Goal: Task Accomplishment & Management: Manage account settings

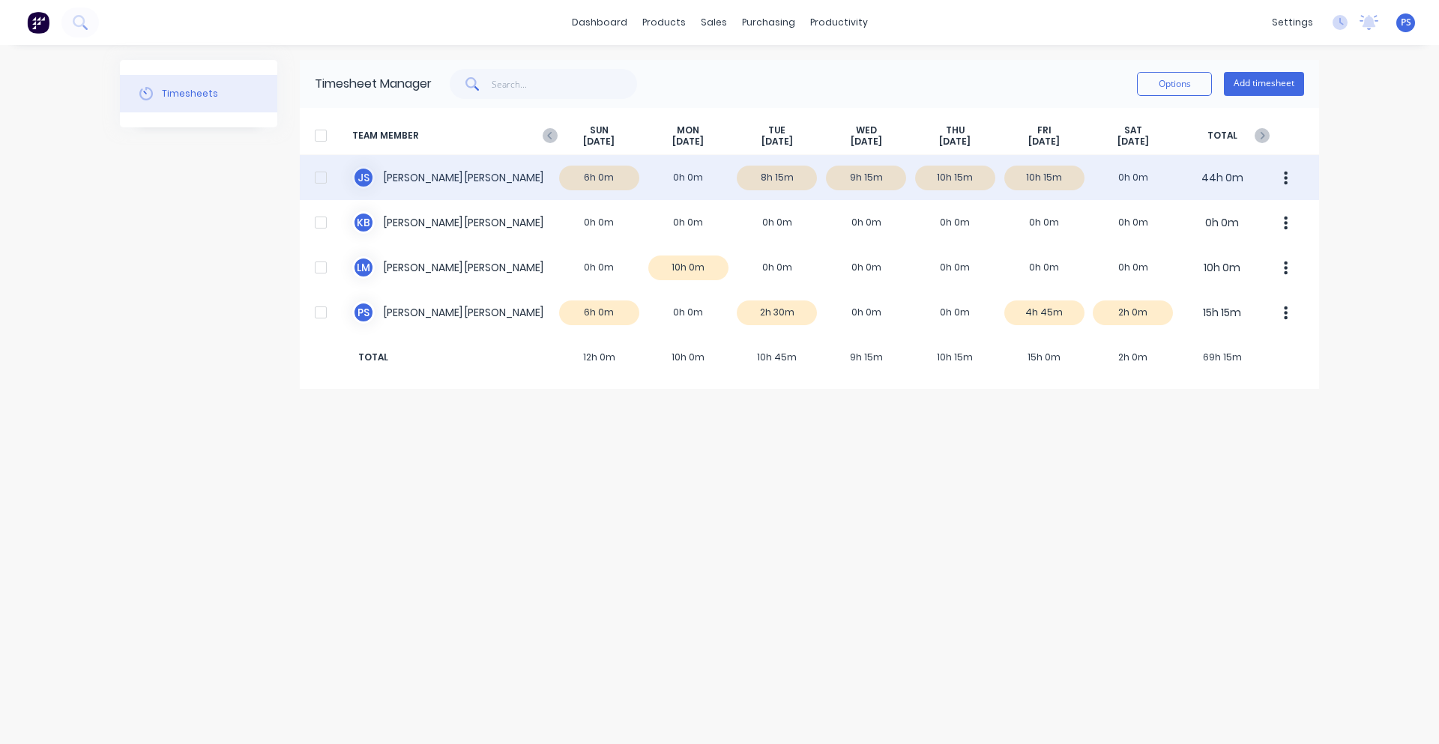
click at [1285, 186] on icon "button" at bounding box center [1286, 178] width 4 height 16
click at [1254, 228] on div "Approve" at bounding box center [1228, 219] width 115 height 22
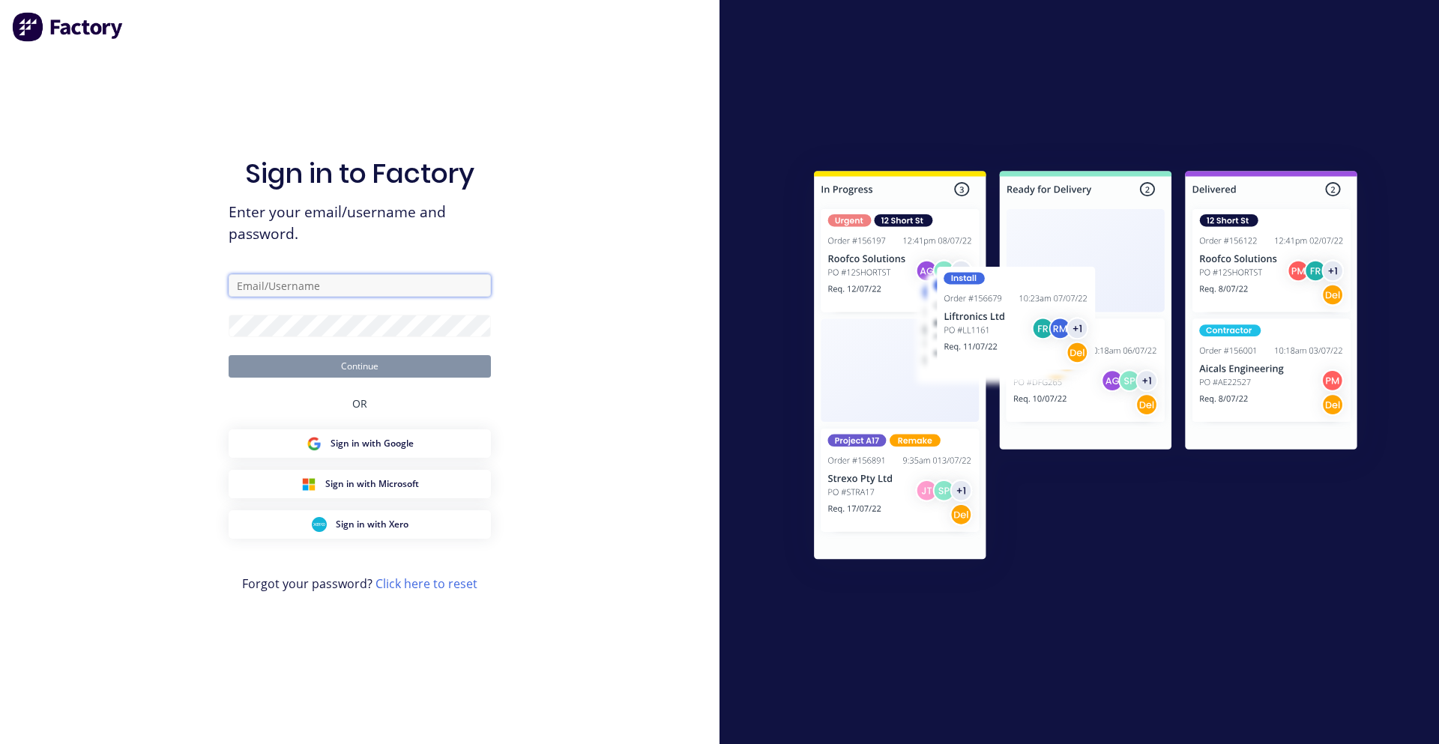
type input "[PERSON_NAME][EMAIL_ADDRESS][DOMAIN_NAME]"
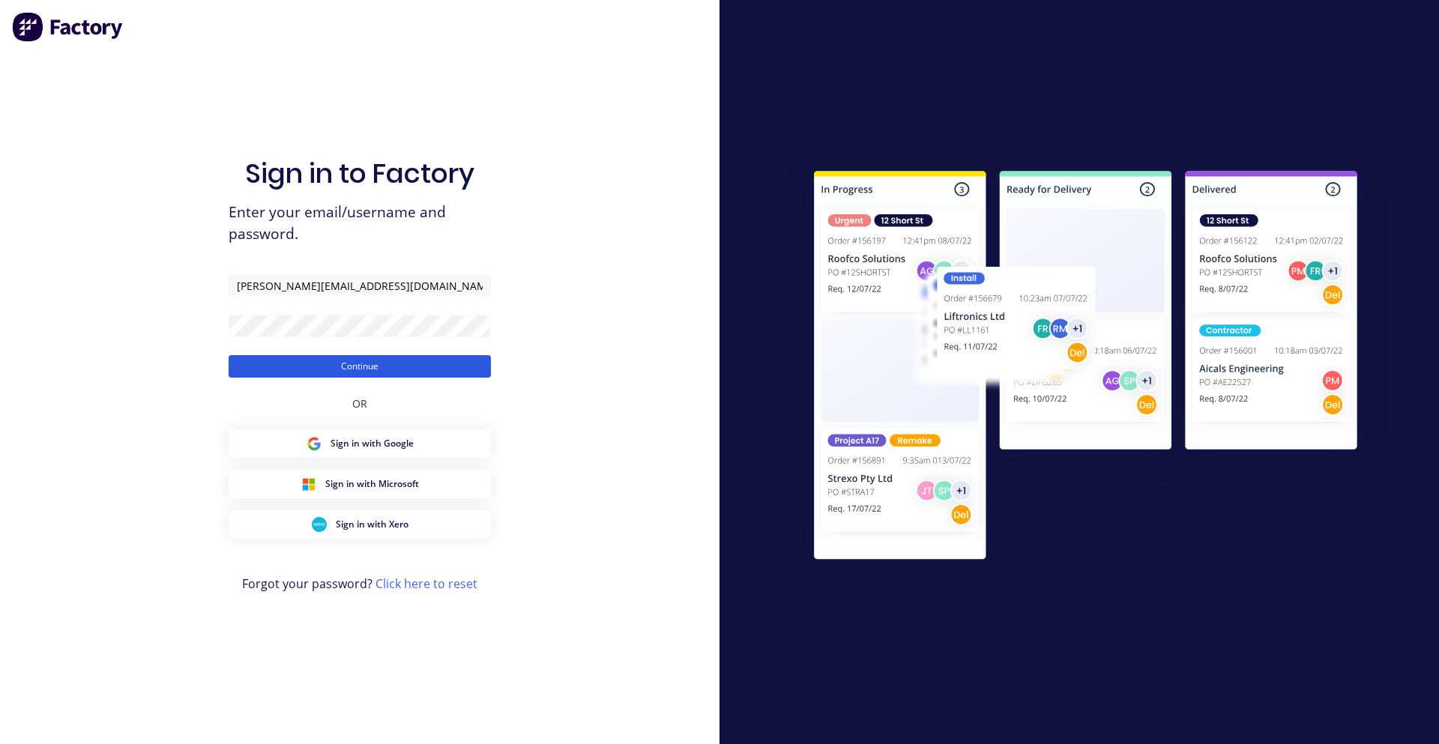
click at [325, 365] on button "Continue" at bounding box center [360, 366] width 262 height 22
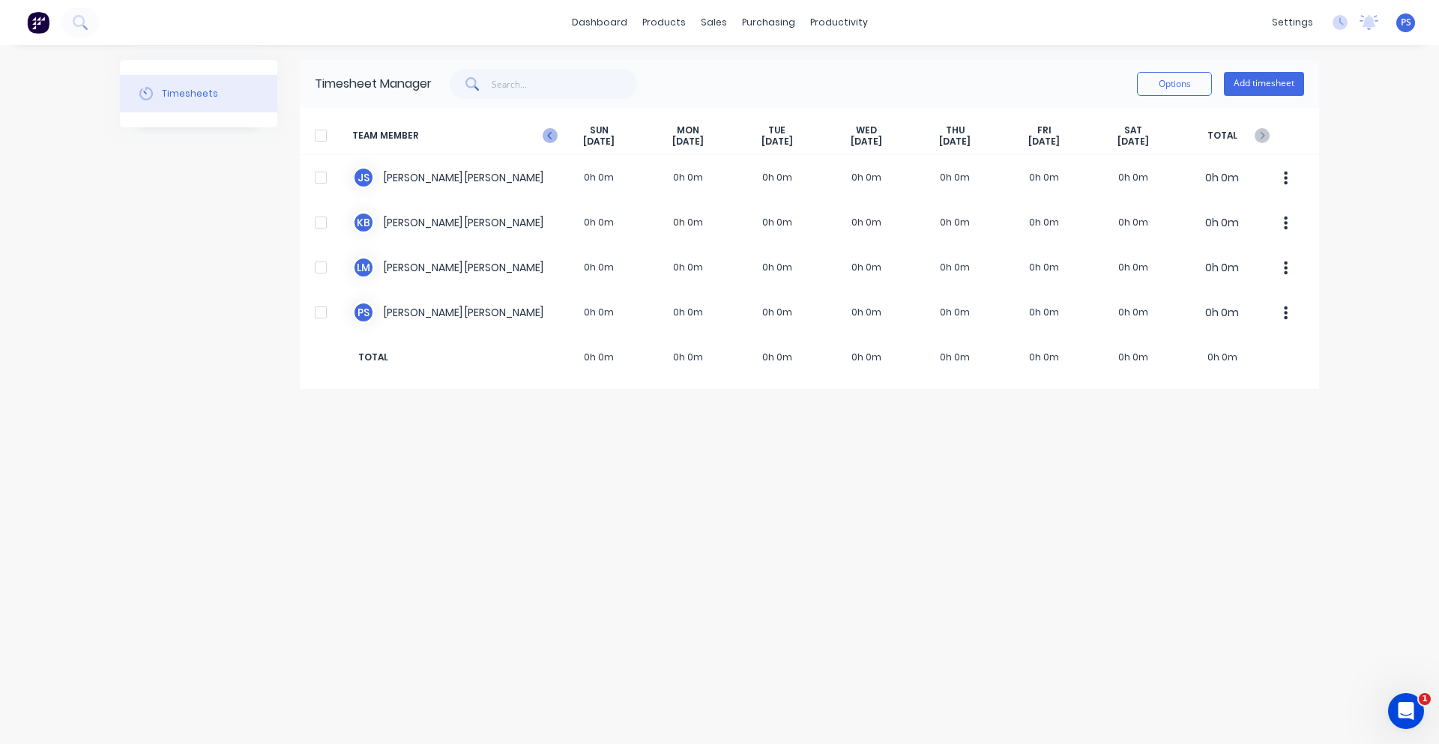
click at [554, 139] on icon "button" at bounding box center [550, 135] width 15 height 15
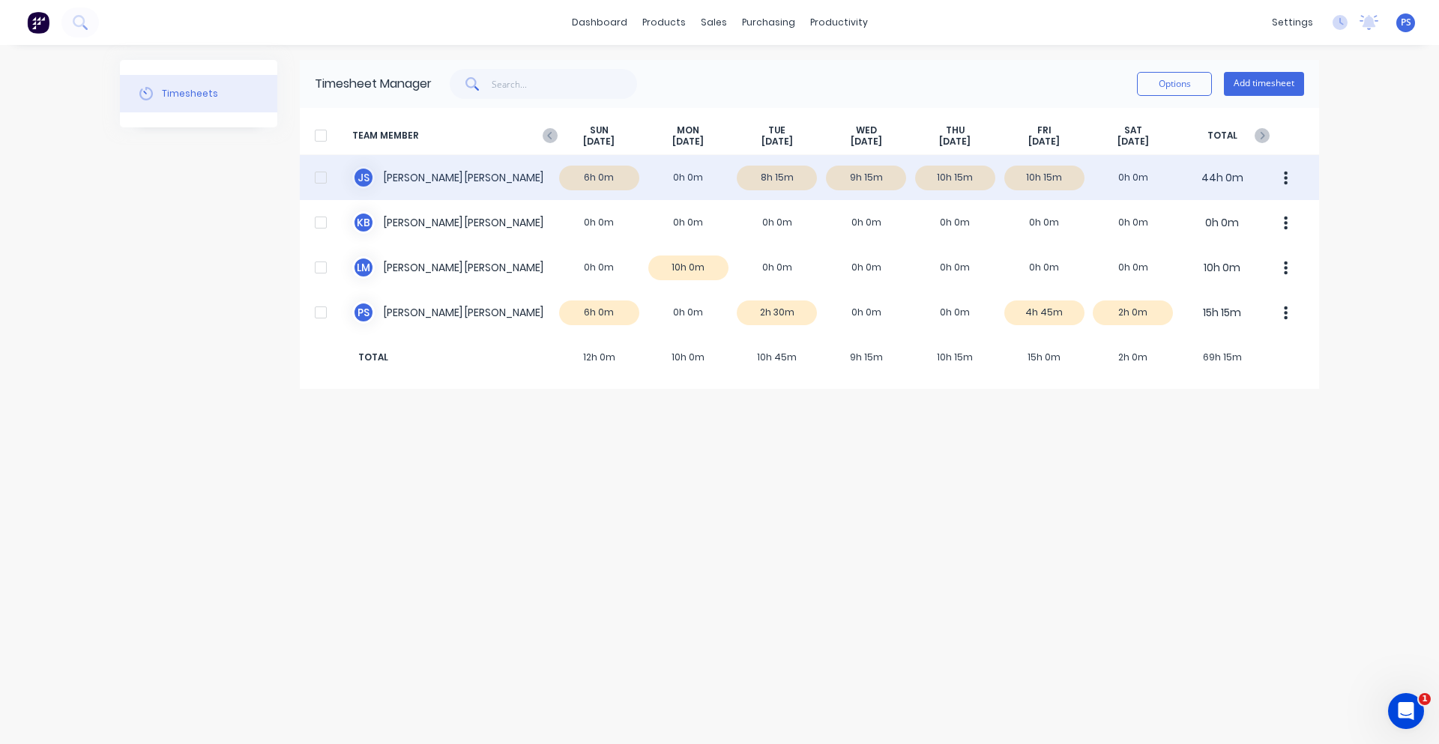
click at [1281, 181] on button "button" at bounding box center [1285, 178] width 31 height 30
click at [1278, 215] on div "Approve" at bounding box center [1228, 219] width 115 height 22
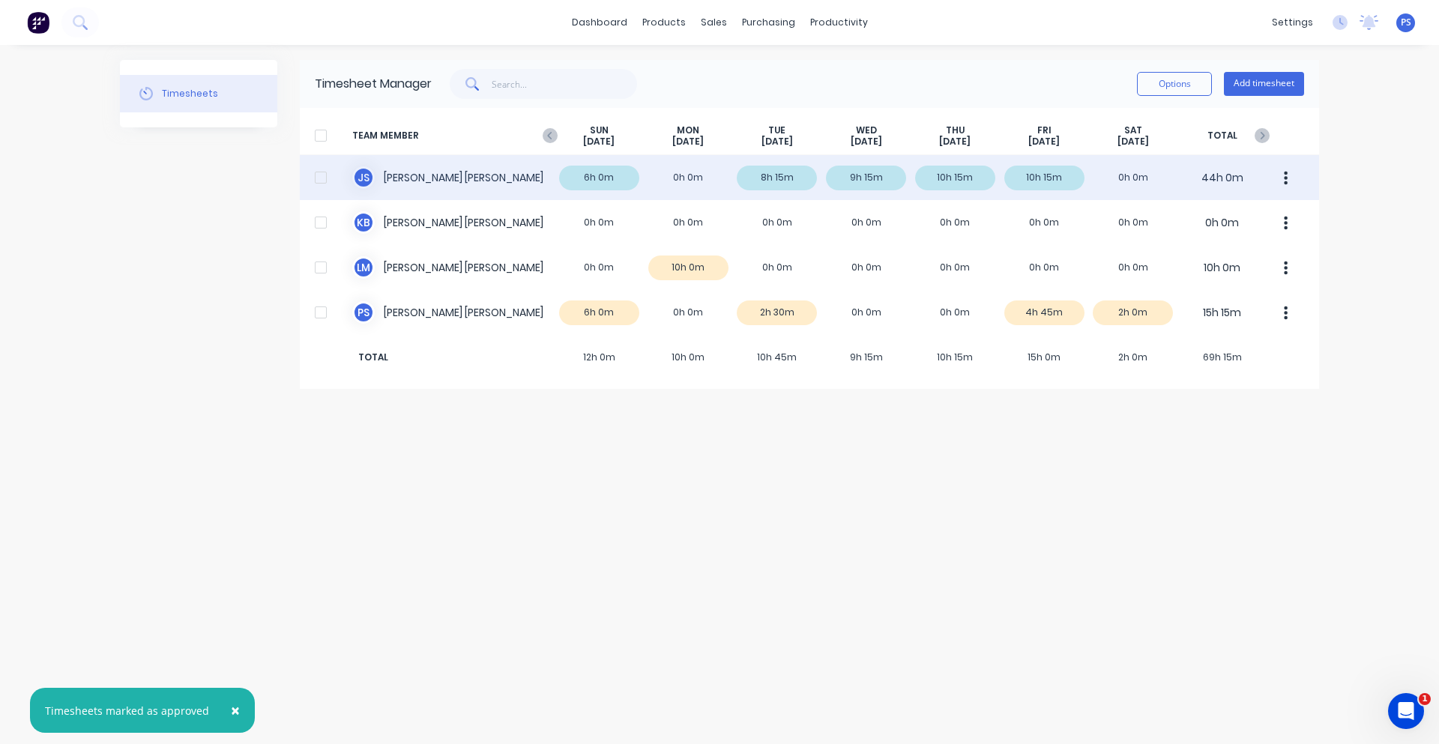
click at [1270, 406] on div "Timesheets Timesheet Manager Options Add timesheet TEAM MEMBER SUN Aug 31st MON…" at bounding box center [719, 394] width 1199 height 669
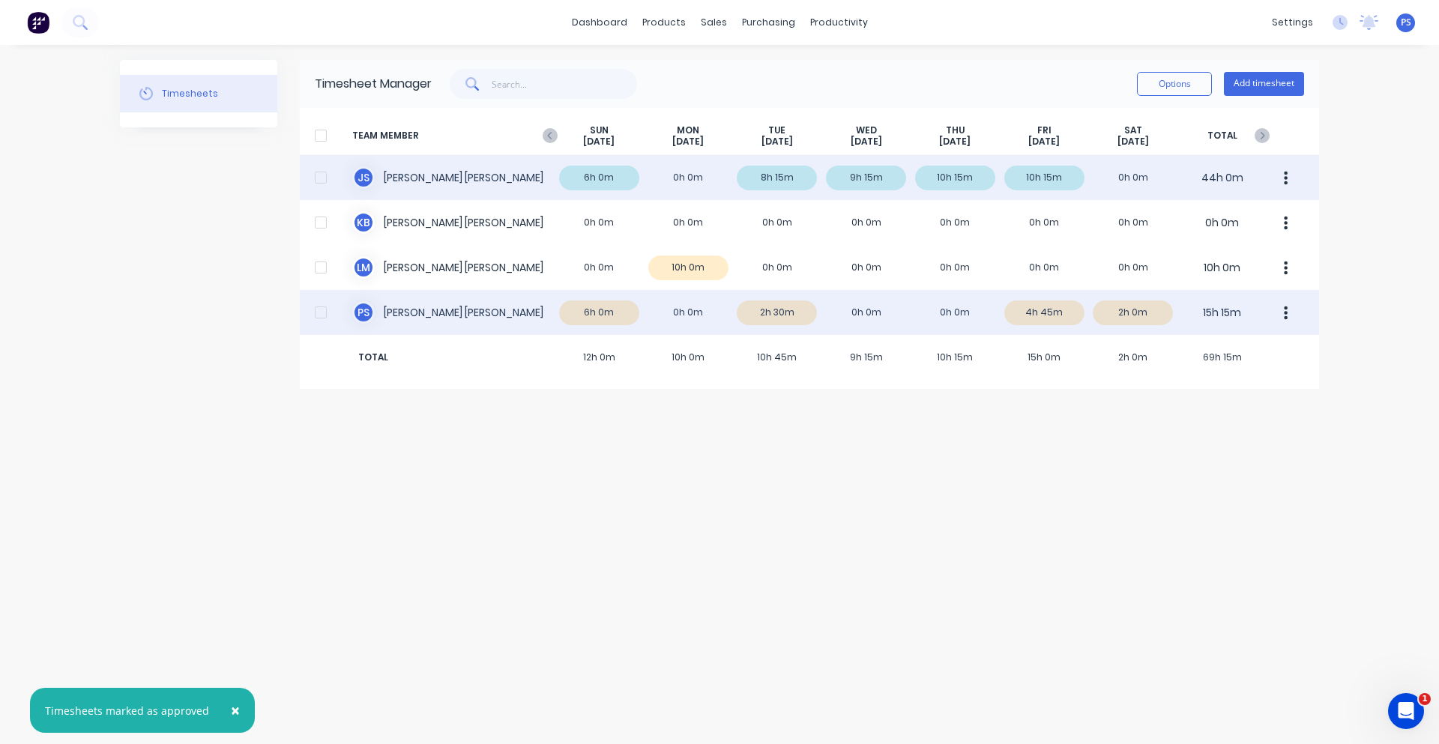
drag, startPoint x: 1281, startPoint y: 302, endPoint x: 1286, endPoint y: 313, distance: 12.4
click at [1281, 302] on button "button" at bounding box center [1285, 313] width 31 height 30
click at [1227, 365] on button "Approve" at bounding box center [1229, 354] width 142 height 30
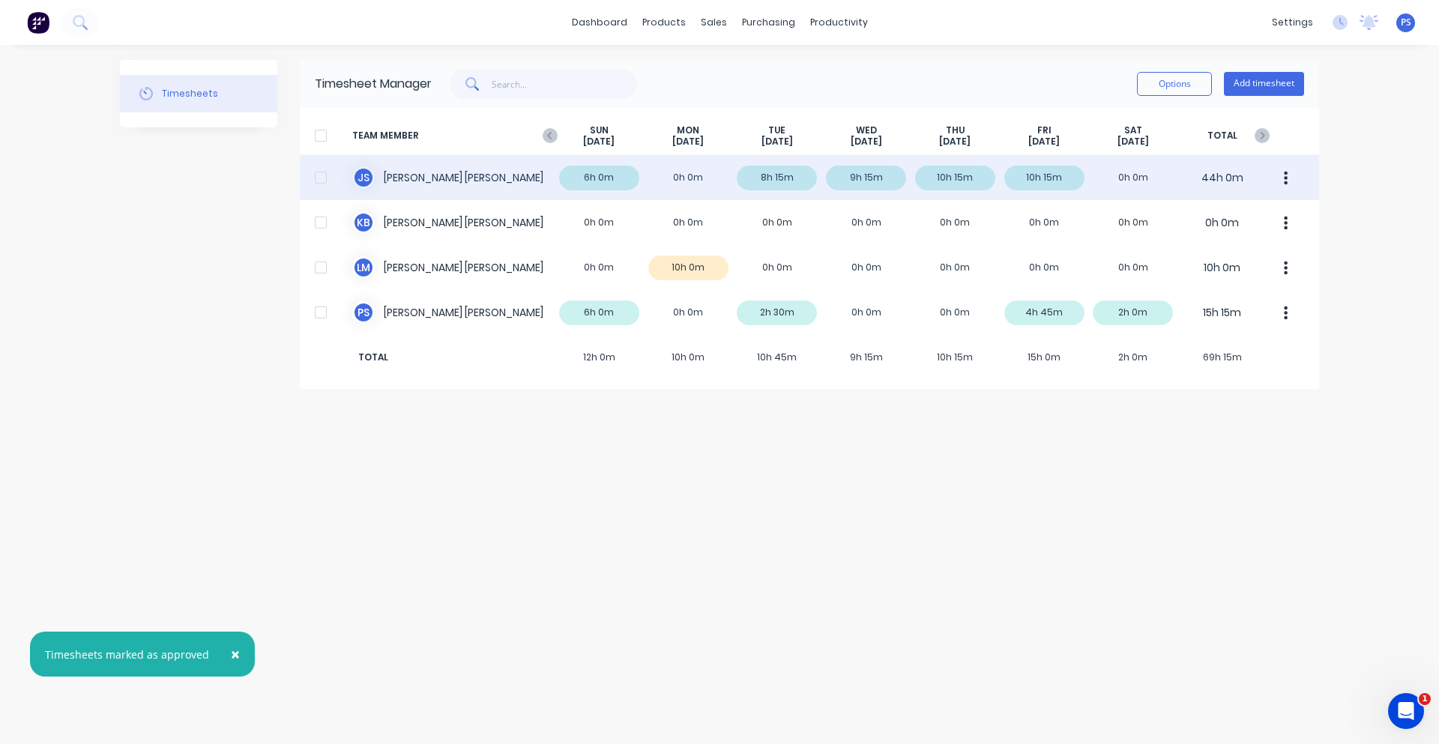
click at [1192, 420] on div "Timesheets Timesheet Manager Options Add timesheet TEAM MEMBER SUN Aug 31st MON…" at bounding box center [719, 394] width 1199 height 669
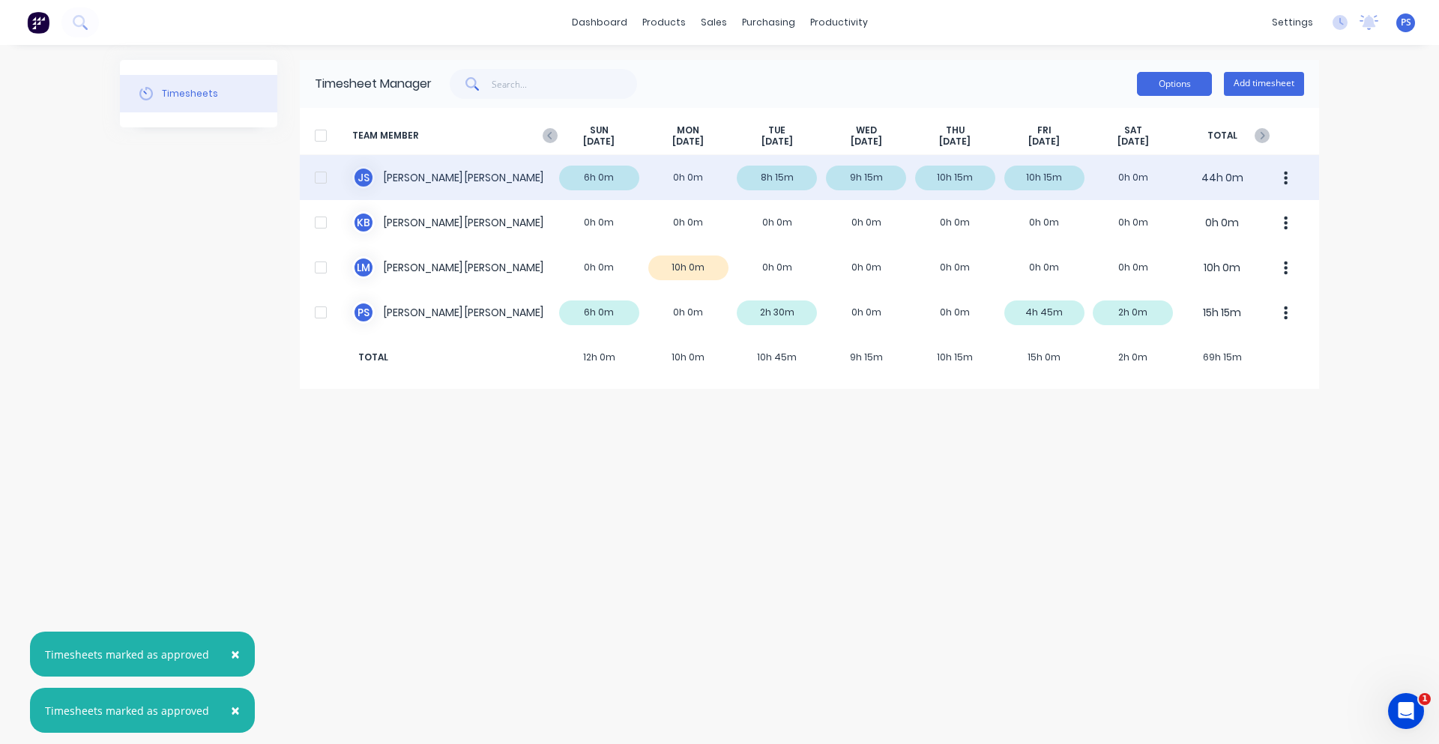
click at [1192, 94] on button "Options" at bounding box center [1174, 84] width 75 height 24
click at [1032, 81] on div "Options Approve Unapprove Download Export Add timesheet" at bounding box center [868, 84] width 872 height 30
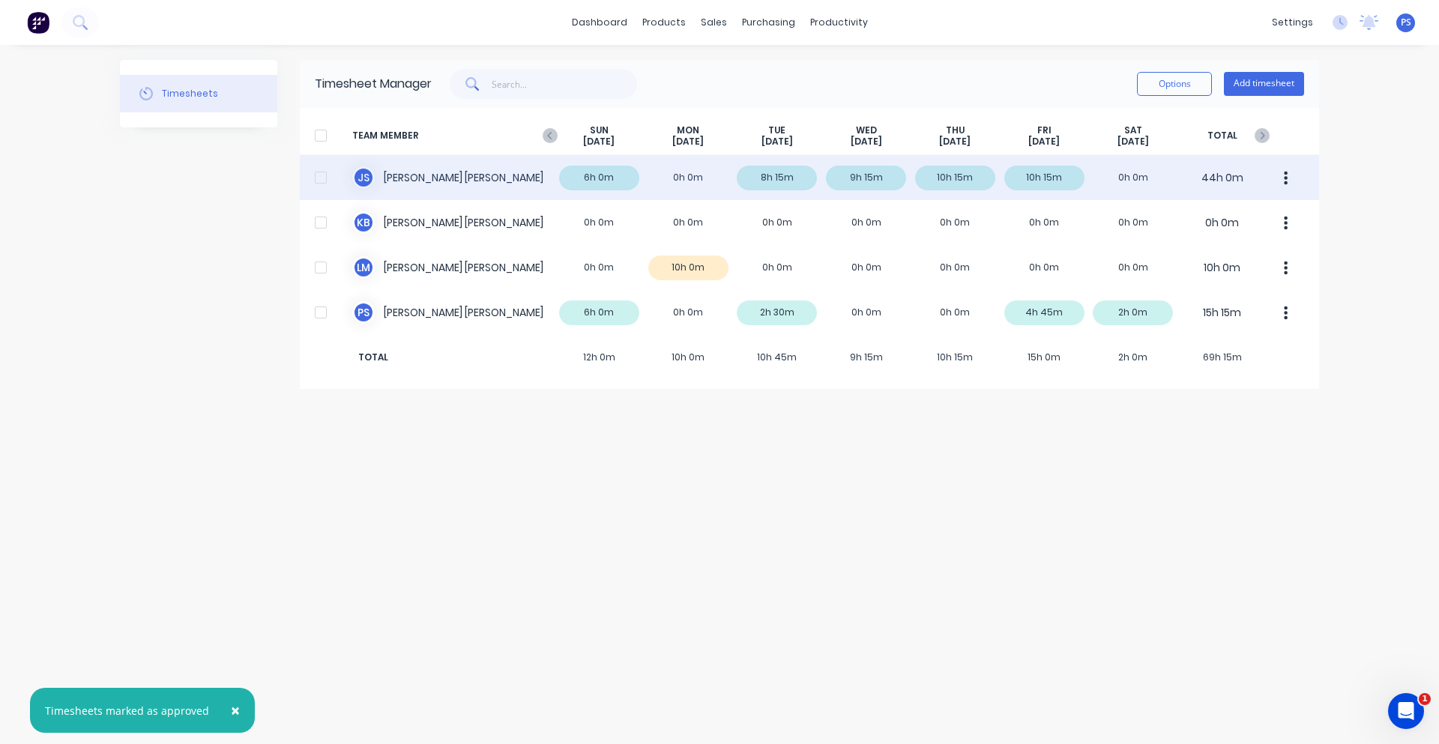
click at [311, 135] on div at bounding box center [321, 136] width 30 height 30
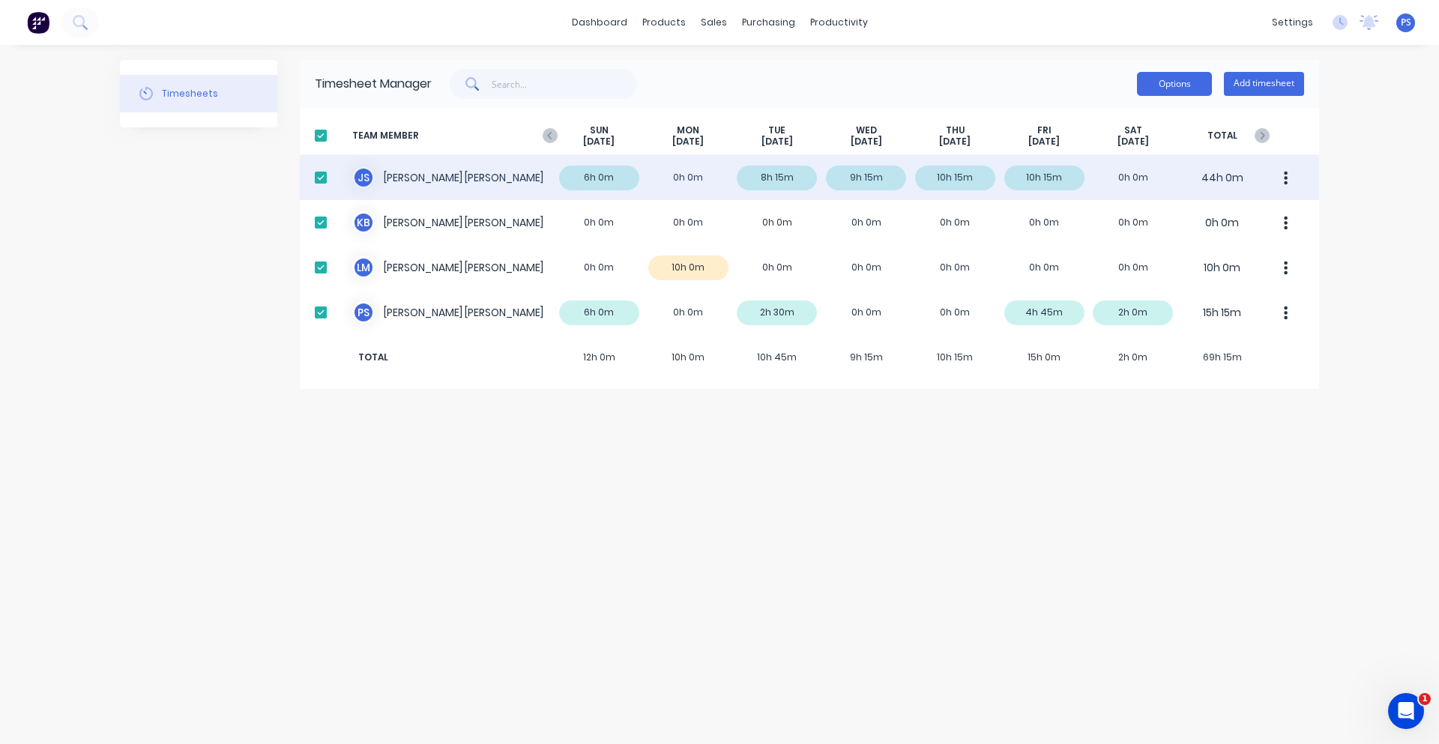
click at [1150, 88] on button "Options" at bounding box center [1174, 84] width 75 height 24
click at [993, 92] on div "Options Approve Unapprove Download Export Add timesheet" at bounding box center [868, 84] width 872 height 30
click at [821, 398] on div "Timesheets Timesheet Manager Options Add timesheet TEAM MEMBER SUN Aug 31st MON…" at bounding box center [719, 394] width 1199 height 669
click at [724, 73] on icon at bounding box center [717, 71] width 13 height 13
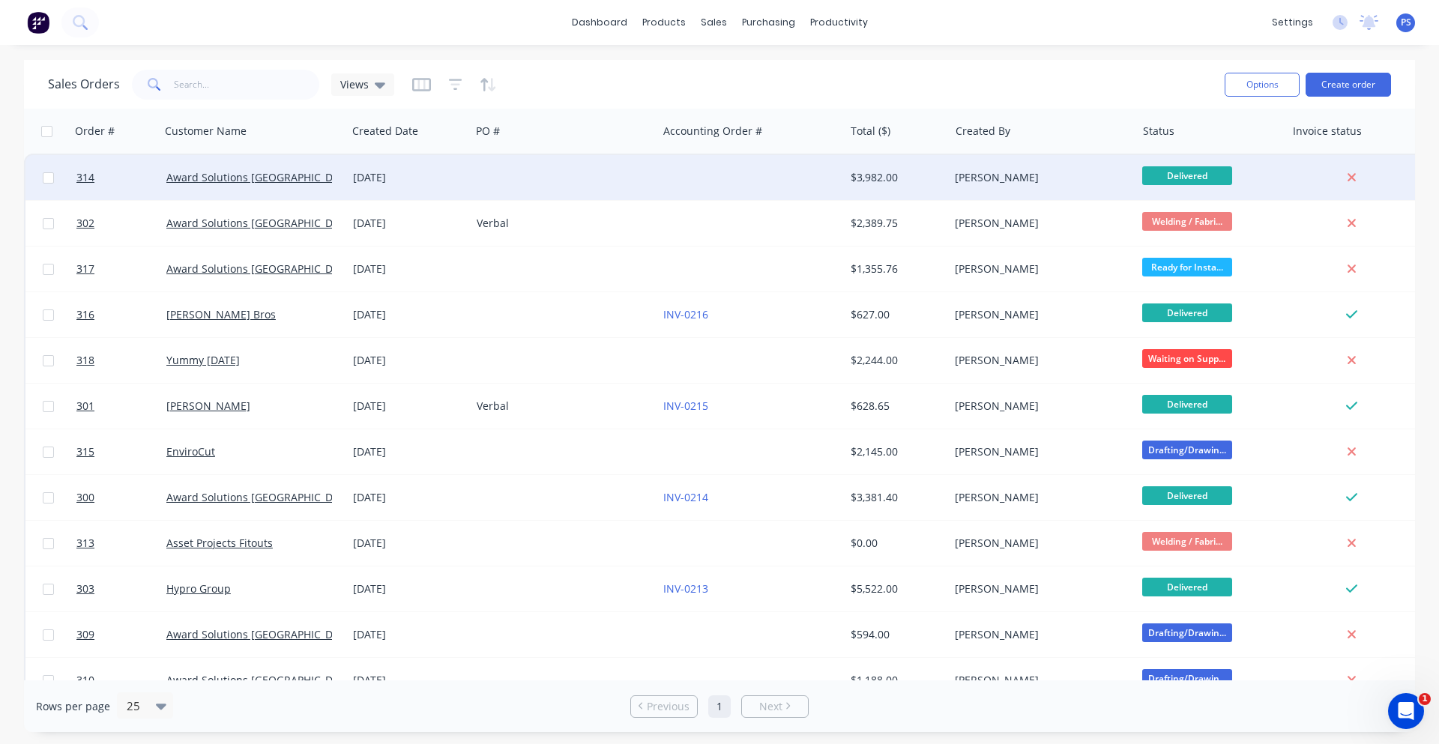
click at [656, 187] on div at bounding box center [564, 177] width 187 height 45
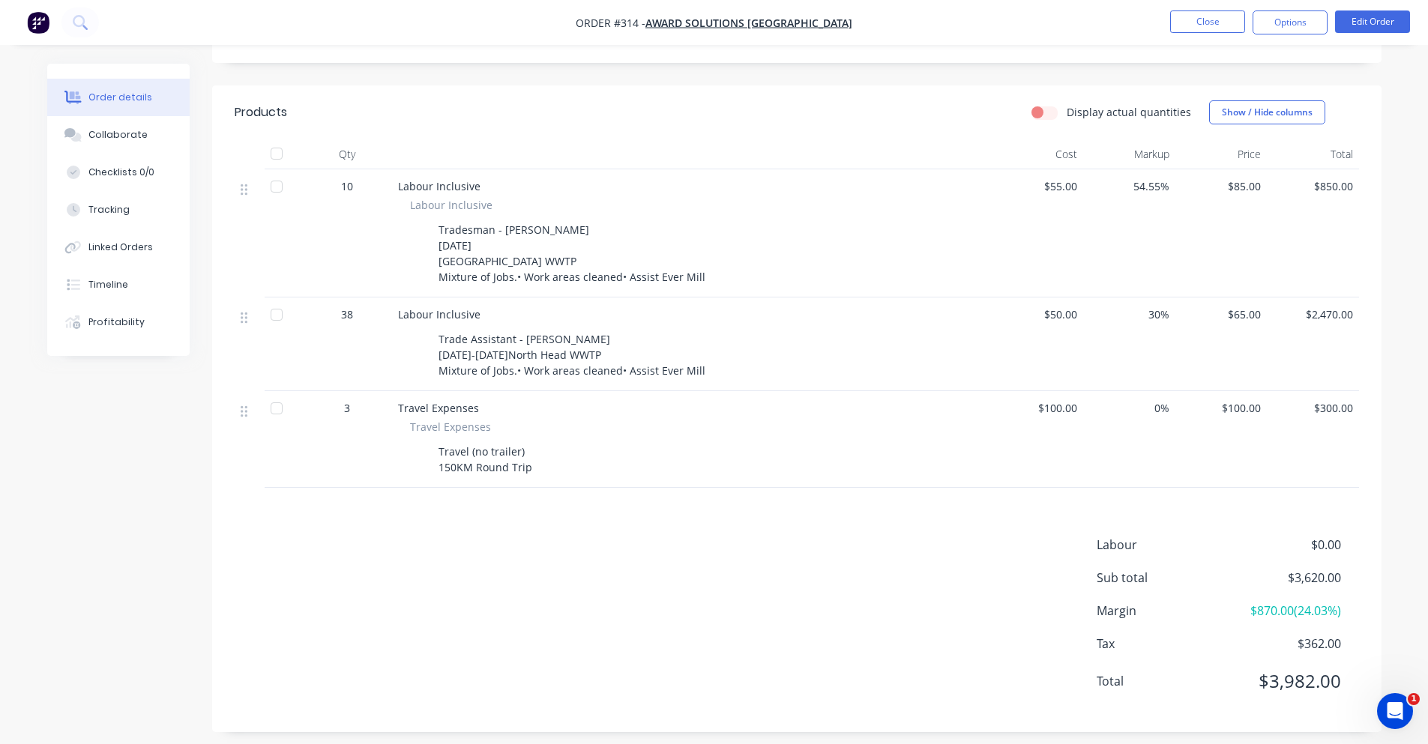
scroll to position [342, 0]
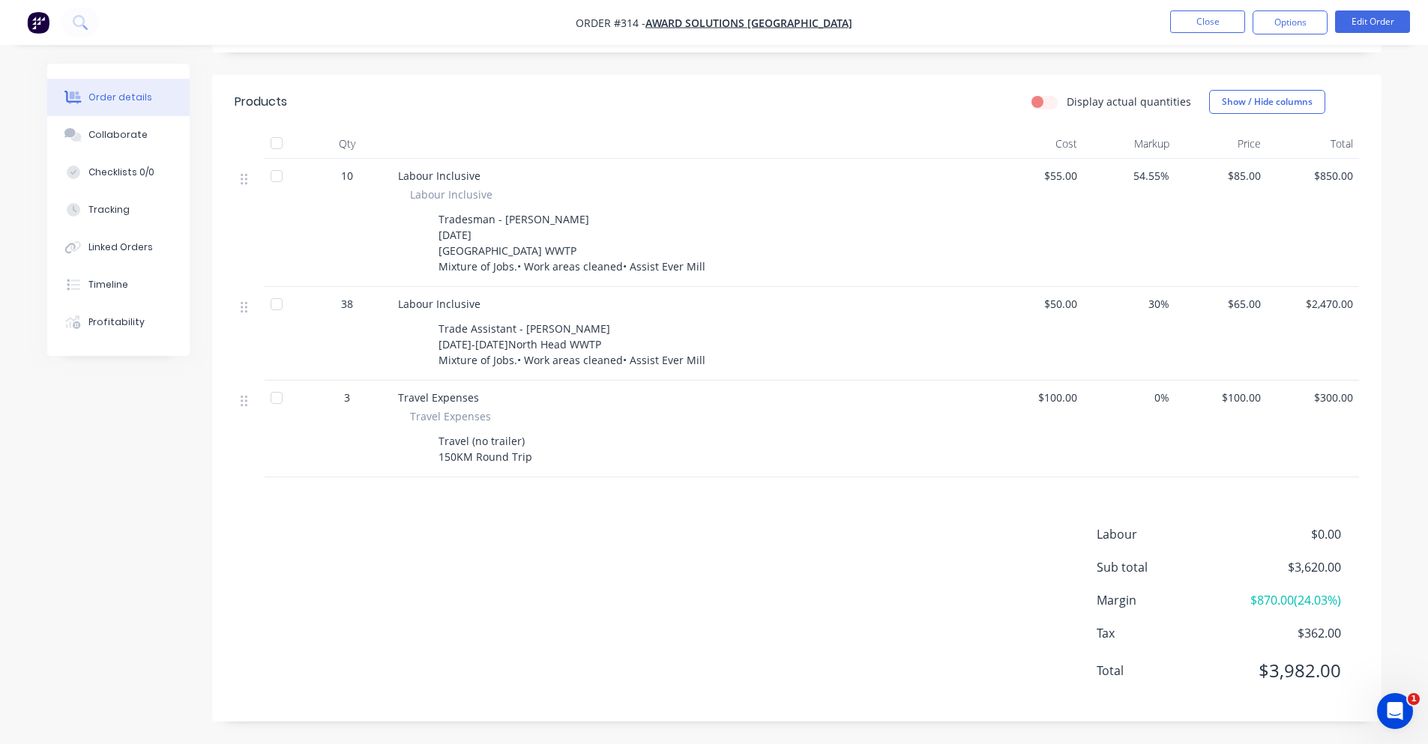
click at [439, 233] on div "Tradesman - [PERSON_NAME] [DATE] [GEOGRAPHIC_DATA] WWTP Mixture of Jobs.• Work …" at bounding box center [571, 242] width 279 height 69
drag, startPoint x: 439, startPoint y: 233, endPoint x: 536, endPoint y: 249, distance: 98.0
click at [536, 249] on div "Tradesman - [PERSON_NAME] [DATE] [GEOGRAPHIC_DATA] WWTP Mixture of Jobs.• Work …" at bounding box center [571, 242] width 279 height 69
click at [532, 249] on div "Tradesman - [PERSON_NAME] [DATE] [GEOGRAPHIC_DATA] WWTP Mixture of Jobs.• Work …" at bounding box center [571, 242] width 279 height 69
click at [1345, 27] on button "Edit Order" at bounding box center [1372, 21] width 75 height 22
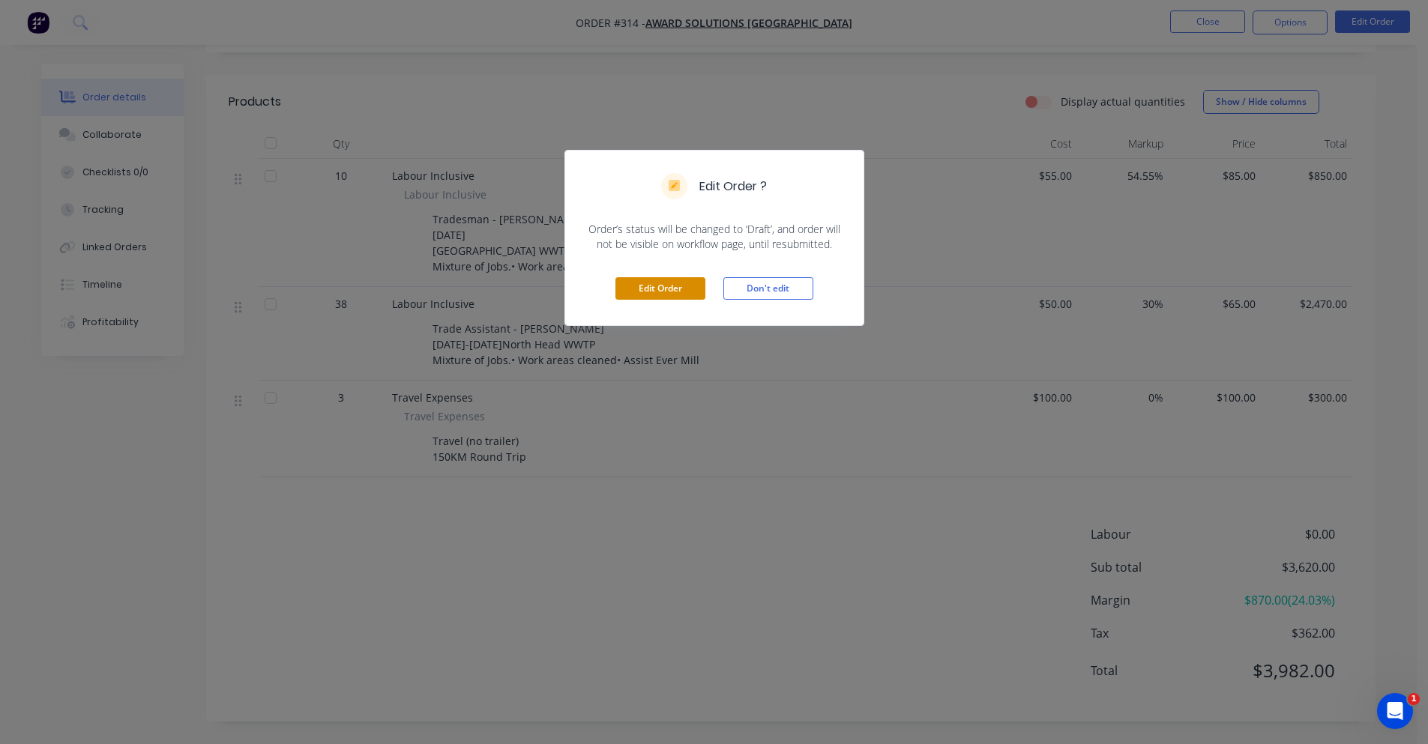
click at [663, 297] on button "Edit Order" at bounding box center [660, 288] width 90 height 22
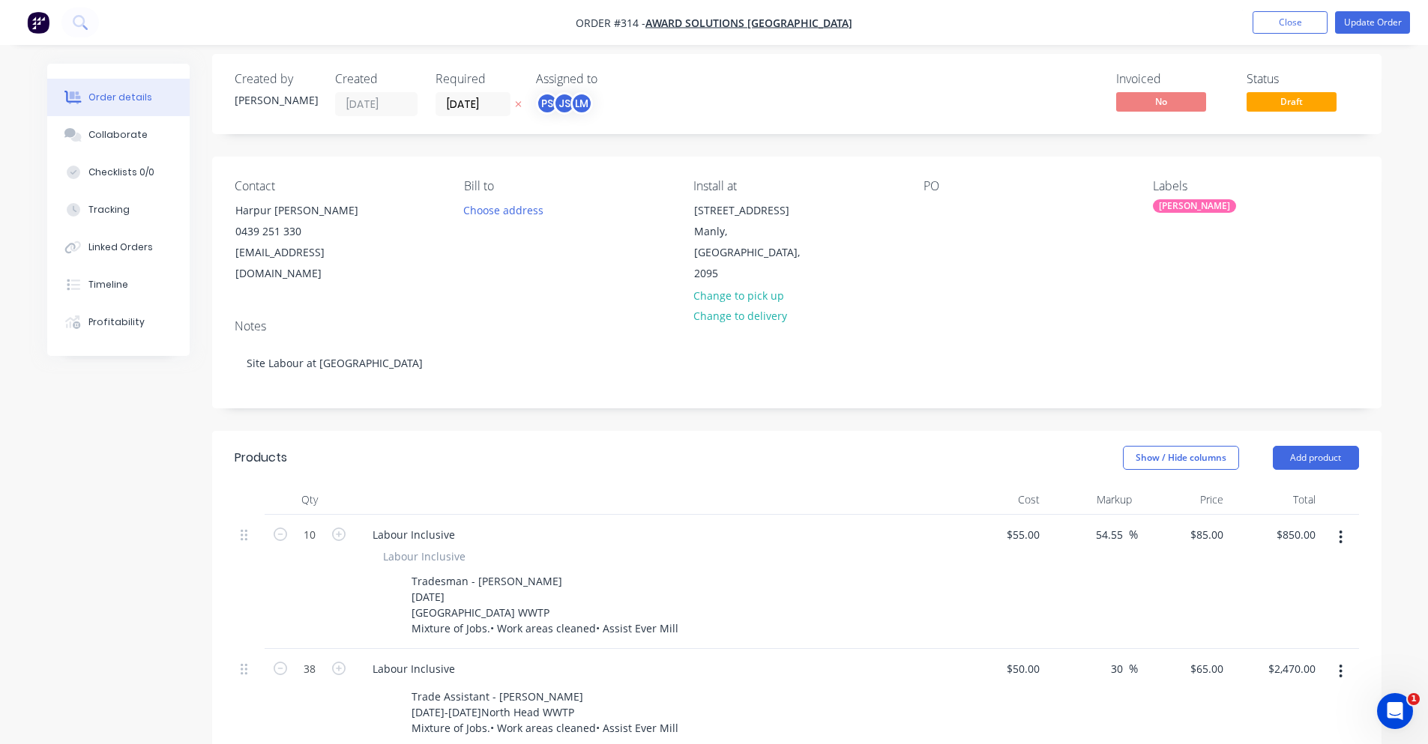
scroll to position [375, 0]
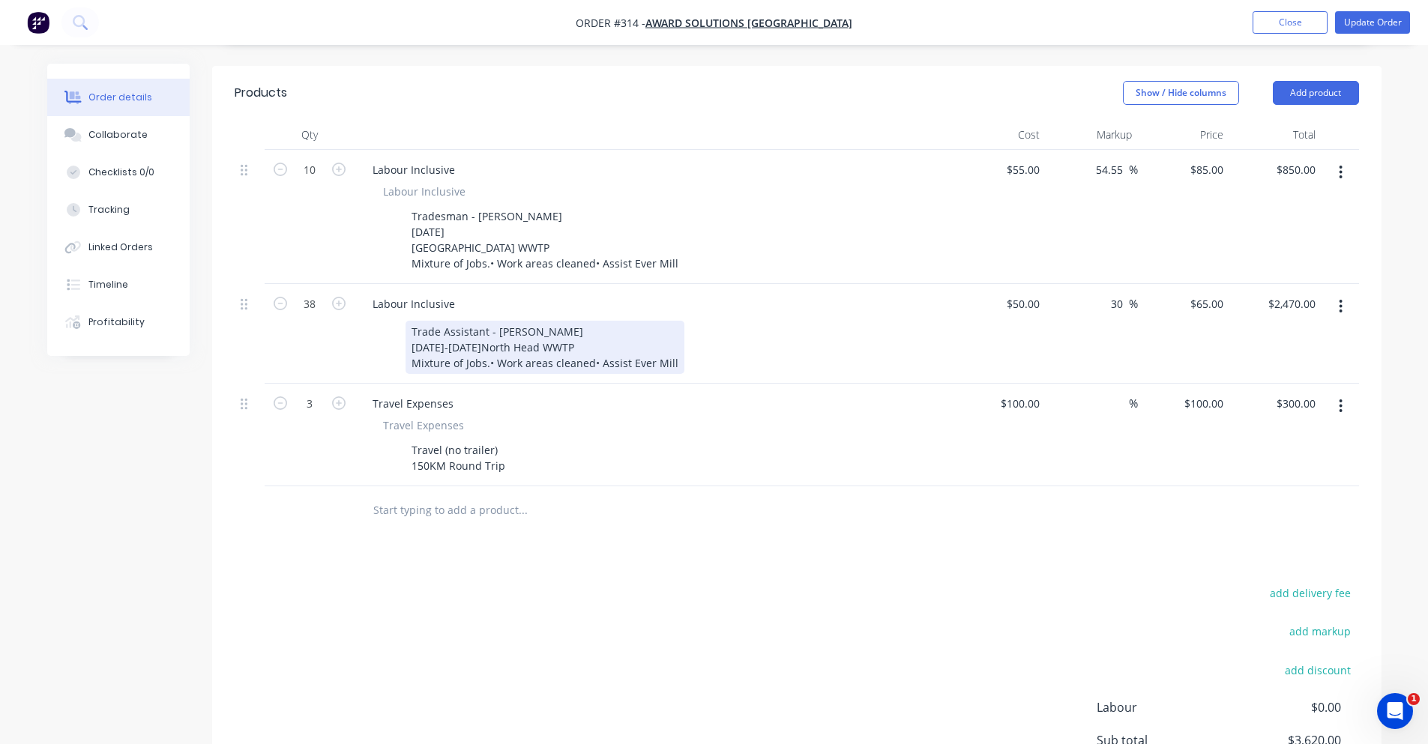
click at [495, 328] on div "Trade Assistant - Jamie 3-5th September 2025North Head WWTP Mixture of Jobs.• W…" at bounding box center [544, 347] width 279 height 53
click at [521, 328] on div "Trade Assistant - Jamie 3-5th September 2025North Head WWTP Mixture of Jobs.• W…" at bounding box center [544, 347] width 279 height 53
click at [518, 325] on div "Trade Assistant - Jamie 3-5th September 2025North Head WWTP Mixture of Jobs.• W…" at bounding box center [544, 347] width 279 height 53
click at [591, 345] on div "Trade Assistant - Jamie 3-5th September 2025North Head WWTP Mixture of Jobs.• W…" at bounding box center [544, 347] width 279 height 53
click at [483, 343] on div "Trade Assistant - Jamie 3-5th September 2025North Head WWTP Mixture of Jobs.• W…" at bounding box center [544, 347] width 279 height 53
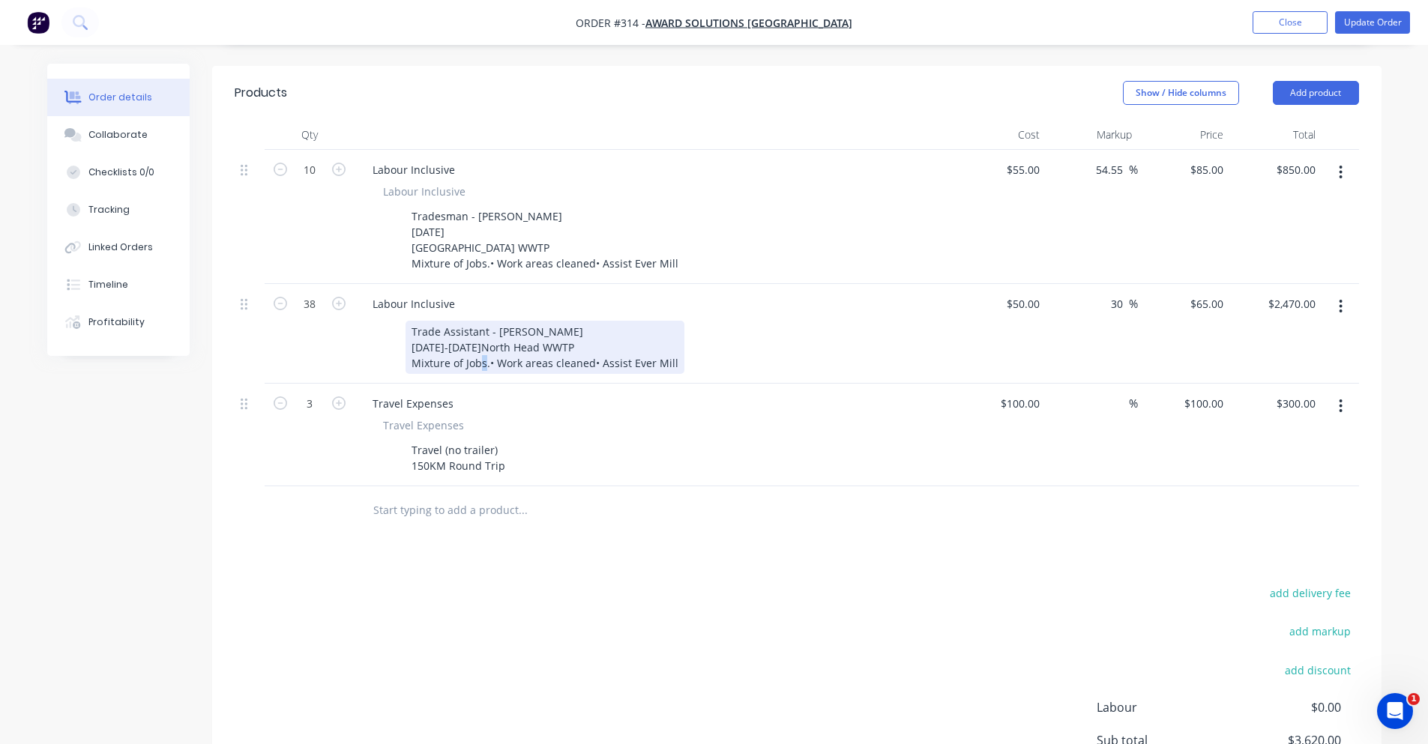
click at [483, 343] on div "Trade Assistant - Jamie 3-5th September 2025North Head WWTP Mixture of Jobs.• W…" at bounding box center [544, 347] width 279 height 53
click at [484, 343] on div "Trade Assistant - Jamie 3-5th September 2025North Head WWTP Mixture of Jobs.• W…" at bounding box center [544, 347] width 279 height 53
click at [485, 342] on div "Trade Assistant - Jamie 3-5th September 2025North Head WWTP Mixture of Jobs.• W…" at bounding box center [544, 347] width 279 height 53
click at [1288, 2] on nav "Order #314 - Award Solutions Australia Add product Close Update Order" at bounding box center [714, 22] width 1428 height 45
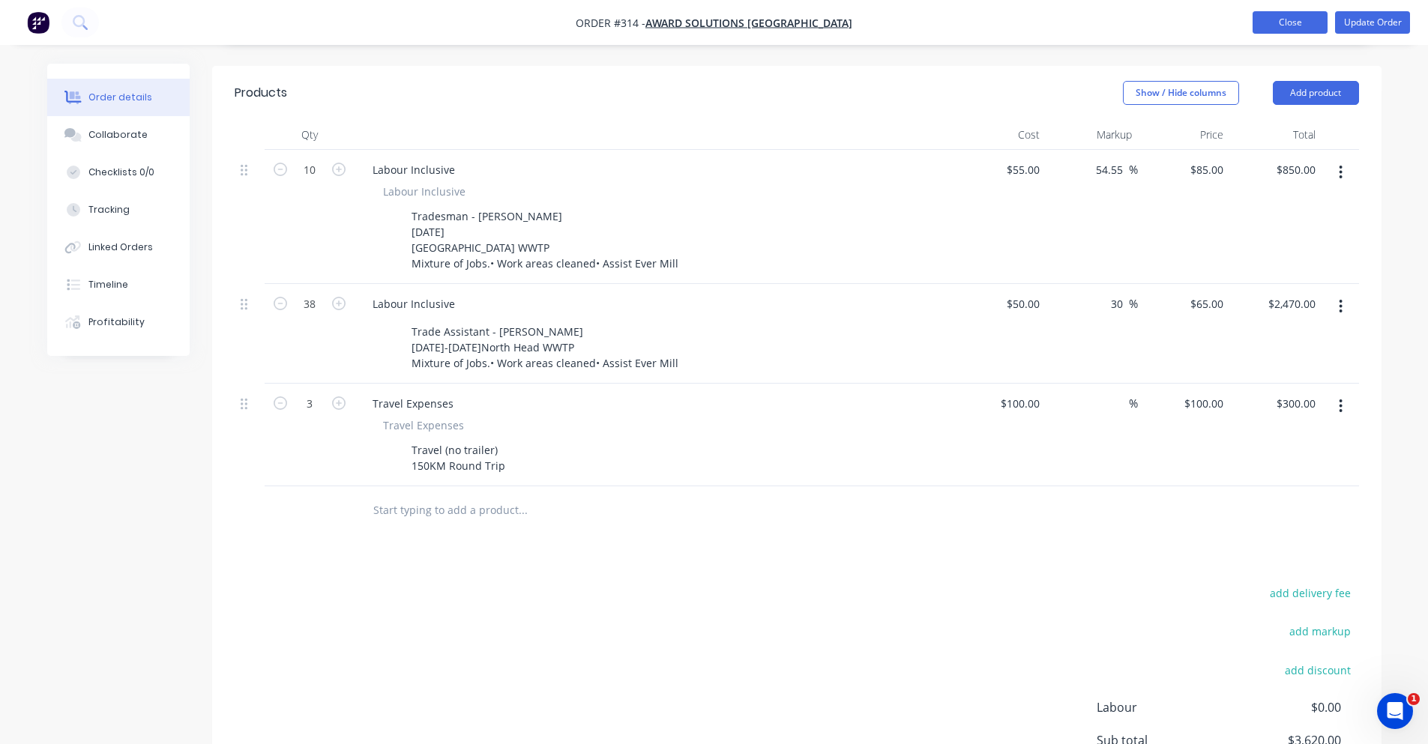
click at [1275, 33] on button "Close" at bounding box center [1289, 22] width 75 height 22
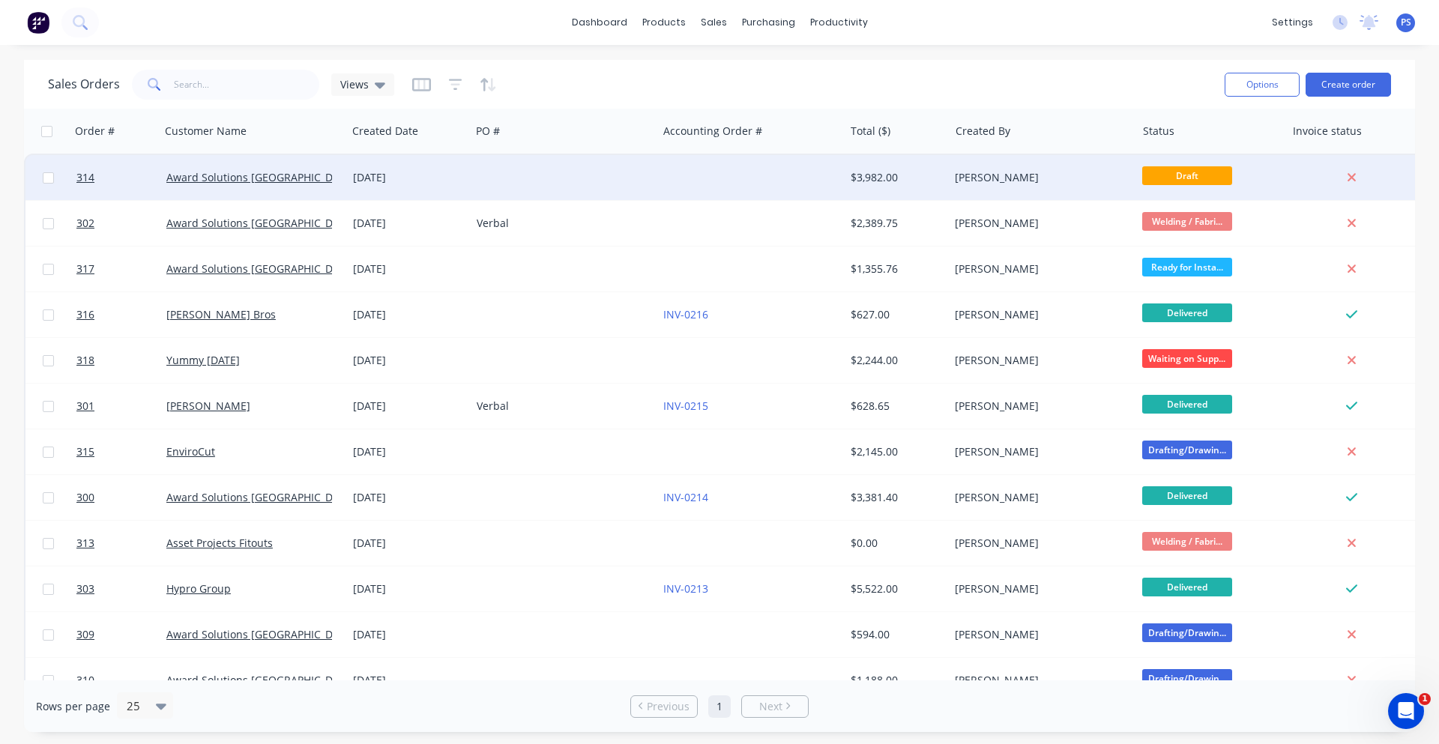
click at [791, 187] on div at bounding box center [750, 177] width 187 height 45
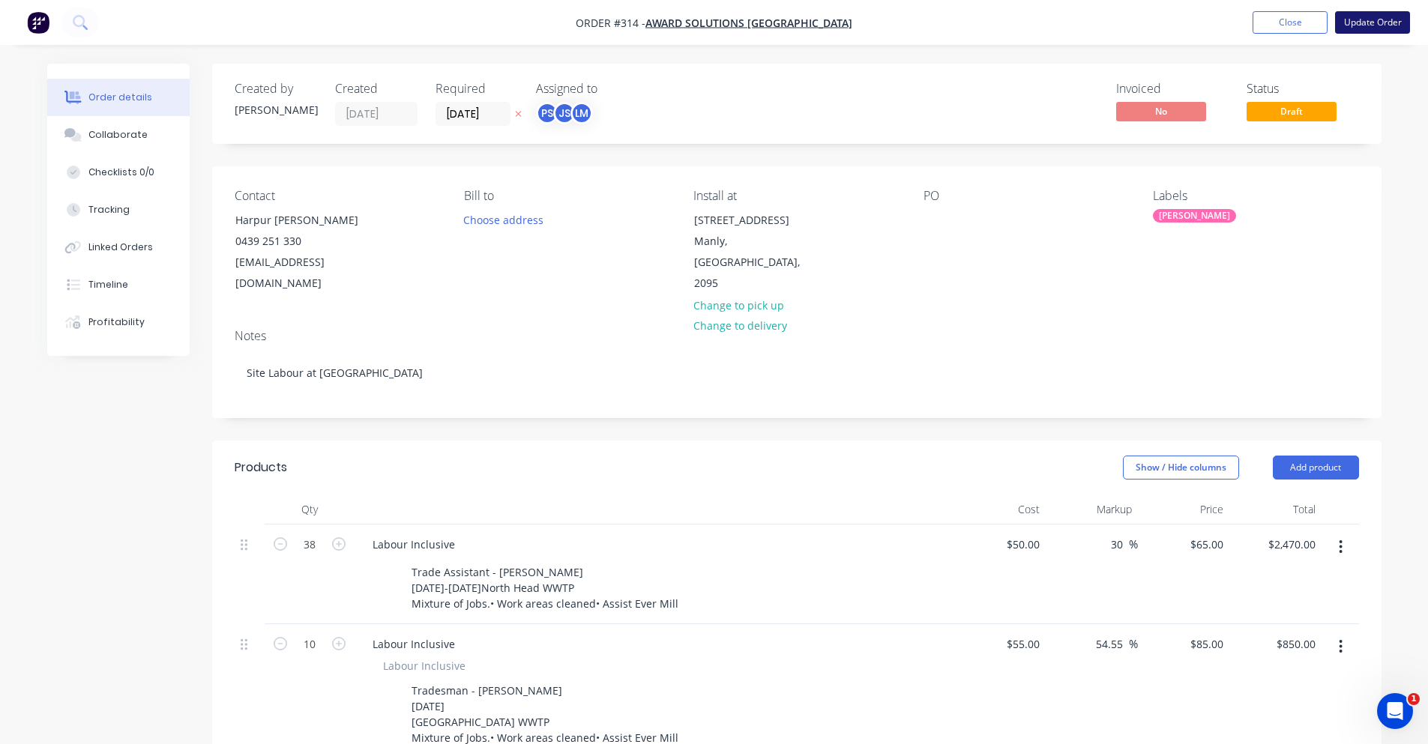
click at [1384, 32] on button "Update Order" at bounding box center [1372, 22] width 75 height 22
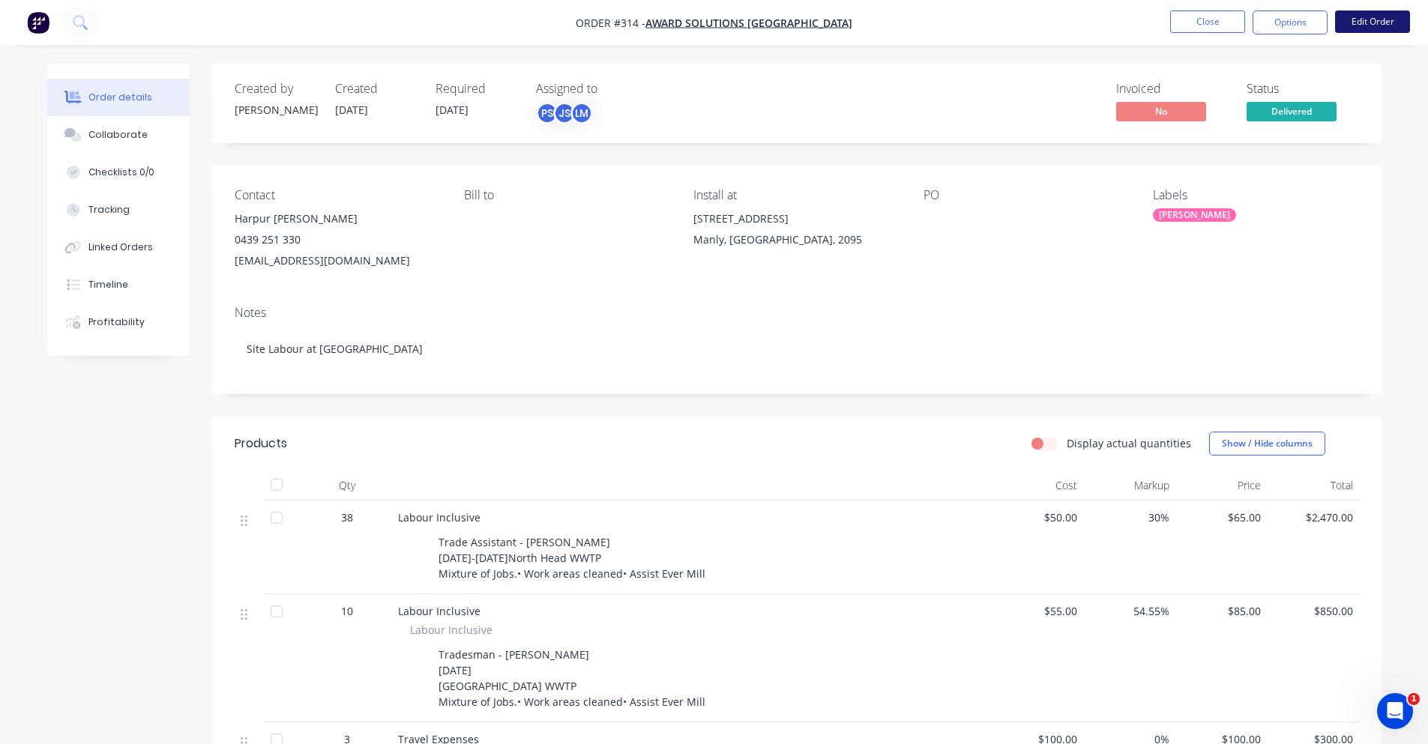
click at [1351, 31] on button "Edit Order" at bounding box center [1372, 21] width 75 height 22
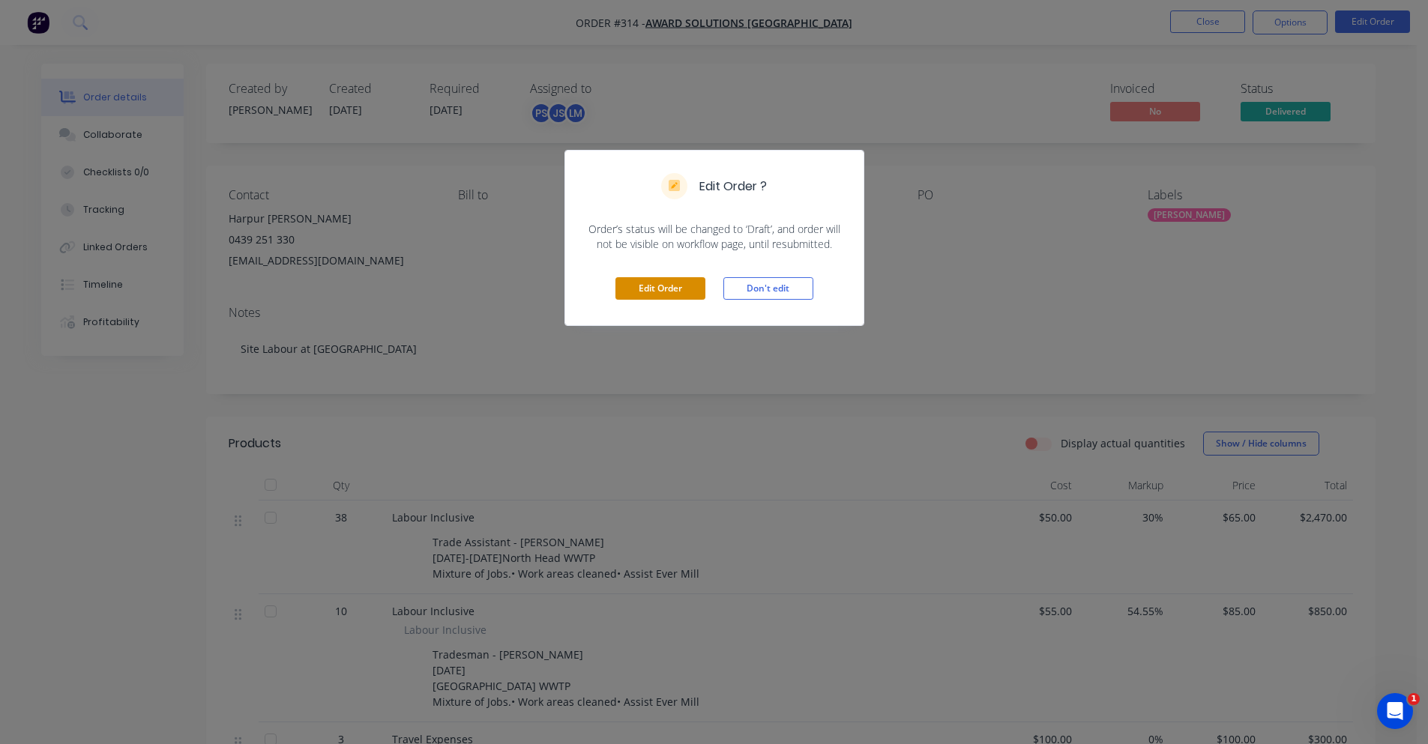
click at [633, 280] on button "Edit Order" at bounding box center [660, 288] width 90 height 22
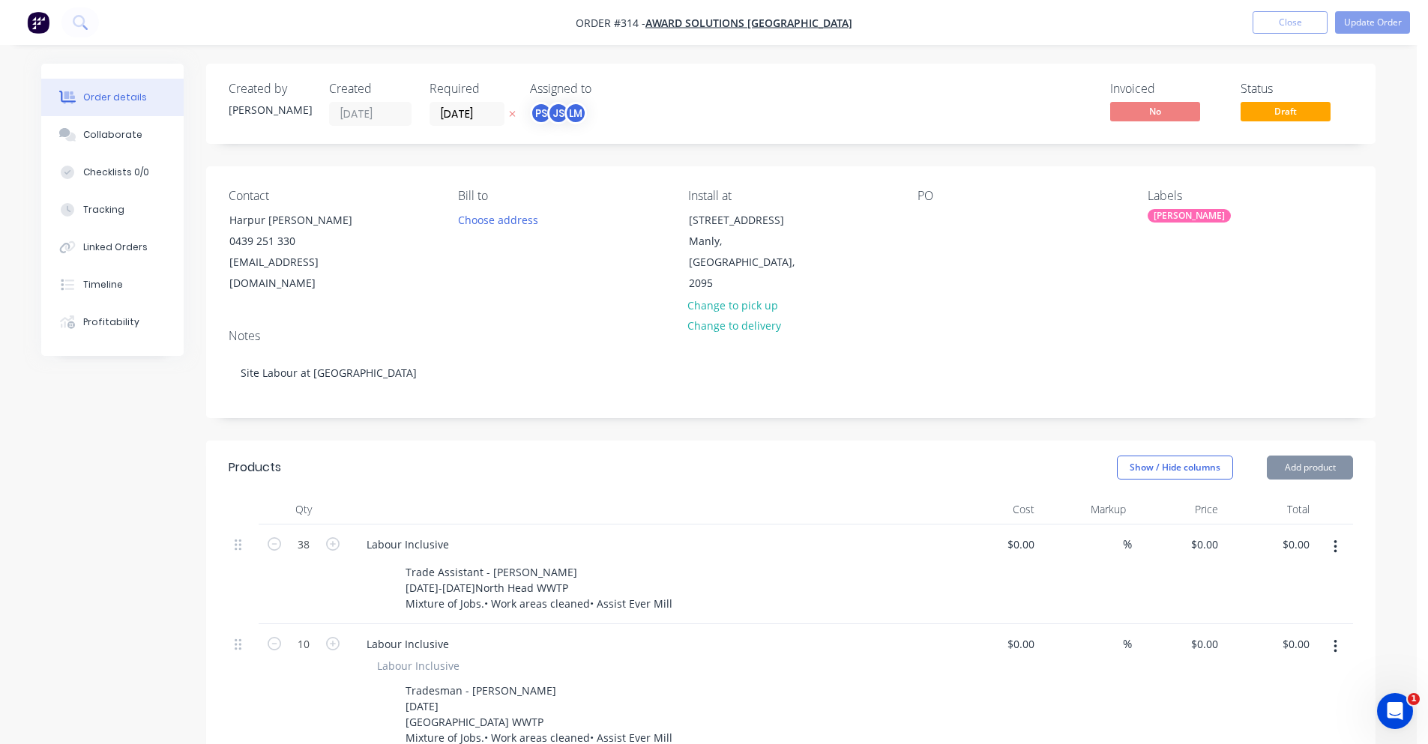
type input "$50.00"
type input "30"
type input "$65.00"
type input "$2,470.00"
type input "$55.00"
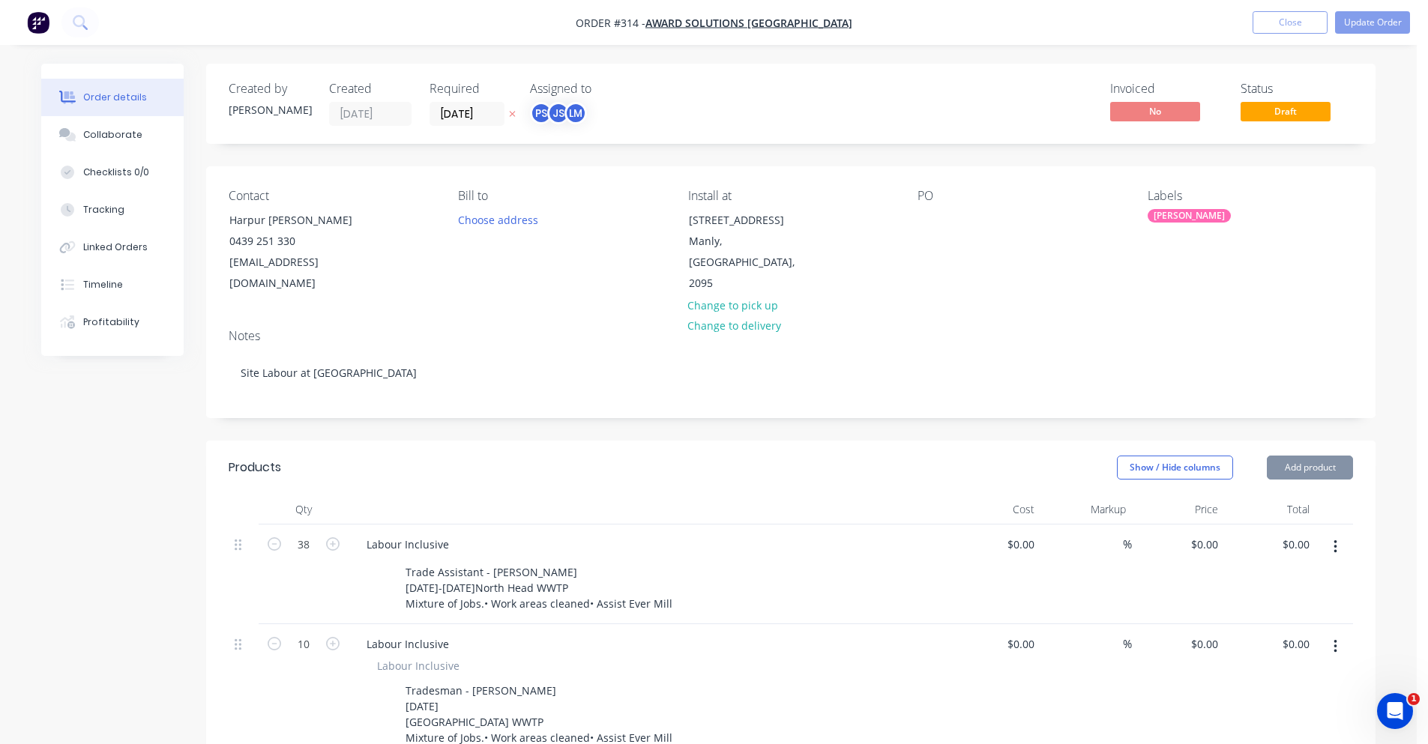
type input "54.55"
type input "$85.00"
type input "$850.00"
type input "$100.00"
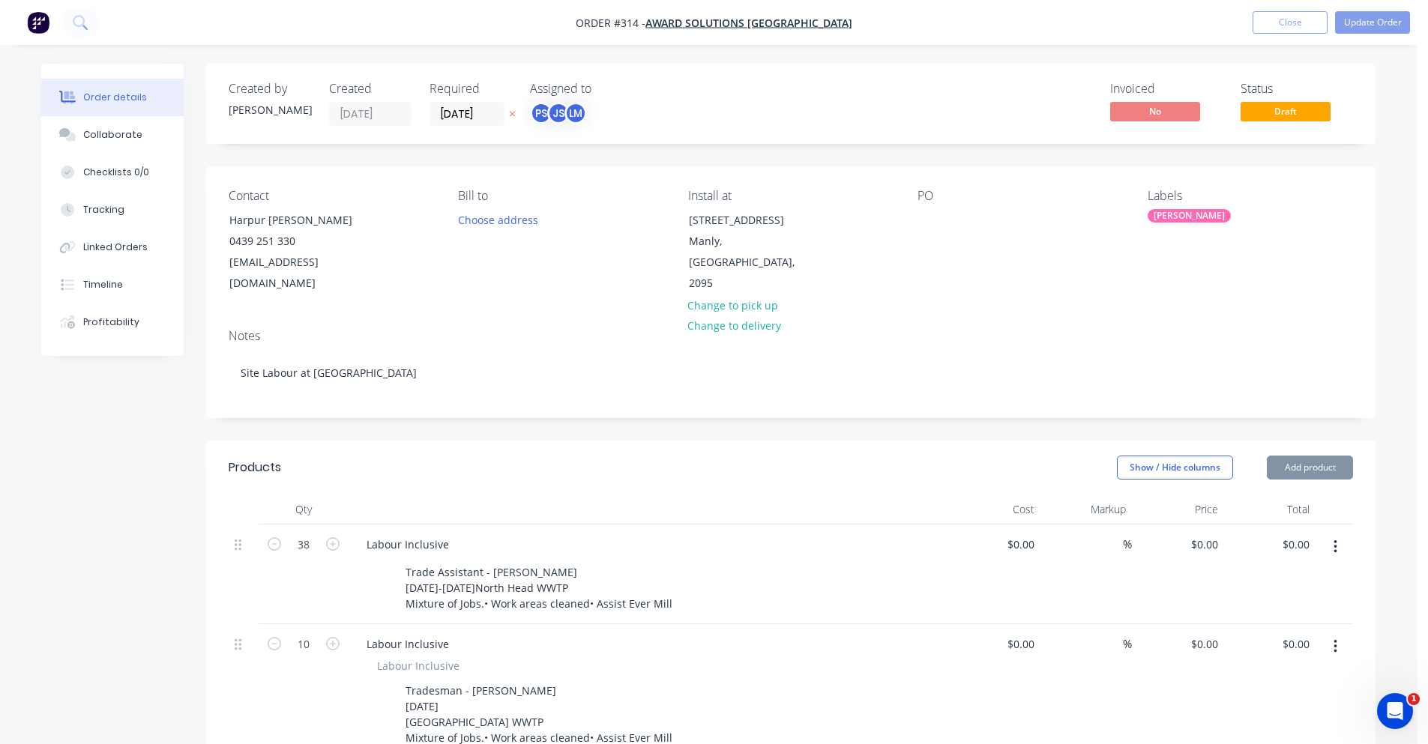
type input "$300.00"
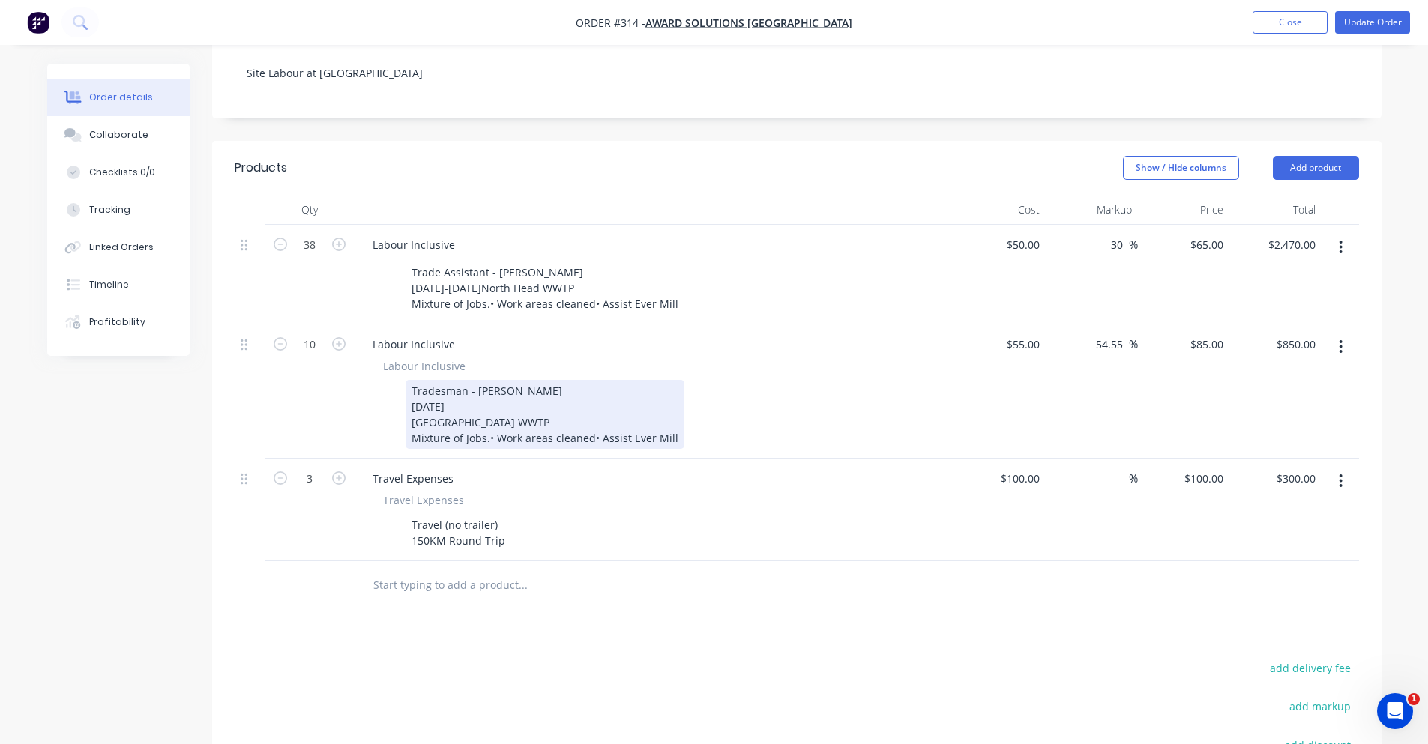
click at [476, 389] on div "Tradesman - [PERSON_NAME] [DATE] [GEOGRAPHIC_DATA] WWTP Mixture of Jobs.• Work …" at bounding box center [544, 414] width 279 height 69
click at [487, 415] on div "Tradesman - [PERSON_NAME] [DATE] [GEOGRAPHIC_DATA] WWTP Mixture of Jobs.• Work …" at bounding box center [544, 414] width 279 height 69
click at [490, 418] on div "Tradesman - [PERSON_NAME] [DATE] [GEOGRAPHIC_DATA] WWTP Mixture of Jobs.• Work …" at bounding box center [544, 414] width 279 height 69
click at [489, 417] on div "Tradesman - [PERSON_NAME] [DATE] [GEOGRAPHIC_DATA] WWTP Mixture of Jobs.• Work …" at bounding box center [544, 414] width 279 height 69
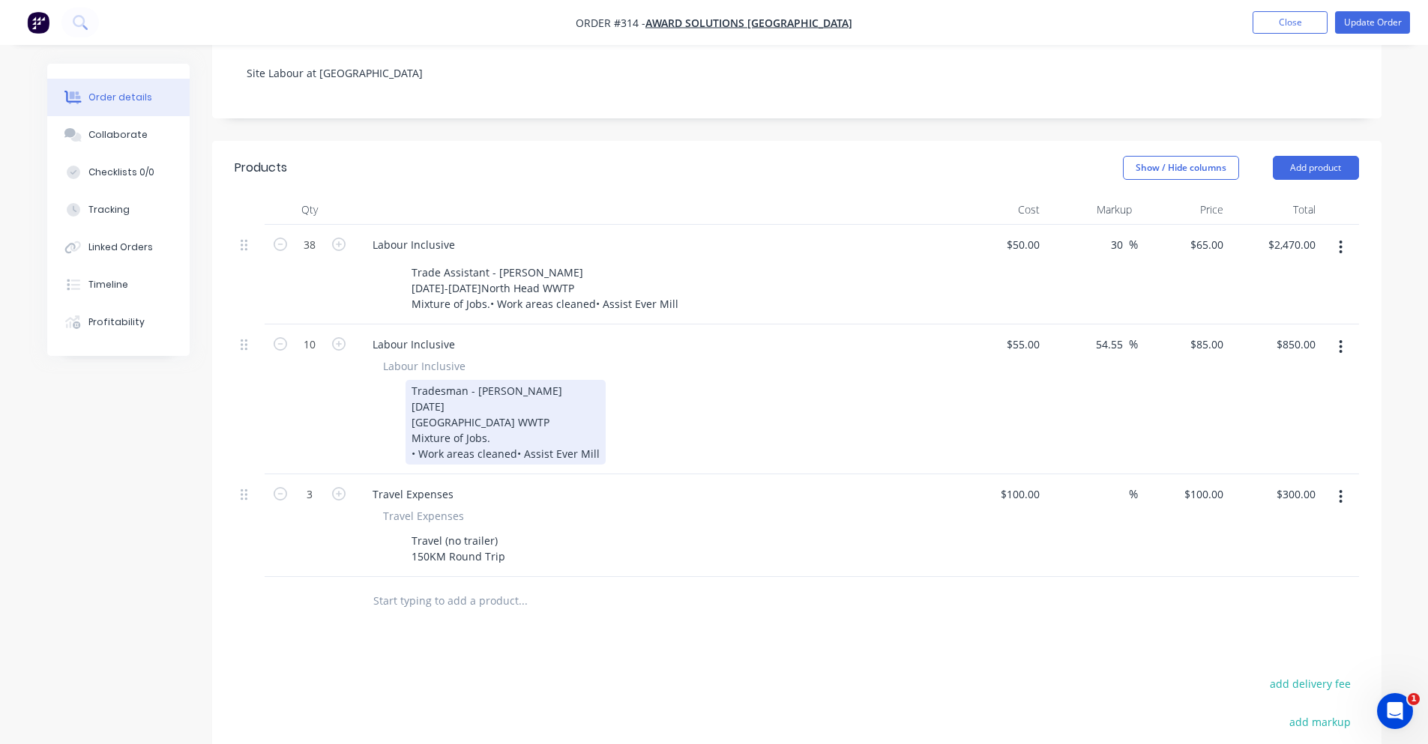
click at [514, 429] on div "Tradesman - [PERSON_NAME] [DATE] [GEOGRAPHIC_DATA] WWTP Mixture of Jobs. • Work…" at bounding box center [505, 422] width 200 height 85
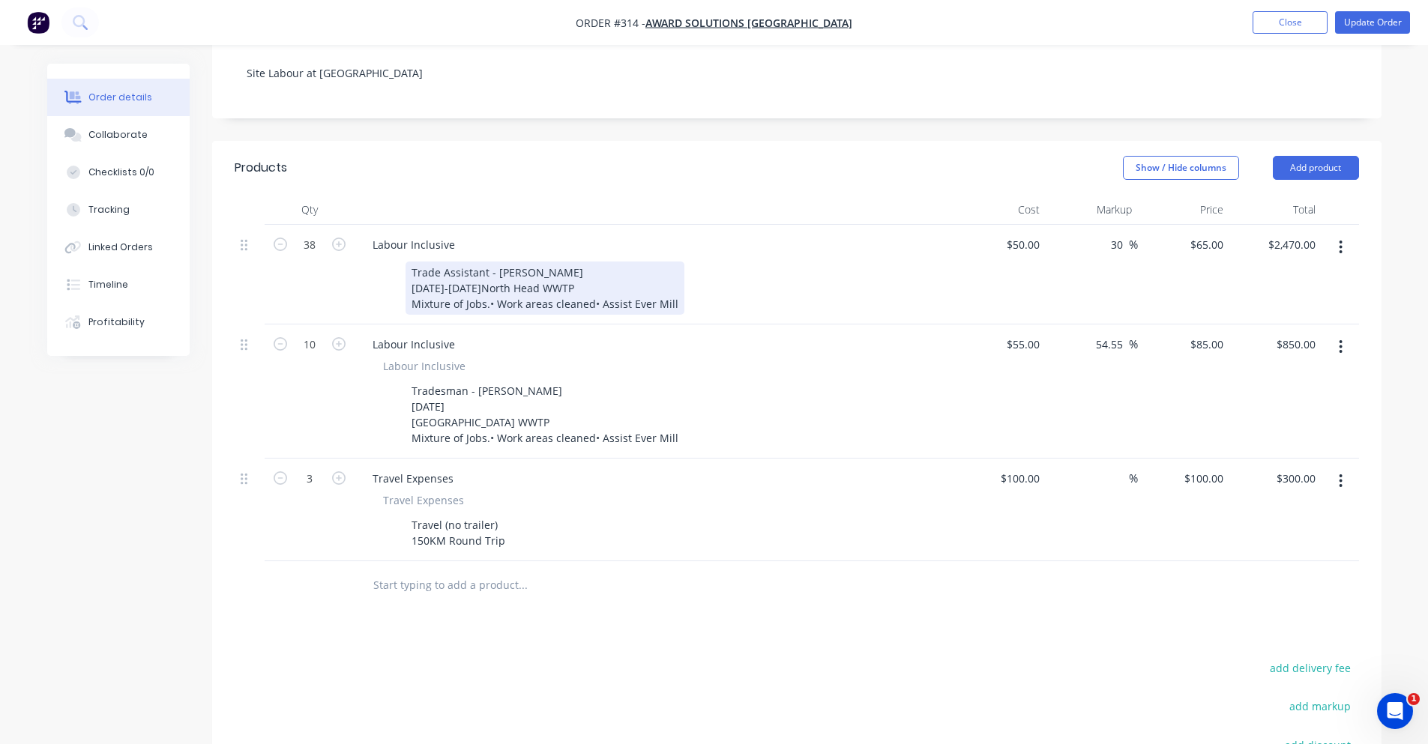
click at [495, 283] on div "Trade Assistant - Jamie 3-5th September 2025North Head WWTP Mixture of Jobs.• W…" at bounding box center [544, 288] width 279 height 53
click at [494, 262] on div "Trade Assistant - Jamie 3-5th September 2025North Head WWTP Mixture of Jobs.• W…" at bounding box center [544, 288] width 279 height 53
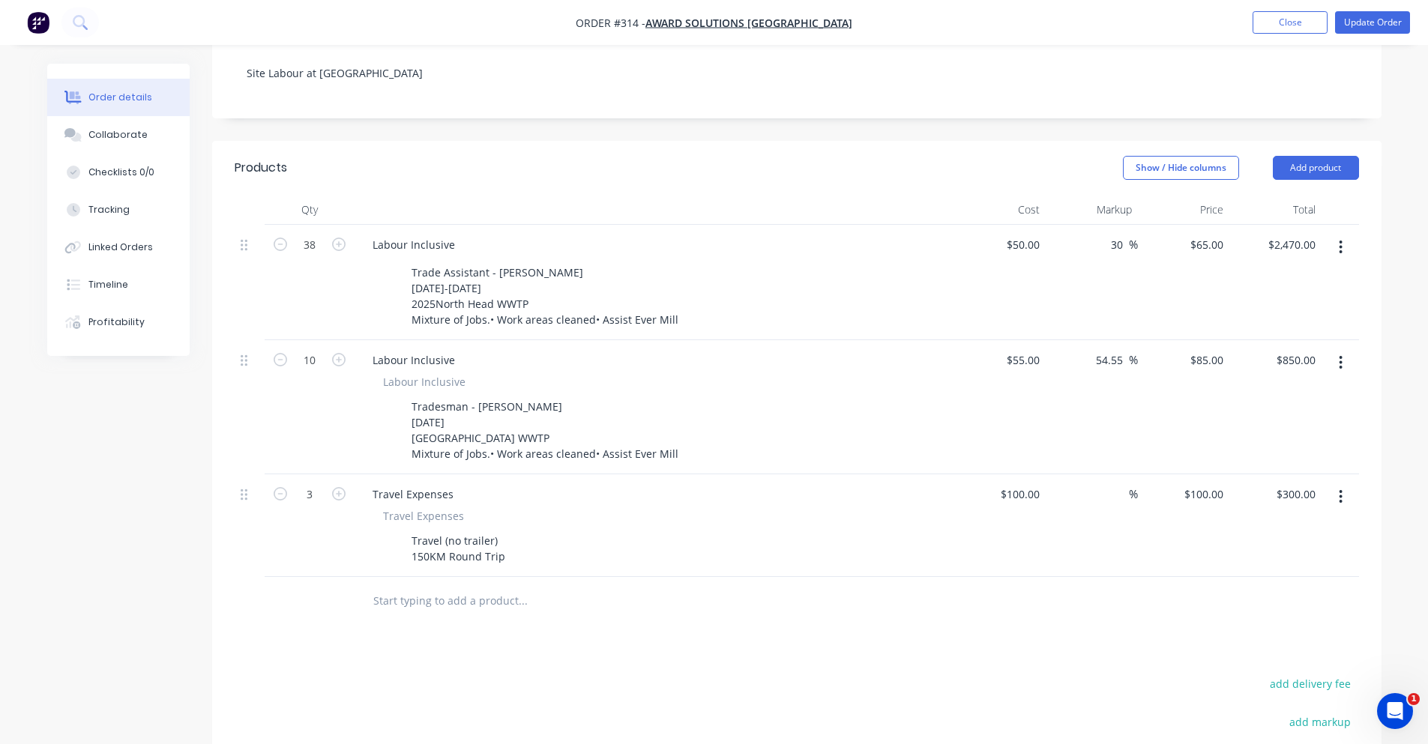
click at [651, 234] on div "Labour Inclusive" at bounding box center [654, 245] width 588 height 22
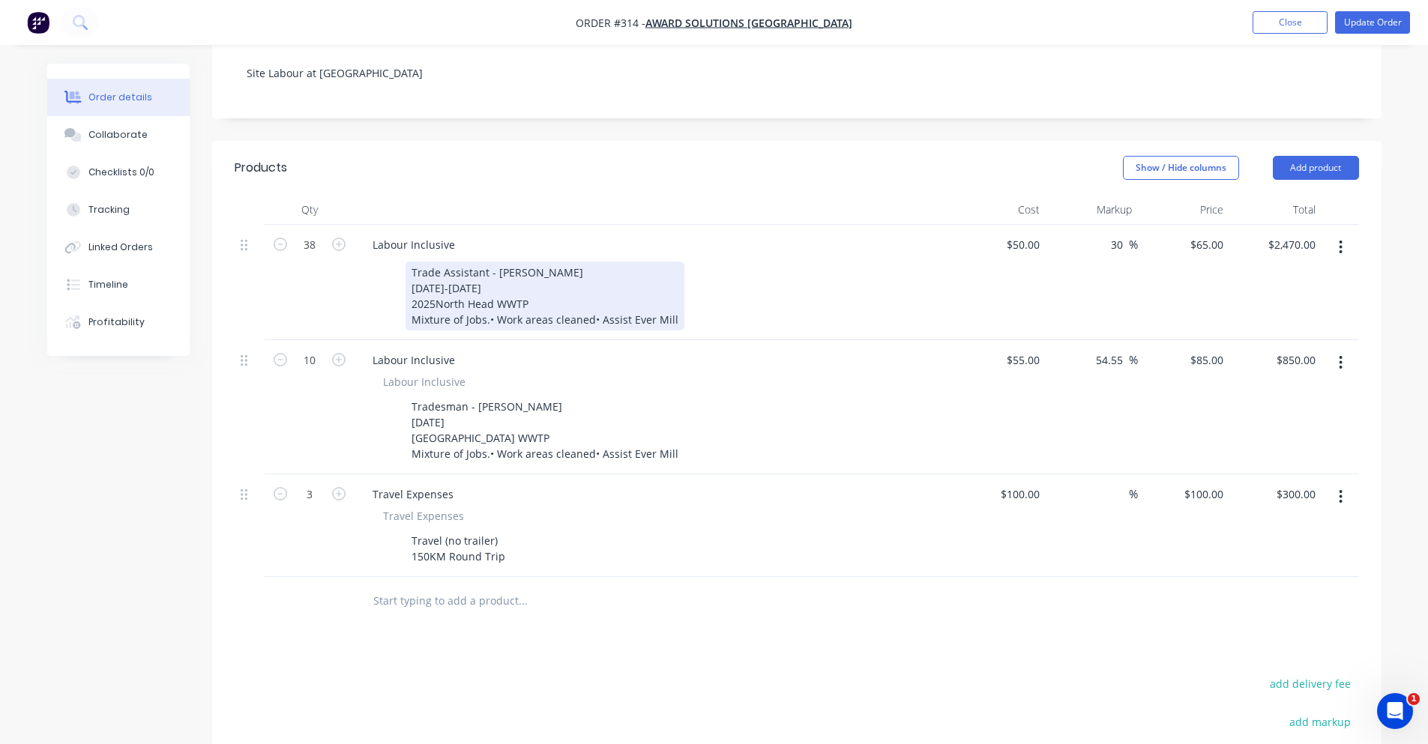
click at [408, 285] on div "Trade Assistant - Jamie 3-5th September 2025North Head WWTP Mixture of Jobs.• W…" at bounding box center [544, 296] width 279 height 69
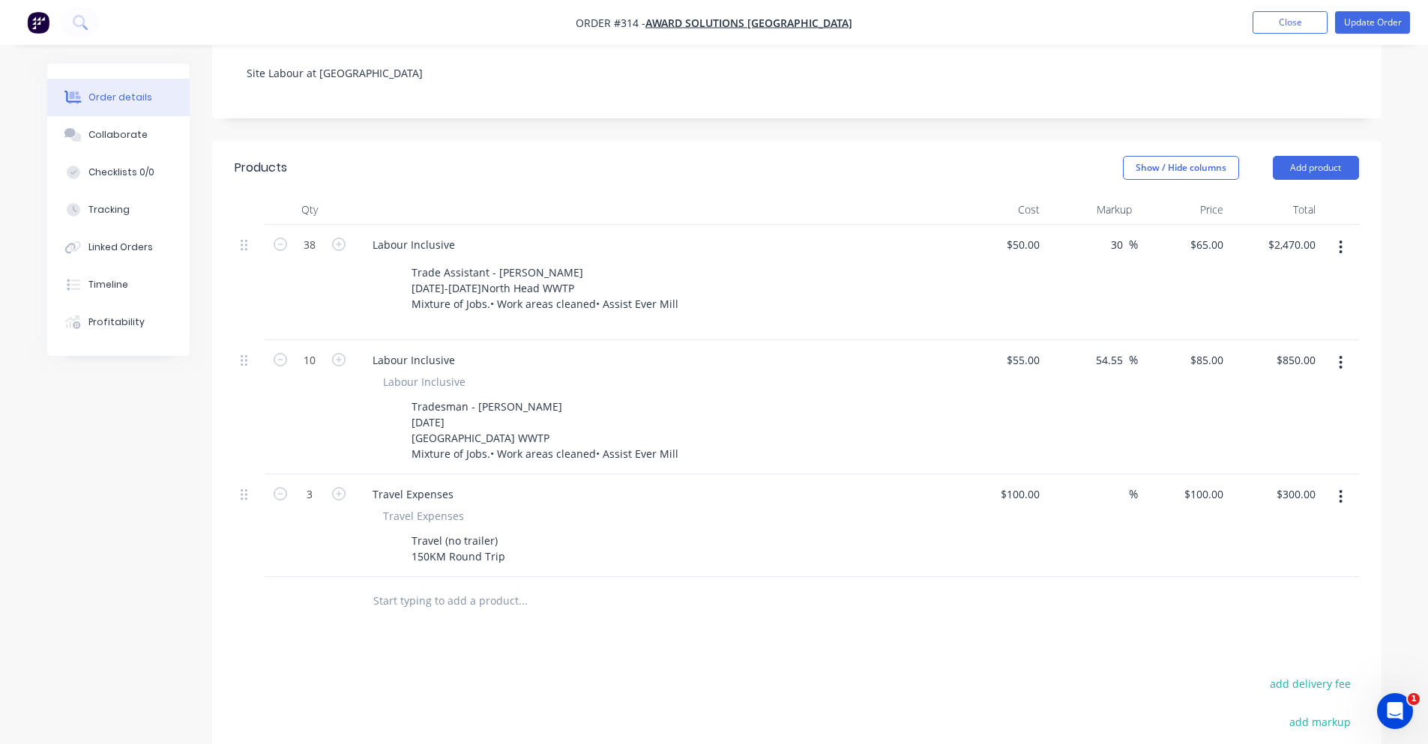
click at [528, 195] on div at bounding box center [655, 210] width 600 height 30
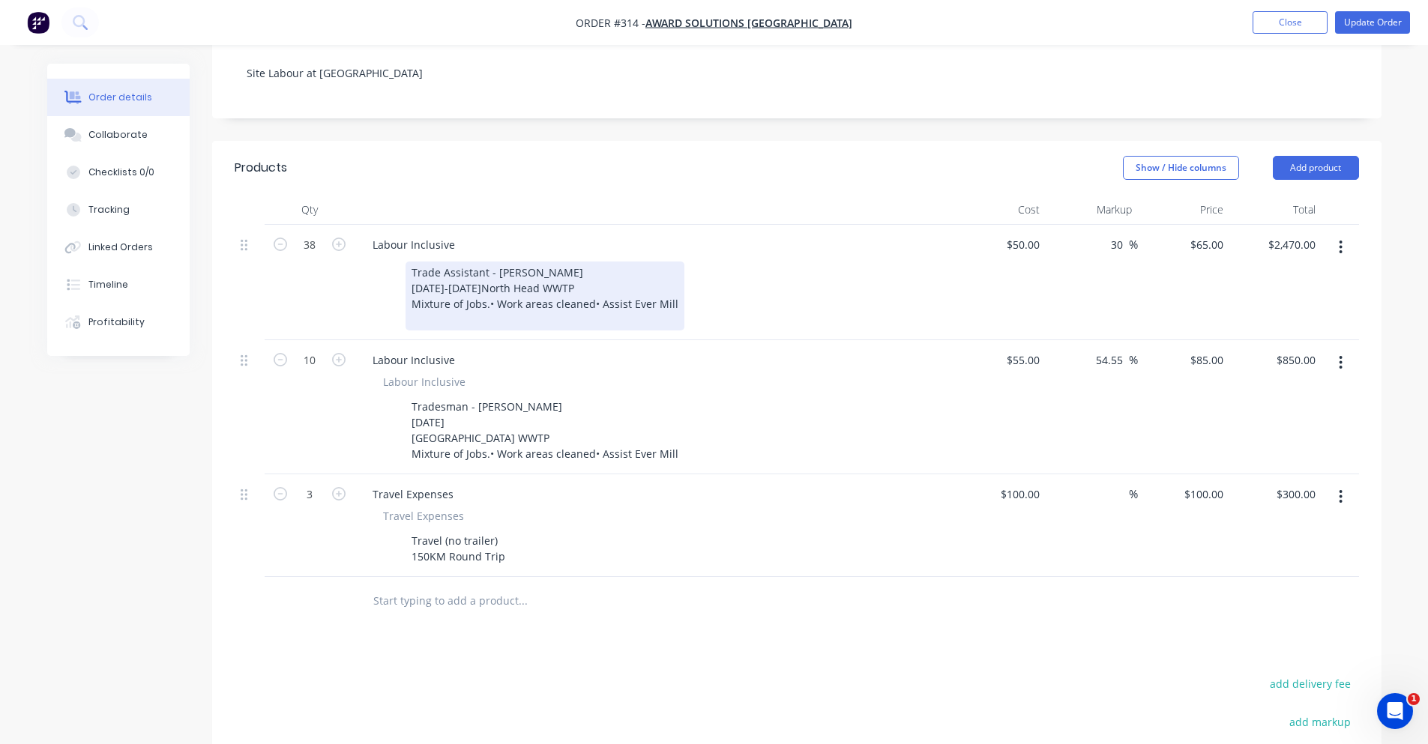
click at [476, 295] on div "Trade Assistant - Jamie 3-5th September 2025North Head WWTP Mixture of Jobs.• W…" at bounding box center [544, 296] width 279 height 69
click at [439, 284] on div "Trade Assistant - Jamie 3-5th September 2025North Head WWTP Mixture of Jobs.• W…" at bounding box center [544, 296] width 279 height 69
click at [412, 289] on div "Trade Assistant - Jamie 3-5th September 2025North Head WWTP Mixture of Jobs.• W…" at bounding box center [544, 296] width 279 height 69
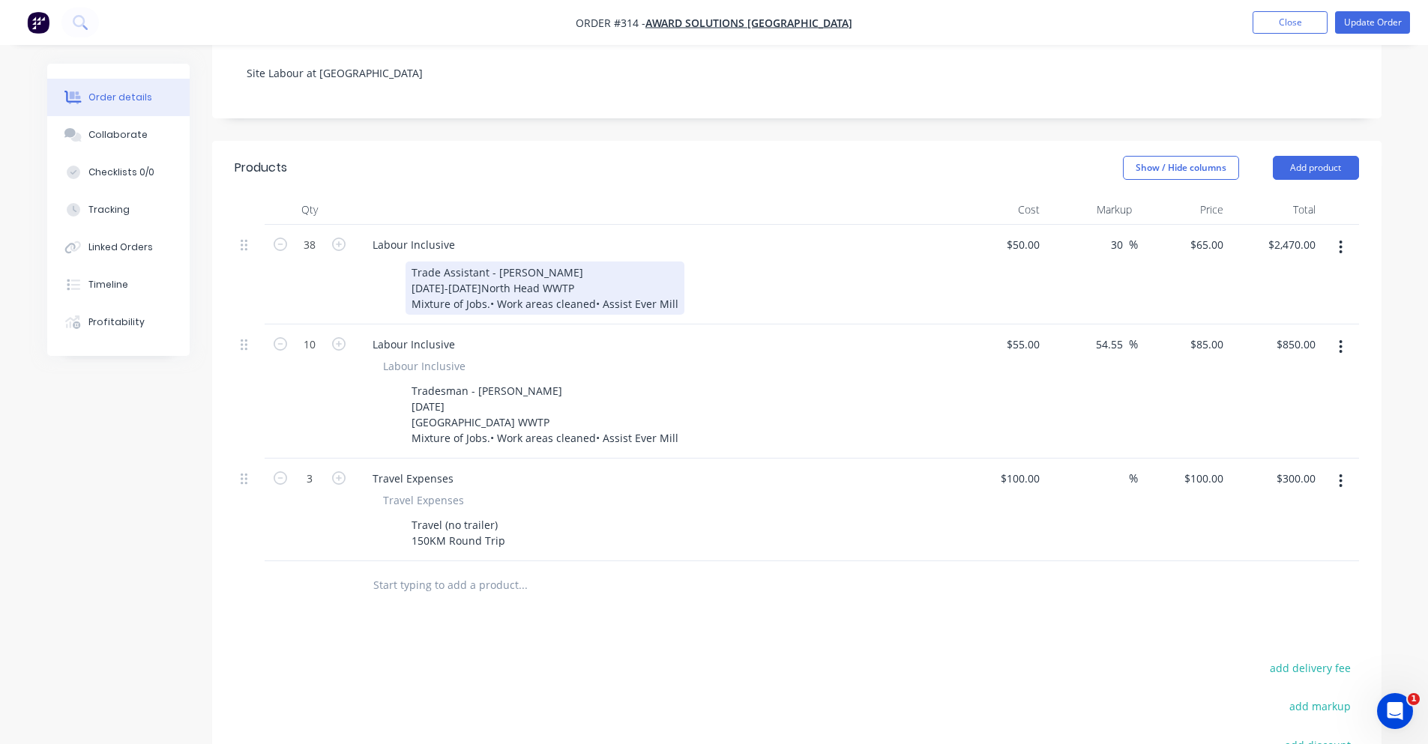
click at [441, 285] on div "Trade Assistant - Jamie 3-5th September 2025North Head WWTP Mixture of Jobs.• W…" at bounding box center [544, 288] width 279 height 53
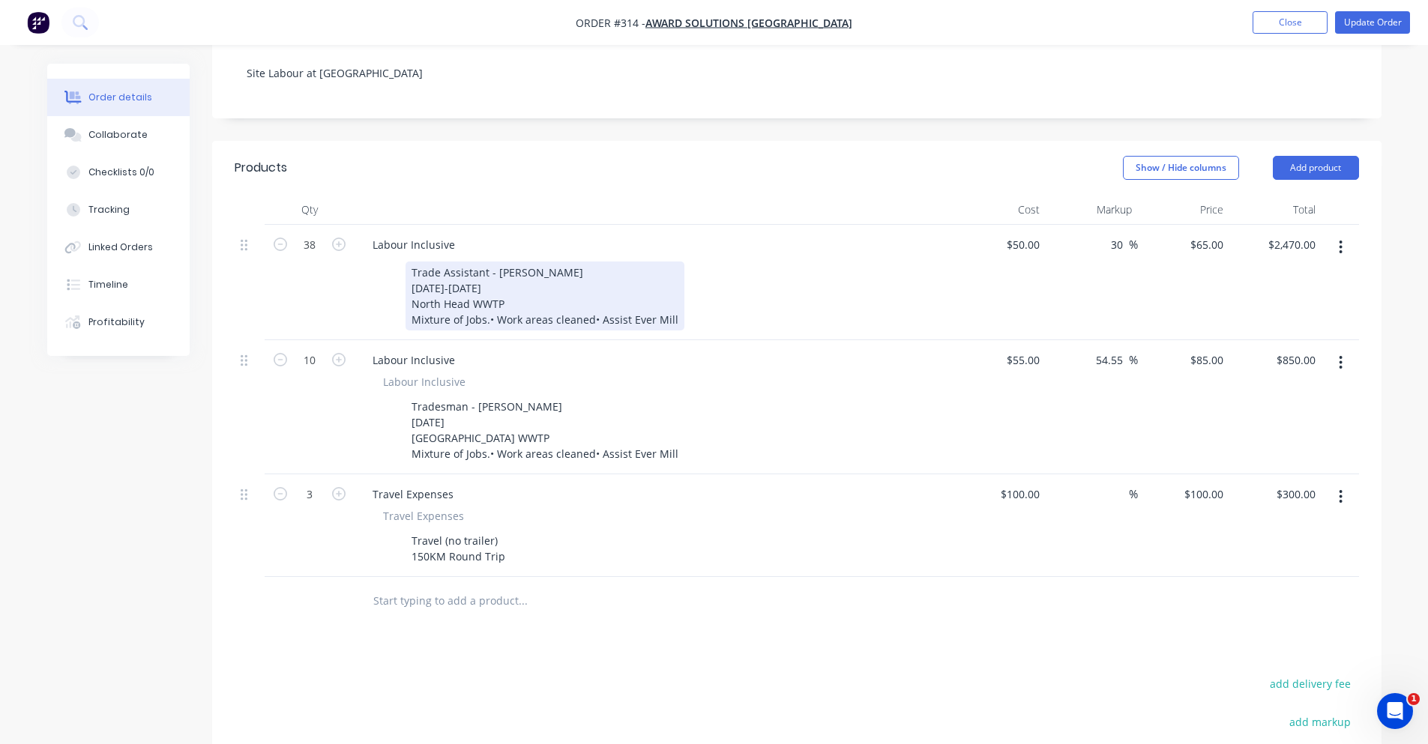
click at [442, 304] on div "Trade Assistant - Jamie 3-5th September 2025 North Head WWTP Mixture of Jobs.• …" at bounding box center [544, 296] width 279 height 69
click at [444, 299] on div "Trade Assistant - Jamie 3-5th September 2025 North Head WWTP Mixture of Jobs.• …" at bounding box center [544, 296] width 279 height 69
click at [444, 286] on div "Trade Assistant - Jamie 3-5th September 2025 North Head WWTP Mixture of Jobs.• …" at bounding box center [544, 296] width 279 height 69
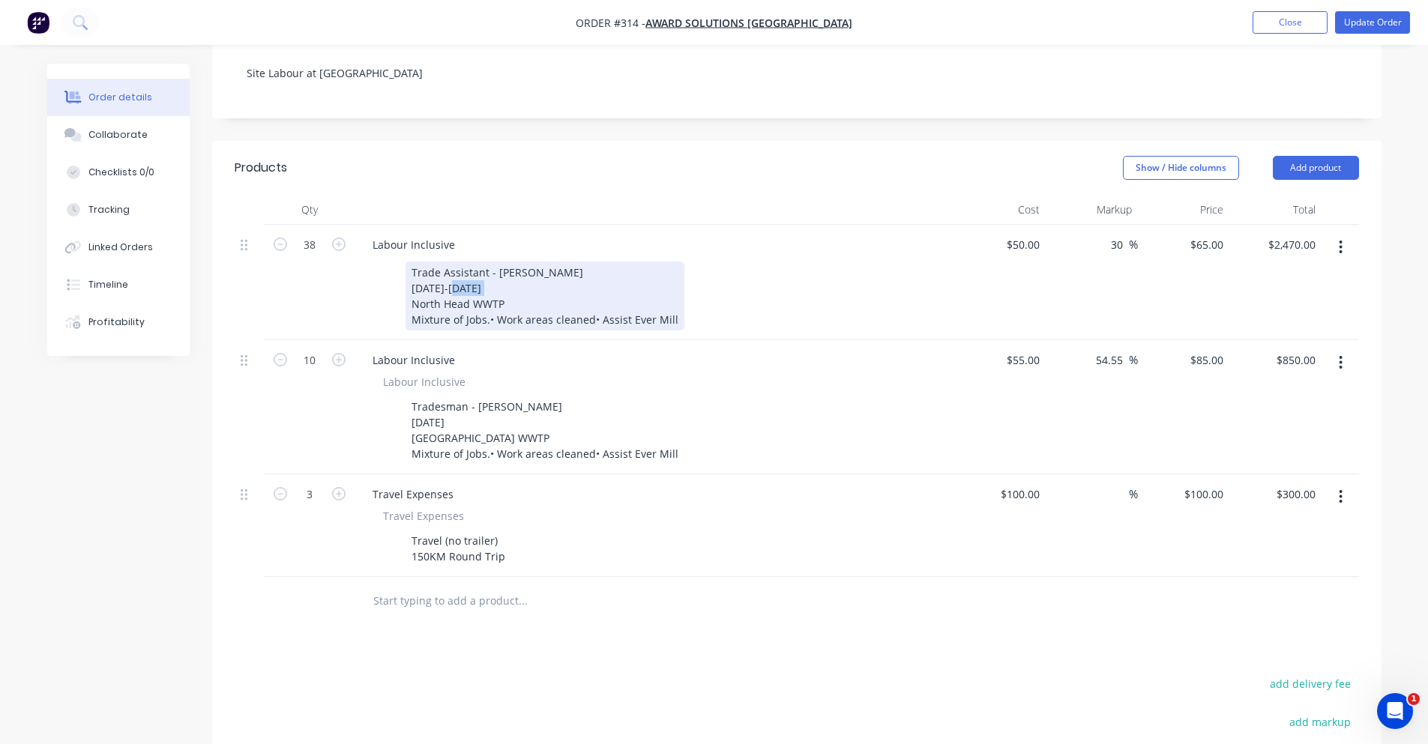
click at [444, 286] on div "Trade Assistant - Jamie 3-5th September 2025 North Head WWTP Mixture of Jobs.• …" at bounding box center [544, 296] width 279 height 69
click at [409, 283] on div "Trade Assistant - Jamie 3-5th September 2025 North Head WWTP Mixture of Jobs.• …" at bounding box center [544, 296] width 279 height 69
click at [416, 280] on div "Trade Assistant - Jamie 3-5th September 2025 North Head WWTP Mixture of Jobs.• …" at bounding box center [544, 296] width 279 height 69
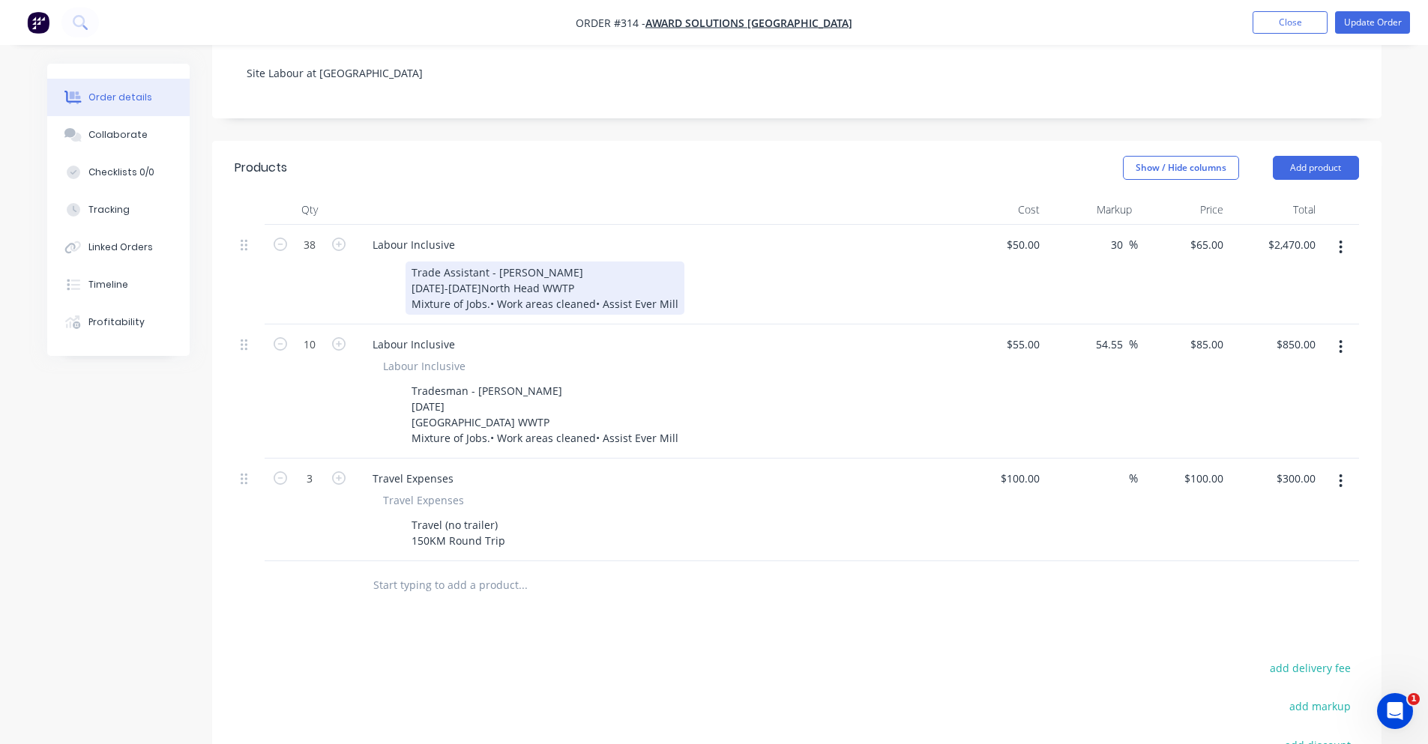
drag, startPoint x: 432, startPoint y: 295, endPoint x: 364, endPoint y: 247, distance: 83.4
click at [364, 259] on div "Trade Assistant - Jamie 3-5th September 2025North Head WWTP Mixture of Jobs.• W…" at bounding box center [654, 287] width 588 height 56
copy div "Trade Assistant - Jamie 3-5th September 2025North Head WWTP Mixture of Jobs.• W…"
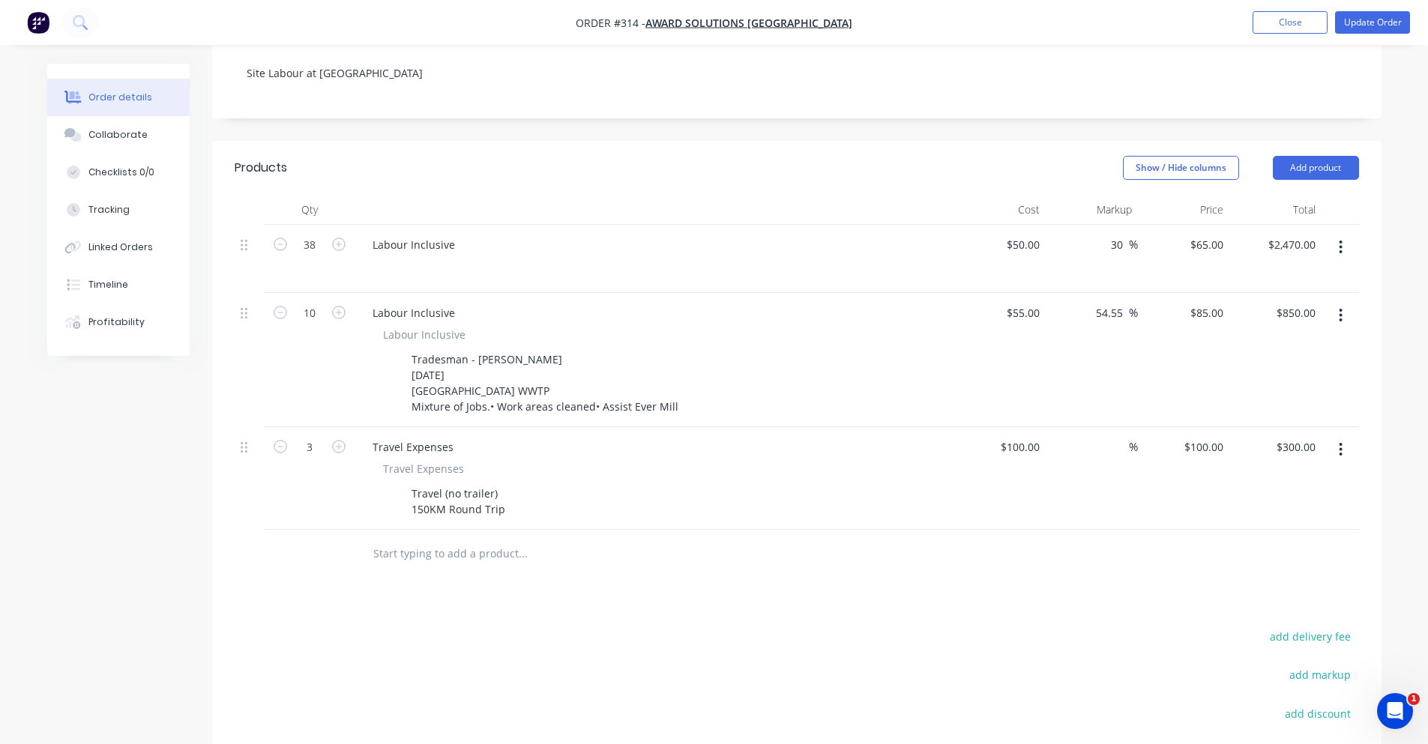
click at [480, 234] on div "Labour Inclusive" at bounding box center [654, 245] width 588 height 22
click at [416, 262] on div at bounding box center [416, 273] width 22 height 22
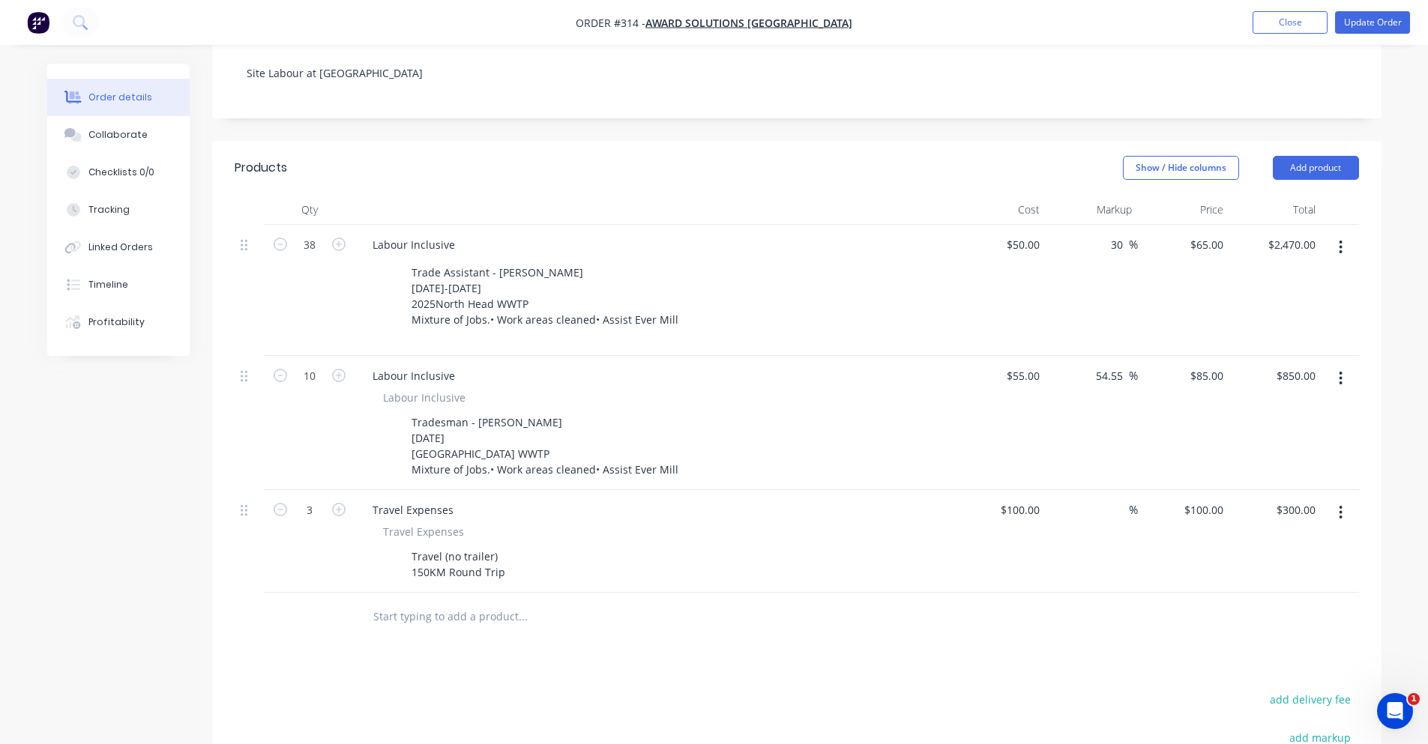
click at [779, 157] on div "Show / Hide columns Add product" at bounding box center [915, 168] width 885 height 24
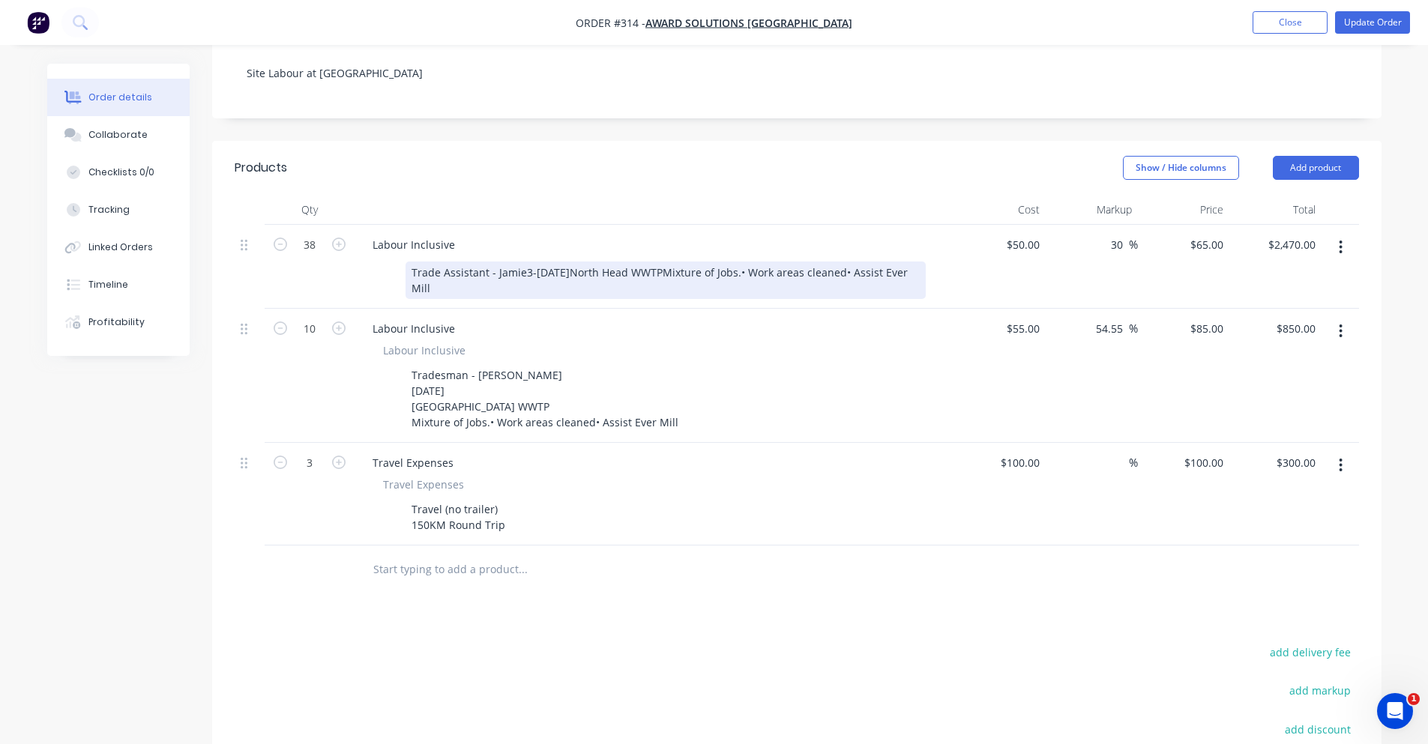
click at [668, 262] on div "Trade Assistant - Jamie3-[DATE]North Head WWTPMixture of Jobs.• Work areas clea…" at bounding box center [665, 280] width 520 height 37
click at [522, 262] on div "Trade Assistant - Jamie3-[DATE]North Head WWTPMixture of Jobs.• Work areas clea…" at bounding box center [665, 280] width 520 height 37
click at [515, 266] on div "Trade Assistant - [PERSON_NAME] [DATE]-[DATE]North Head WWTPMixture of Jobs.• W…" at bounding box center [625, 280] width 441 height 37
click at [519, 271] on div "Trade Assistant - [PERSON_NAME] [DATE]-[DATE]North Head WWTPMixture of Jobs.• W…" at bounding box center [625, 280] width 441 height 37
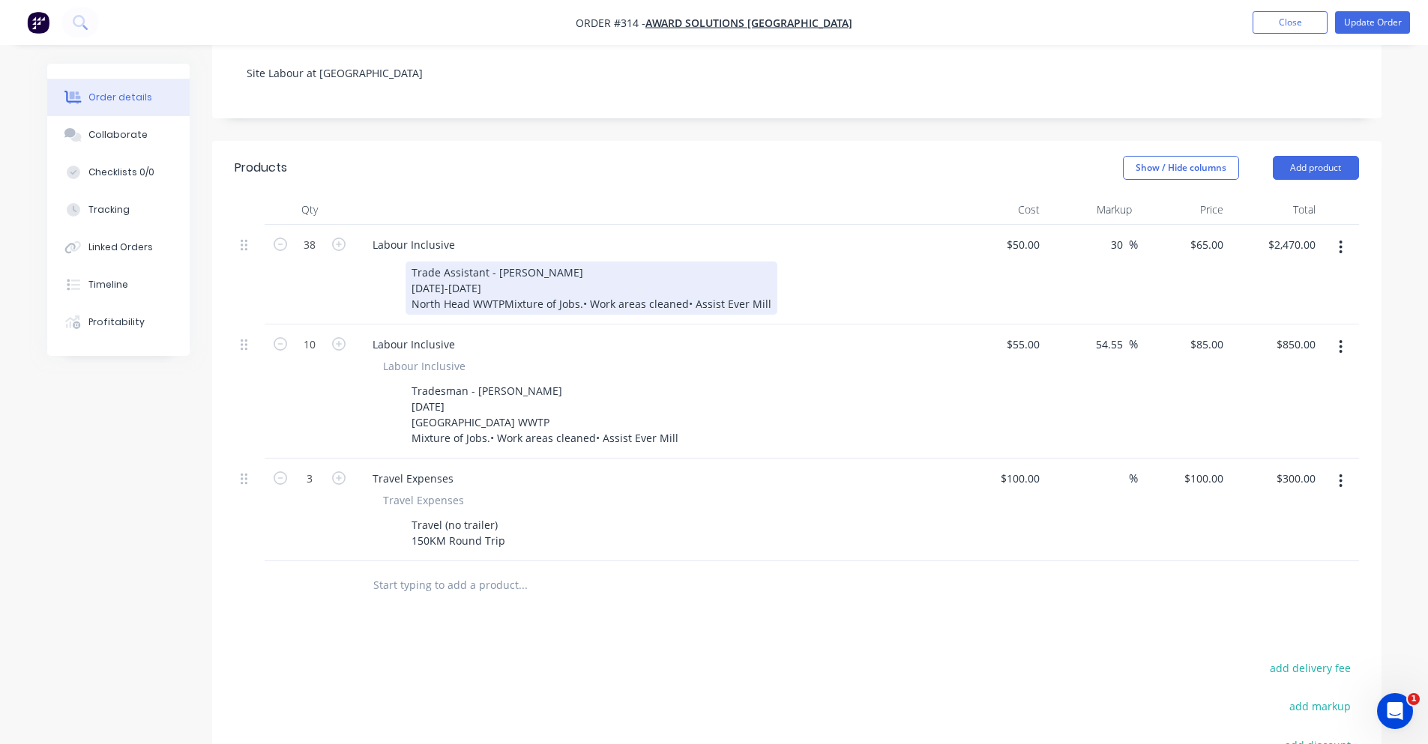
click at [501, 280] on div "Trade Assistant - [PERSON_NAME] [DATE]-[DATE] [GEOGRAPHIC_DATA] WWTPMixture of …" at bounding box center [591, 288] width 372 height 53
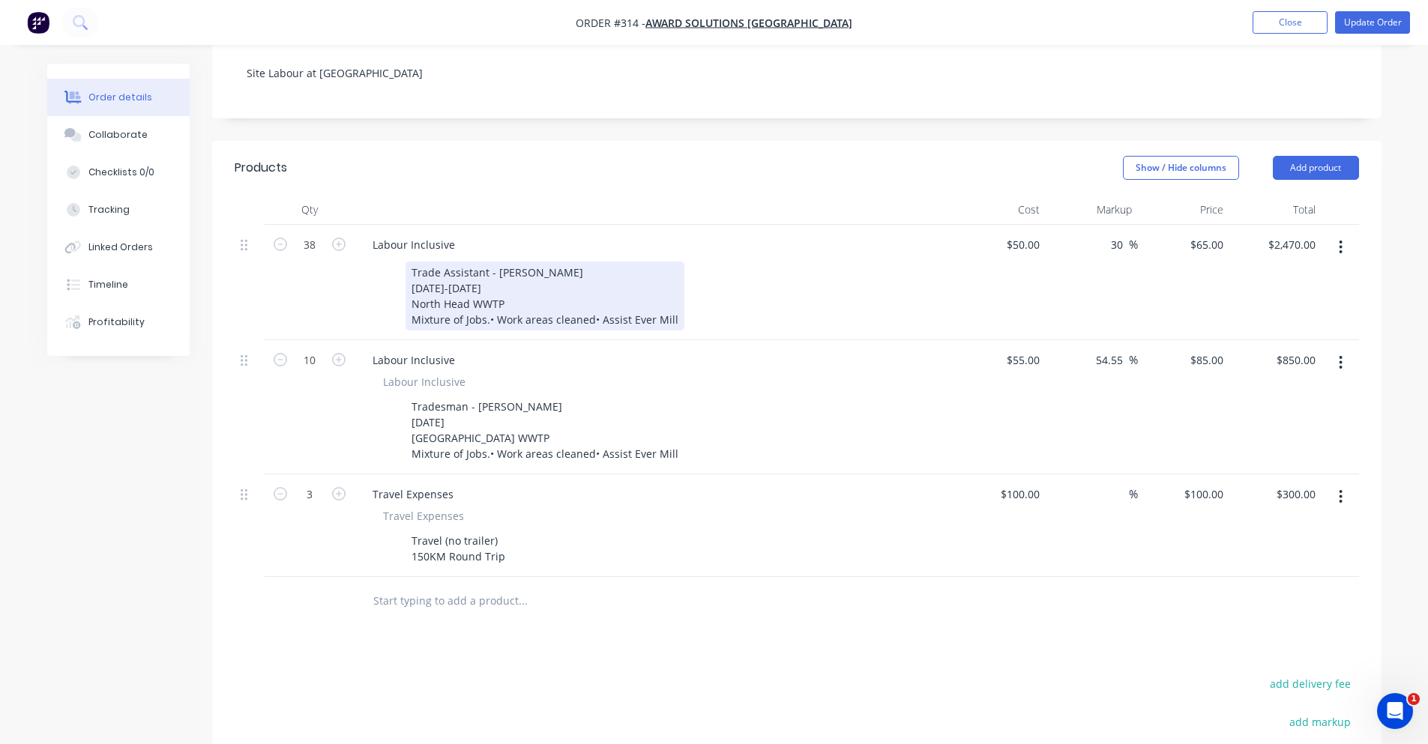
click at [481, 298] on div "Trade Assistant - [PERSON_NAME] [DATE]-[DATE] North Head WWTP Mixture of Jobs.•…" at bounding box center [544, 296] width 279 height 69
click at [486, 295] on div "Trade Assistant - [PERSON_NAME] [DATE]-[DATE] North Head WWTP Mixture of Jobs.•…" at bounding box center [544, 296] width 279 height 69
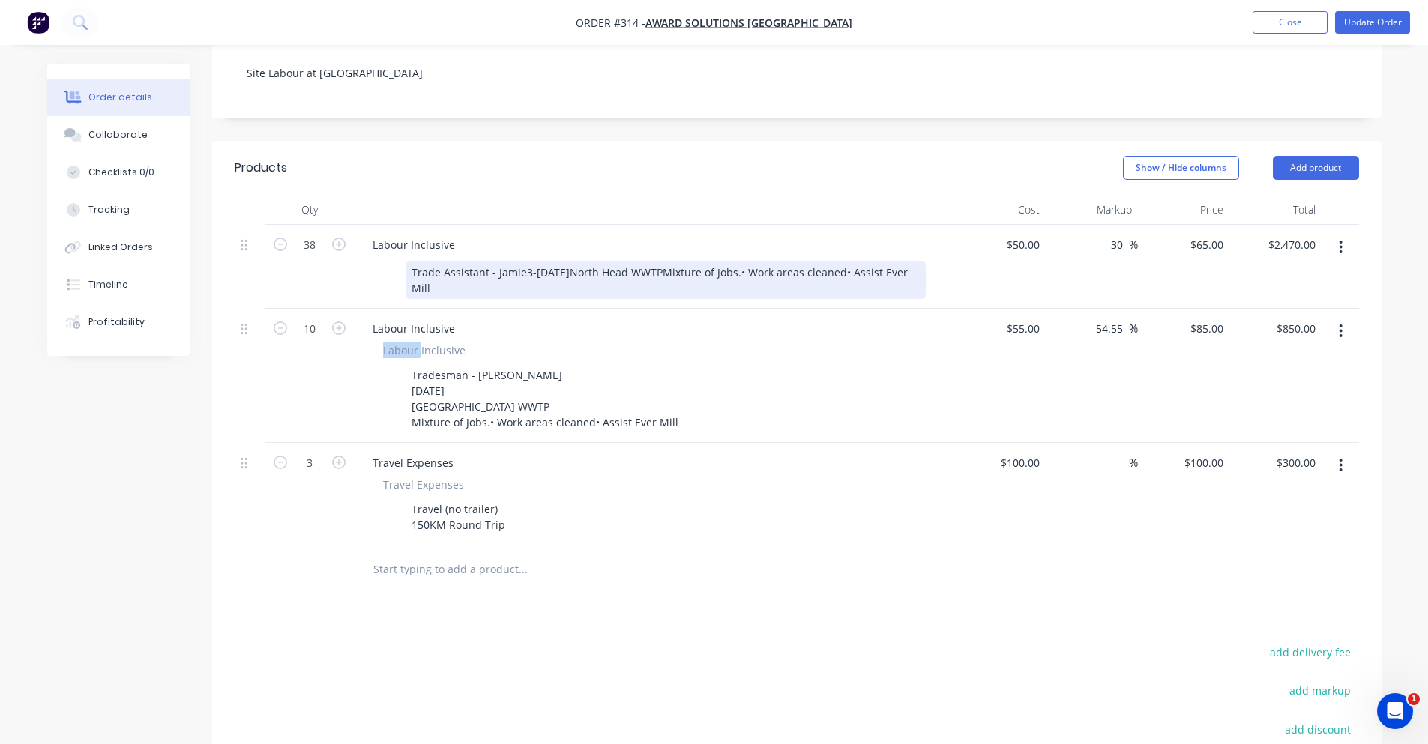
click at [486, 309] on div "Labour Inclusive Labour Inclusive Tradesman - Lewis 1st September 2025 North He…" at bounding box center [655, 376] width 600 height 134
click at [541, 262] on div "Trade Assistant - Jamie3-[DATE]North Head WWTPMixture of Jobs.• Work areas clea…" at bounding box center [665, 280] width 520 height 37
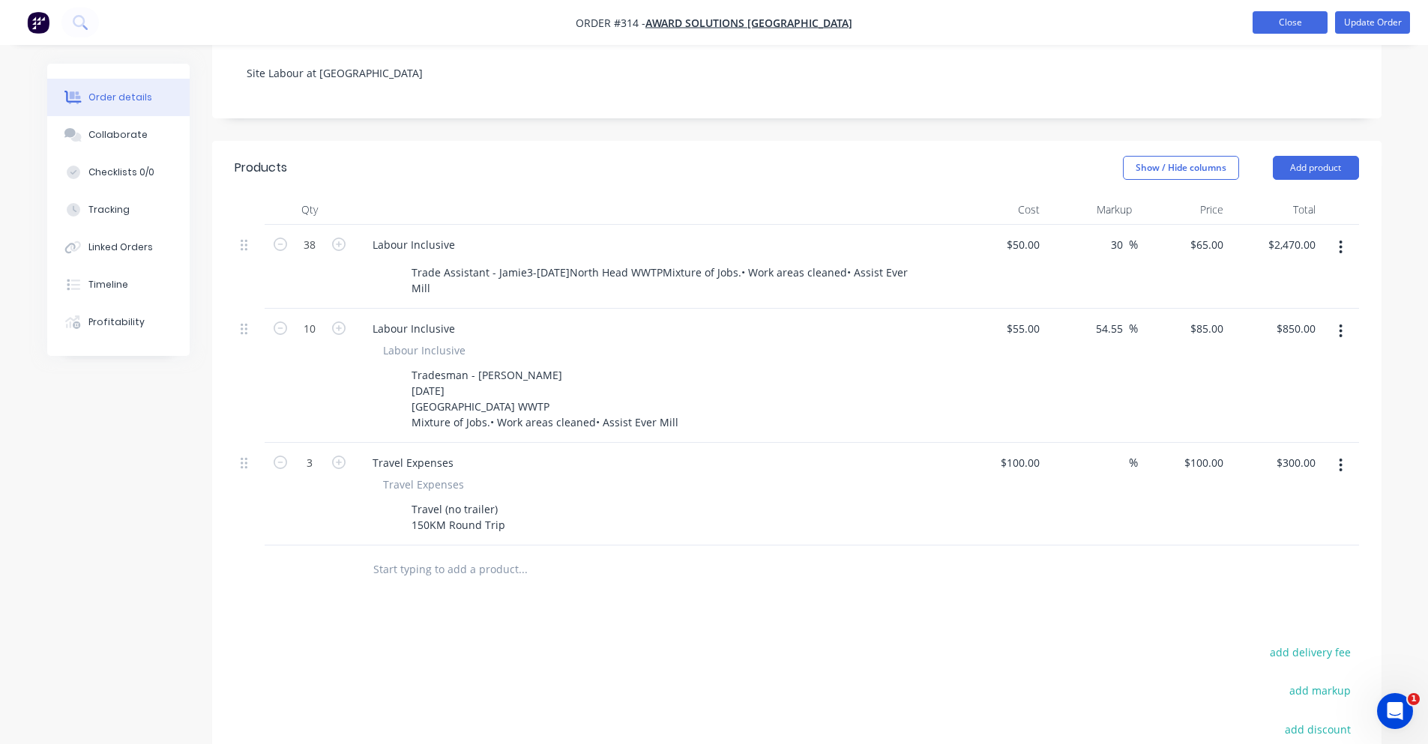
click at [1285, 28] on button "Close" at bounding box center [1289, 22] width 75 height 22
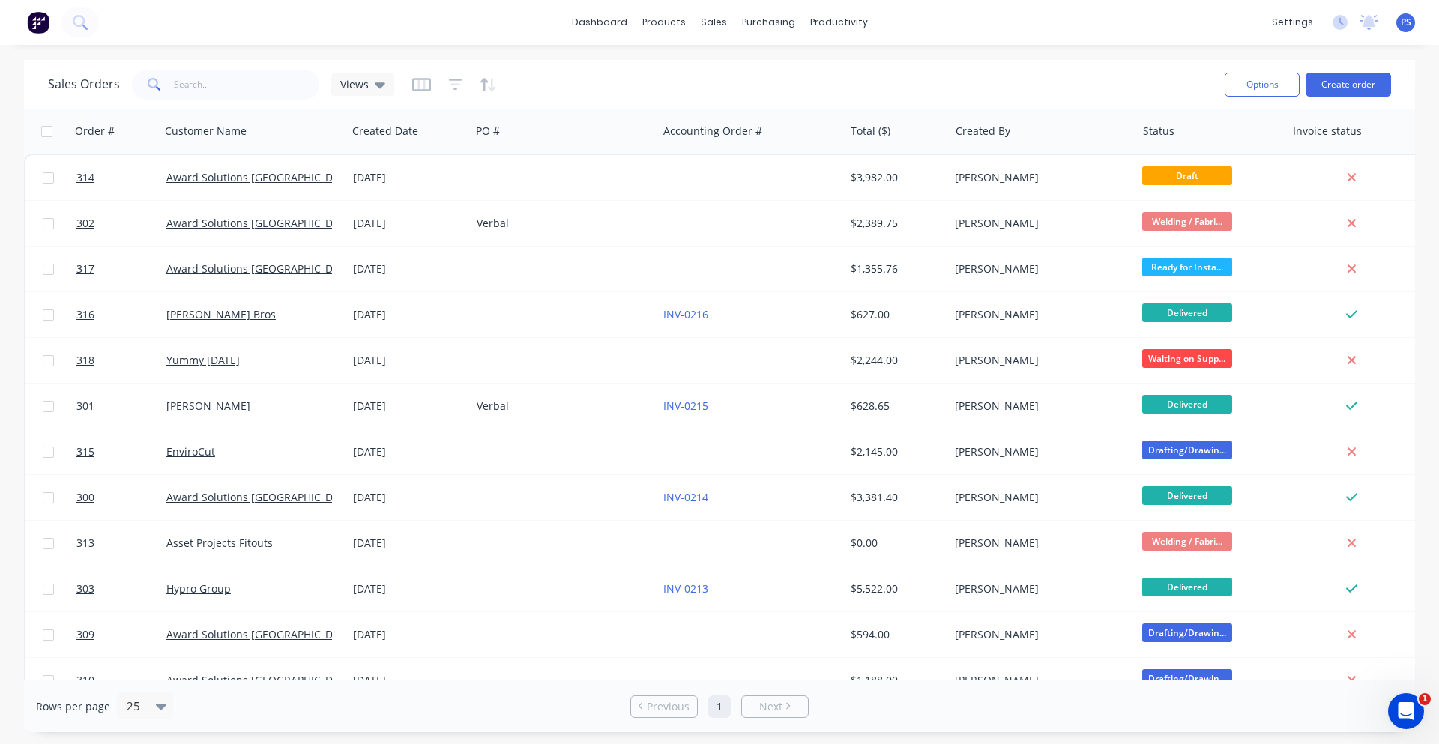
click at [896, 45] on div "dashboard products sales purchasing productivity dashboard products Product Cat…" at bounding box center [719, 372] width 1439 height 744
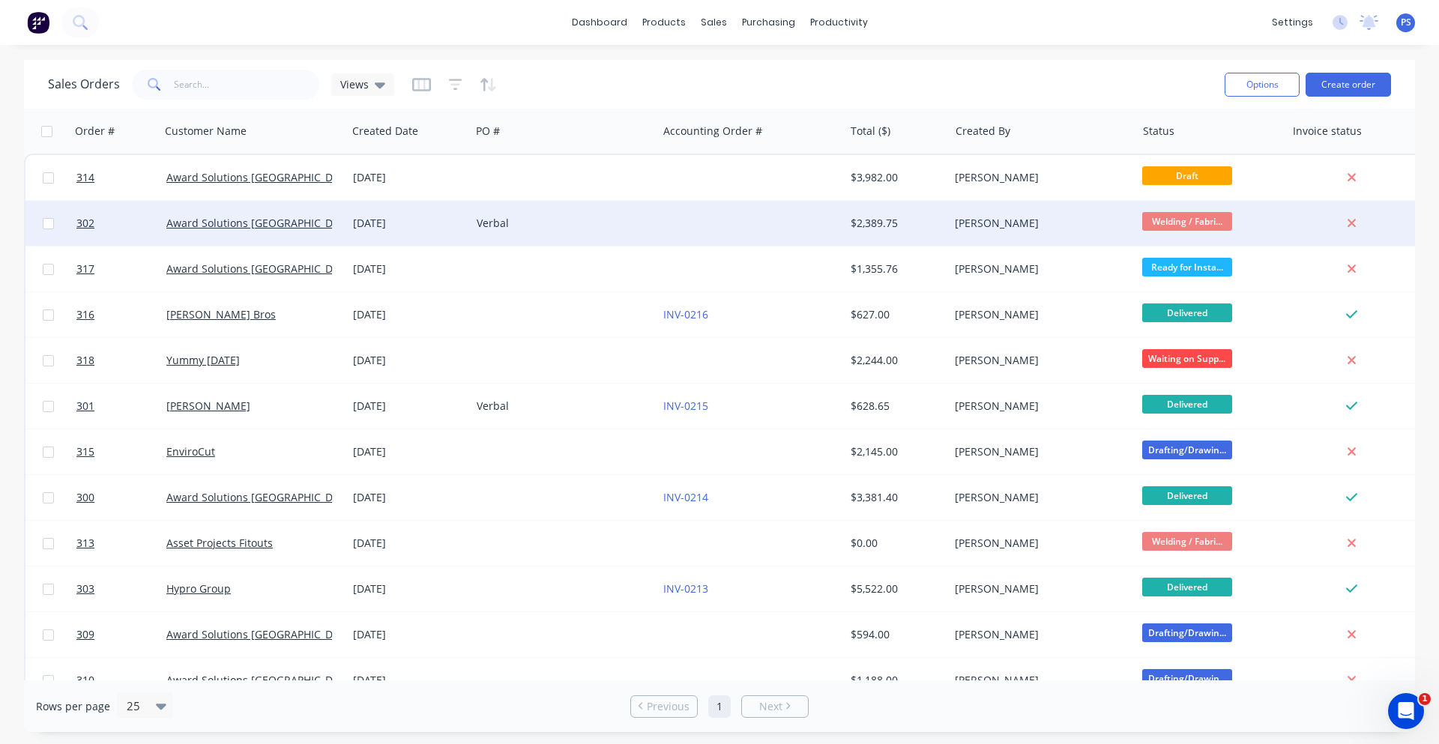
click at [625, 232] on div "Verbal" at bounding box center [564, 223] width 187 height 45
click at [537, 232] on div "Verbal" at bounding box center [564, 223] width 187 height 45
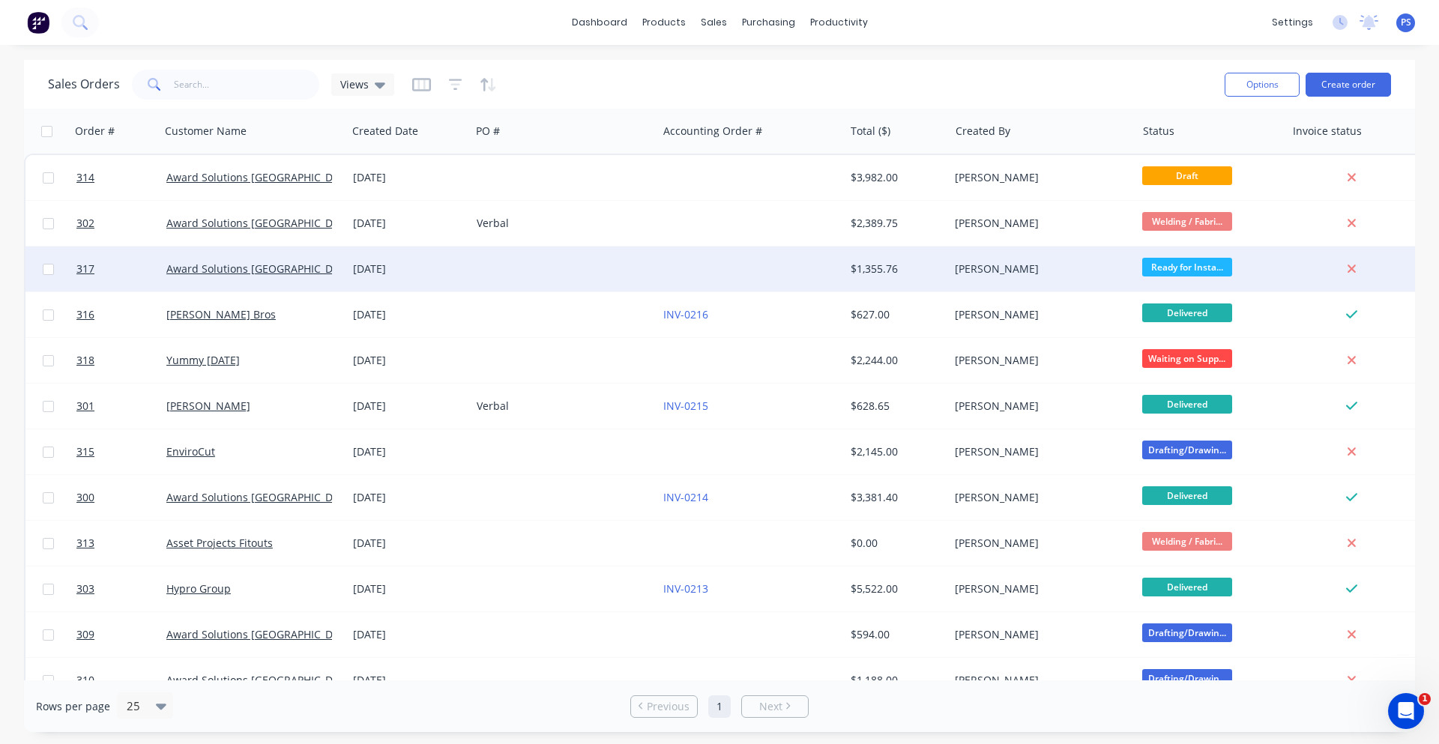
click at [413, 266] on div "[DATE]" at bounding box center [409, 269] width 112 height 15
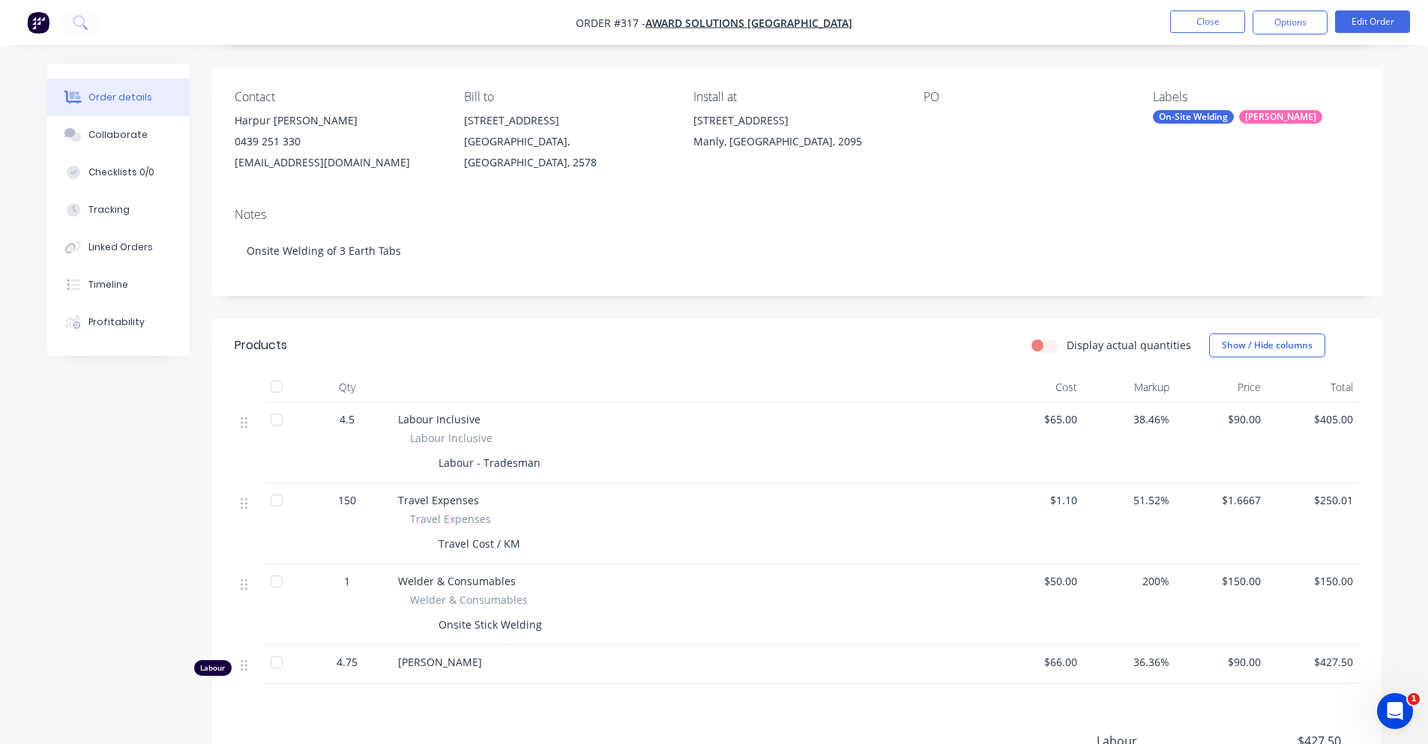
scroll to position [305, 0]
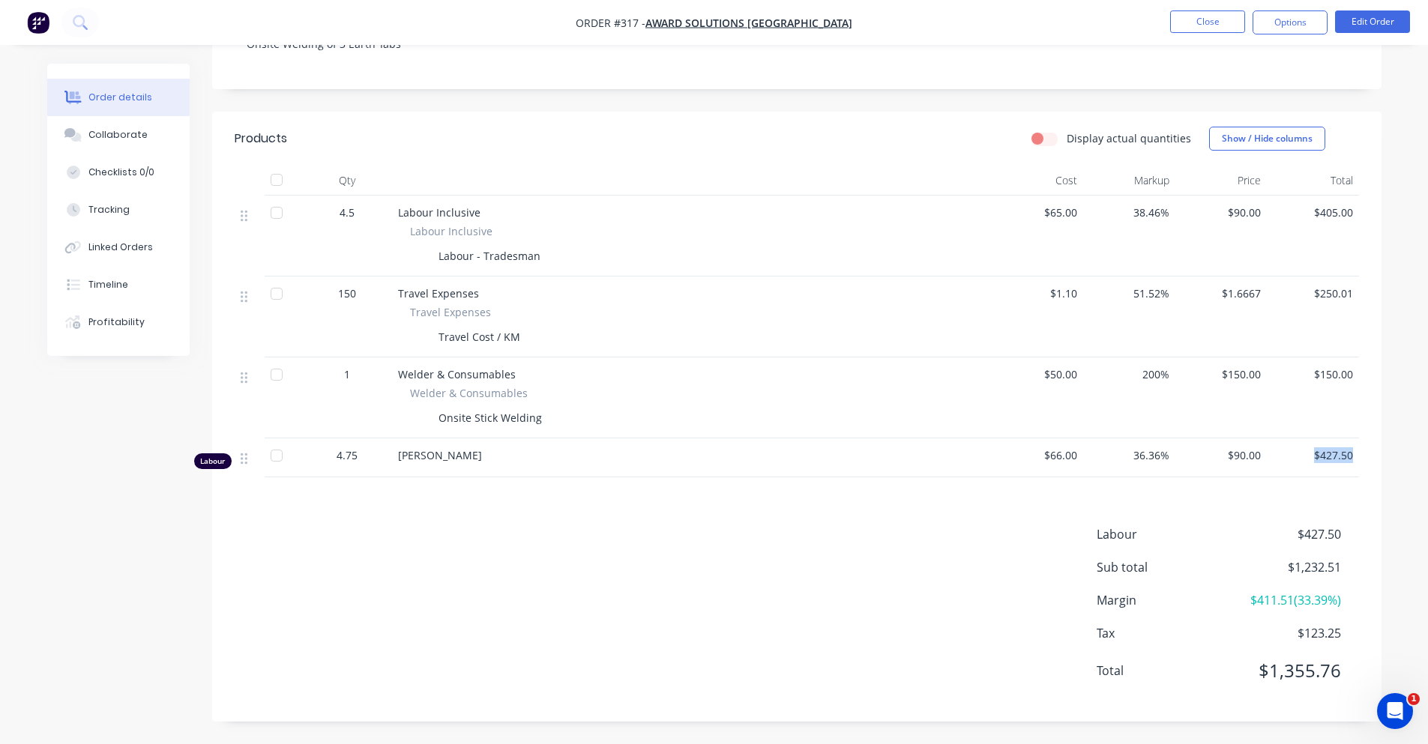
drag, startPoint x: 1312, startPoint y: 456, endPoint x: 1375, endPoint y: 457, distance: 63.7
click at [1375, 457] on div "Qty Cost Markup Price Total 4.5 Labour Inclusive Labour Inclusive Labour - Trad…" at bounding box center [796, 322] width 1169 height 312
click at [1399, 23] on button "Edit Order" at bounding box center [1372, 21] width 75 height 22
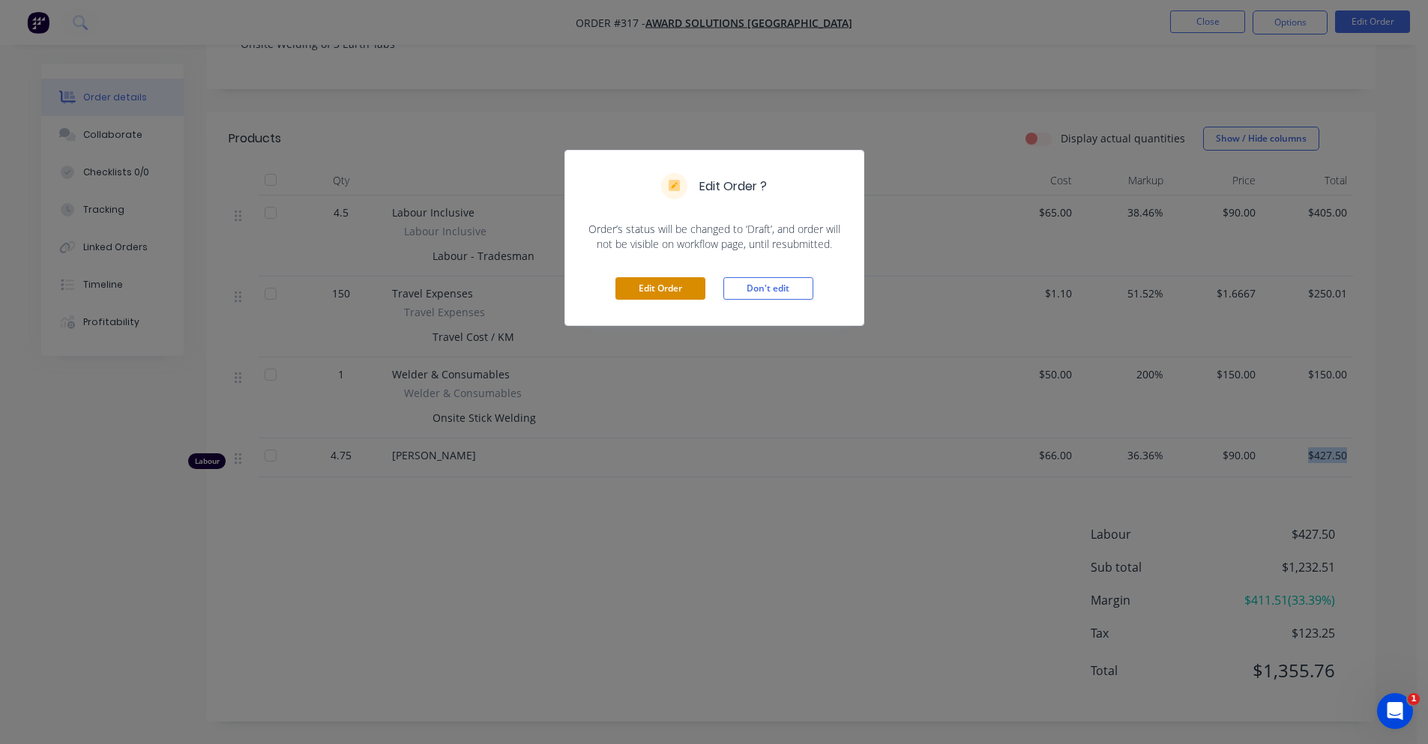
click at [669, 282] on button "Edit Order" at bounding box center [660, 288] width 90 height 22
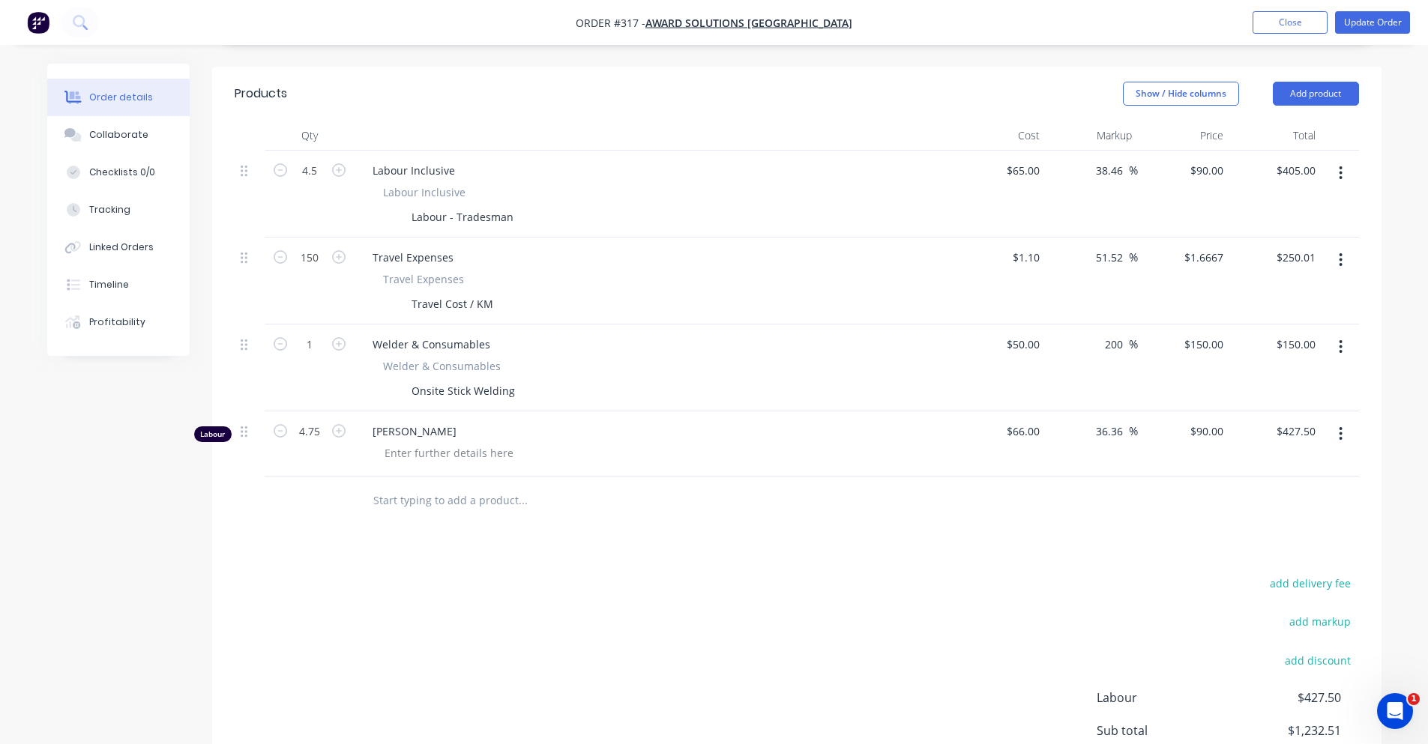
scroll to position [375, 0]
click at [281, 423] on icon "button" at bounding box center [280, 429] width 13 height 13
type input "3.75"
type input "$337.50"
click at [333, 423] on icon "button" at bounding box center [338, 429] width 13 height 13
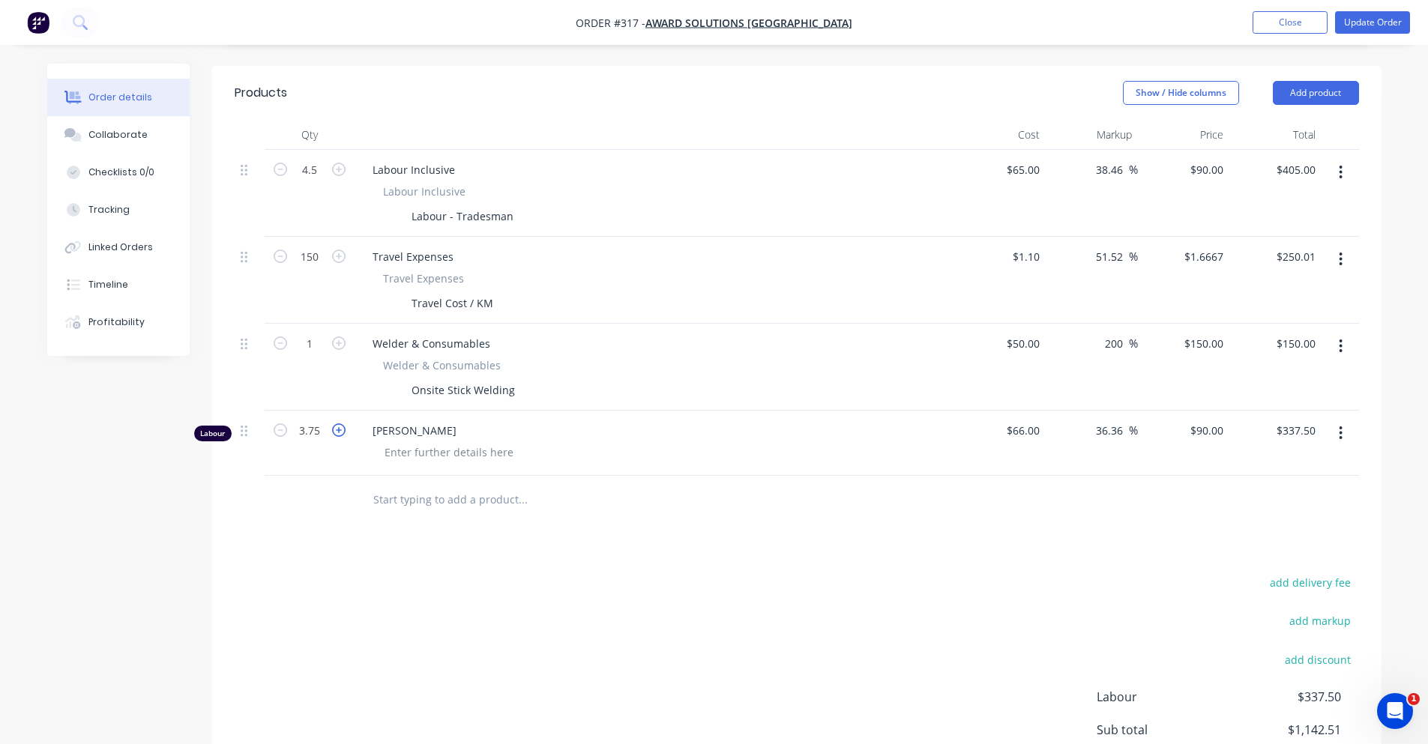
type input "4.75"
type input "$427.50"
click at [1344, 159] on button "button" at bounding box center [1340, 172] width 35 height 27
click at [1271, 291] on div "Delete" at bounding box center [1287, 302] width 115 height 22
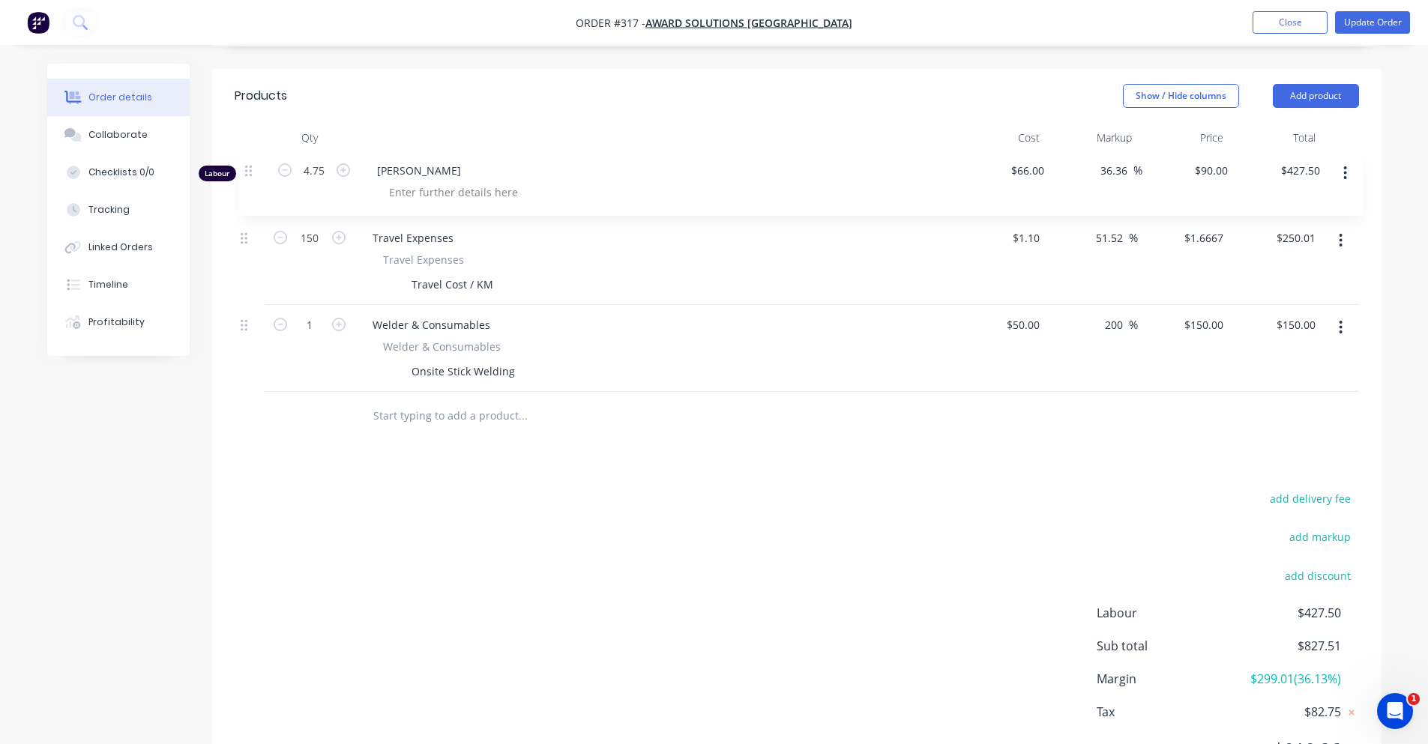
scroll to position [366, 0]
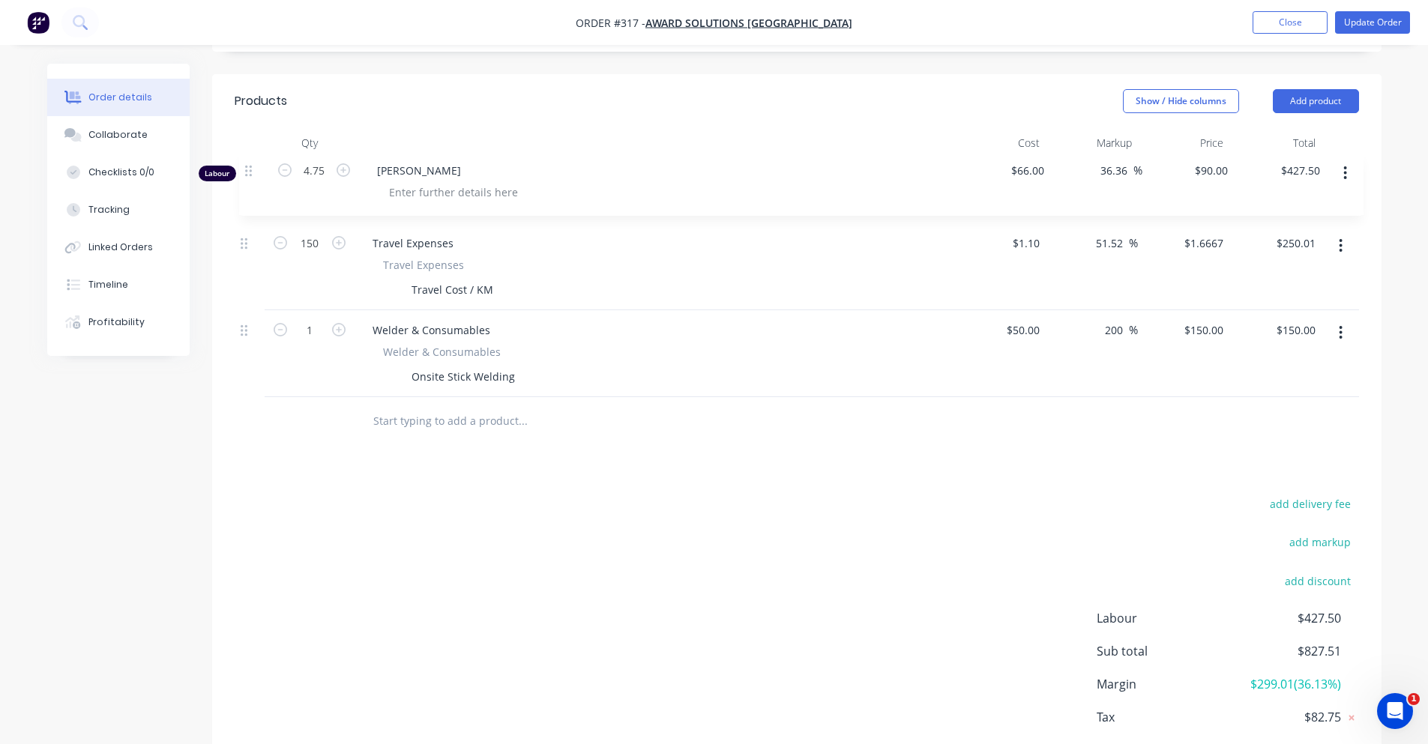
drag, startPoint x: 252, startPoint y: 320, endPoint x: 250, endPoint y: 157, distance: 163.4
click at [250, 158] on div "150 Travel Expenses Travel Expenses Travel Cost / KM $1.10 $1.10 51.52 51.52 % …" at bounding box center [797, 277] width 1124 height 239
click at [435, 440] on div "Products Show / Hide columns Add product Qty Cost Markup Price Total 150 Travel…" at bounding box center [796, 440] width 1169 height 731
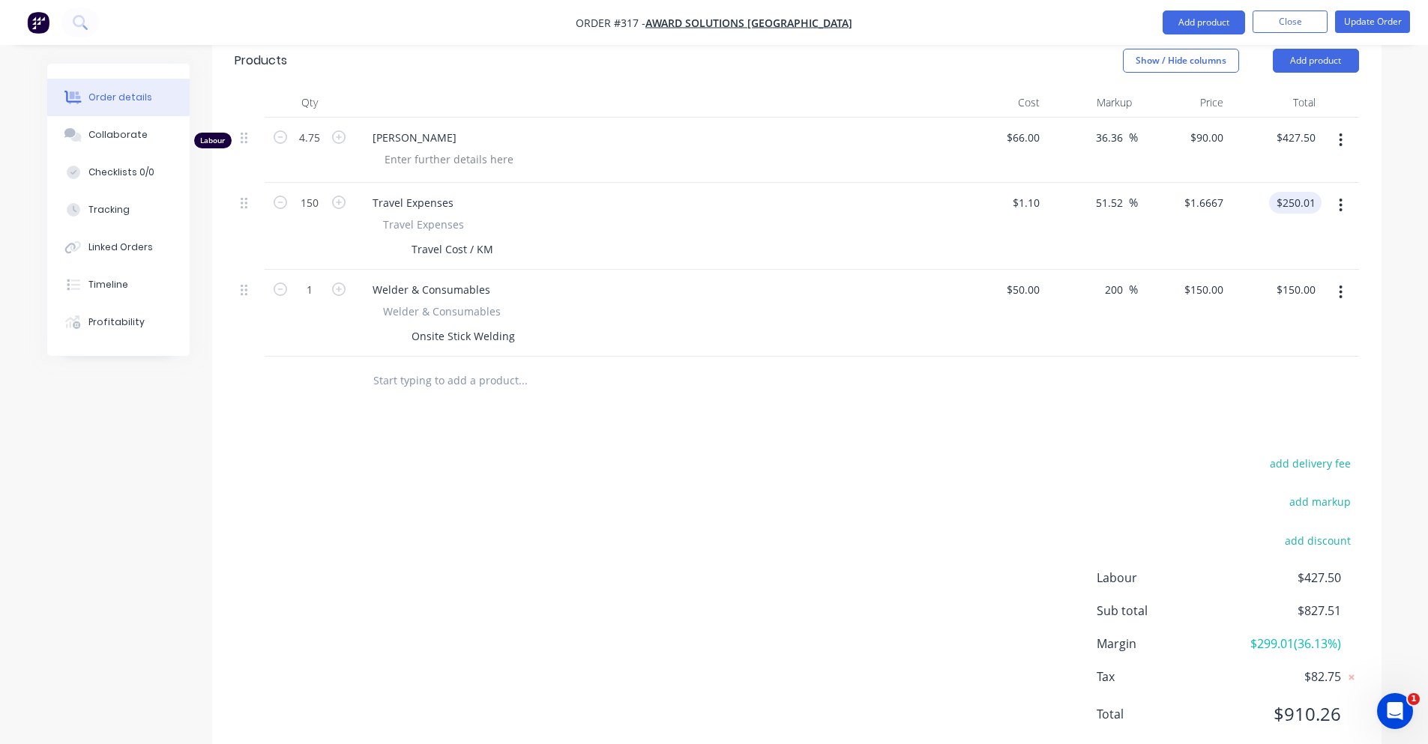
scroll to position [429, 0]
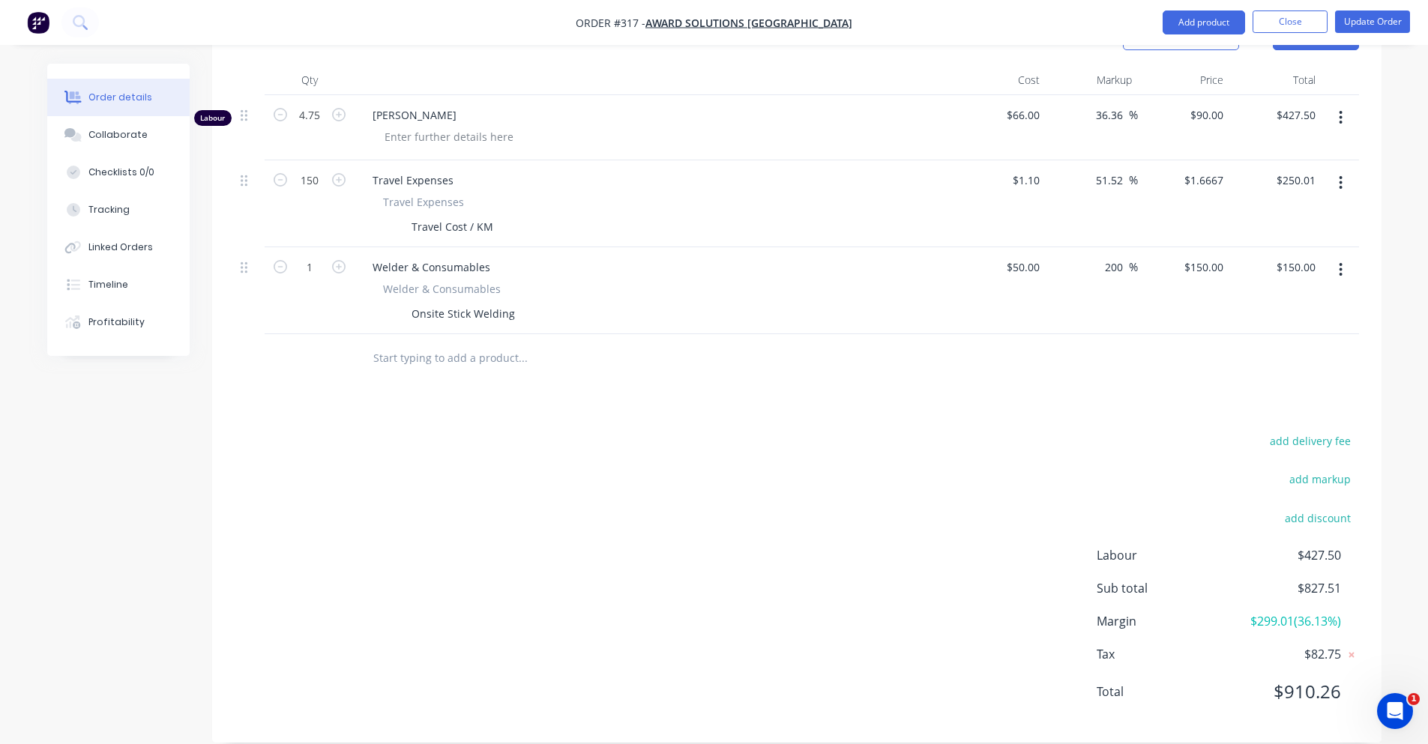
click at [1335, 576] on div "Labour $427.50 Sub total $827.51 Margin $299.01 ( 36.13 %) Tax $82.75 Total $91…" at bounding box center [1227, 633] width 262 height 174
click at [1330, 546] on span "$427.50" at bounding box center [1284, 555] width 111 height 18
click at [1324, 585] on div "Labour $427.50 Sub total $827.51 Margin $299.01 ( 36.13 %) Tax $82.75 Total $91…" at bounding box center [1227, 633] width 262 height 174
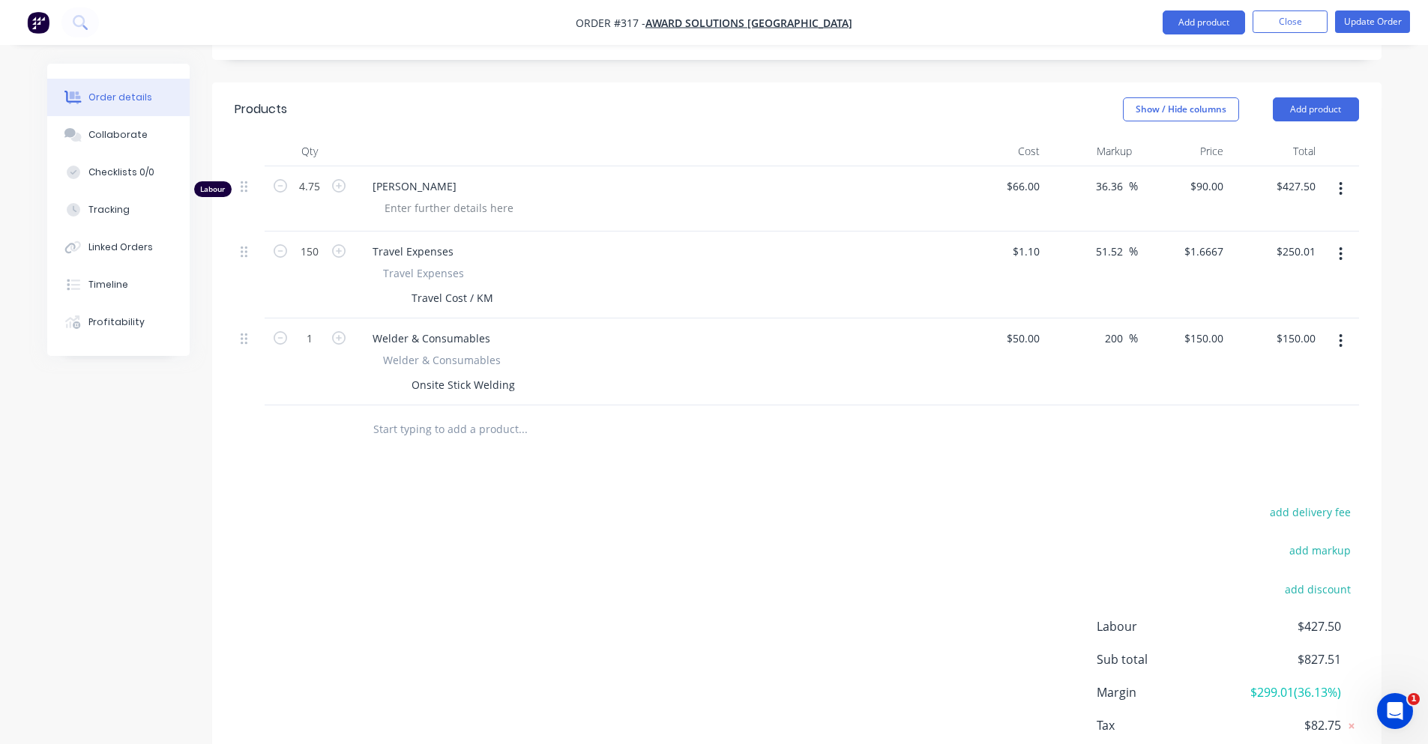
scroll to position [280, 0]
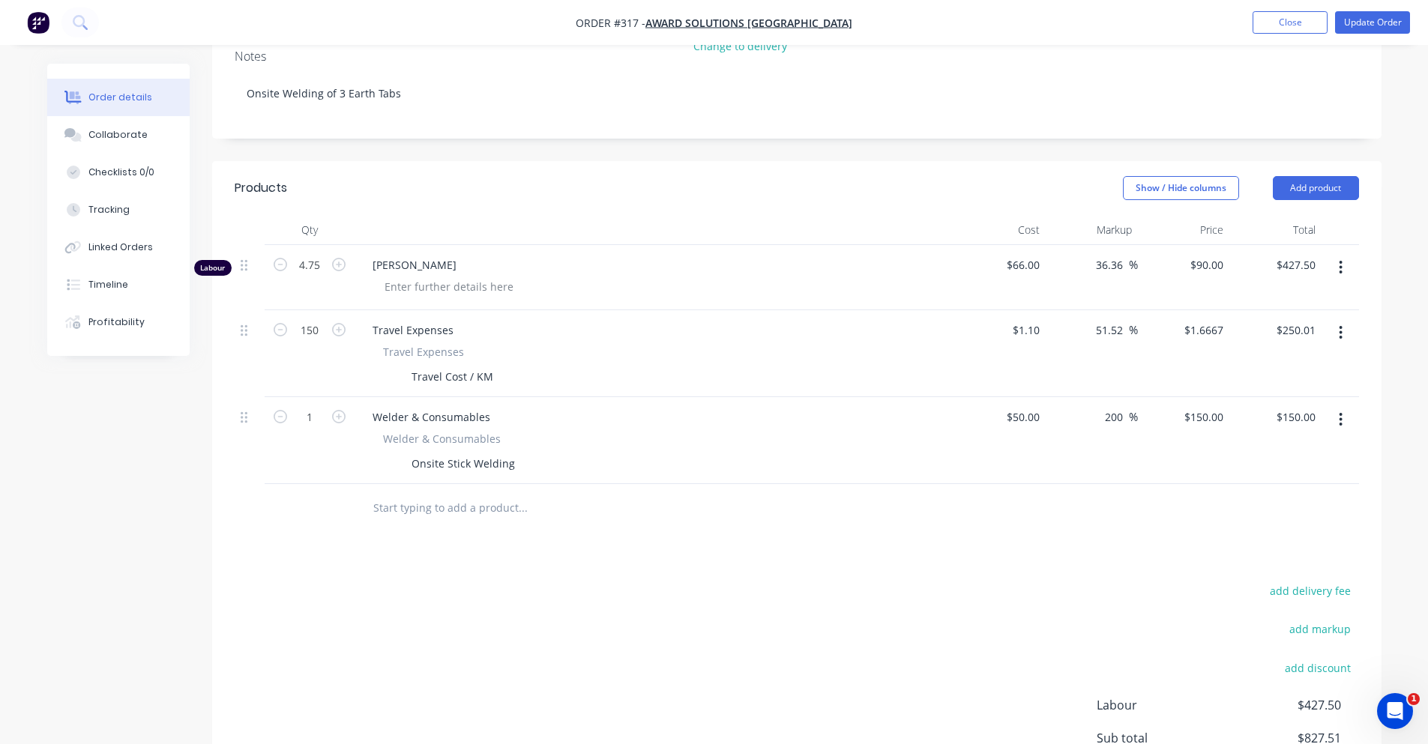
click at [1294, 322] on div "$250.01 $250.01" at bounding box center [1275, 353] width 92 height 87
click at [1294, 319] on input "250.01" at bounding box center [1301, 330] width 40 height 22
type input "$250.00"
click at [1239, 583] on div "add delivery fee" at bounding box center [1264, 600] width 187 height 38
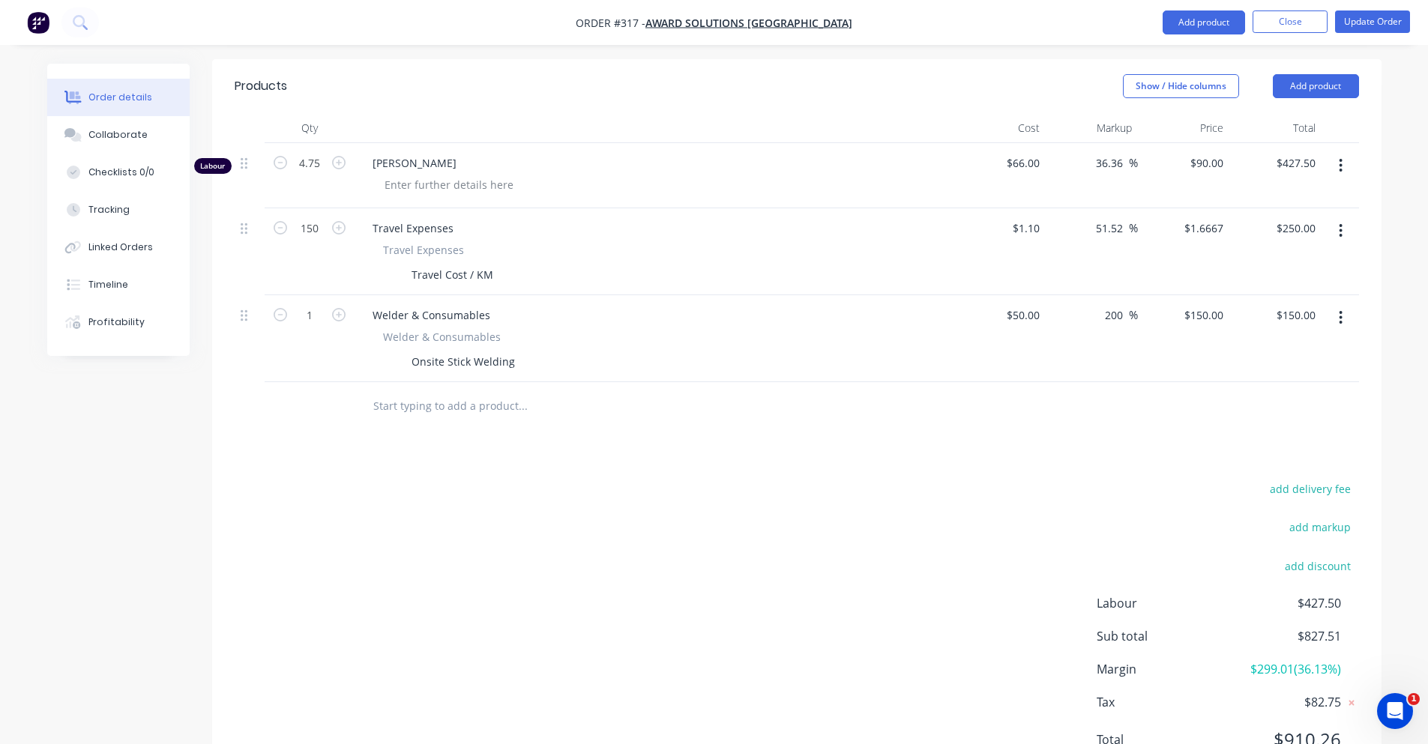
scroll to position [355, 0]
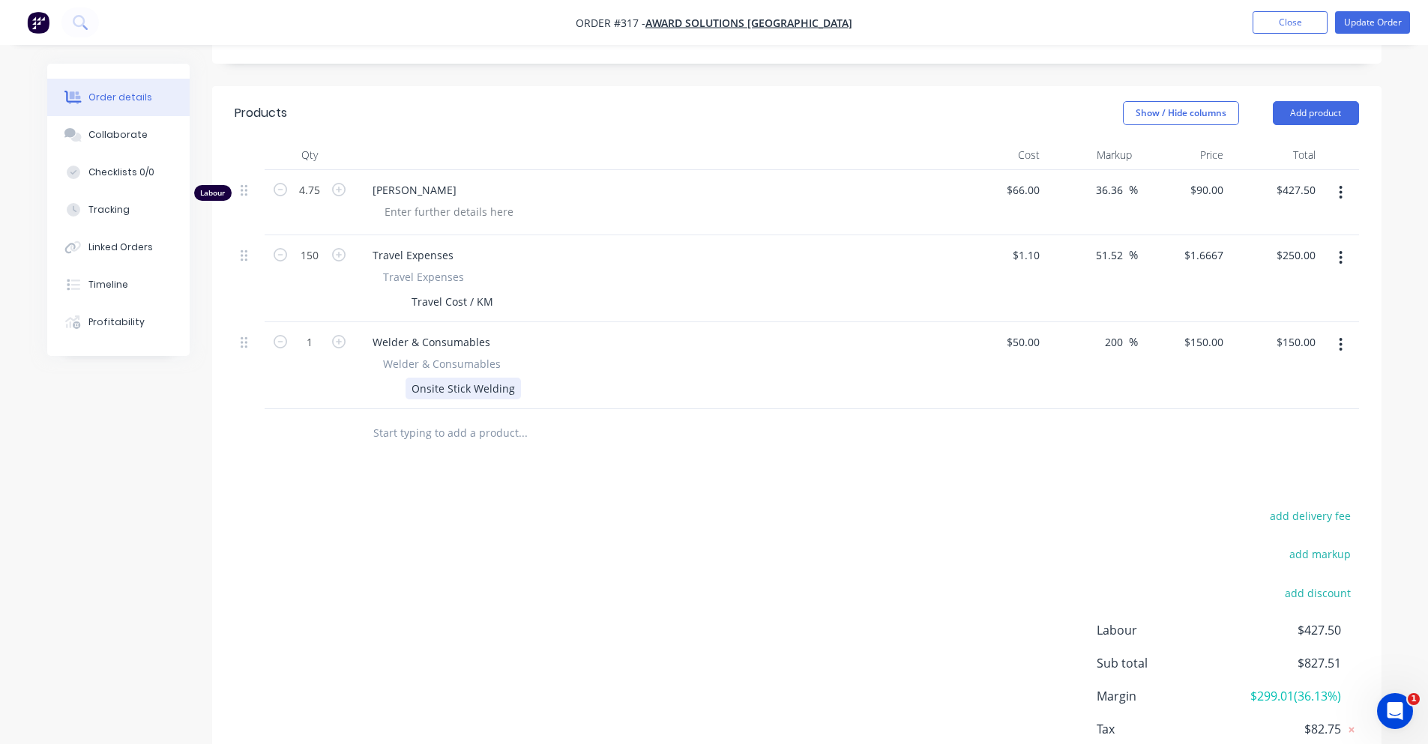
click at [510, 378] on div "Onsite Stick Welding" at bounding box center [462, 389] width 115 height 22
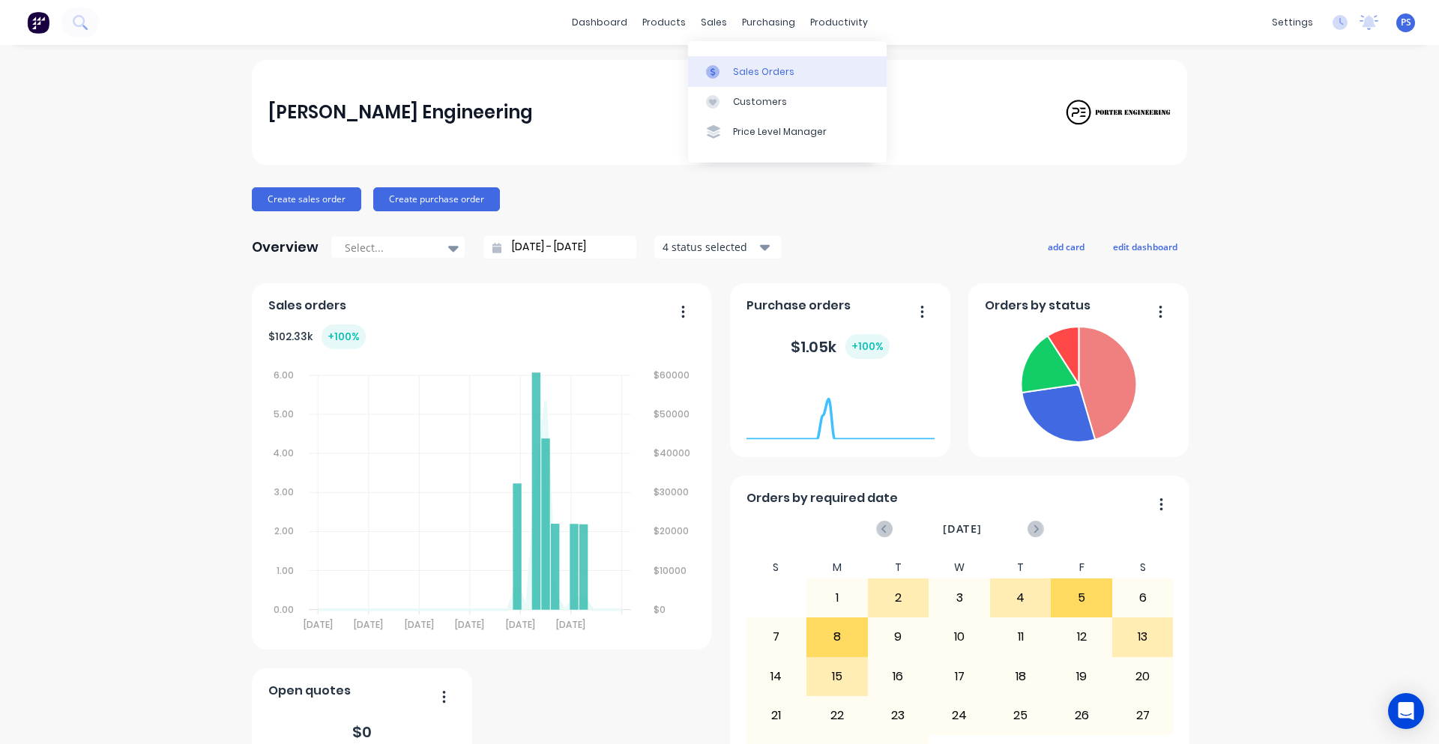
click at [711, 68] on icon at bounding box center [712, 71] width 13 height 13
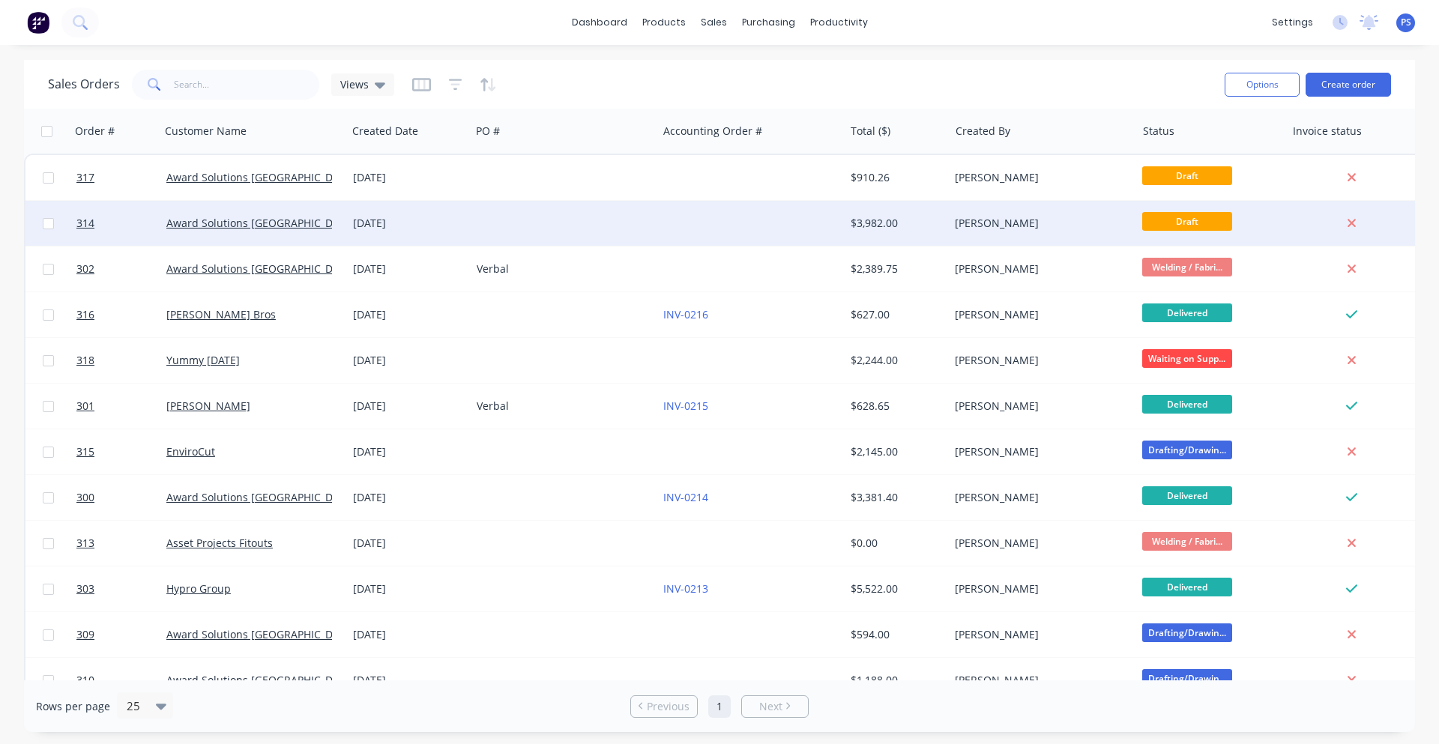
click at [632, 201] on div at bounding box center [564, 223] width 187 height 45
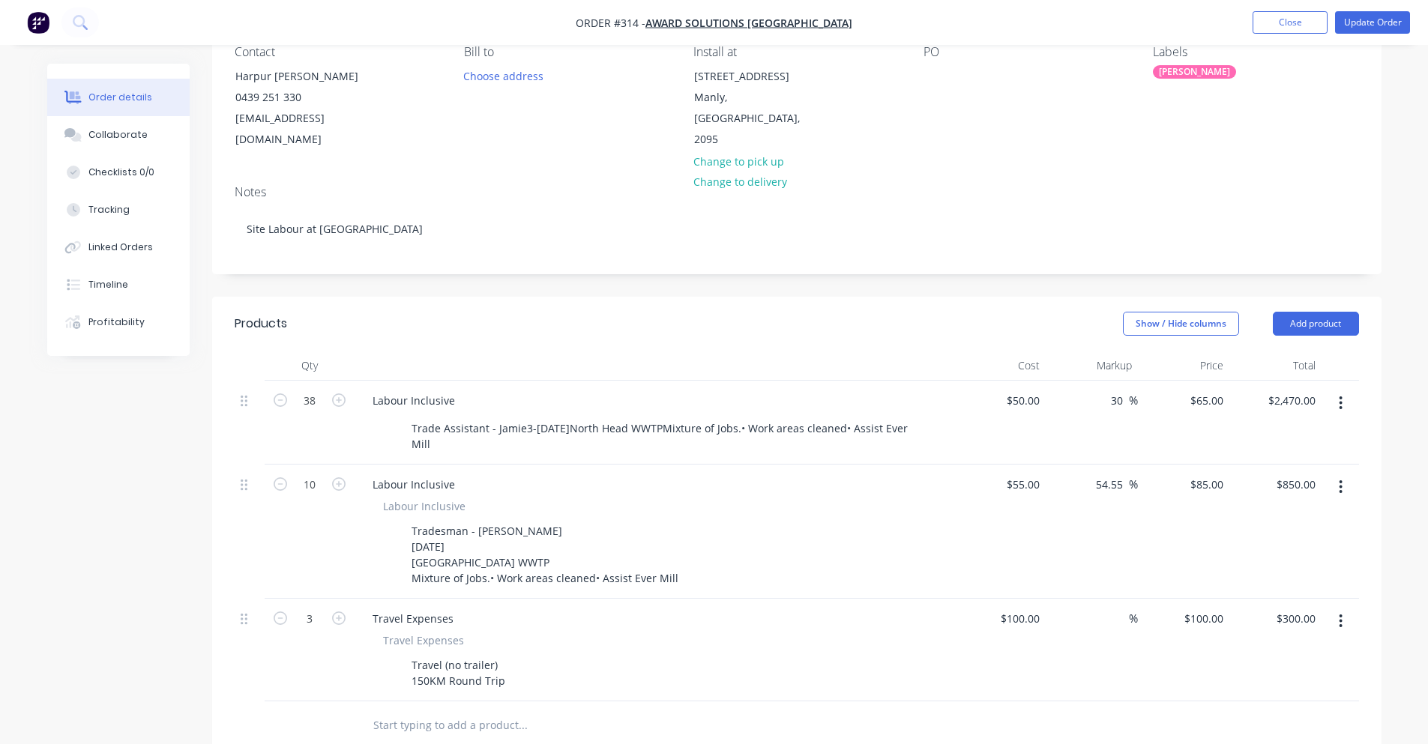
scroll to position [225, 0]
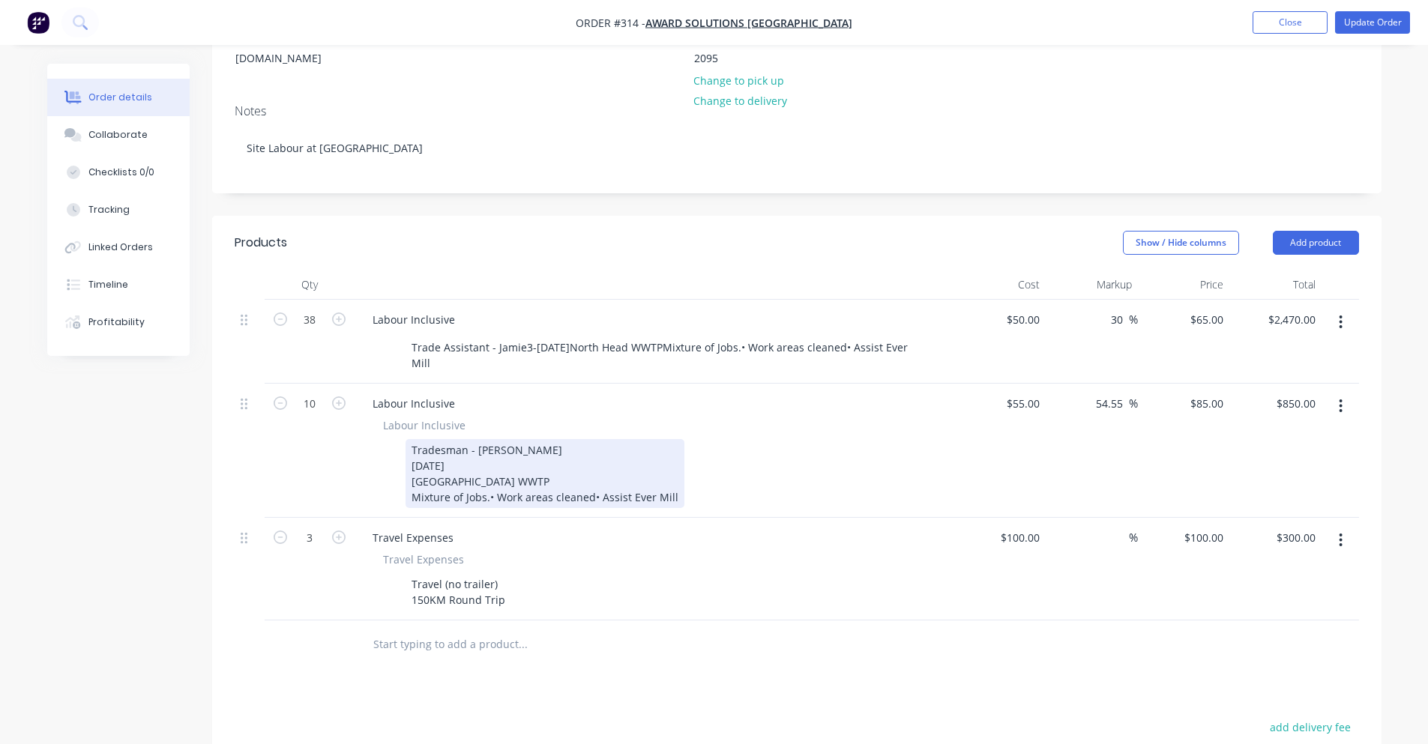
click at [543, 456] on div "Tradesman - [PERSON_NAME] [DATE] [GEOGRAPHIC_DATA] WWTP Mixture of Jobs.• Work …" at bounding box center [544, 473] width 279 height 69
click at [489, 483] on div "Tradesman - [PERSON_NAME] [DATE] [GEOGRAPHIC_DATA] WWTP Mixture of Jobs.• Work …" at bounding box center [544, 473] width 279 height 69
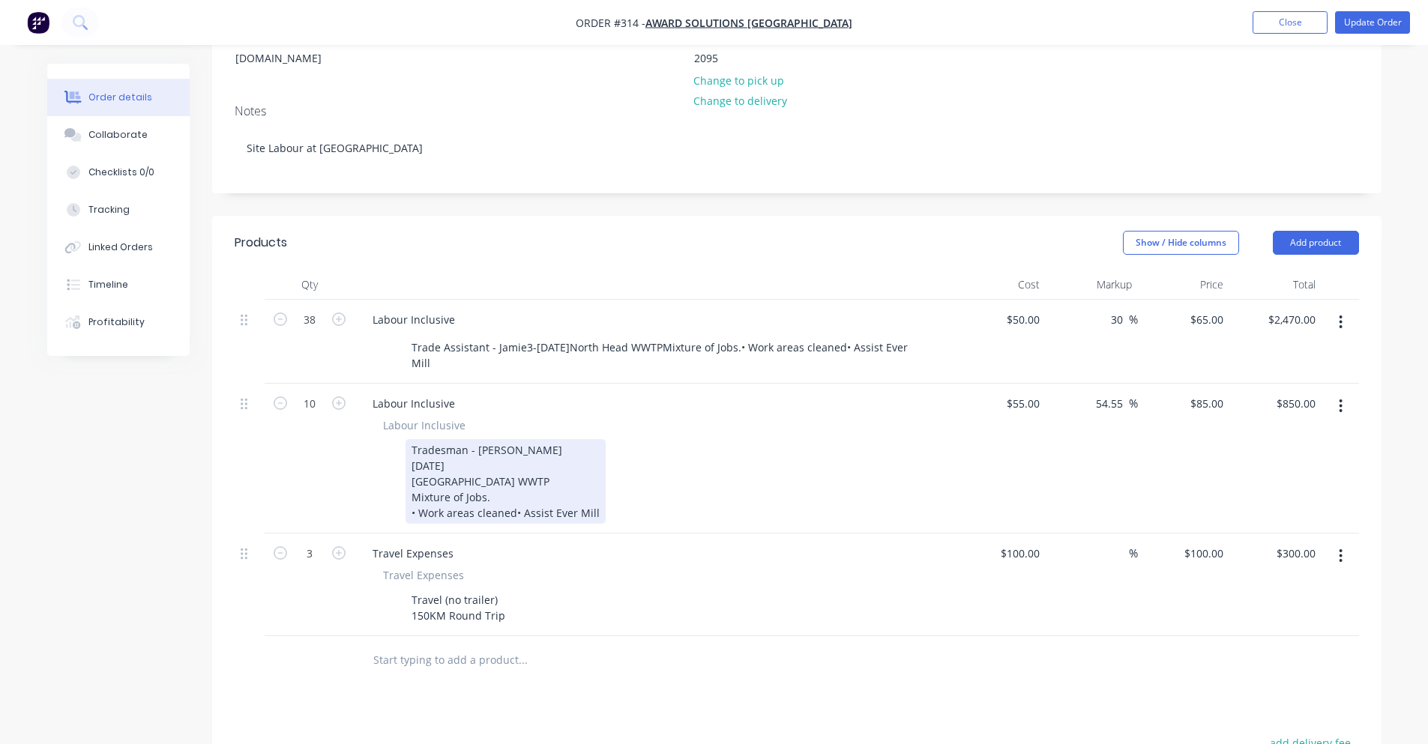
click at [512, 495] on div "Tradesman - [PERSON_NAME] [DATE] [GEOGRAPHIC_DATA] WWTP Mixture of Jobs. • Work…" at bounding box center [505, 481] width 200 height 85
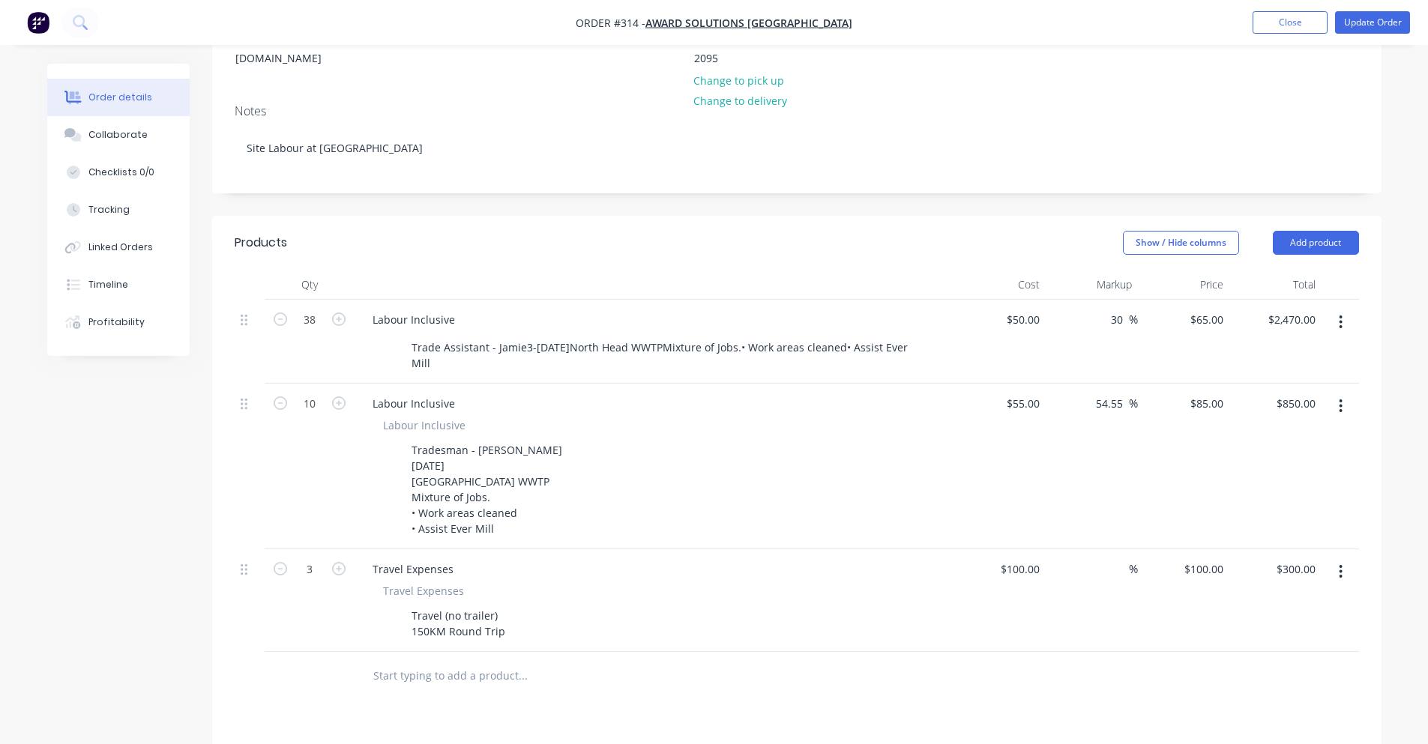
click at [591, 549] on div "Travel Expenses Travel Expenses Travel (no trailer) 150KM Round Trip" at bounding box center [655, 600] width 600 height 103
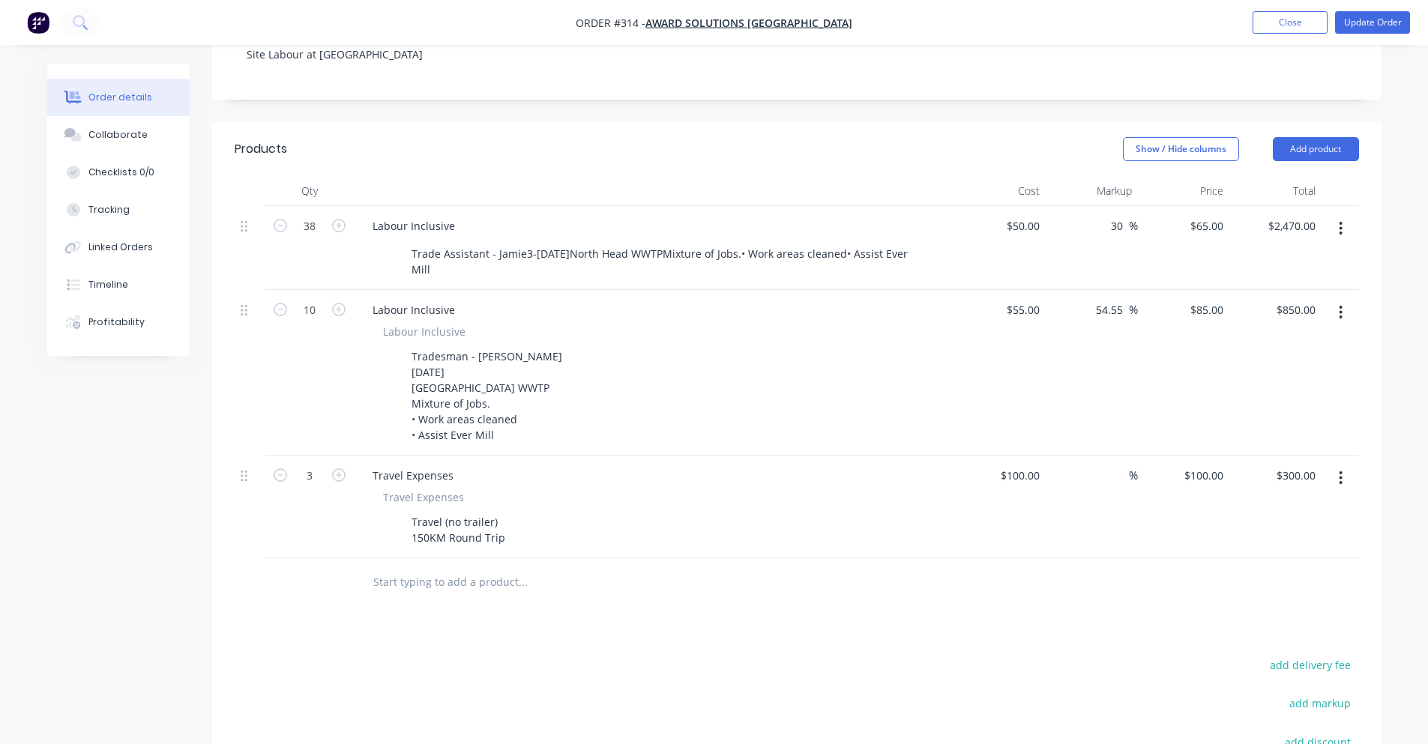
scroll to position [318, 0]
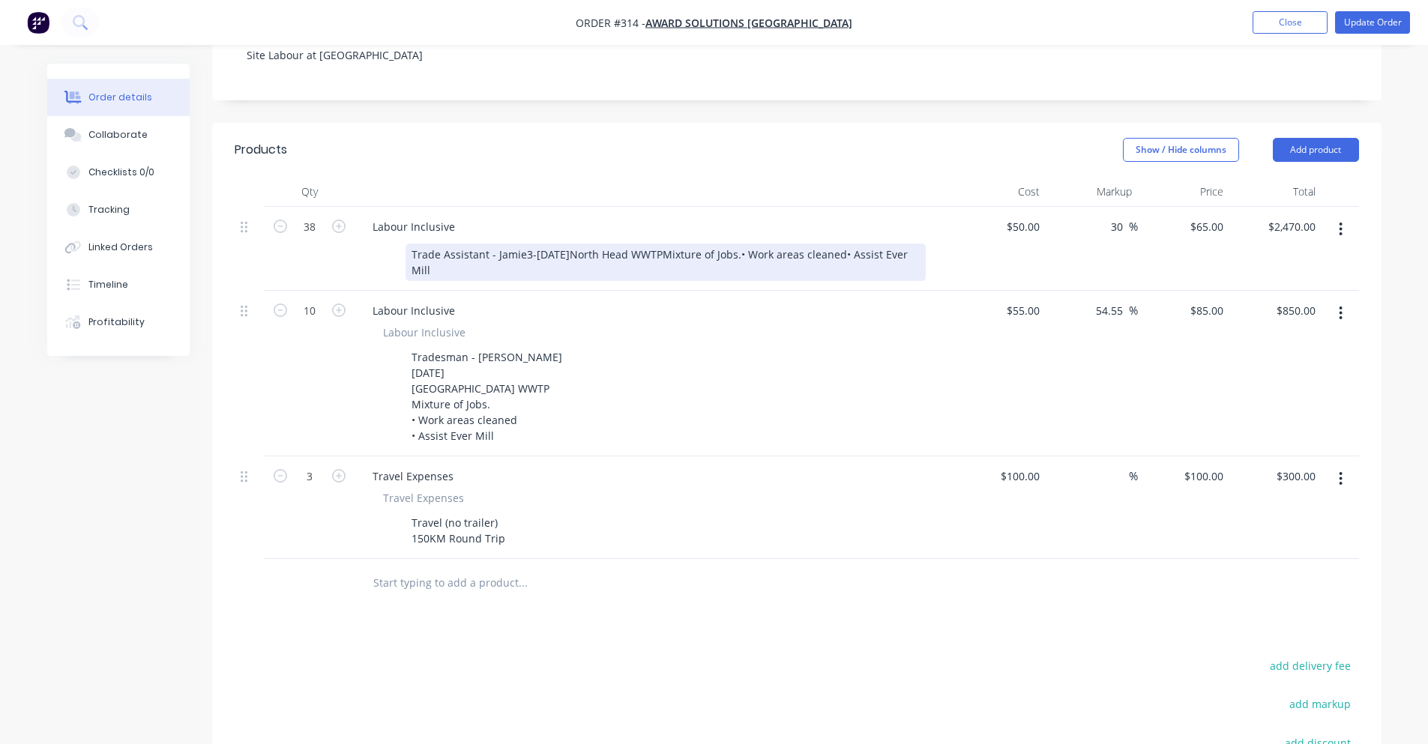
click at [523, 244] on div "Trade Assistant - Jamie3-[DATE]North Head WWTPMixture of Jobs.• Work areas clea…" at bounding box center [665, 262] width 520 height 37
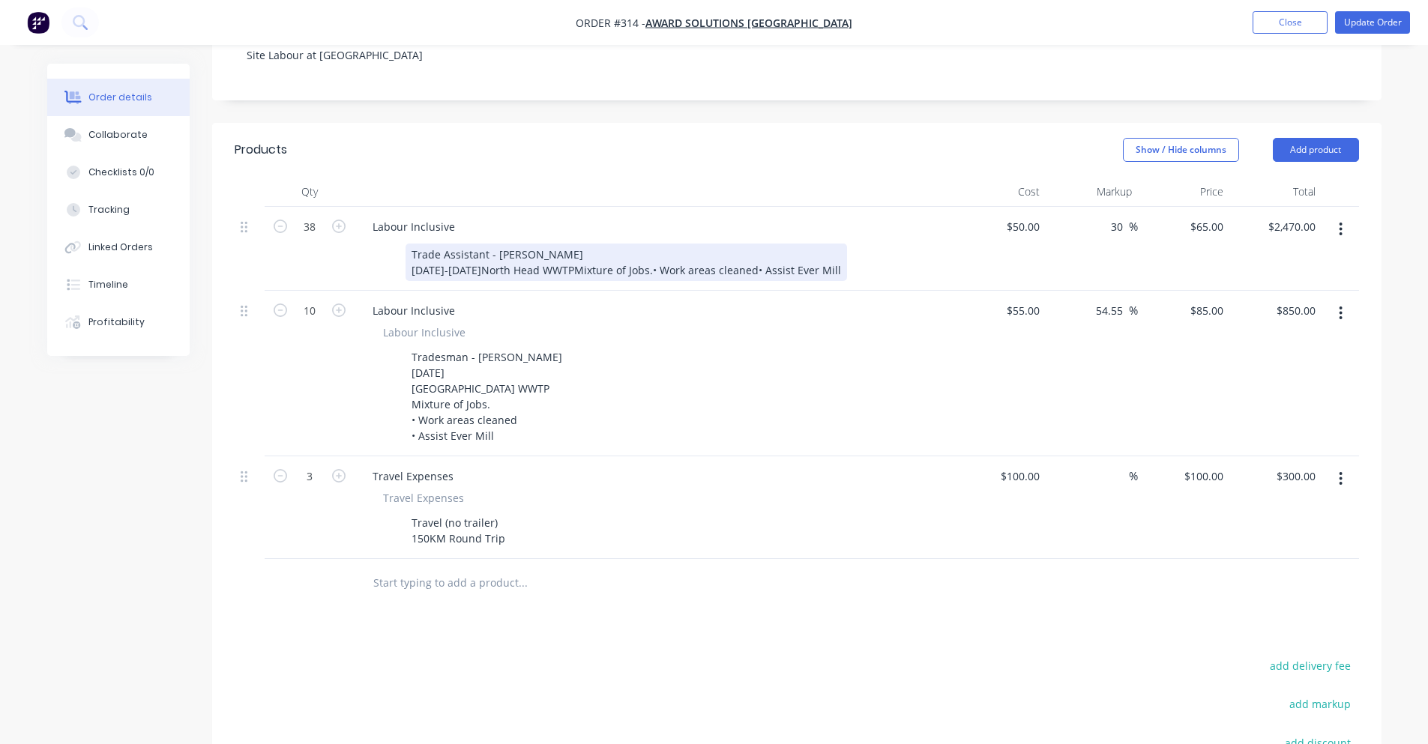
click at [516, 250] on div "Trade Assistant - [PERSON_NAME] [DATE]-[DATE]North Head WWTPMixture of Jobs.• W…" at bounding box center [625, 262] width 441 height 37
click at [519, 248] on div "Trade Assistant - [PERSON_NAME] [DATE]-[DATE]North Head WWTPMixture of Jobs.• W…" at bounding box center [625, 262] width 441 height 37
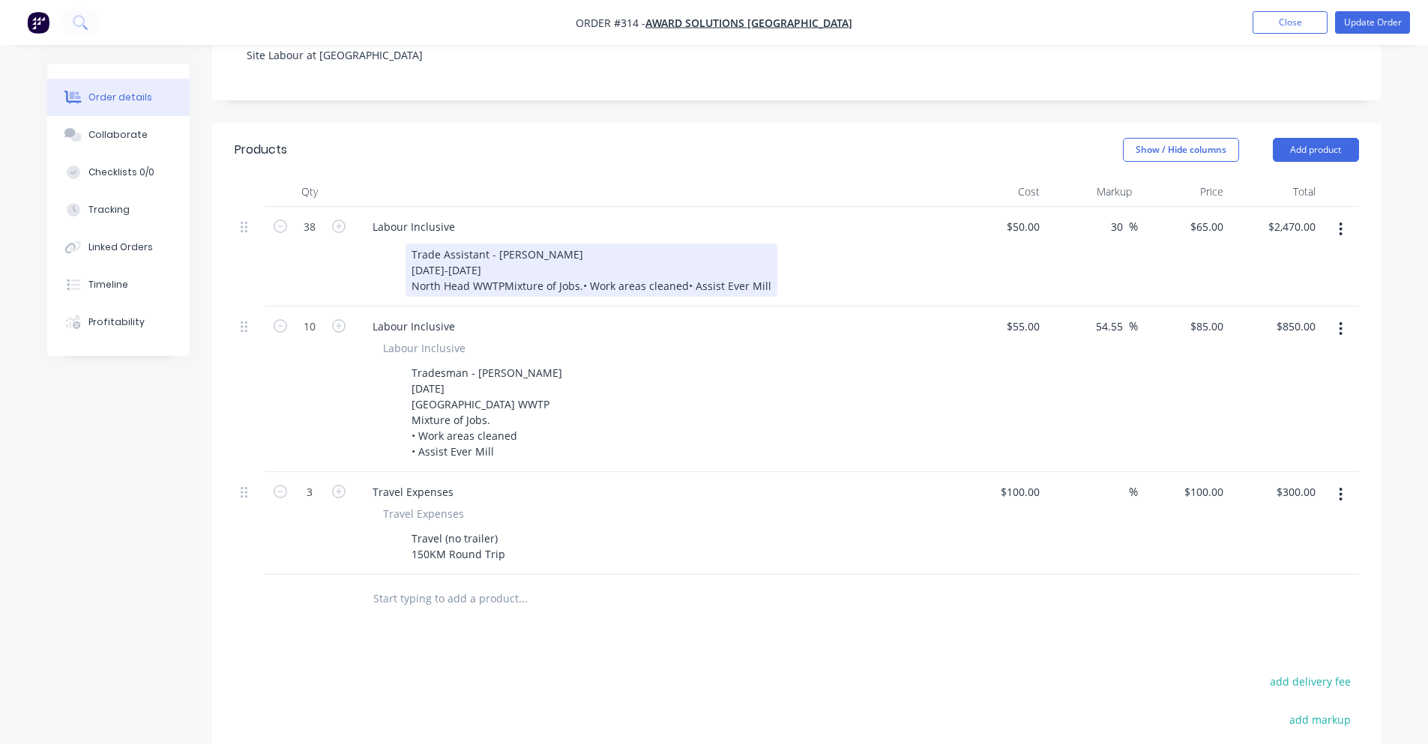
click at [502, 268] on div "Trade Assistant - [PERSON_NAME] [DATE]-[DATE] [GEOGRAPHIC_DATA] WWTPMixture of …" at bounding box center [591, 270] width 372 height 53
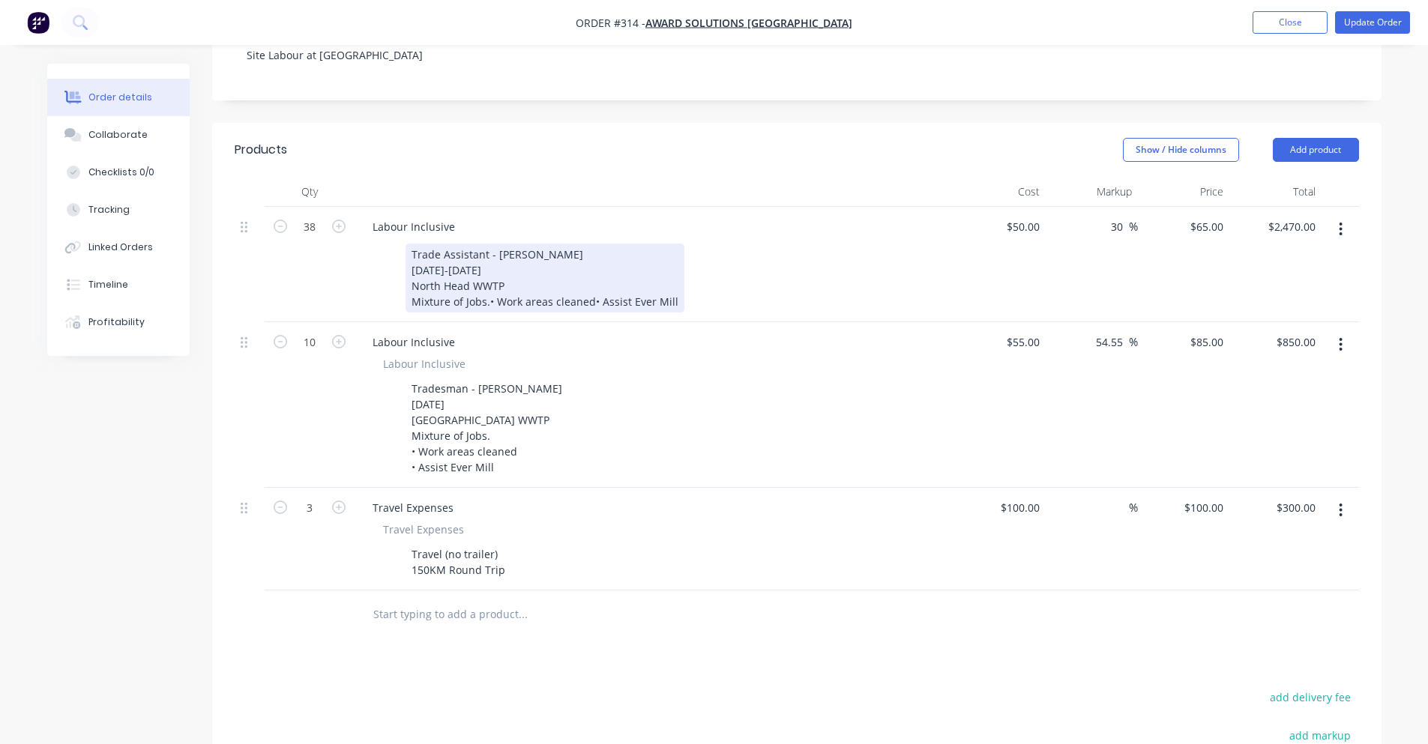
click at [486, 283] on div "Trade Assistant - [PERSON_NAME] [DATE]-[DATE] North Head WWTP Mixture of Jobs.•…" at bounding box center [544, 278] width 279 height 69
click at [486, 283] on div "Trade Assistant - [PERSON_NAME] [DATE]-[DATE] North Head WWTP Mixture of Jobs .…" at bounding box center [544, 278] width 279 height 69
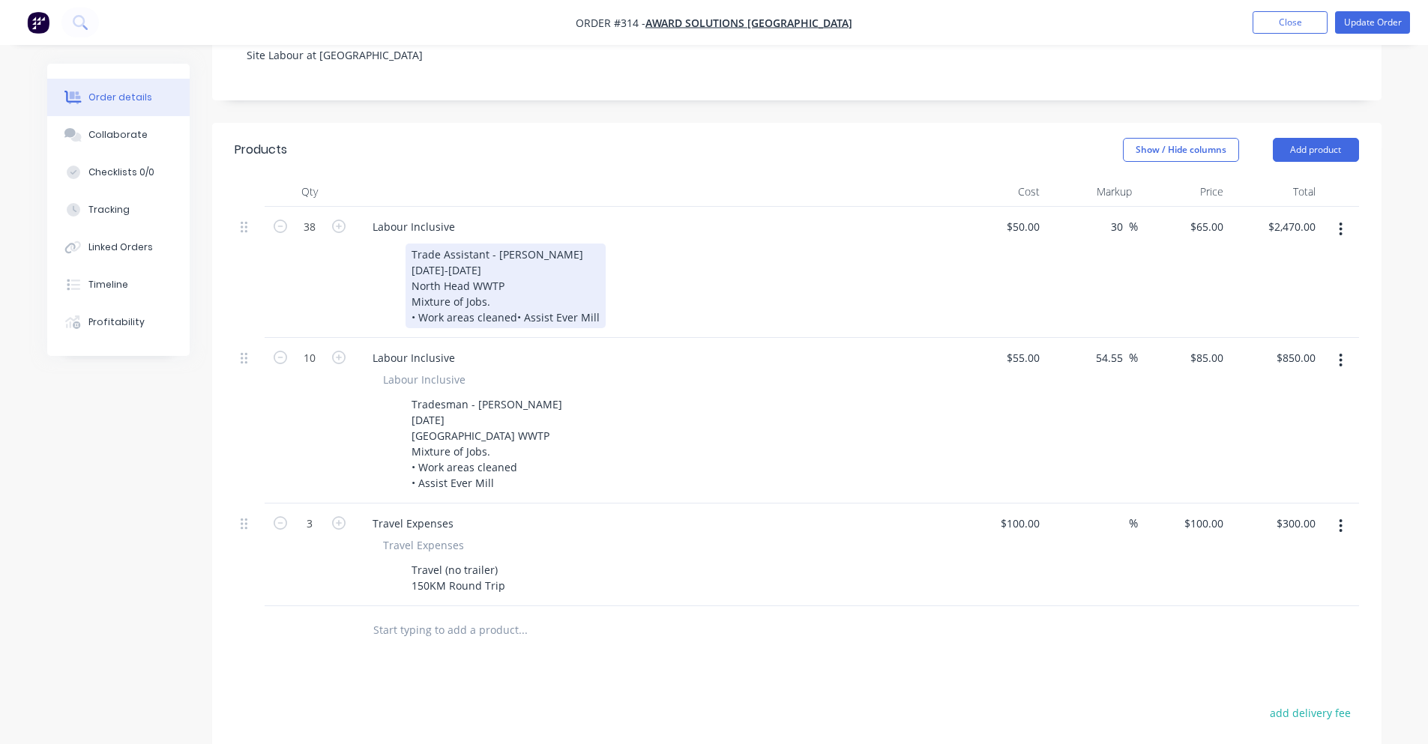
click at [512, 295] on div "Trade Assistant - [PERSON_NAME] [DATE]-[DATE] North Head WWTP Mixture of Jobs .…" at bounding box center [505, 286] width 200 height 85
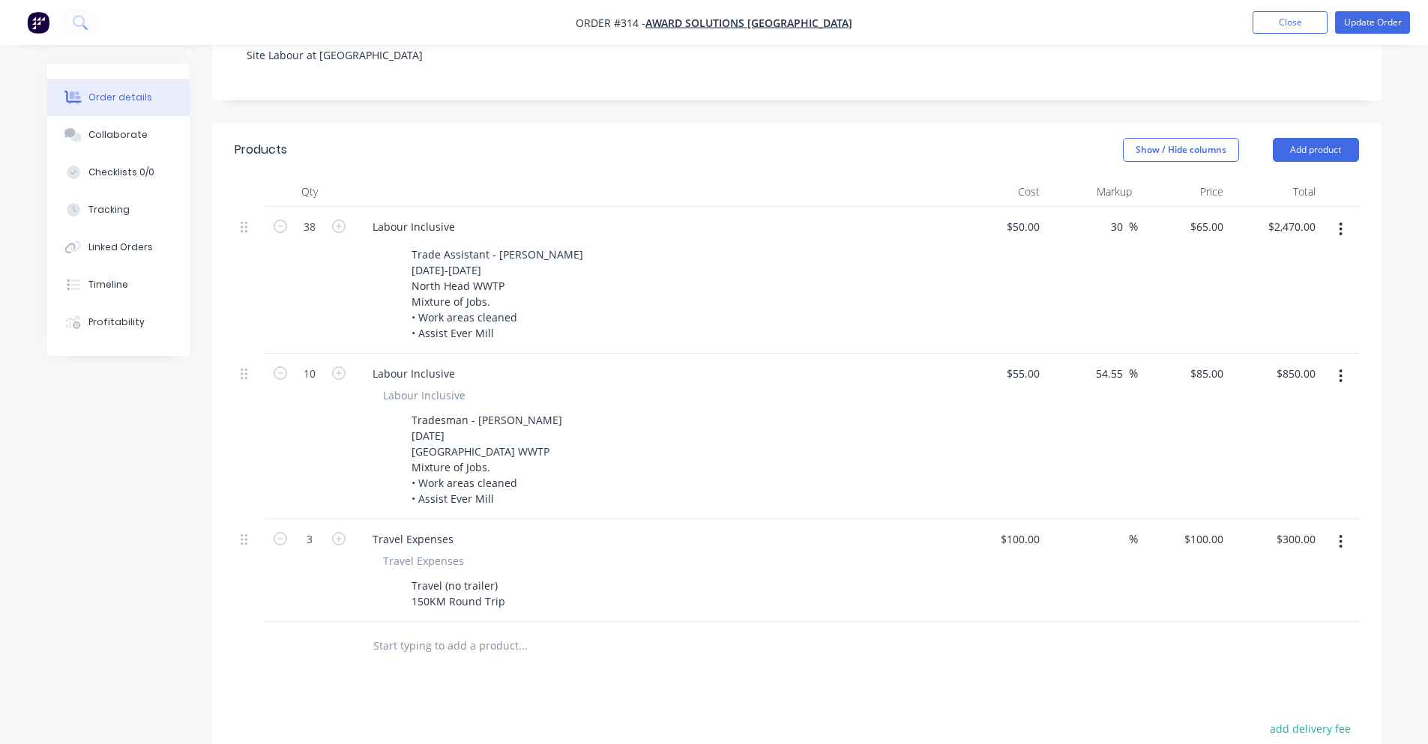
click at [651, 177] on div at bounding box center [655, 192] width 600 height 30
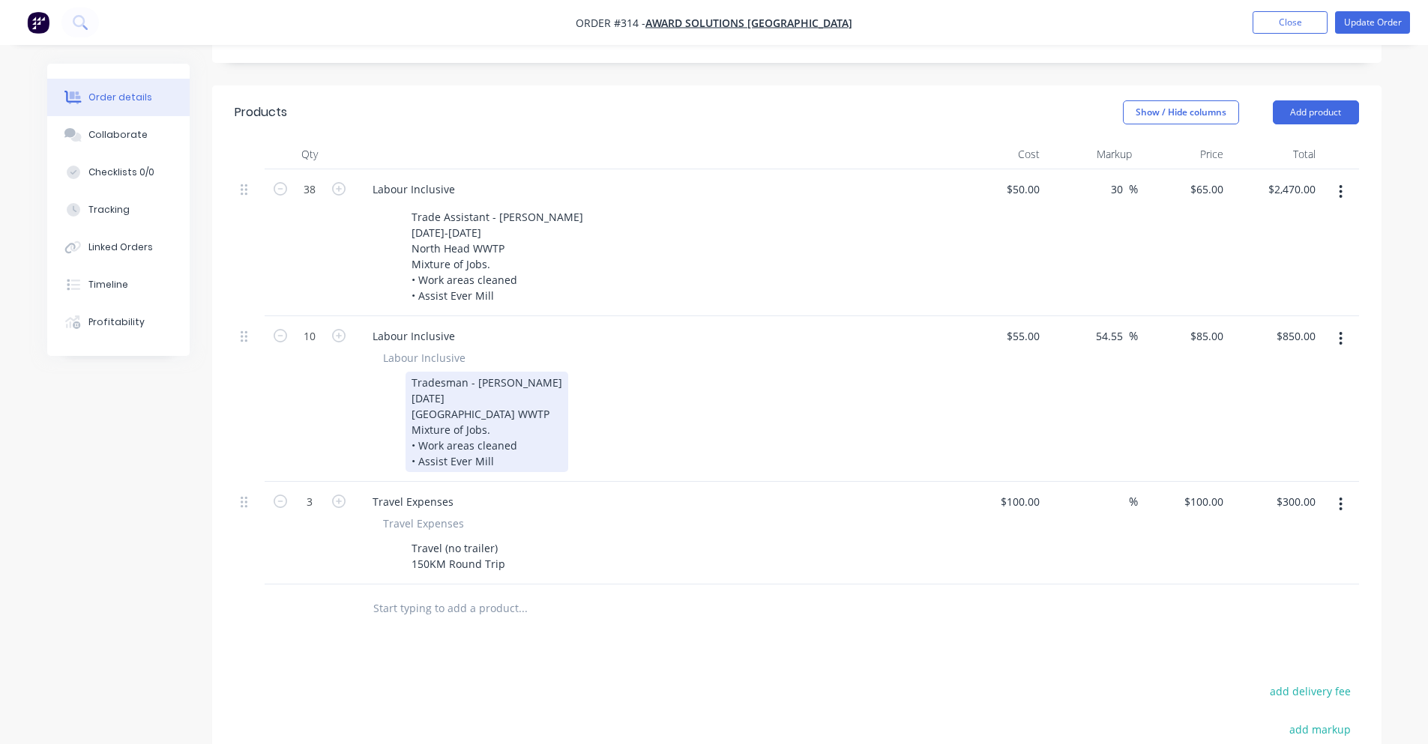
scroll to position [393, 0]
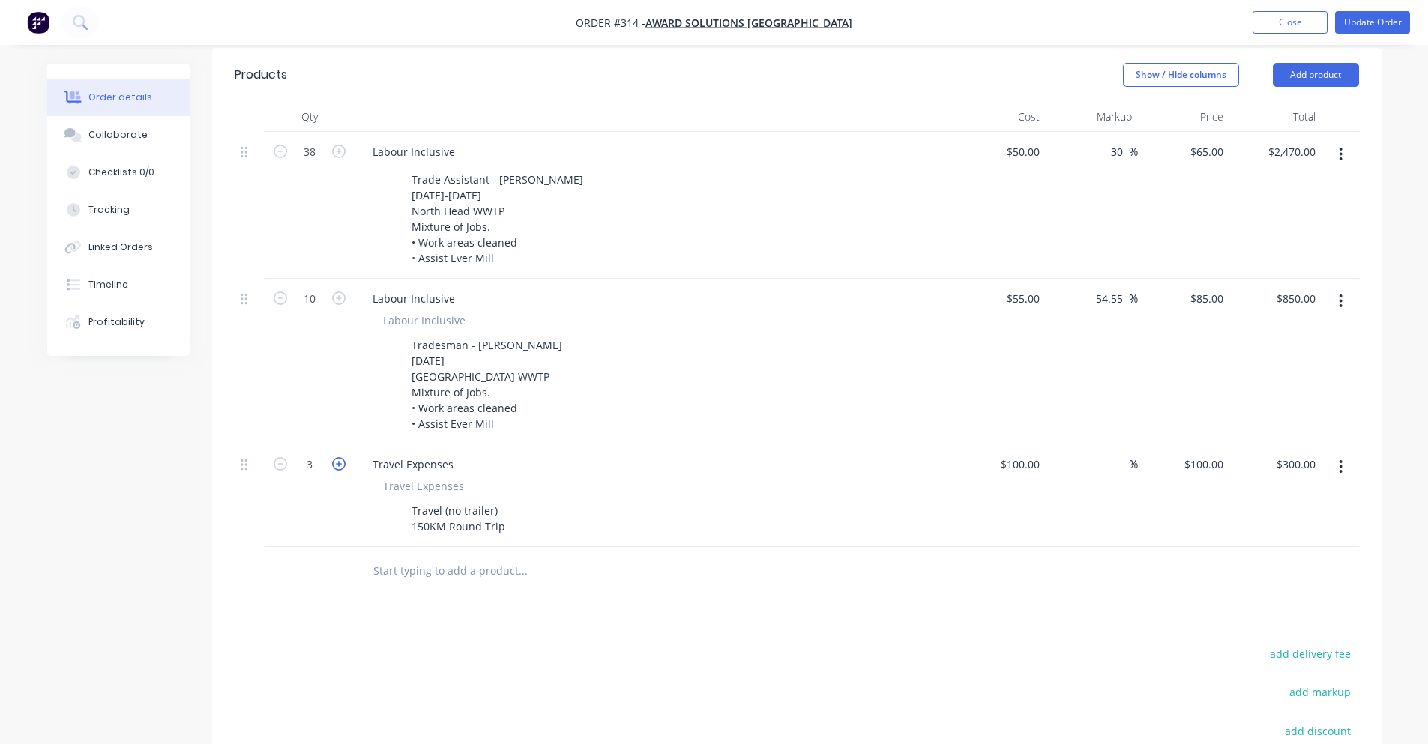
click at [332, 457] on icon "button" at bounding box center [338, 463] width 13 height 13
type input "4"
type input "$400.00"
click at [283, 603] on div "Products Show / Hide columns Add product Qty Cost Markup Price Total 38 Labour …" at bounding box center [796, 502] width 1169 height 908
click at [279, 457] on icon "button" at bounding box center [280, 463] width 13 height 13
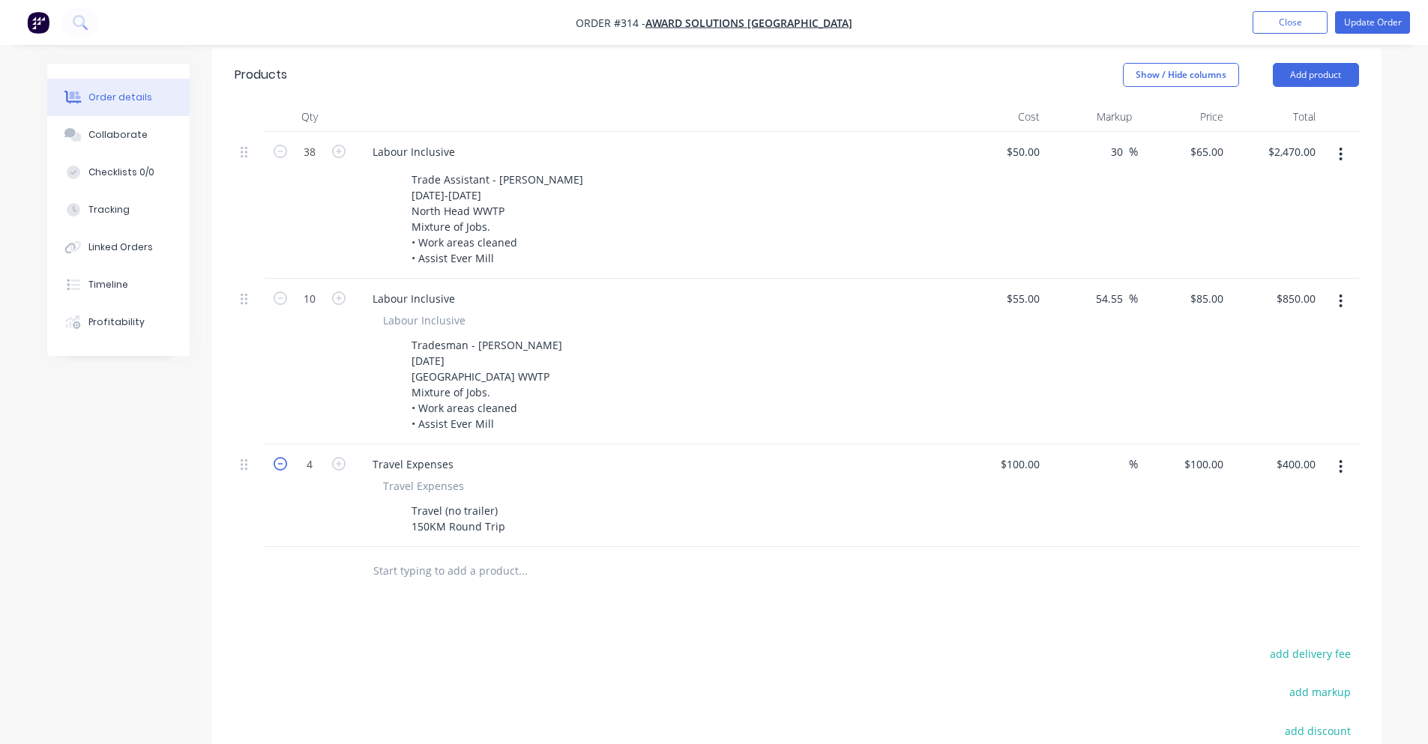
type input "3"
type input "$300.00"
click at [350, 79] on header "Products Show / Hide columns Add product" at bounding box center [796, 75] width 1169 height 54
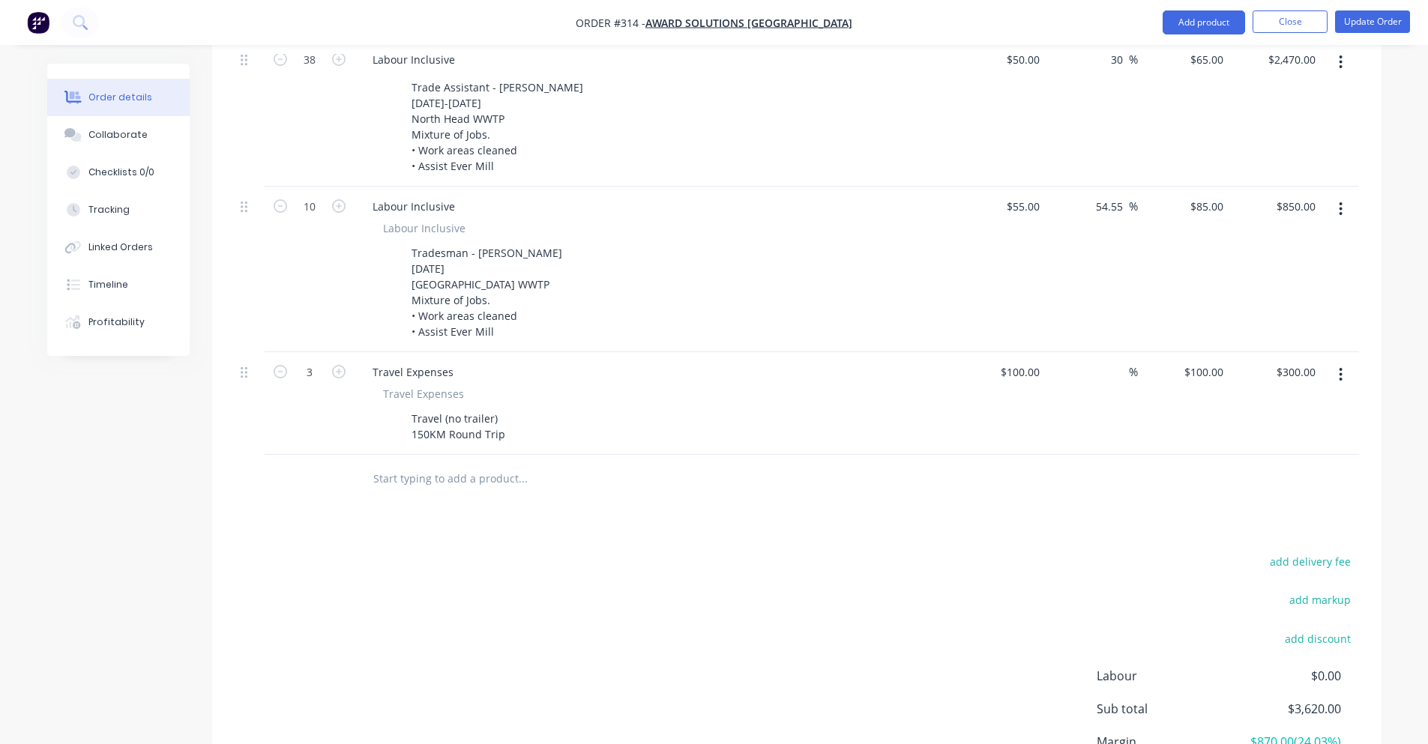
scroll to position [606, 0]
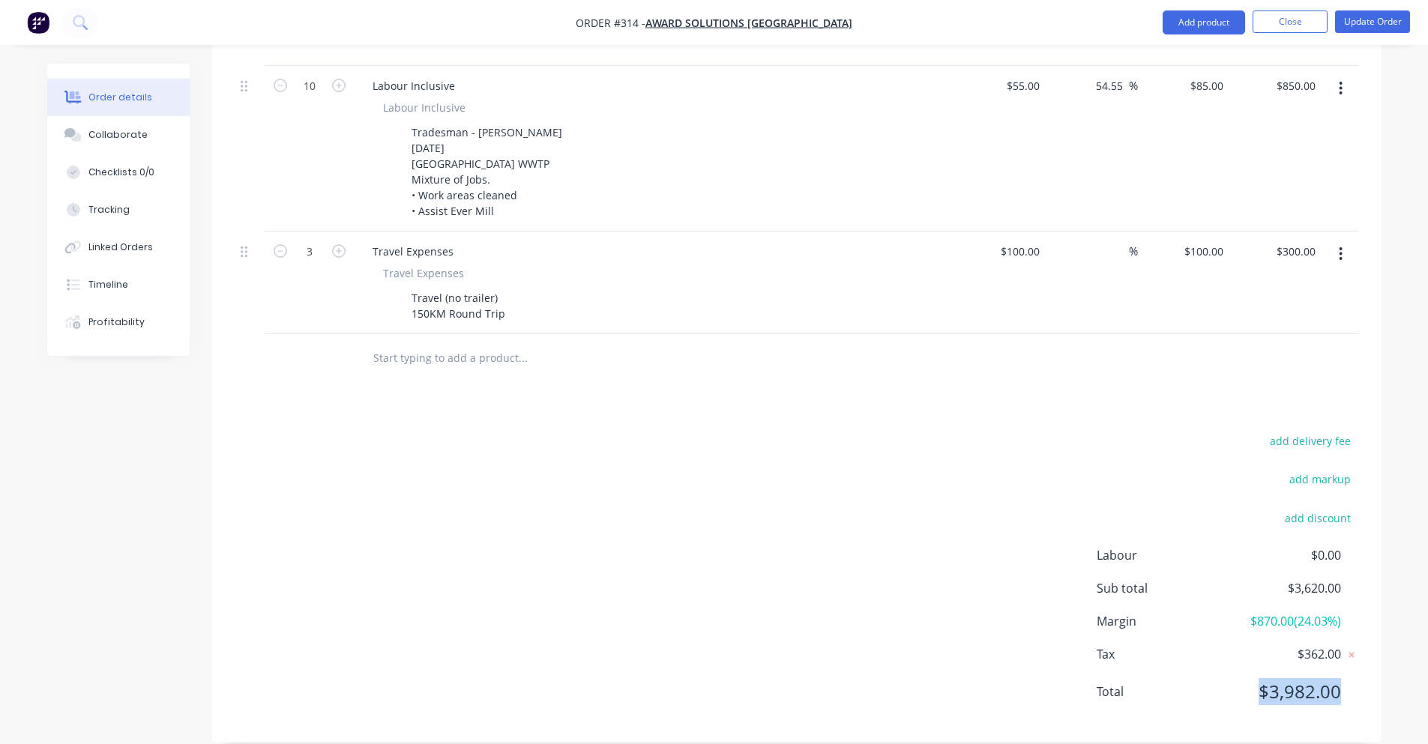
drag, startPoint x: 1256, startPoint y: 670, endPoint x: 1336, endPoint y: 654, distance: 81.7
click at [1336, 654] on div "Labour $0.00 Sub total $3,620.00 Margin $870.00 ( 24.03 %) Tax $362.00 Total $3…" at bounding box center [1227, 633] width 262 height 174
drag, startPoint x: 1296, startPoint y: 576, endPoint x: 1333, endPoint y: 567, distance: 37.6
click at [1333, 579] on span "$3,620.00" at bounding box center [1284, 588] width 111 height 18
click at [1311, 610] on div "Labour $0.00 Sub total $3,620.00 Margin $870.00 ( 24.03 %) Tax $362.00 Total $3…" at bounding box center [1227, 633] width 262 height 174
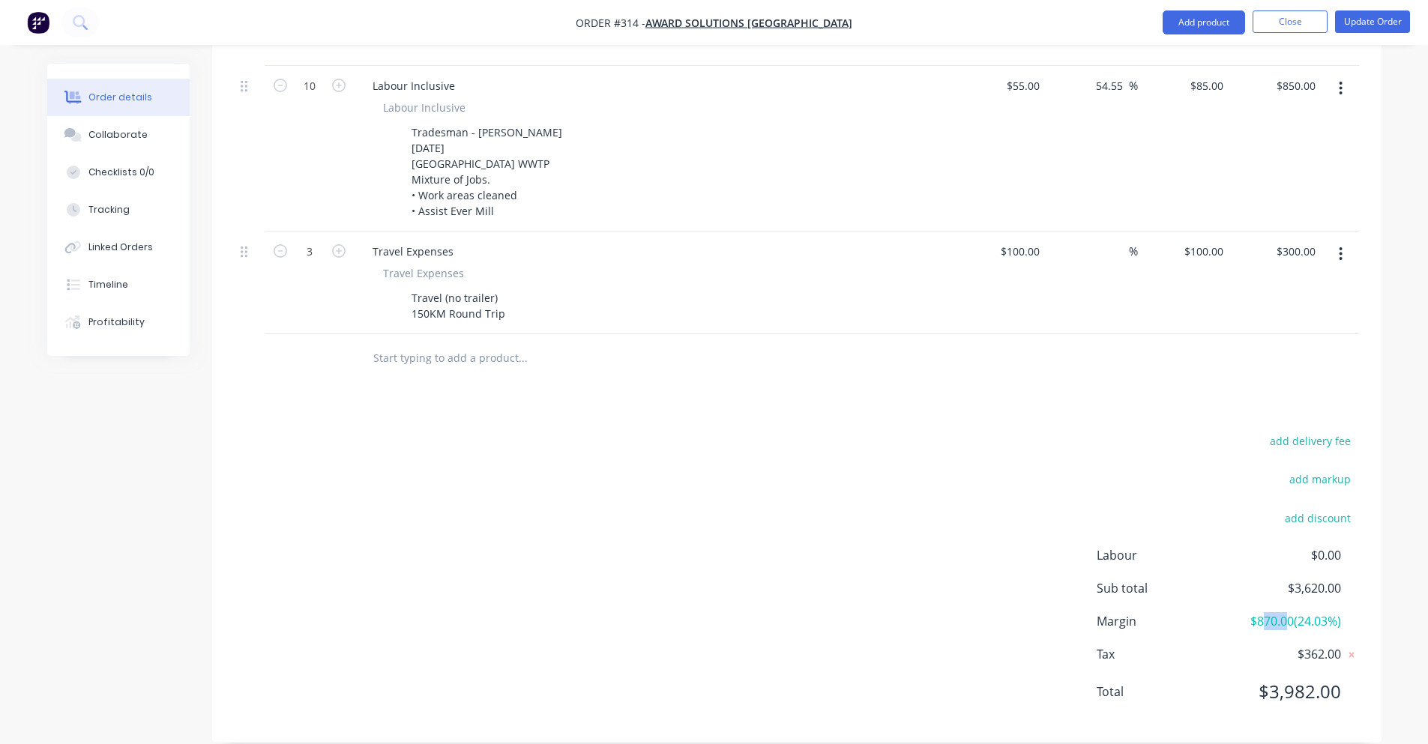
drag, startPoint x: 1261, startPoint y: 597, endPoint x: 1281, endPoint y: 593, distance: 20.7
click at [1281, 612] on span "$870.00 ( 24.03 %)" at bounding box center [1284, 621] width 111 height 18
drag, startPoint x: 1277, startPoint y: 599, endPoint x: 1247, endPoint y: 600, distance: 30.0
click at [1247, 612] on span "$870.00 ( 24.03 %)" at bounding box center [1284, 621] width 111 height 18
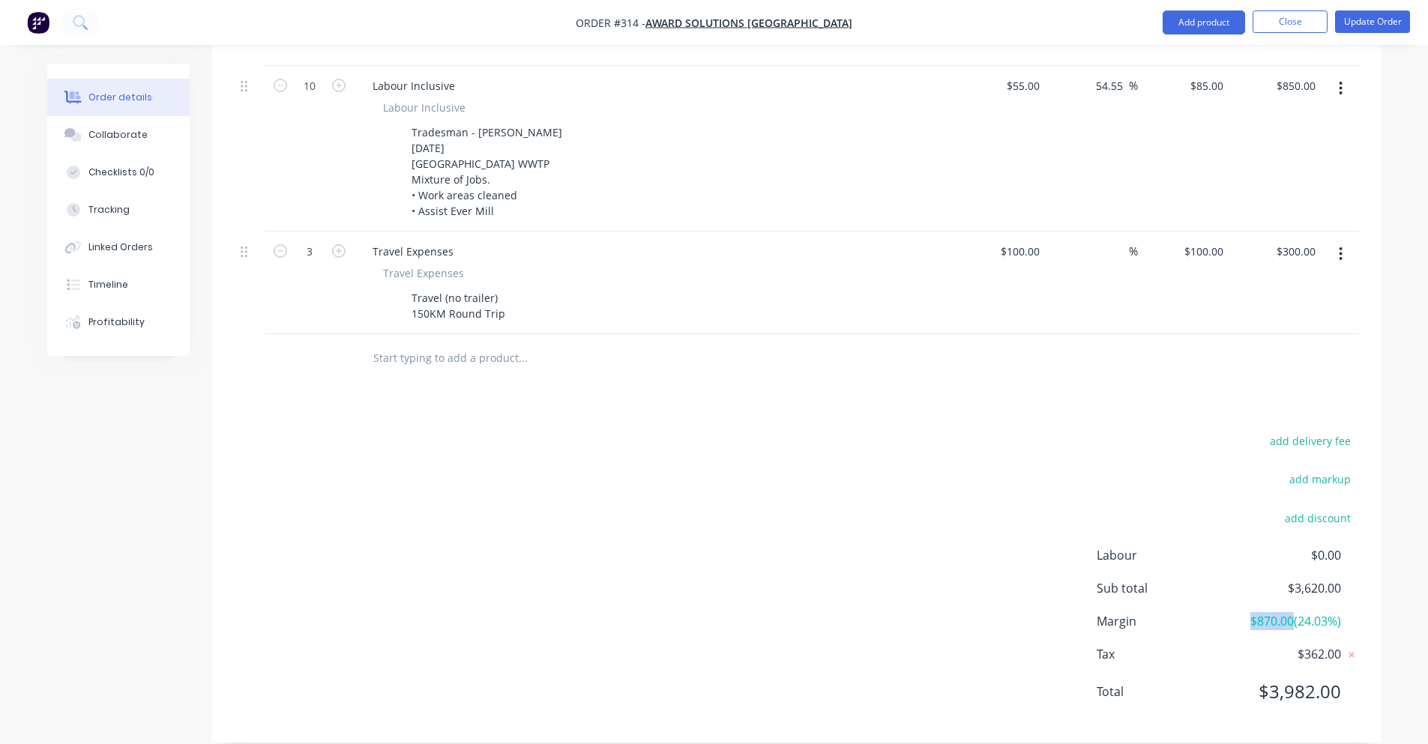
click at [1234, 612] on span "$870.00 ( 24.03 %)" at bounding box center [1284, 621] width 111 height 18
click at [343, 244] on icon "button" at bounding box center [338, 250] width 13 height 13
type input "4"
type input "$400.00"
click at [398, 402] on div "Products Show / Hide columns Add product Qty Cost Markup Price Total 38 Labour …" at bounding box center [796, 289] width 1169 height 908
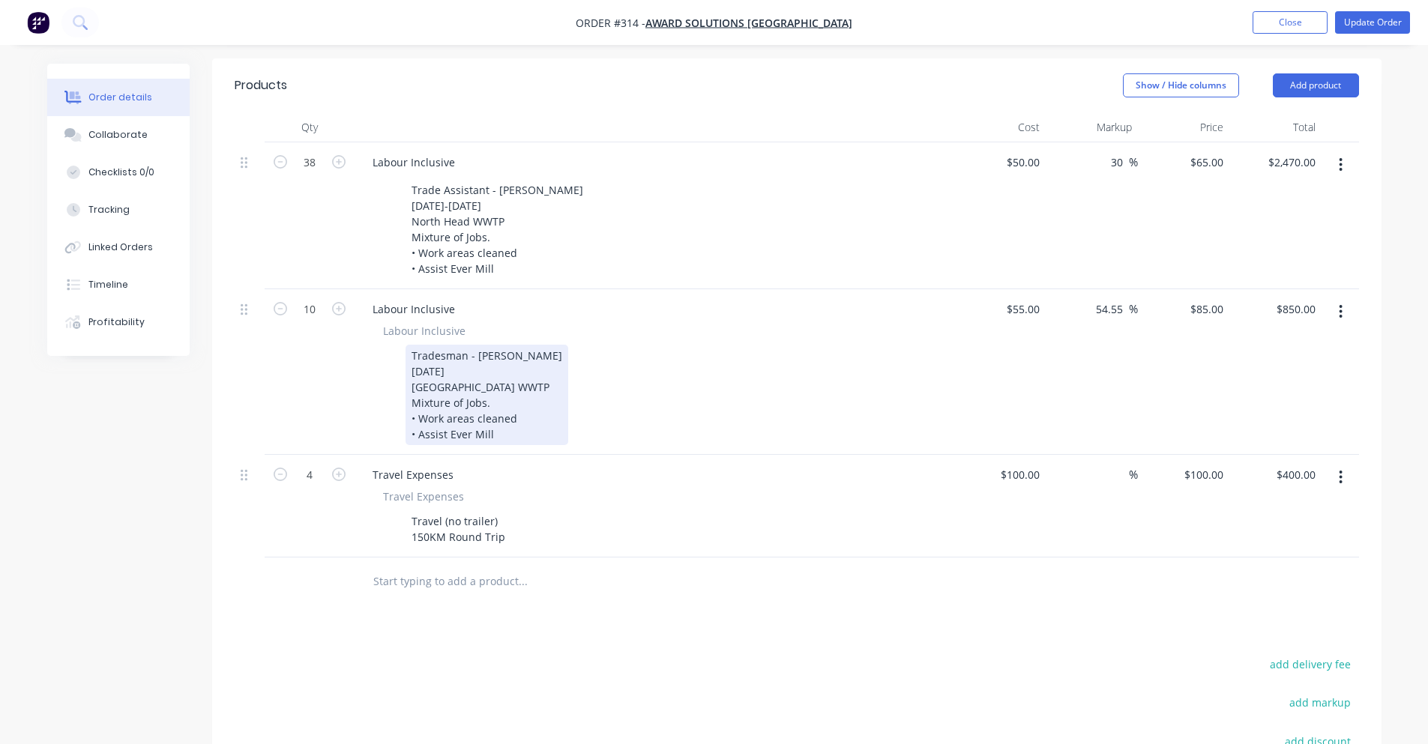
scroll to position [381, 0]
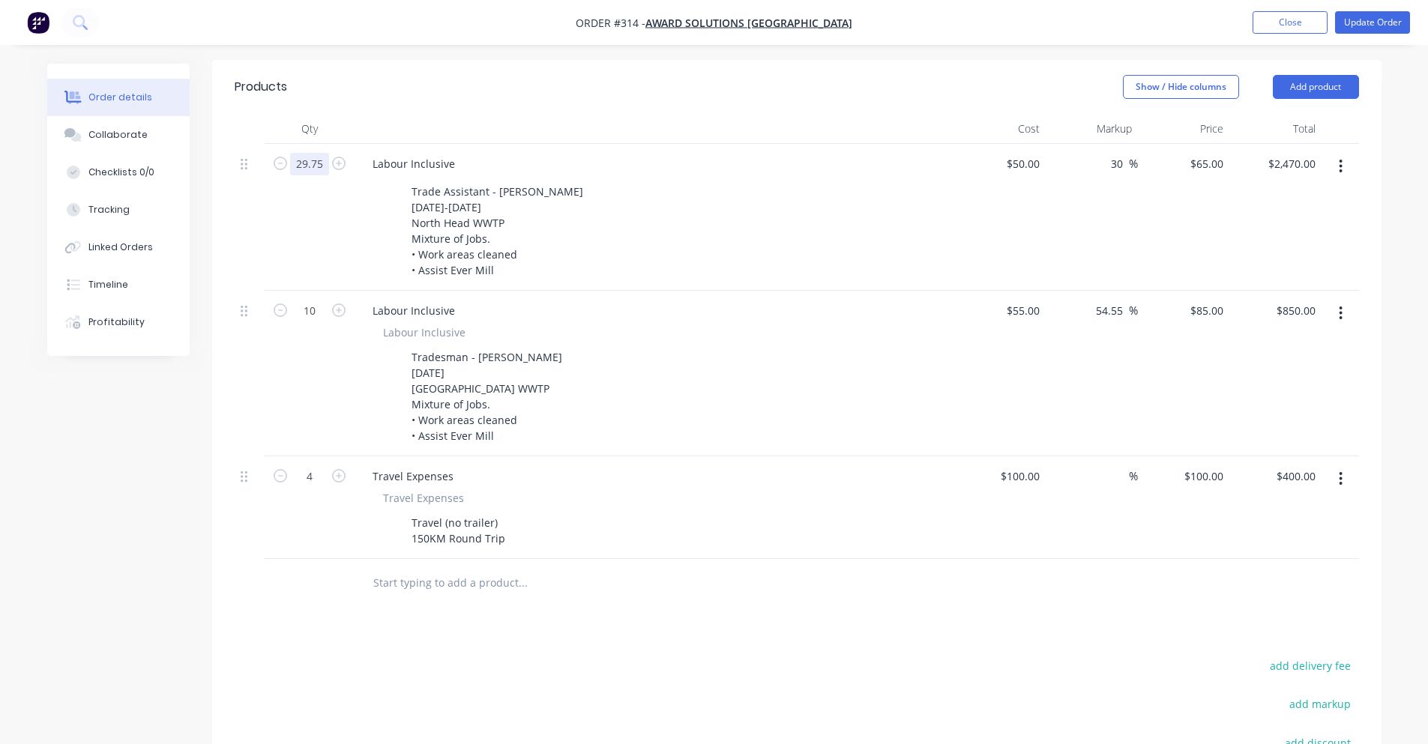
type input "29.75"
type input "$1,933.75"
click at [366, 114] on div at bounding box center [655, 129] width 600 height 30
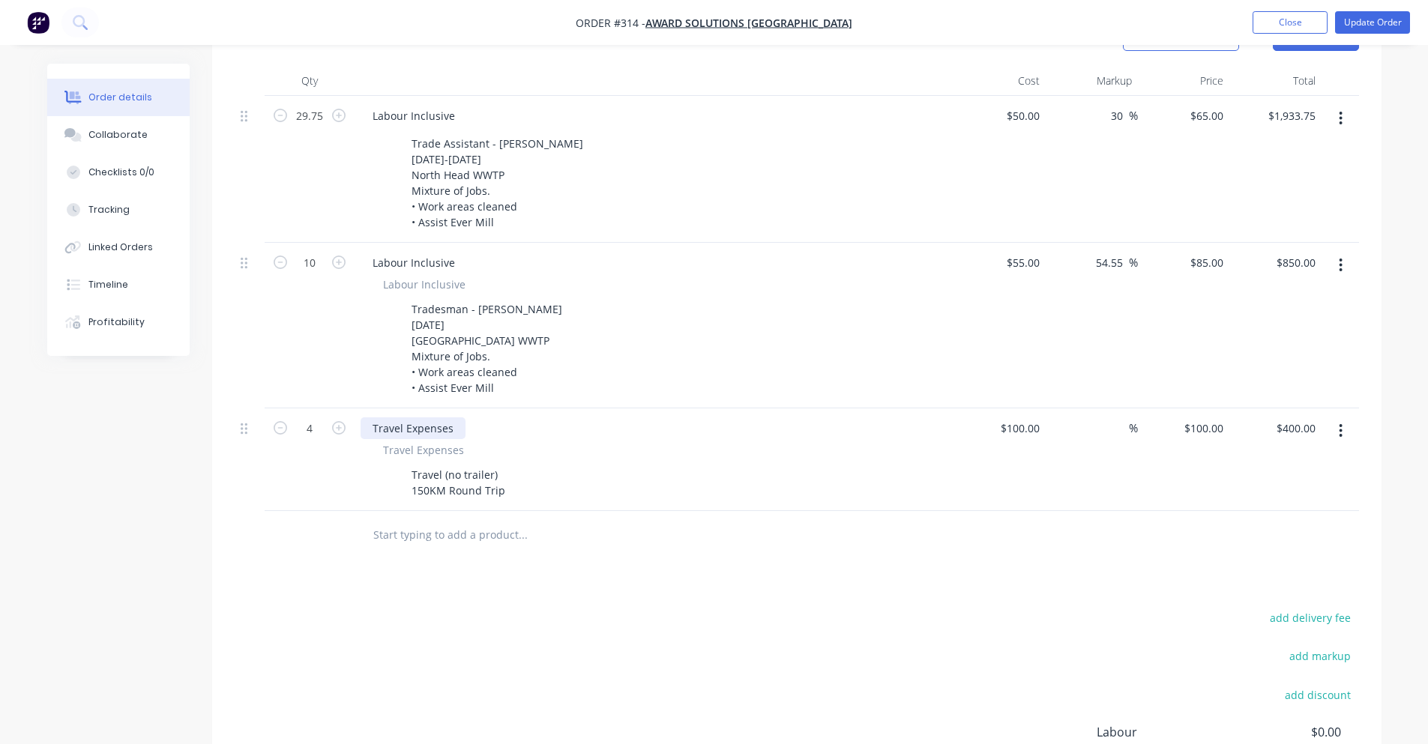
scroll to position [456, 0]
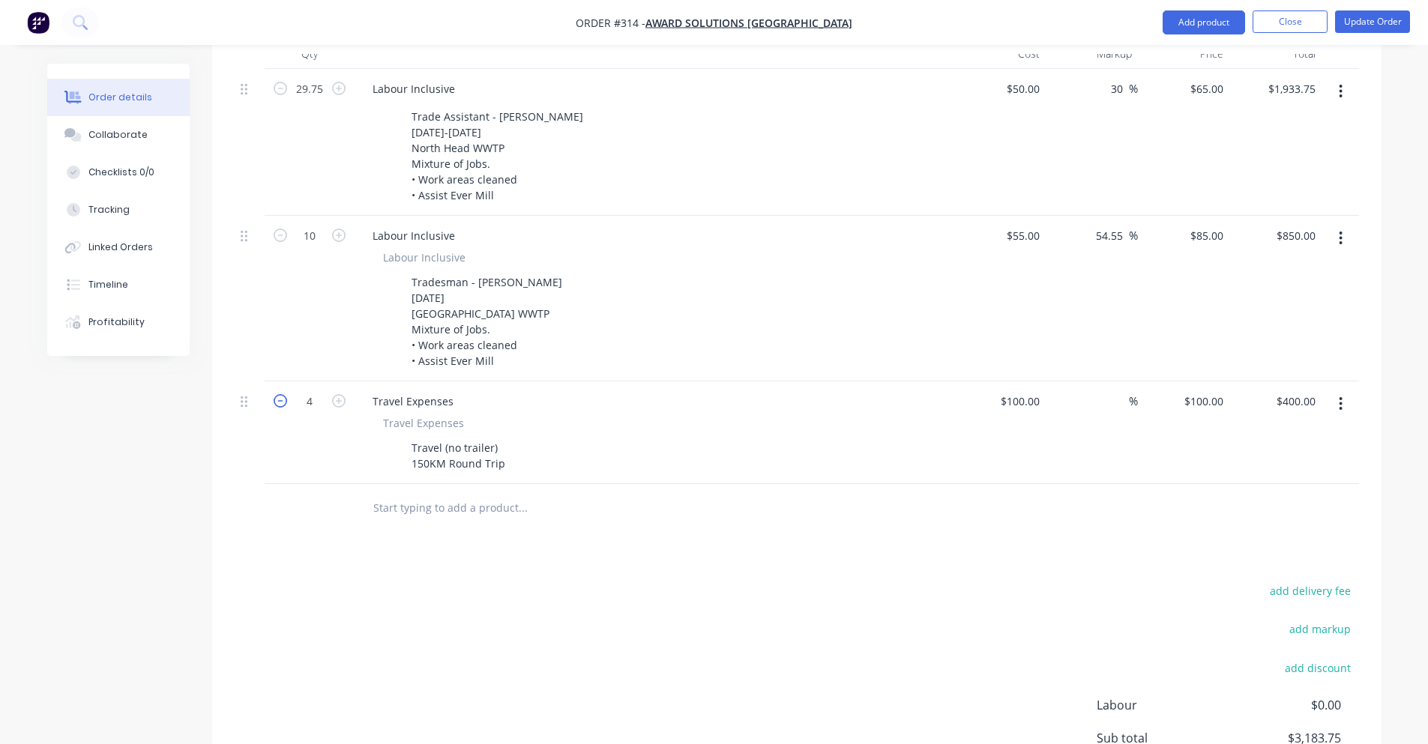
click at [275, 394] on icon "button" at bounding box center [280, 400] width 13 height 13
type input "3"
type input "$300.00"
click at [459, 612] on div "add delivery fee add markup add discount Labour $0.00 Sub total $3,083.75 Margi…" at bounding box center [797, 725] width 1124 height 289
drag, startPoint x: 407, startPoint y: 423, endPoint x: 600, endPoint y: 462, distance: 197.4
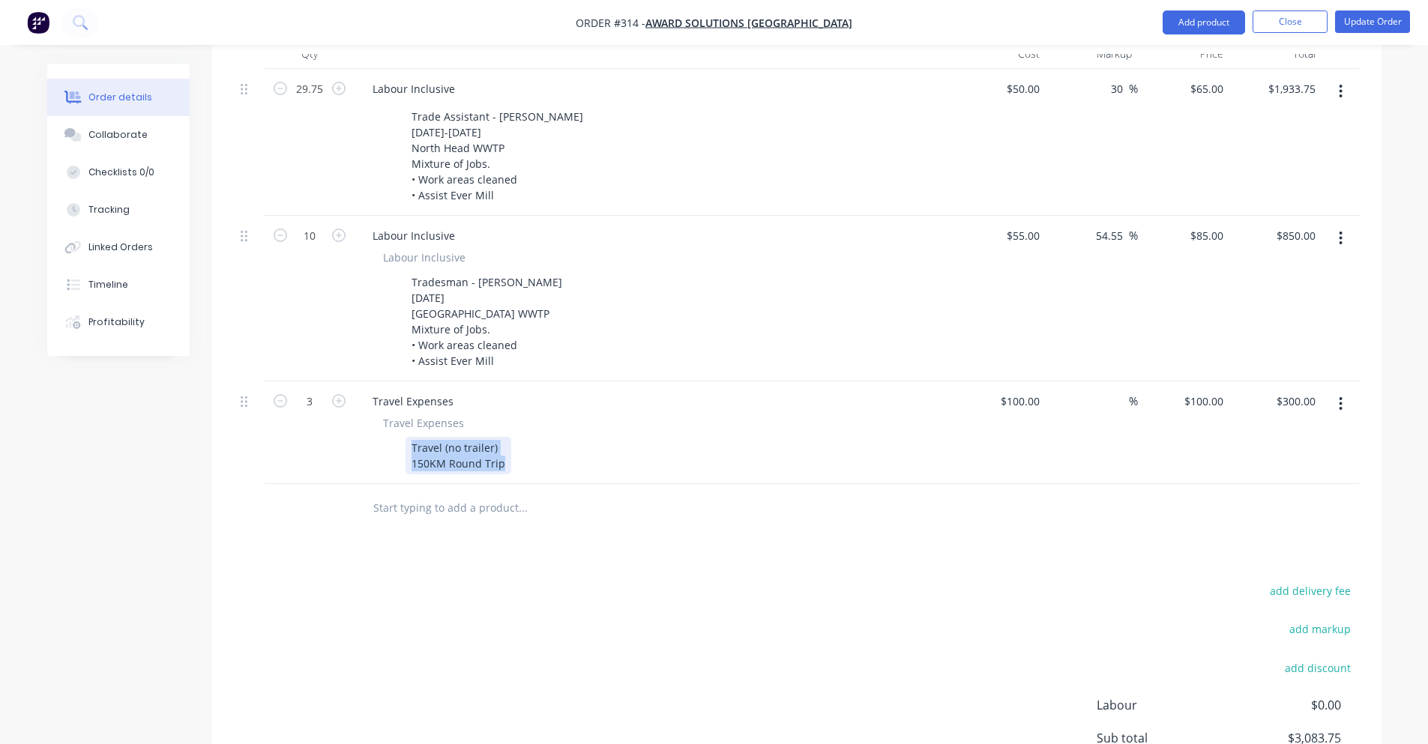
click at [600, 462] on div "Qty Cost Markup Price Total 29.75 Labour Inclusive Trade Assistant - [PERSON_NA…" at bounding box center [796, 286] width 1169 height 494
click at [529, 531] on div "Products Show / Hide columns Add product Qty Cost Markup Price Total 29.75 Labo…" at bounding box center [796, 439] width 1169 height 908
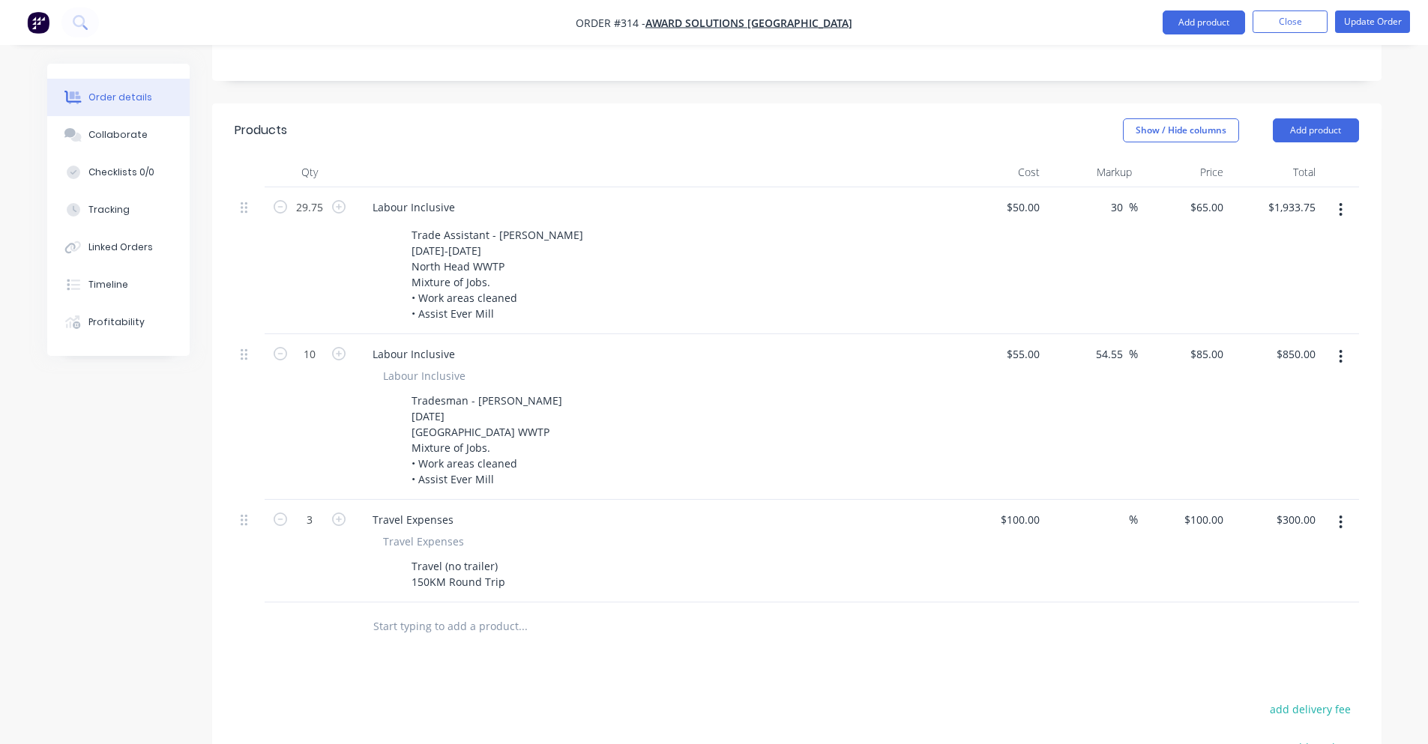
scroll to position [0, 0]
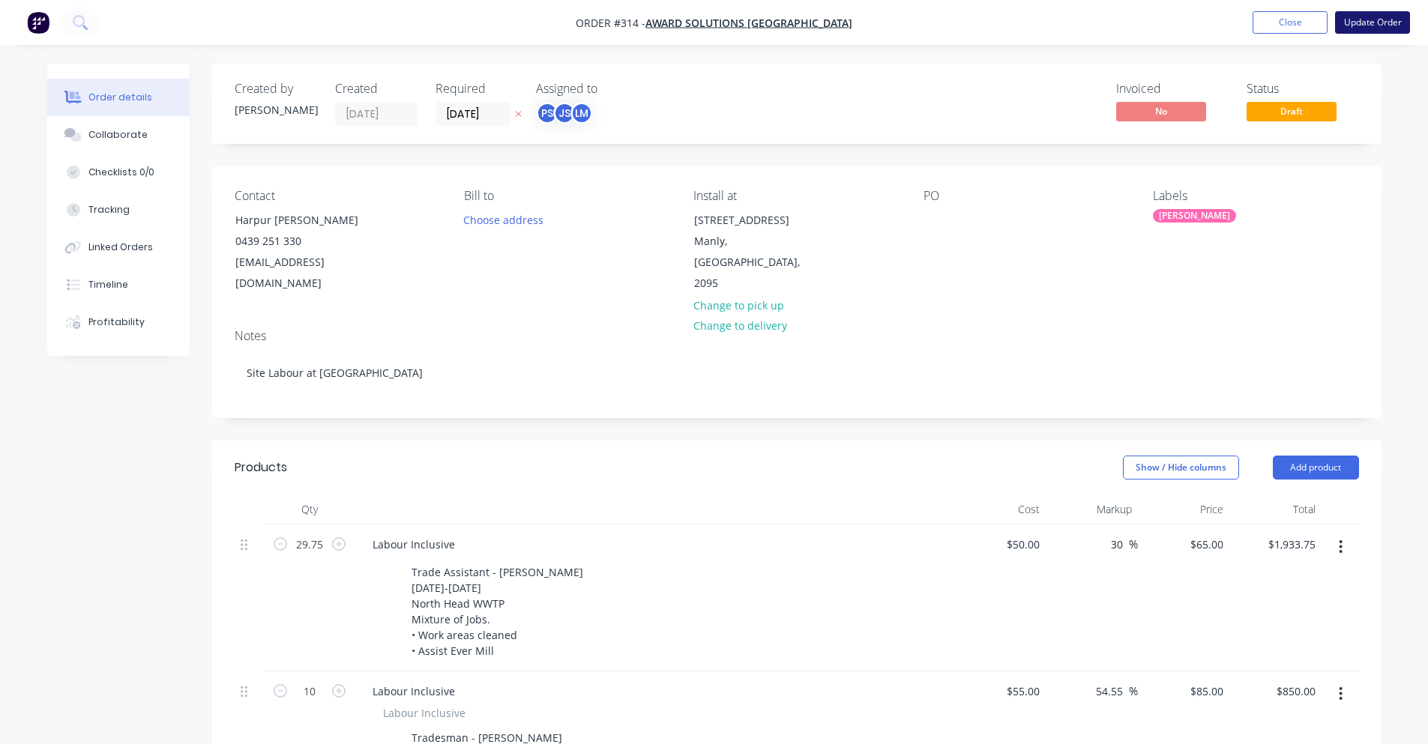
click at [1368, 26] on button "Update Order" at bounding box center [1372, 22] width 75 height 22
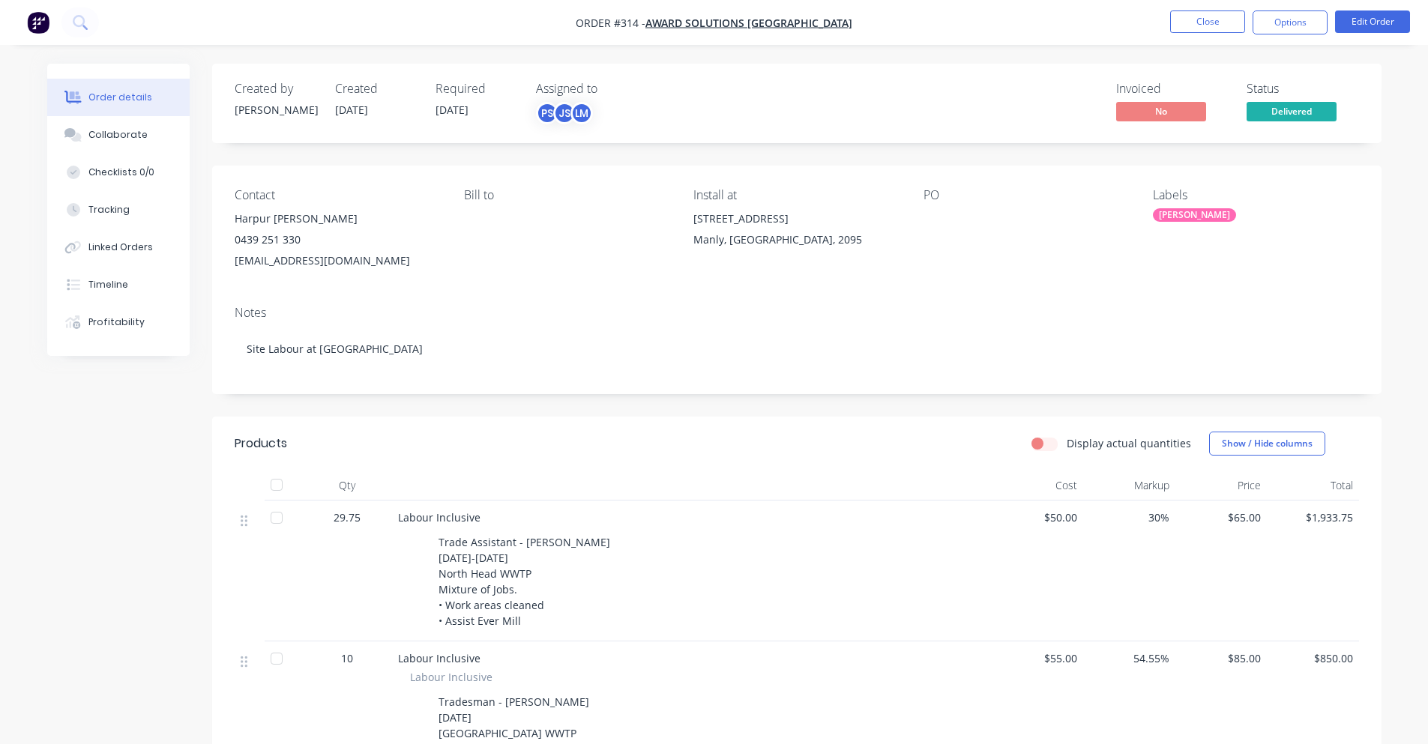
click at [1284, 108] on span "Delivered" at bounding box center [1291, 111] width 90 height 19
click at [1325, 25] on button "Options" at bounding box center [1289, 22] width 75 height 24
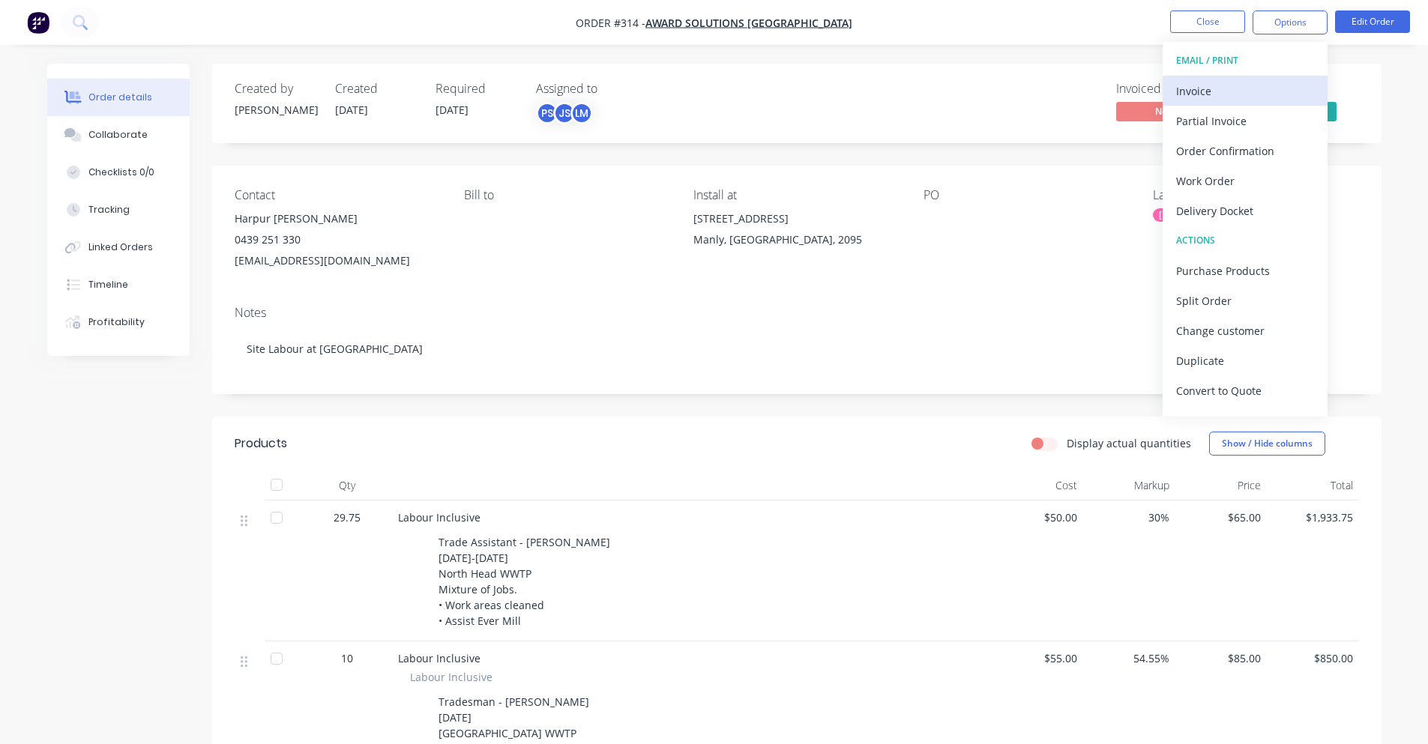
click at [1267, 92] on div "Invoice" at bounding box center [1245, 91] width 138 height 22
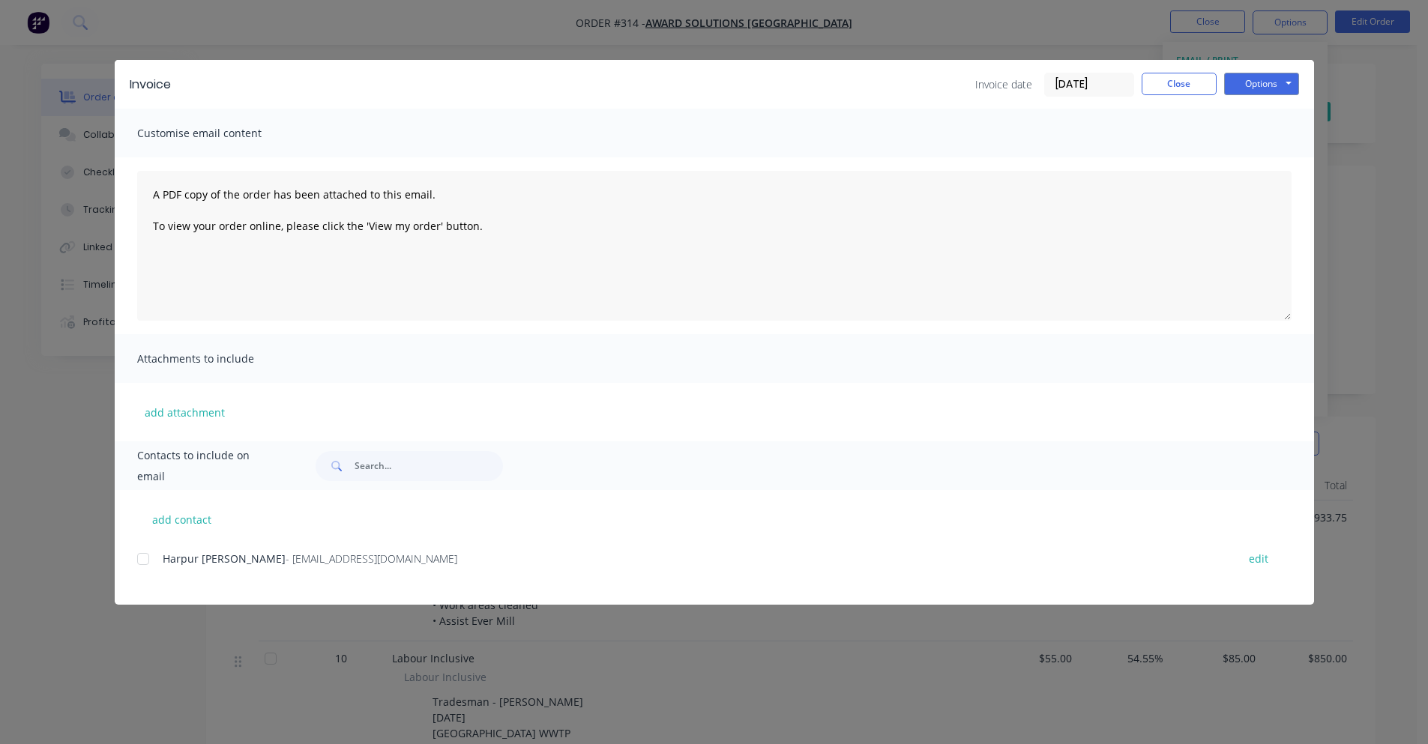
click at [146, 556] on div at bounding box center [143, 559] width 30 height 30
click at [1239, 83] on button "Options" at bounding box center [1261, 84] width 75 height 22
click at [1232, 120] on button "Preview" at bounding box center [1272, 110] width 96 height 25
click at [145, 557] on div at bounding box center [143, 559] width 30 height 30
click at [1280, 80] on button "Options" at bounding box center [1261, 84] width 75 height 22
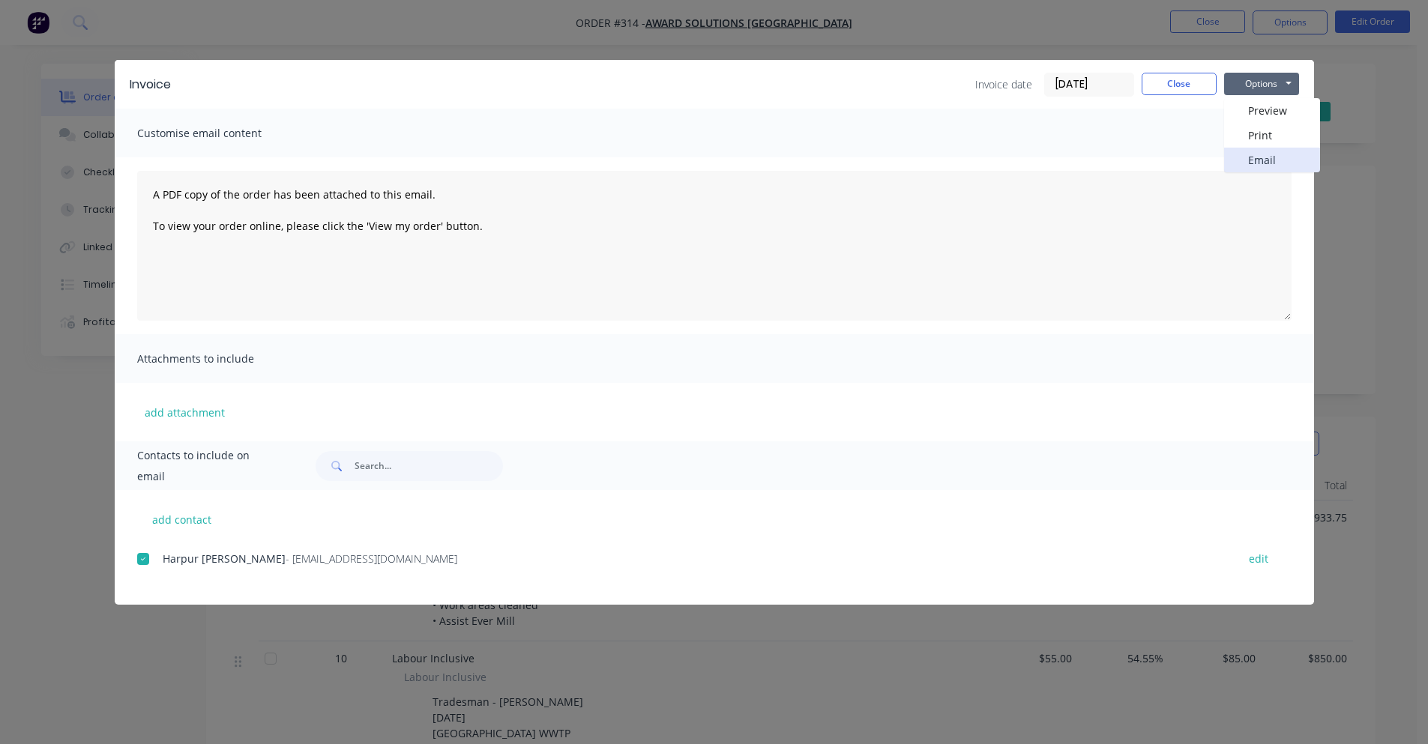
click at [1270, 157] on button "Email" at bounding box center [1272, 160] width 96 height 25
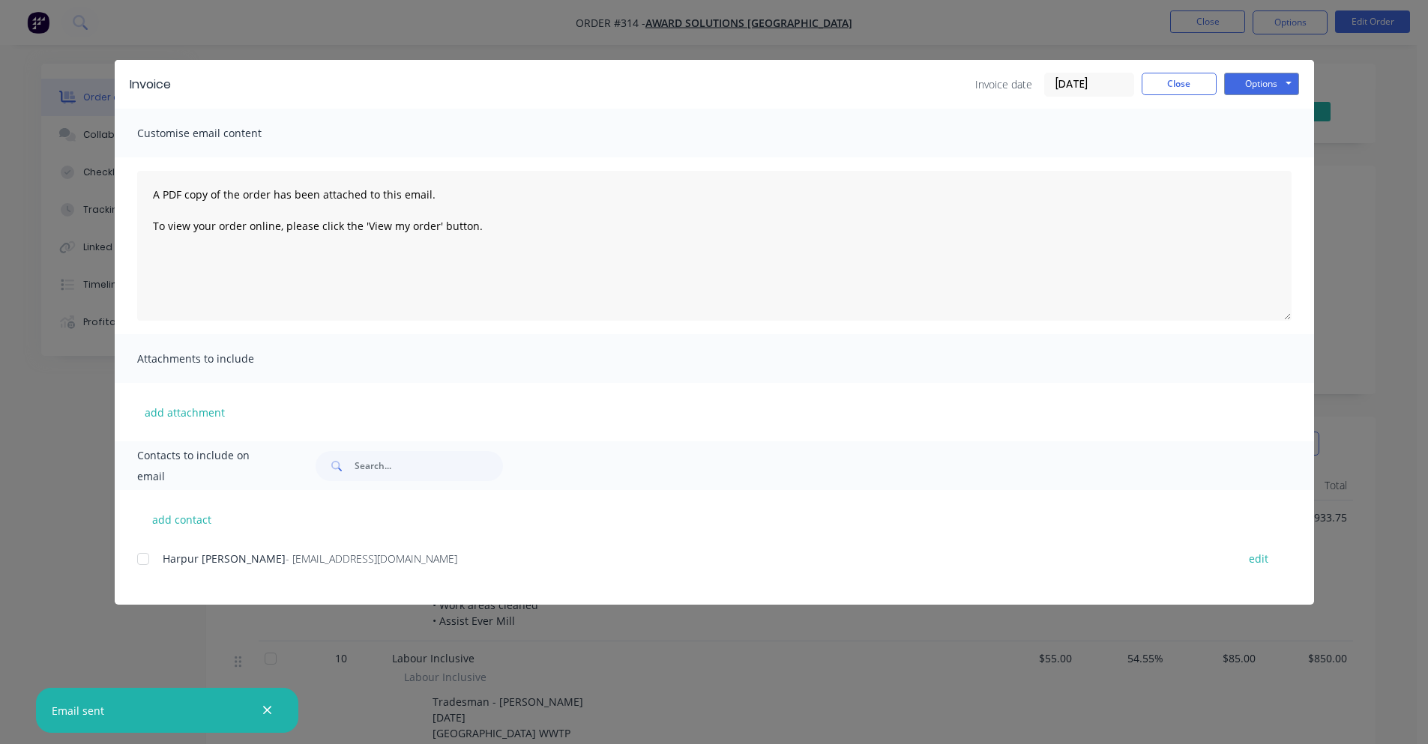
click at [588, 629] on div "Invoice Invoice date [DATE] Close Options Preview Print Email Customise email c…" at bounding box center [714, 372] width 1428 height 744
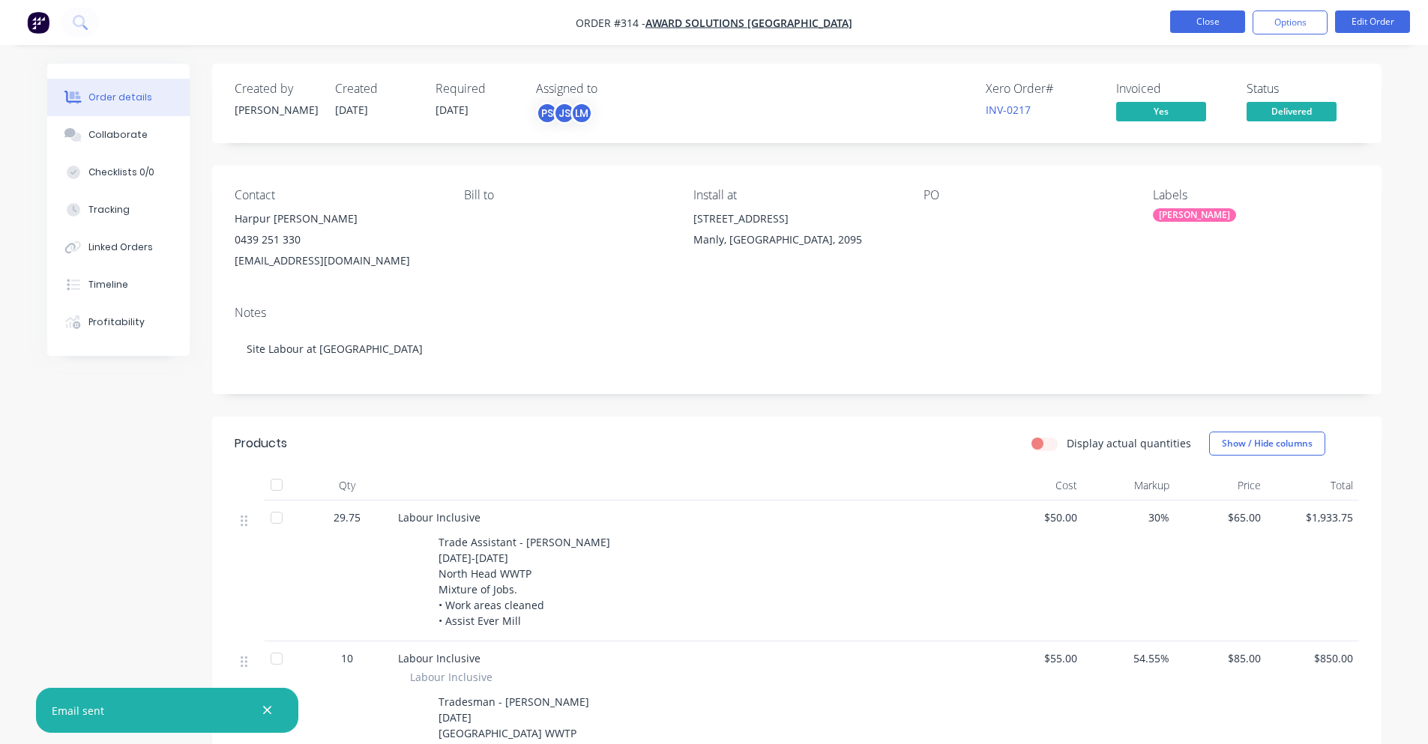
click at [1192, 28] on button "Close" at bounding box center [1207, 21] width 75 height 22
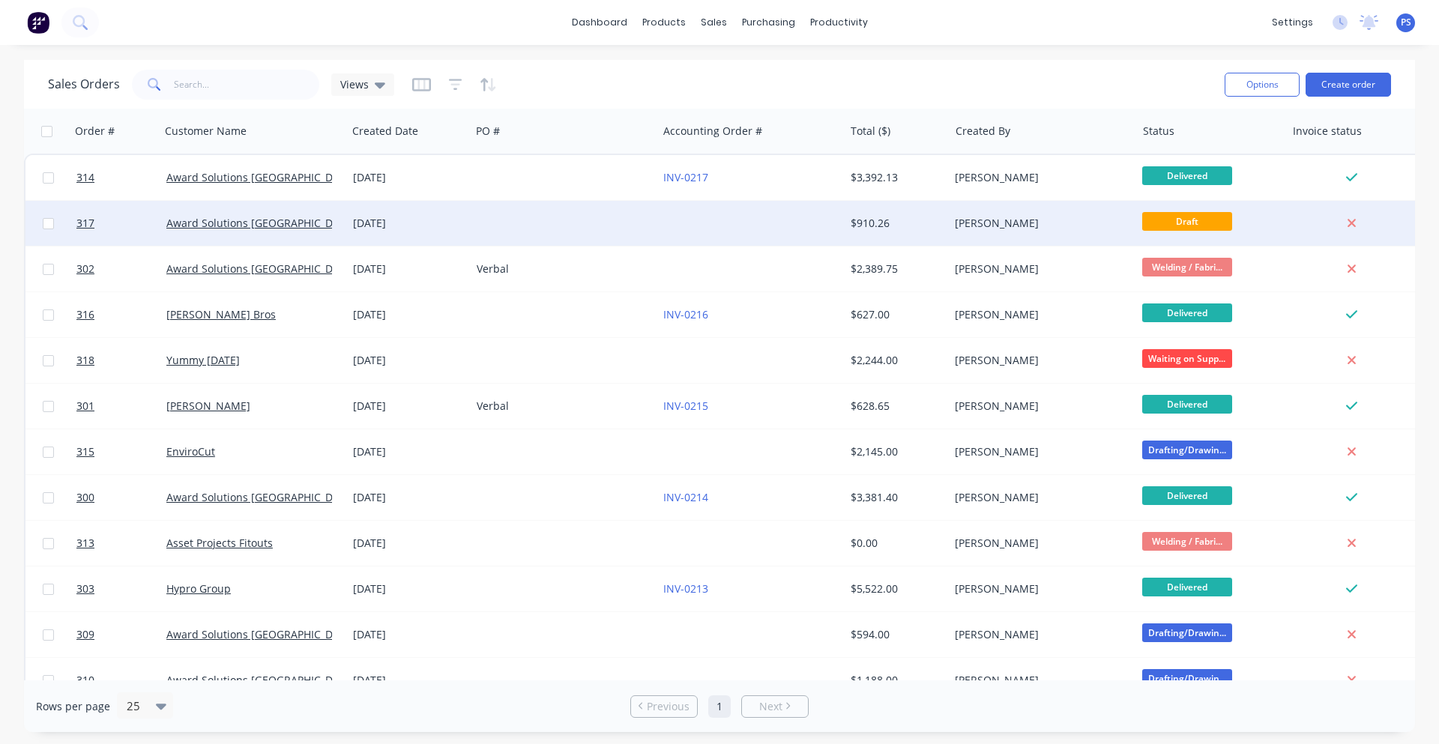
click at [537, 234] on div at bounding box center [564, 223] width 187 height 45
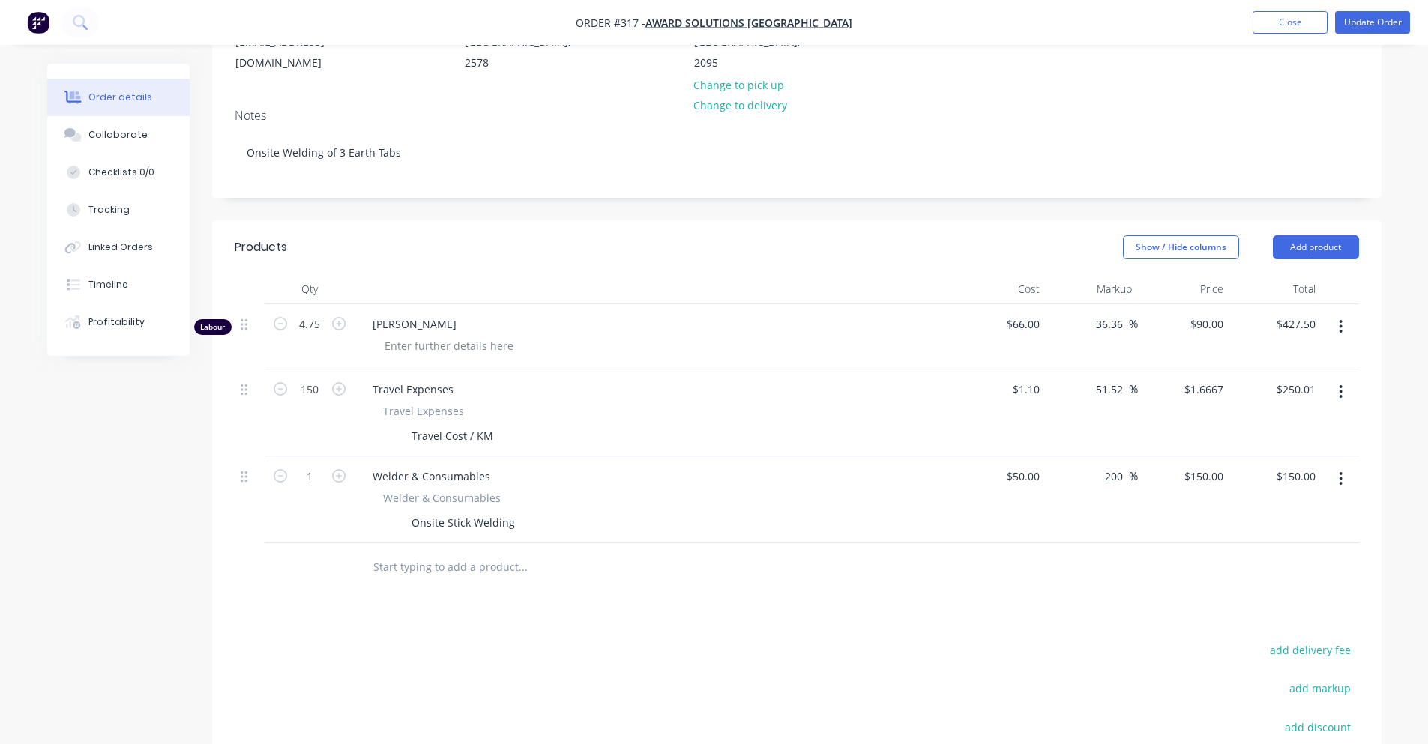
scroll to position [225, 0]
click at [1303, 374] on input "250.01" at bounding box center [1298, 385] width 46 height 22
type input "$250.00"
click at [1129, 612] on div "Products Show / Hide columns Add product Qty Cost Markup Price Total Labour 4.7…" at bounding box center [796, 581] width 1169 height 731
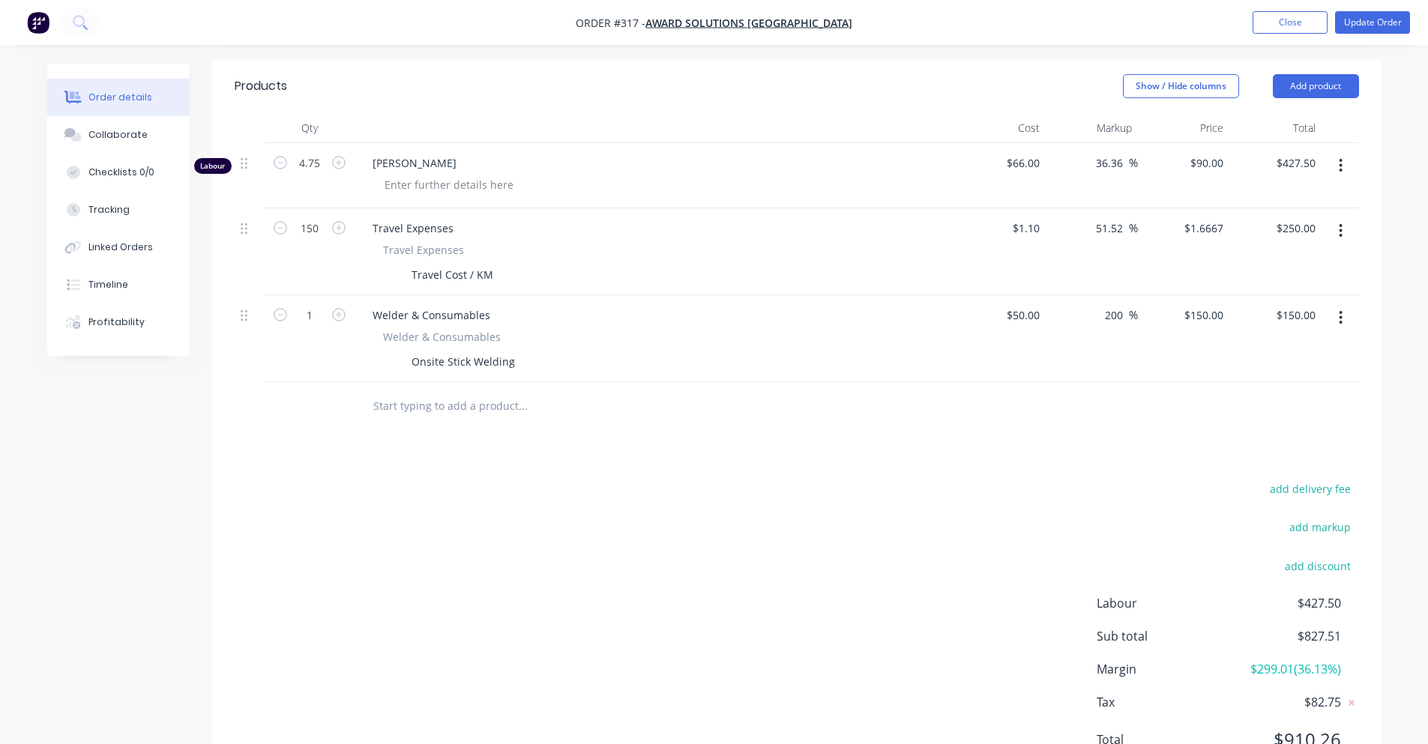
scroll to position [355, 0]
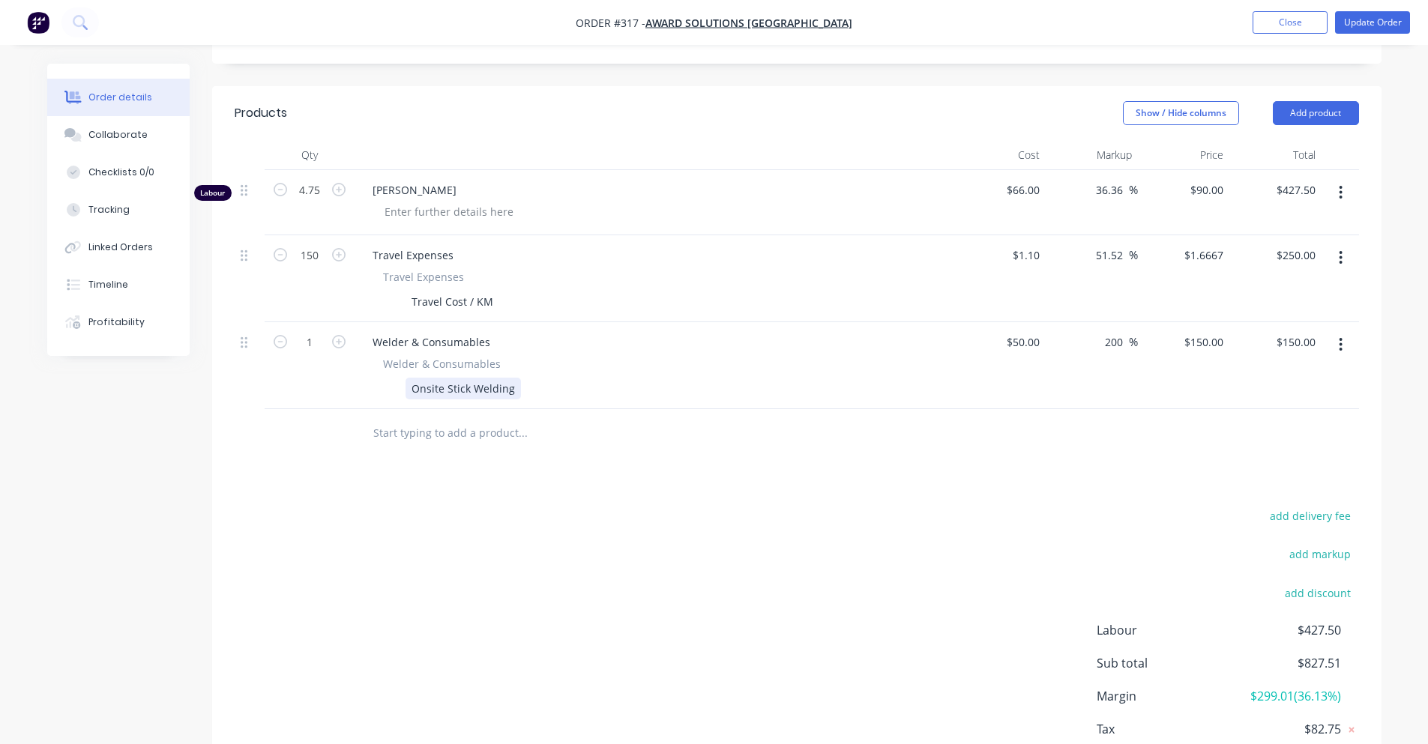
click at [516, 378] on div "Onsite Stick Welding" at bounding box center [462, 389] width 115 height 22
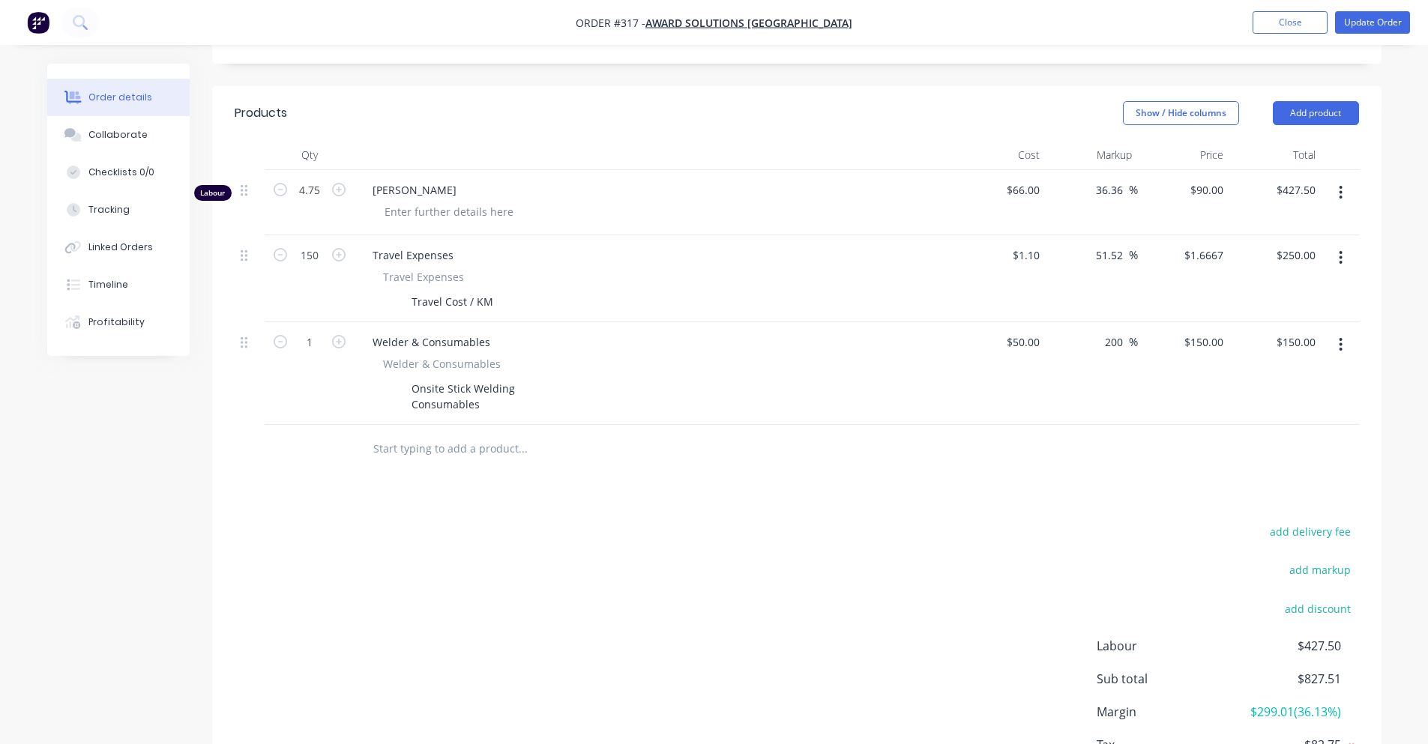
click at [368, 542] on div "add delivery fee add markup add discount Labour $427.50 Sub total $827.51 Margi…" at bounding box center [797, 666] width 1124 height 289
click at [508, 378] on div "Onsite Stick Welding Consumables" at bounding box center [462, 396] width 115 height 37
click at [411, 383] on div "Onsite Stick Welding Consumables" at bounding box center [462, 396] width 115 height 37
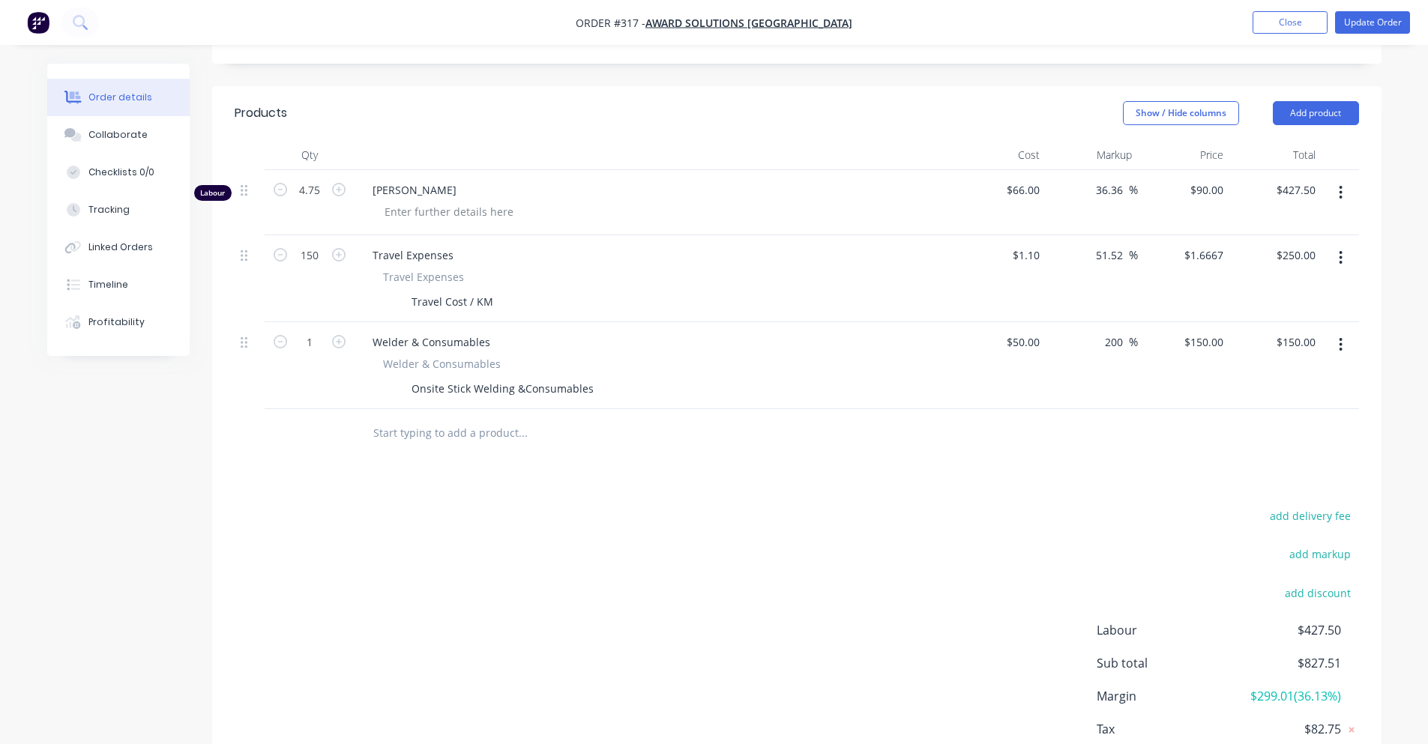
click at [437, 469] on div "Products Show / Hide columns Add product Qty Cost Markup Price Total Labour 4.7…" at bounding box center [796, 451] width 1169 height 731
click at [436, 140] on div at bounding box center [655, 155] width 600 height 30
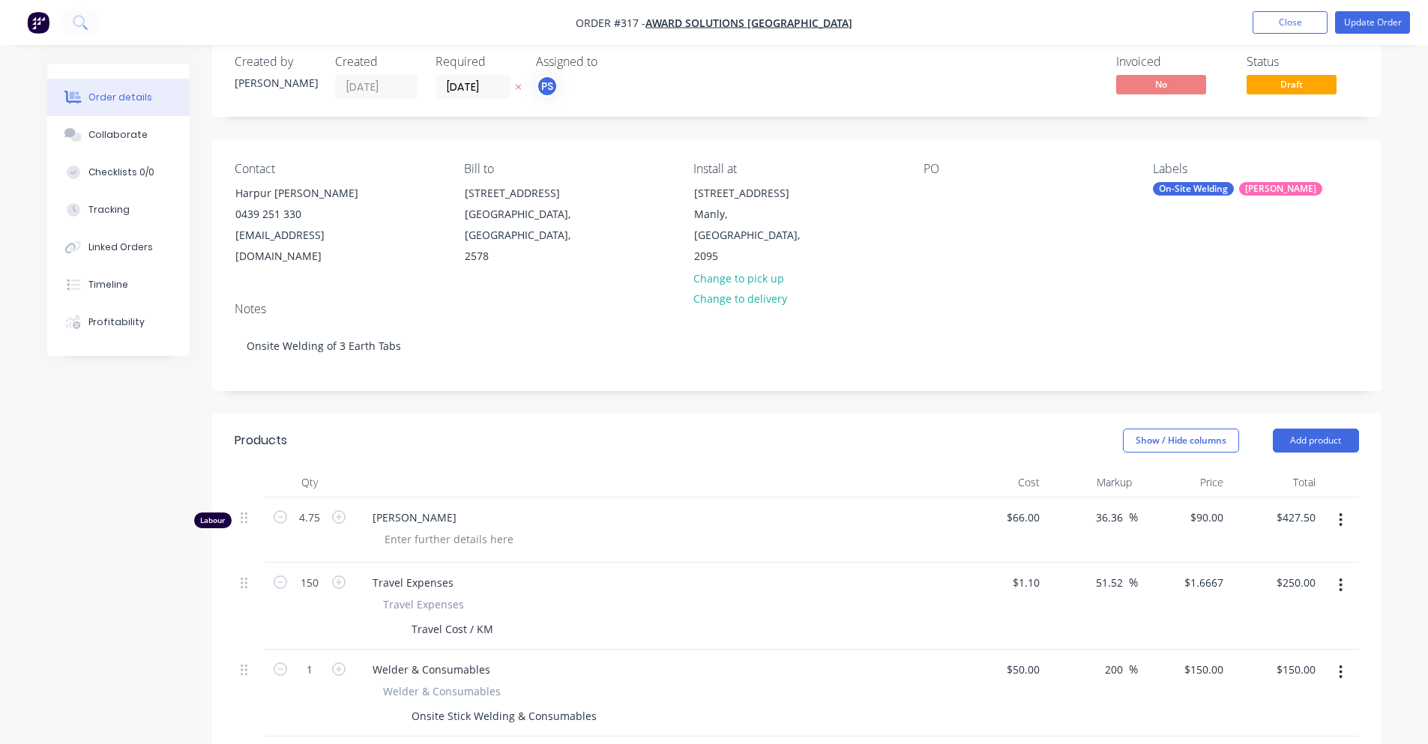
scroll to position [0, 0]
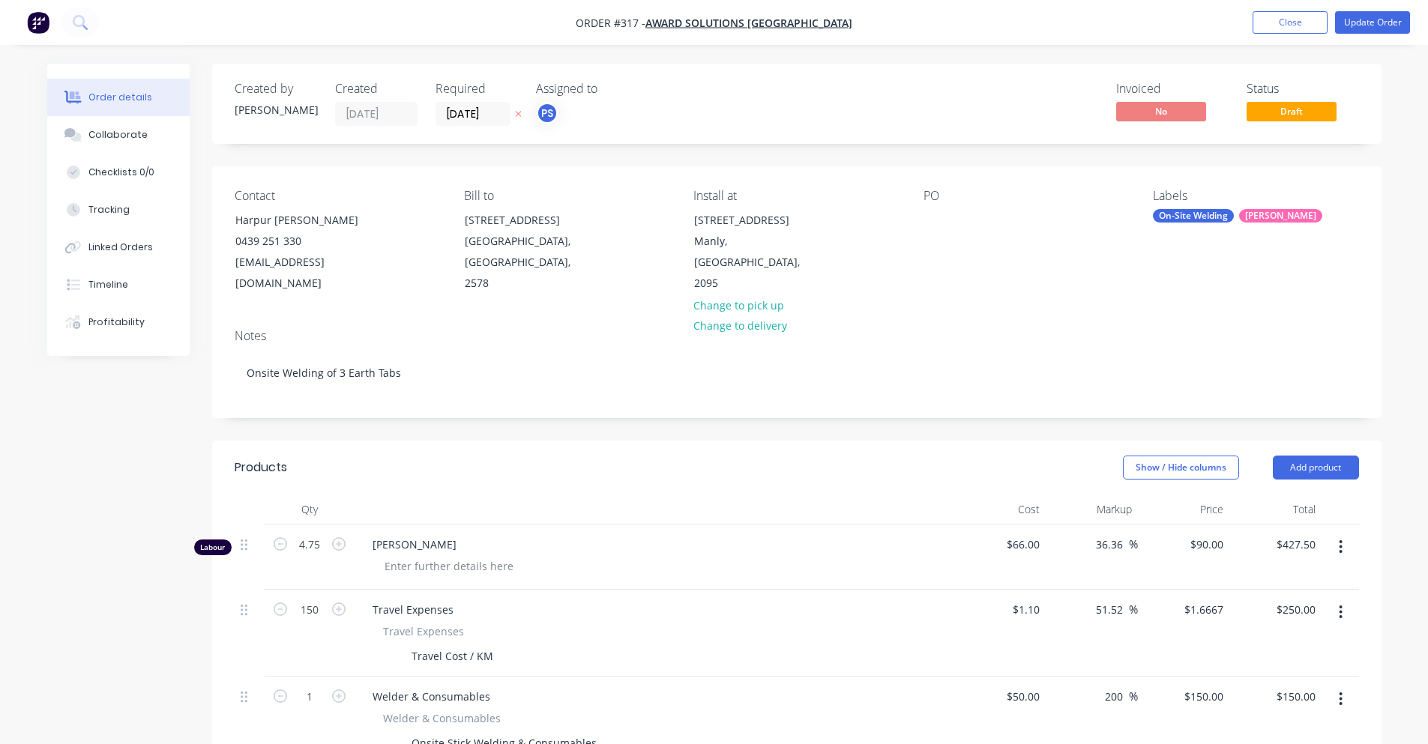
click at [1411, 22] on ul "Add product Close Update Order" at bounding box center [1330, 22] width 193 height 22
click at [1405, 21] on button "Update Order" at bounding box center [1372, 22] width 75 height 22
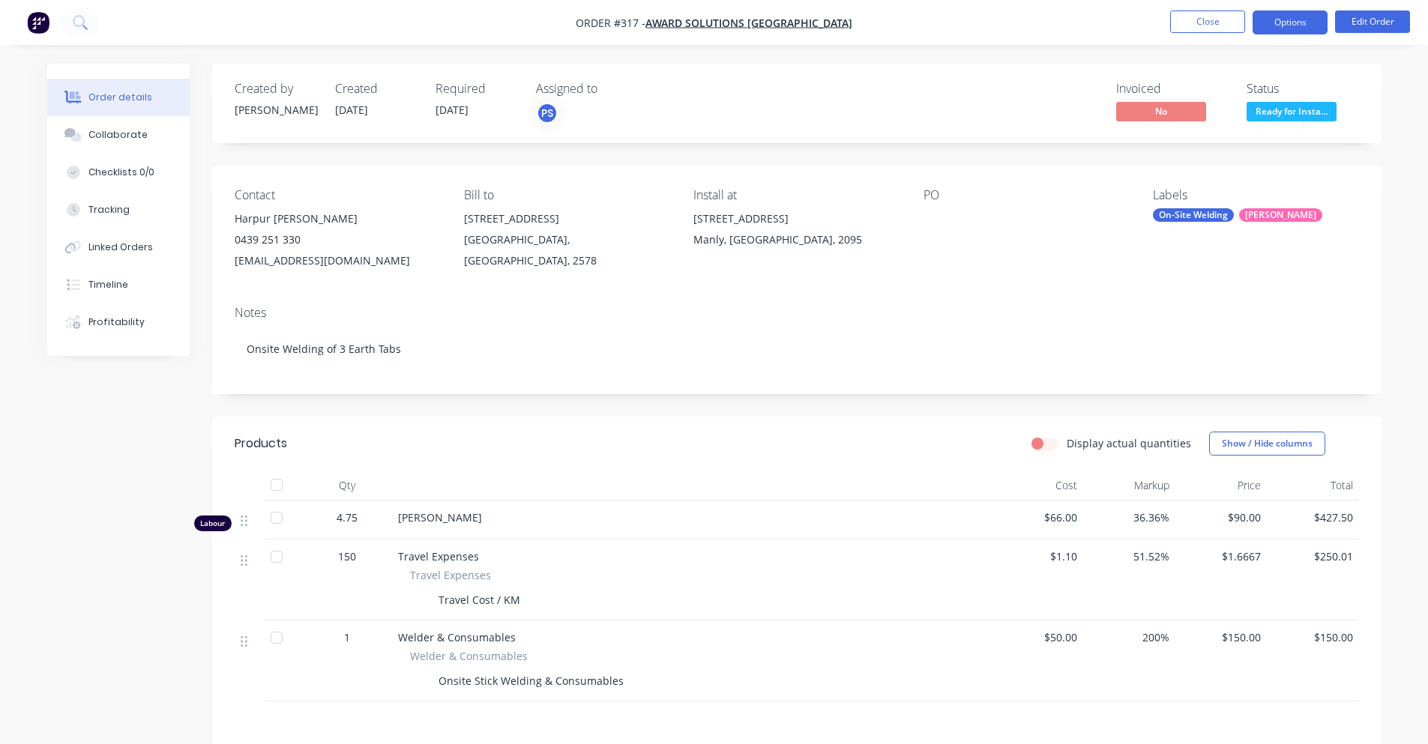
click at [1313, 25] on button "Options" at bounding box center [1289, 22] width 75 height 24
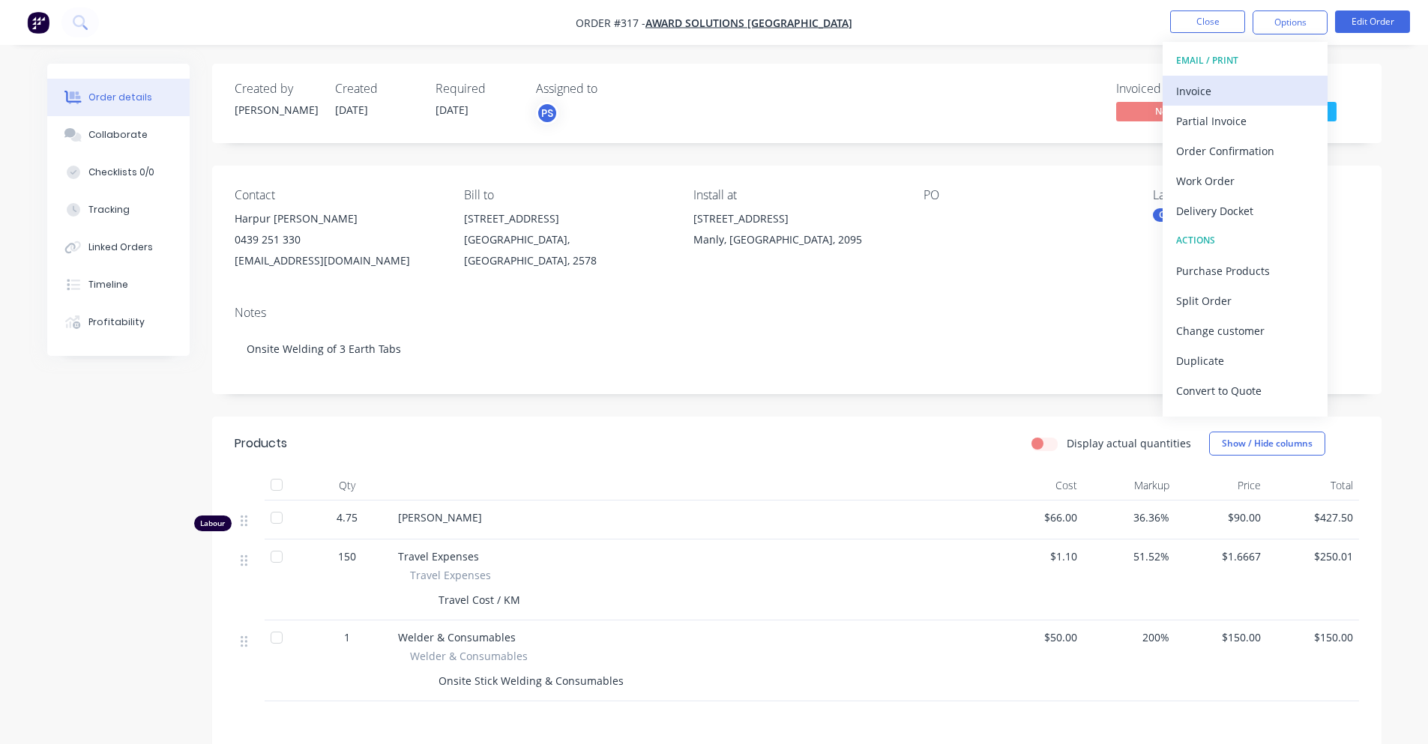
click at [1247, 101] on div "Invoice" at bounding box center [1245, 91] width 138 height 22
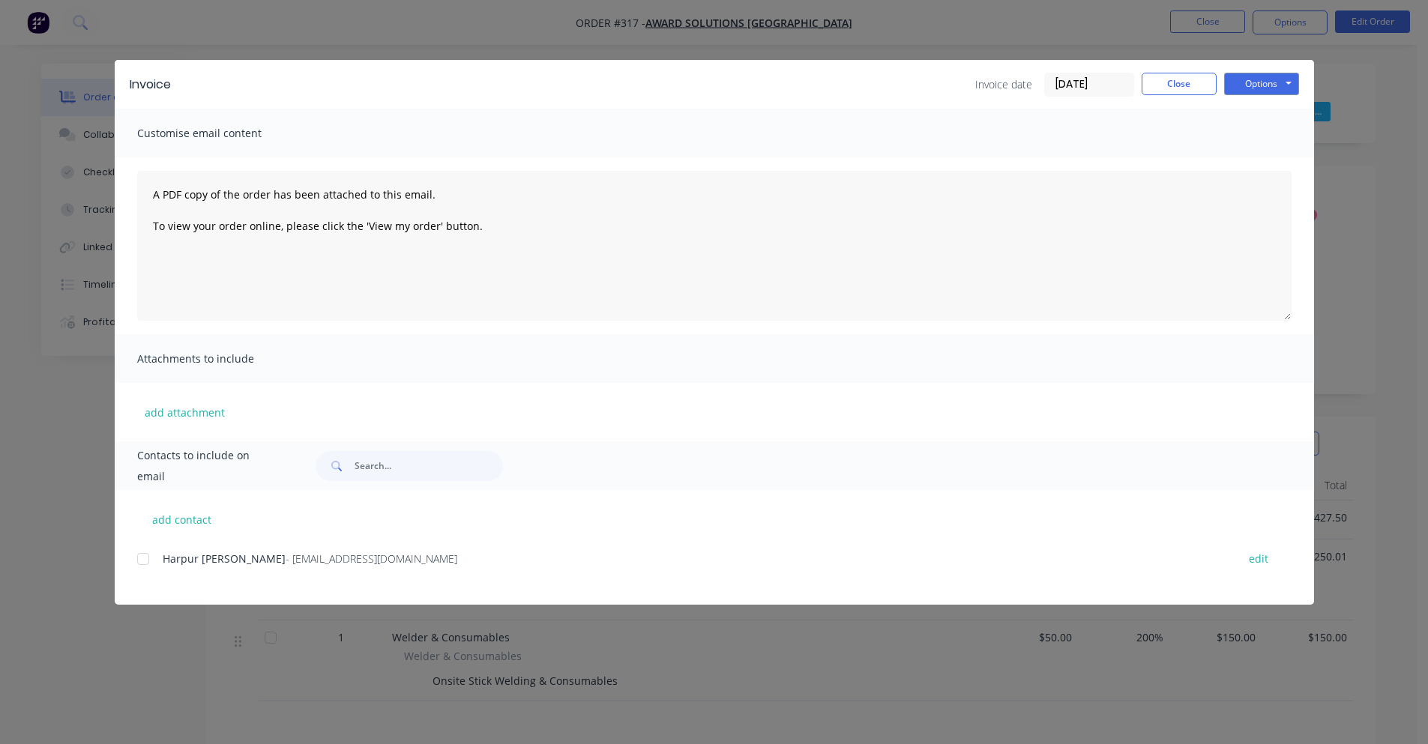
click at [136, 561] on div "add contact [PERSON_NAME] - [EMAIL_ADDRESS][DOMAIN_NAME] edit" at bounding box center [714, 547] width 1199 height 115
click at [137, 560] on div at bounding box center [143, 559] width 30 height 30
click at [1290, 74] on button "Options" at bounding box center [1261, 84] width 75 height 22
click at [1270, 116] on button "Preview" at bounding box center [1272, 110] width 96 height 25
click at [1171, 81] on button "Close" at bounding box center [1178, 84] width 75 height 22
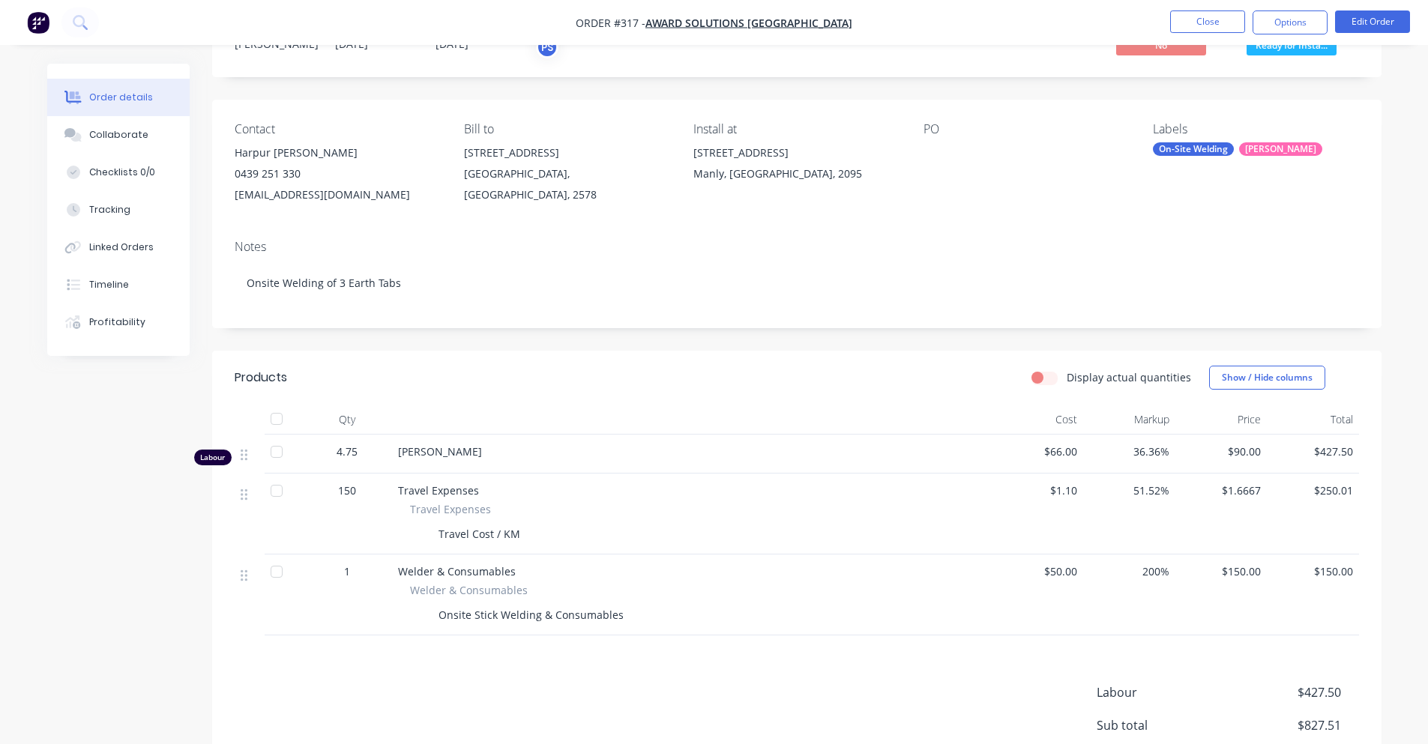
scroll to position [224, 0]
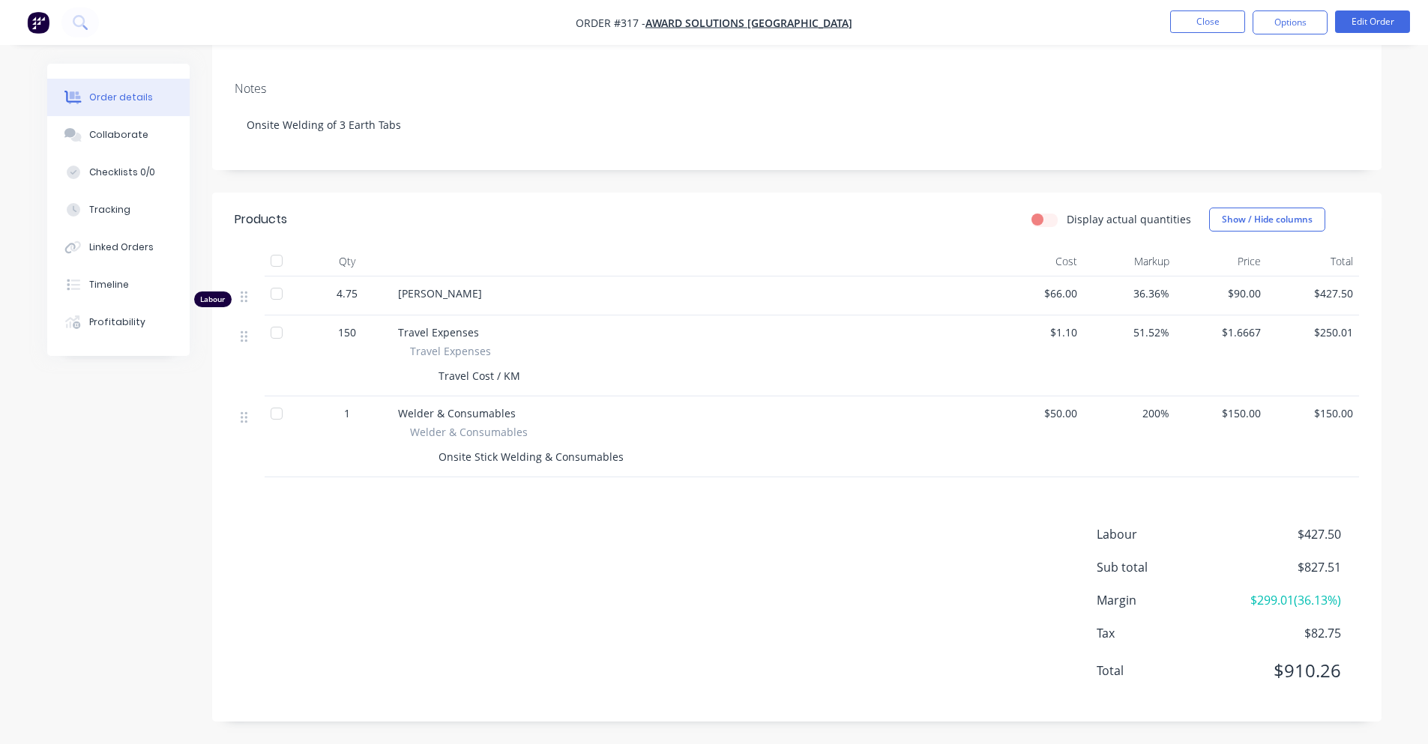
click at [485, 303] on div "[PERSON_NAME]" at bounding box center [692, 296] width 600 height 39
click at [436, 290] on span "[PERSON_NAME]" at bounding box center [440, 293] width 84 height 14
click at [448, 289] on span "[PERSON_NAME]" at bounding box center [440, 293] width 84 height 14
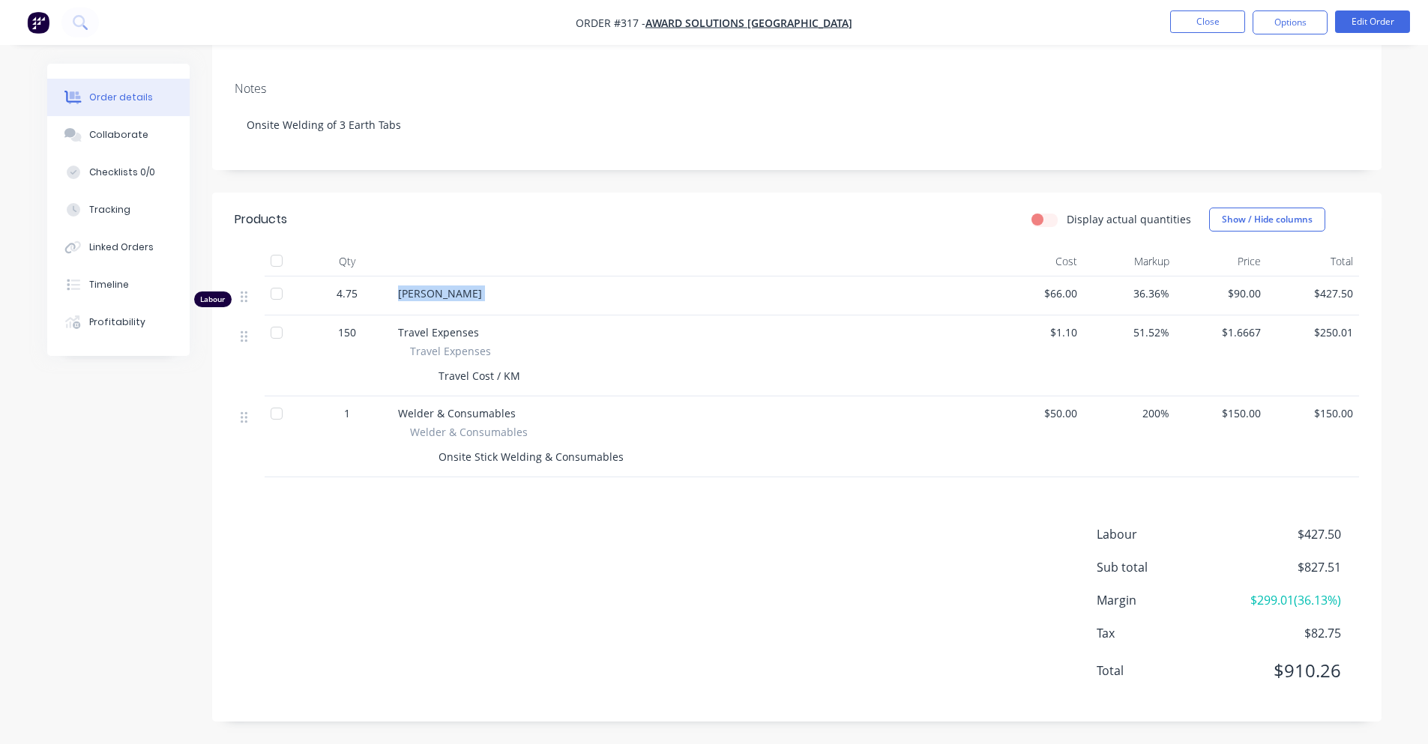
click at [448, 289] on span "[PERSON_NAME]" at bounding box center [440, 293] width 84 height 14
click at [485, 295] on div "[PERSON_NAME]" at bounding box center [692, 294] width 588 height 16
click at [1388, 32] on button "Edit Order" at bounding box center [1372, 21] width 75 height 22
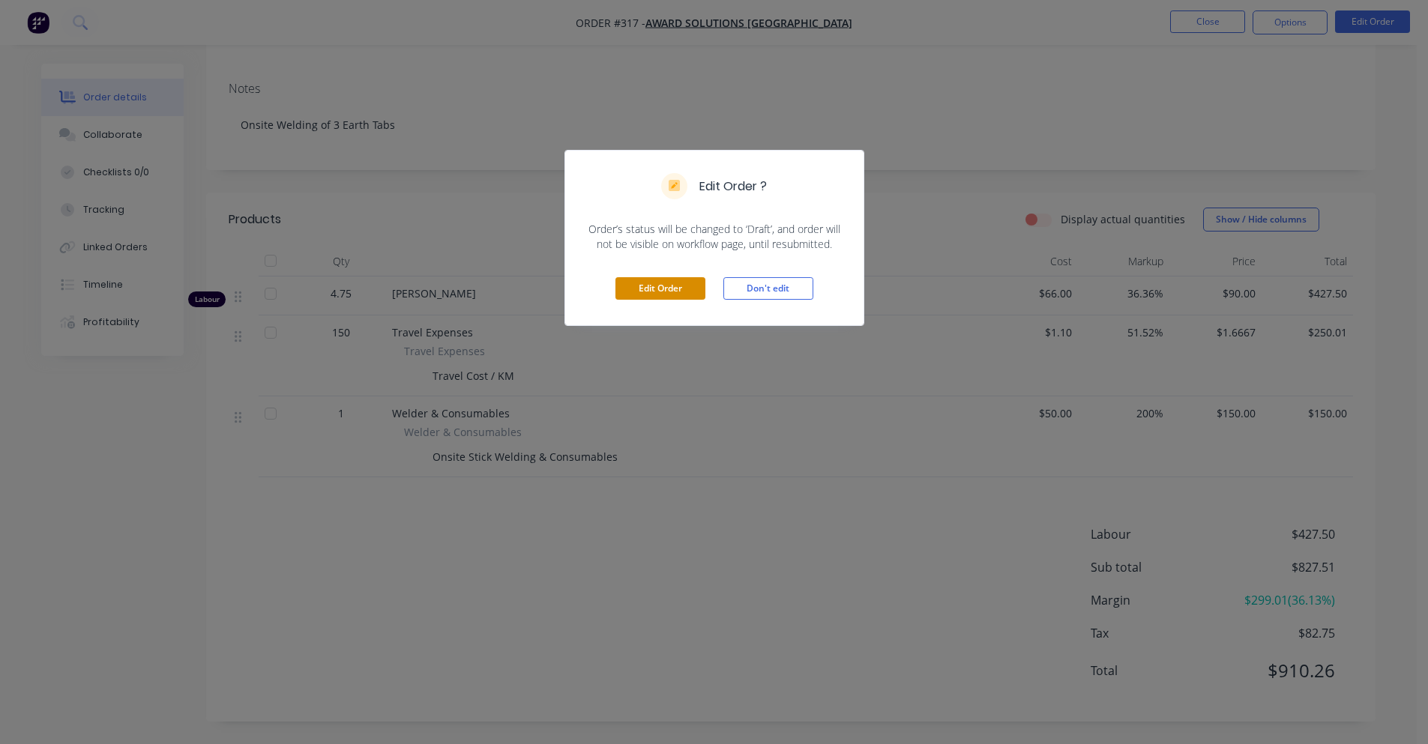
click at [682, 283] on button "Edit Order" at bounding box center [660, 288] width 90 height 22
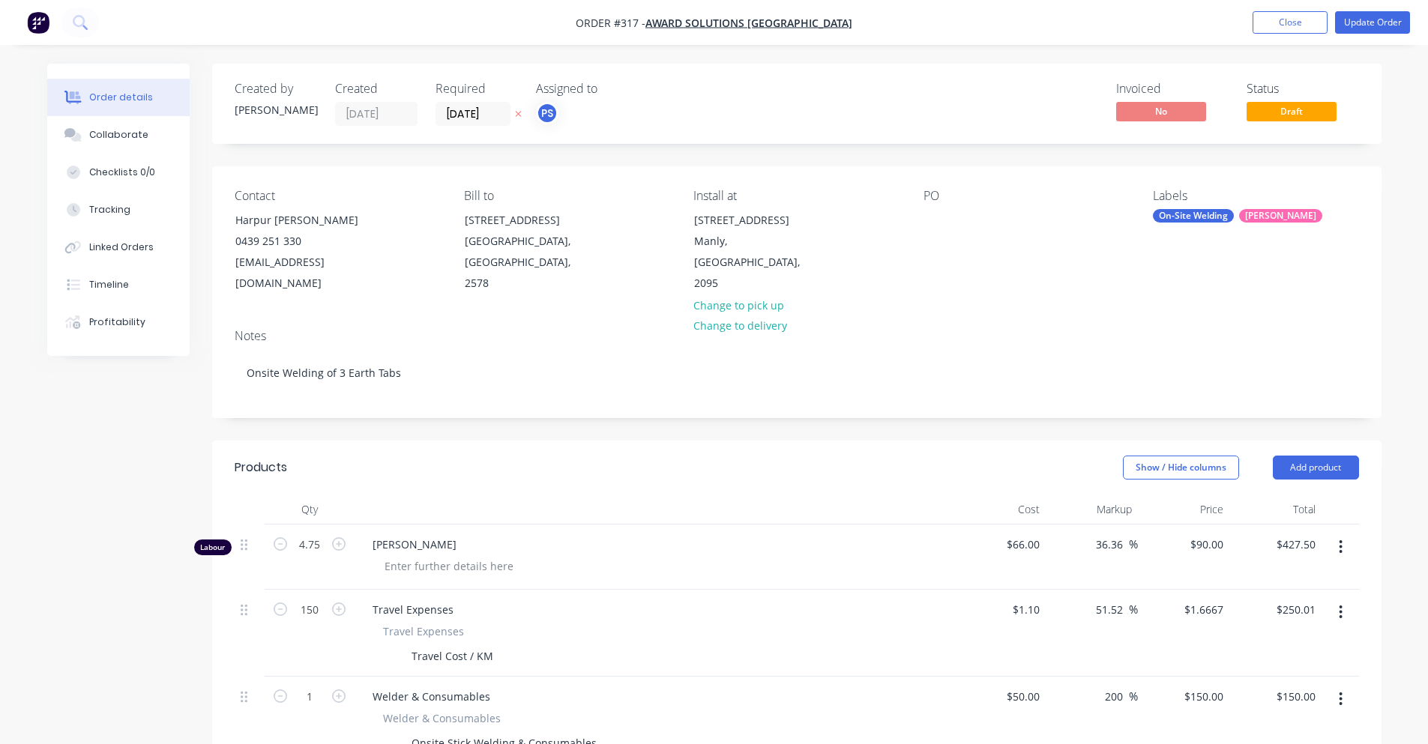
scroll to position [375, 0]
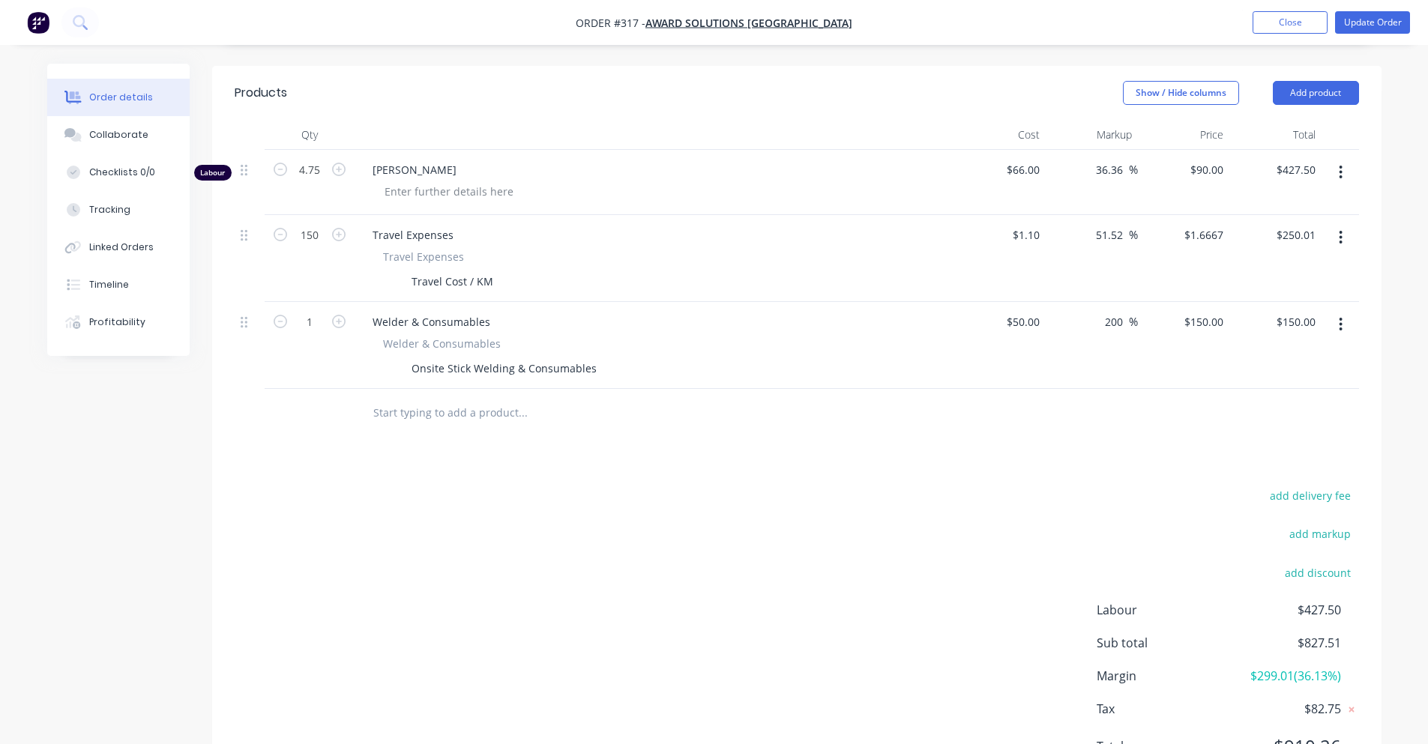
click at [479, 398] on input "text" at bounding box center [522, 413] width 300 height 30
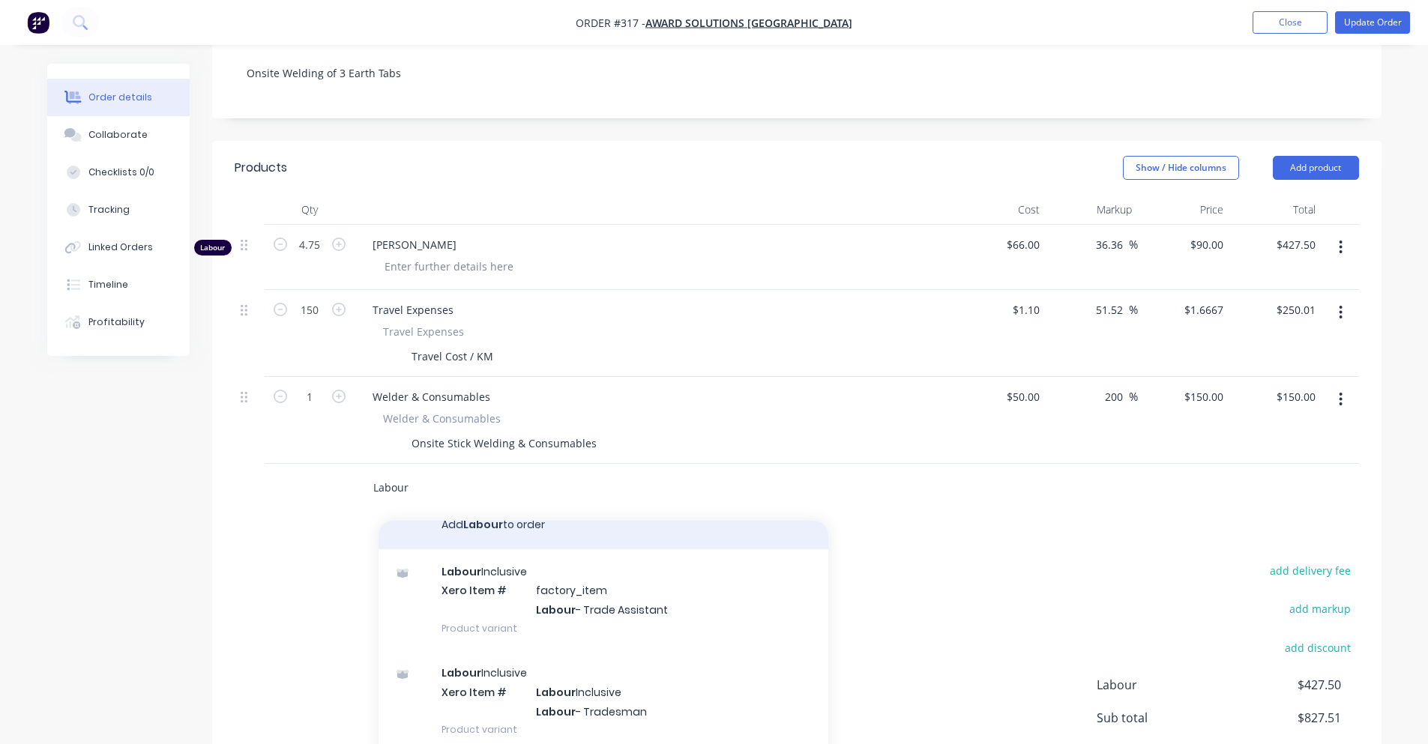
scroll to position [36, 0]
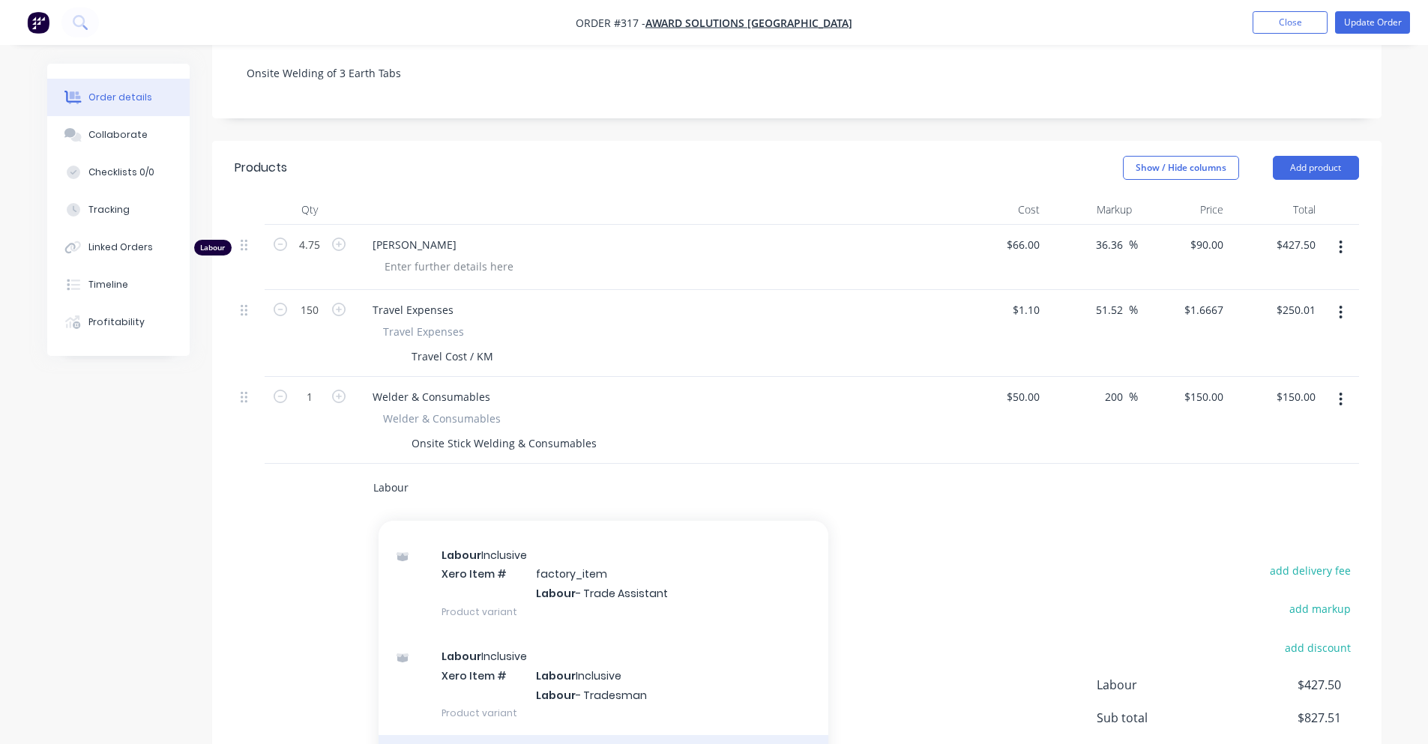
type input "Labour"
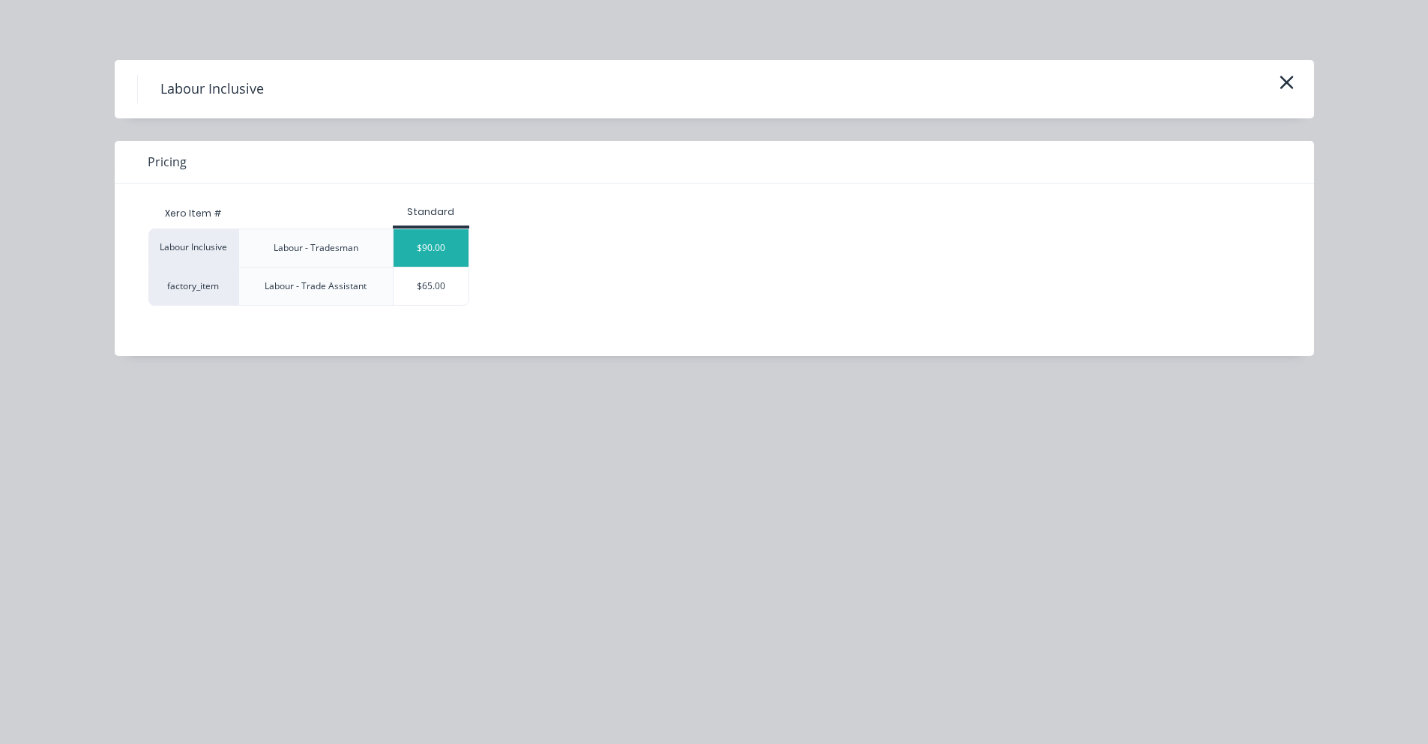
click at [453, 265] on div "$90.00" at bounding box center [430, 247] width 75 height 37
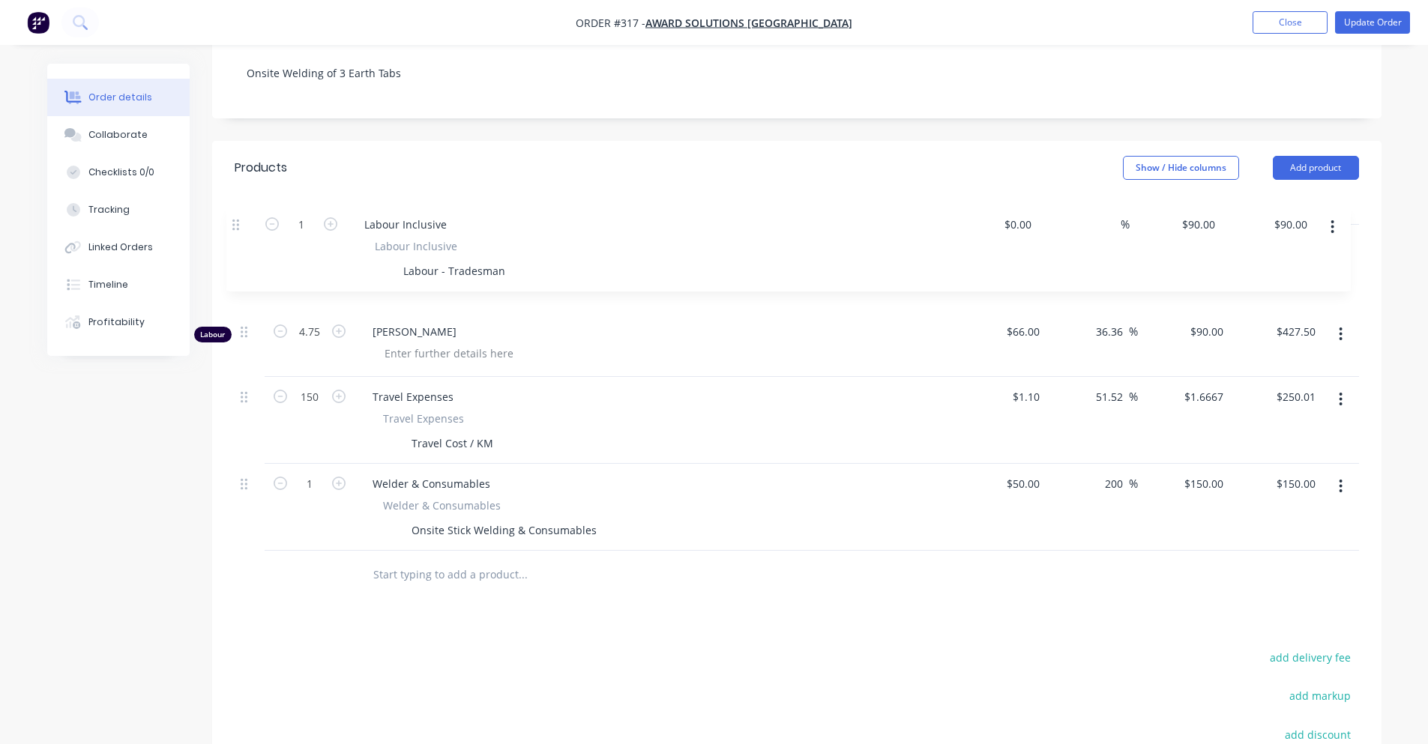
drag, startPoint x: 243, startPoint y: 462, endPoint x: 238, endPoint y: 215, distance: 246.6
click at [238, 225] on div "Labour 4.75 [PERSON_NAME] $66.00 $66.00 36.36 36.36 % $90.00 $90.00 $427.50 $42…" at bounding box center [797, 388] width 1124 height 326
click at [1032, 234] on input at bounding box center [1036, 245] width 17 height 22
type input "$66.00"
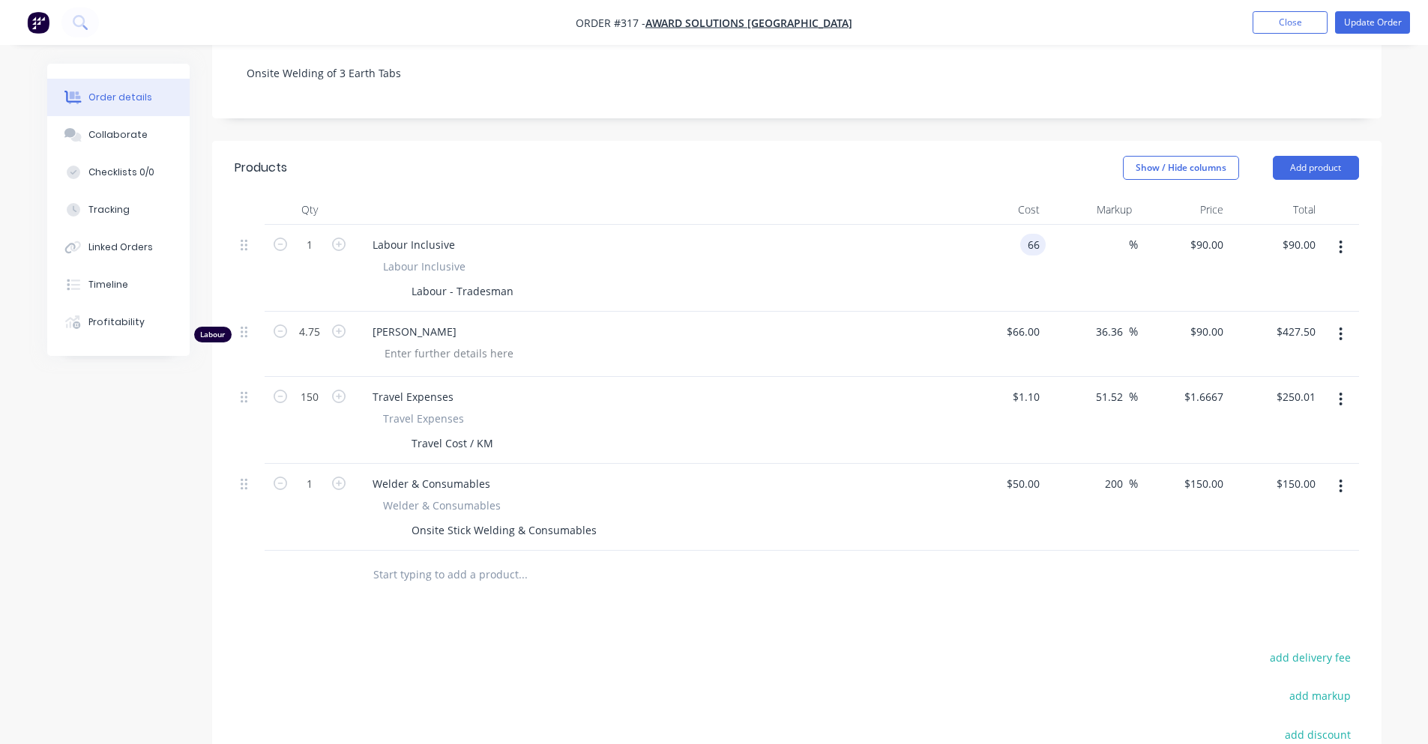
type input "$66.00"
click at [885, 112] on div "Created by [PERSON_NAME] Created [DATE] Required [DATE] Assigned to PS Invoiced…" at bounding box center [796, 361] width 1169 height 1195
click at [1210, 225] on div "$66.00 $66.00" at bounding box center [1184, 268] width 92 height 87
click at [1209, 234] on div "66 $66.00" at bounding box center [1206, 245] width 46 height 22
type input "90"
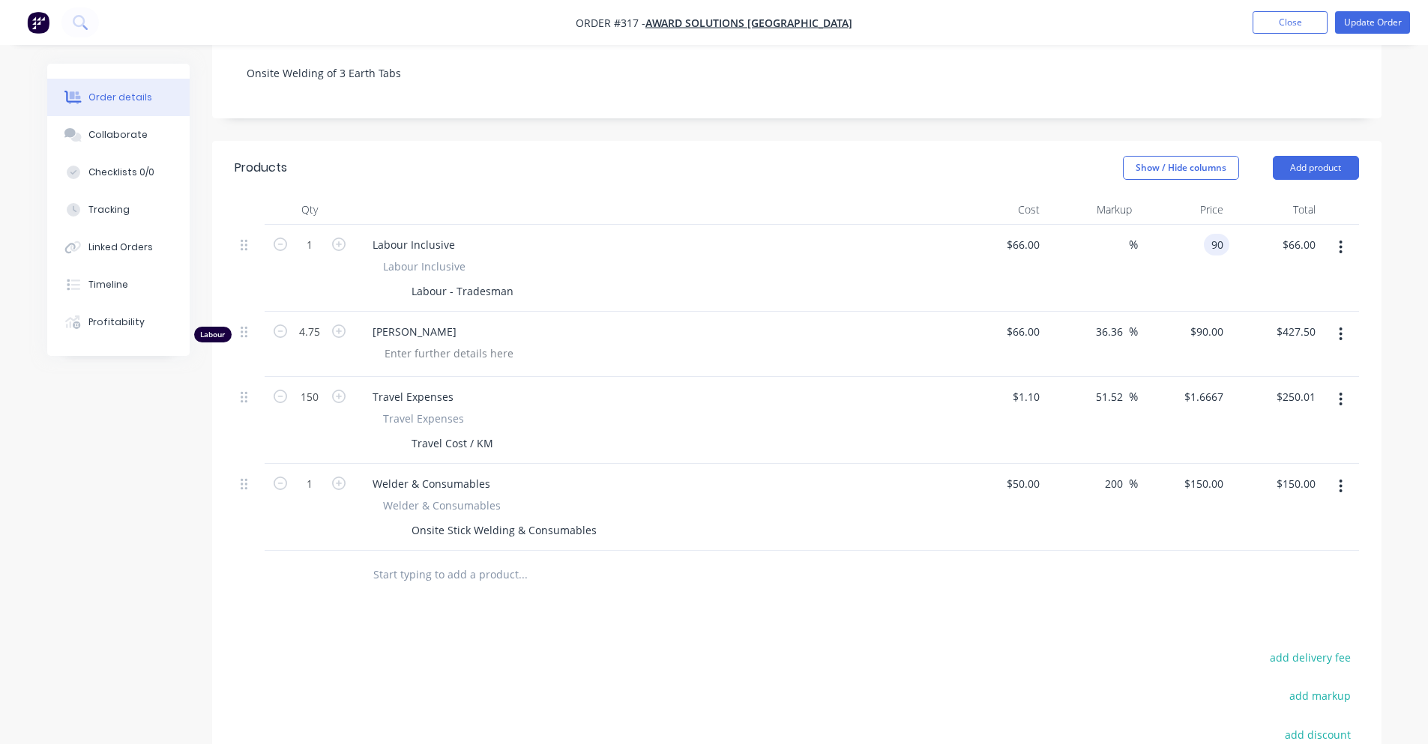
type input "36.36"
type input "$90.00"
click at [914, 156] on div "Show / Hide columns Add product" at bounding box center [915, 168] width 885 height 24
click at [1333, 321] on button "button" at bounding box center [1340, 334] width 35 height 27
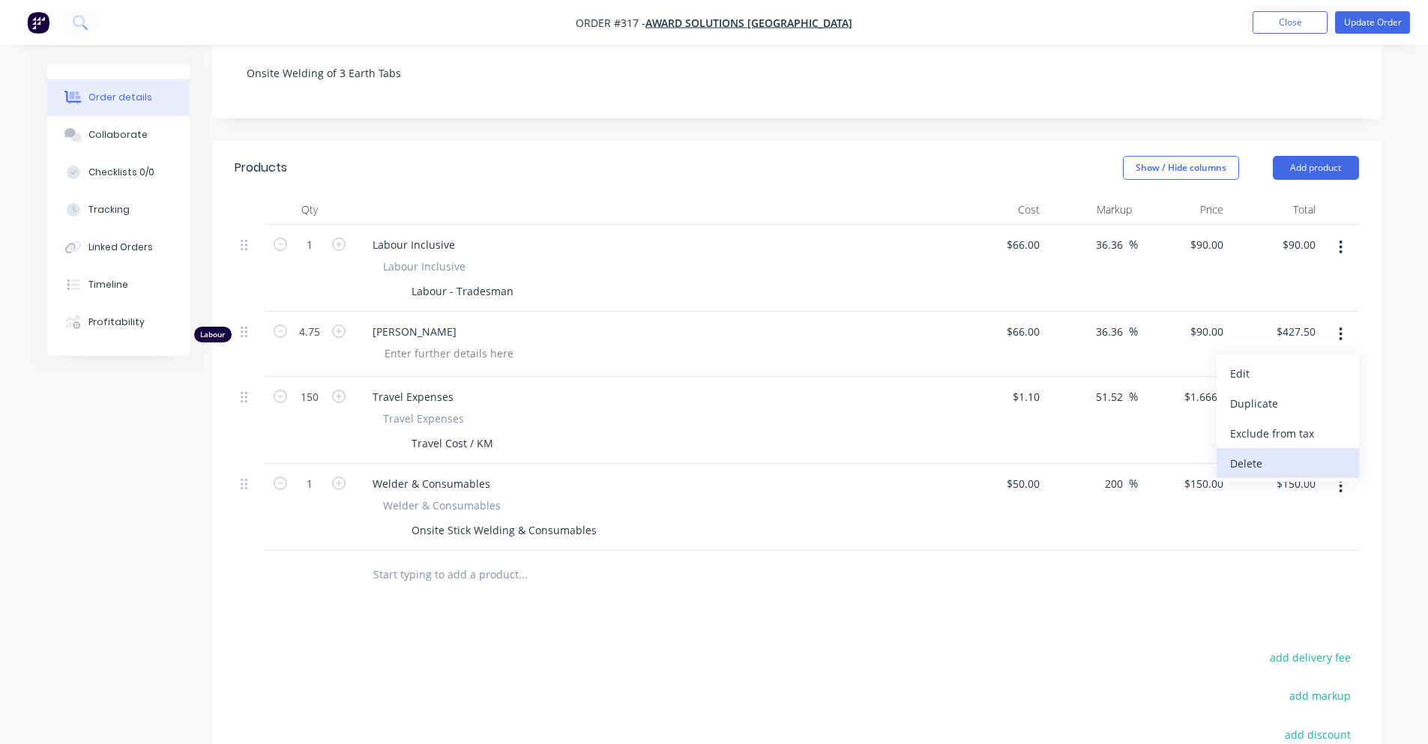
click at [1284, 453] on div "Delete" at bounding box center [1287, 464] width 115 height 22
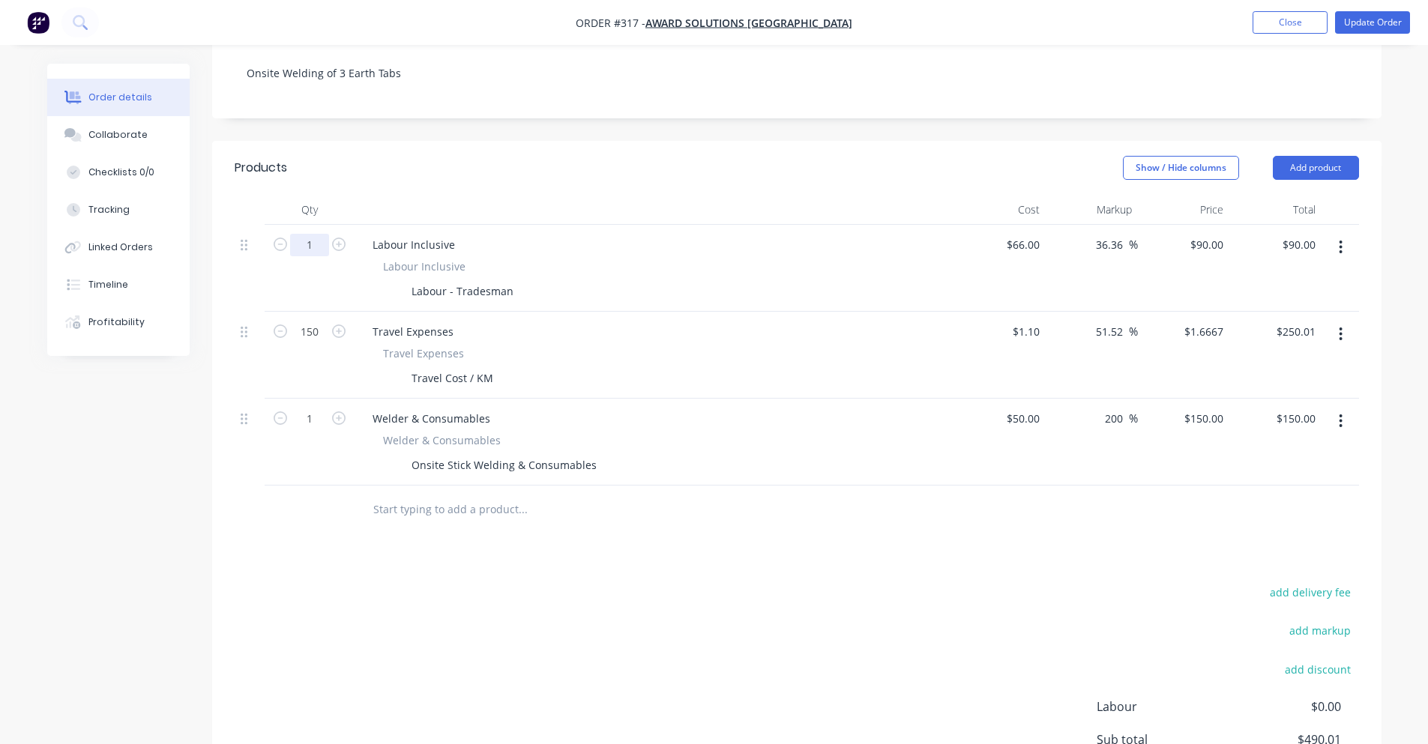
drag, startPoint x: 332, startPoint y: 231, endPoint x: 299, endPoint y: 224, distance: 33.7
click at [326, 232] on form "1" at bounding box center [310, 243] width 78 height 22
click at [299, 234] on input "1" at bounding box center [309, 245] width 39 height 22
type input "4.75"
type input "$427.50"
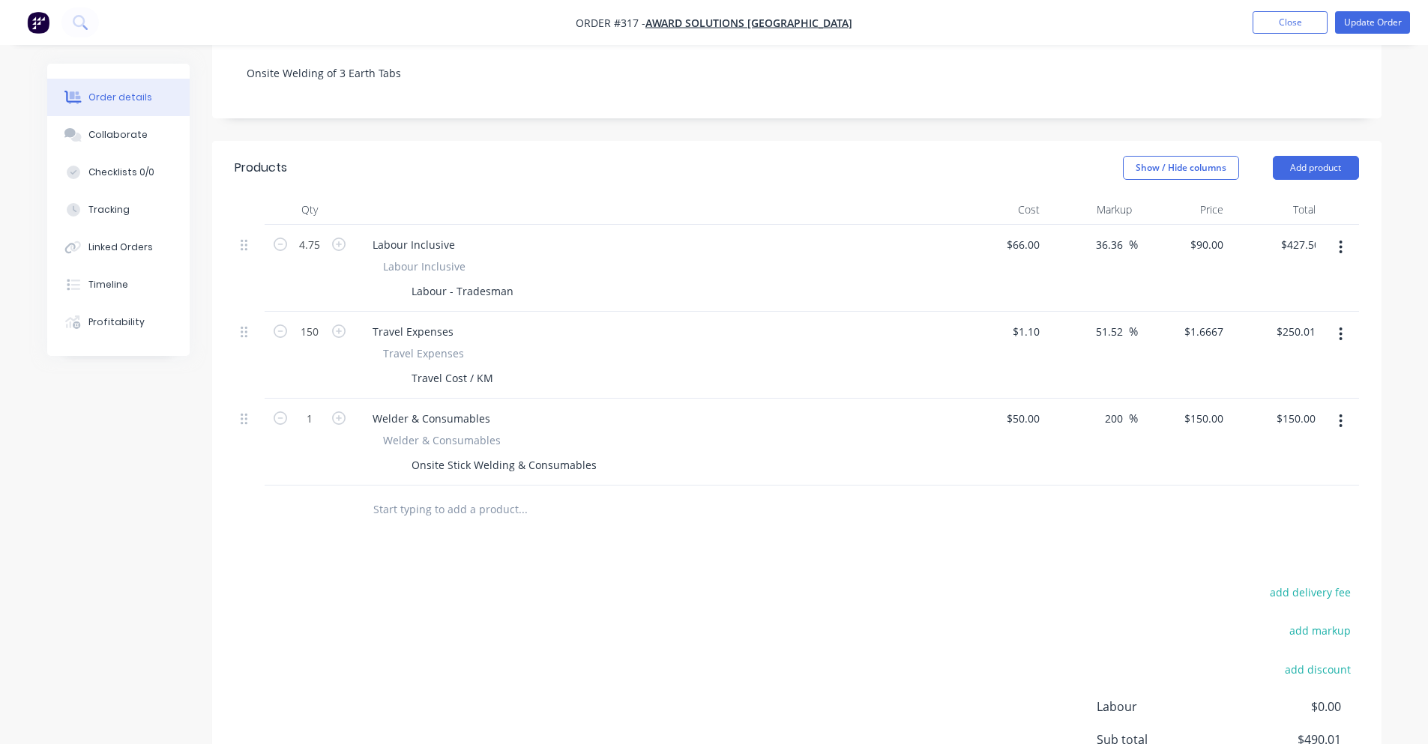
click at [462, 156] on div "Products" at bounding box center [354, 168] width 239 height 24
click at [507, 280] on div "Labour - Tradesman" at bounding box center [462, 291] width 114 height 22
drag, startPoint x: 510, startPoint y: 268, endPoint x: 456, endPoint y: 270, distance: 54.0
click at [456, 280] on div "Labour - Tradesman" at bounding box center [462, 291] width 114 height 22
drag, startPoint x: 408, startPoint y: 270, endPoint x: 573, endPoint y: 288, distance: 165.9
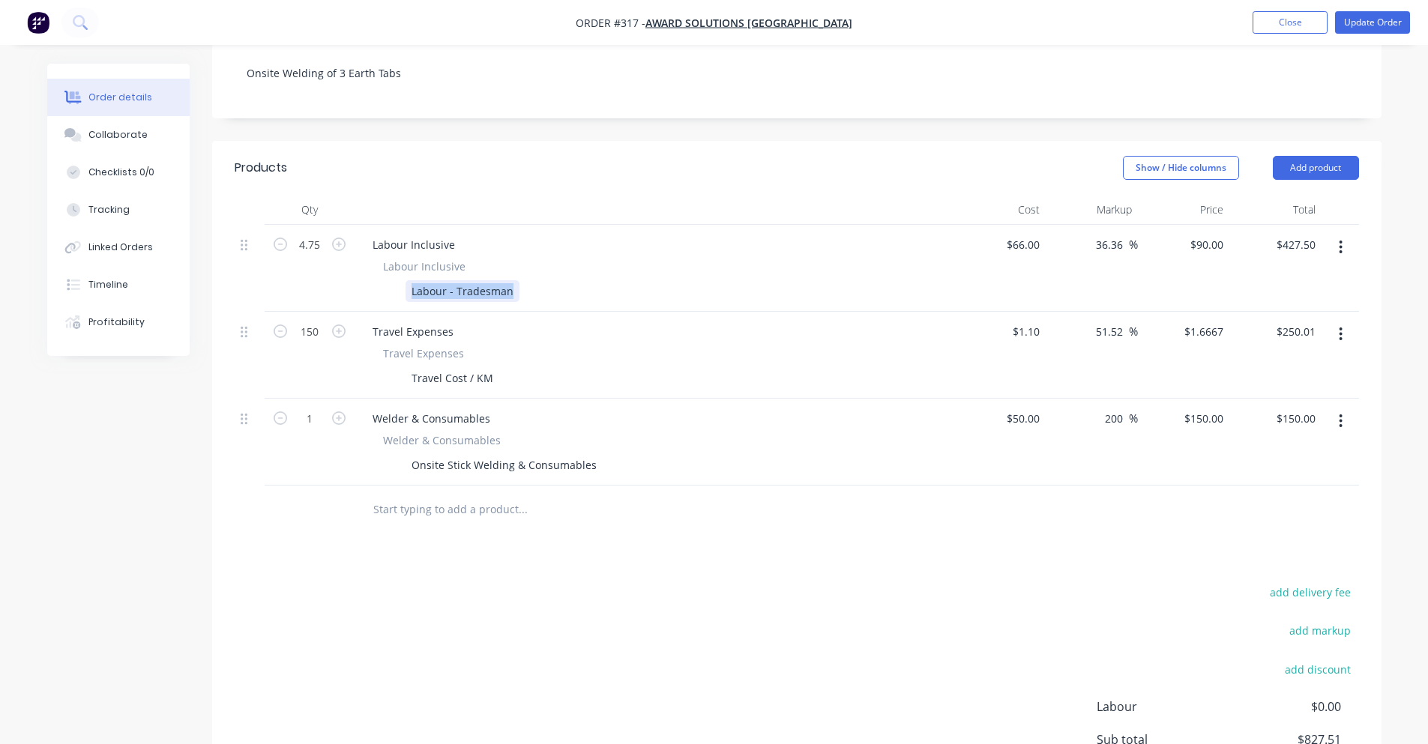
click at [573, 288] on div "Labour Inclusive Labour Inclusive Labour - Tradesman" at bounding box center [655, 268] width 600 height 87
paste div
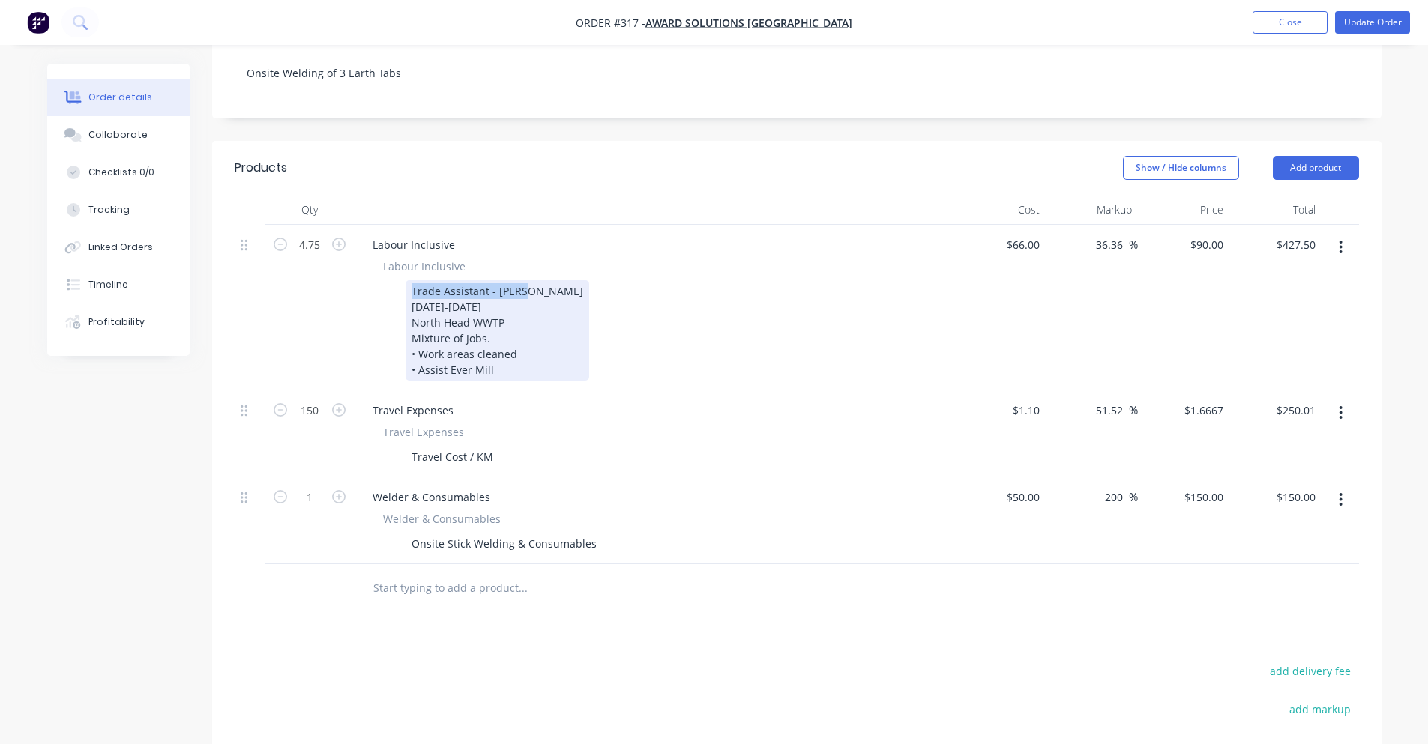
drag, startPoint x: 519, startPoint y: 269, endPoint x: 413, endPoint y: 265, distance: 106.5
click at [413, 283] on div "Trade Assistant - [PERSON_NAME]" at bounding box center [497, 291] width 172 height 16
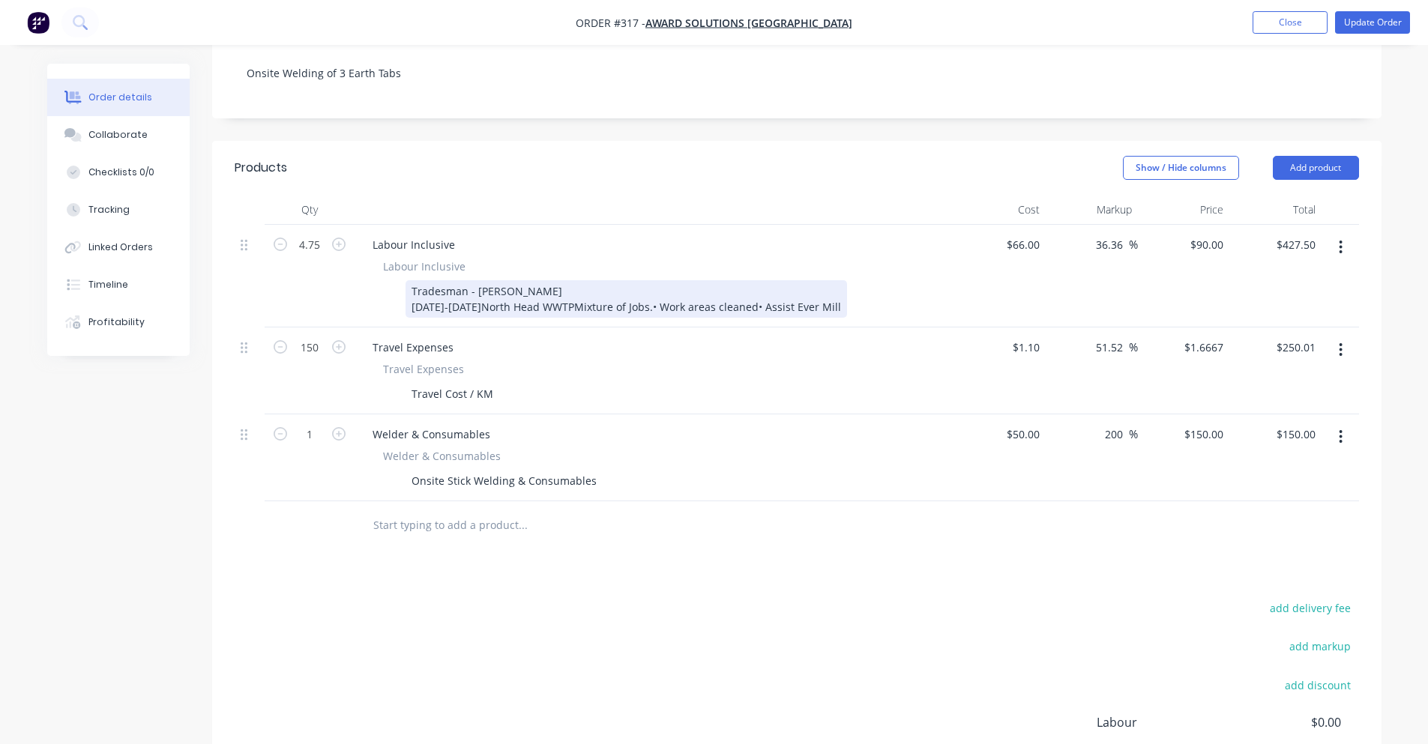
click at [486, 298] on div "Tradesman - [PERSON_NAME] [DATE]-[DATE]North Head WWTPMixture of Jobs.• Work ar…" at bounding box center [625, 298] width 441 height 37
click at [420, 303] on div "Tradesman - [PERSON_NAME] [DATE]-[DATE]North Head WWTPMixture of Jobs.• Work ar…" at bounding box center [625, 298] width 441 height 37
click at [512, 295] on div "Tradesman - [PERSON_NAME] [DATE]North Head WWTPMixture of Jobs.• Work areas cle…" at bounding box center [607, 298] width 405 height 37
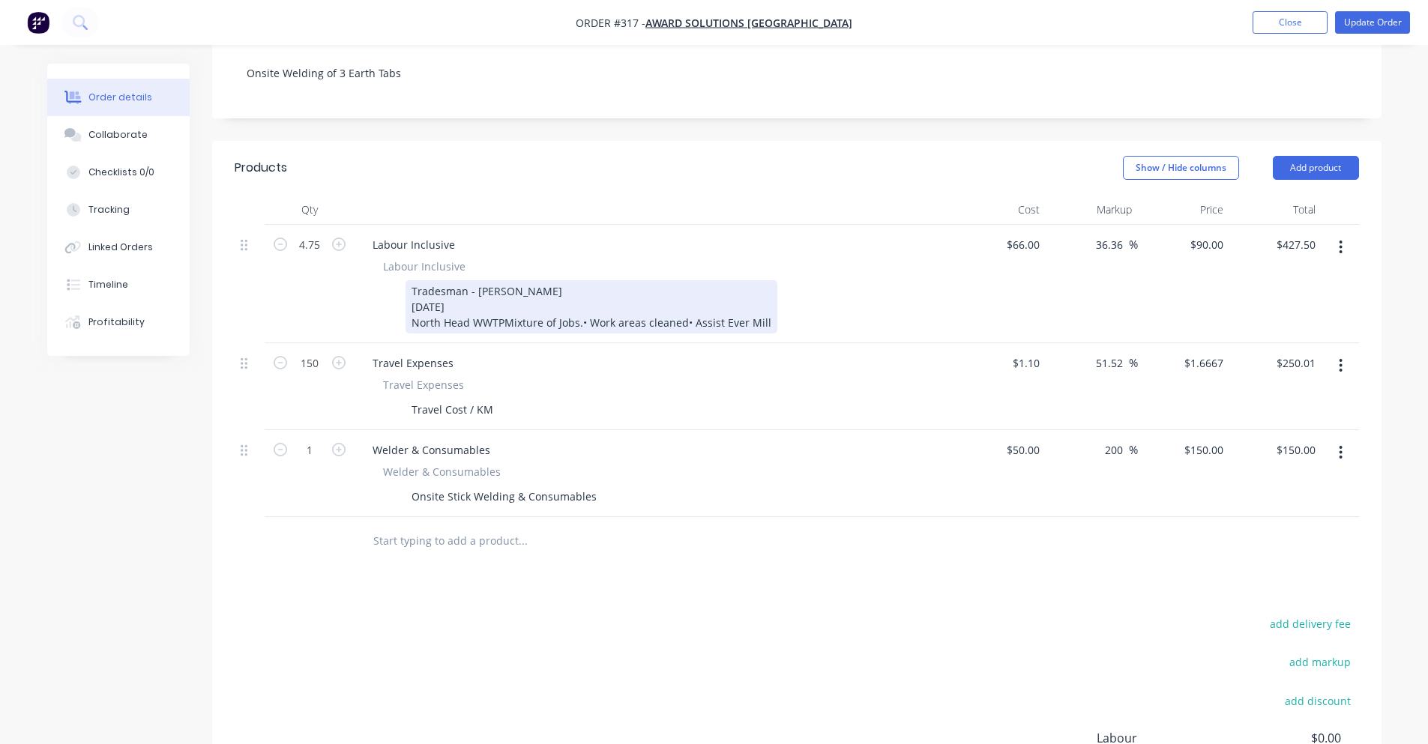
click at [503, 313] on div "Tradesman - [PERSON_NAME] [DATE] [GEOGRAPHIC_DATA] WWTPMixture of Jobs.• Work a…" at bounding box center [591, 306] width 372 height 53
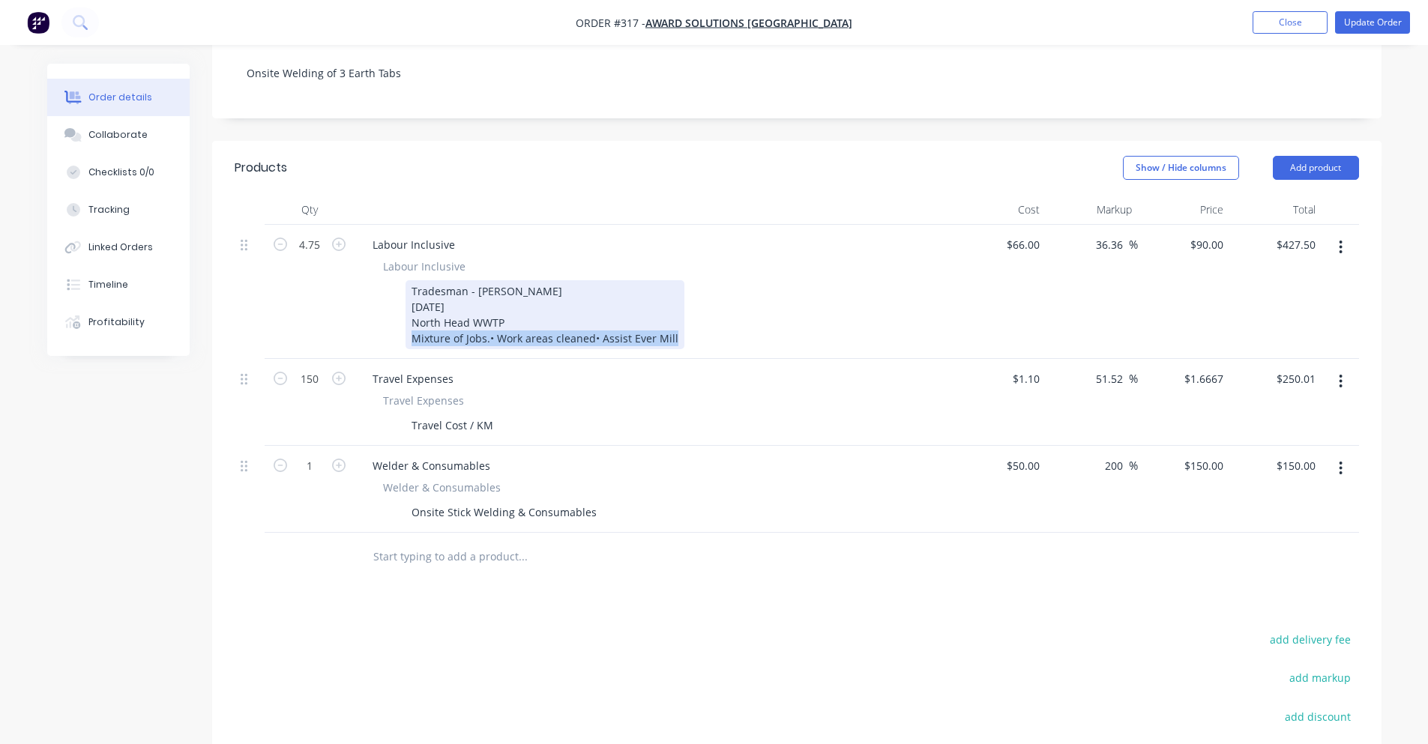
drag, startPoint x: 668, startPoint y: 332, endPoint x: 403, endPoint y: 343, distance: 264.8
click at [403, 343] on div "Tradesman - [PERSON_NAME] [DATE] [GEOGRAPHIC_DATA] WWTP Mixture of Jobs.• Work …" at bounding box center [651, 314] width 549 height 69
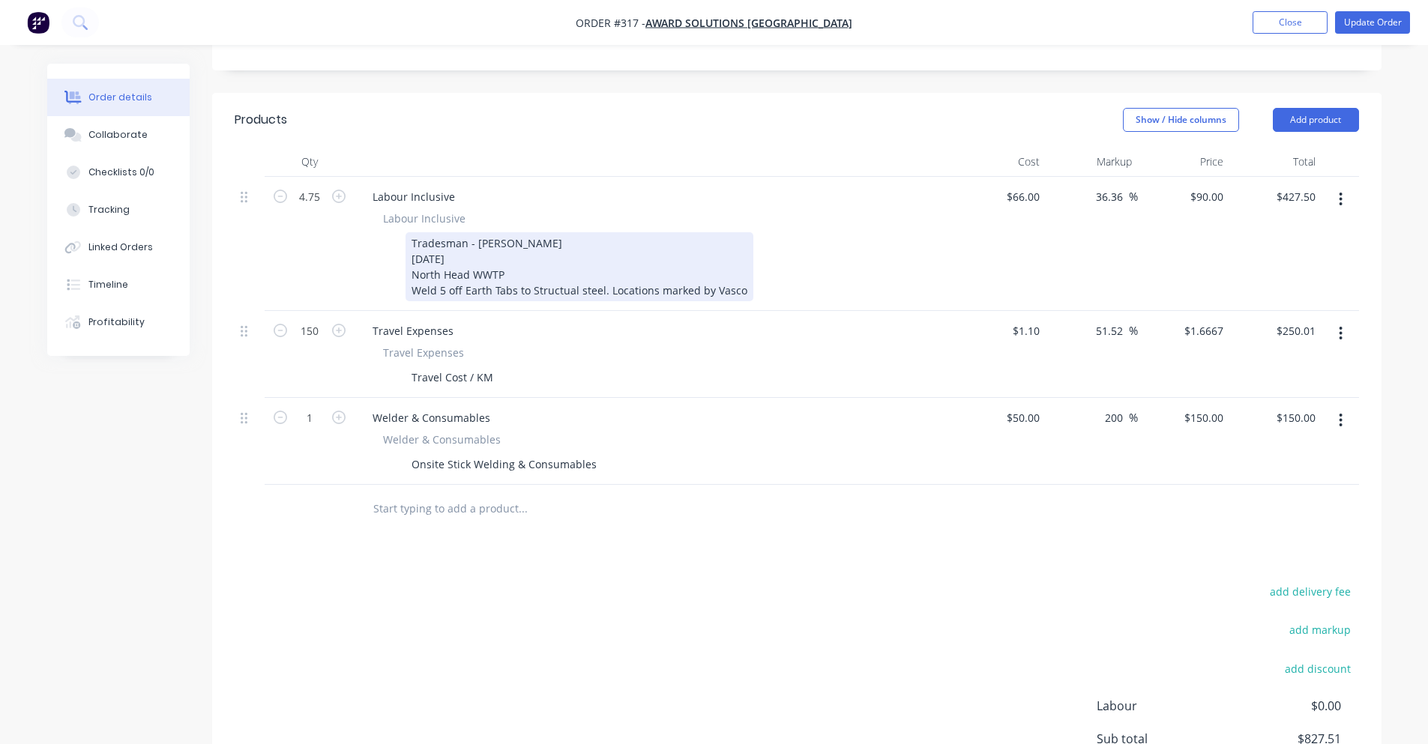
scroll to position [375, 0]
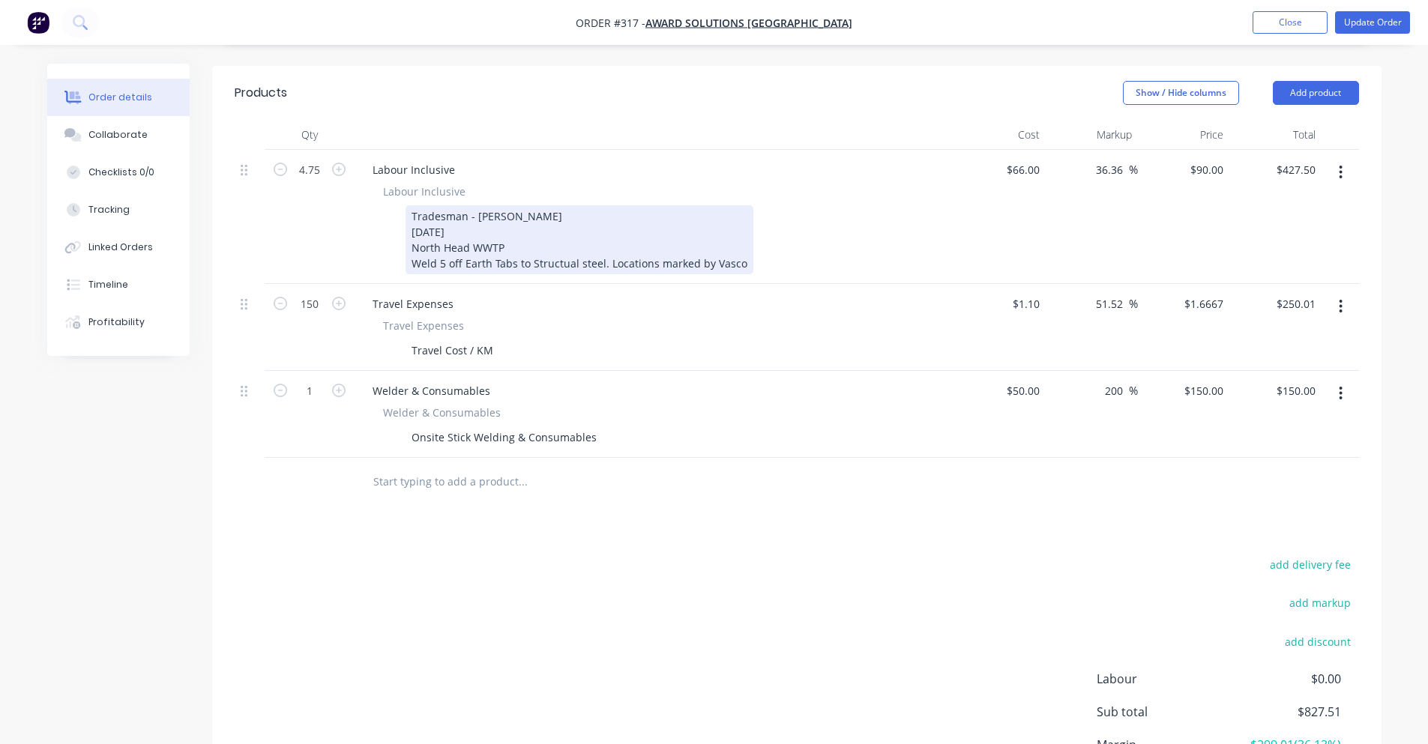
click at [553, 267] on div "Tradesman - [PERSON_NAME] [DATE] [GEOGRAPHIC_DATA] WWTP Weld 5 off Earth Tabs t…" at bounding box center [579, 239] width 348 height 69
drag, startPoint x: 411, startPoint y: 262, endPoint x: 743, endPoint y: 255, distance: 332.9
click at [743, 255] on div "Tradesman - [PERSON_NAME] [DATE] [GEOGRAPHIC_DATA] WWTP Weld 5 off Earth Tabs t…" at bounding box center [581, 239] width 352 height 69
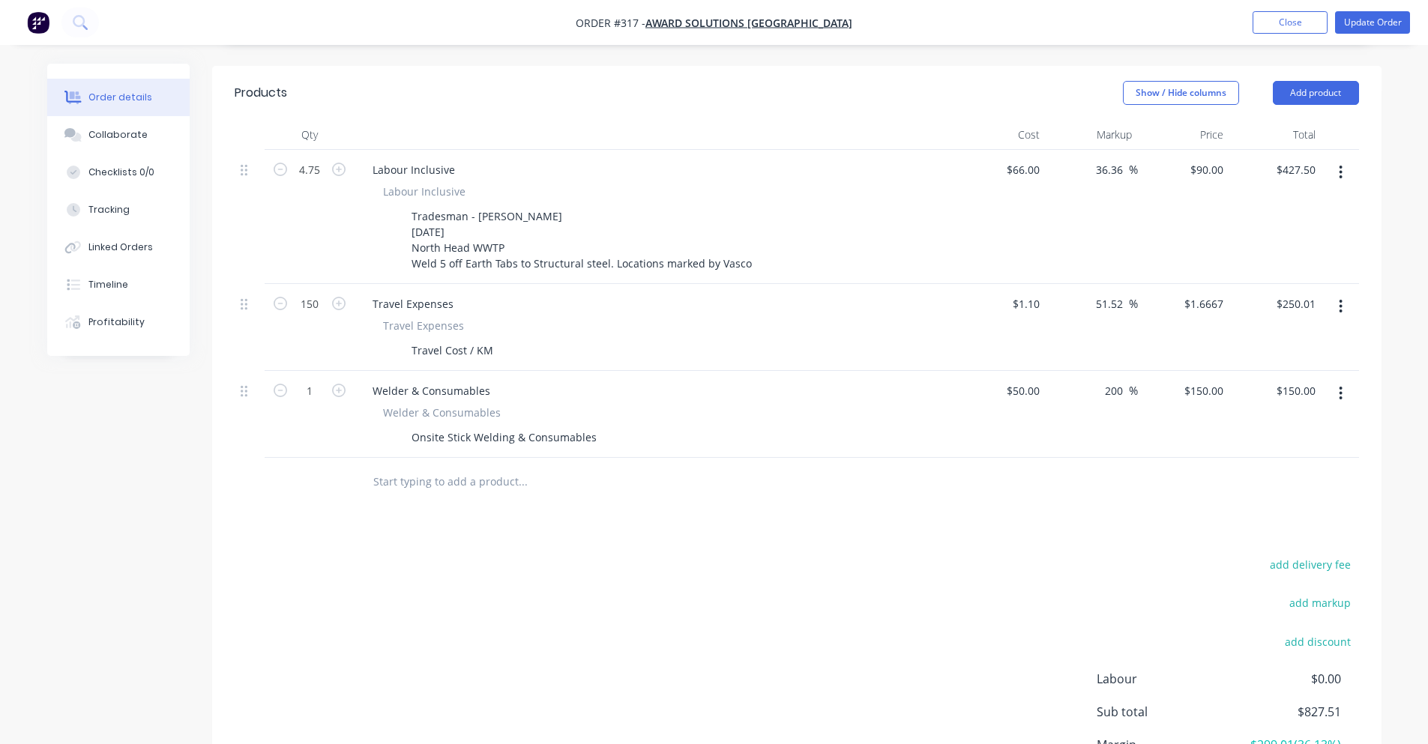
click at [695, 467] on div at bounding box center [585, 482] width 450 height 30
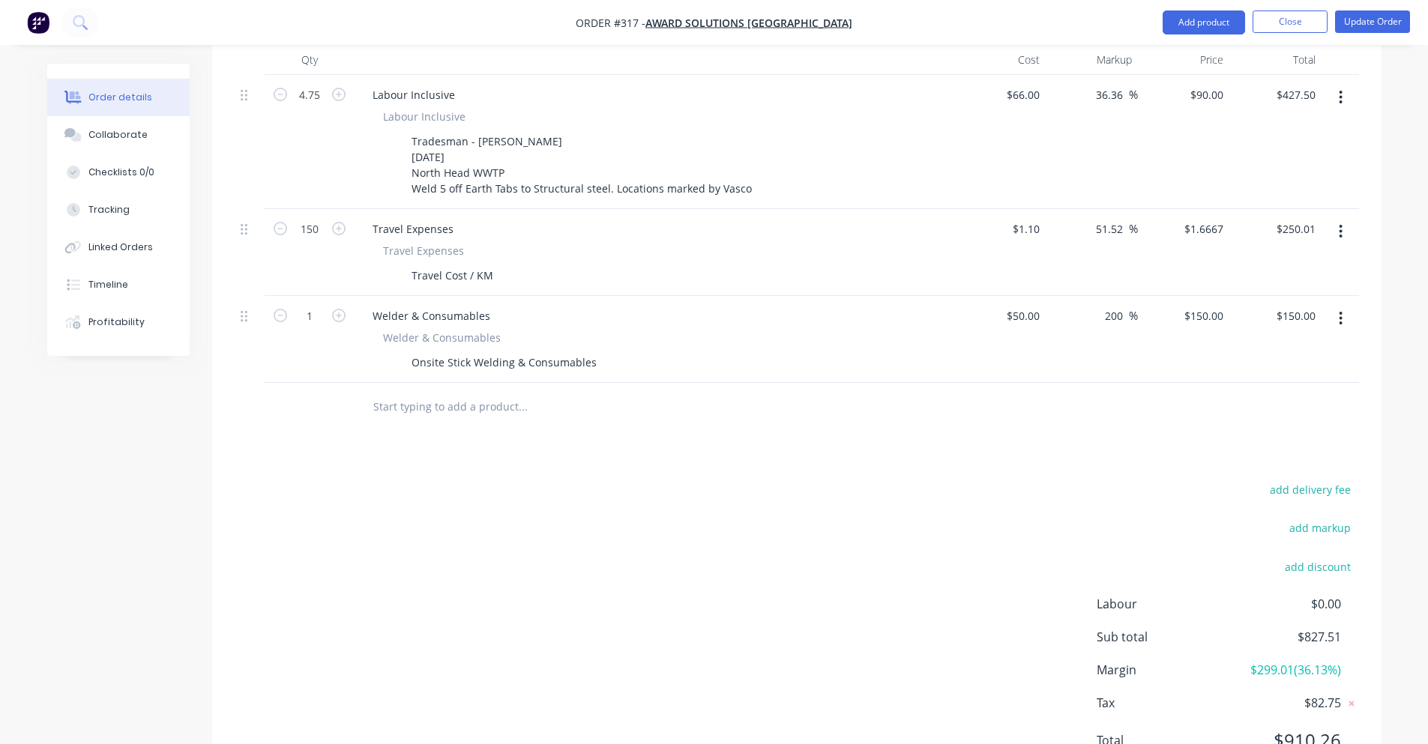
scroll to position [514, 0]
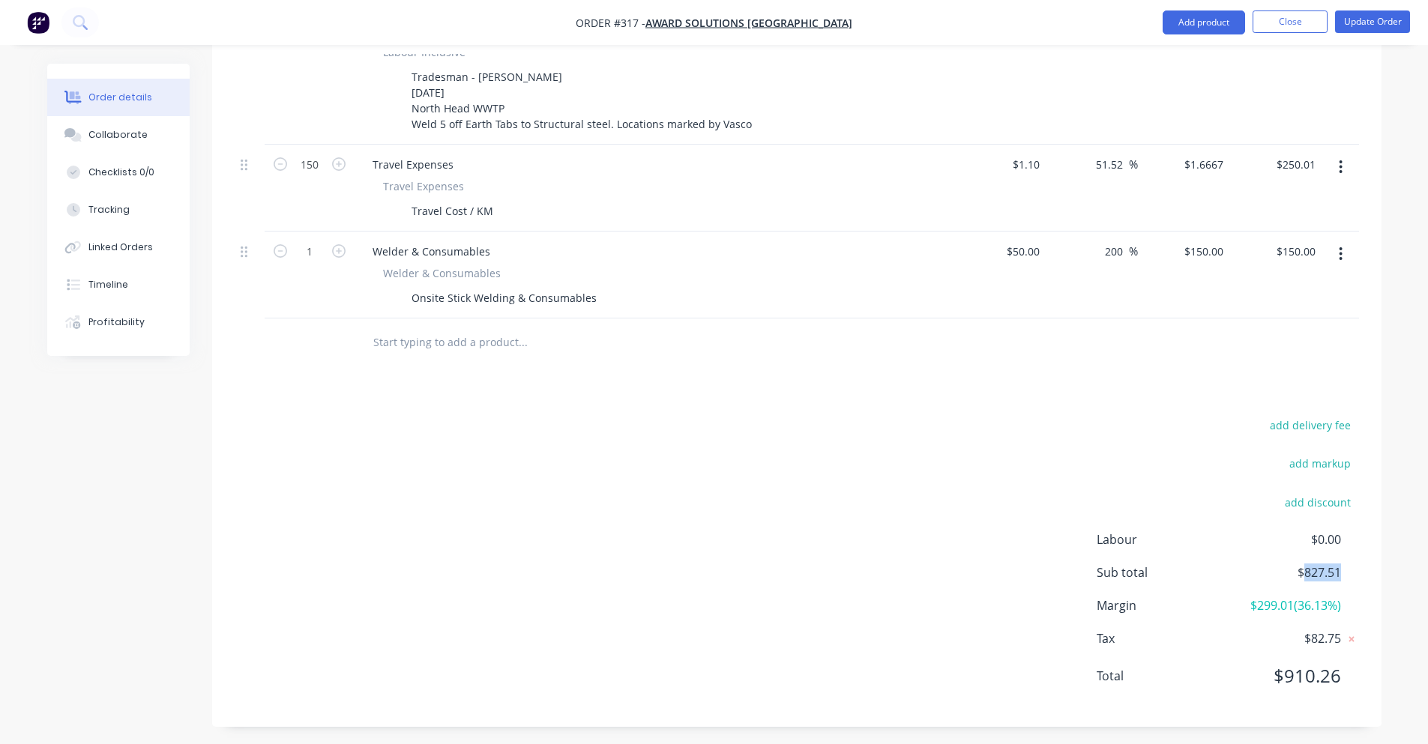
drag, startPoint x: 1369, startPoint y: 567, endPoint x: 1378, endPoint y: 566, distance: 9.0
click at [1378, 566] on div "add delivery fee add markup add discount Labour $0.00 Sub total $827.51 Margin …" at bounding box center [796, 559] width 1169 height 289
click at [1346, 574] on div "Sub total $827.51" at bounding box center [1227, 573] width 262 height 18
drag, startPoint x: 1321, startPoint y: 604, endPoint x: 1330, endPoint y: 603, distance: 9.8
click at [1330, 603] on span "$299.01 ( 36.13 %)" at bounding box center [1284, 606] width 111 height 18
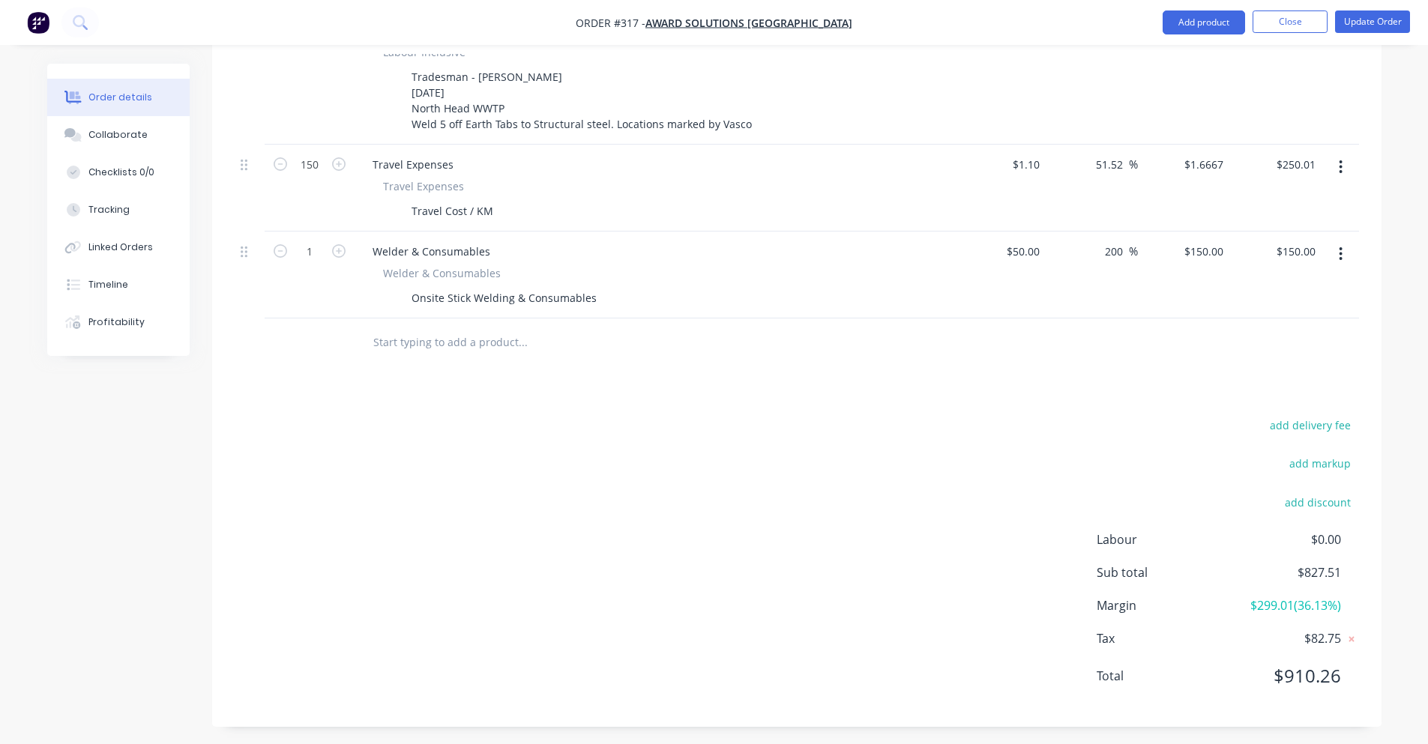
click at [1331, 603] on span "$299.01 ( 36.13 %)" at bounding box center [1284, 606] width 111 height 18
drag, startPoint x: 1309, startPoint y: 604, endPoint x: 1297, endPoint y: 604, distance: 11.2
click at [1298, 604] on span "$299.01 ( 36.13 %)" at bounding box center [1284, 606] width 111 height 18
click at [1297, 604] on span "$299.01 ( 36.13 %)" at bounding box center [1284, 606] width 111 height 18
drag, startPoint x: 1297, startPoint y: 604, endPoint x: 1347, endPoint y: 603, distance: 49.5
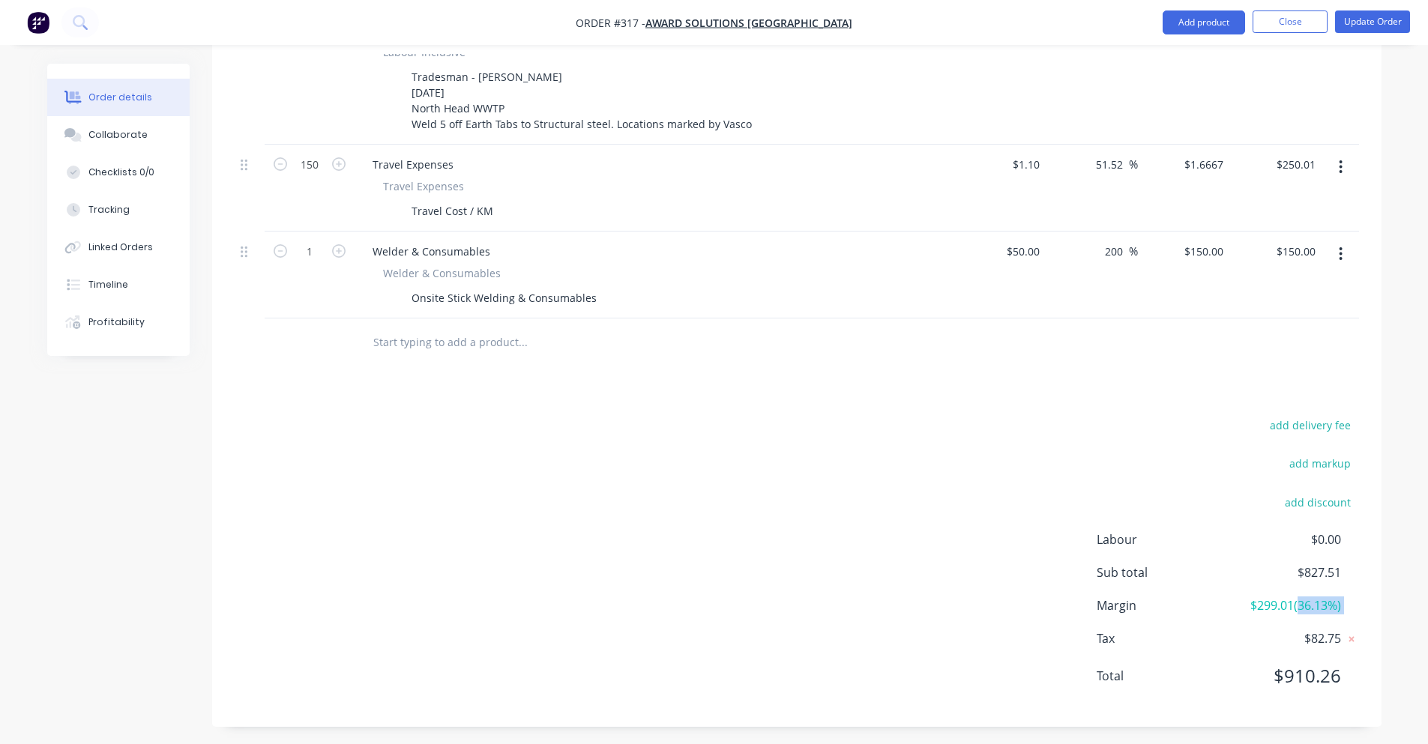
click at [1347, 603] on div "Margin $299.01 ( 36.13 %)" at bounding box center [1227, 606] width 262 height 18
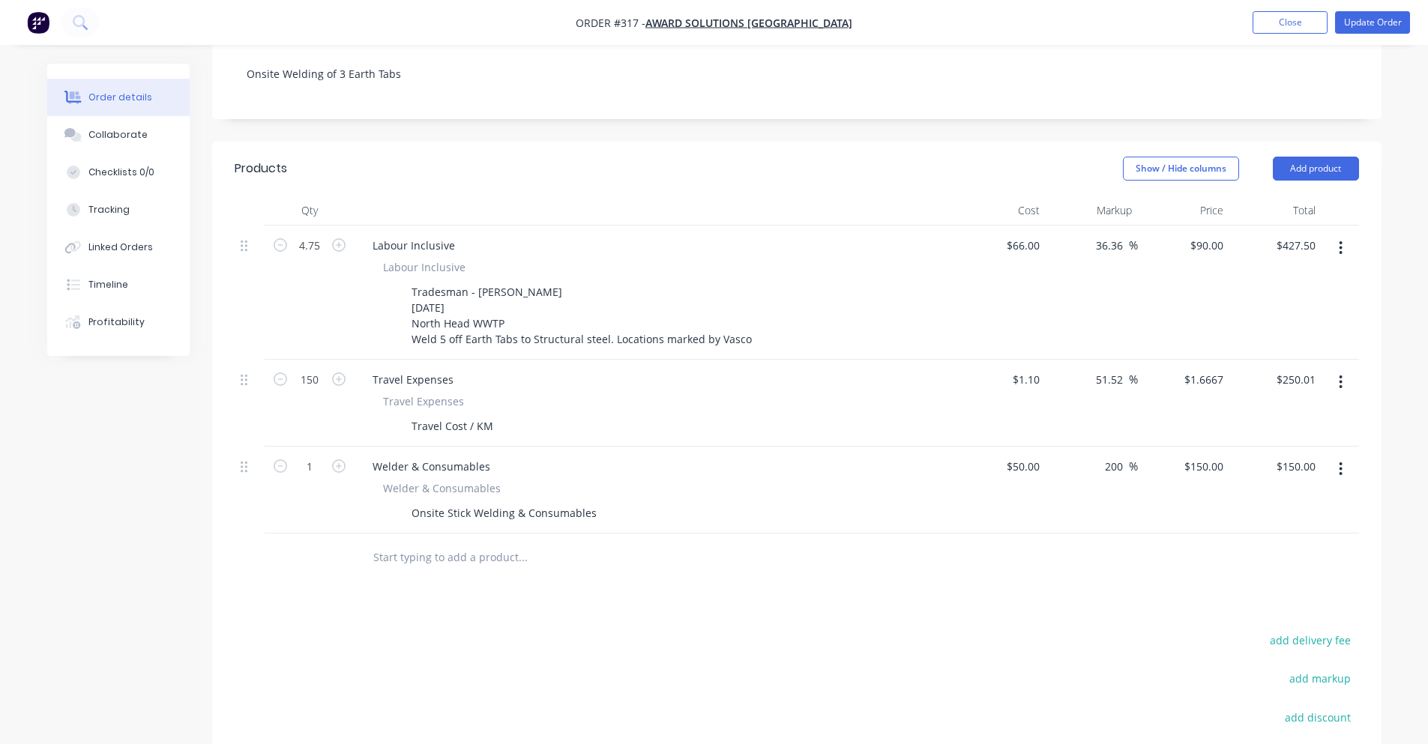
scroll to position [289, 0]
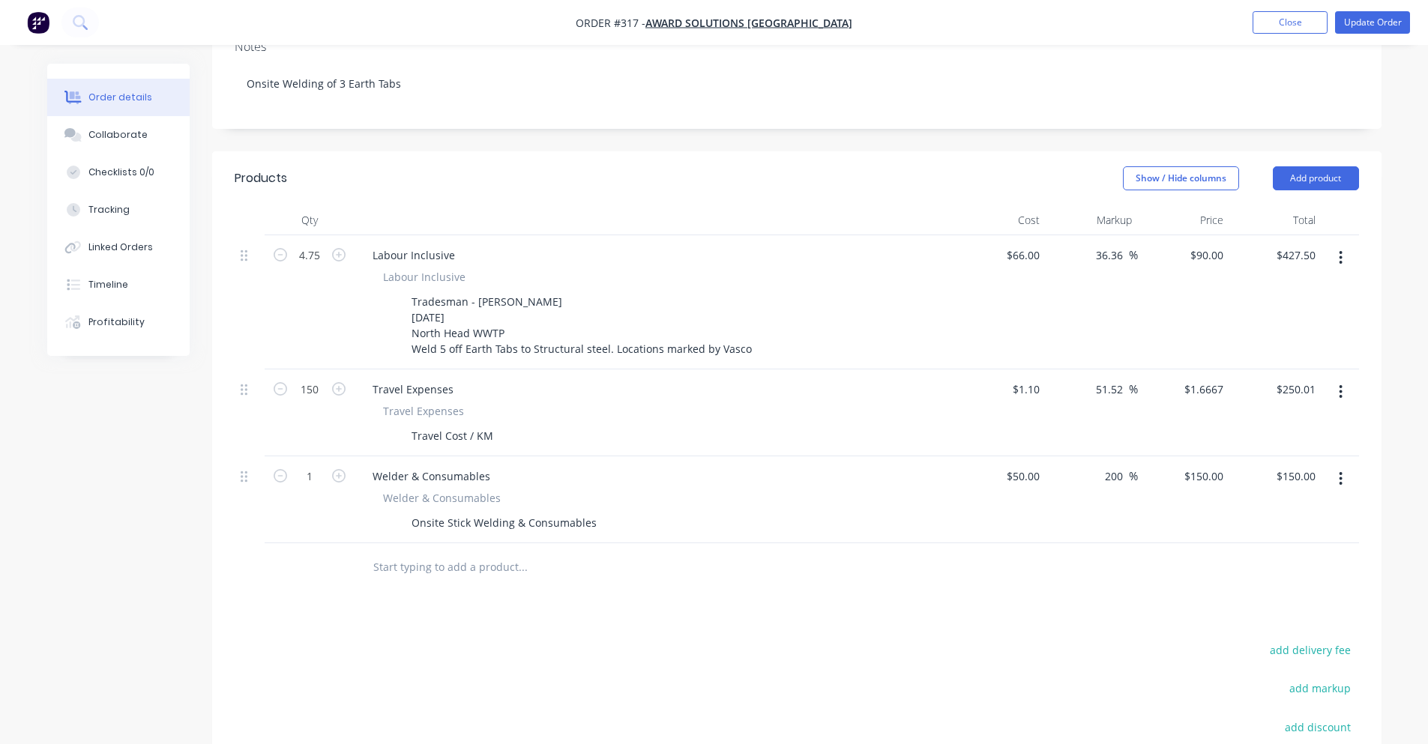
click at [339, 205] on div "Qty" at bounding box center [310, 220] width 90 height 30
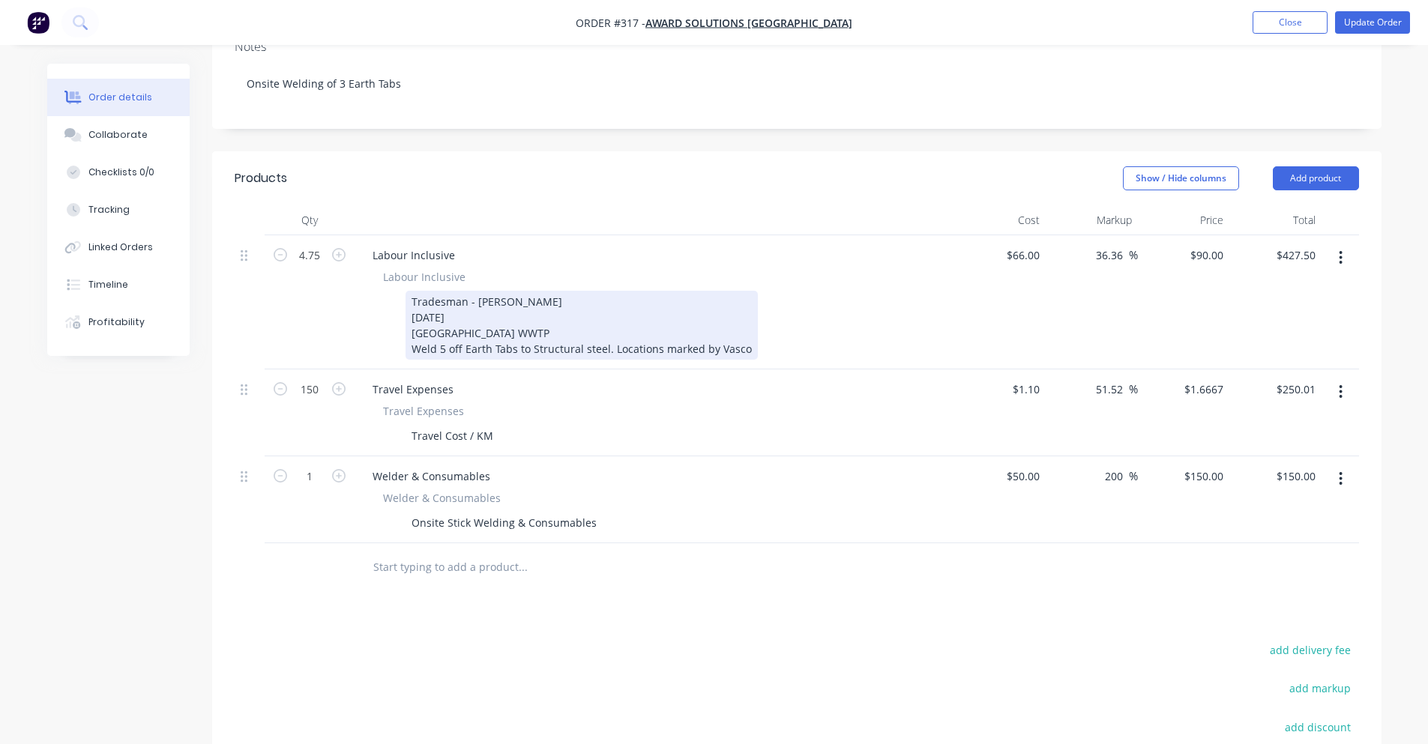
click at [414, 291] on div "Tradesman - [PERSON_NAME] [DATE] [GEOGRAPHIC_DATA] WWTP Weld 5 off Earth Tabs t…" at bounding box center [581, 325] width 352 height 69
click at [411, 304] on div "Tradesman - [PERSON_NAME] [DATE] [GEOGRAPHIC_DATA] WWTP Weld 5 off Earth Tabs t…" at bounding box center [581, 325] width 352 height 69
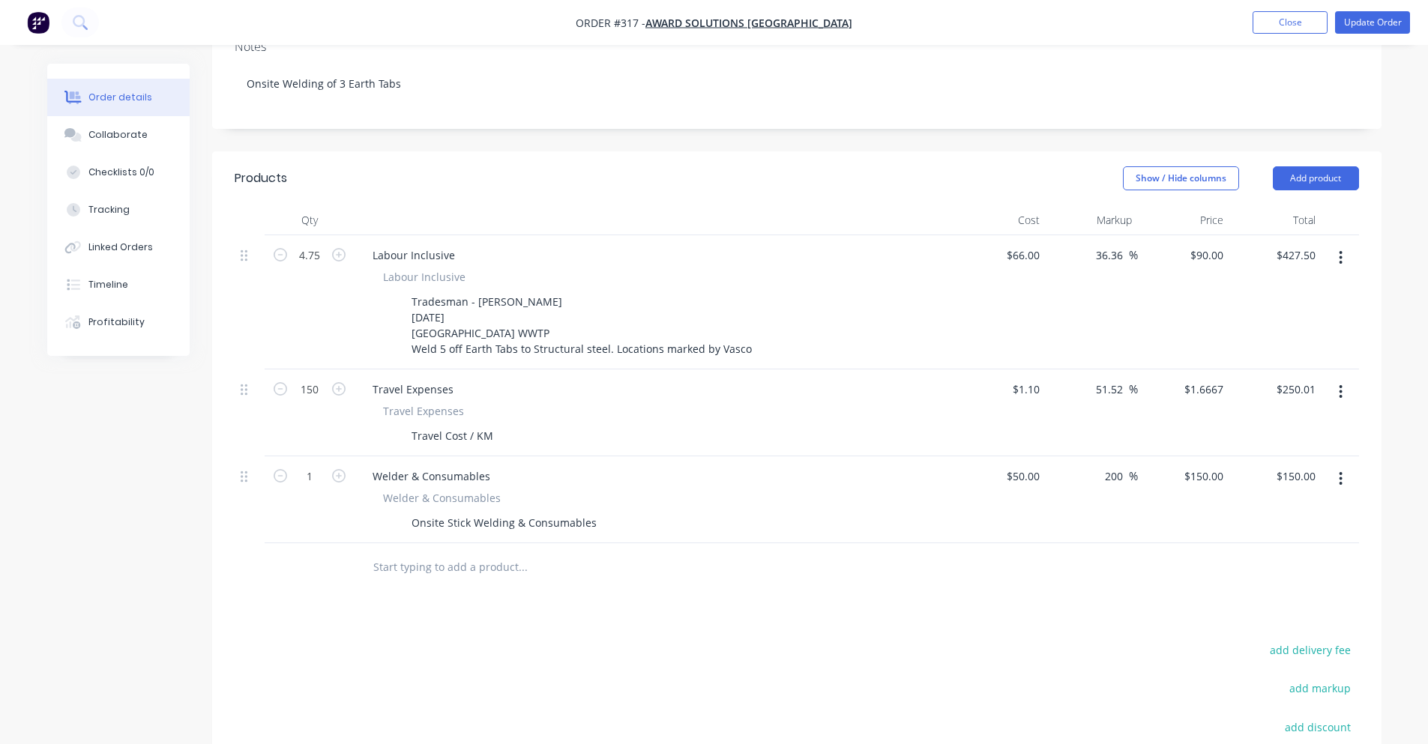
click at [701, 235] on div "Labour Inclusive Labour Inclusive Tradesman - [PERSON_NAME] [DATE] [GEOGRAPHIC_…" at bounding box center [655, 302] width 600 height 134
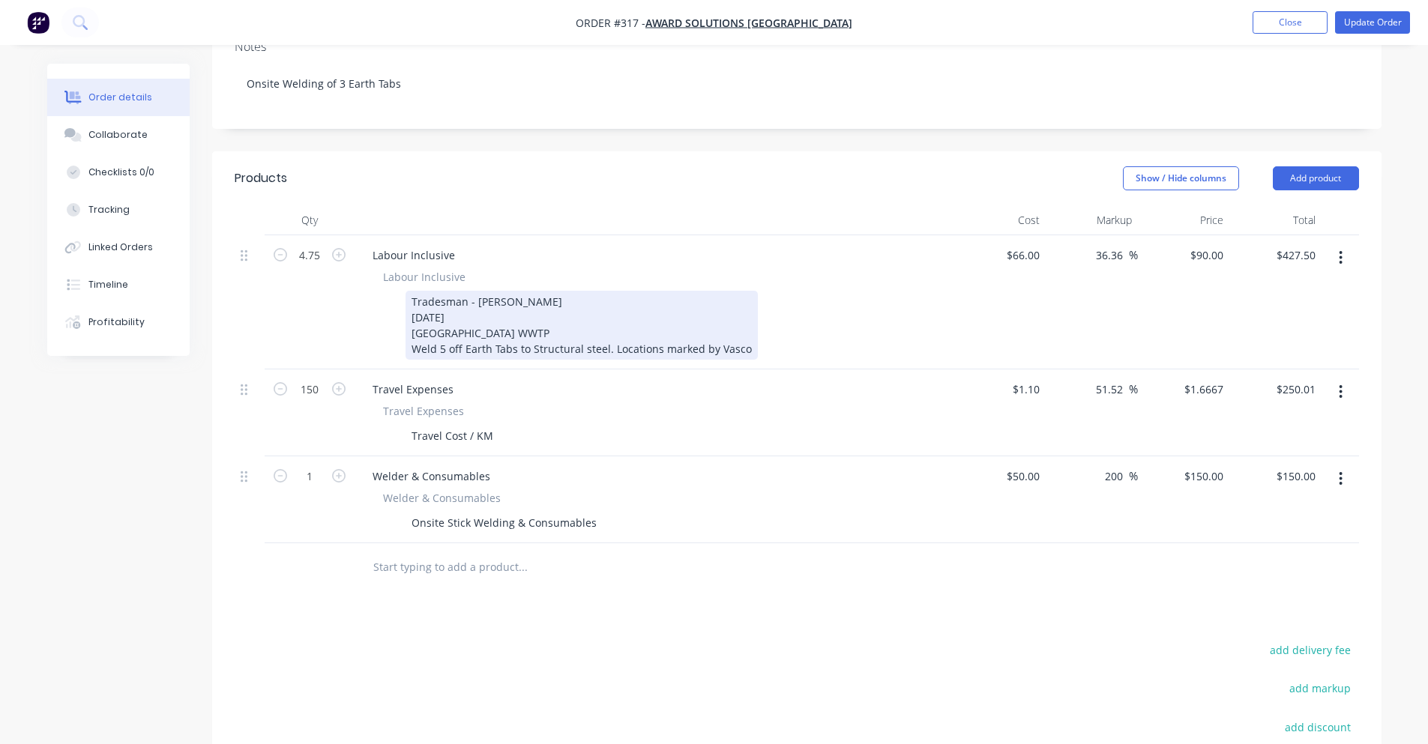
click at [531, 314] on div "Tradesman - [PERSON_NAME] [DATE] [GEOGRAPHIC_DATA] WWTP Weld 5 off Earth Tabs t…" at bounding box center [581, 325] width 352 height 69
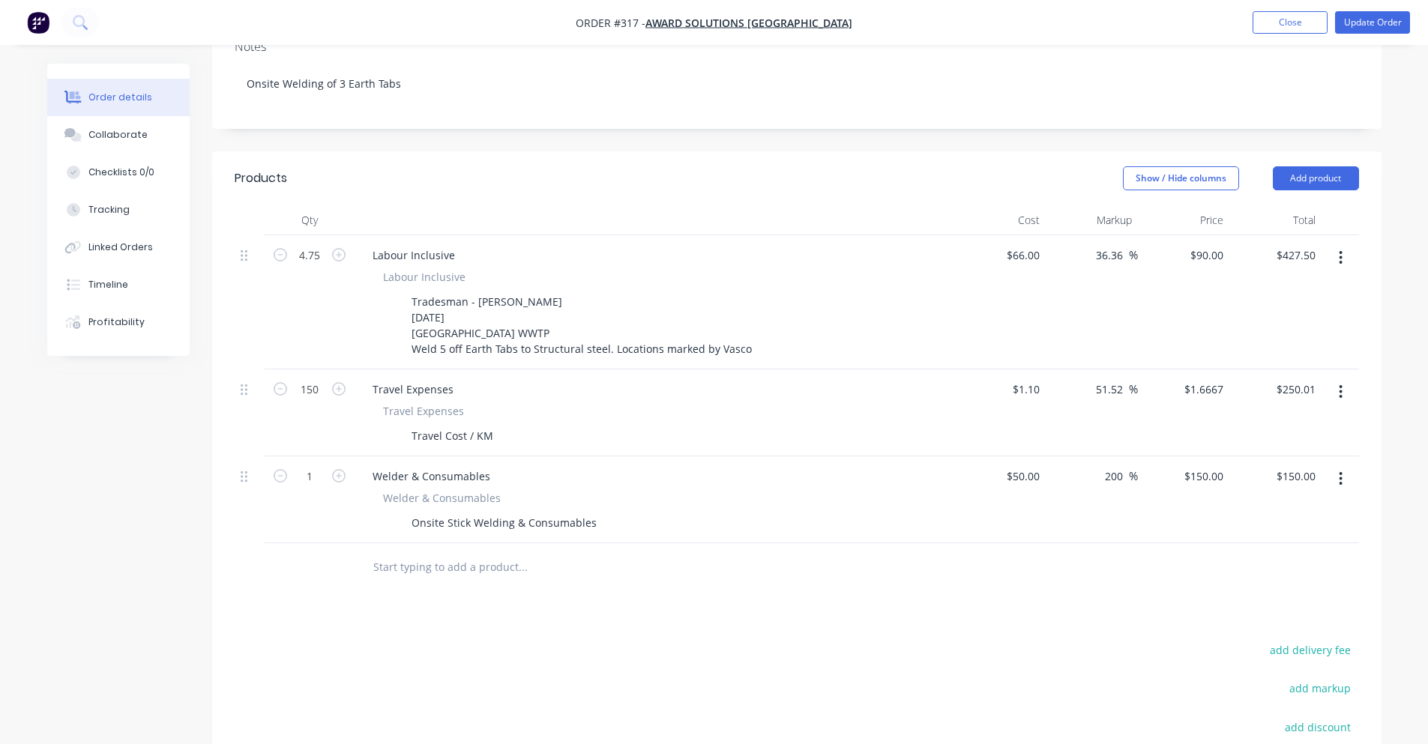
click at [554, 585] on div "Products Show / Hide columns Add product Qty Cost Markup Price Total 4.75 Labou…" at bounding box center [796, 551] width 1169 height 800
click at [1339, 29] on button "Update Order" at bounding box center [1372, 22] width 75 height 22
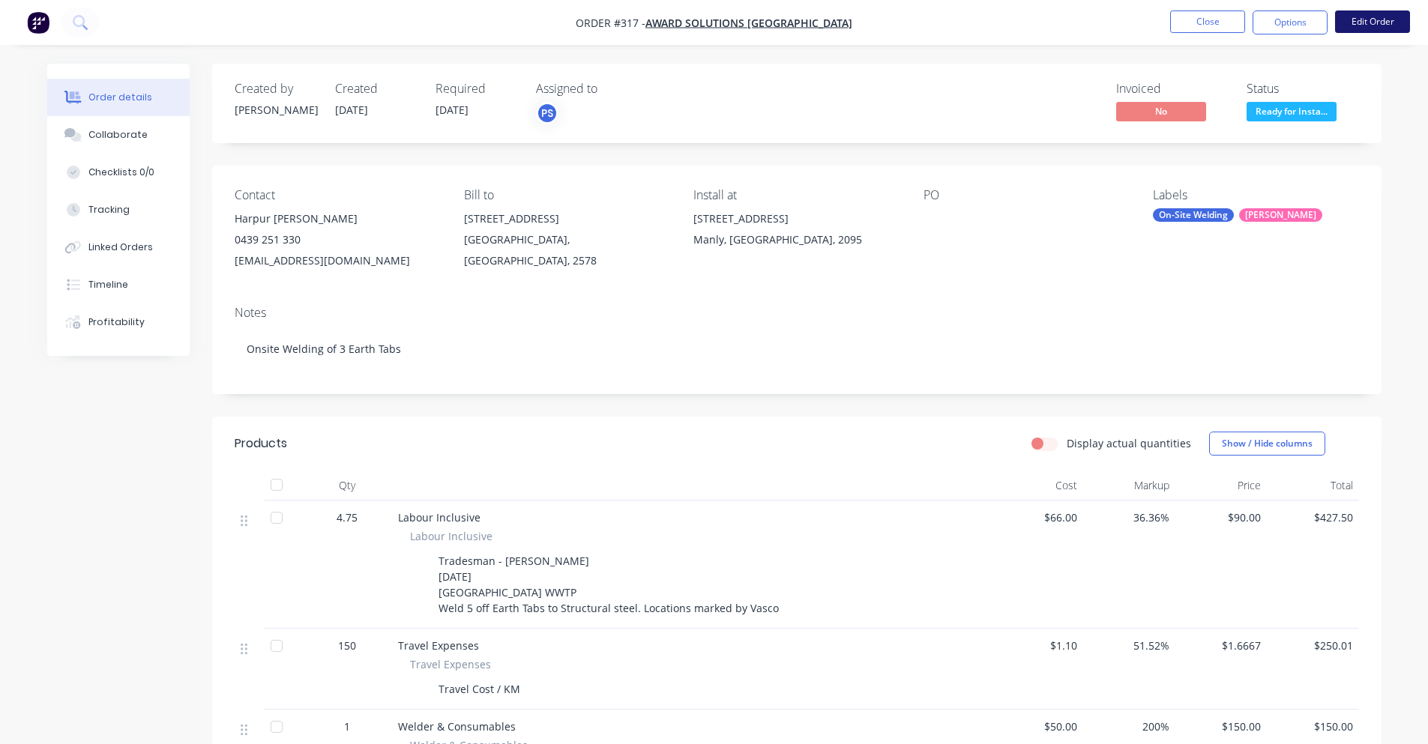
click at [1345, 23] on button "Edit Order" at bounding box center [1372, 21] width 75 height 22
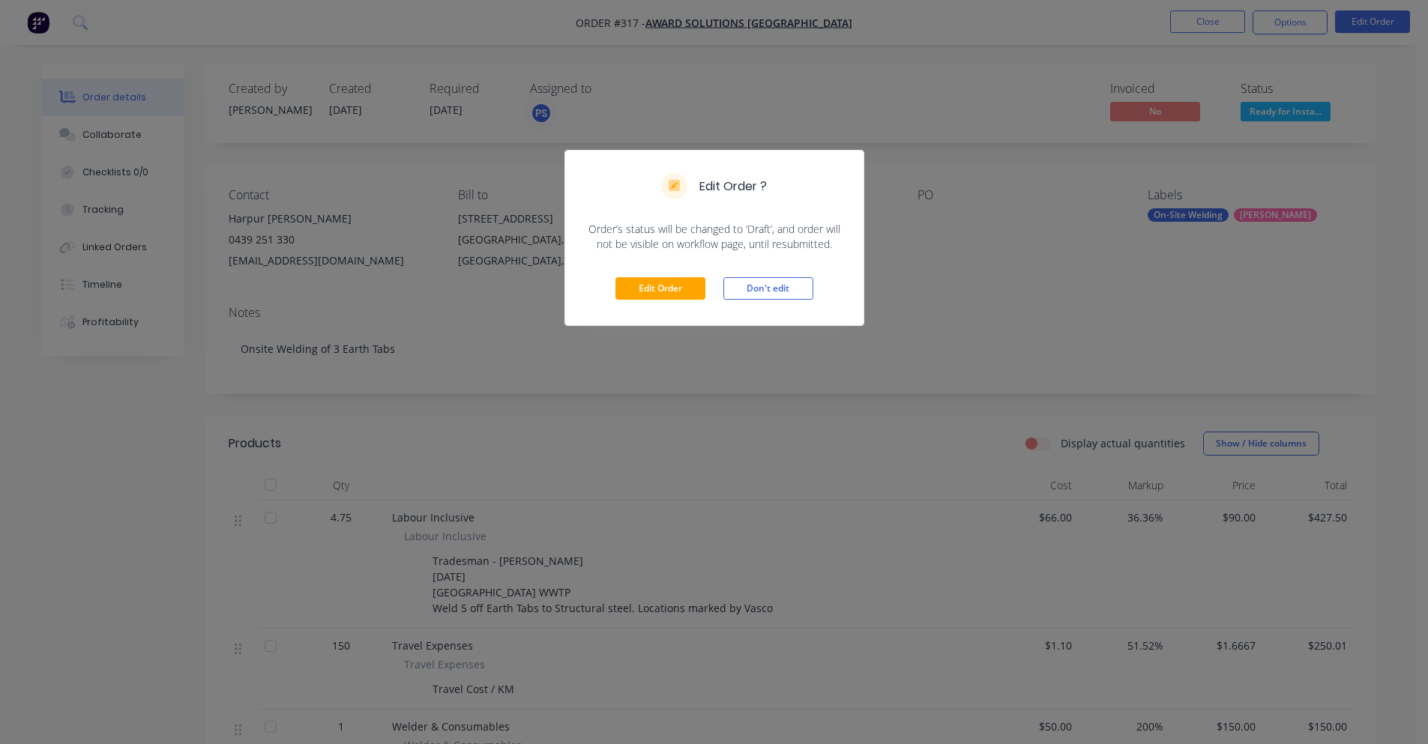
drag, startPoint x: 1292, startPoint y: 27, endPoint x: 1281, endPoint y: 32, distance: 12.4
click at [1291, 28] on div "Edit Order ? Order’s status will be changed to ‘Draft’, and order will not be v…" at bounding box center [714, 372] width 1428 height 744
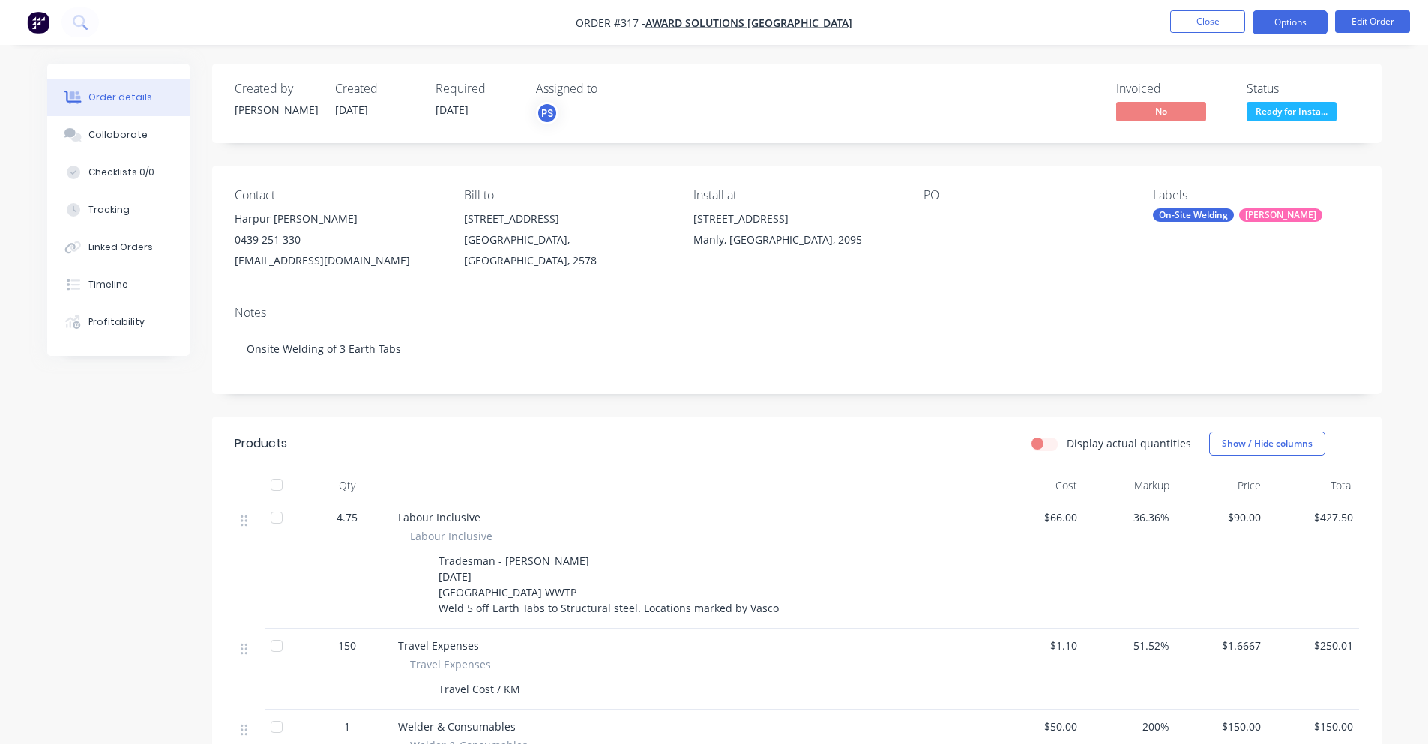
click at [1285, 25] on button "Options" at bounding box center [1289, 22] width 75 height 24
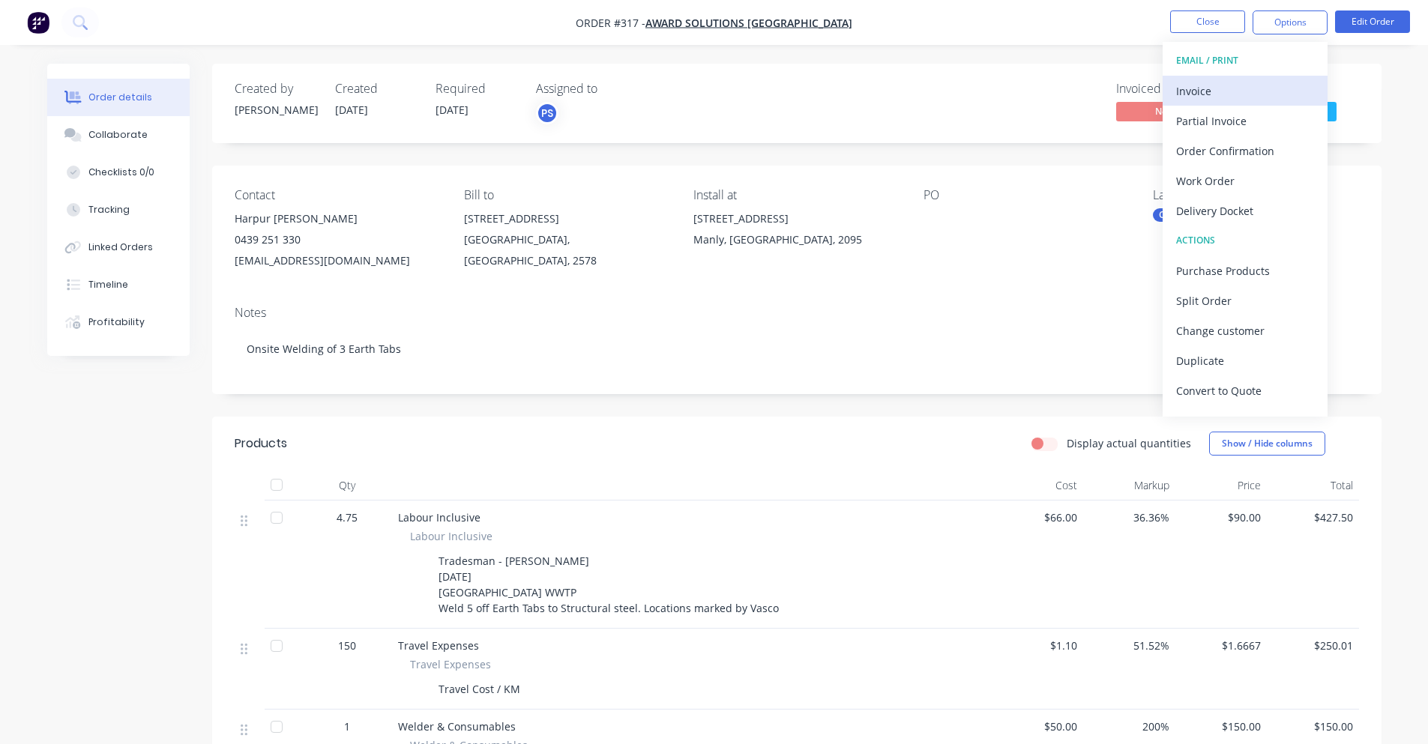
click at [1253, 100] on div "Invoice" at bounding box center [1245, 91] width 138 height 22
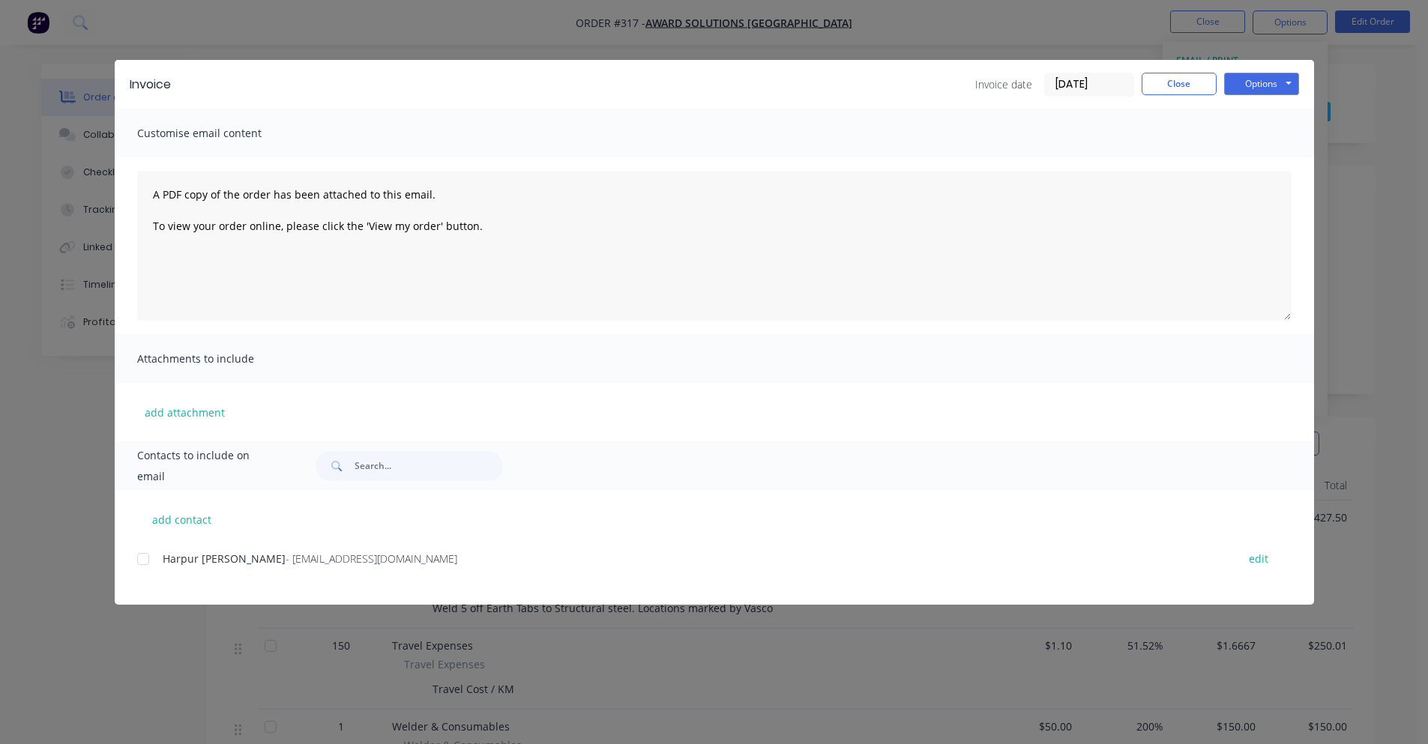
click at [163, 561] on span "Harpur [PERSON_NAME]" at bounding box center [224, 559] width 123 height 14
click at [1288, 74] on button "Options" at bounding box center [1261, 84] width 75 height 22
click at [1267, 110] on button "Preview" at bounding box center [1272, 110] width 96 height 25
click at [652, 55] on div "Invoice Invoice date [DATE] Close Options Preview Print Email Customise email c…" at bounding box center [714, 372] width 1428 height 744
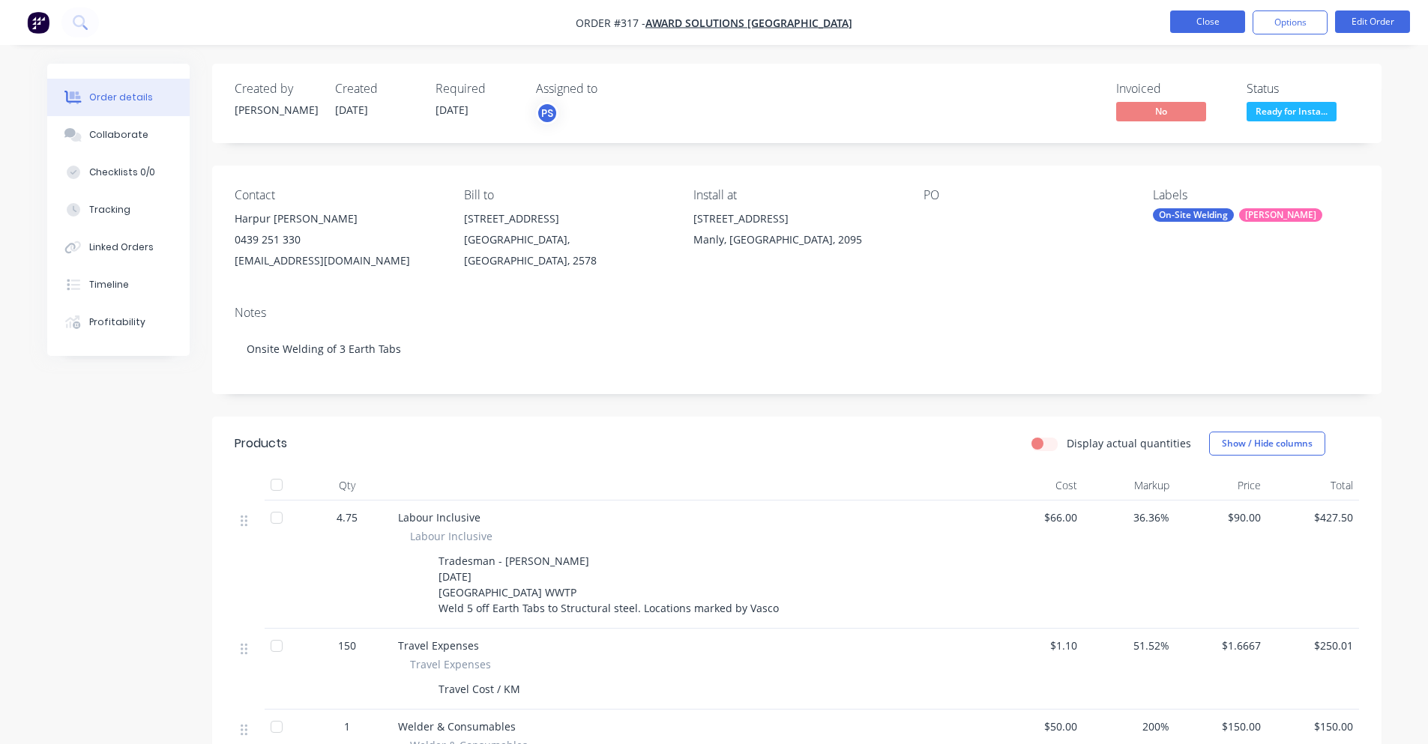
click at [1222, 21] on button "Close" at bounding box center [1207, 21] width 75 height 22
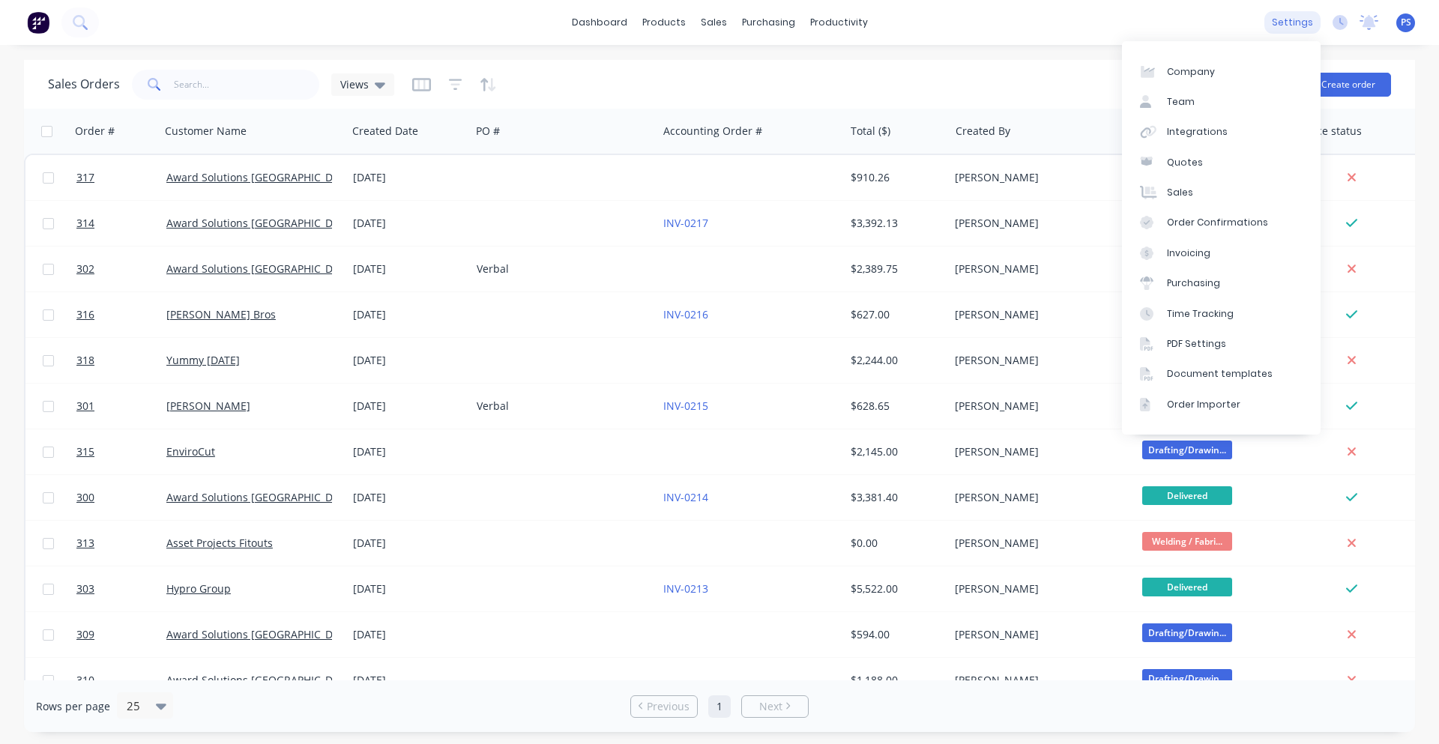
click at [1295, 22] on div "settings" at bounding box center [1292, 22] width 56 height 22
click at [1215, 85] on link "Company" at bounding box center [1221, 71] width 199 height 30
select select "AU"
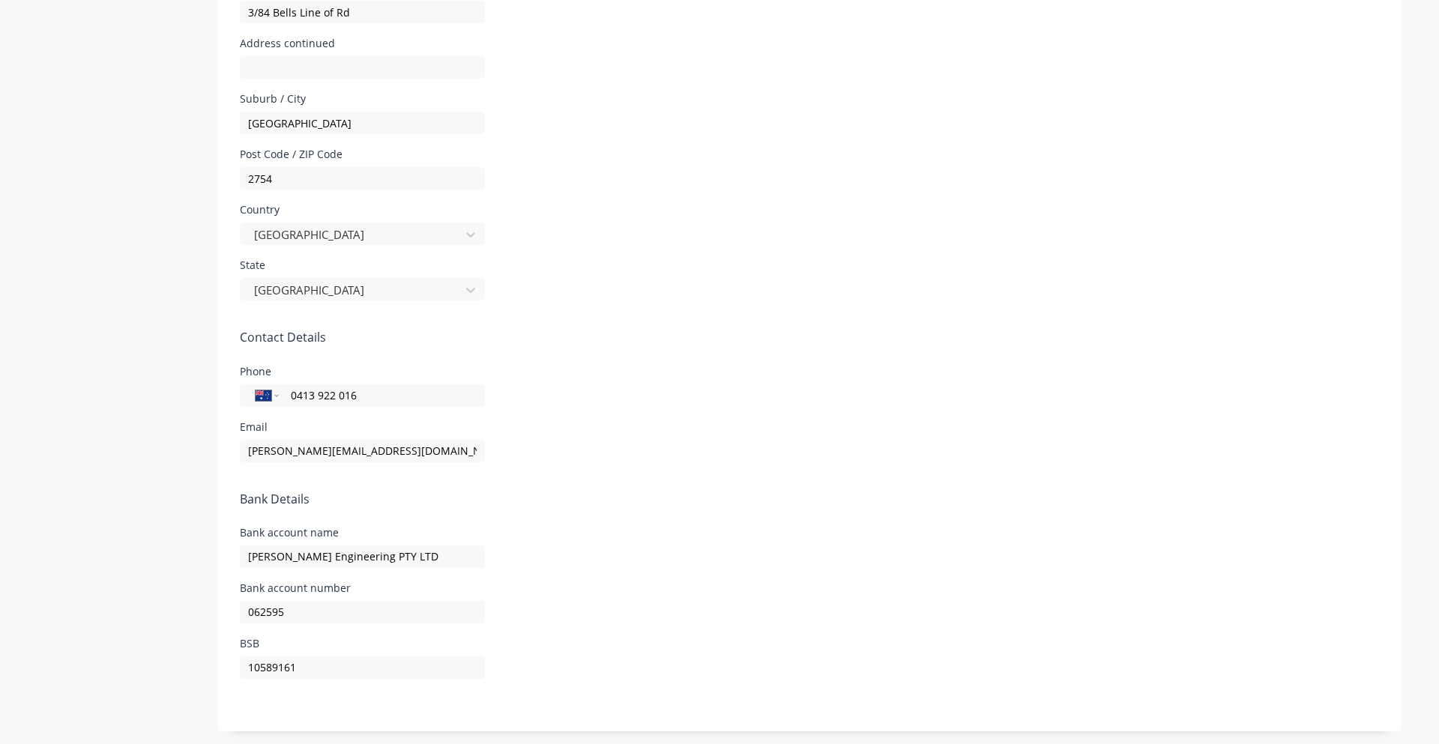
scroll to position [554, 0]
drag, startPoint x: 310, startPoint y: 660, endPoint x: 160, endPoint y: 647, distance: 151.2
click at [167, 649] on div "Company Team Integrations Quotes Sales Order Confirmations Invoicing Purchasing…" at bounding box center [719, 117] width 1364 height 1223
click at [319, 615] on input "062595" at bounding box center [362, 610] width 245 height 22
paste input "10589161"
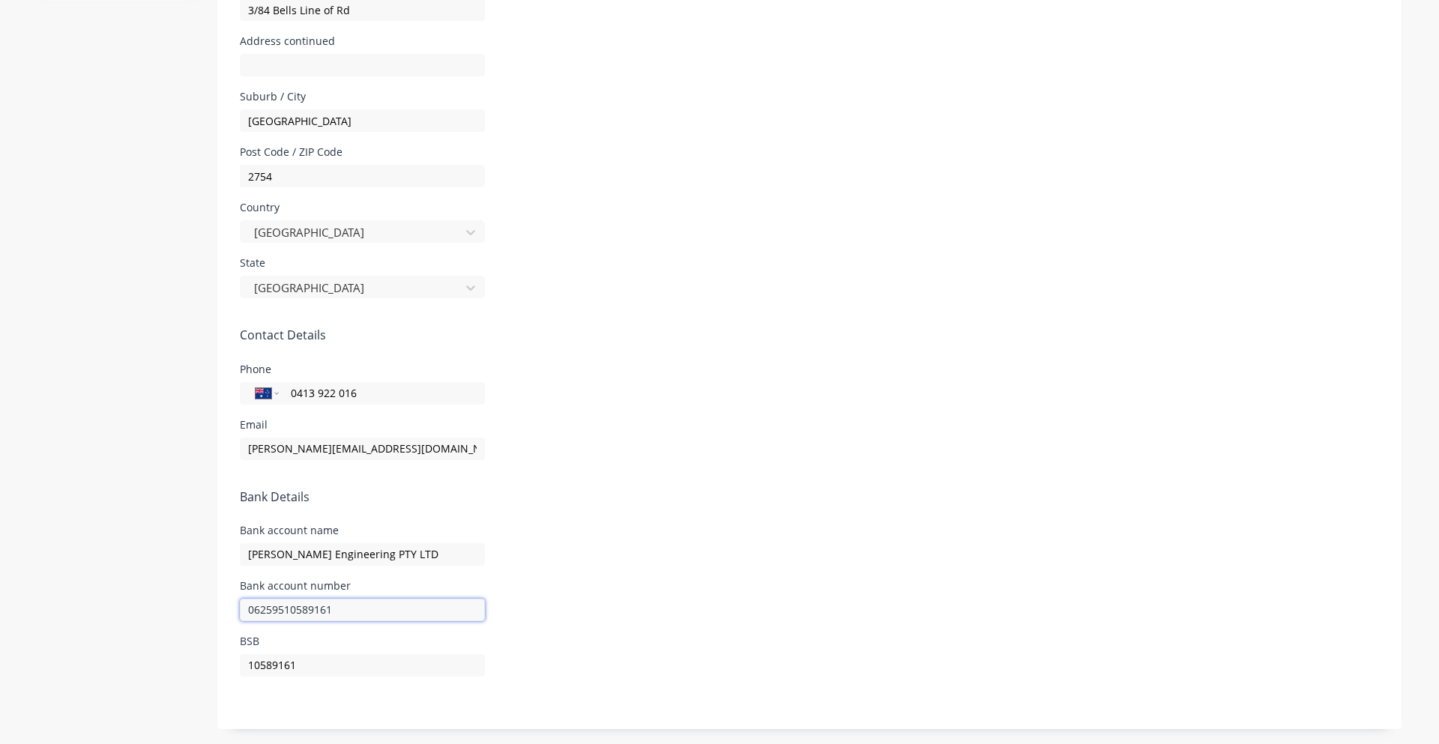
drag, startPoint x: 278, startPoint y: 608, endPoint x: 217, endPoint y: 631, distance: 65.0
click at [218, 631] on form "Company Details Company Name [PERSON_NAME] Engineering Timezone [GEOGRAPHIC_DAT…" at bounding box center [809, 142] width 1184 height 1174
type input "10589161"
drag, startPoint x: 323, startPoint y: 670, endPoint x: 149, endPoint y: 672, distance: 173.9
click at [151, 672] on div "Company Team Integrations Quotes Sales Order Confirmations Invoicing Purchasing…" at bounding box center [719, 117] width 1364 height 1223
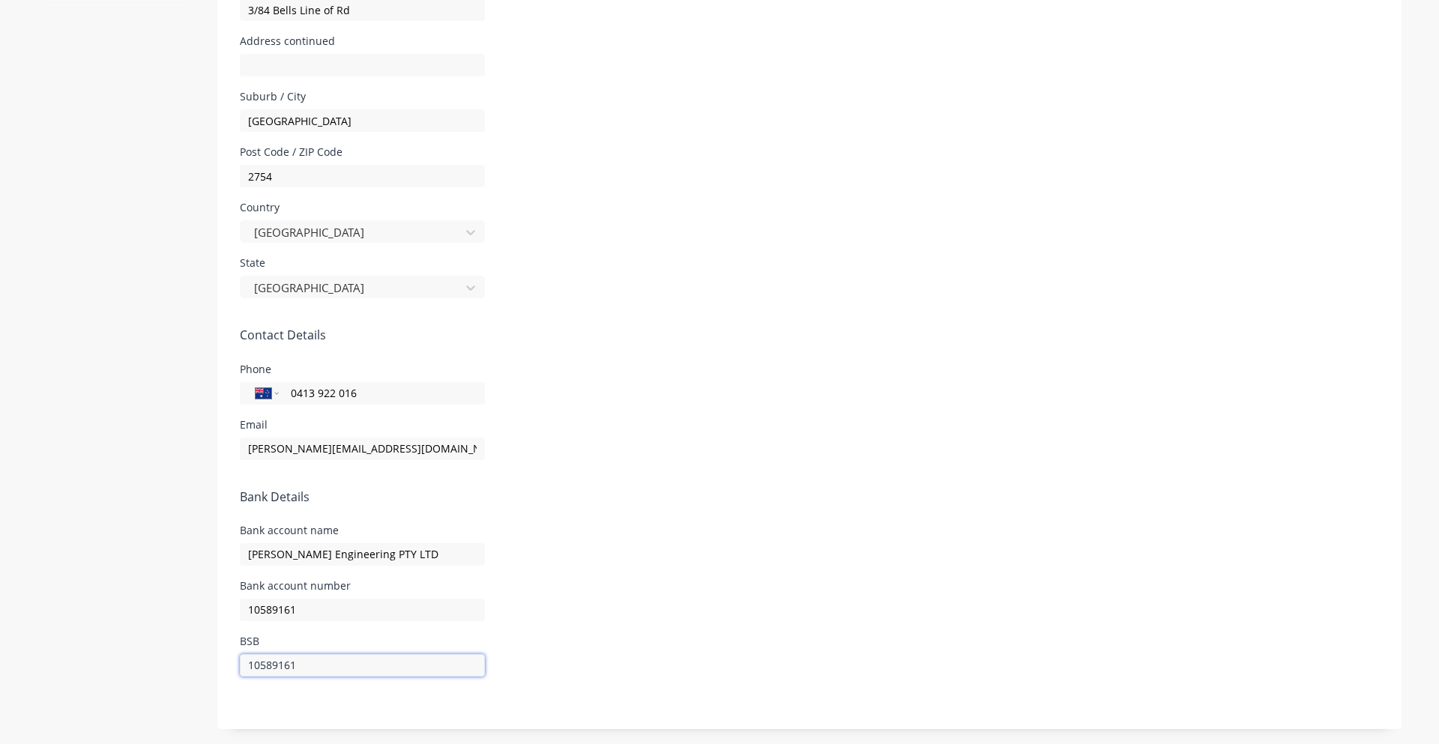
paste input "062595"
type input "062595"
click at [557, 589] on div "Bank account number [FINANCIAL_ID]" at bounding box center [809, 601] width 1139 height 40
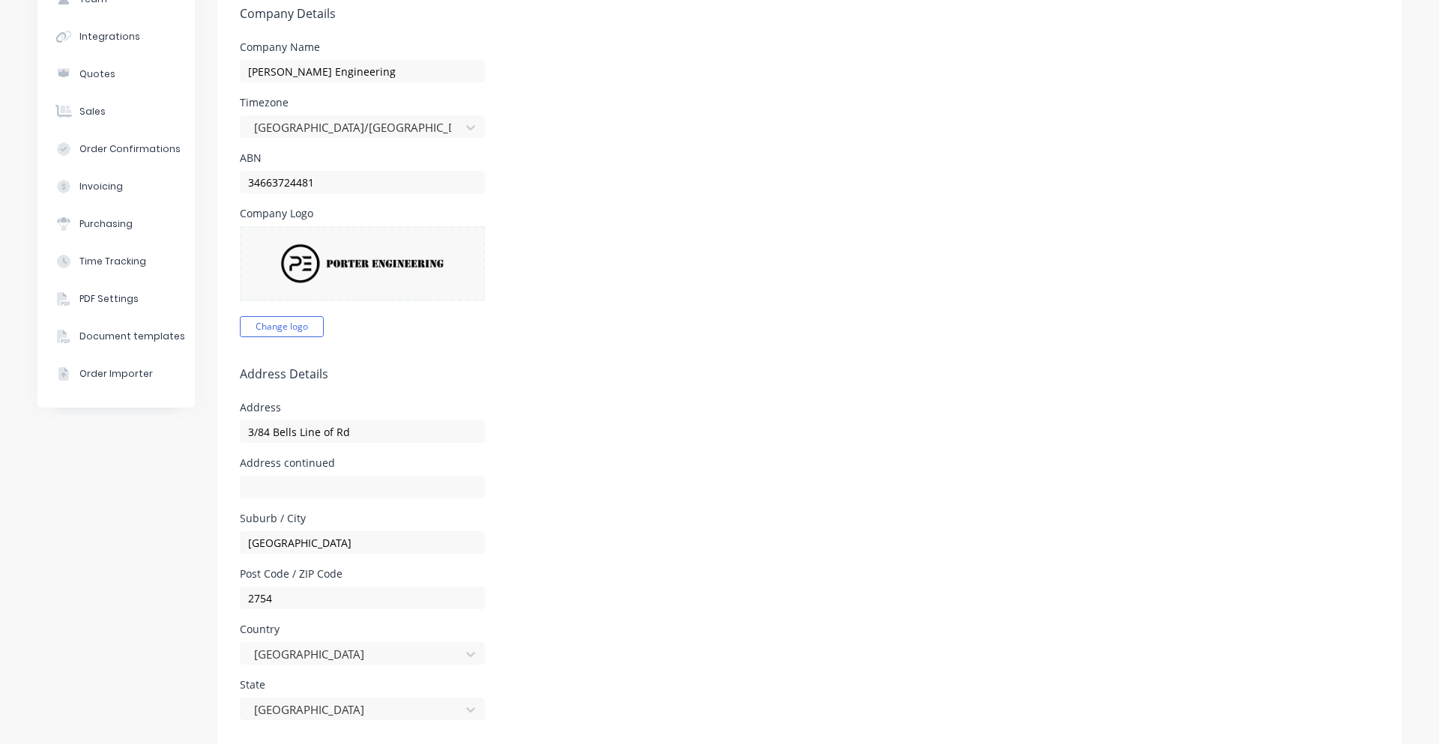
click at [651, 508] on form "Company Details Company Name [PERSON_NAME] Engineering Timezone [GEOGRAPHIC_DAT…" at bounding box center [809, 564] width 1184 height 1174
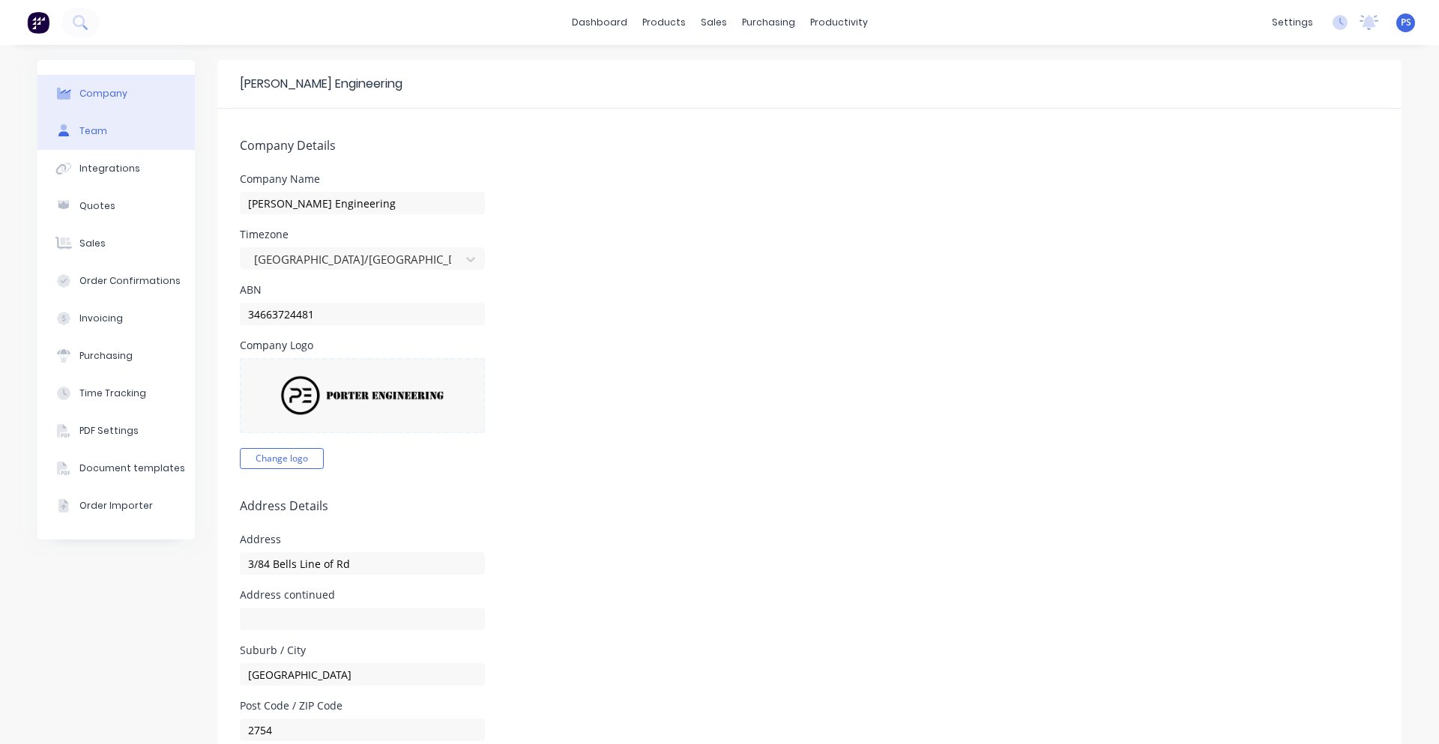
click at [127, 116] on button "Team" at bounding box center [115, 130] width 157 height 37
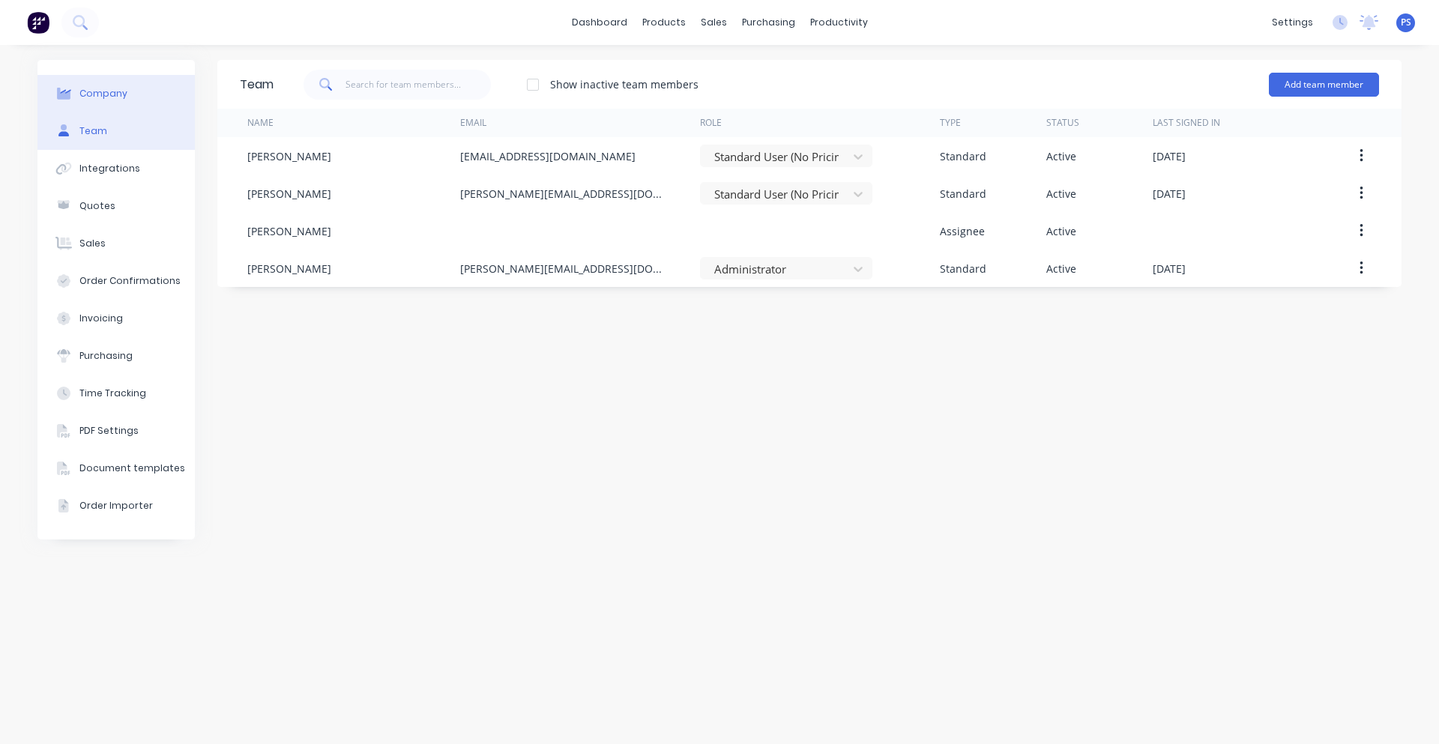
click at [129, 94] on button "Company" at bounding box center [115, 93] width 157 height 37
select select "AU"
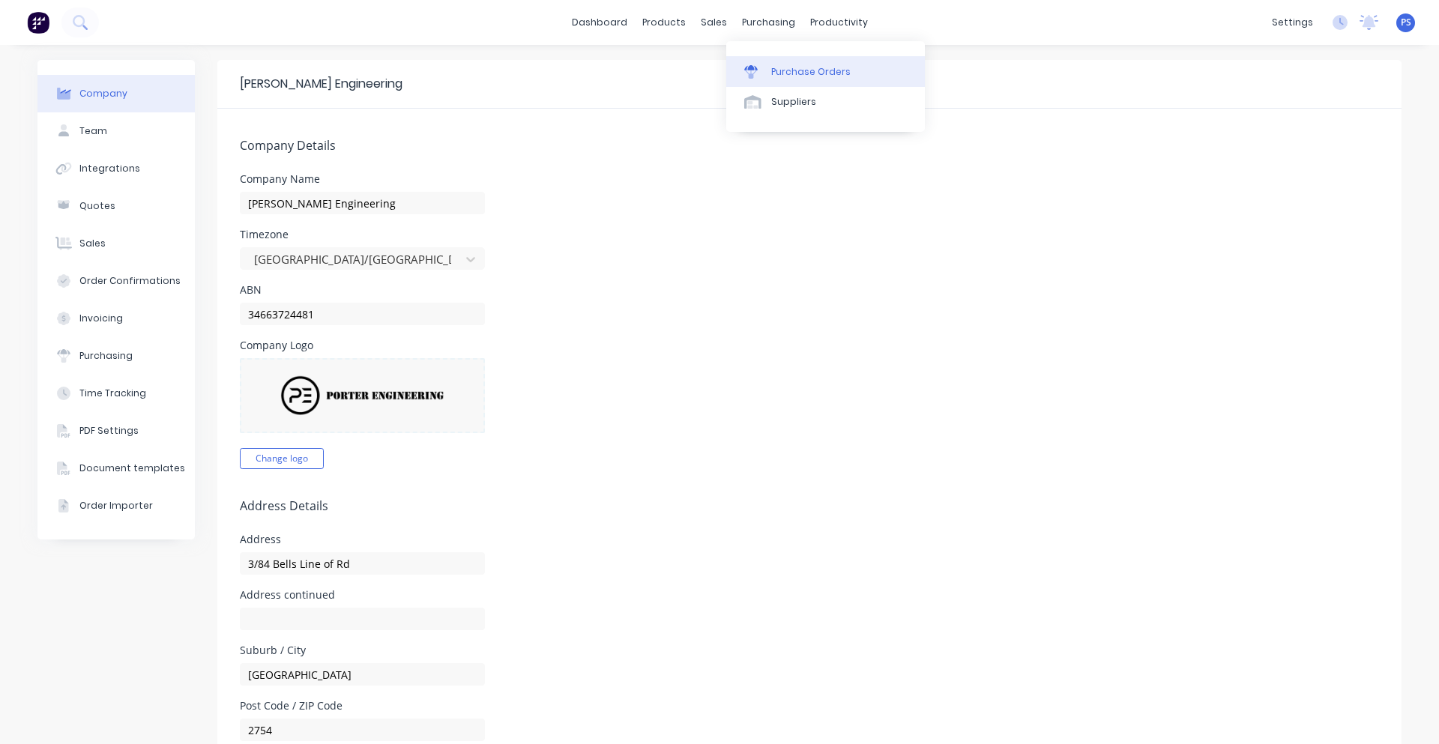
click at [782, 69] on div "Purchase Orders" at bounding box center [810, 71] width 79 height 13
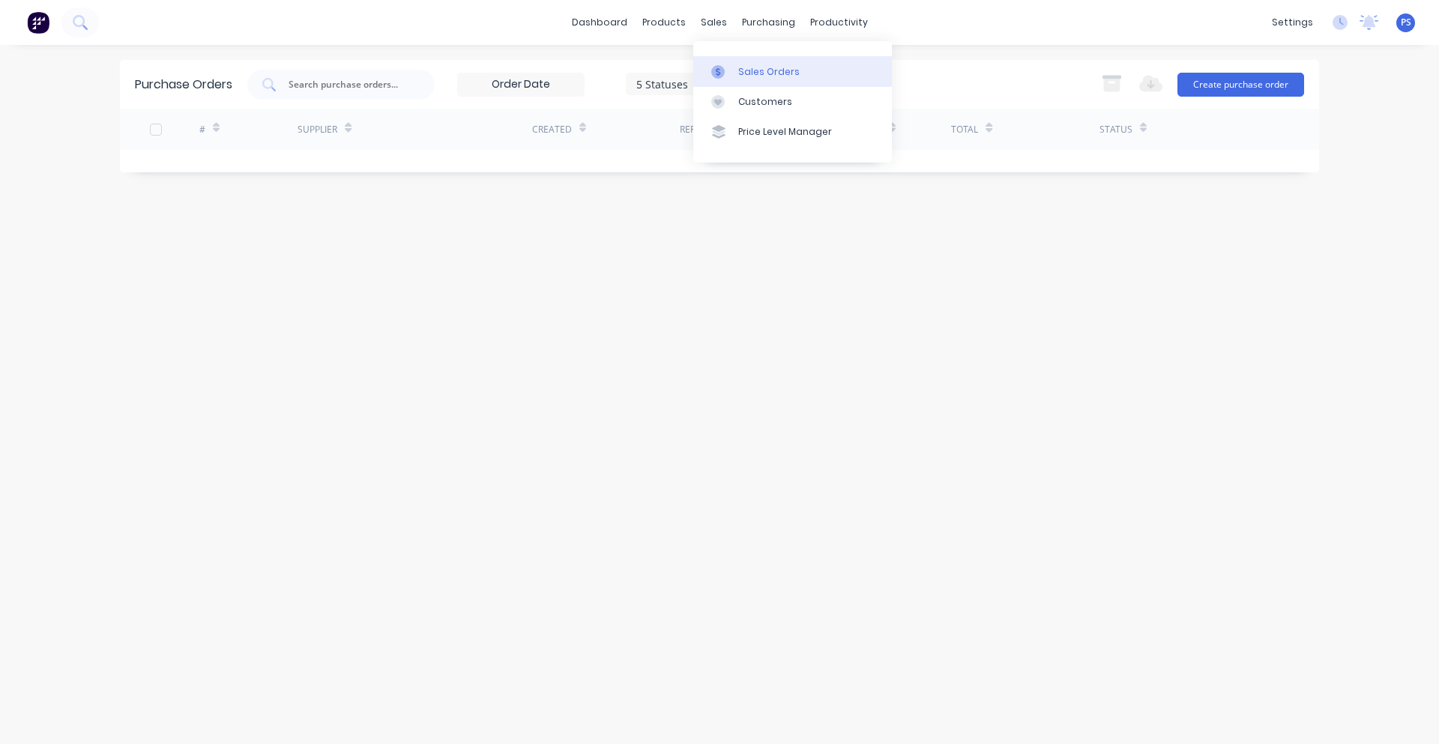
click at [745, 82] on link "Sales Orders" at bounding box center [792, 71] width 199 height 30
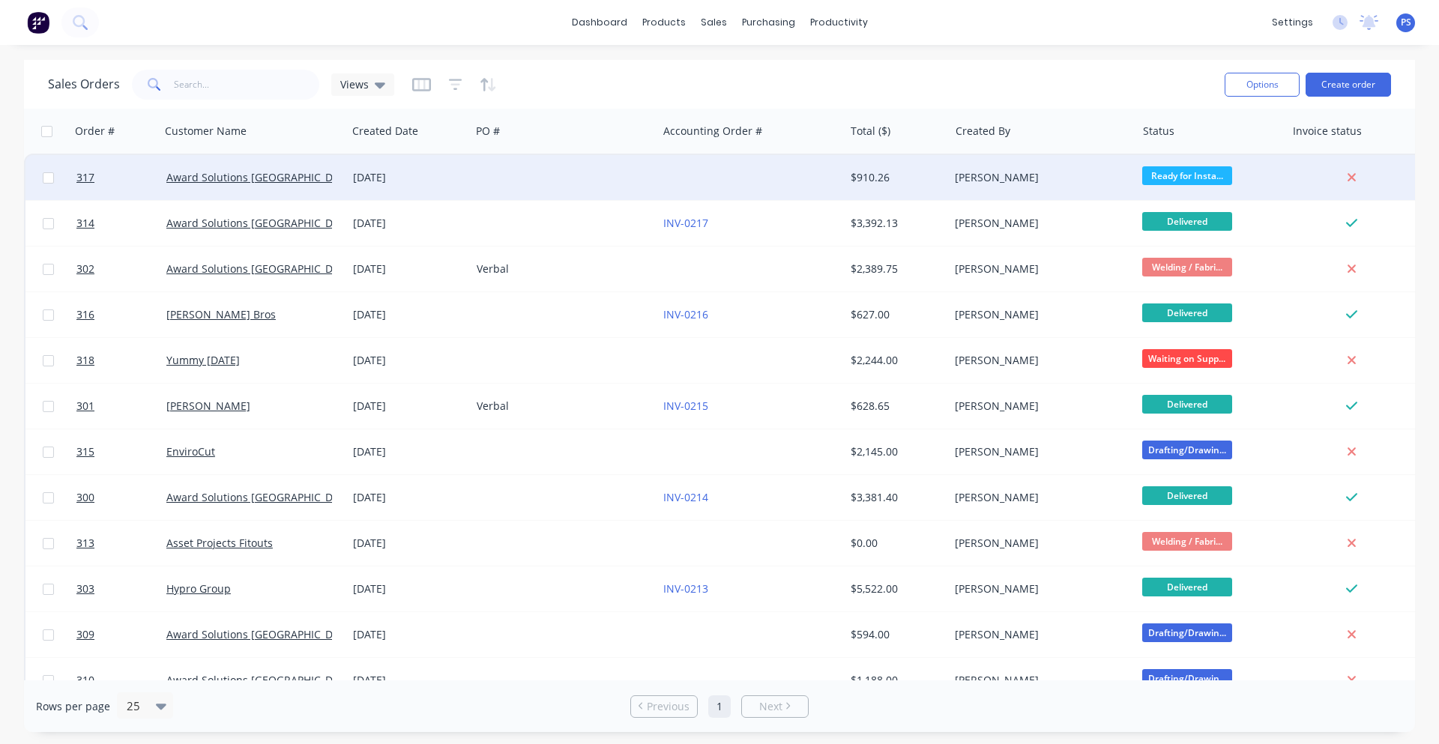
click at [632, 175] on div at bounding box center [564, 177] width 187 height 45
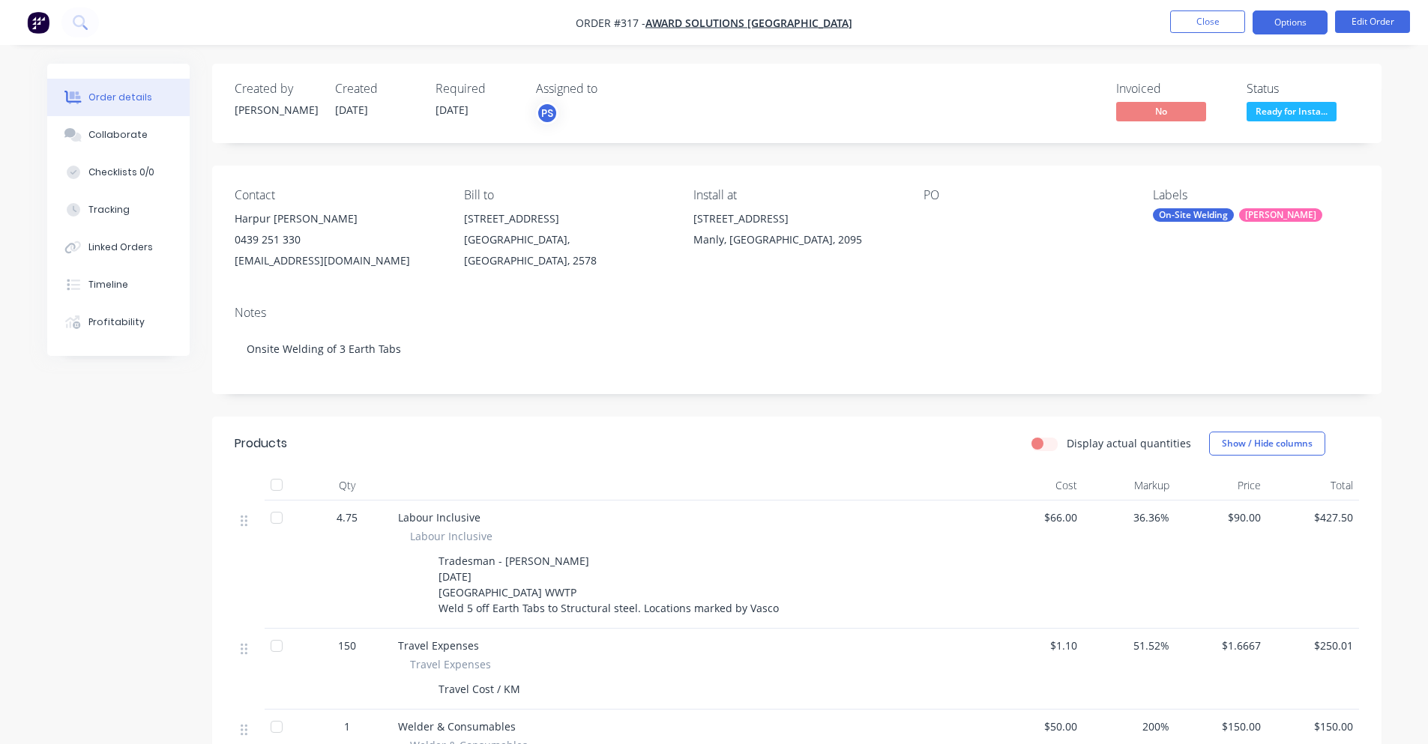
click at [1300, 16] on button "Options" at bounding box center [1289, 22] width 75 height 24
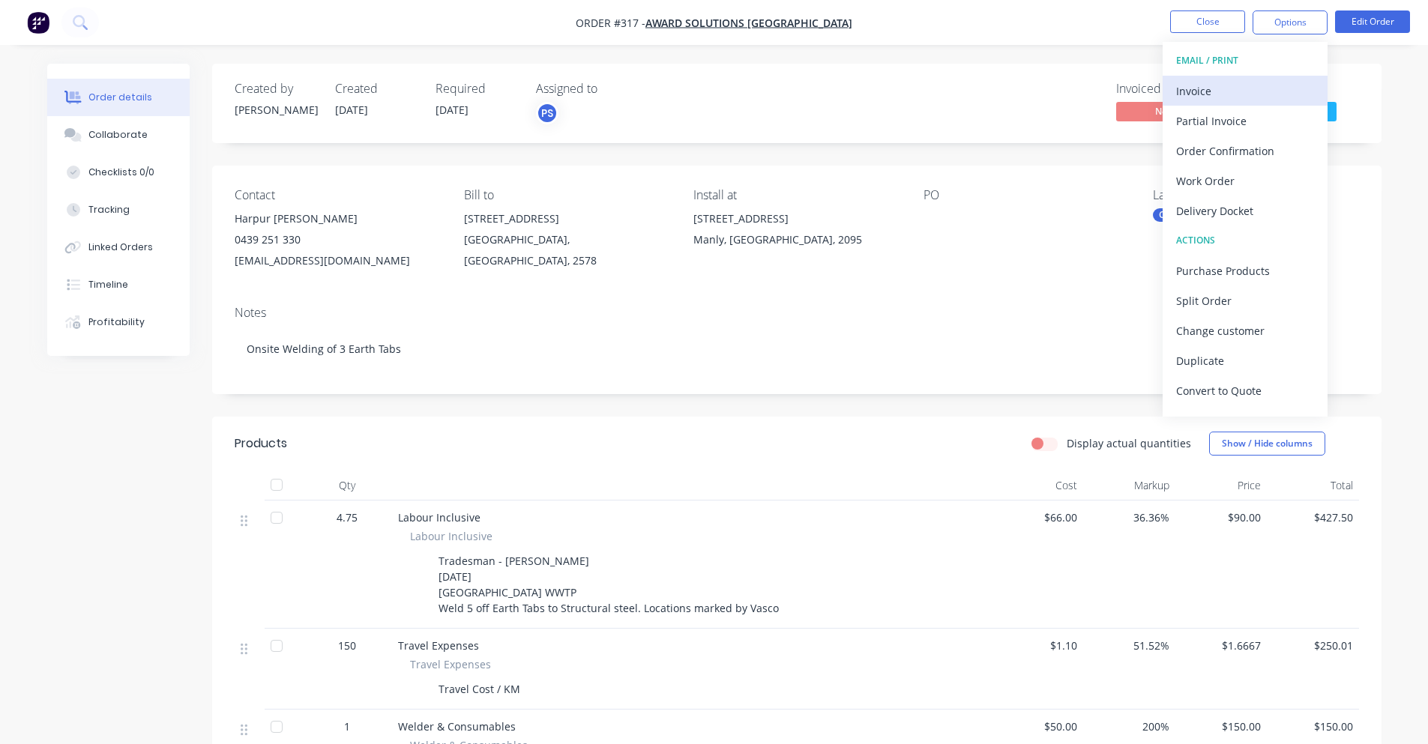
click at [1265, 87] on div "Invoice" at bounding box center [1245, 91] width 138 height 22
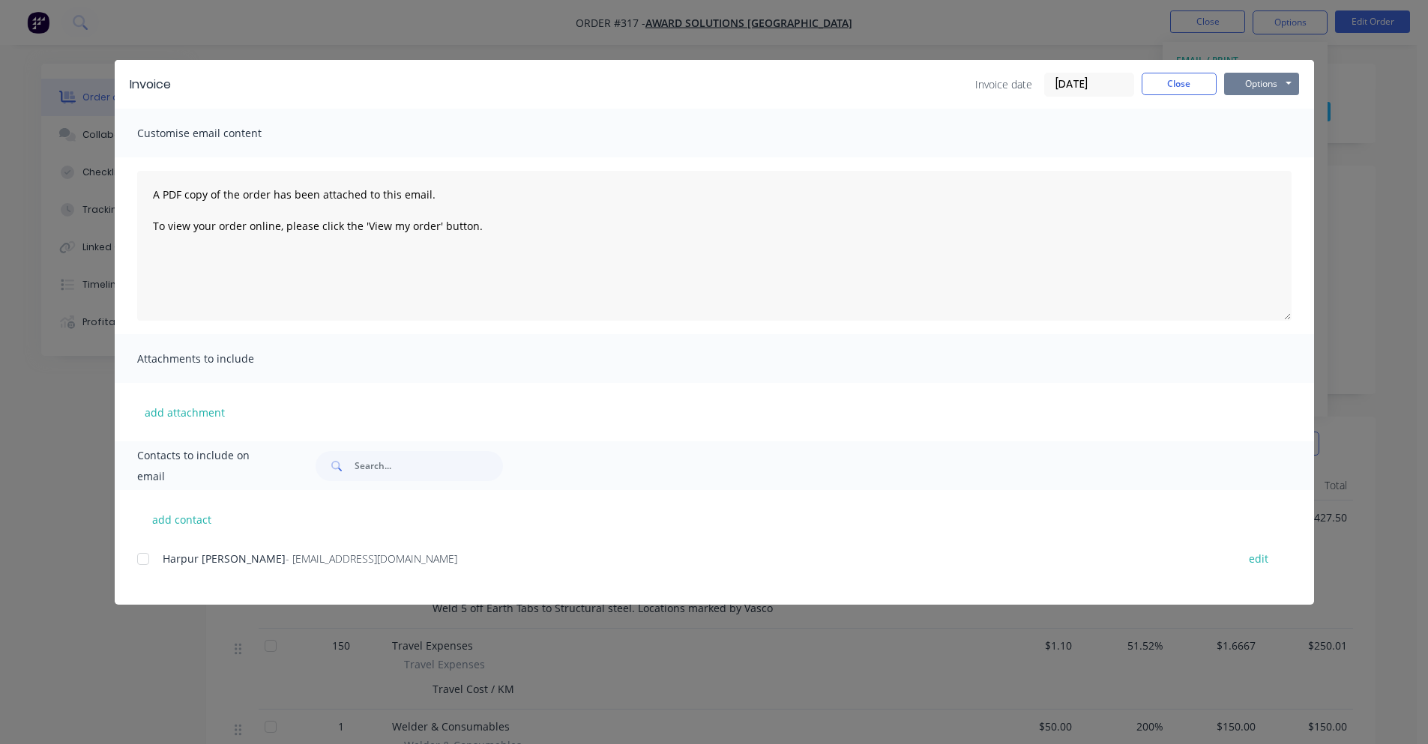
click at [1269, 87] on button "Options" at bounding box center [1261, 84] width 75 height 22
click at [1247, 124] on button "Print" at bounding box center [1272, 135] width 96 height 25
click at [1247, 124] on div "Sending to your accounting package... Loading... This may take a few moments. P…" at bounding box center [714, 372] width 1428 height 744
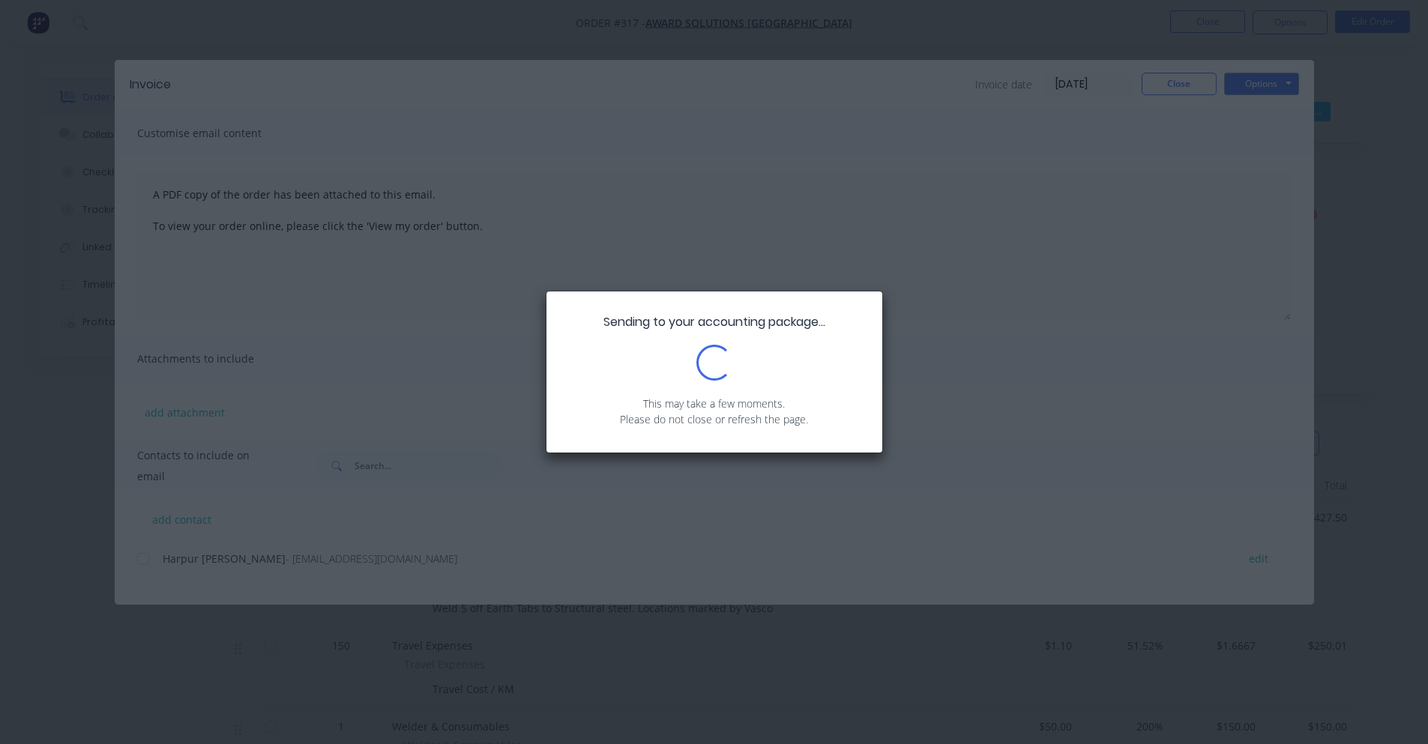
click at [944, 355] on div "Sending to your accounting package... Loading... This may take a few moments. P…" at bounding box center [714, 372] width 1428 height 744
click at [965, 310] on div "Sending to your accounting package... Loading... This may take a few moments. P…" at bounding box center [714, 372] width 1428 height 744
click at [968, 313] on div "Sending to your accounting package... Loading... This may take a few moments. P…" at bounding box center [714, 372] width 1428 height 744
click at [897, 328] on div "Sending to your accounting package... Loading... This may take a few moments. P…" at bounding box center [714, 372] width 1428 height 744
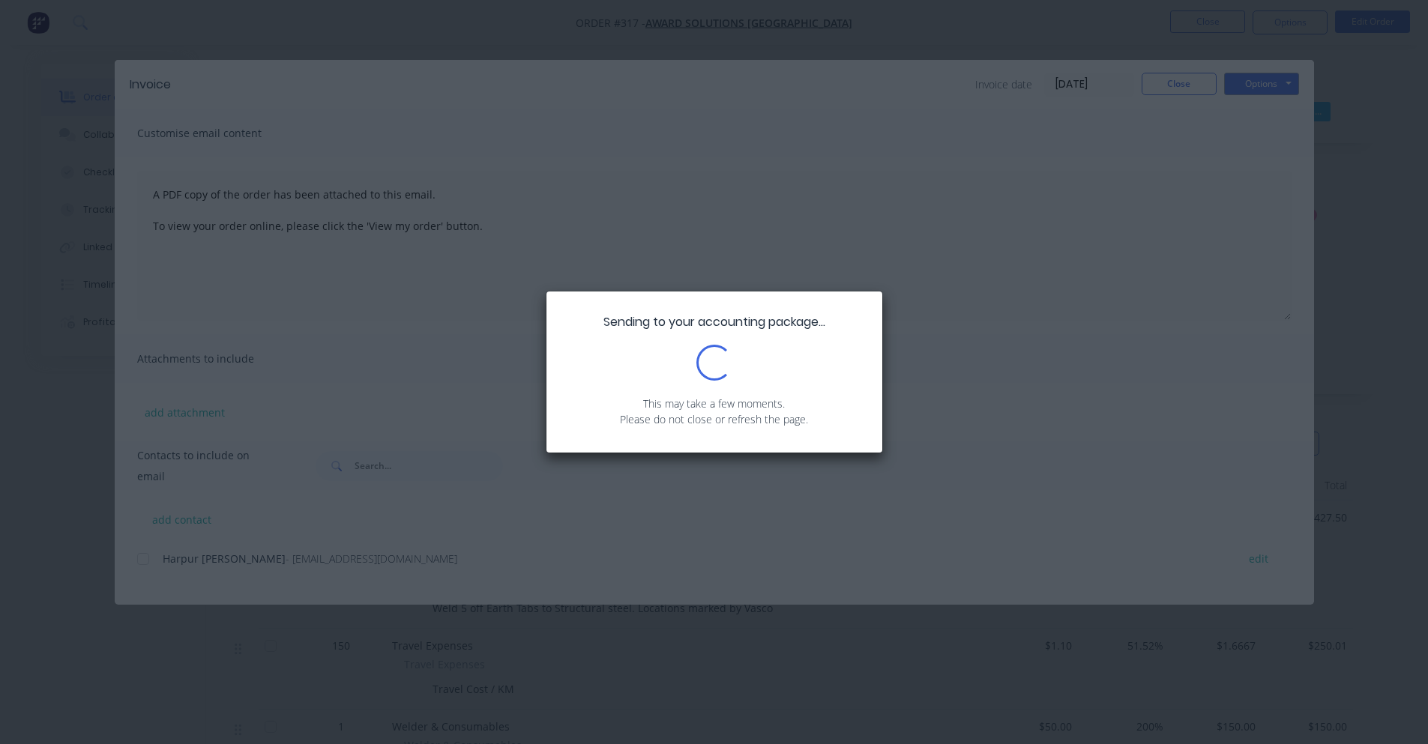
click at [897, 328] on div "Sending to your accounting package... Loading... This may take a few moments. P…" at bounding box center [714, 372] width 1428 height 744
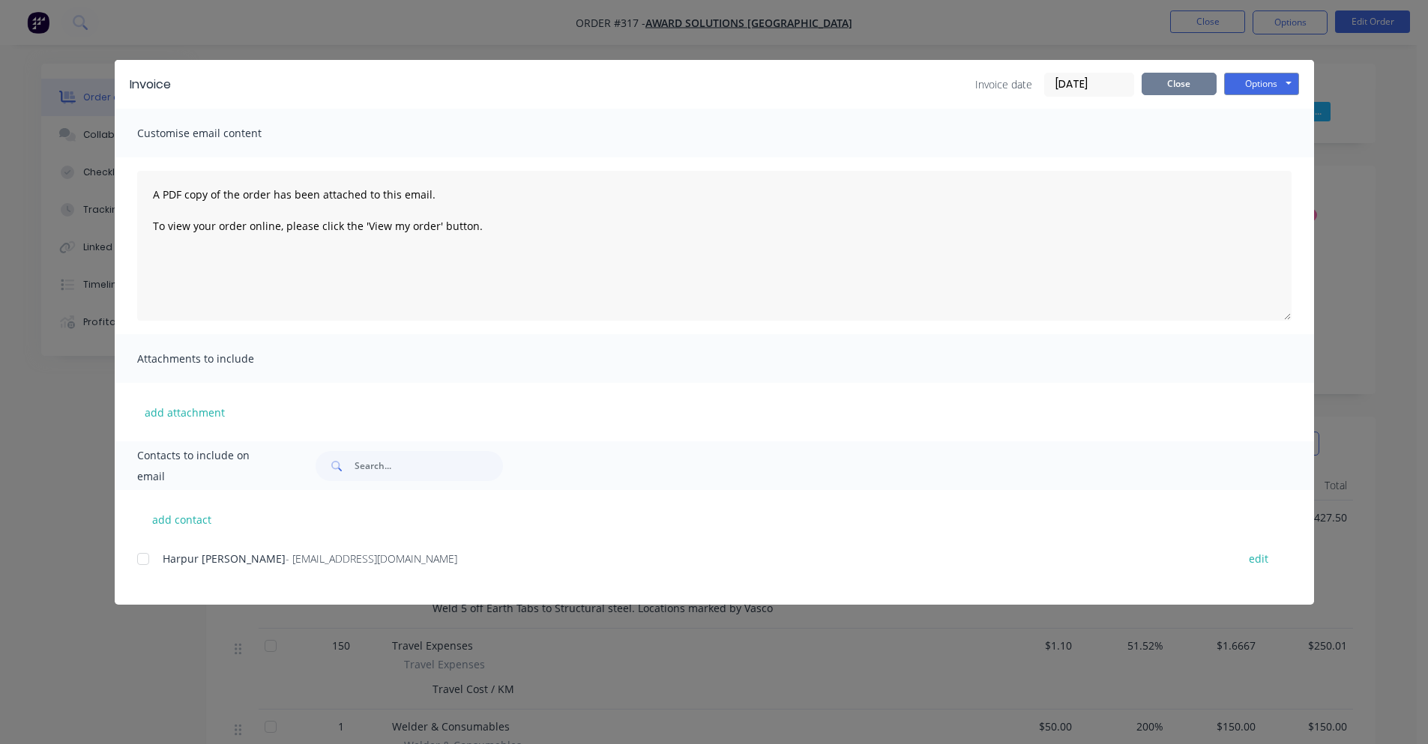
click at [1156, 87] on button "Close" at bounding box center [1178, 84] width 75 height 22
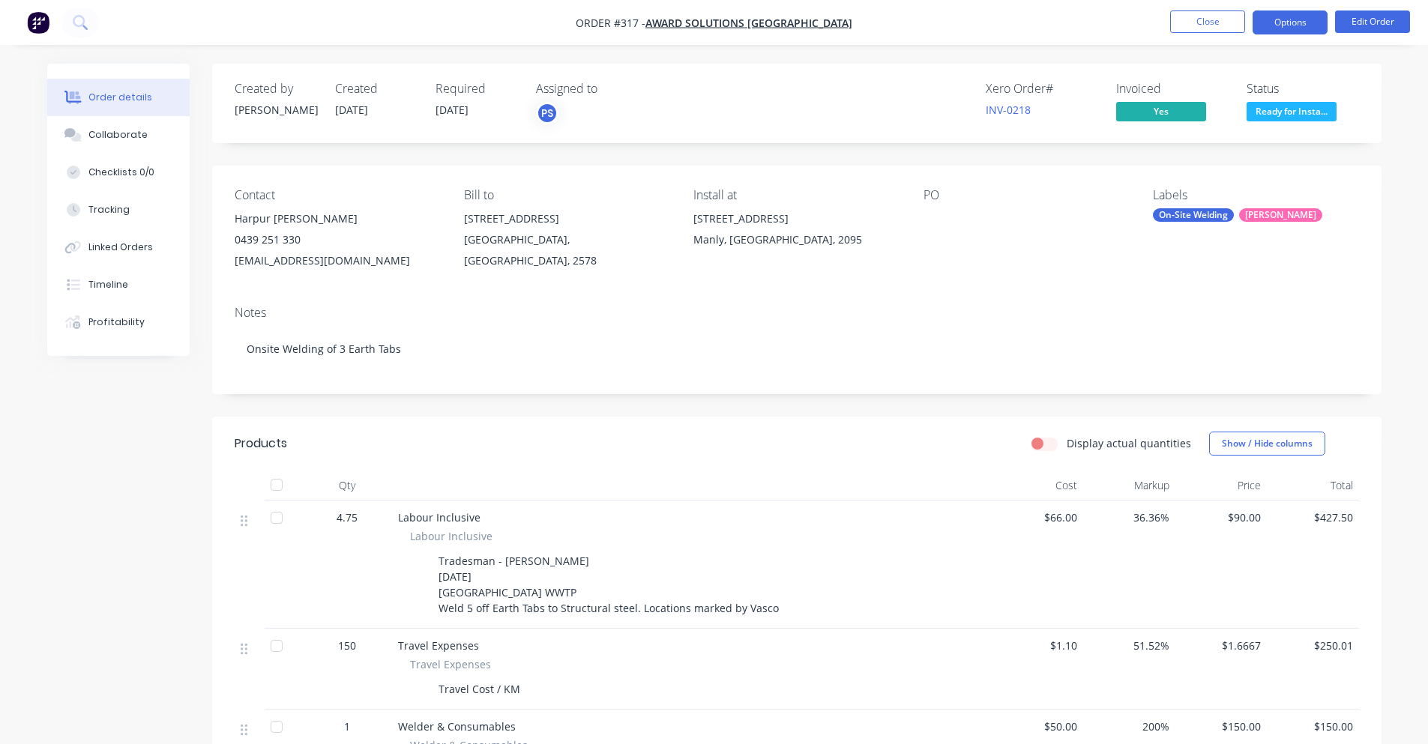
click at [1267, 27] on button "Options" at bounding box center [1289, 22] width 75 height 24
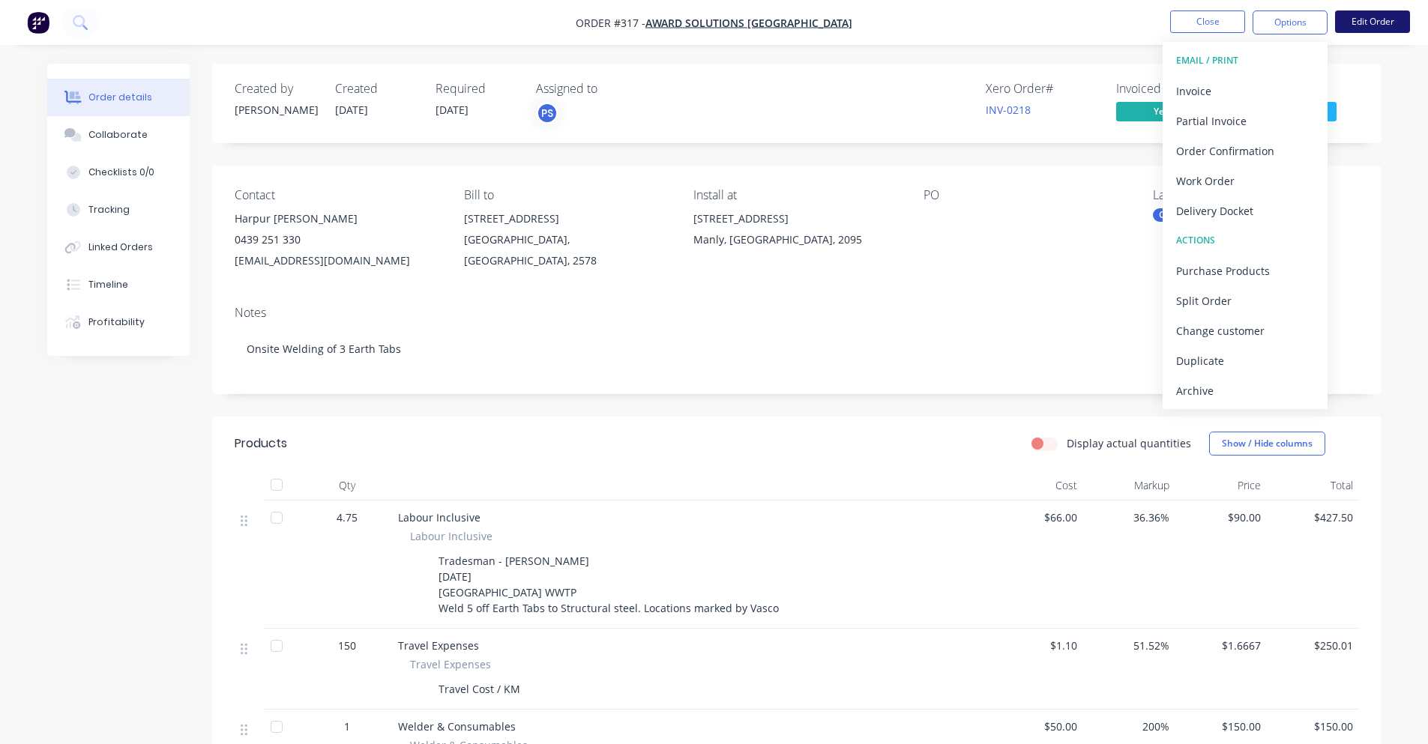
click at [1376, 19] on button "Edit Order" at bounding box center [1372, 21] width 75 height 22
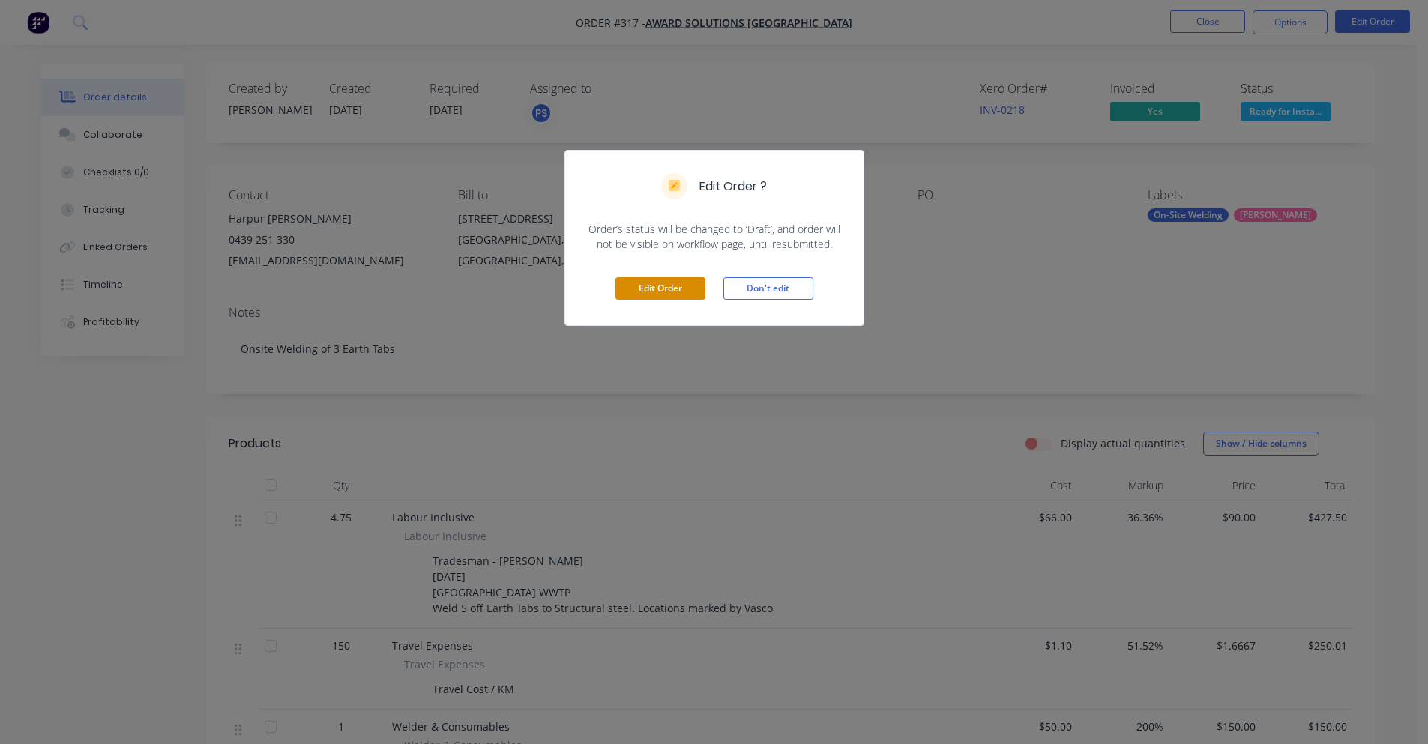
click at [665, 280] on button "Edit Order" at bounding box center [660, 288] width 90 height 22
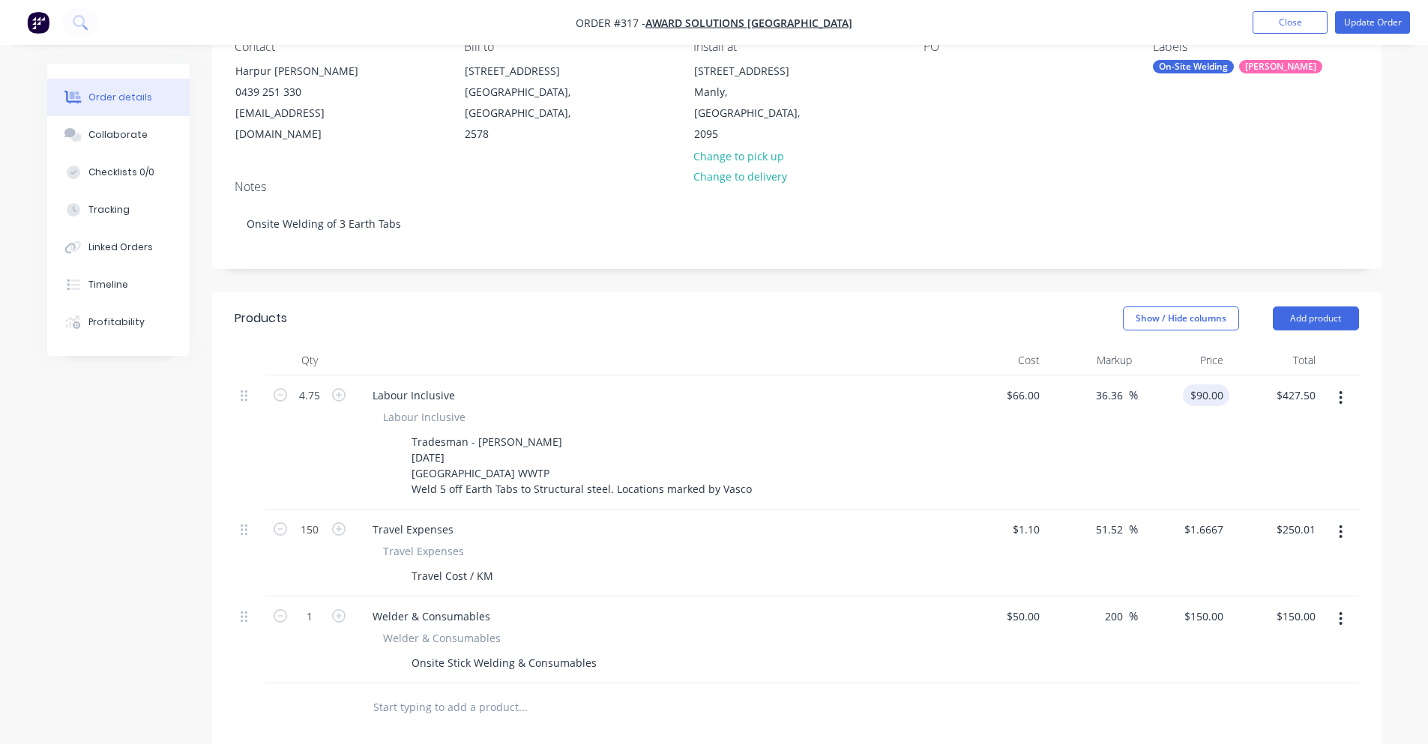
scroll to position [150, 0]
click at [1213, 518] on input "1.6667" at bounding box center [1206, 529] width 46 height 22
click at [1221, 518] on input "1.6667" at bounding box center [1209, 529] width 40 height 22
click at [1219, 518] on input "1.6667" at bounding box center [1209, 529] width 40 height 22
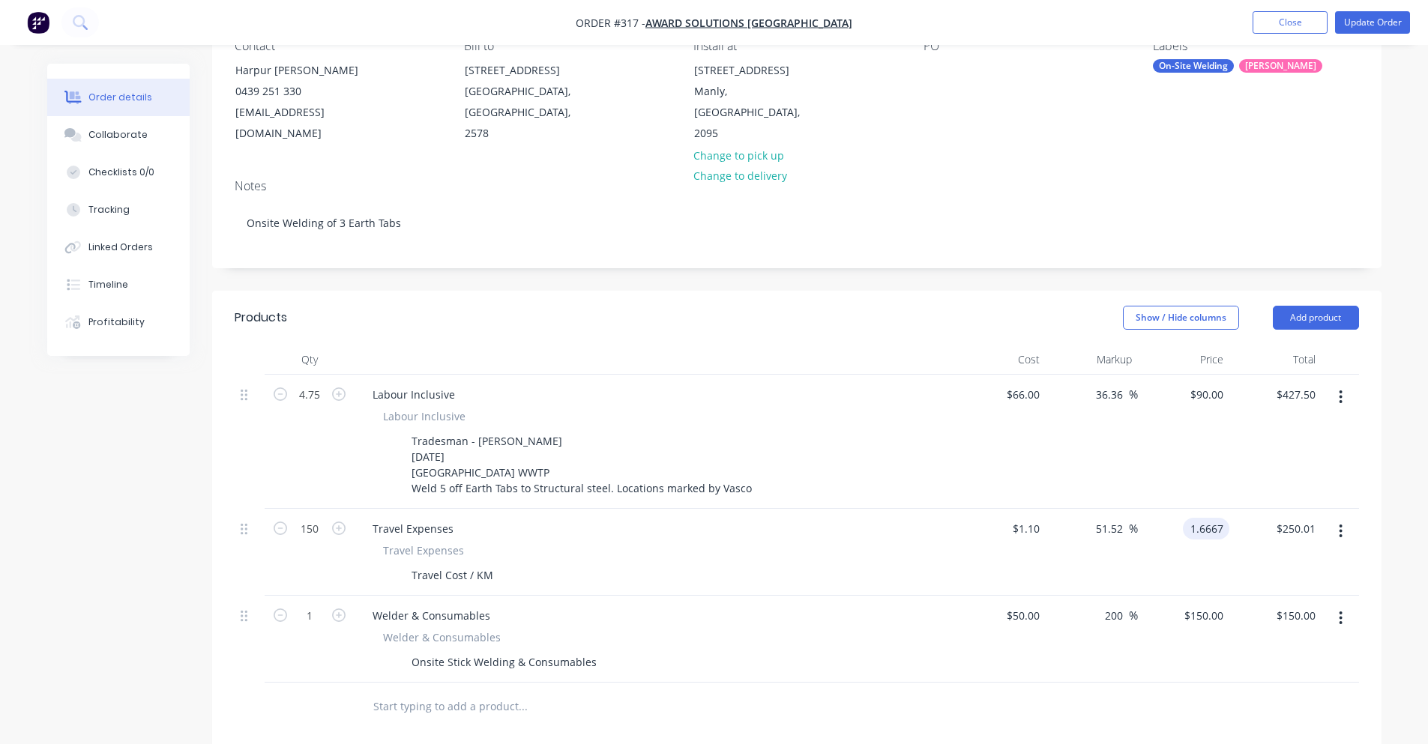
click at [1213, 518] on input "1.6667" at bounding box center [1209, 529] width 40 height 22
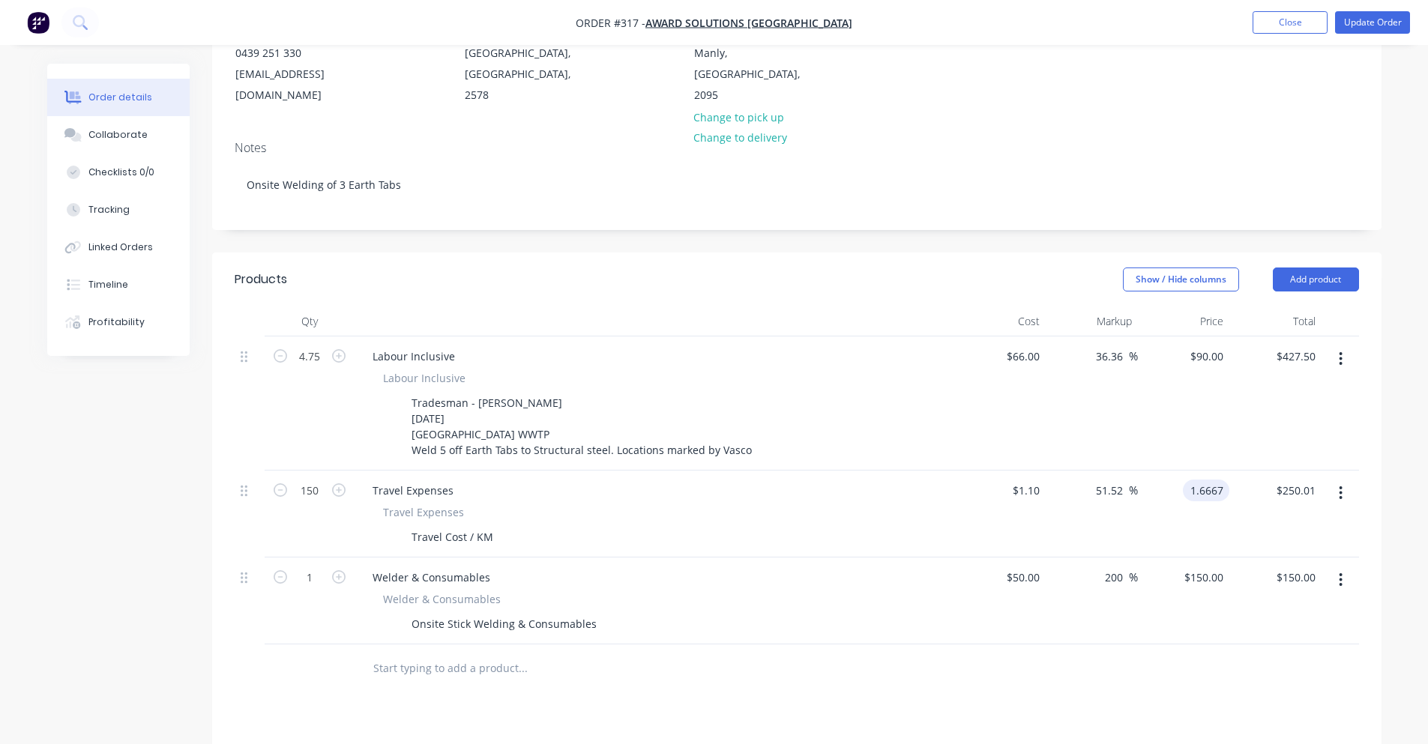
scroll to position [300, 0]
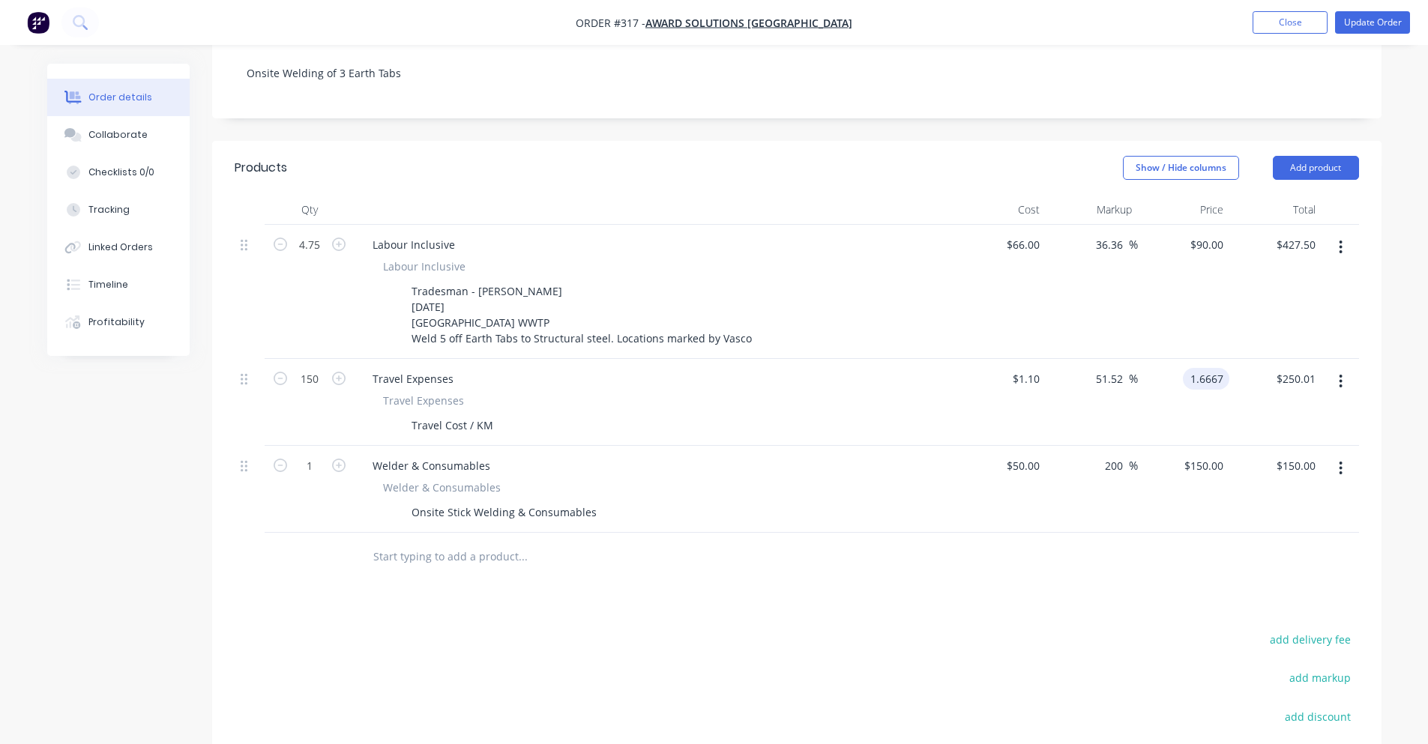
type input "$1.6667"
drag, startPoint x: 559, startPoint y: 381, endPoint x: 591, endPoint y: 387, distance: 32.8
click at [555, 393] on div "Travel Expenses" at bounding box center [654, 401] width 543 height 16
click at [1300, 368] on input "250.01" at bounding box center [1298, 379] width 46 height 22
type input "$250.00"
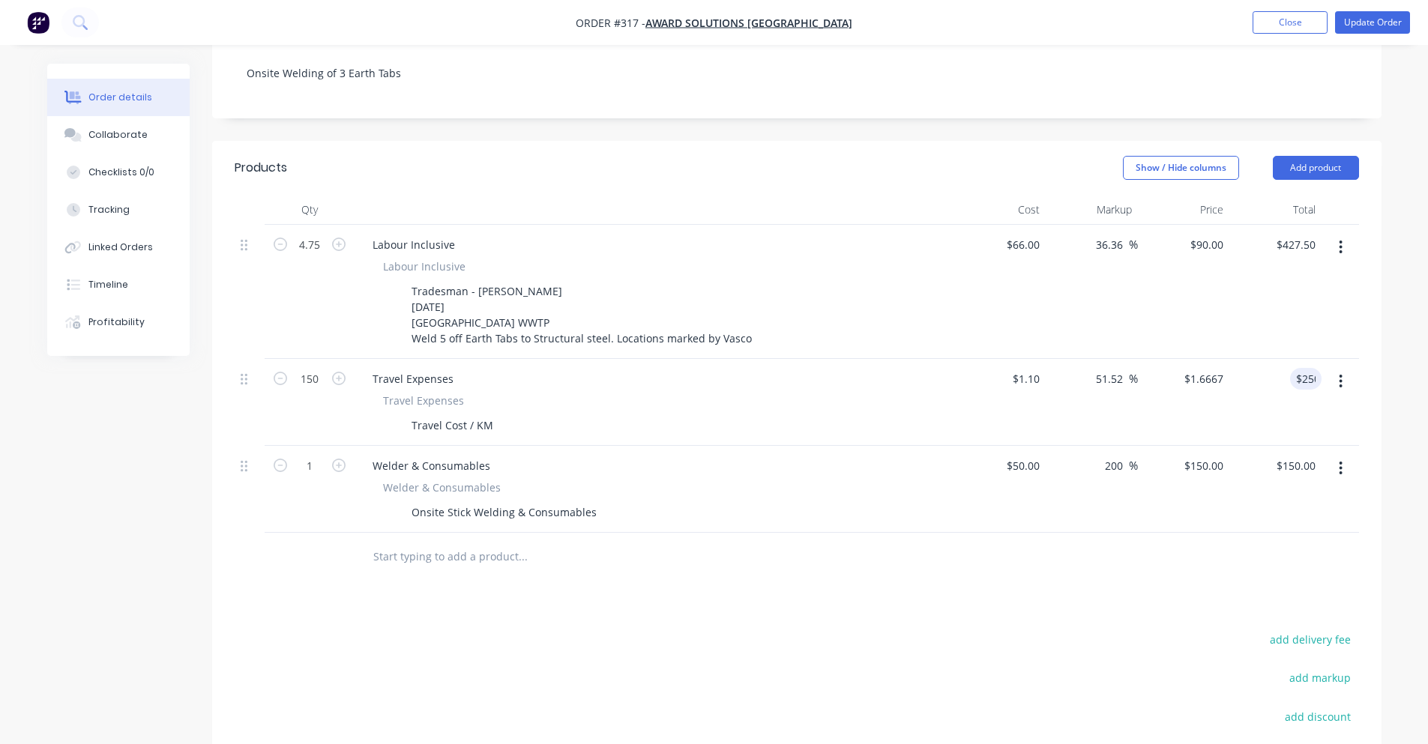
click at [1119, 549] on div at bounding box center [797, 557] width 1124 height 49
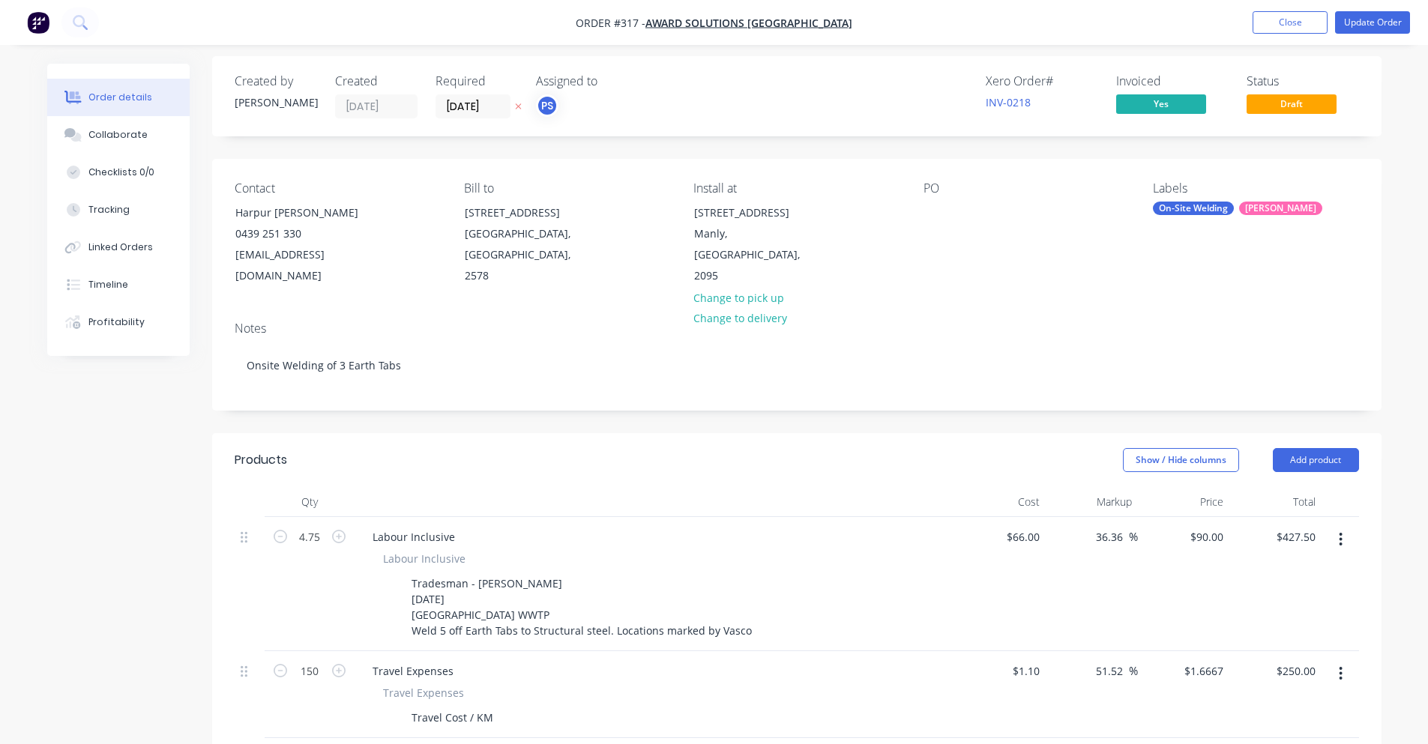
scroll to position [0, 0]
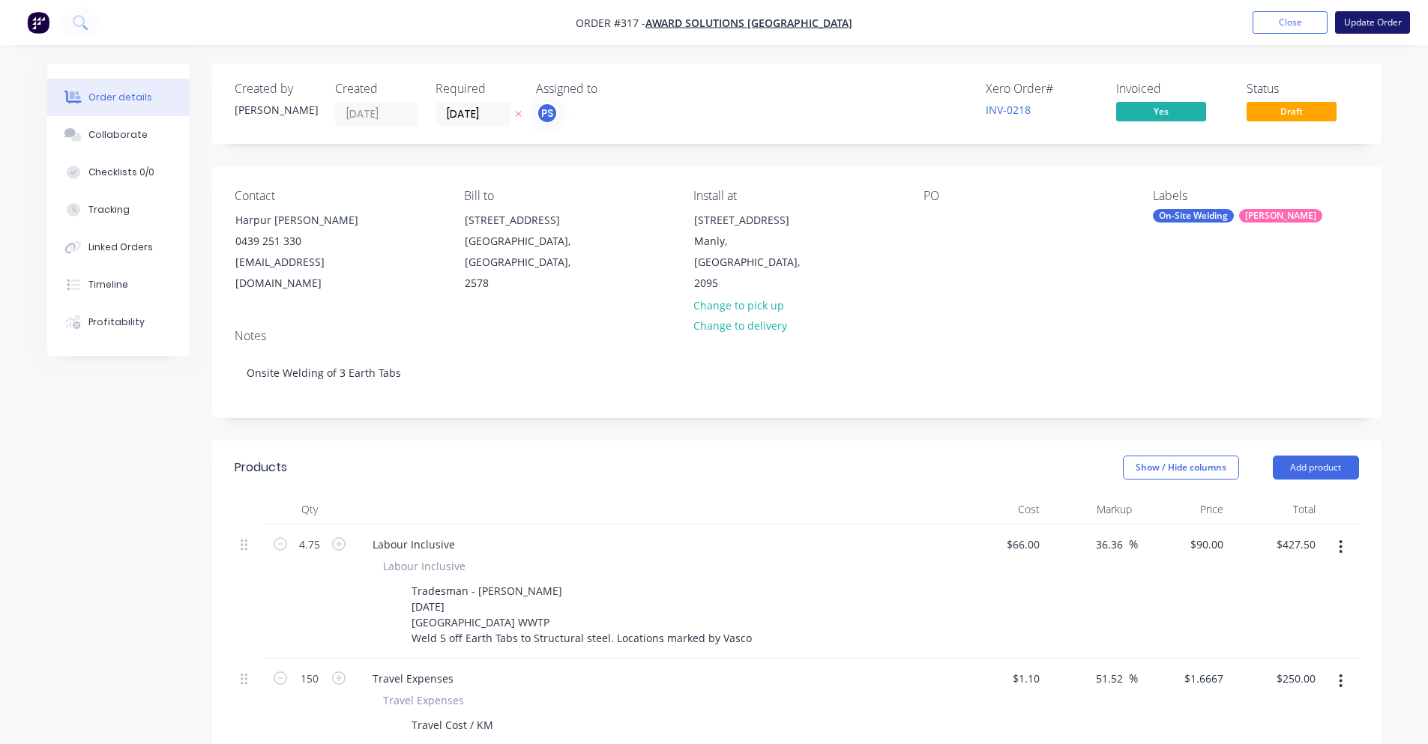
click at [1393, 24] on button "Update Order" at bounding box center [1372, 22] width 75 height 22
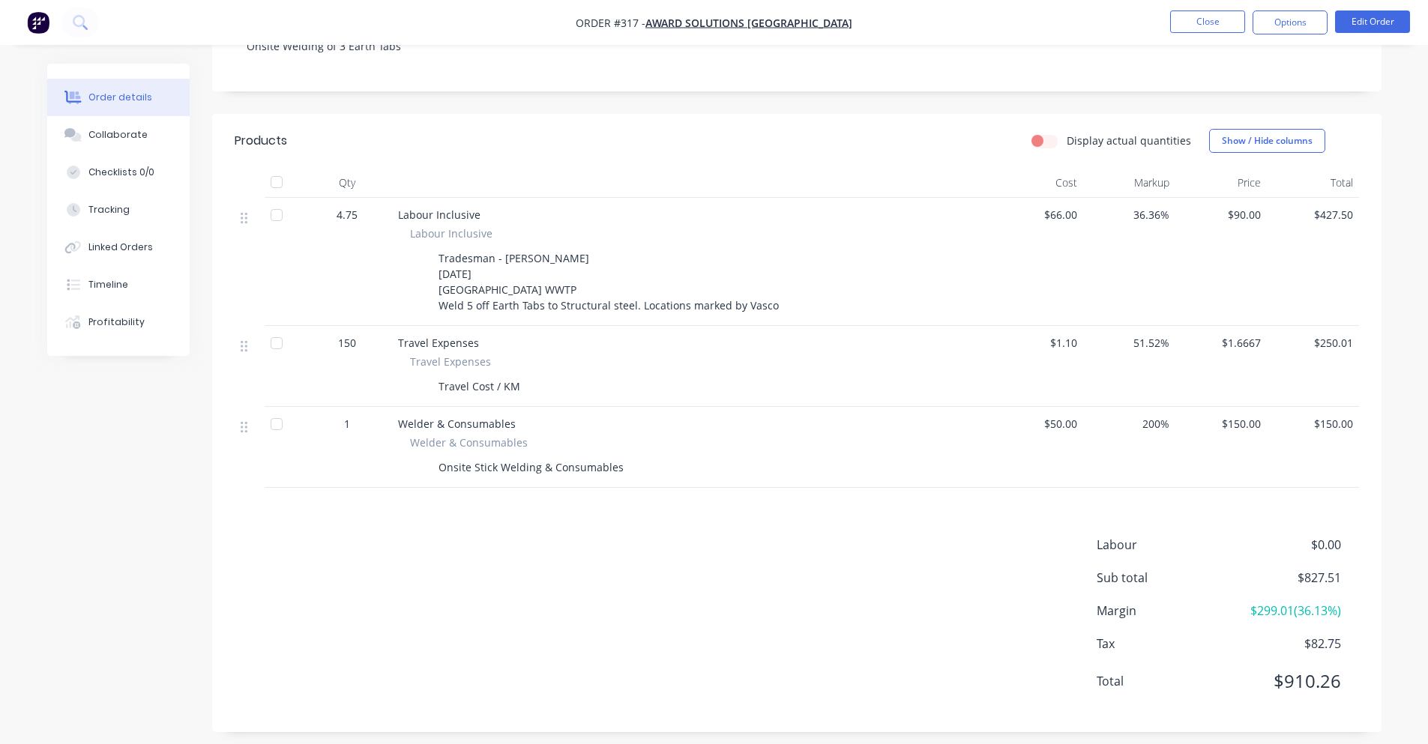
scroll to position [313, 0]
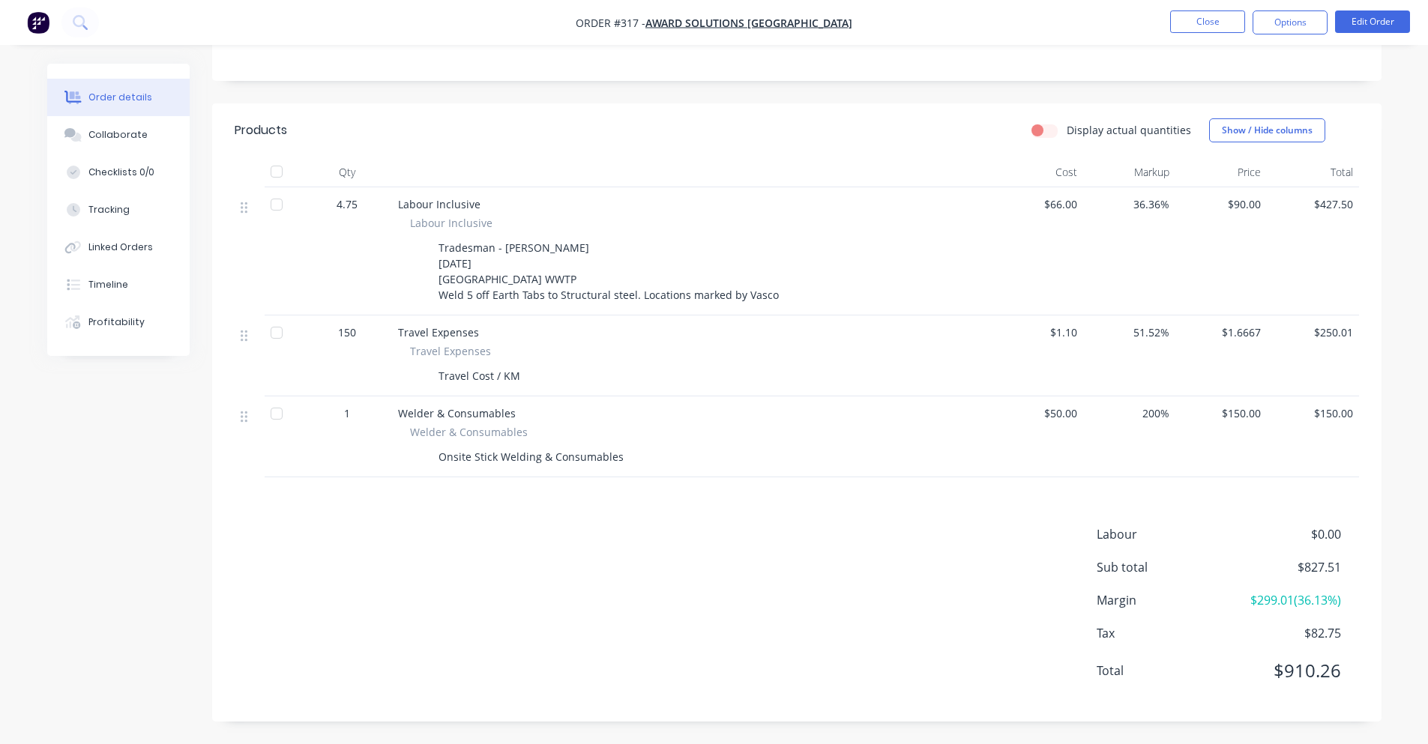
drag, startPoint x: 1319, startPoint y: 337, endPoint x: 1326, endPoint y: 334, distance: 7.7
click at [1324, 334] on span "$250.01" at bounding box center [1313, 333] width 80 height 16
click at [1359, 27] on button "Edit Order" at bounding box center [1372, 21] width 75 height 22
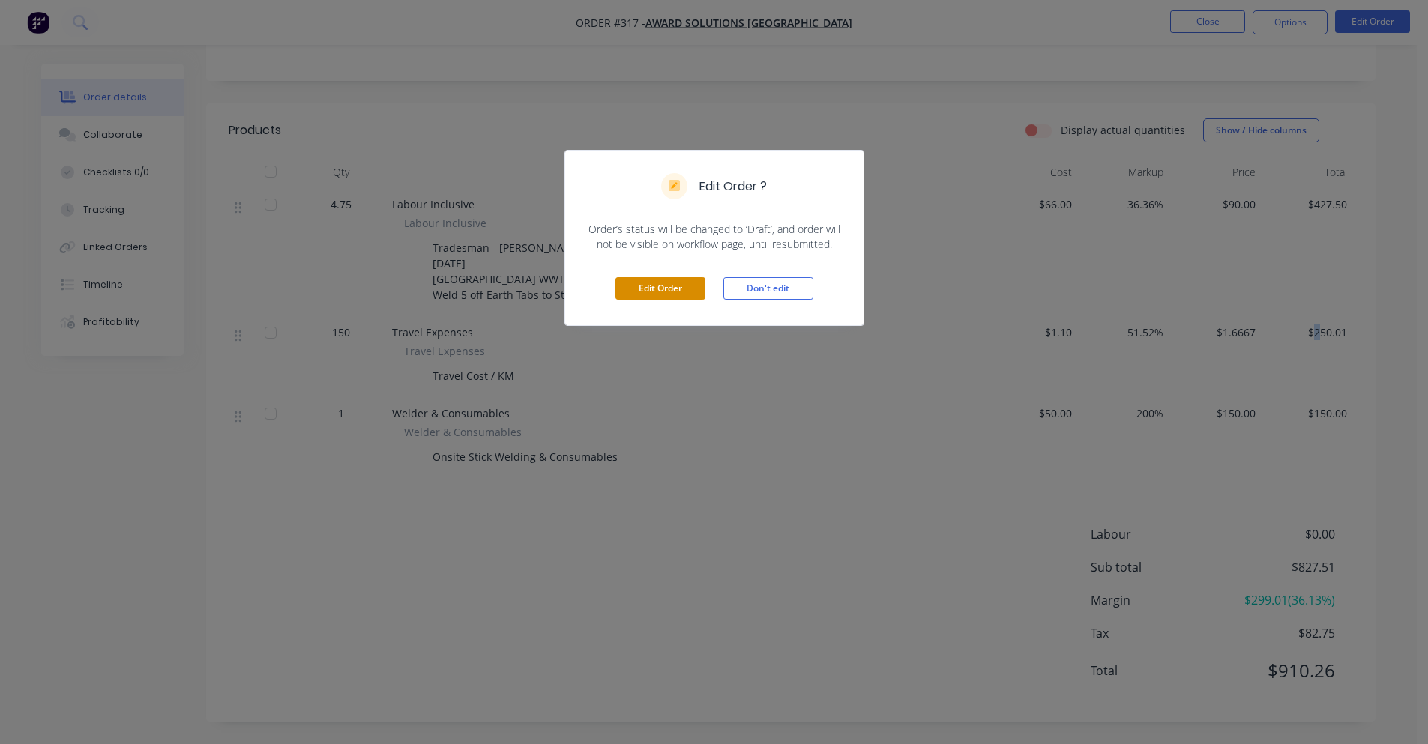
click at [660, 287] on button "Edit Order" at bounding box center [660, 288] width 90 height 22
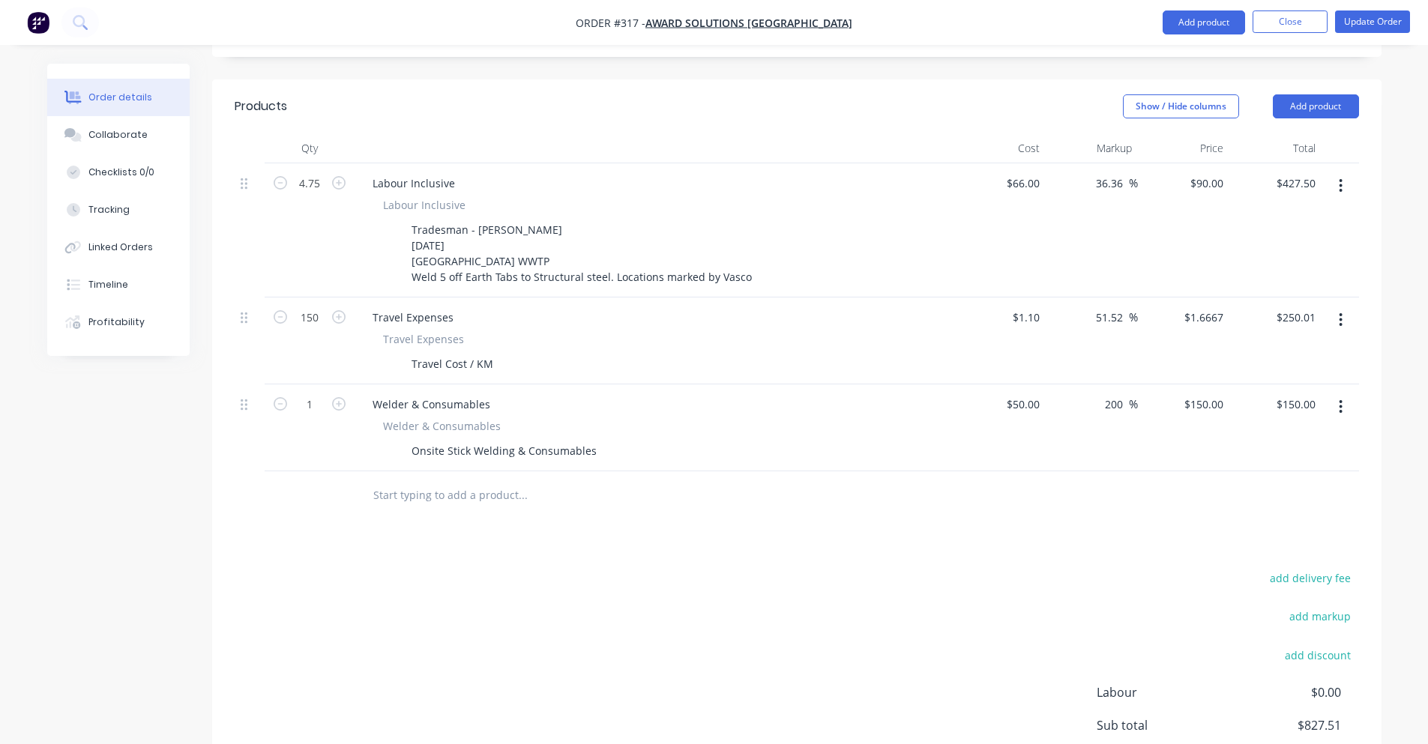
scroll to position [450, 0]
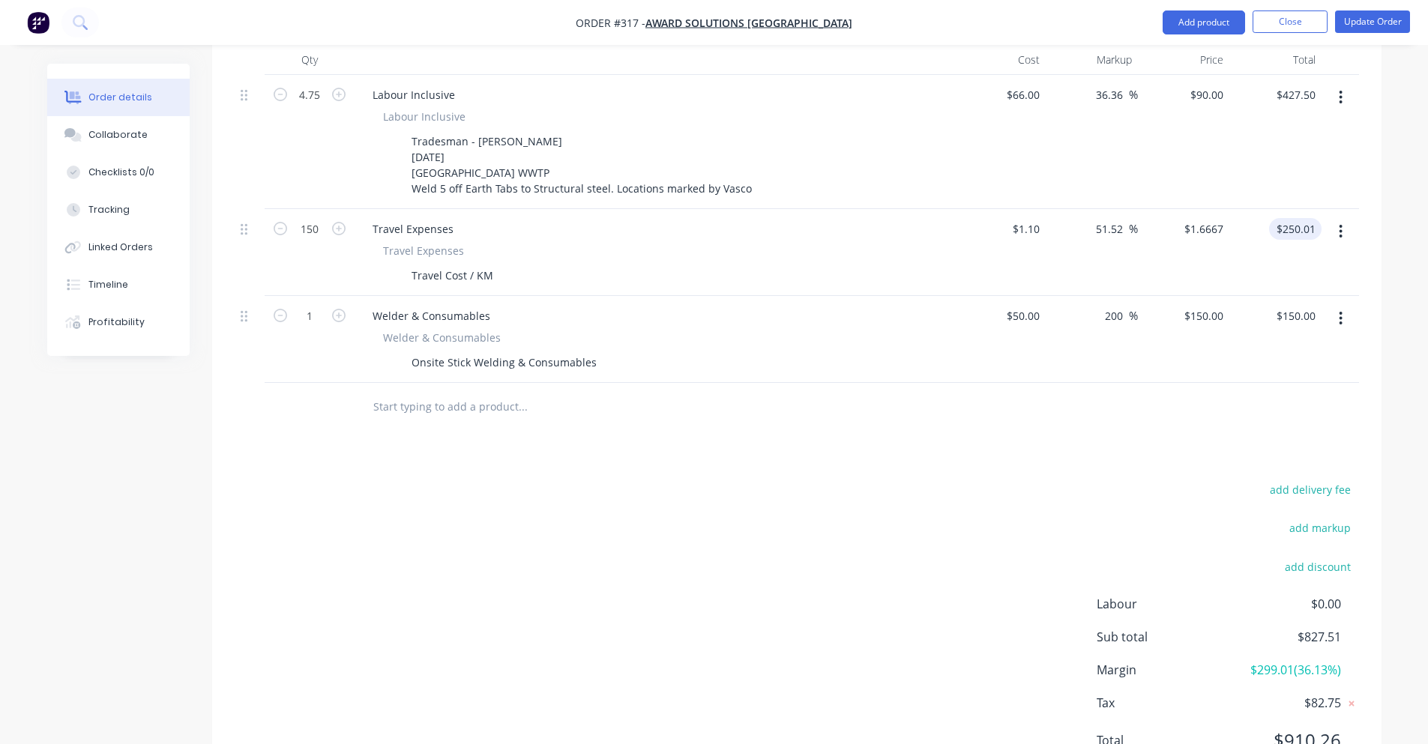
type input "250.01"
click at [1300, 218] on input "250.01" at bounding box center [1298, 229] width 46 height 22
type input "1.6667"
type input "$250.01"
click at [1214, 218] on input "1.6667" at bounding box center [1206, 229] width 46 height 22
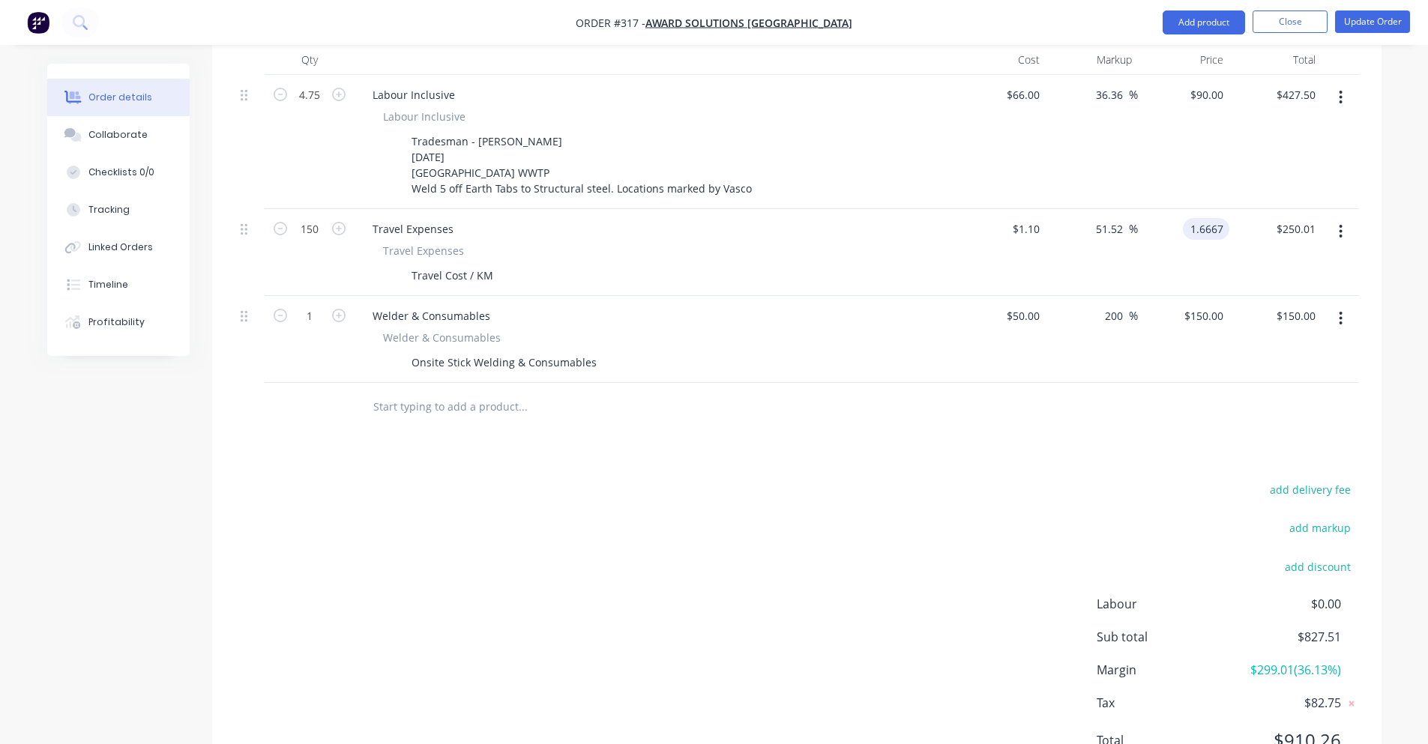
click at [1220, 218] on input "1.6667" at bounding box center [1209, 229] width 40 height 22
type input "-100"
type input "$0.00"
click at [729, 510] on div "add delivery fee add markup add discount Labour $0.00 Sub total $577.50 Margin …" at bounding box center [797, 624] width 1124 height 289
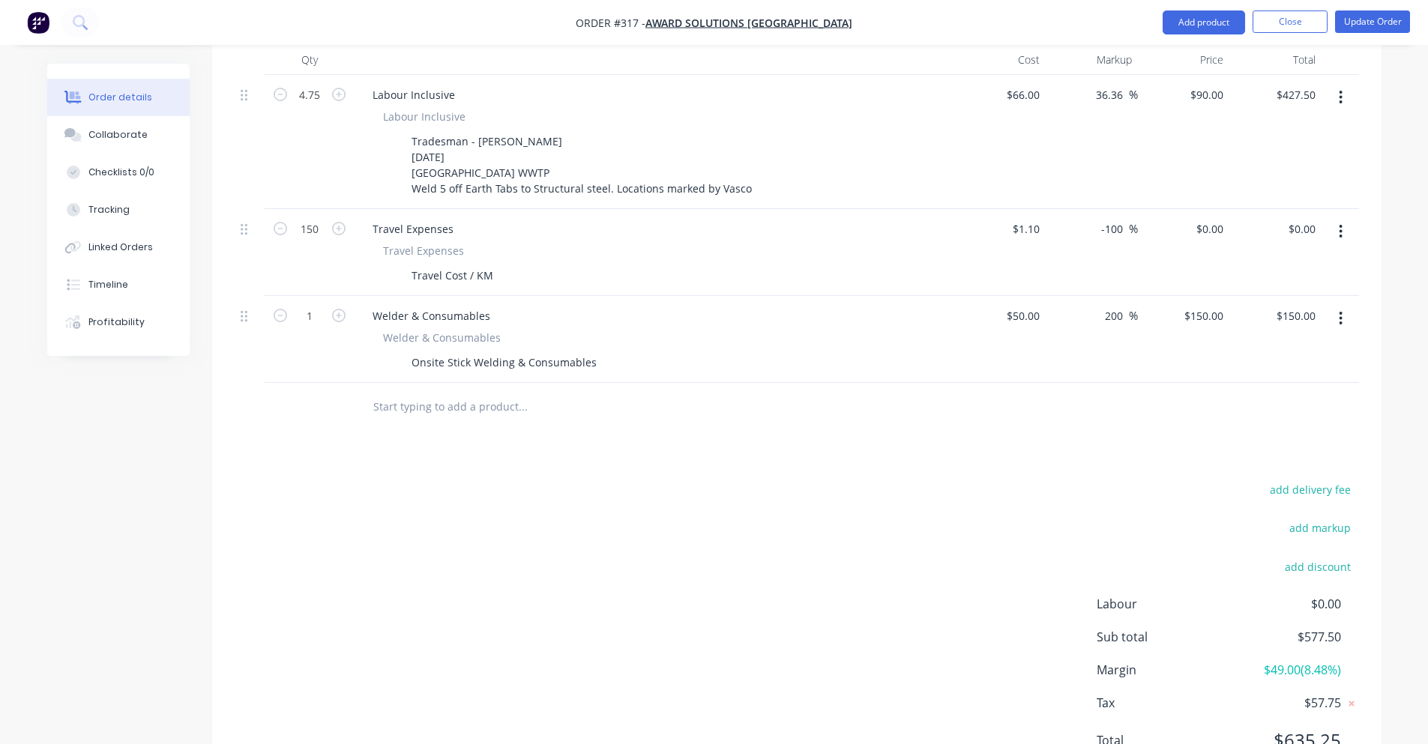
click at [1290, 209] on div "$0.00 $0.00" at bounding box center [1275, 252] width 92 height 87
click at [1293, 218] on input "0.00" at bounding box center [1307, 229] width 28 height 22
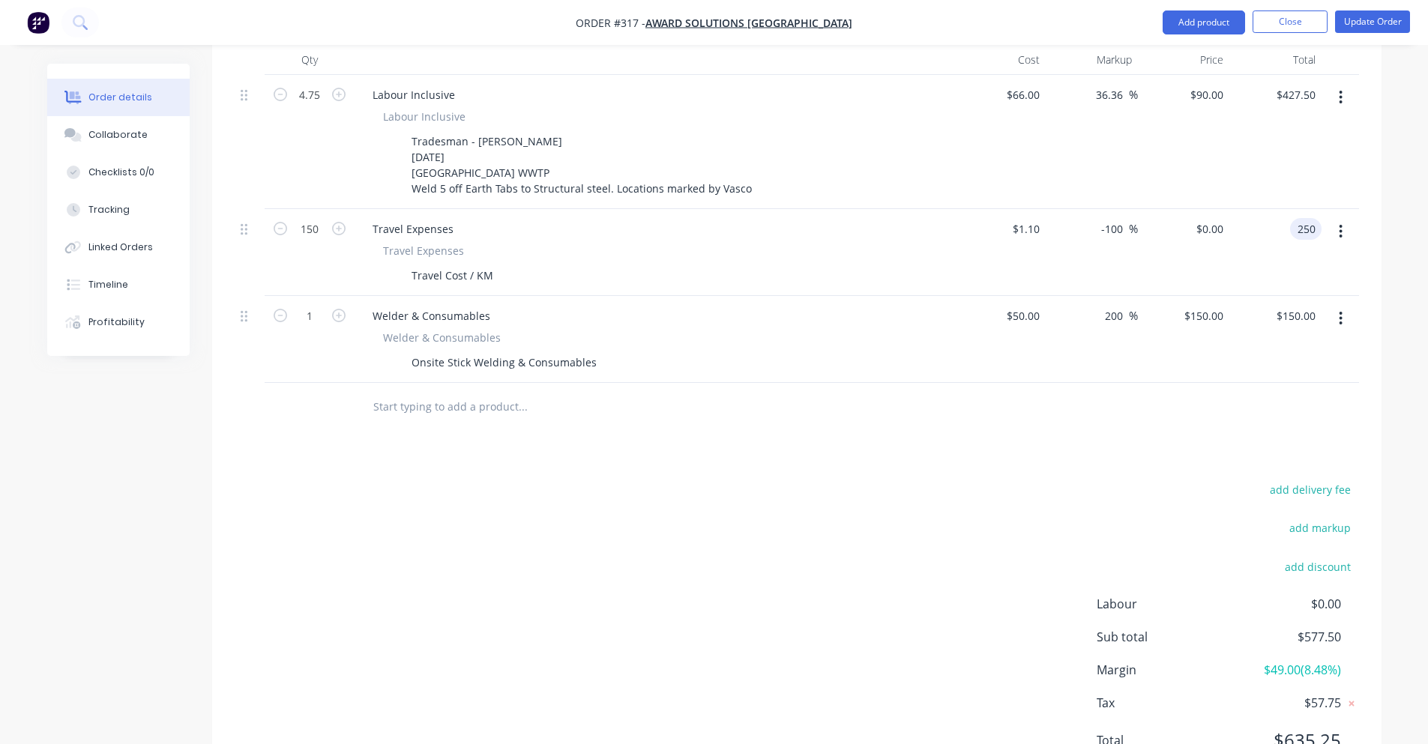
type input "250"
type input "51.52"
type input "$1.6667"
type input "$250.01"
click at [956, 480] on div "add delivery fee add markup add discount Labour $0.00 Sub total $827.51 Margin …" at bounding box center [797, 624] width 1124 height 289
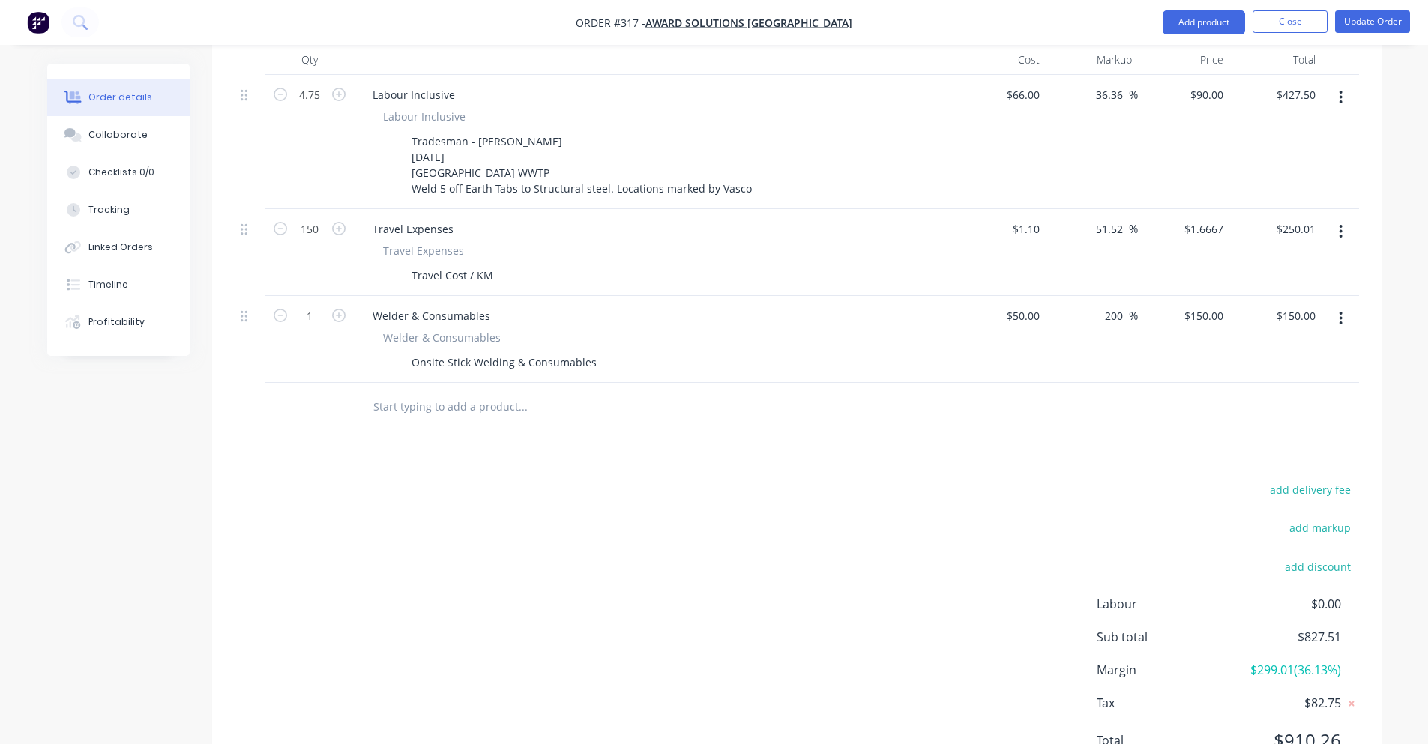
click at [1342, 223] on icon "button" at bounding box center [1341, 231] width 4 height 16
click at [1304, 350] on div "Delete" at bounding box center [1287, 361] width 115 height 22
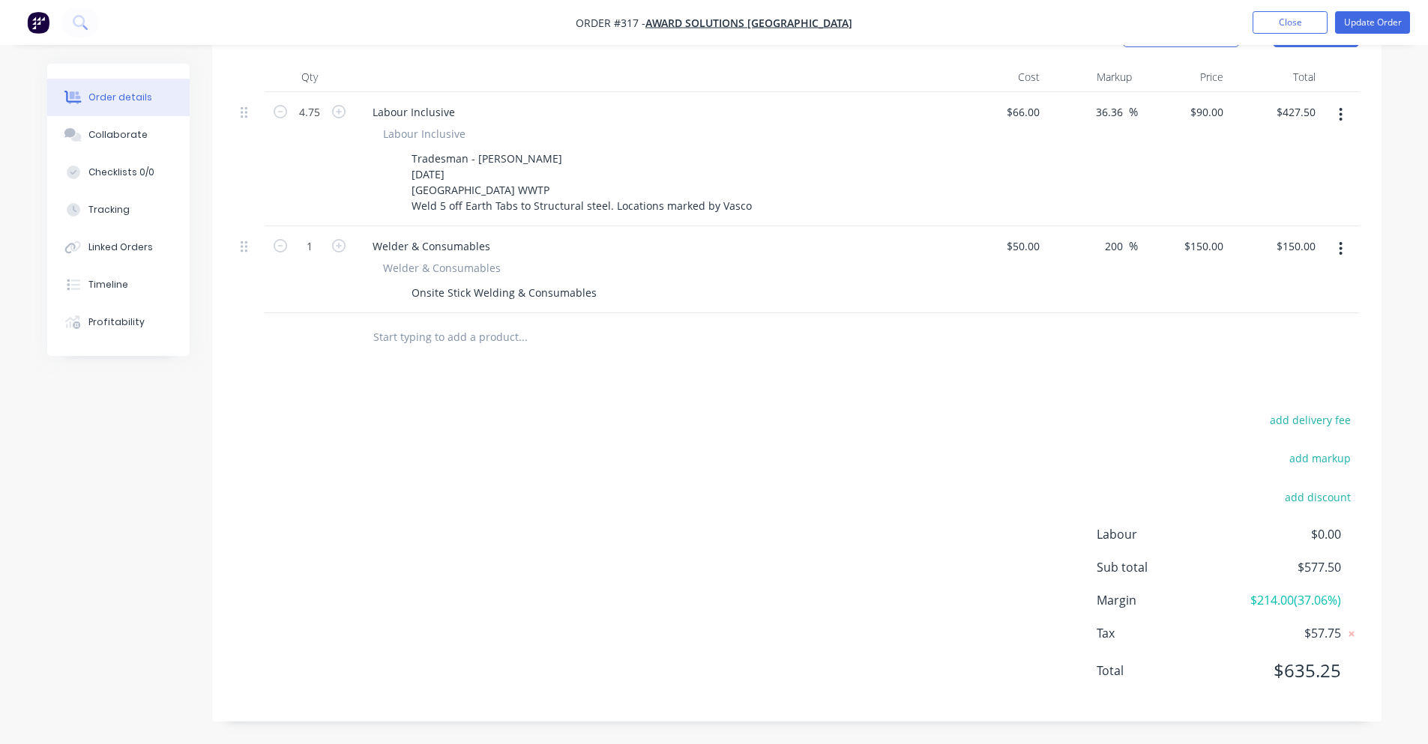
scroll to position [411, 0]
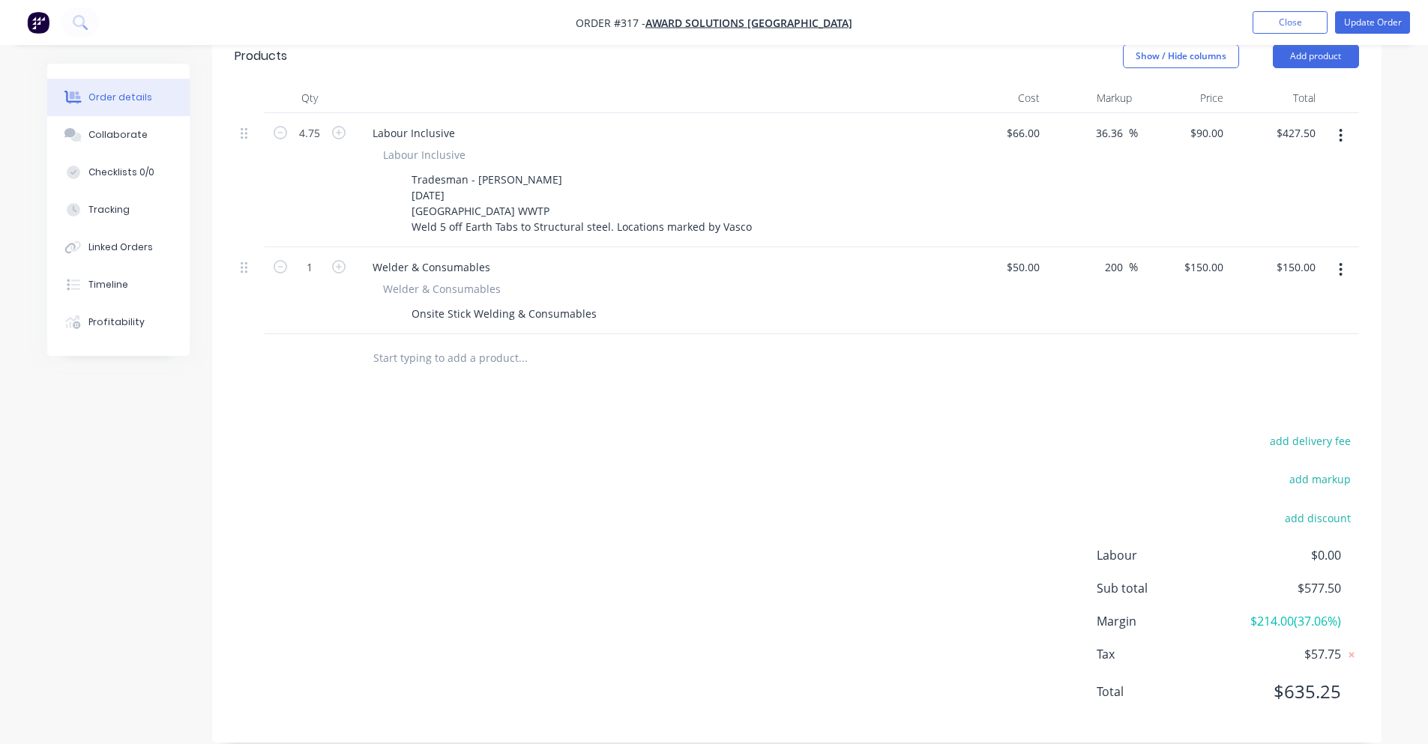
click at [455, 343] on input "text" at bounding box center [522, 358] width 300 height 30
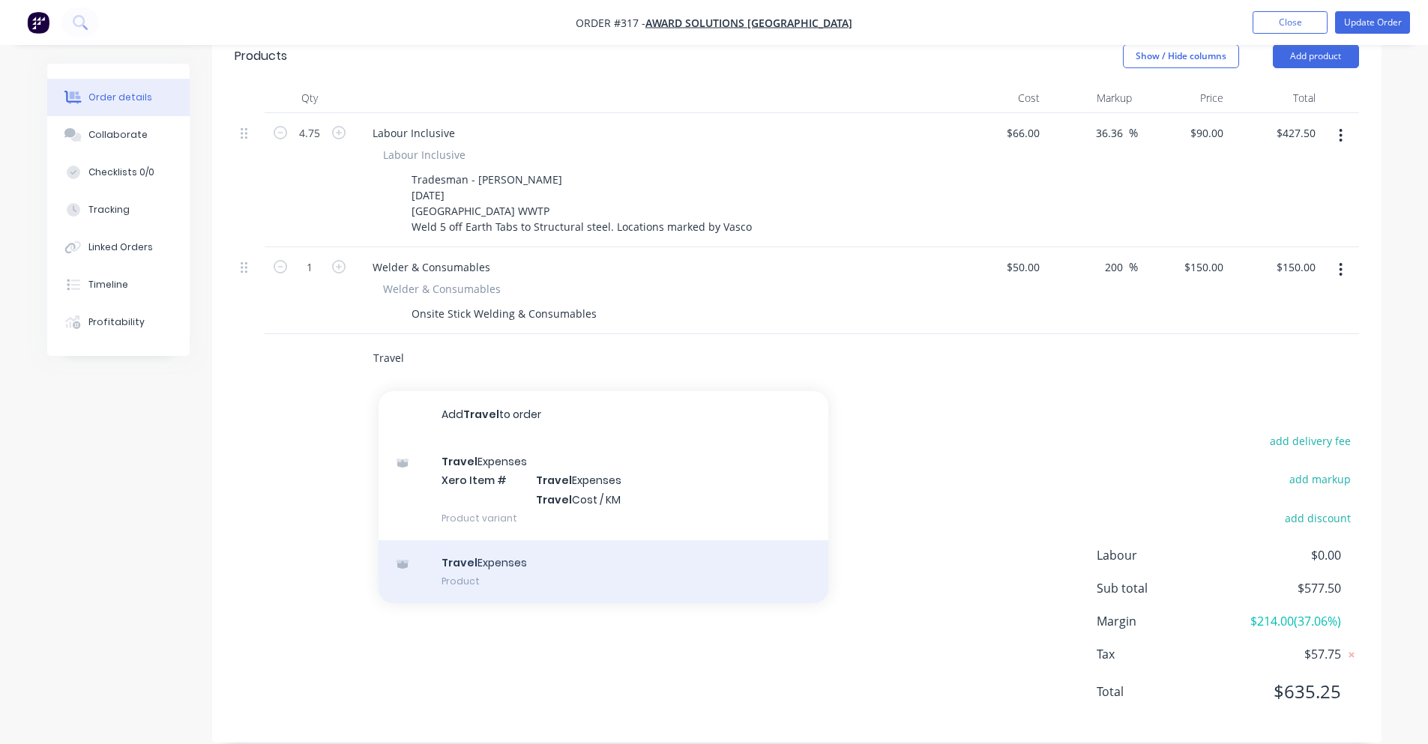
type input "Travel"
click at [494, 540] on div "Travel Expenses Product" at bounding box center [603, 571] width 450 height 63
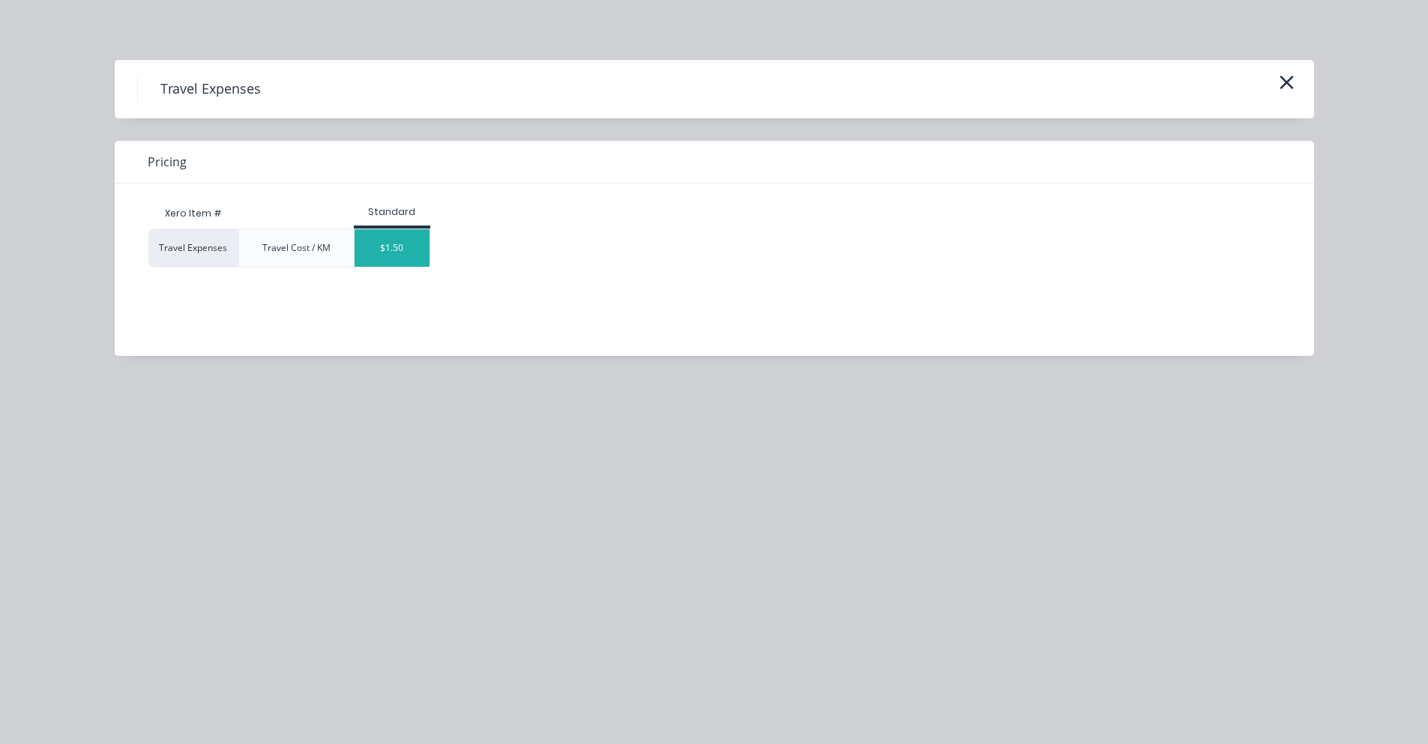
click at [355, 250] on div "$1.50" at bounding box center [392, 247] width 75 height 37
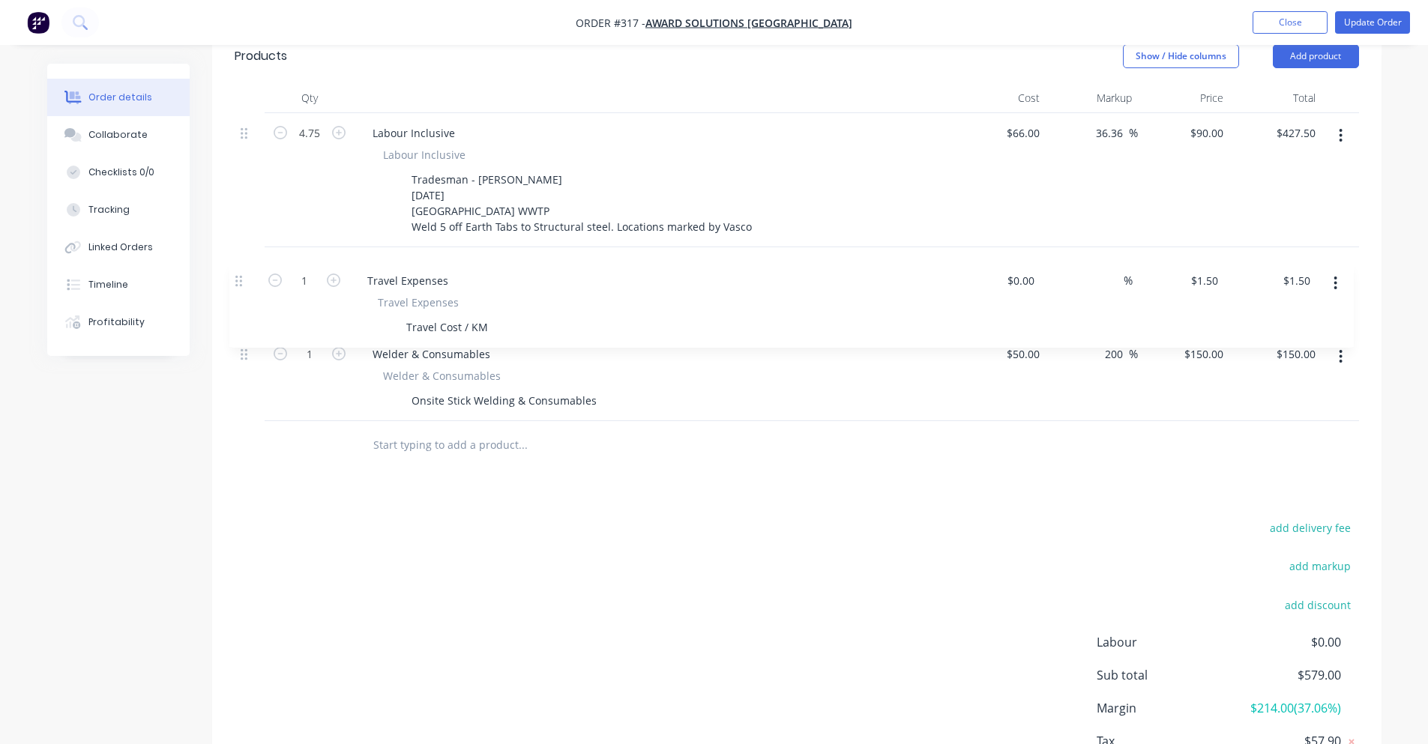
drag, startPoint x: 242, startPoint y: 334, endPoint x: 234, endPoint y: 252, distance: 82.1
click at [235, 252] on div "4.75 Labour Inclusive Labour Inclusive Tradesman - [PERSON_NAME] [DATE] [GEOGRA…" at bounding box center [797, 267] width 1124 height 308
drag, startPoint x: 495, startPoint y: 290, endPoint x: 384, endPoint y: 292, distance: 110.9
click at [384, 303] on div "Travel Cost / KM" at bounding box center [651, 314] width 549 height 22
click at [1029, 266] on div "$0.00 $0.00" at bounding box center [1000, 290] width 92 height 87
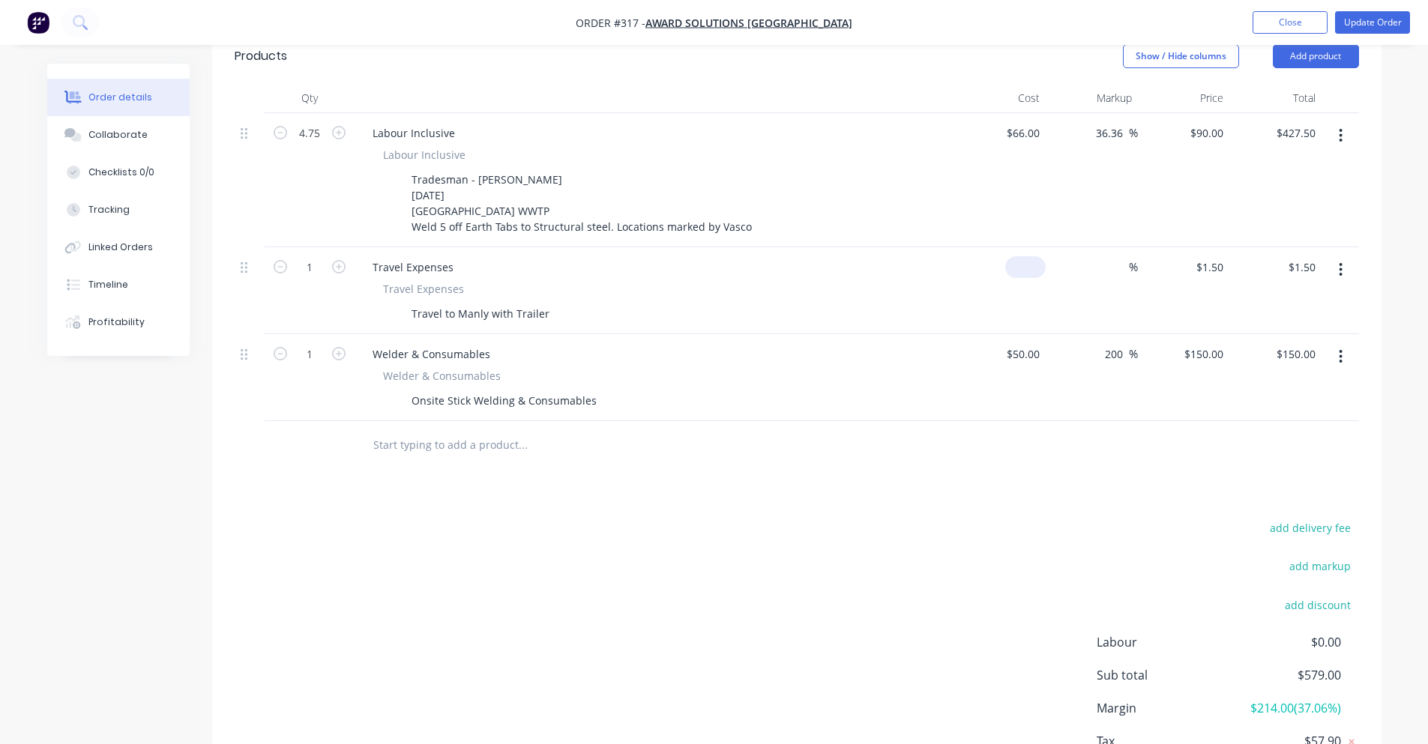
click at [1034, 256] on input at bounding box center [1028, 267] width 34 height 22
type input "$75.00"
click at [1165, 518] on div "add delivery fee add markup add discount Labour $0.00 Sub total $579.00 Margin …" at bounding box center [797, 662] width 1124 height 289
click at [1306, 256] on input "75.00" at bounding box center [1301, 267] width 40 height 22
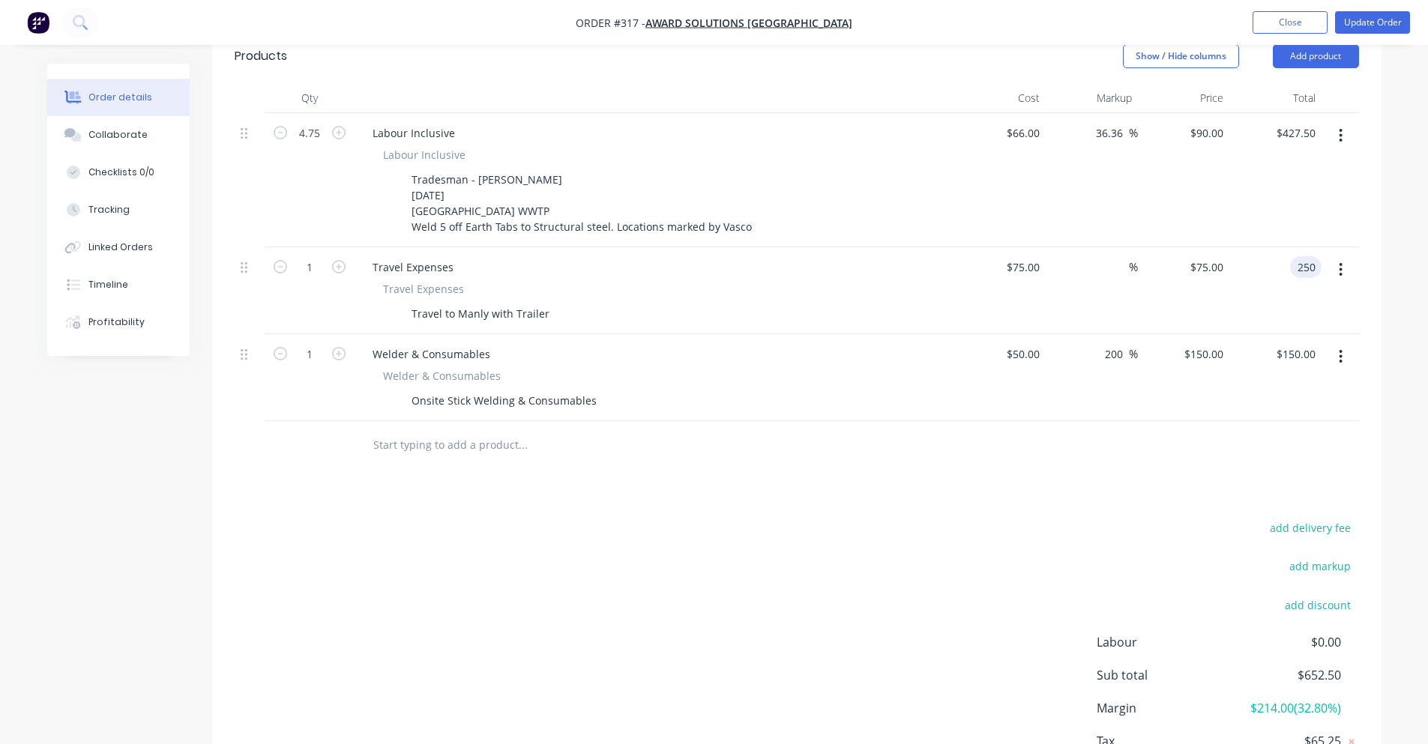
type input "250"
type input "233.33"
type input "$250.00"
click at [651, 573] on div "add delivery fee add markup add discount Labour $0.00 Sub total $652.50 Margin …" at bounding box center [797, 662] width 1124 height 289
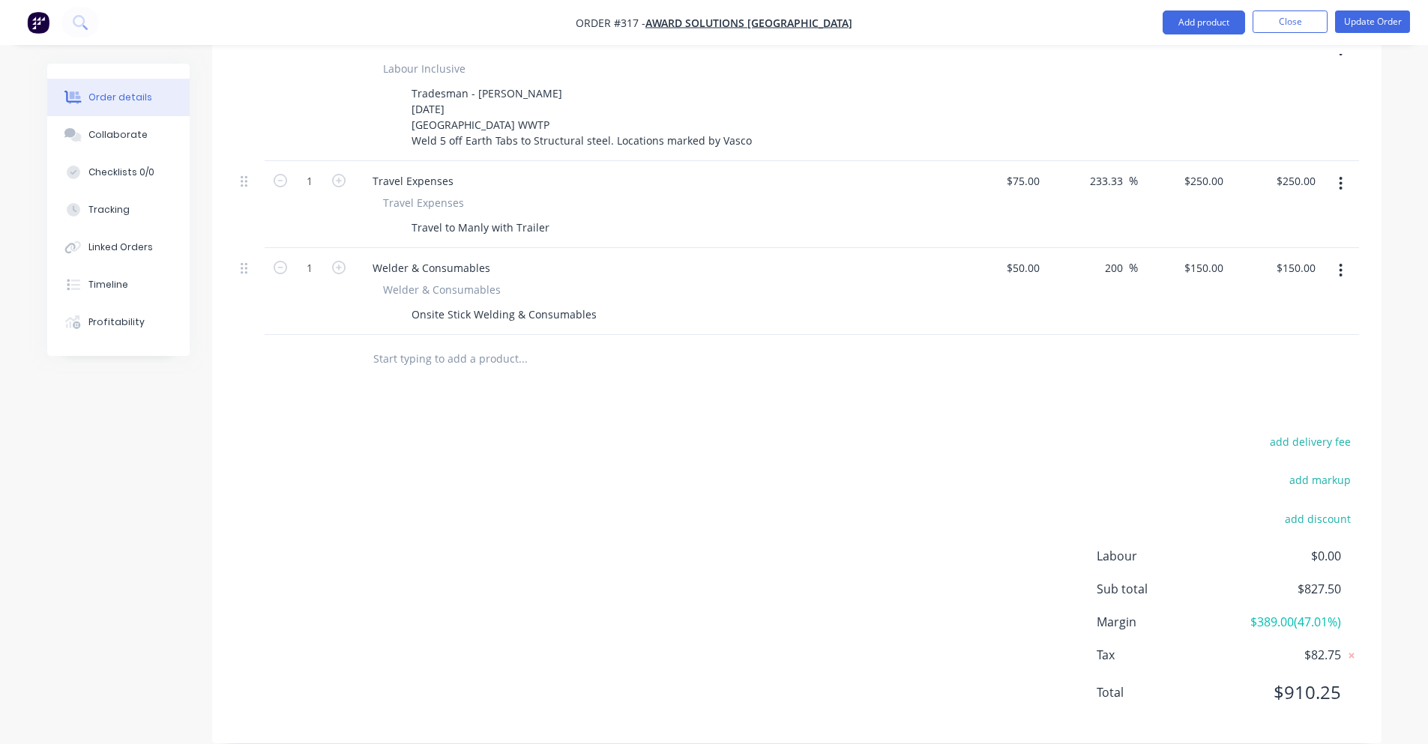
scroll to position [498, 0]
drag, startPoint x: 1341, startPoint y: 681, endPoint x: 1387, endPoint y: 683, distance: 46.5
click at [1387, 683] on div "Order details Collaborate Checklists 0/0 Tracking Linked Orders Timeline Profit…" at bounding box center [714, 165] width 1364 height 1200
click at [1374, 683] on div "add delivery fee add markup add discount Labour $0.00 Sub total $827.50 Margin …" at bounding box center [796, 575] width 1169 height 289
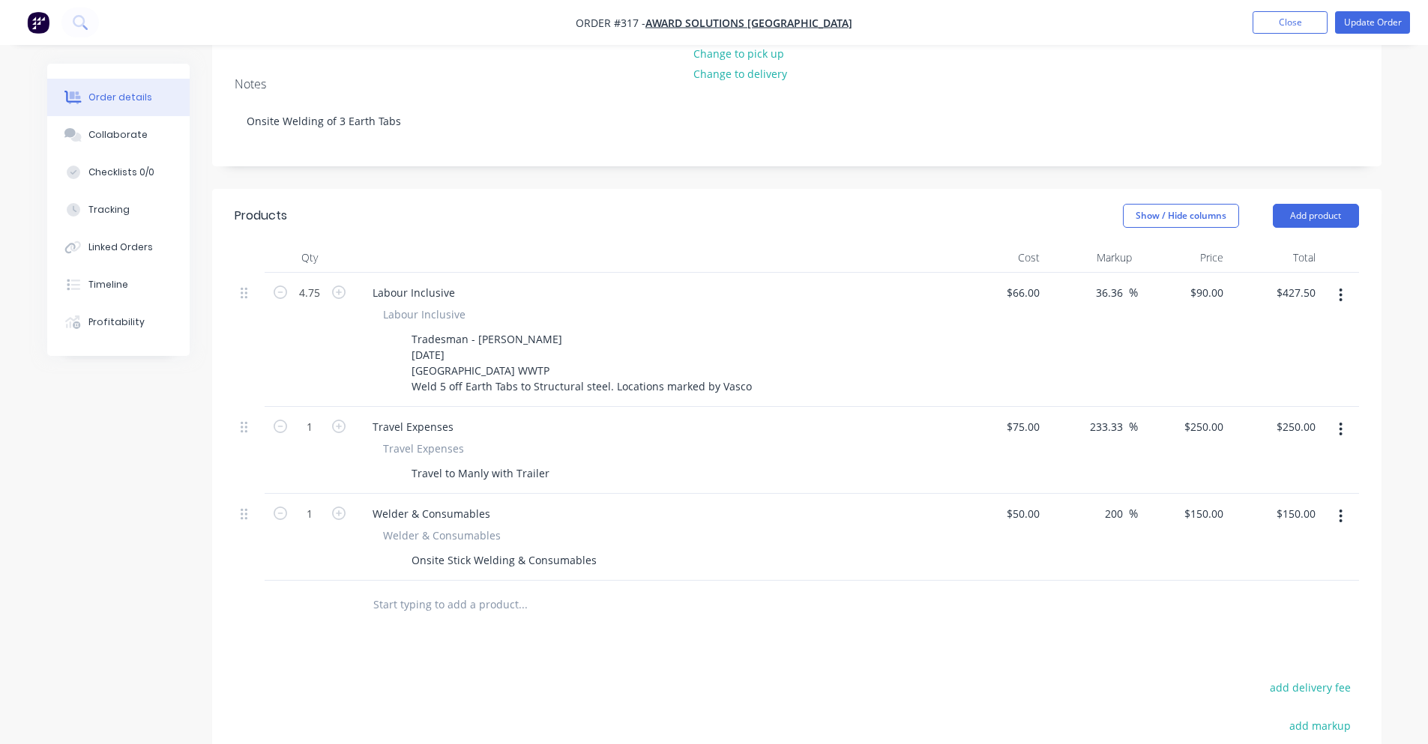
scroll to position [199, 0]
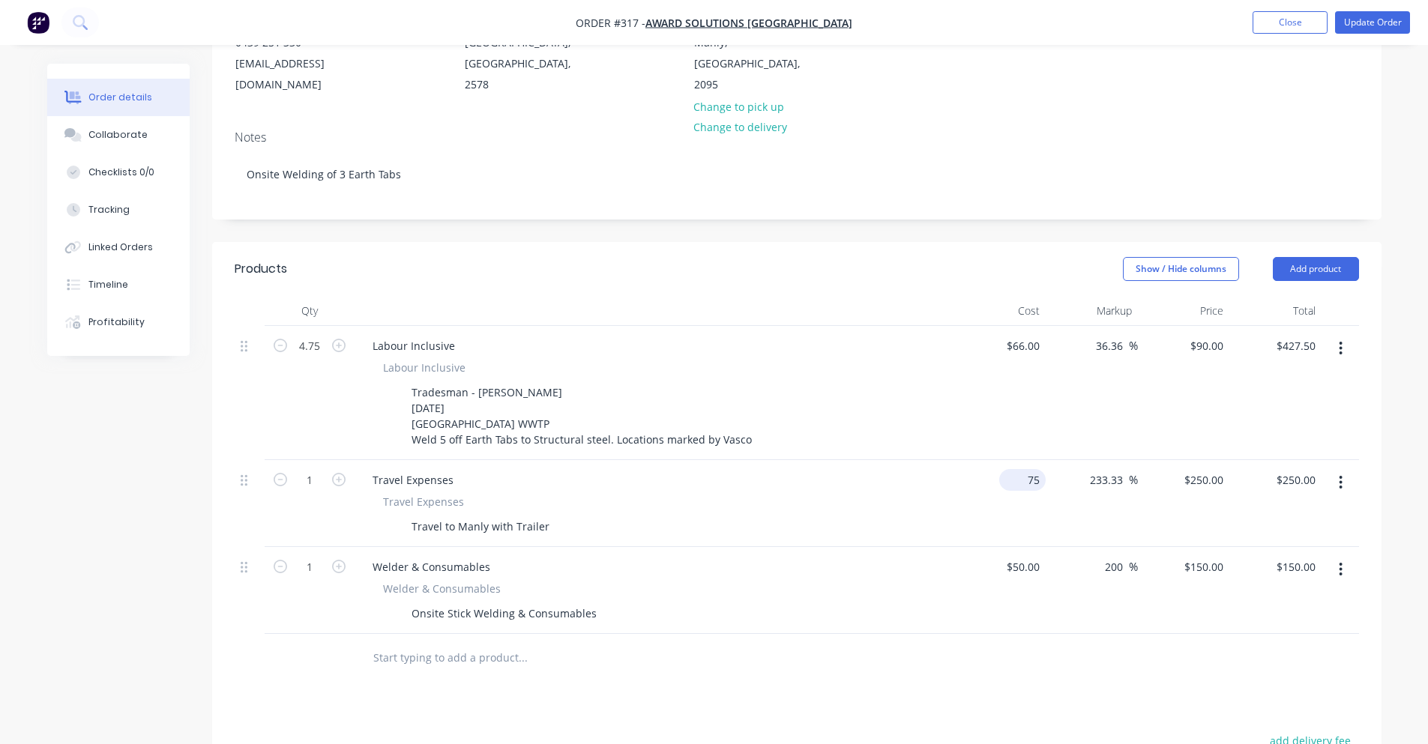
click at [1024, 469] on div "75 $75.00" at bounding box center [1022, 480] width 46 height 22
type input "$150.00"
type input "$500.00"
click at [863, 648] on div at bounding box center [624, 658] width 528 height 30
click at [1291, 469] on input "500.00" at bounding box center [1301, 480] width 40 height 22
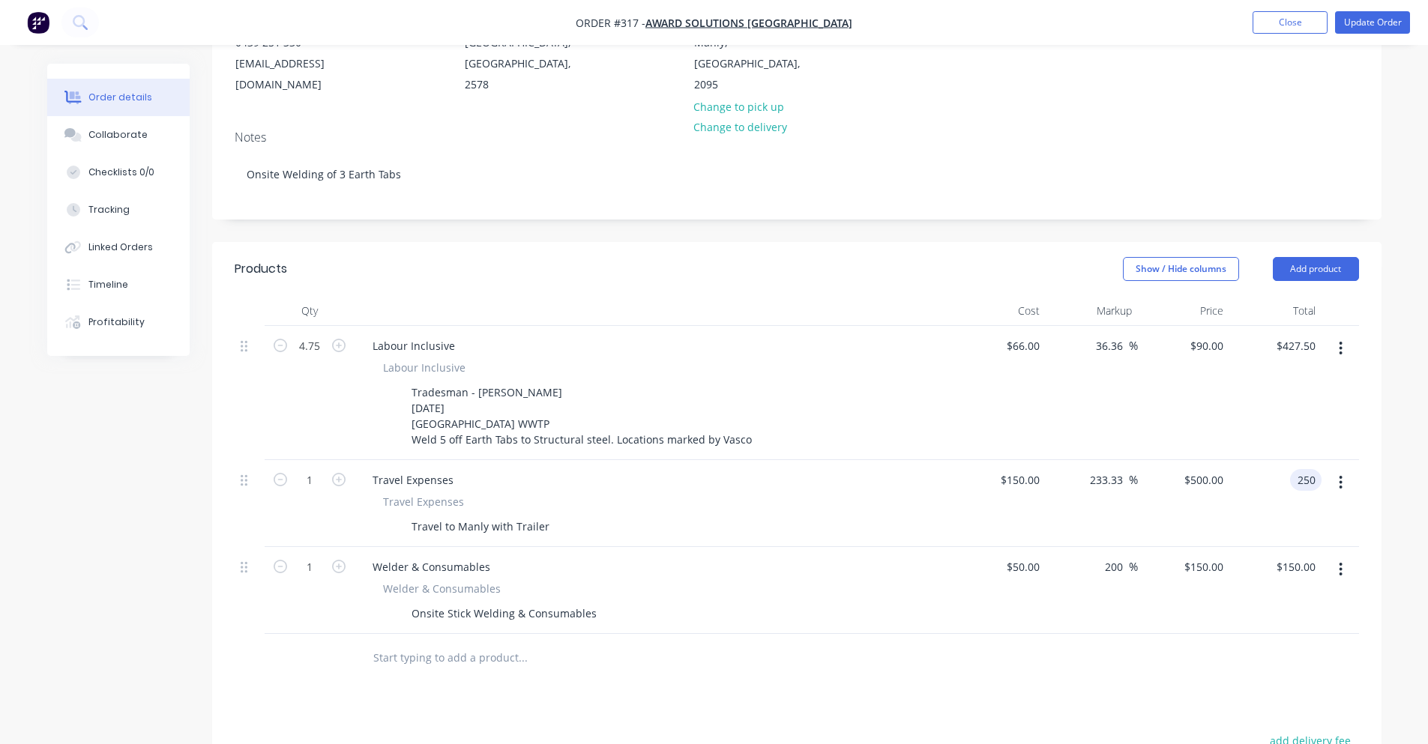
type input "250"
type input "66.67"
type input "$250.00"
click at [1082, 647] on div at bounding box center [797, 658] width 1124 height 49
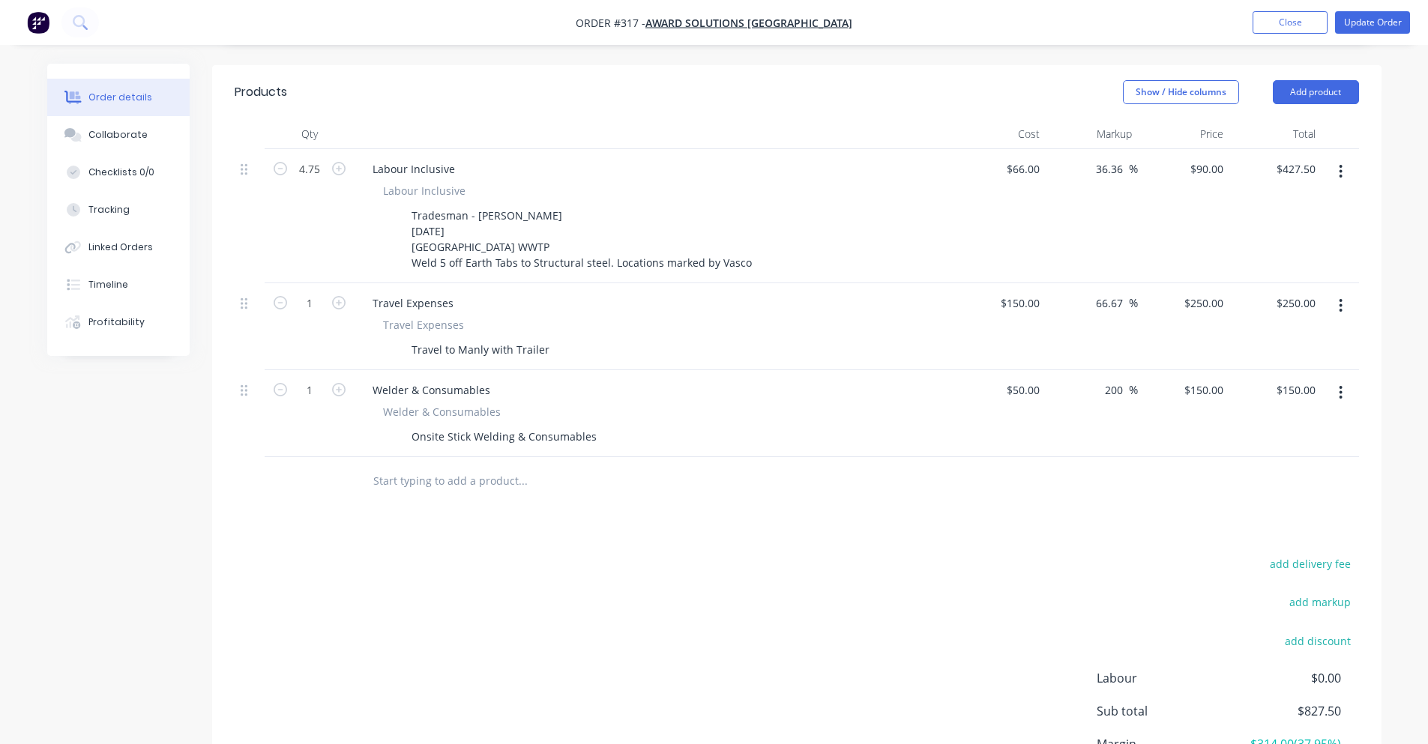
scroll to position [349, 0]
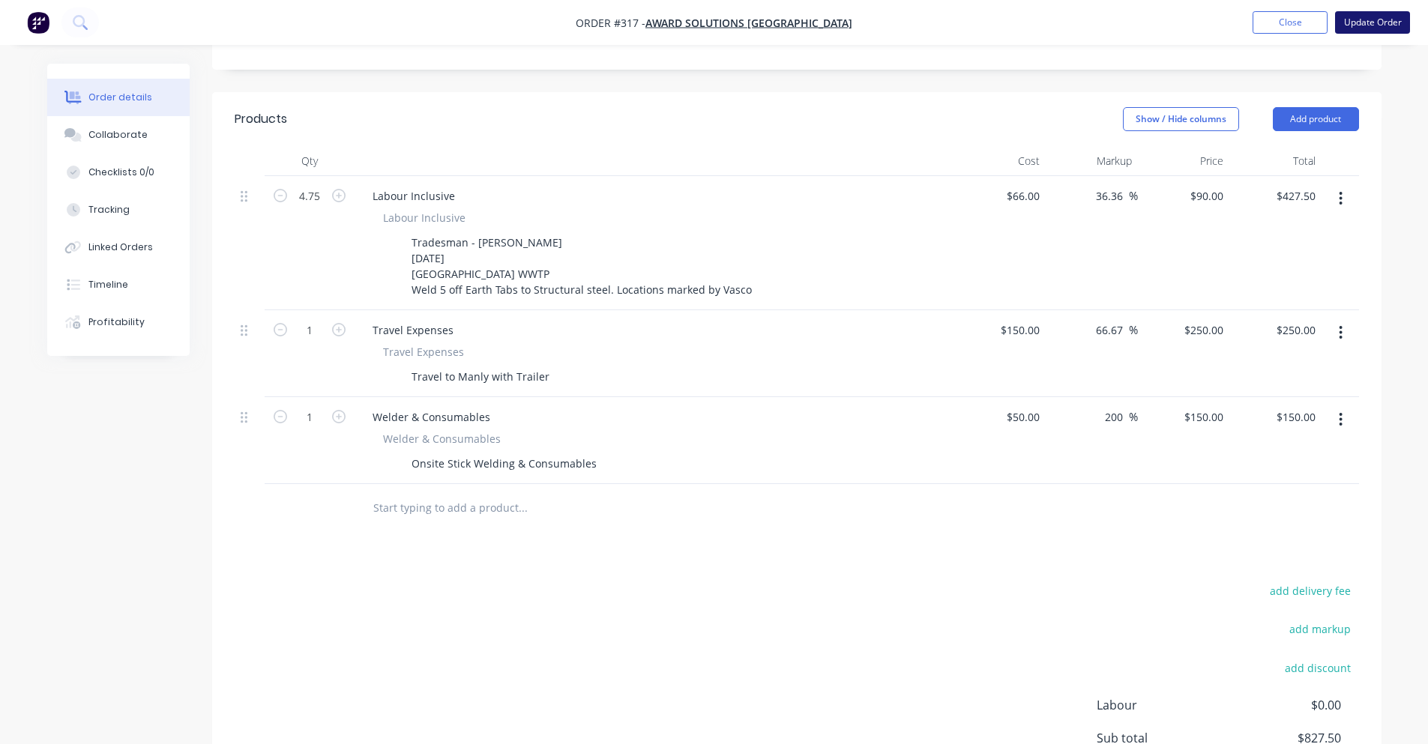
click at [1375, 32] on button "Update Order" at bounding box center [1372, 22] width 75 height 22
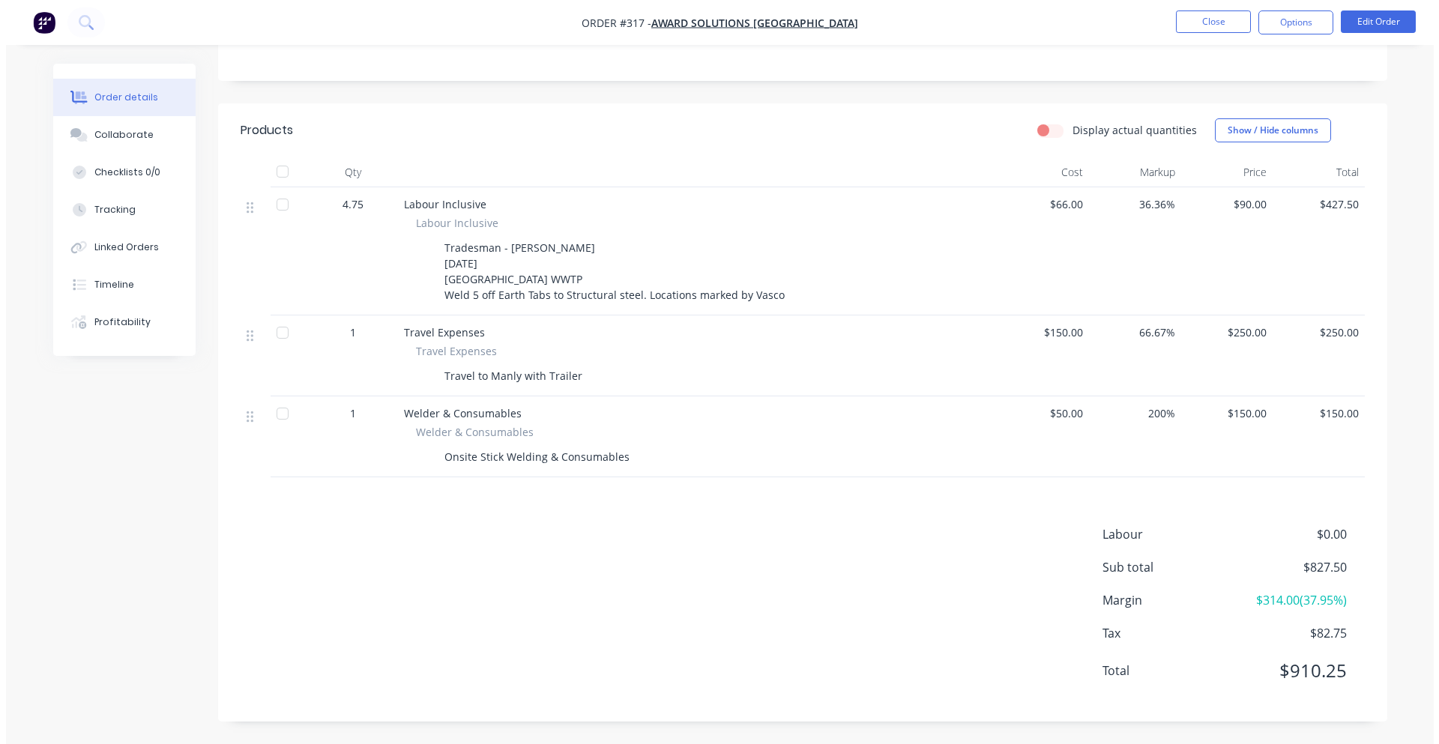
scroll to position [0, 0]
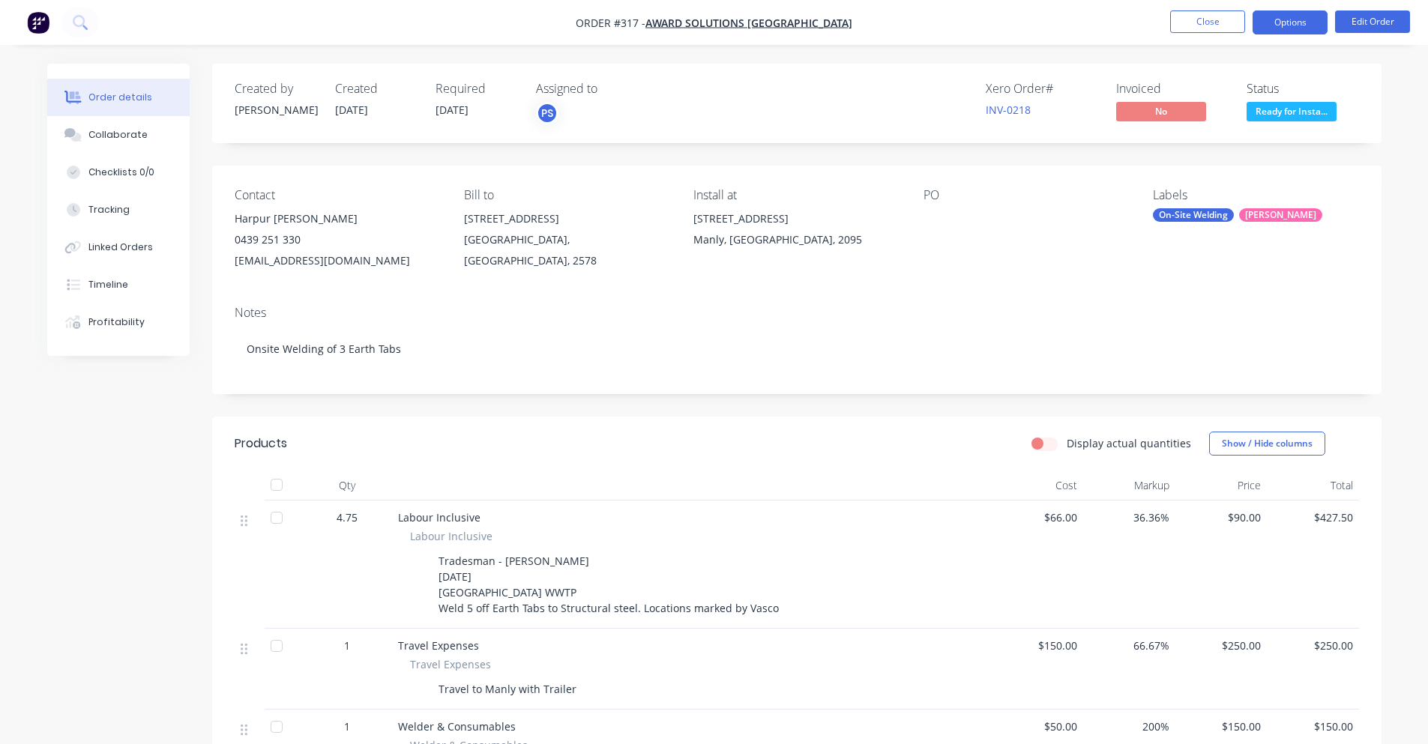
drag, startPoint x: 993, startPoint y: 109, endPoint x: 1280, endPoint y: 13, distance: 302.4
click at [1280, 13] on button "Options" at bounding box center [1289, 22] width 75 height 24
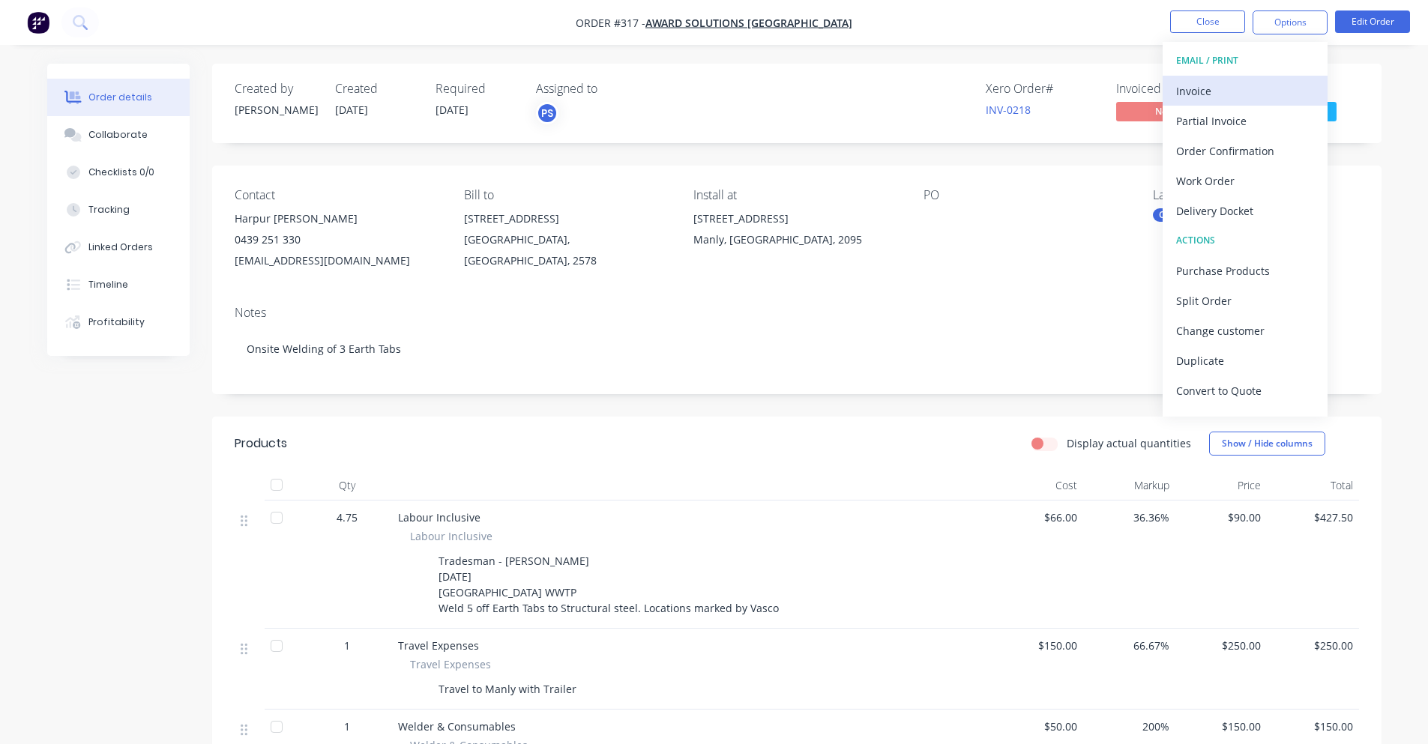
click at [1250, 95] on div "Invoice" at bounding box center [1245, 91] width 138 height 22
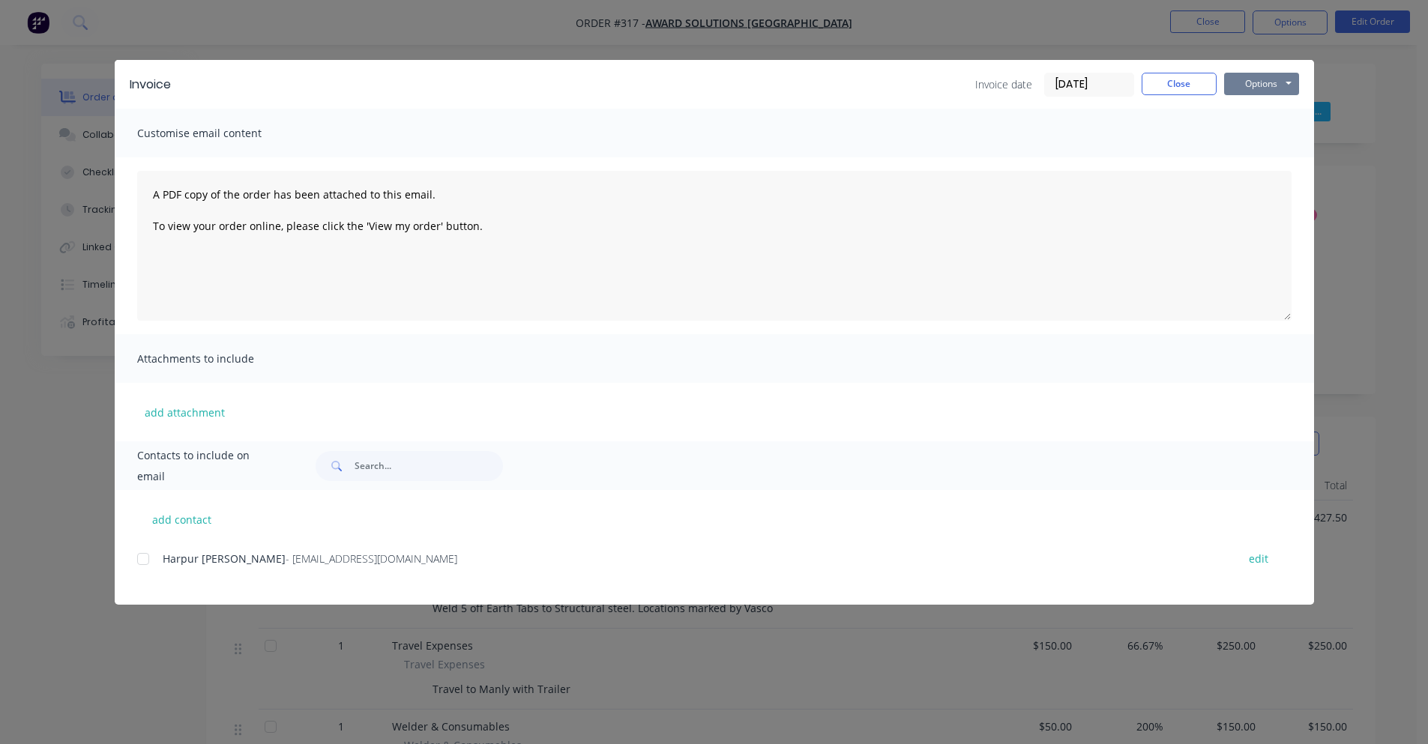
click at [1233, 87] on button "Options" at bounding box center [1261, 84] width 75 height 22
click at [1224, 106] on button "Preview" at bounding box center [1272, 110] width 96 height 25
click at [1245, 91] on button "Options" at bounding box center [1261, 84] width 75 height 22
click at [143, 561] on div at bounding box center [143, 559] width 30 height 30
click at [1240, 82] on button "Options" at bounding box center [1261, 84] width 75 height 22
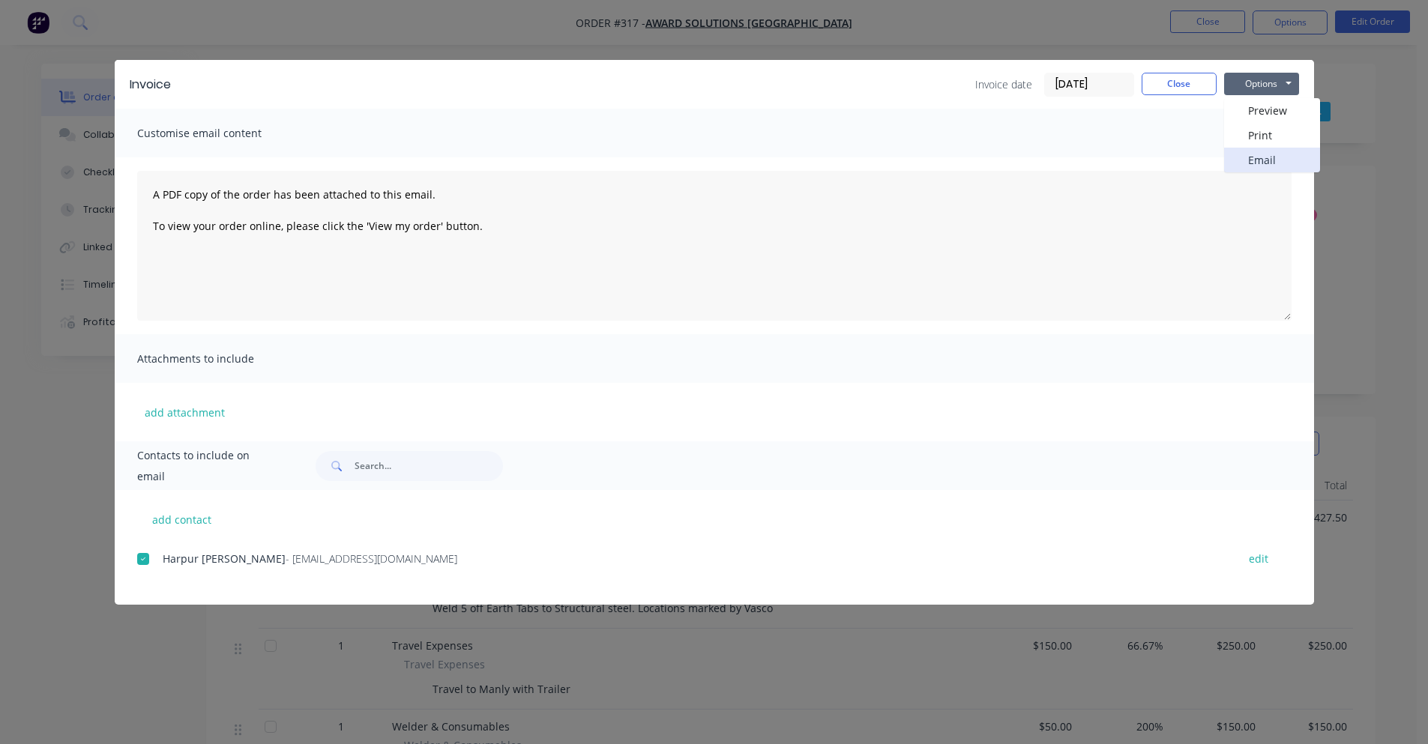
click at [1252, 159] on button "Email" at bounding box center [1272, 160] width 96 height 25
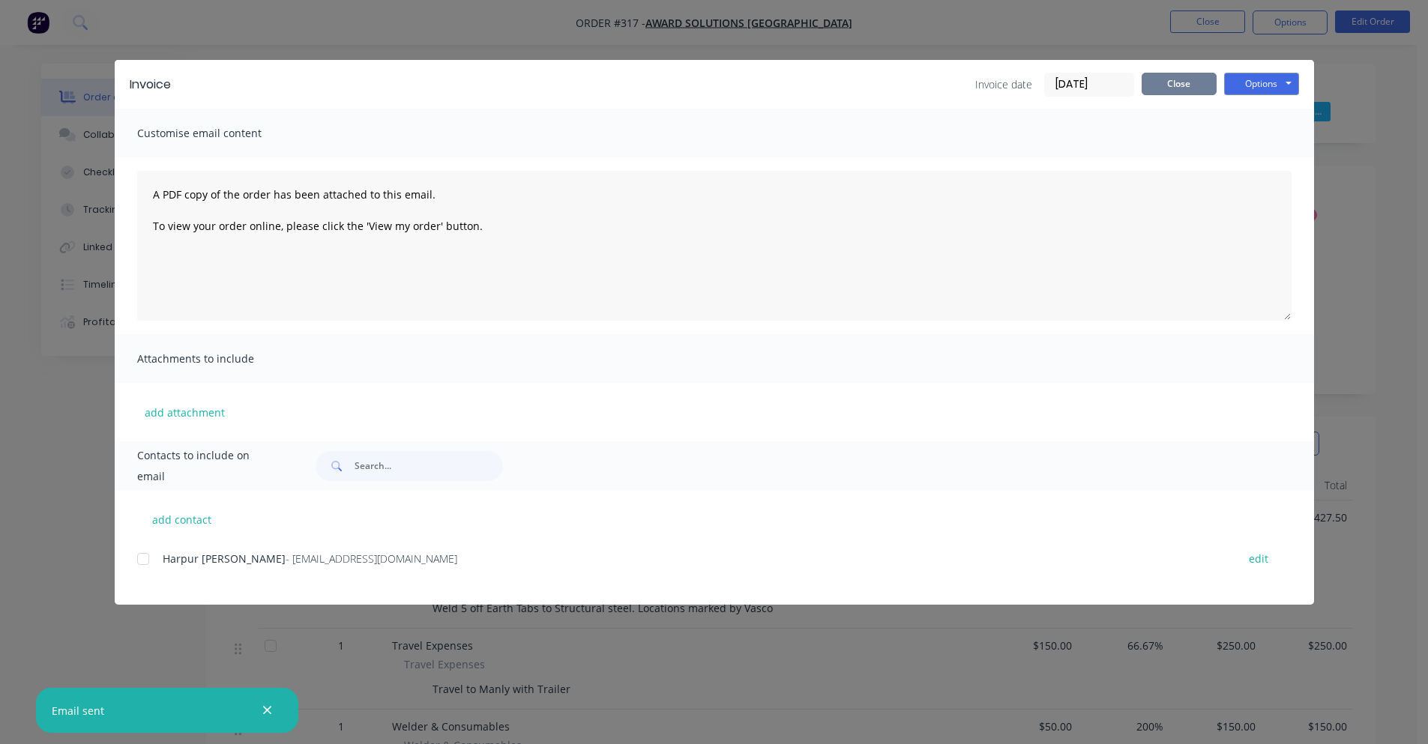
click at [1201, 85] on button "Close" at bounding box center [1178, 84] width 75 height 22
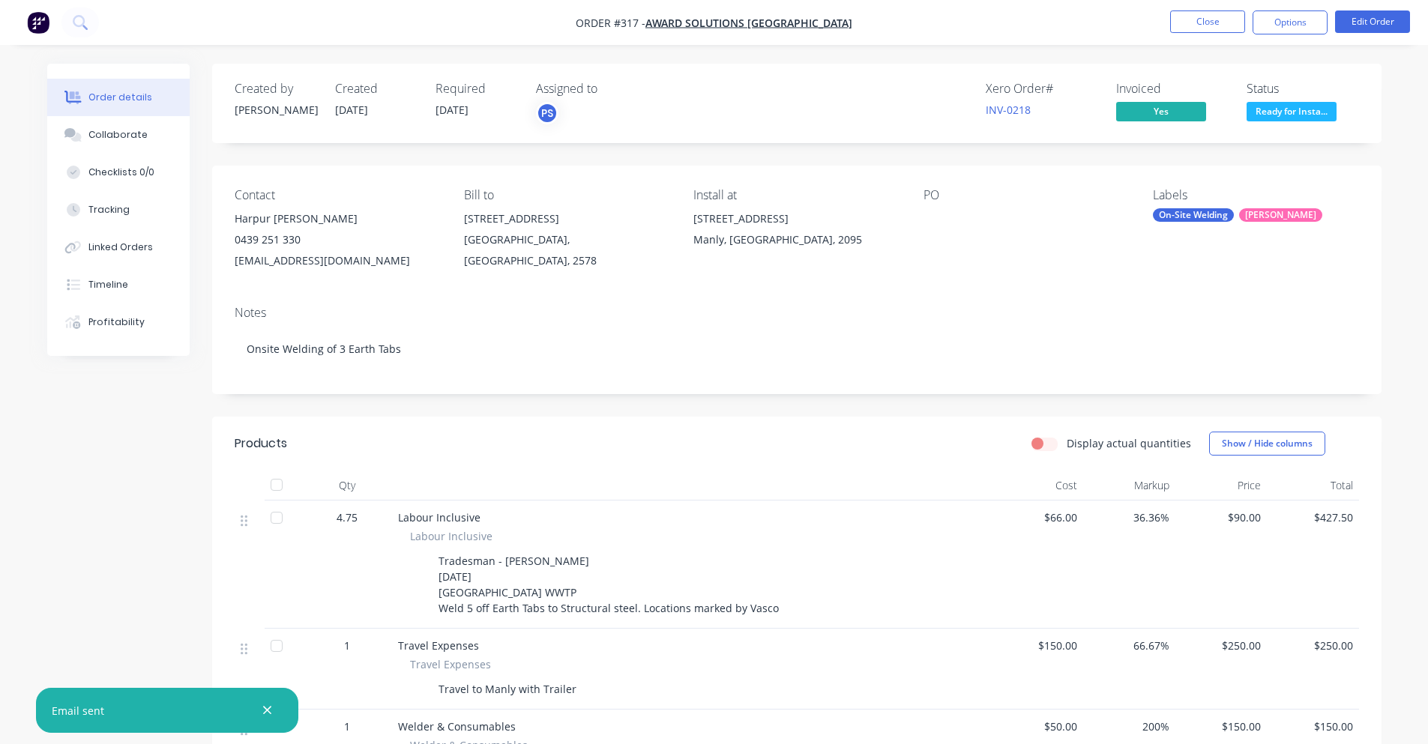
click at [112, 92] on div "Order details" at bounding box center [120, 97] width 64 height 13
click at [1227, 11] on button "Close" at bounding box center [1207, 21] width 75 height 22
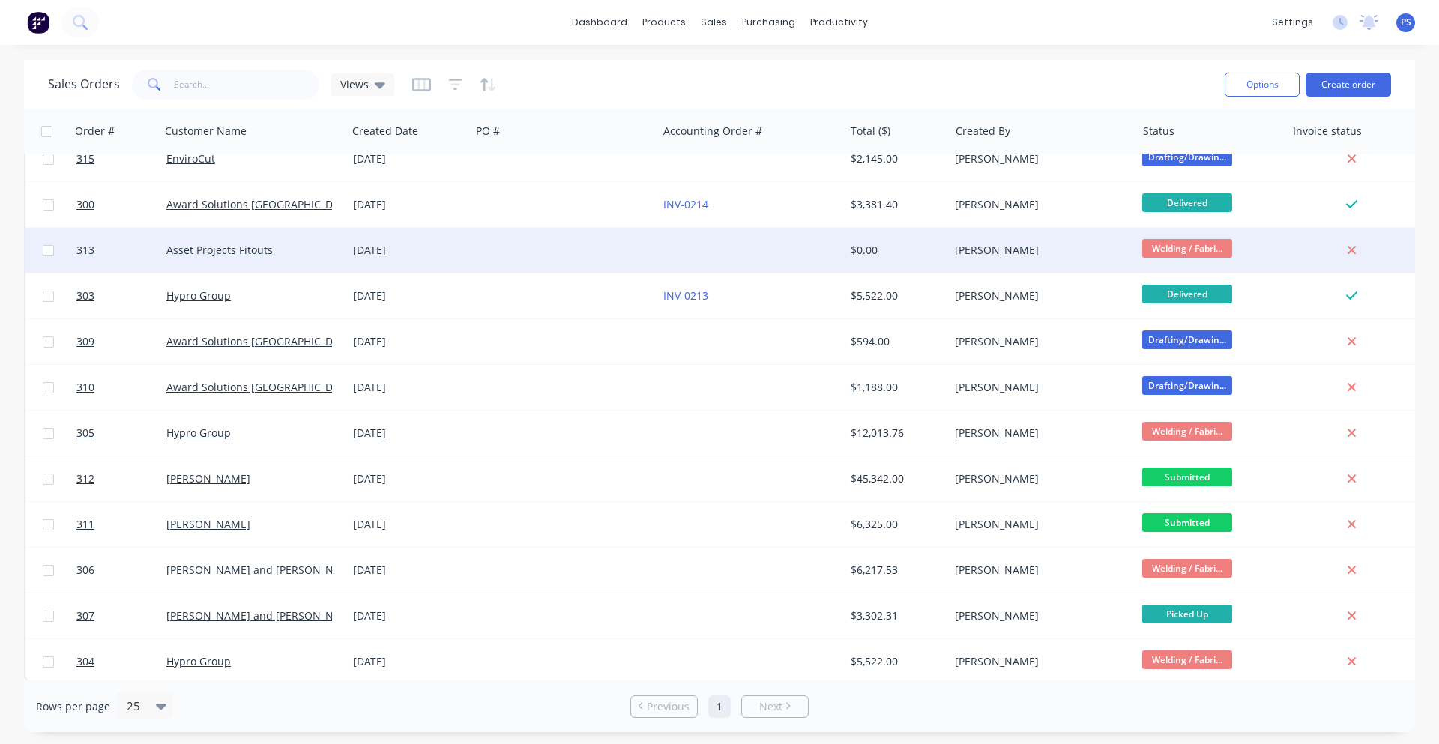
scroll to position [304, 0]
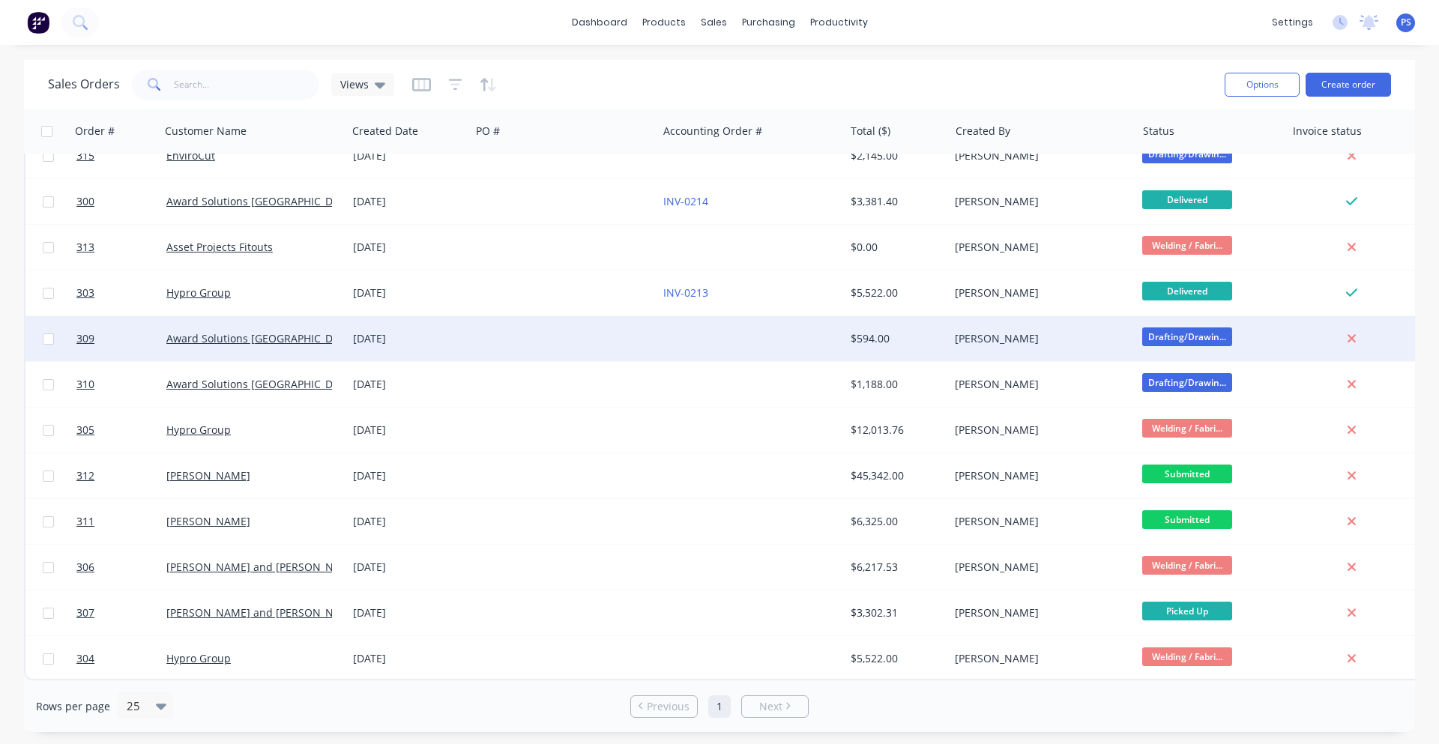
click at [561, 345] on div at bounding box center [564, 338] width 187 height 45
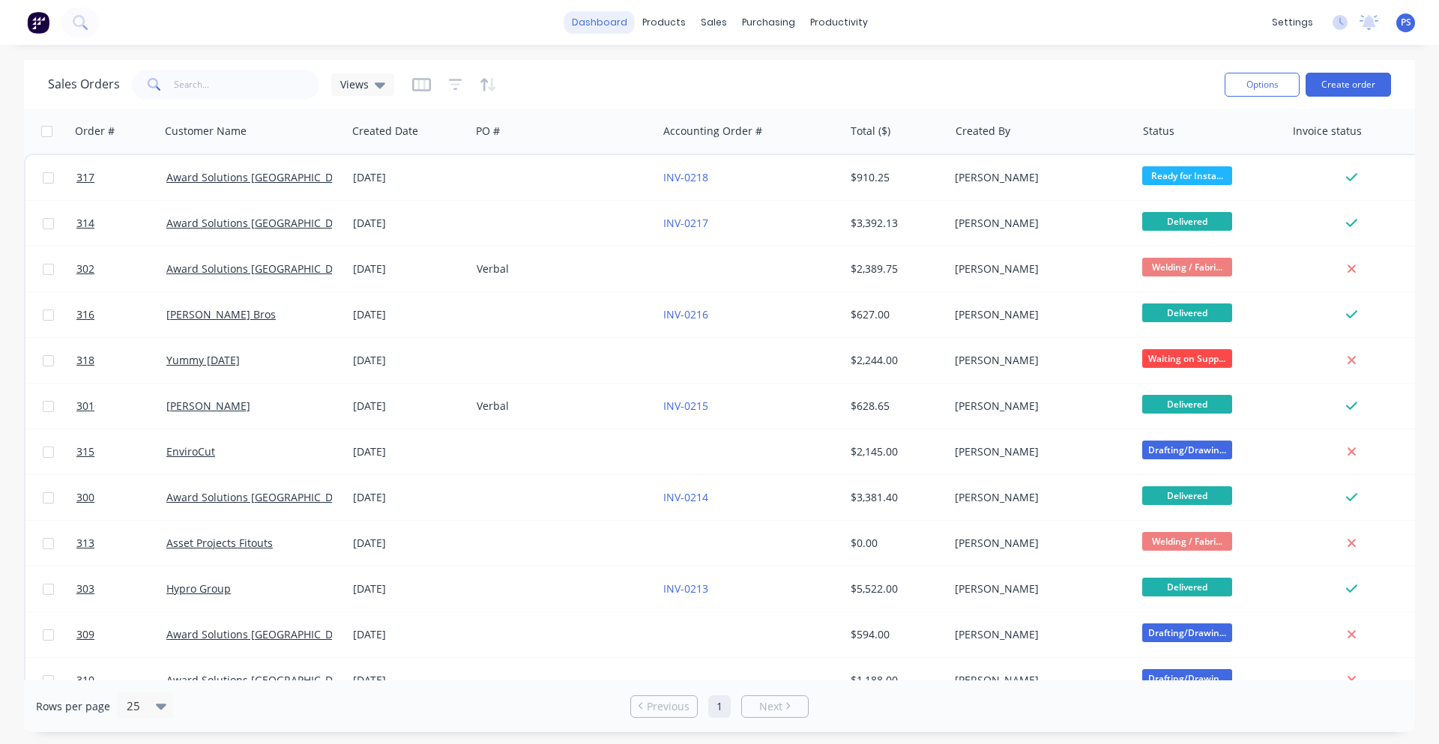
click at [597, 21] on link "dashboard" at bounding box center [599, 22] width 70 height 22
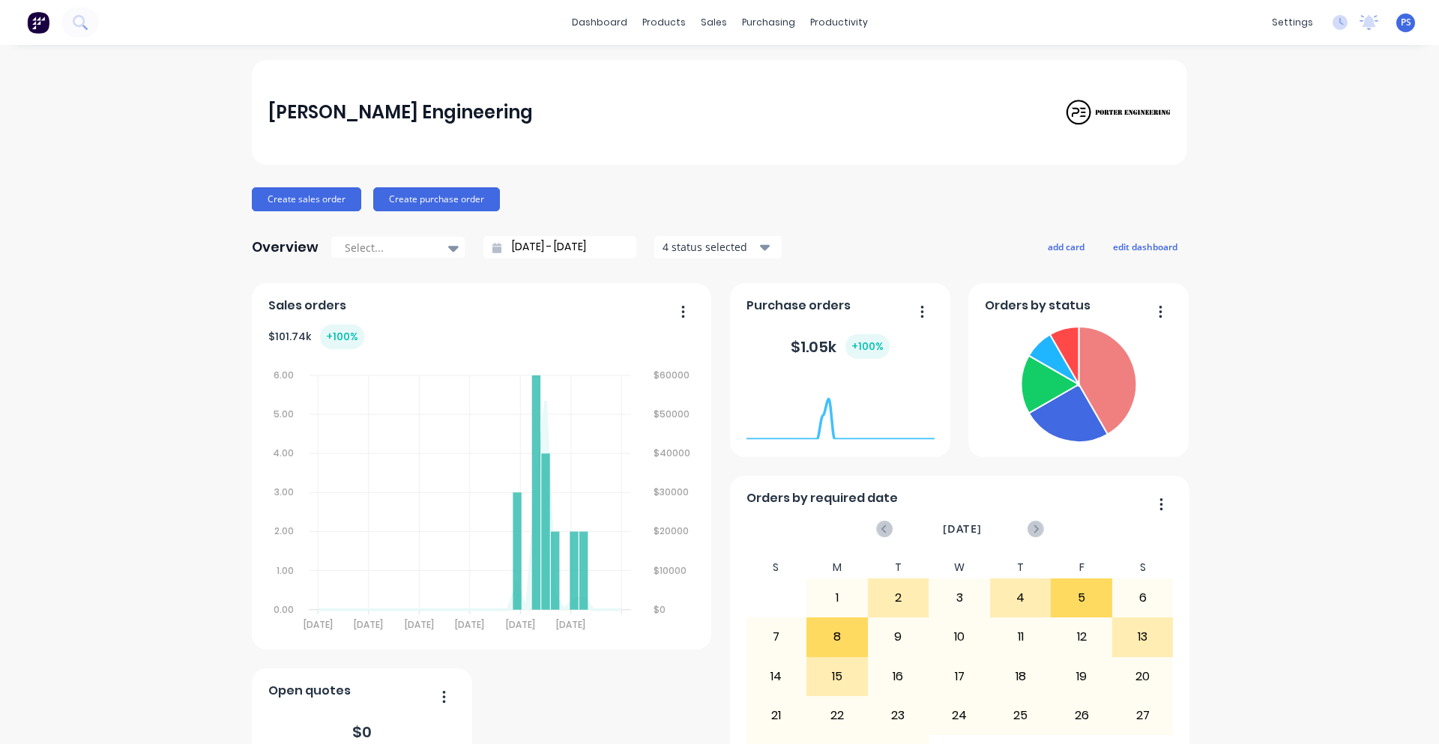
click at [909, 311] on button "button" at bounding box center [916, 312] width 31 height 23
click at [870, 355] on div "Delete" at bounding box center [860, 351] width 115 height 22
click at [1065, 250] on button "add card" at bounding box center [1066, 246] width 56 height 19
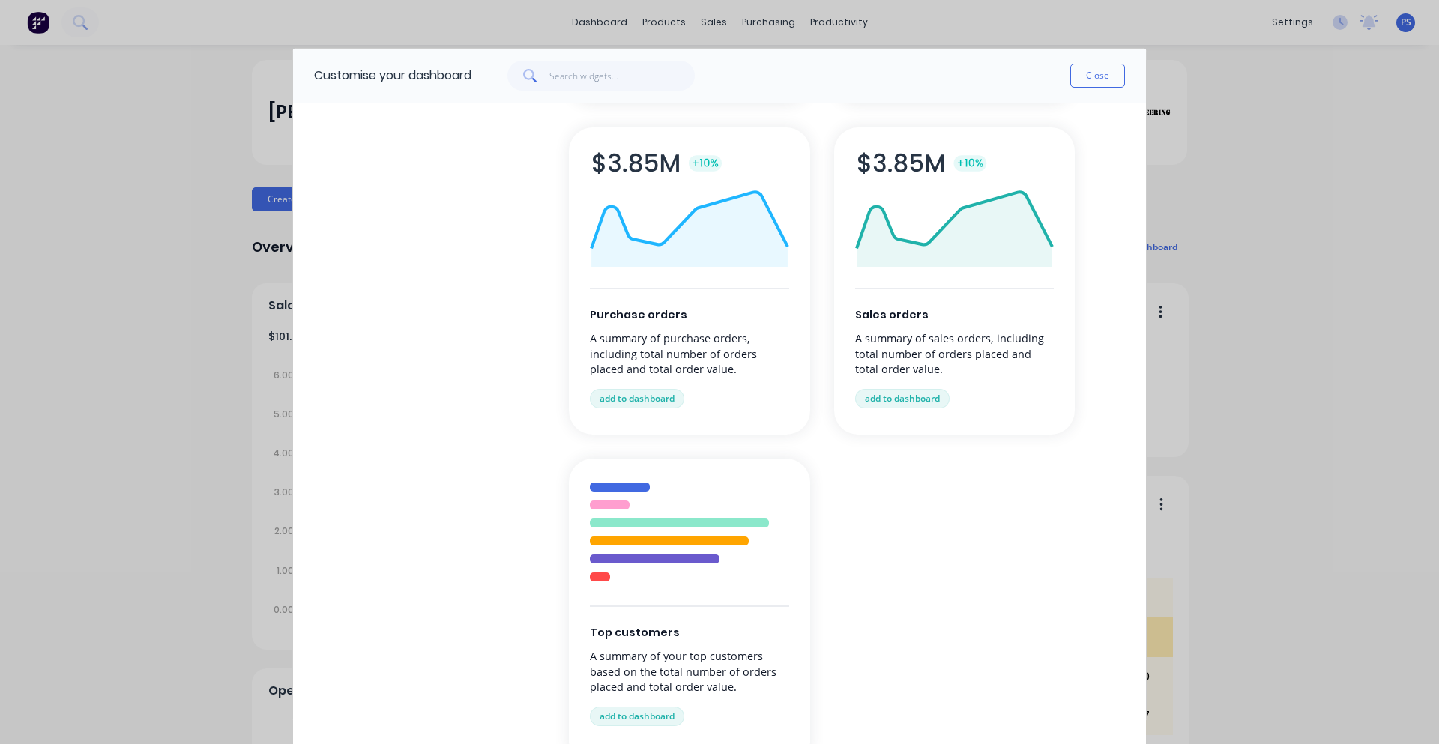
scroll to position [375, 0]
click at [1269, 476] on div "Customise your dashboard Close Browse by category All cards Business Management…" at bounding box center [719, 372] width 1439 height 744
click at [1112, 67] on button "Close" at bounding box center [1097, 76] width 55 height 24
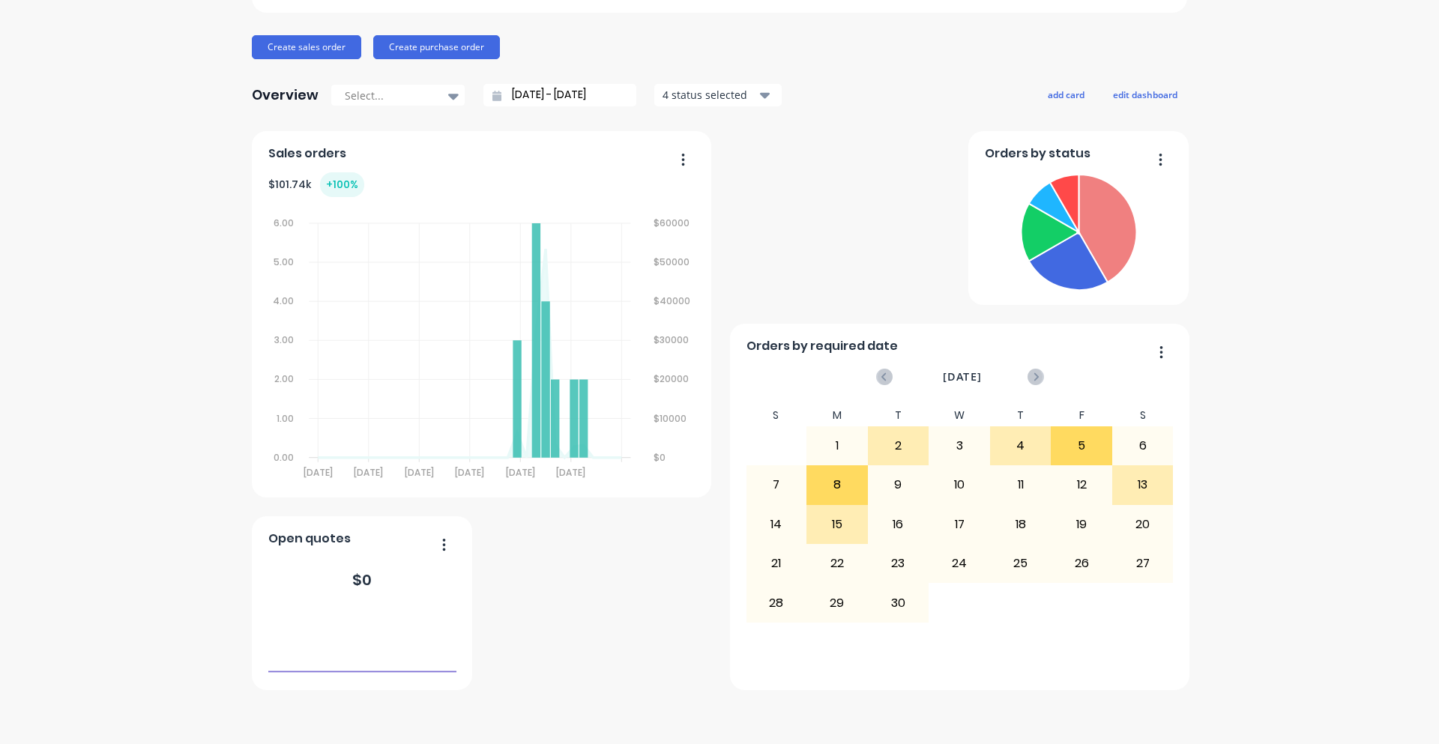
scroll to position [77, 0]
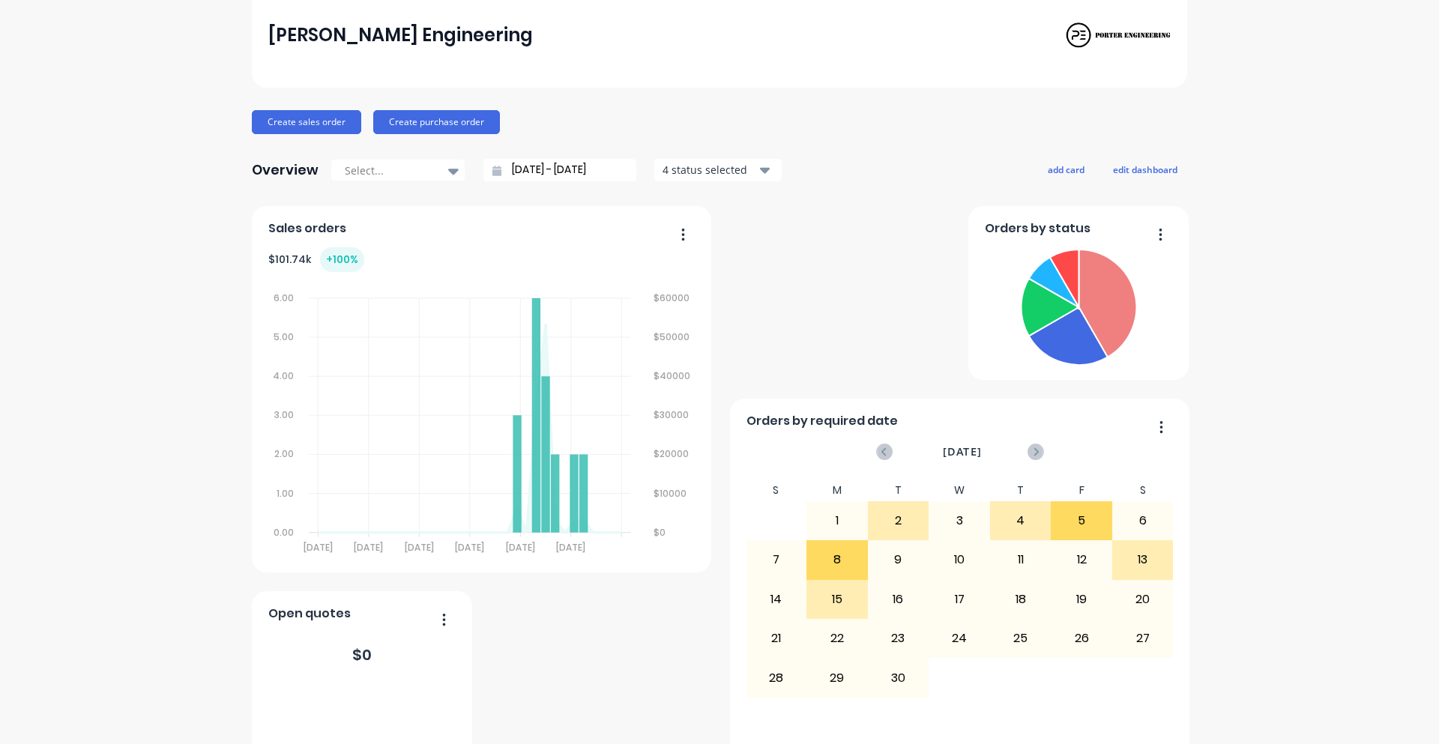
click at [690, 233] on div "Sales orders $ 101.74k + 100 % 6.00 6.00 5.00 5.00 4.00 4.00 3.00 3.00 2.00 2.0…" at bounding box center [481, 389] width 459 height 366
click at [684, 233] on button "button" at bounding box center [677, 235] width 31 height 23
click at [681, 229] on icon "button" at bounding box center [683, 234] width 4 height 15
click at [782, 220] on div "Deliveries scheduled [DATE] No data available Orders by required date [DATE] S …" at bounding box center [719, 485] width 935 height 559
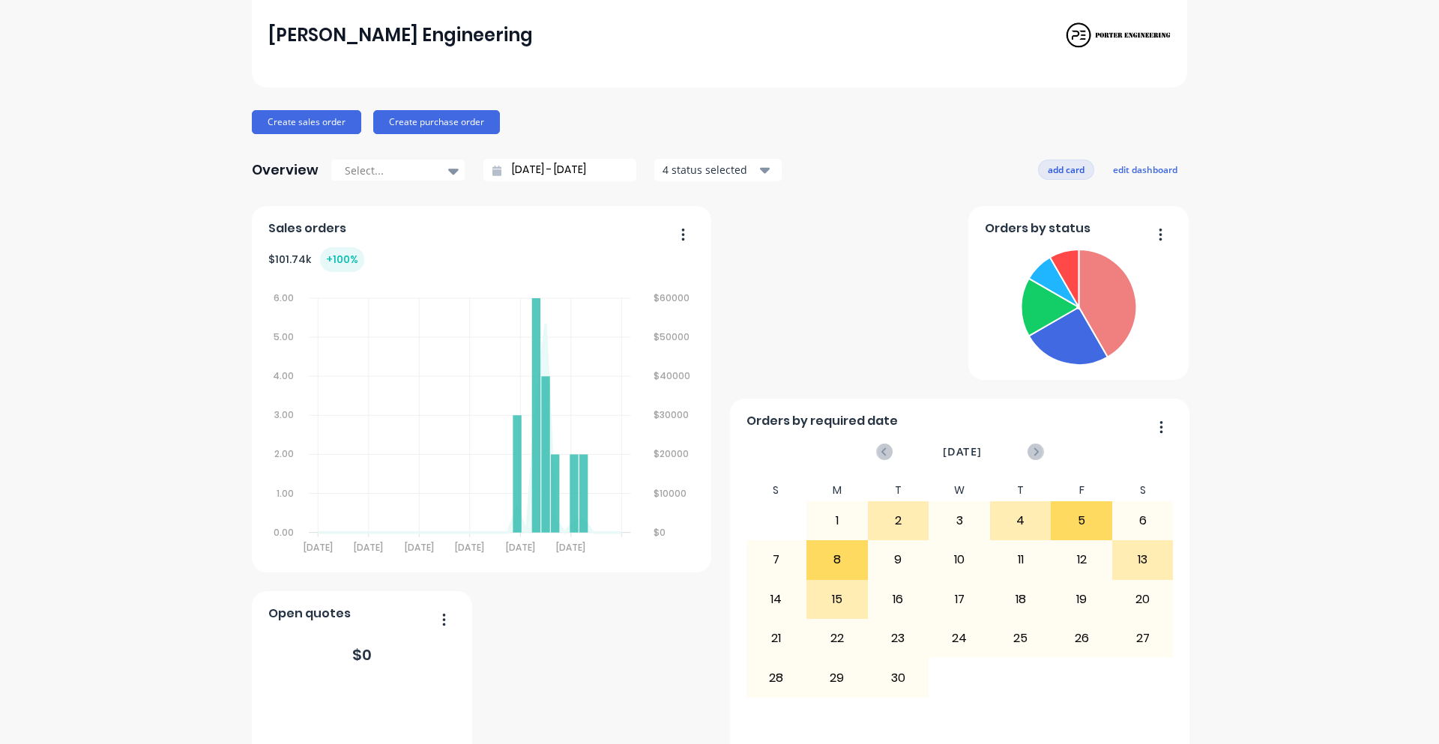
click at [1068, 171] on button "add card" at bounding box center [1066, 169] width 56 height 19
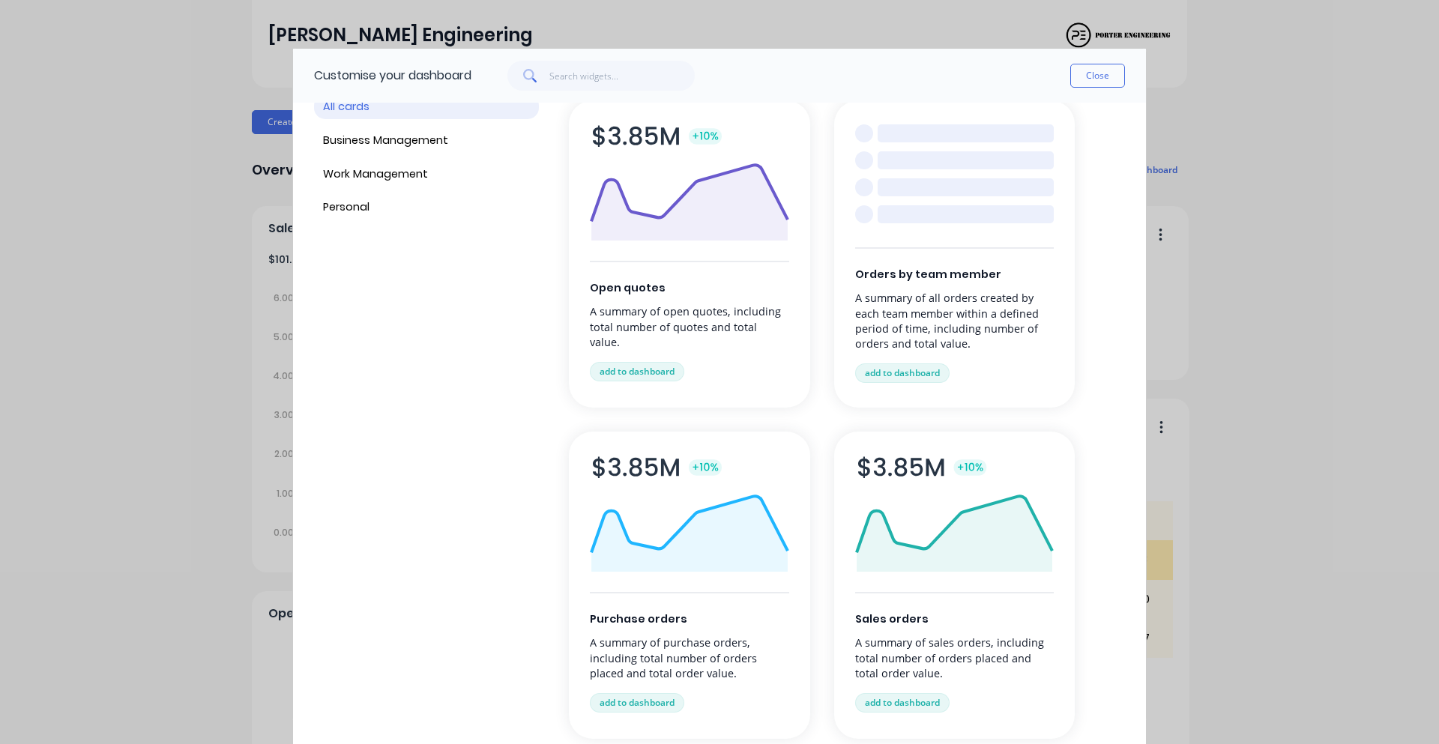
scroll to position [150, 0]
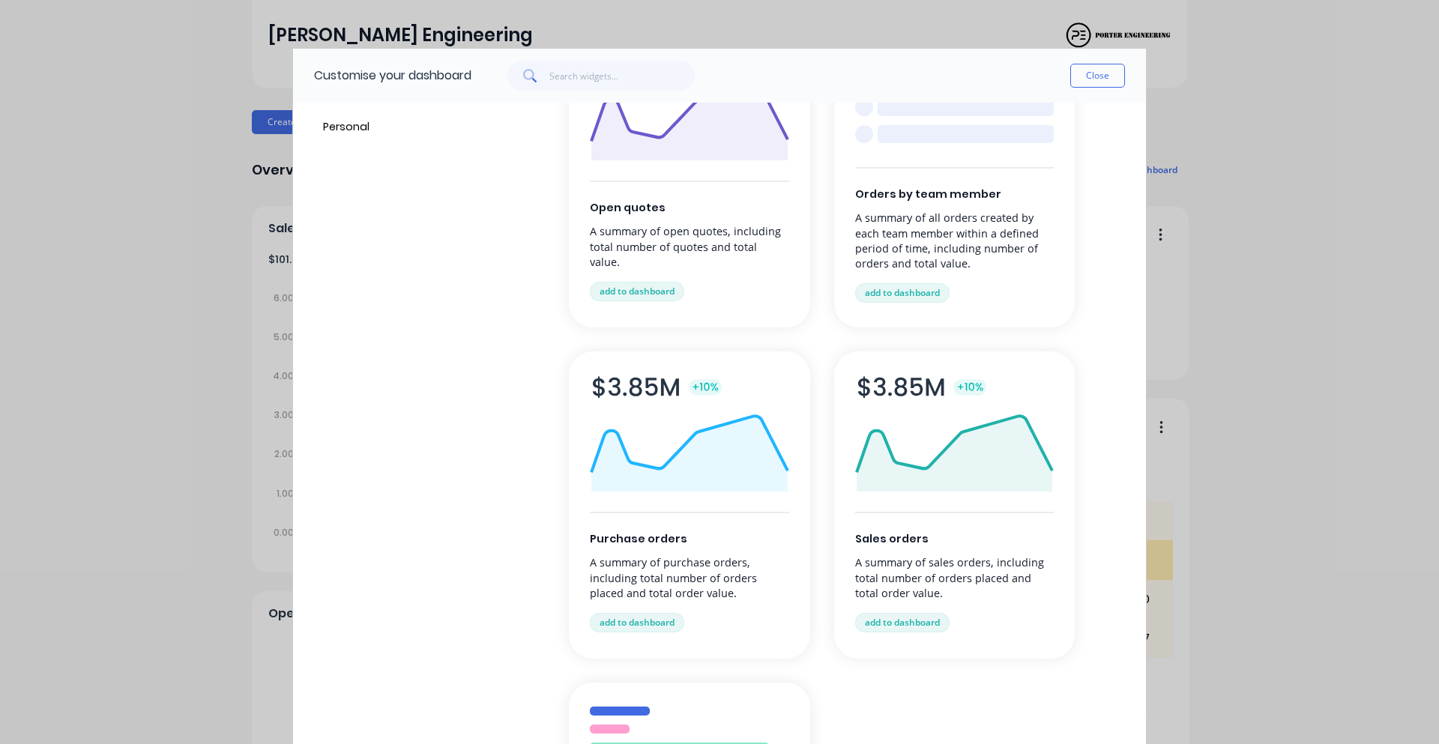
click at [973, 485] on img at bounding box center [954, 432] width 199 height 115
click at [917, 617] on button "add to dashboard" at bounding box center [902, 622] width 94 height 19
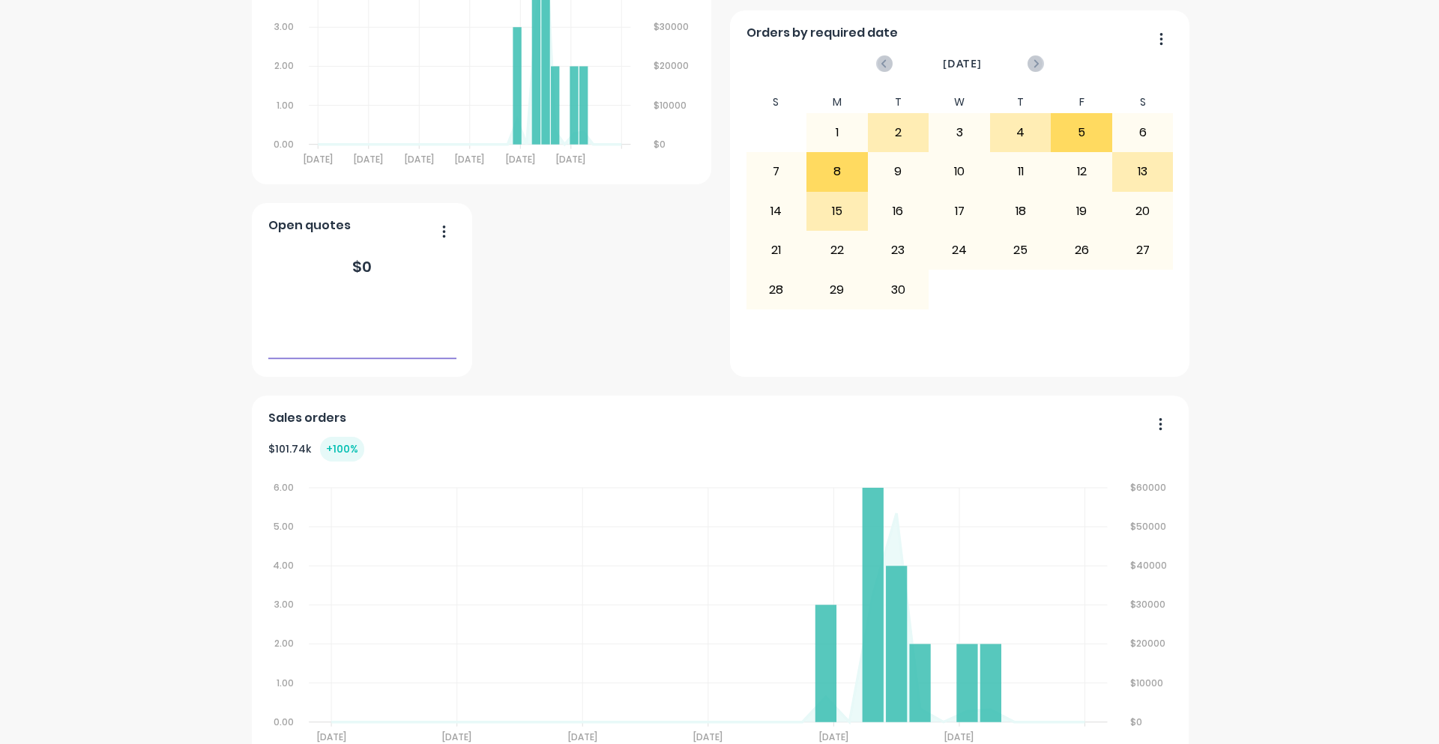
scroll to position [517, 0]
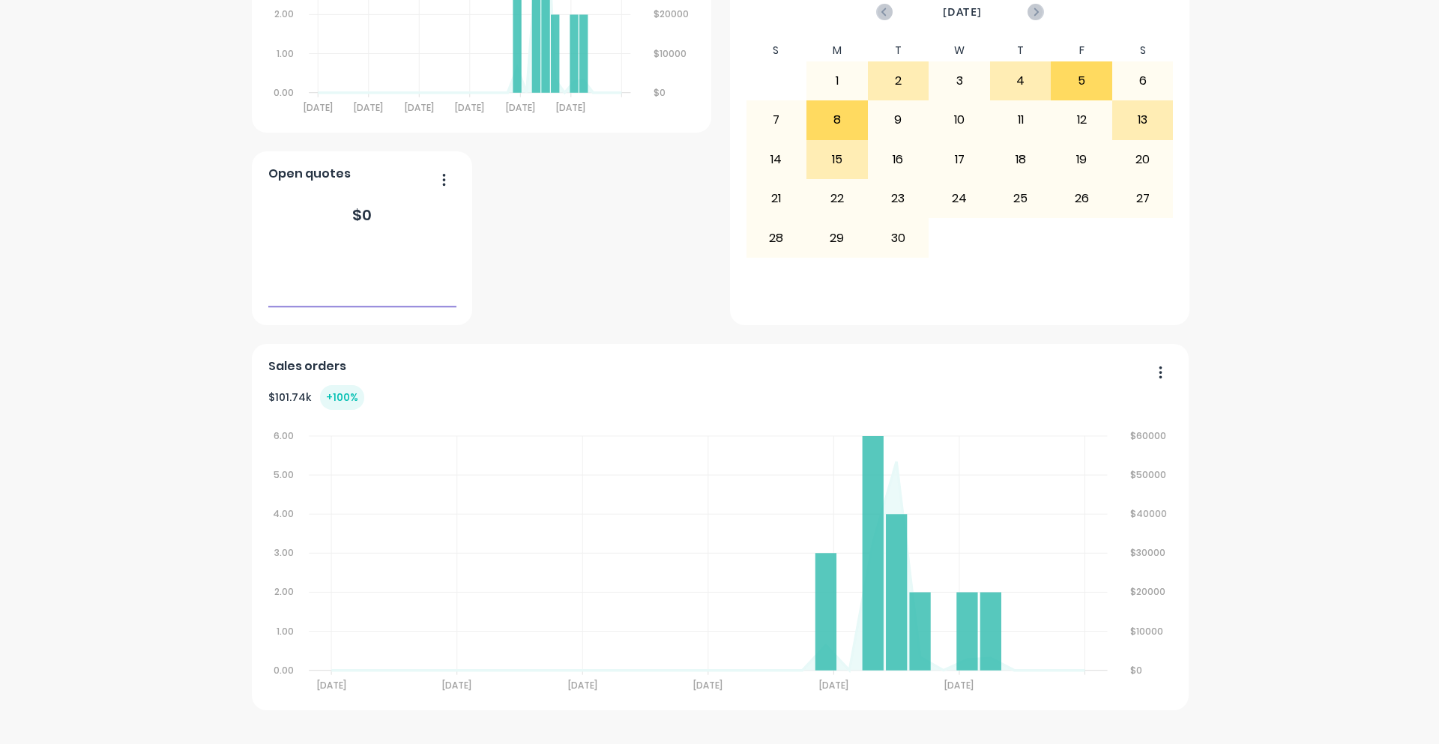
click at [1180, 345] on div "Sales orders $ 101.74k + 100 % 6.00 6.00 5.00 5.00 4.00 4.00 3.00 3.00 2.00 2.0…" at bounding box center [720, 527] width 937 height 366
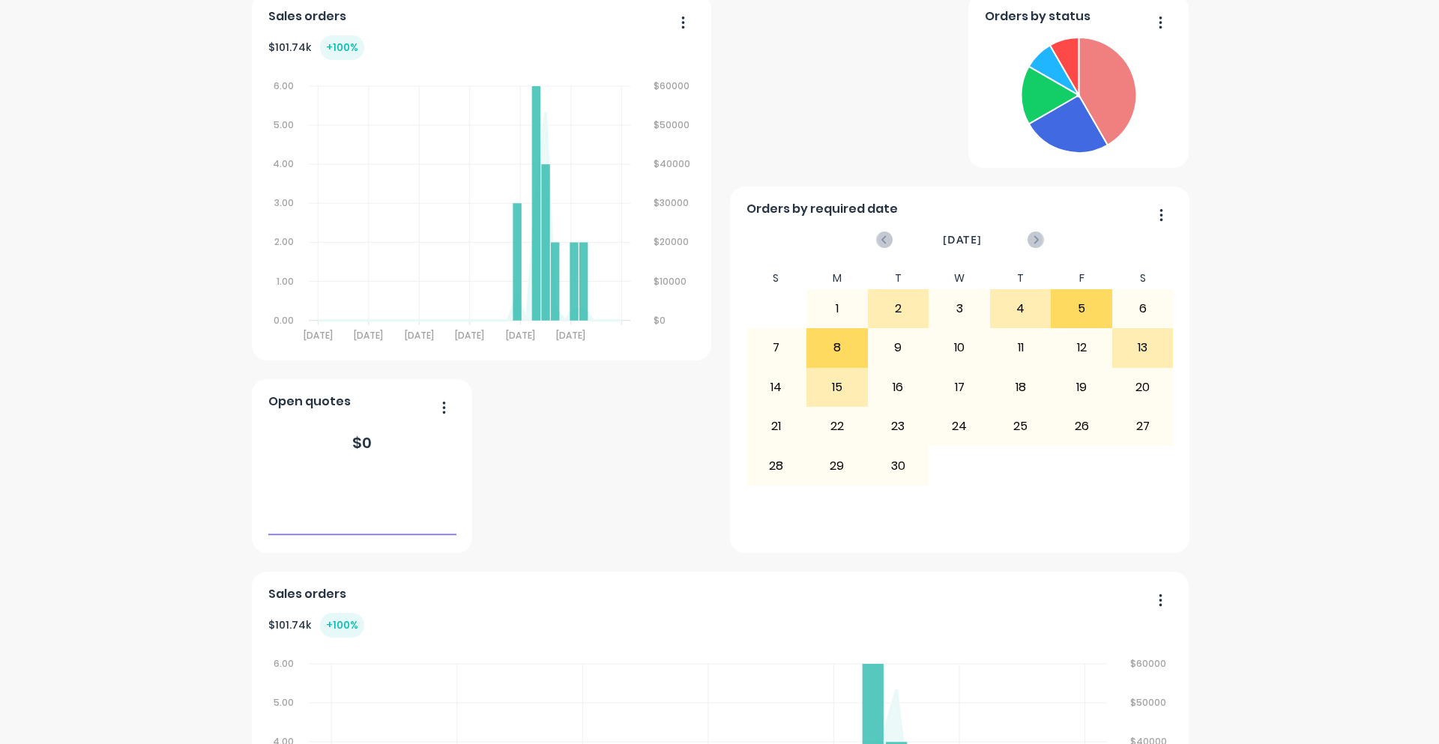
scroll to position [0, 0]
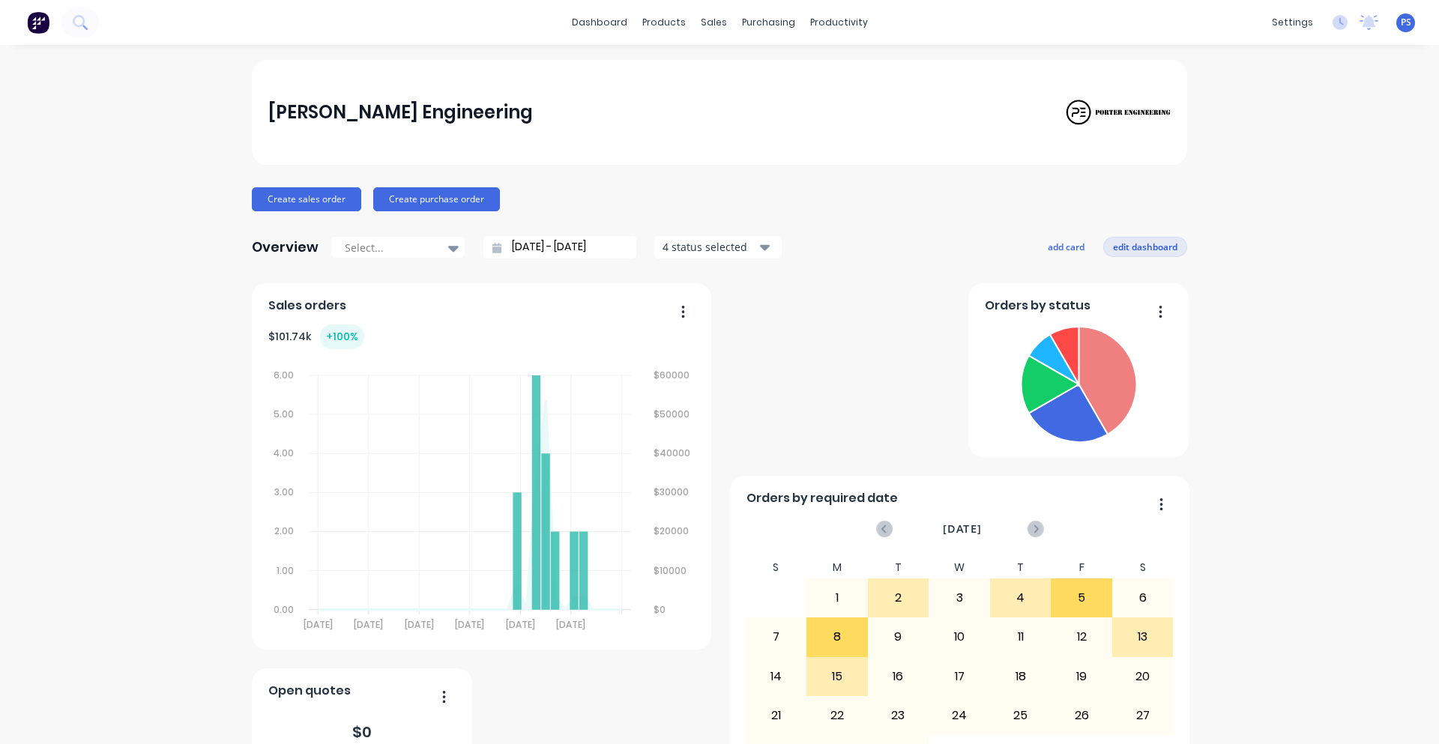
click at [1150, 243] on button "edit dashboard" at bounding box center [1145, 246] width 84 height 19
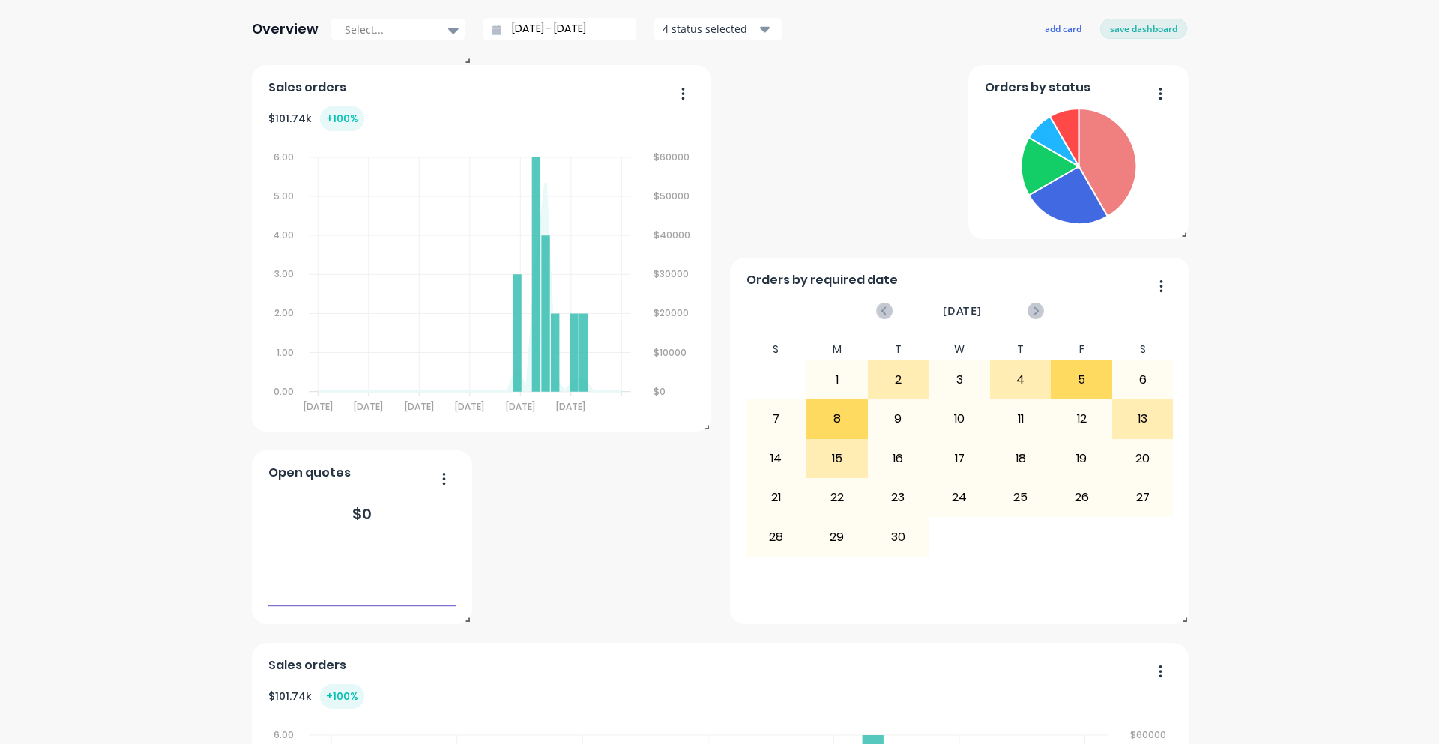
scroll to position [217, 0]
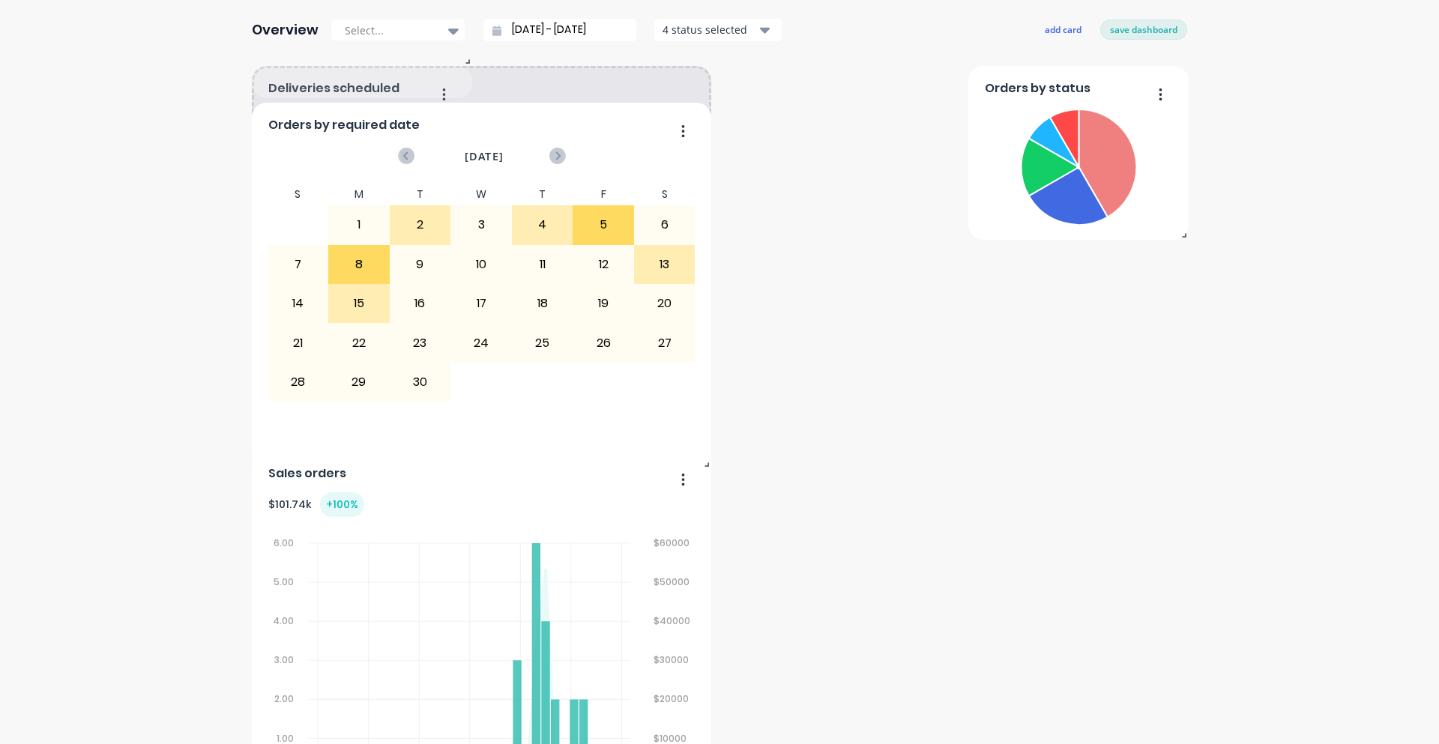
drag, startPoint x: 855, startPoint y: 282, endPoint x: 303, endPoint y: 126, distance: 573.9
click at [303, 126] on span "Orders by required date" at bounding box center [343, 125] width 151 height 18
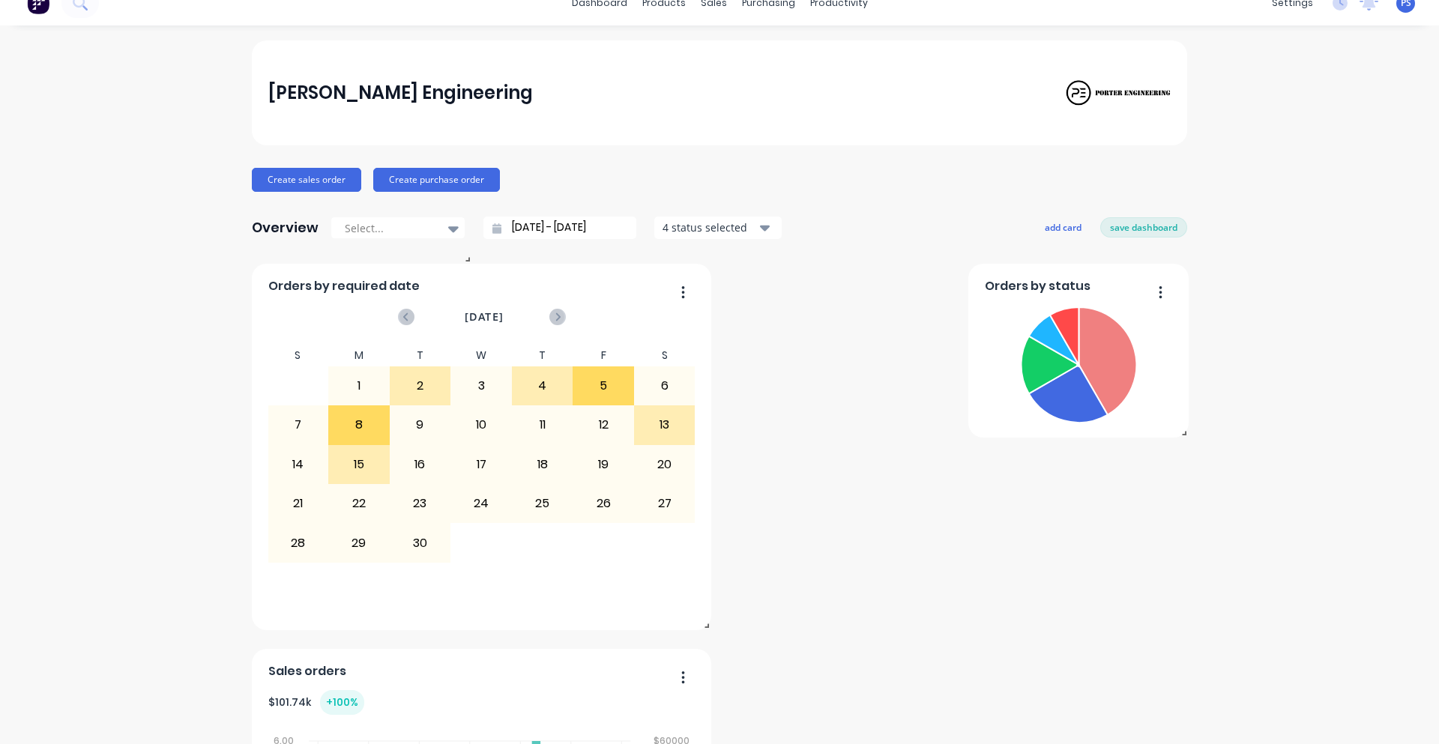
scroll to position [0, 0]
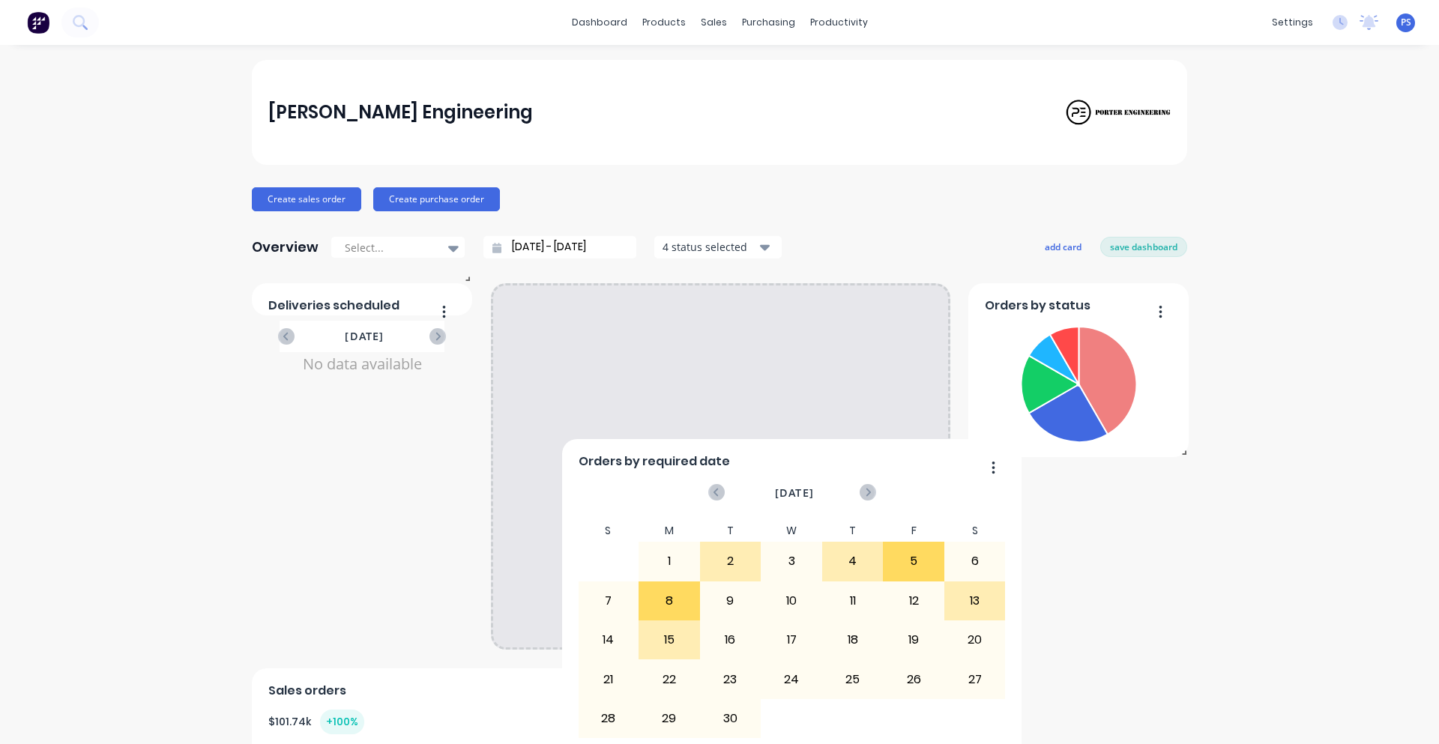
drag, startPoint x: 494, startPoint y: 310, endPoint x: 758, endPoint y: 382, distance: 273.6
click at [775, 455] on div "Orders by required date" at bounding box center [792, 466] width 427 height 22
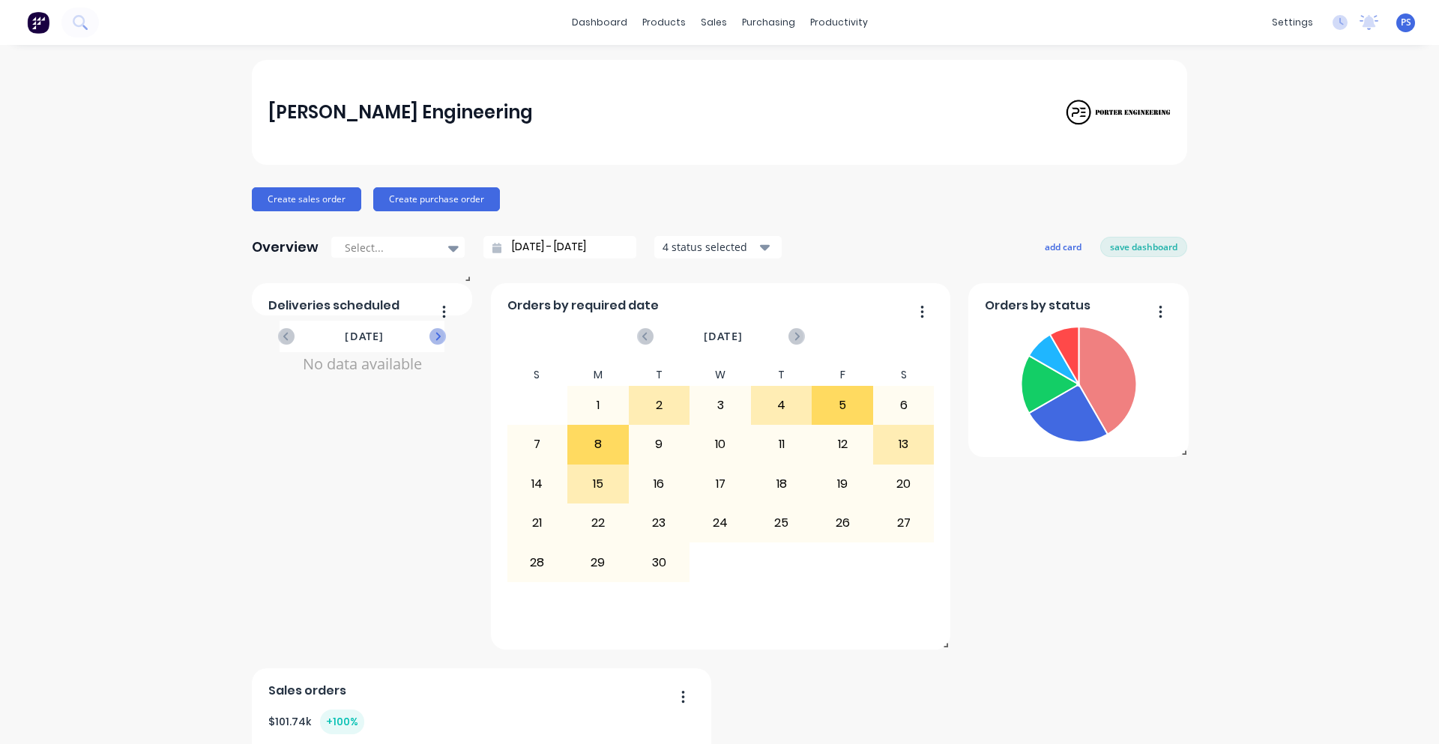
click at [429, 334] on icon at bounding box center [437, 336] width 16 height 16
click at [278, 337] on icon at bounding box center [286, 336] width 16 height 16
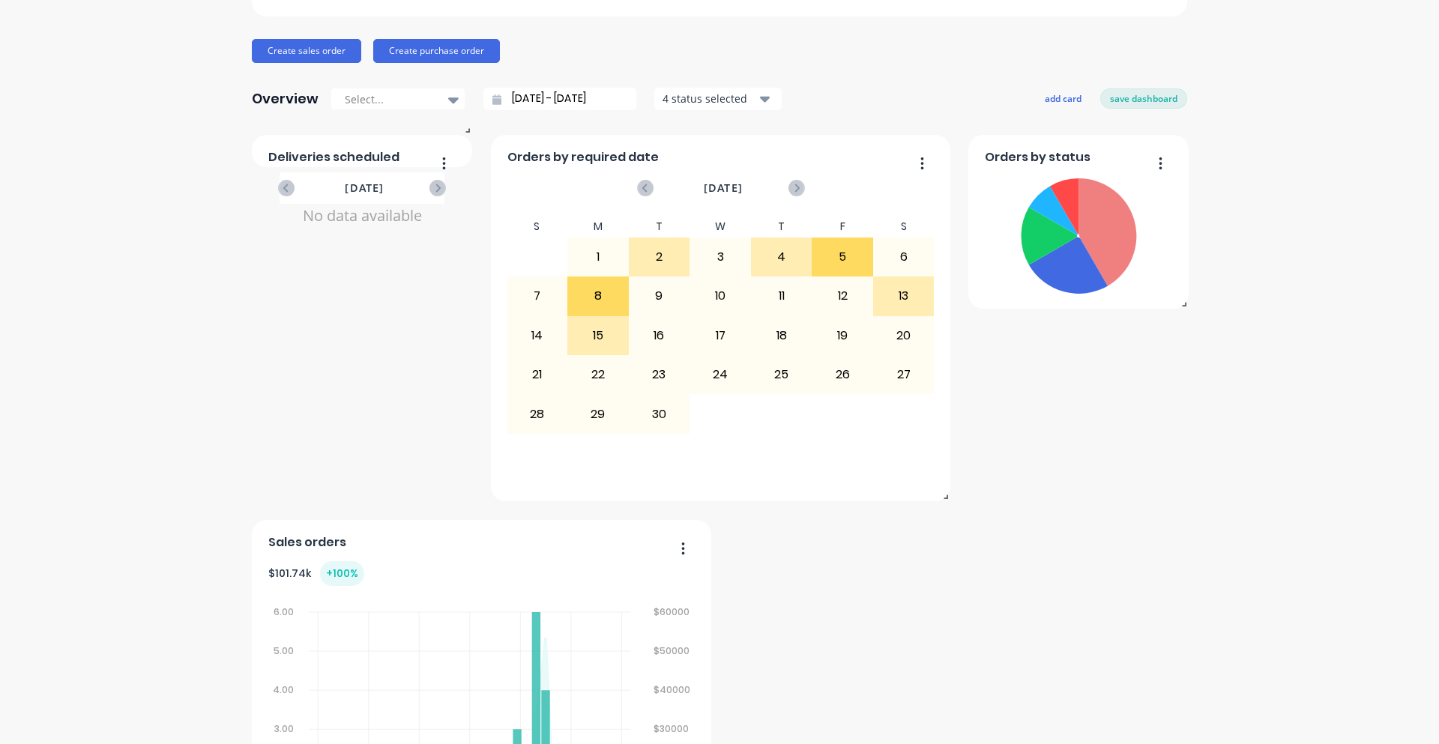
scroll to position [150, 0]
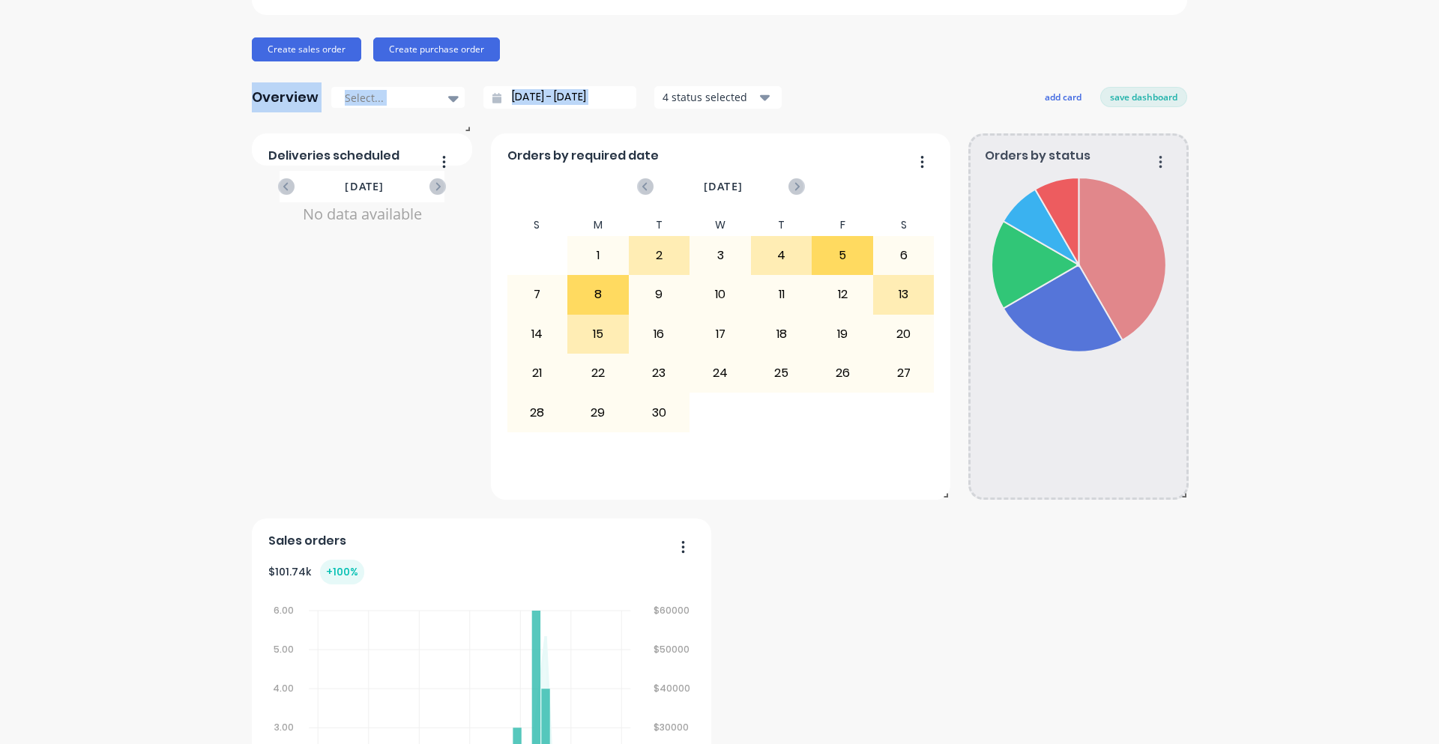
drag, startPoint x: 1174, startPoint y: 300, endPoint x: 1184, endPoint y: 515, distance: 215.3
click at [1184, 516] on div "[PERSON_NAME] Engineering Create sales order Create purchase order Overview Sel…" at bounding box center [719, 686] width 1439 height 1553
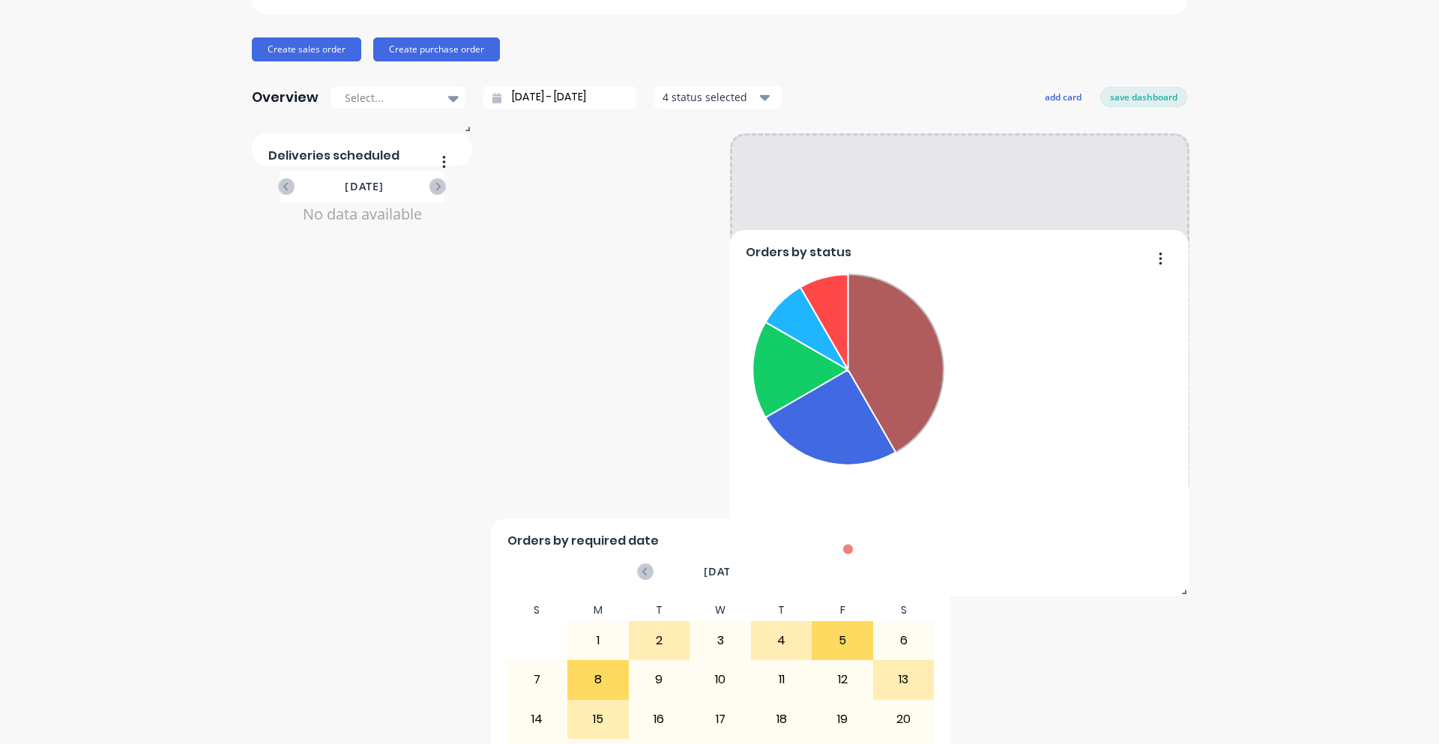
drag, startPoint x: 931, startPoint y: 617, endPoint x: 1027, endPoint y: 333, distance: 299.8
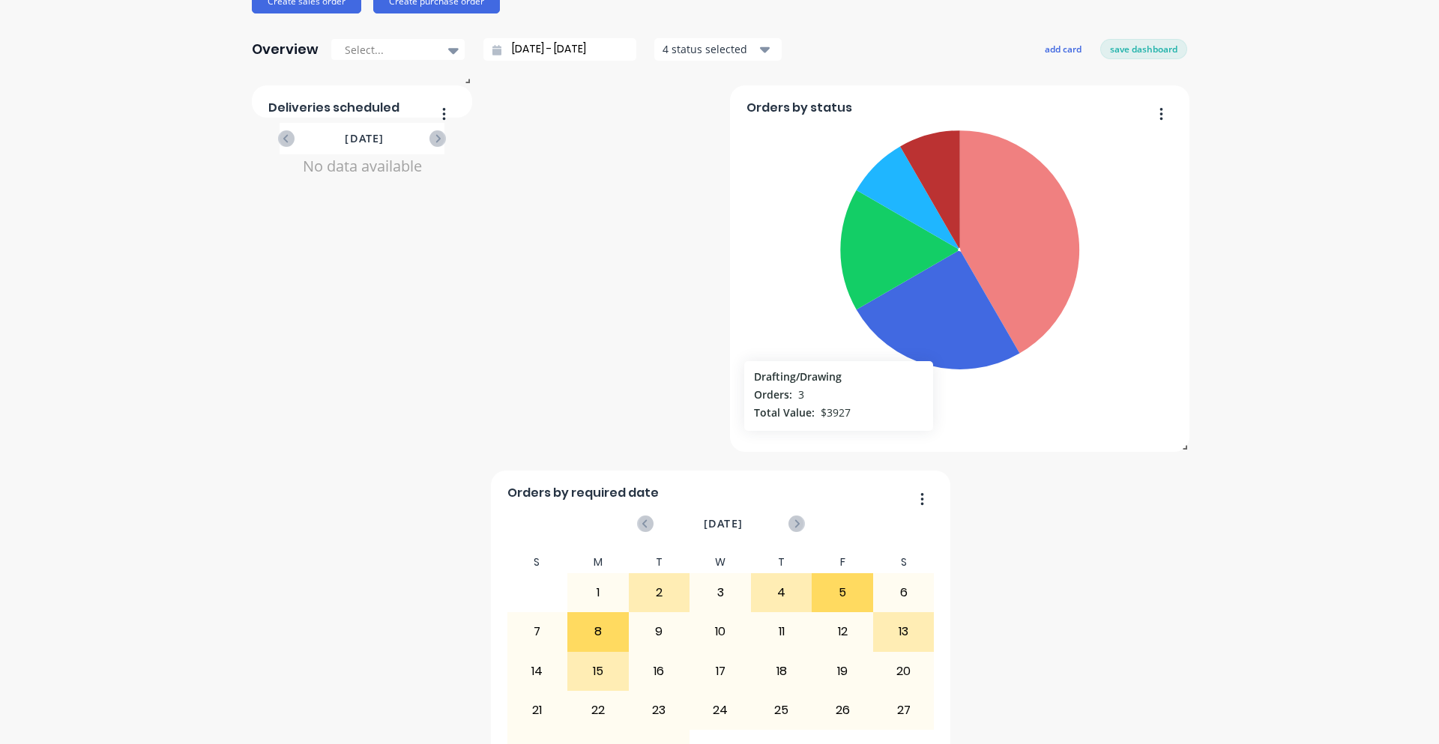
scroll to position [225, 0]
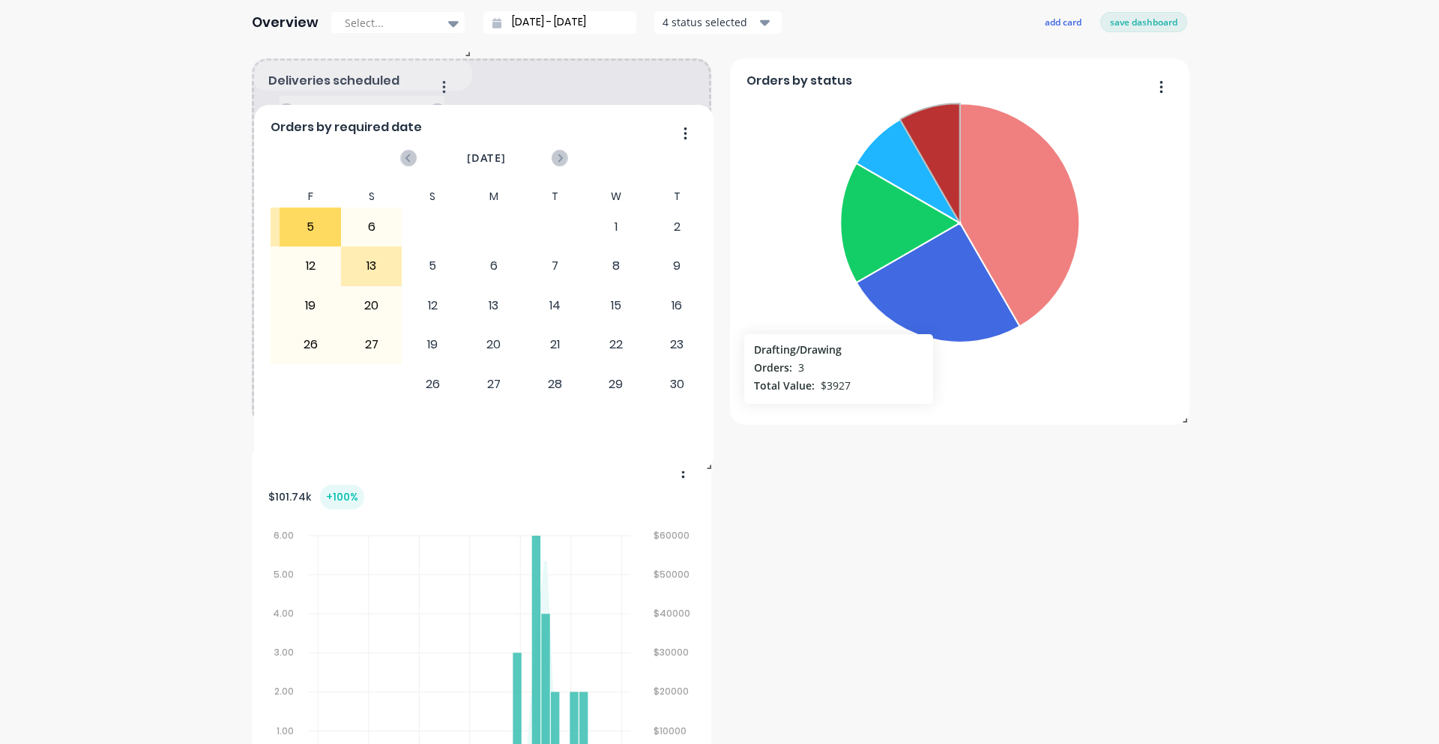
drag, startPoint x: 719, startPoint y: 578, endPoint x: 423, endPoint y: 239, distance: 449.4
click at [402, 239] on div "S M T W T F S 27 28 29 30 31 1 2 3 4 5 6 7 8 9 10 11 12 13 14 15 16 17 18 19 20…" at bounding box center [189, 314] width 428 height 257
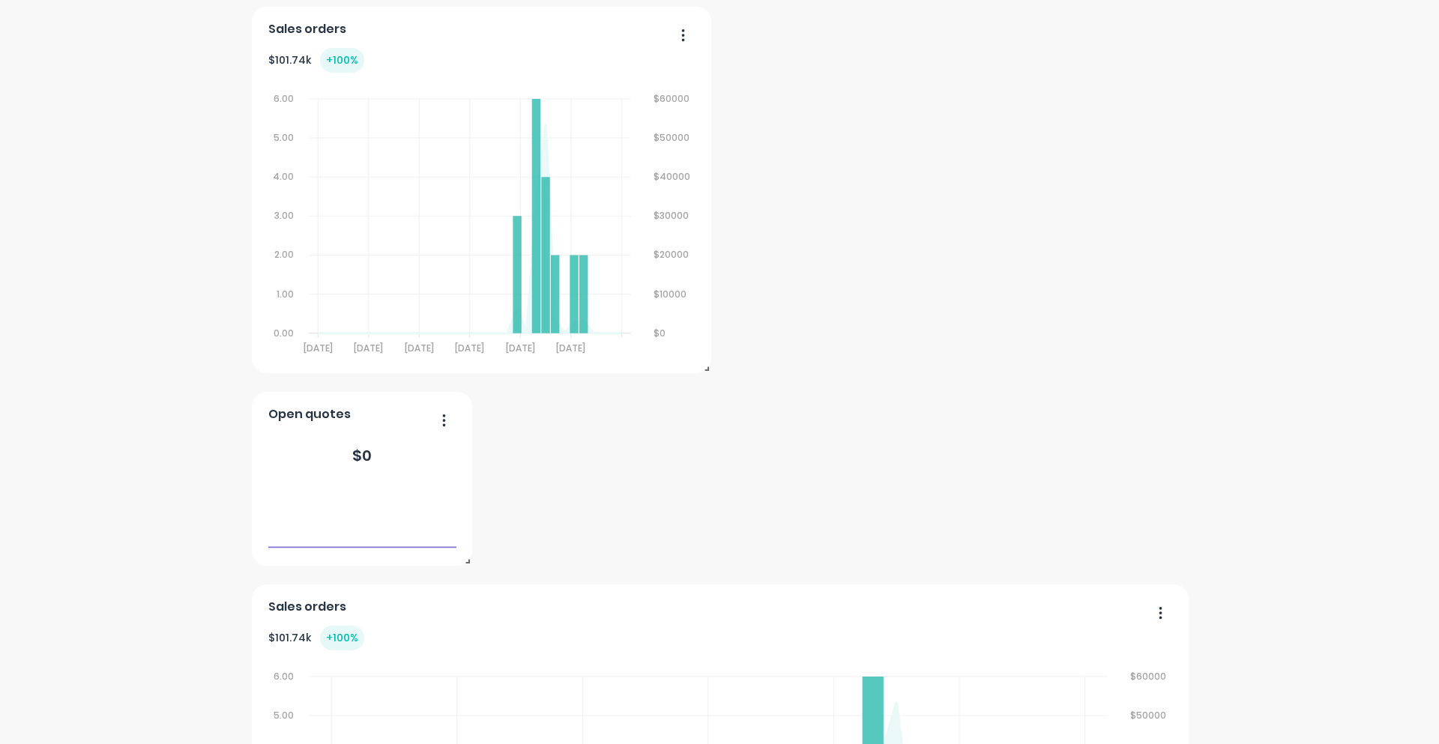
scroll to position [675, 0]
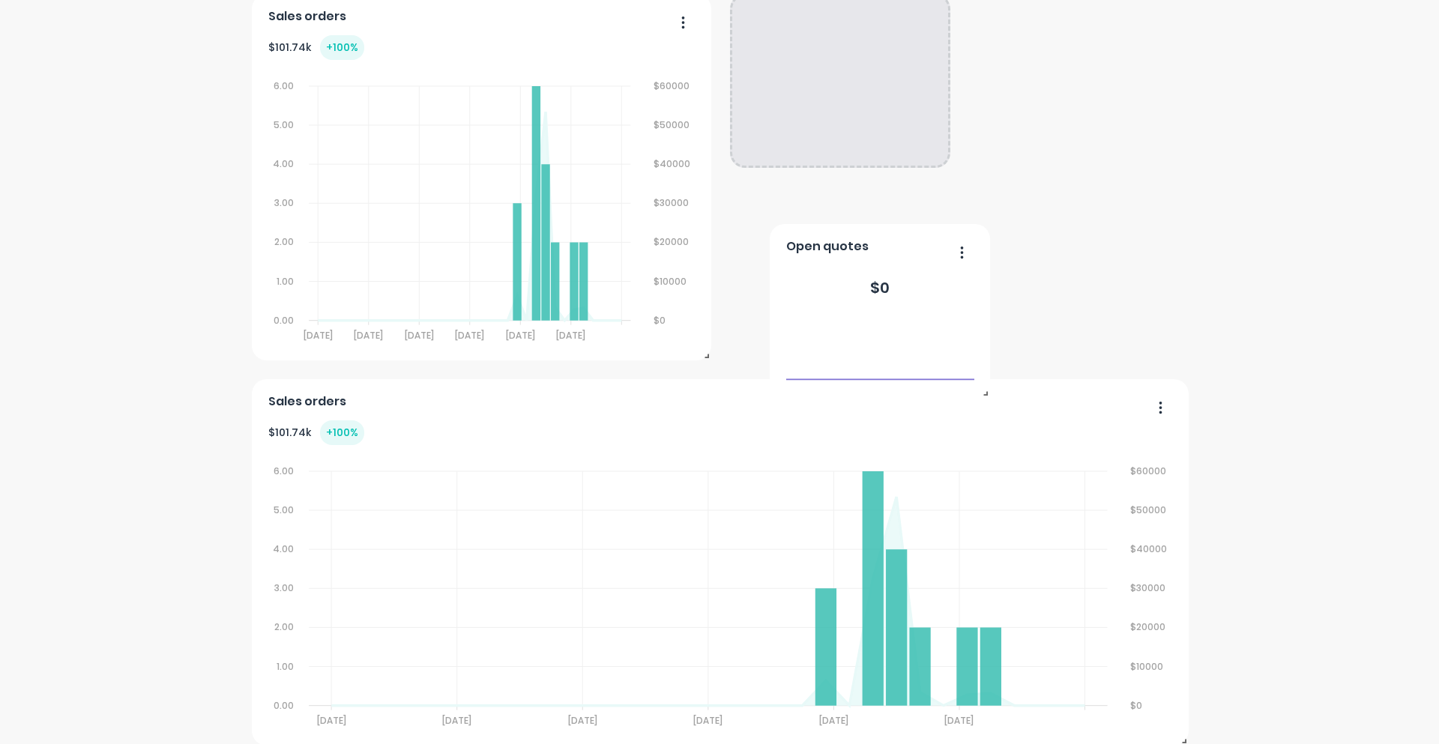
drag, startPoint x: 416, startPoint y: 477, endPoint x: 919, endPoint y: 257, distance: 549.1
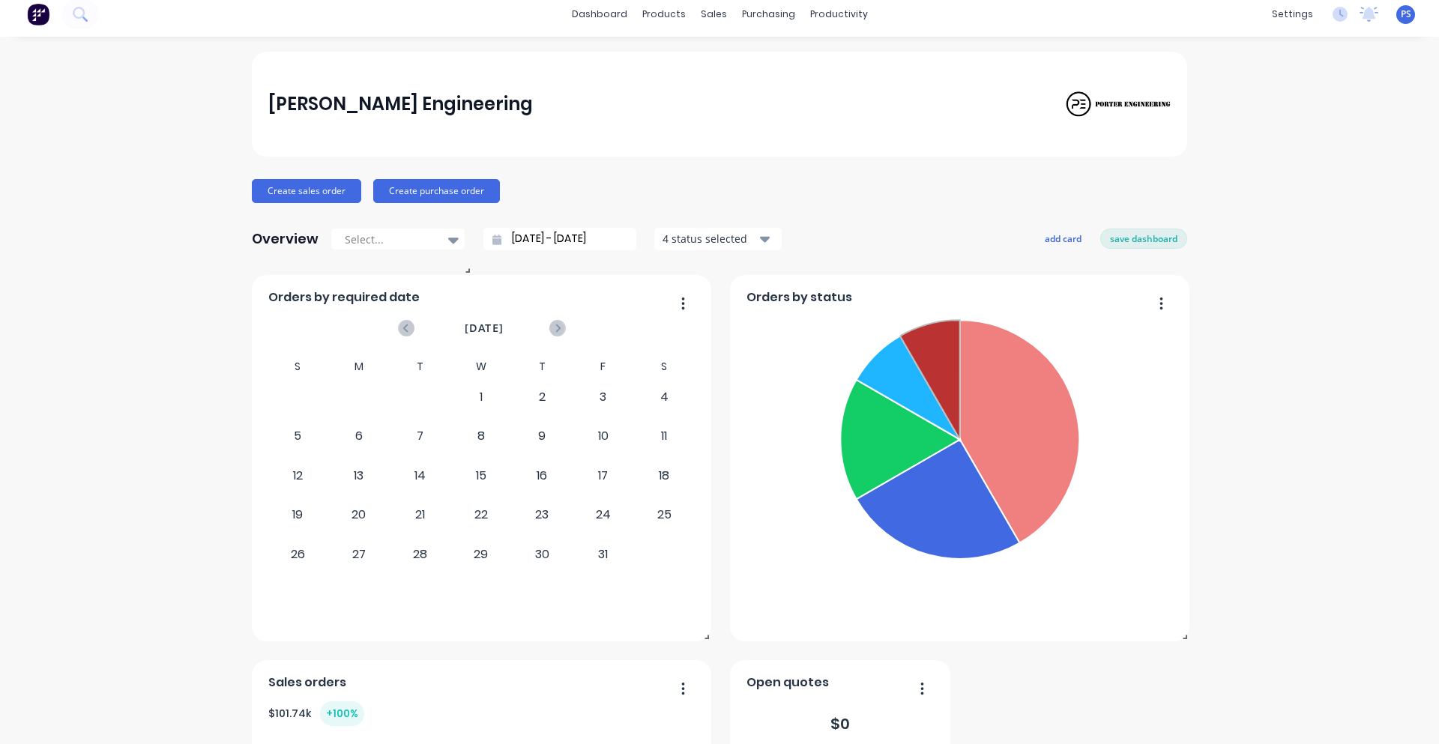
scroll to position [0, 0]
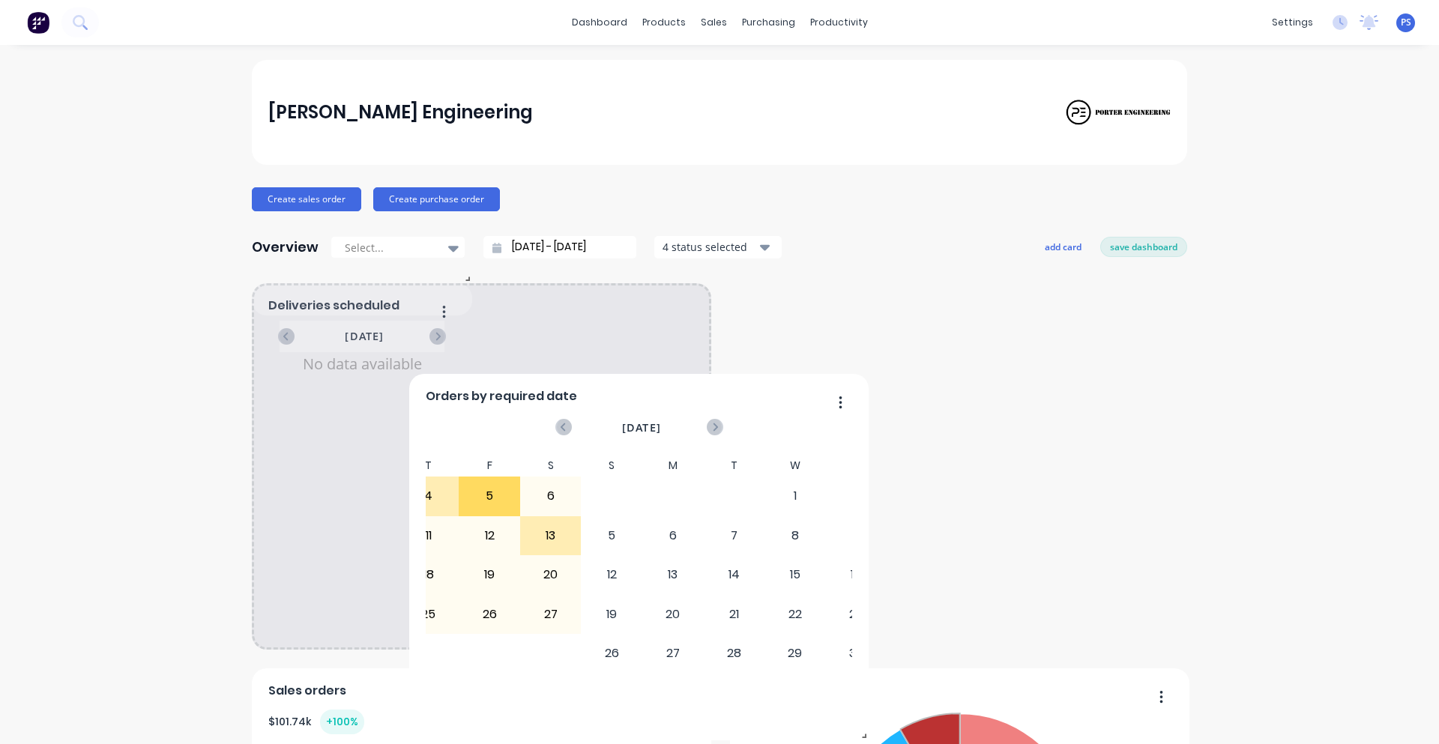
drag, startPoint x: 477, startPoint y: 379, endPoint x: 468, endPoint y: 396, distance: 19.1
click at [582, 455] on div "S M T W T F S 31 1 2 3 4 5 6 7 8 9 10 11 12 13 14 15 16 17 18 19 20 21 22 23 24…" at bounding box center [368, 583] width 428 height 257
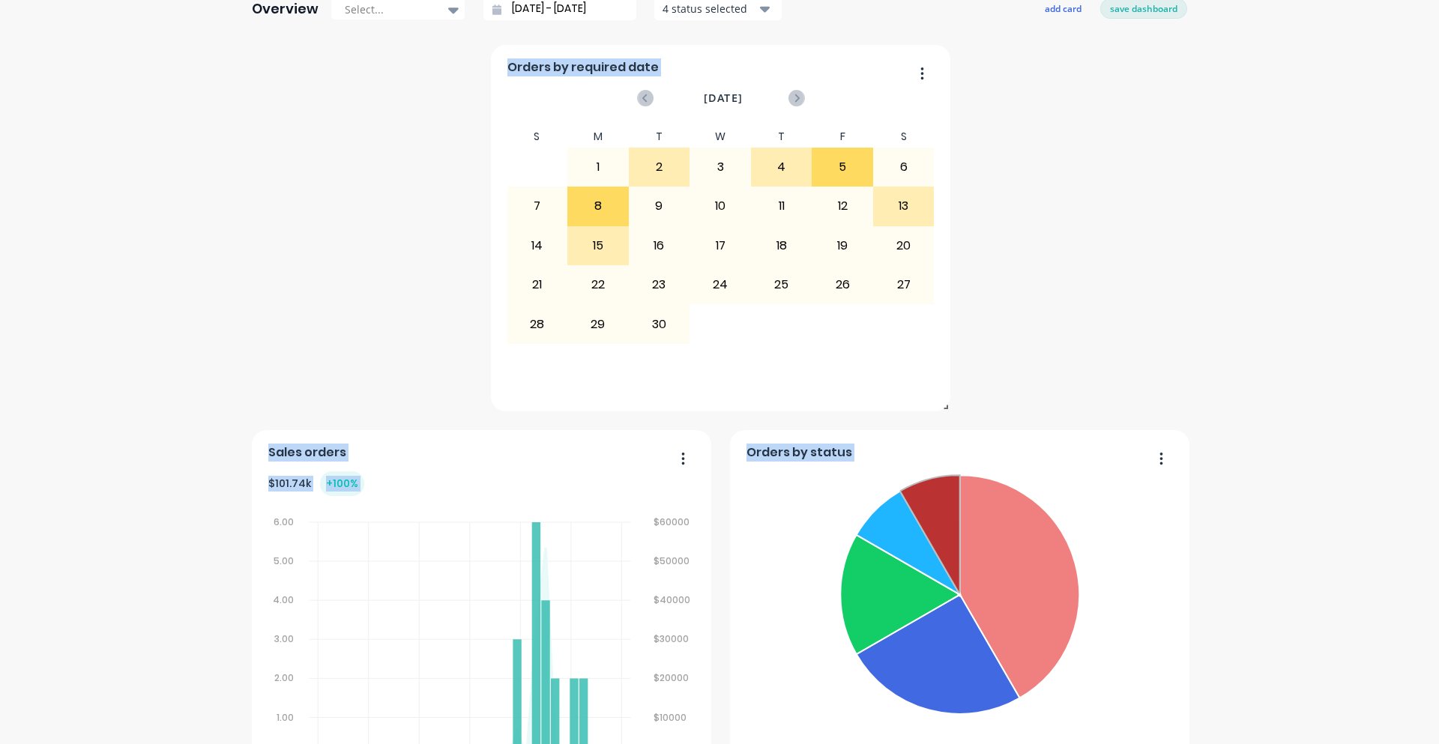
scroll to position [432, 0]
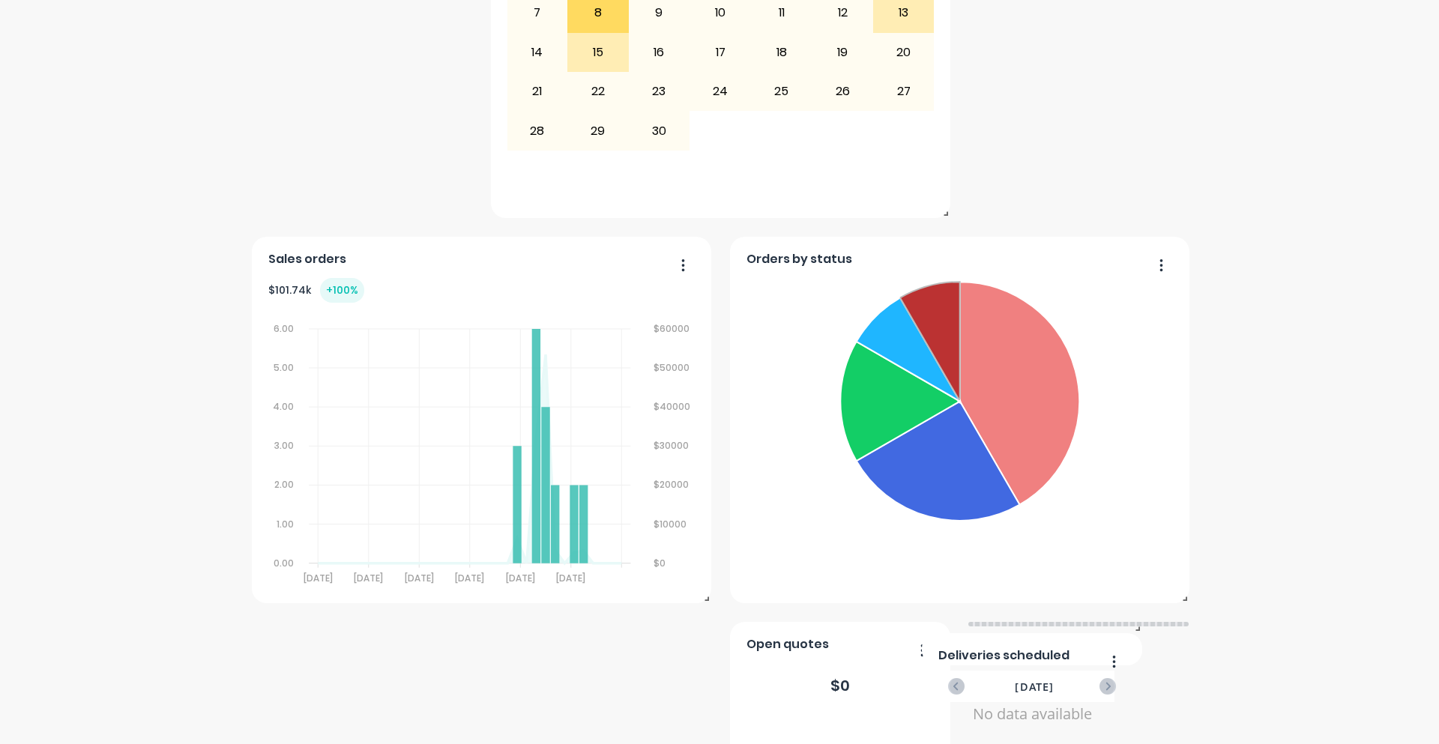
drag, startPoint x: 377, startPoint y: 289, endPoint x: 1161, endPoint y: 635, distance: 856.7
click at [1161, 635] on div "Sales orders $ 101.74k + 100 % 6.00 6.00 5.00 5.00 4.00 4.00 3.00 3.00 2.00 2.0…" at bounding box center [719, 517] width 935 height 1330
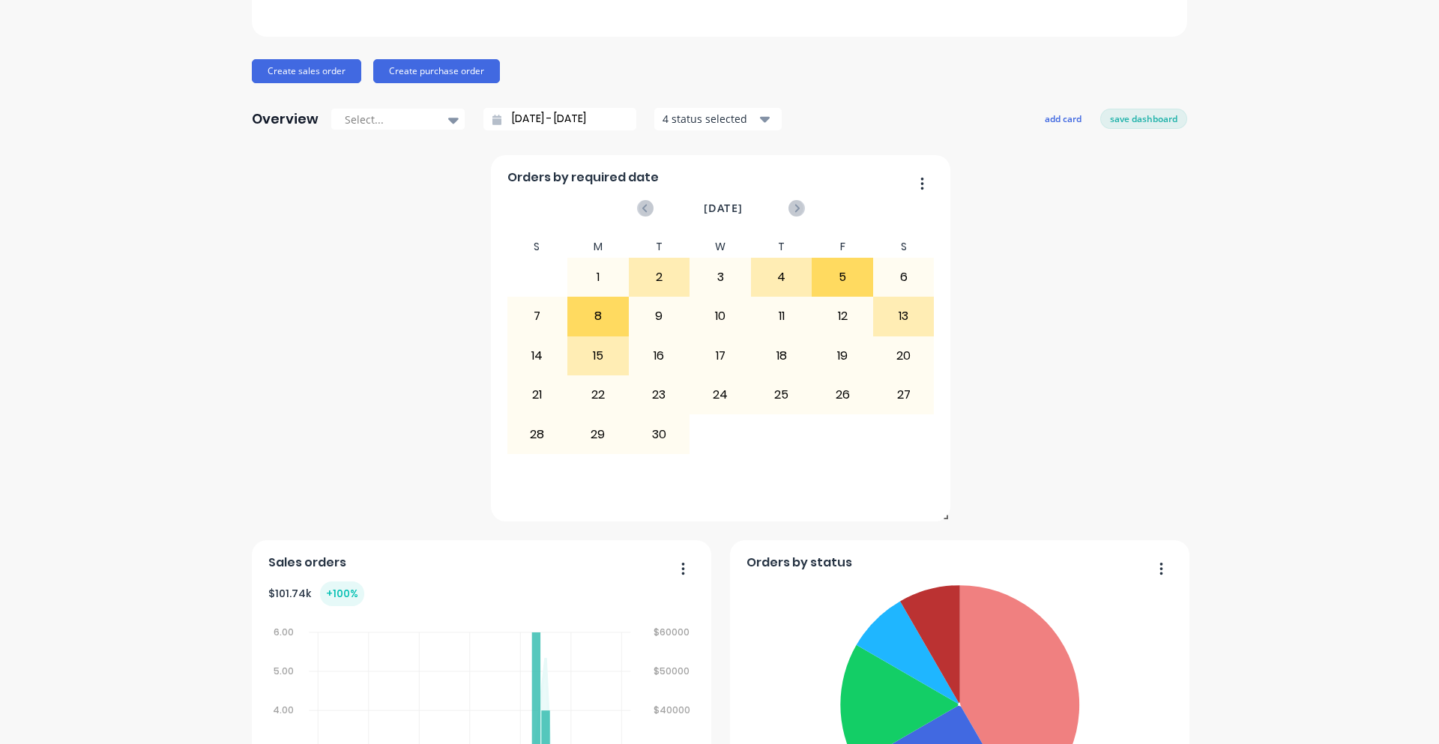
scroll to position [57, 0]
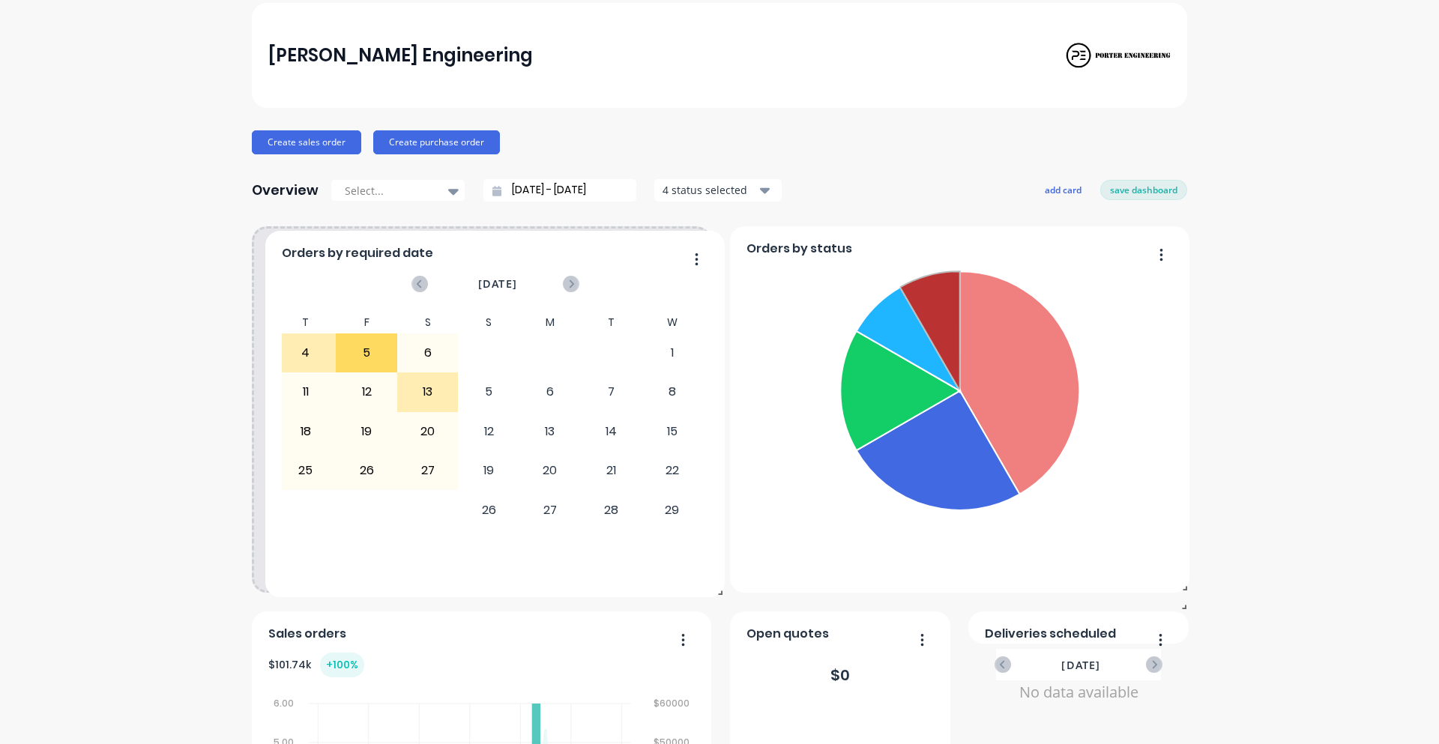
drag, startPoint x: 806, startPoint y: 359, endPoint x: 598, endPoint y: 359, distance: 208.4
click at [459, 359] on div "S M T W T F S 27 28 29 30 31 1 2 3 4 5 6 7 8 9 10 11 12 13 14 15 16 17 18 19 20…" at bounding box center [245, 440] width 428 height 257
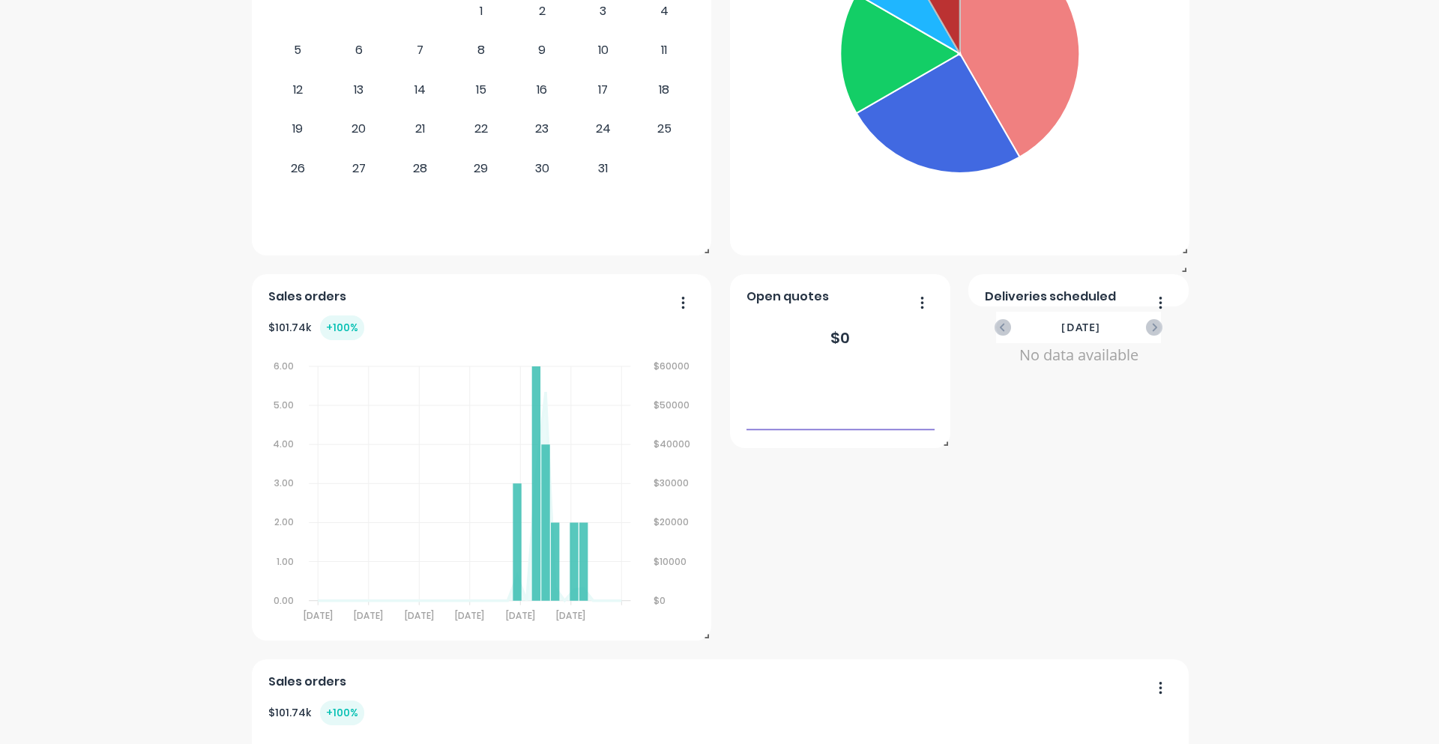
scroll to position [432, 0]
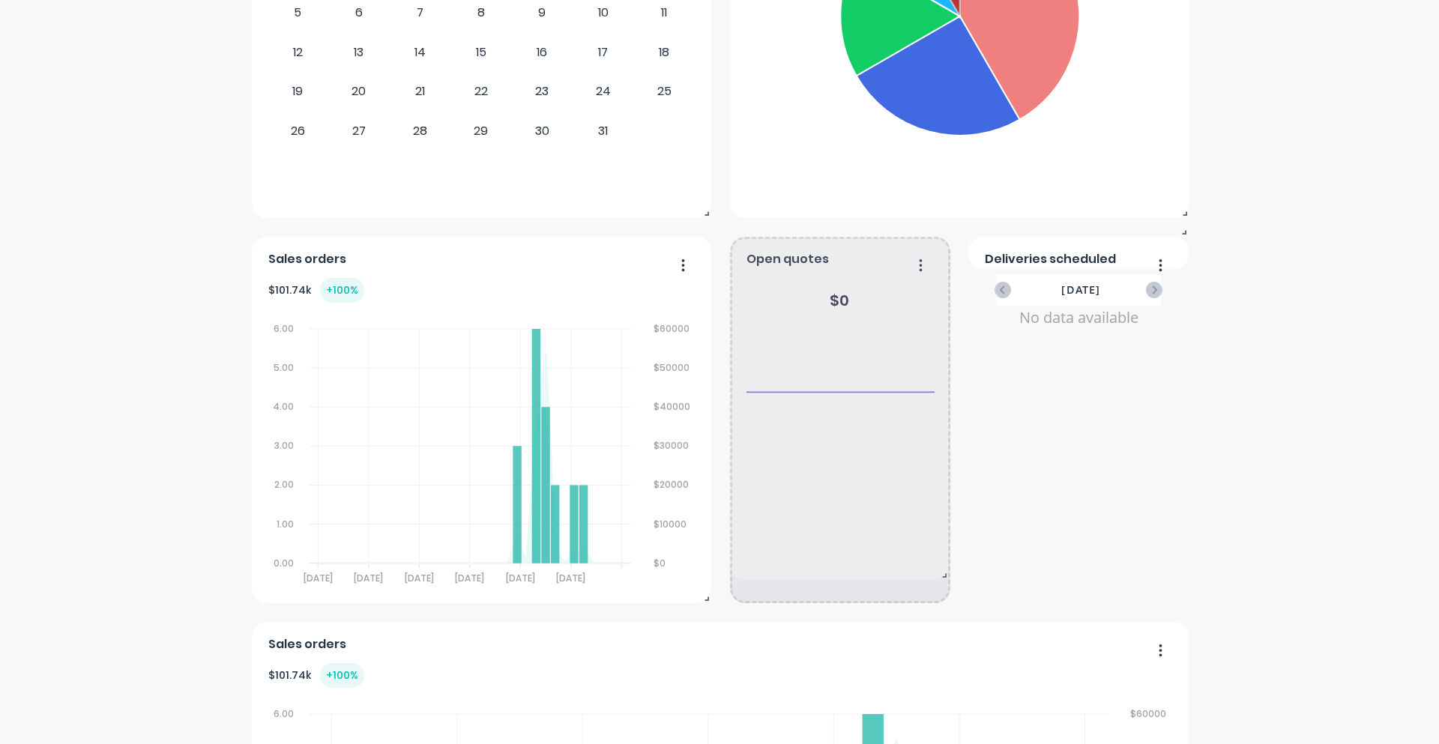
drag, startPoint x: 944, startPoint y: 407, endPoint x: 942, endPoint y: 576, distance: 169.4
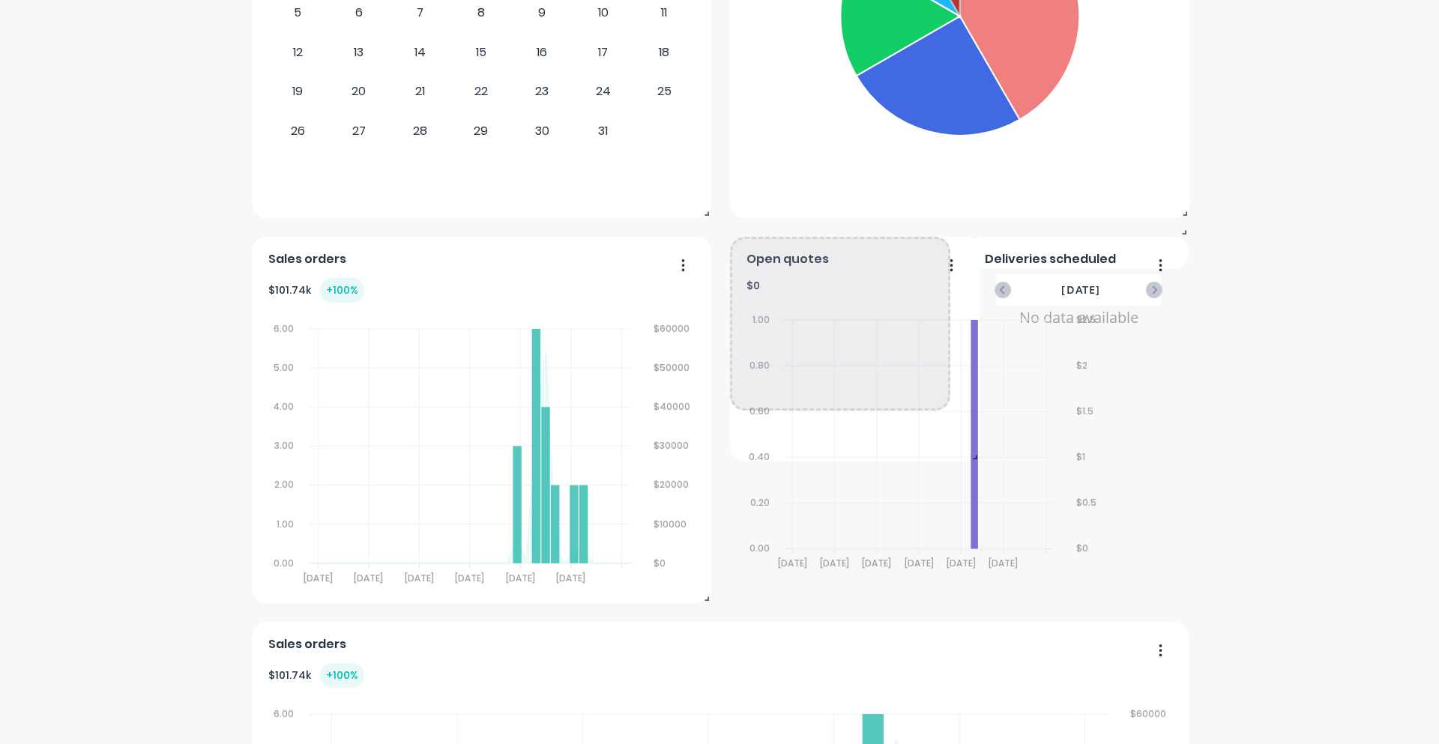
drag, startPoint x: 1181, startPoint y: 597, endPoint x: 971, endPoint y: 455, distance: 253.2
click at [971, 455] on span at bounding box center [972, 454] width 15 height 15
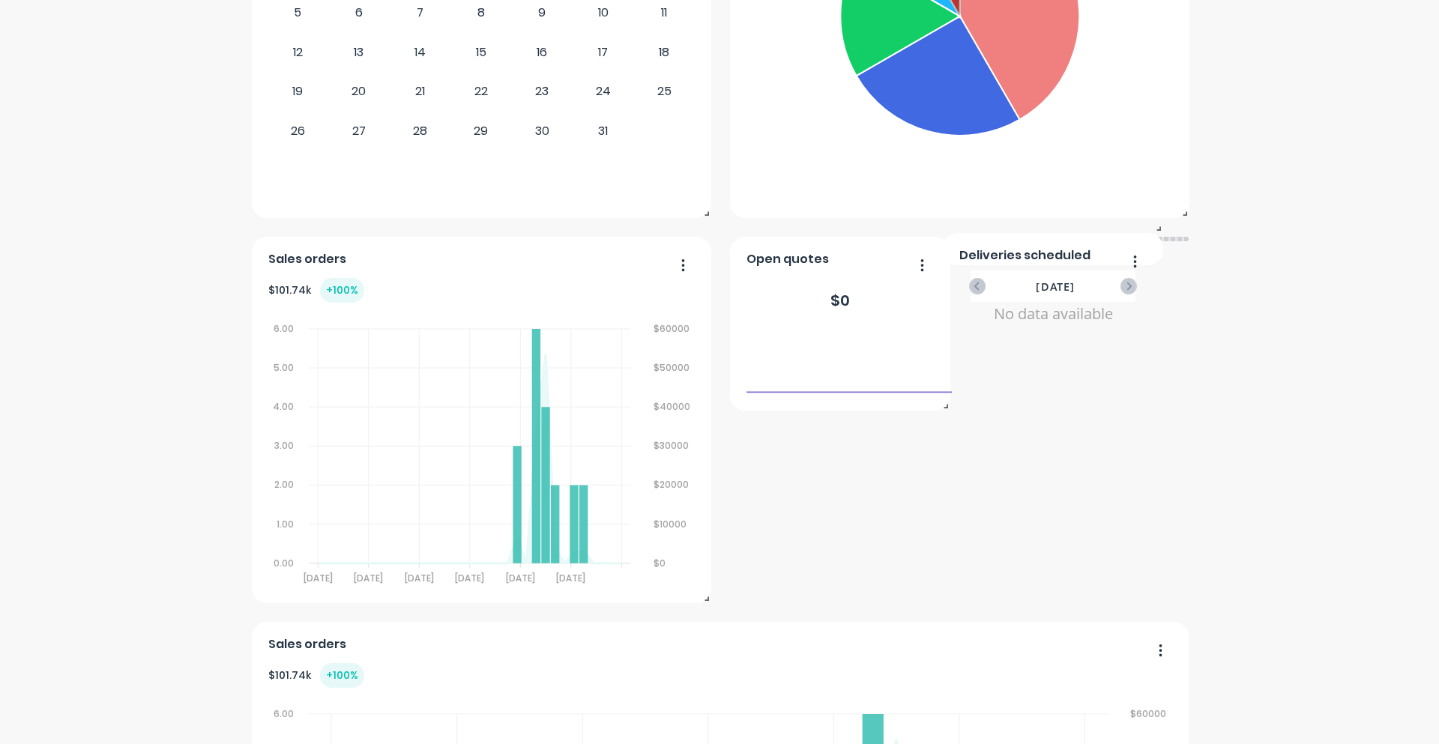
drag, startPoint x: 1156, startPoint y: 258, endPoint x: 1142, endPoint y: 254, distance: 14.7
click at [1142, 254] on div "Deliveries scheduled [DATE] No data available" at bounding box center [1053, 249] width 220 height 32
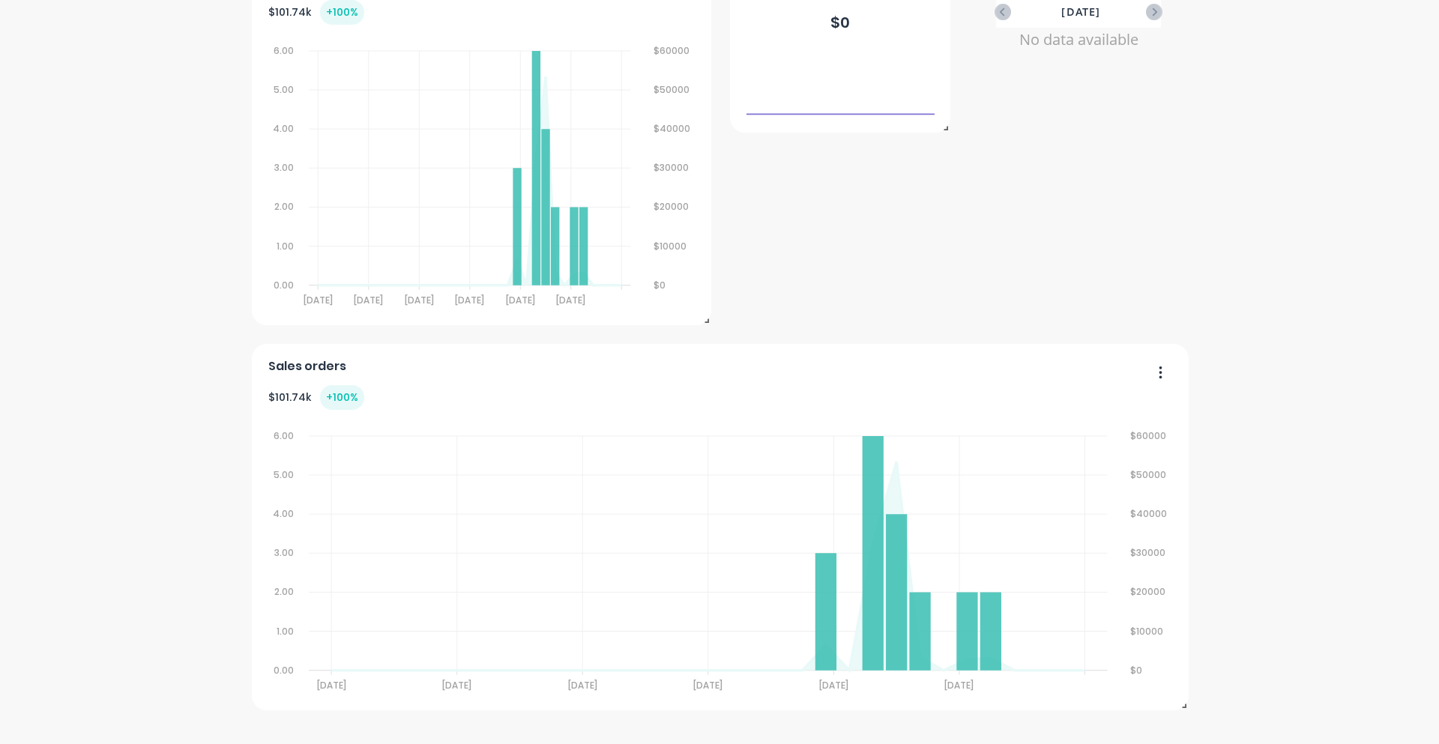
scroll to position [0, 0]
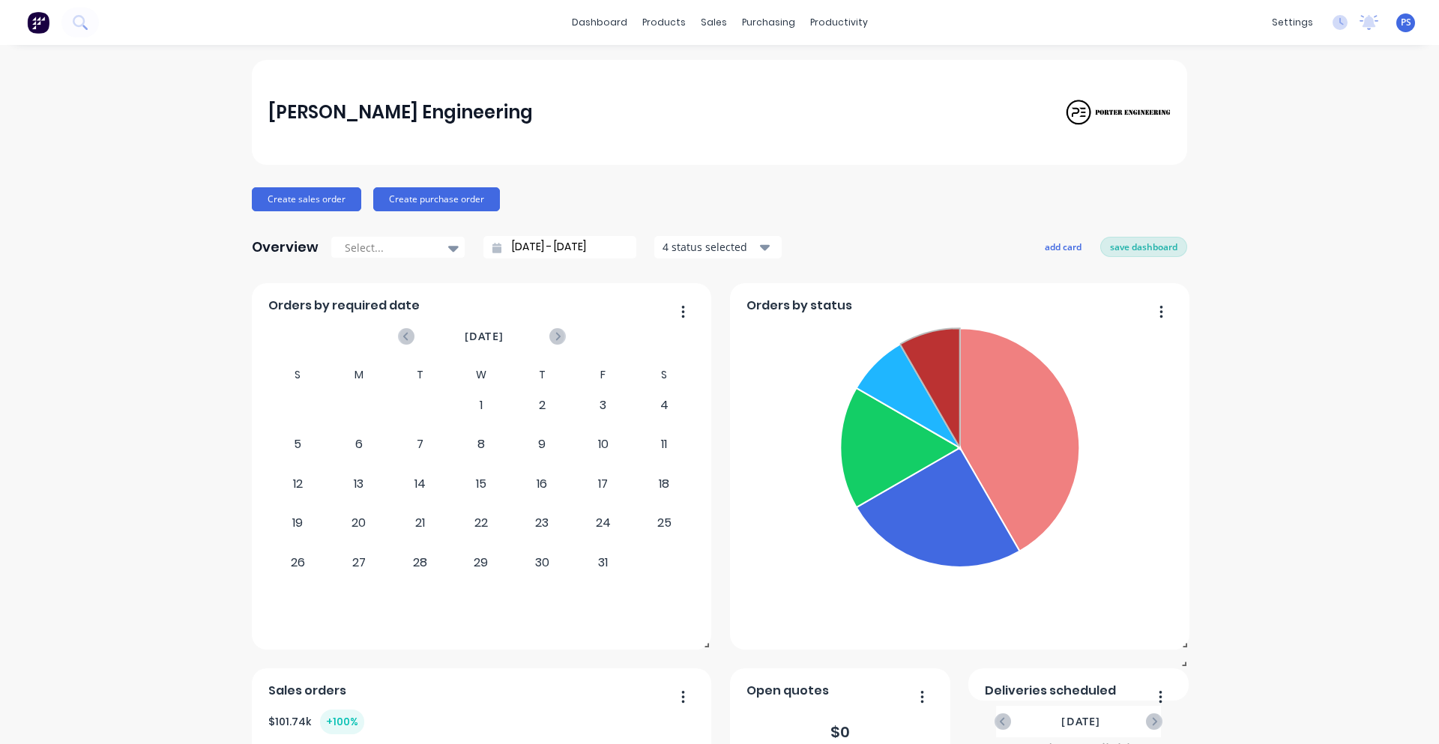
click at [1102, 253] on button "save dashboard" at bounding box center [1143, 246] width 87 height 19
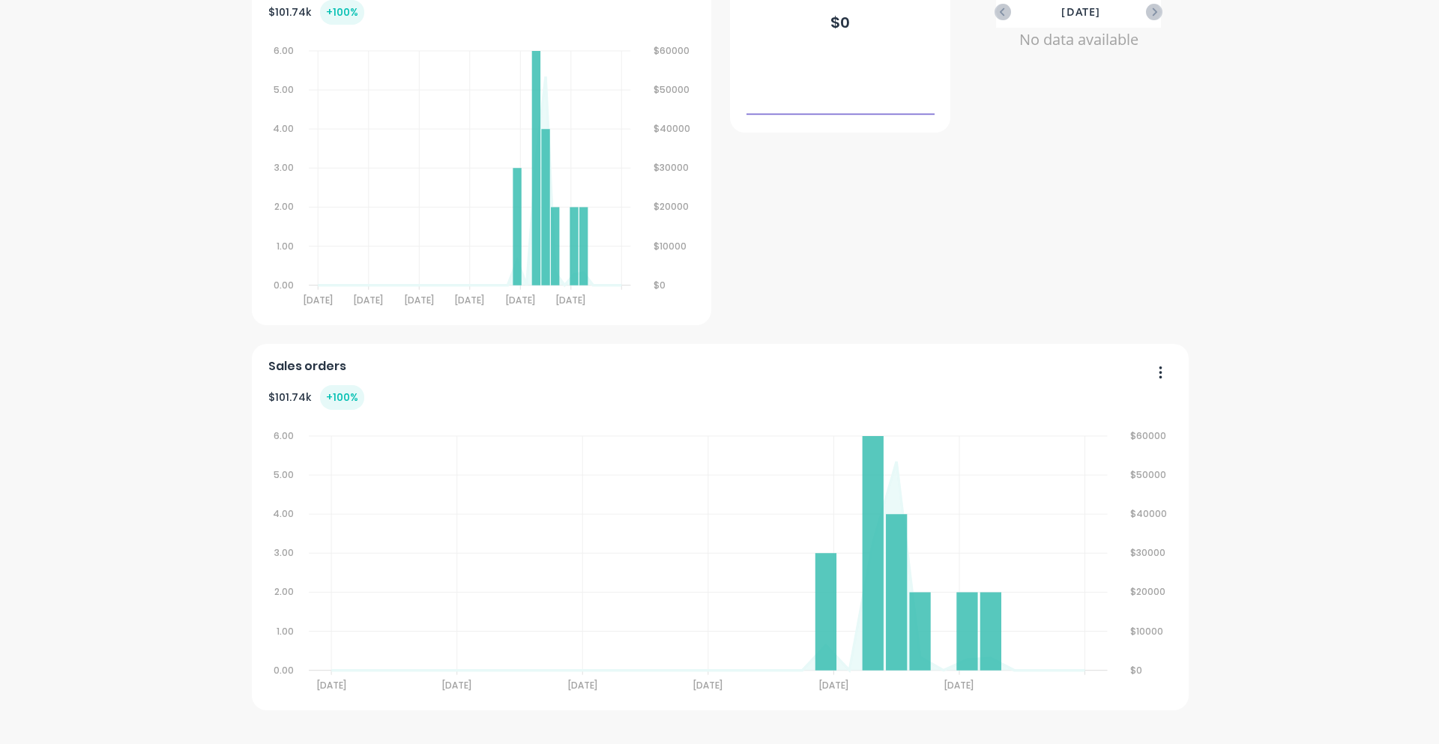
click at [1151, 368] on button "button" at bounding box center [1154, 373] width 31 height 23
click at [1130, 402] on div "Delete" at bounding box center [1099, 411] width 115 height 22
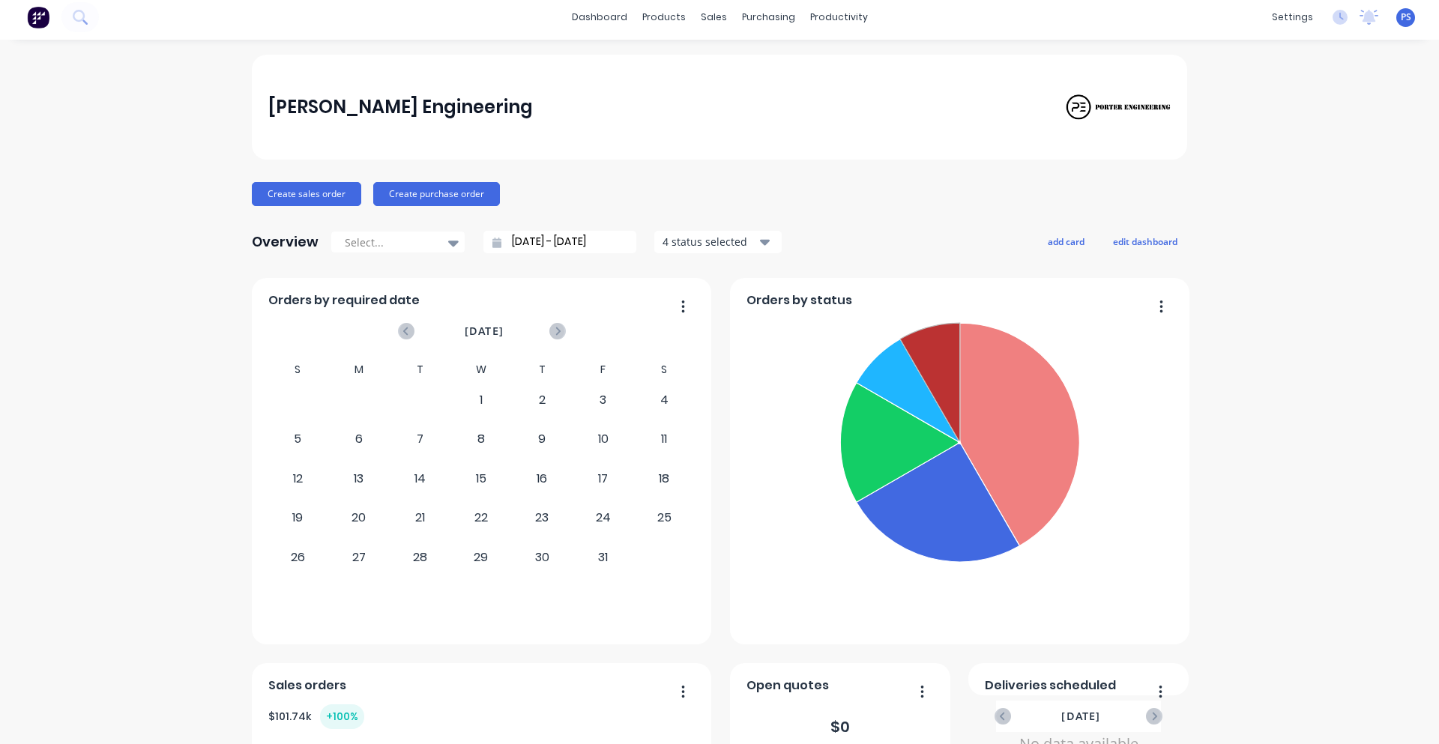
scroll to position [0, 0]
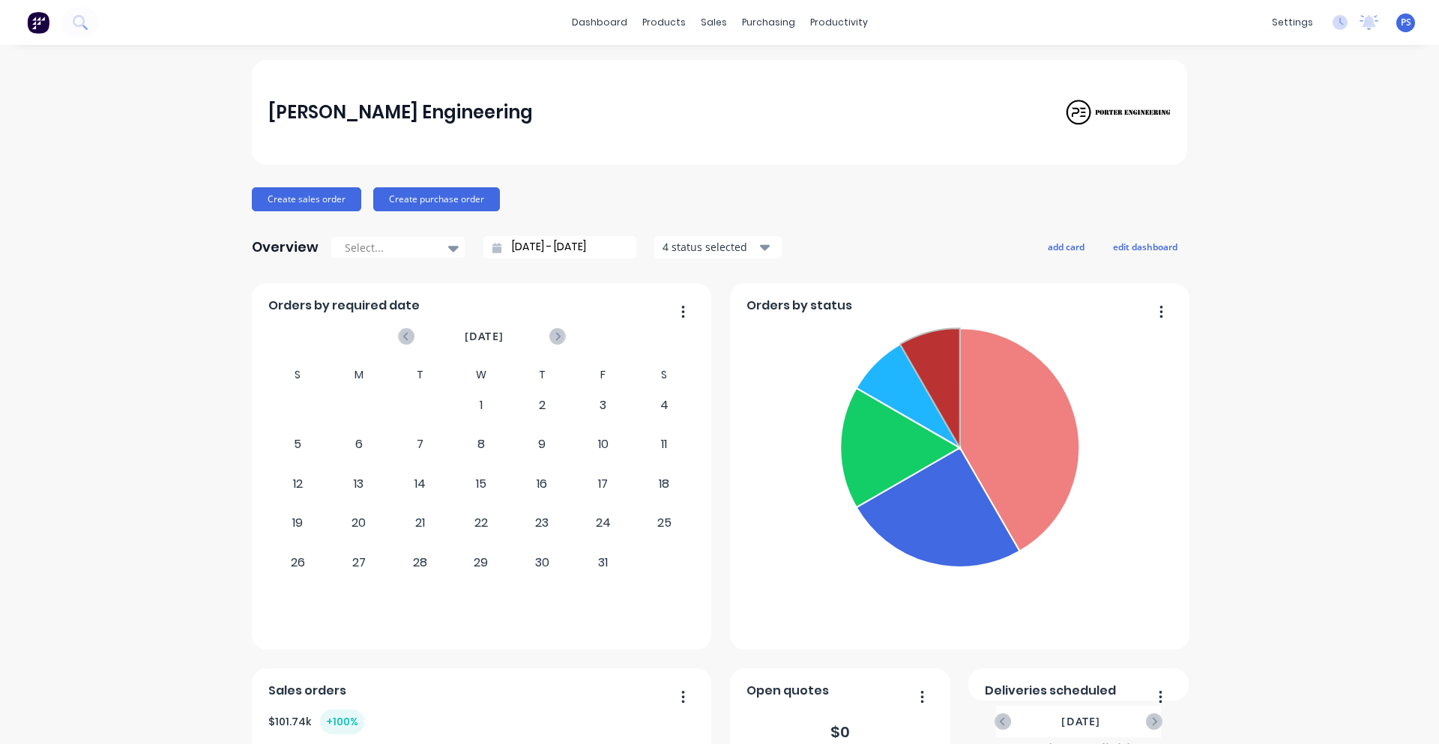
click at [399, 345] on div "[DATE]" at bounding box center [481, 336] width 165 height 31
click at [398, 328] on icon at bounding box center [406, 336] width 16 height 16
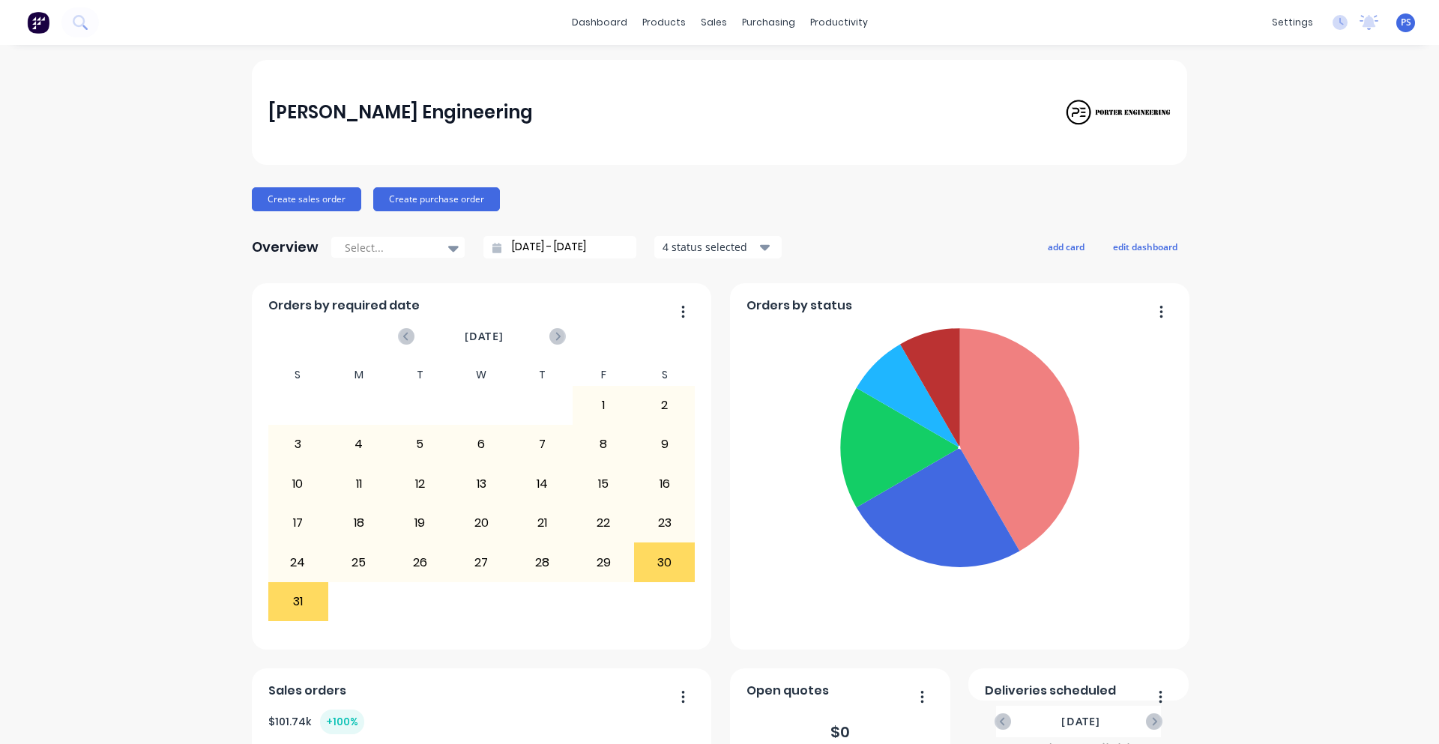
click at [542, 337] on div "[DATE]" at bounding box center [481, 336] width 165 height 16
click at [549, 337] on icon at bounding box center [557, 336] width 16 height 16
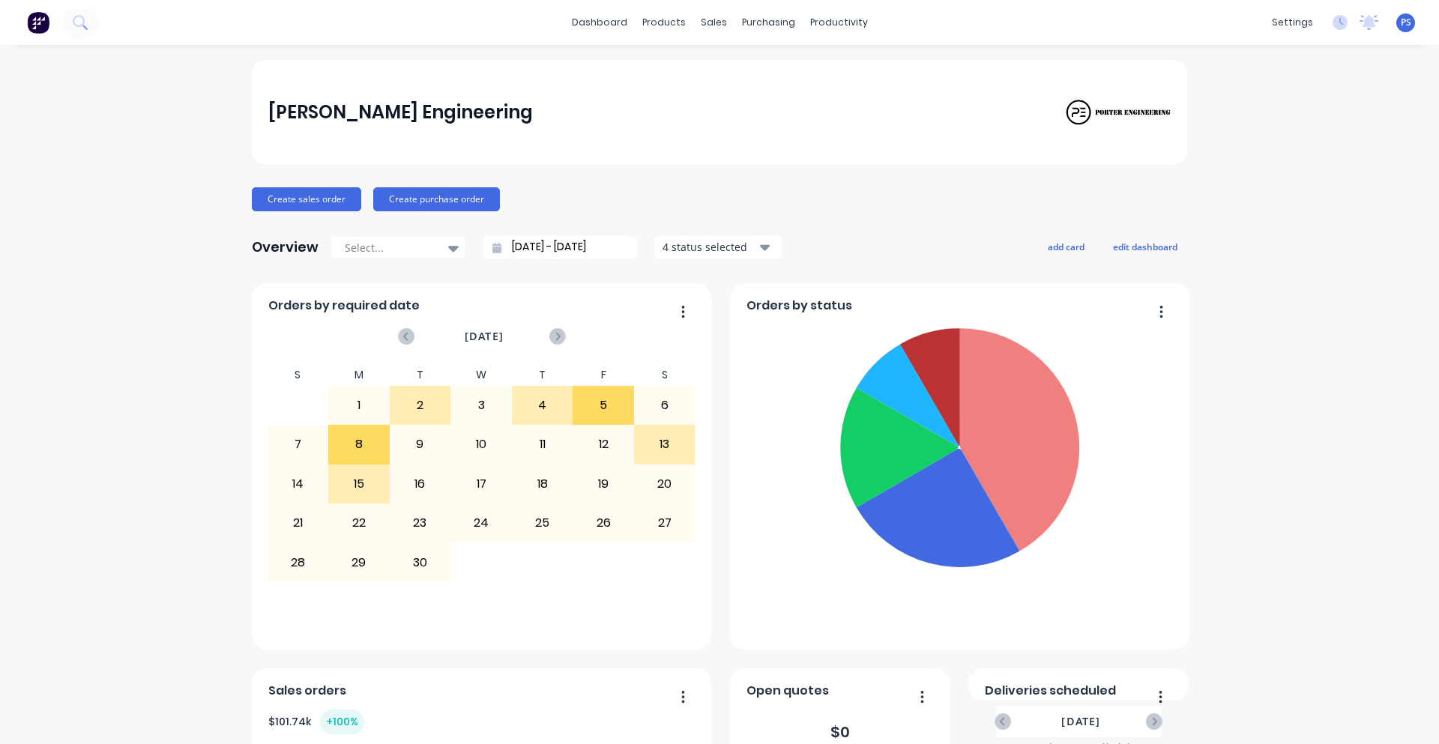
click at [494, 421] on div "3" at bounding box center [481, 405] width 60 height 37
click at [543, 405] on div "4" at bounding box center [543, 405] width 60 height 37
click at [575, 402] on div "5" at bounding box center [603, 405] width 60 height 37
click at [598, 402] on div "5" at bounding box center [603, 405] width 60 height 37
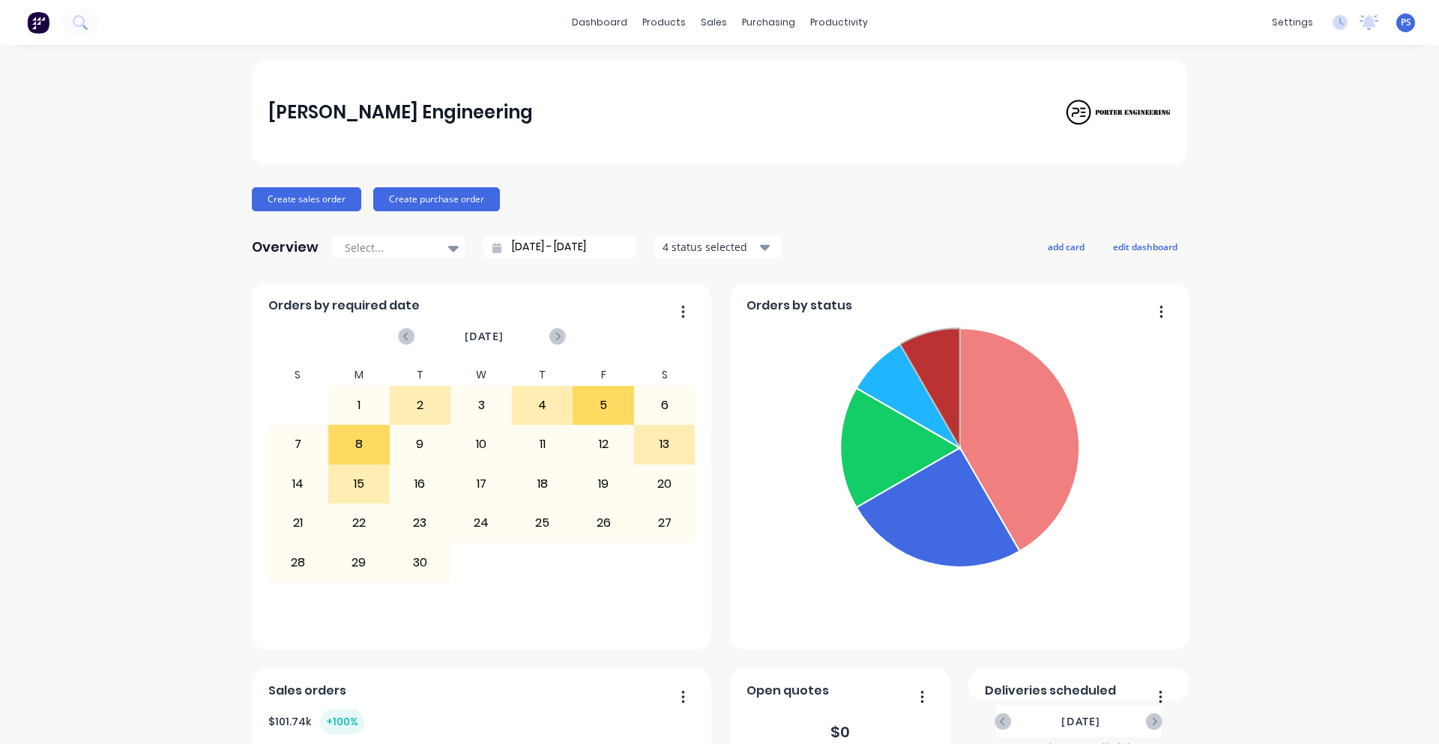
click at [598, 402] on div "5" at bounding box center [603, 405] width 60 height 37
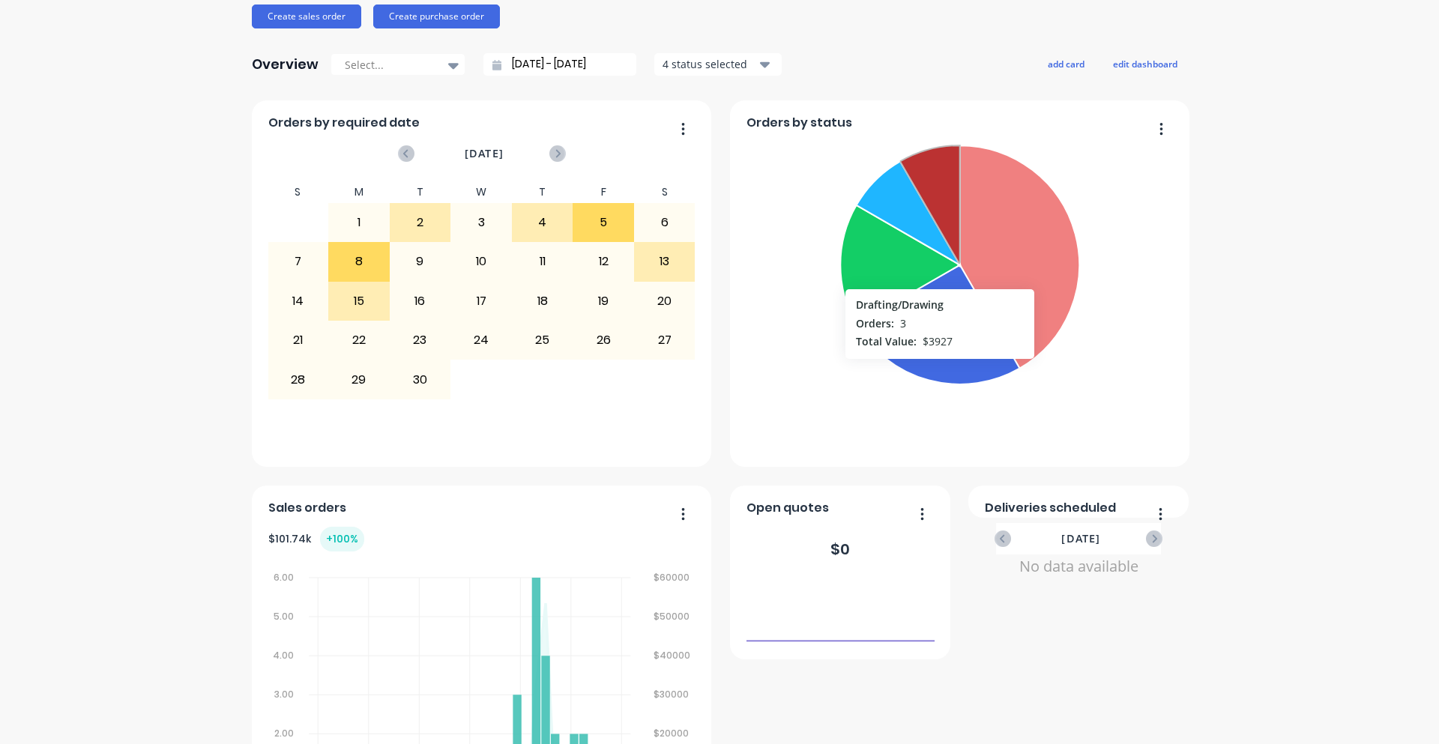
scroll to position [325, 0]
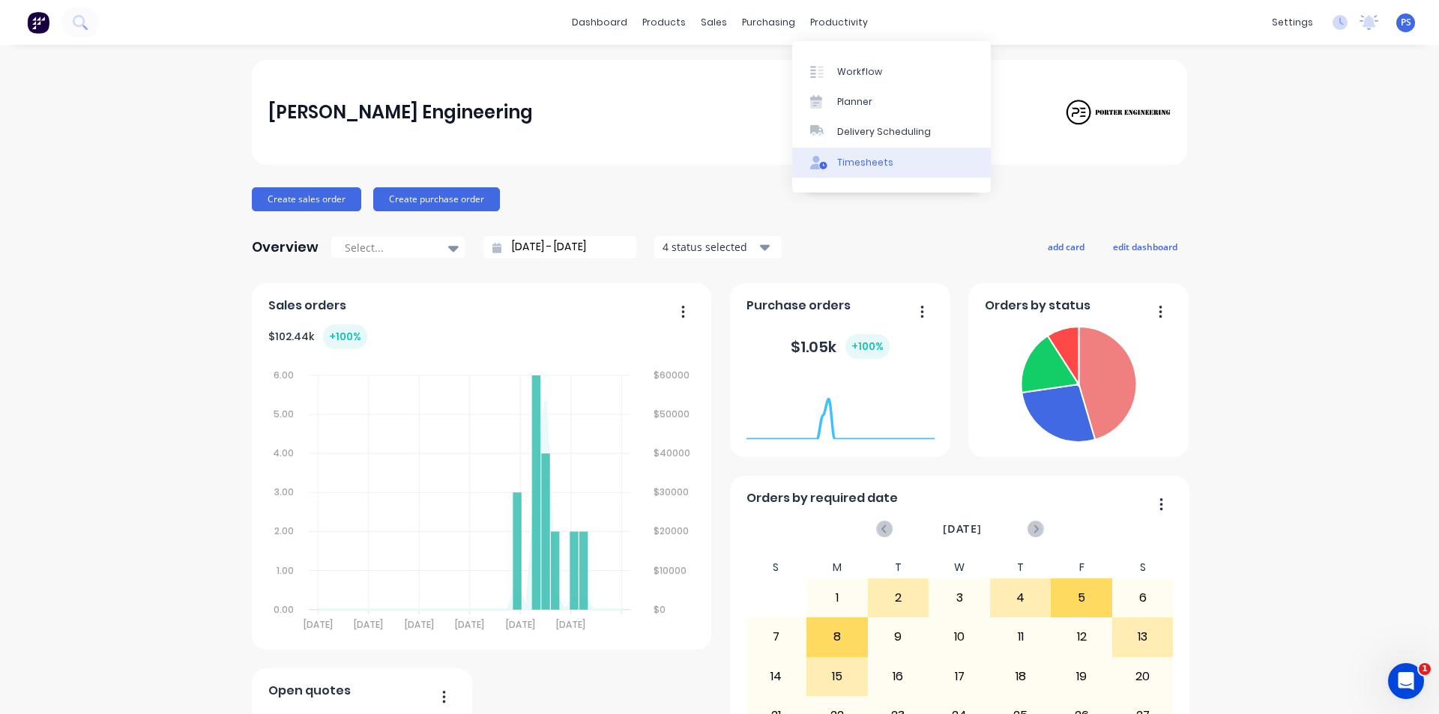
click at [872, 150] on link "Timesheets" at bounding box center [891, 163] width 199 height 30
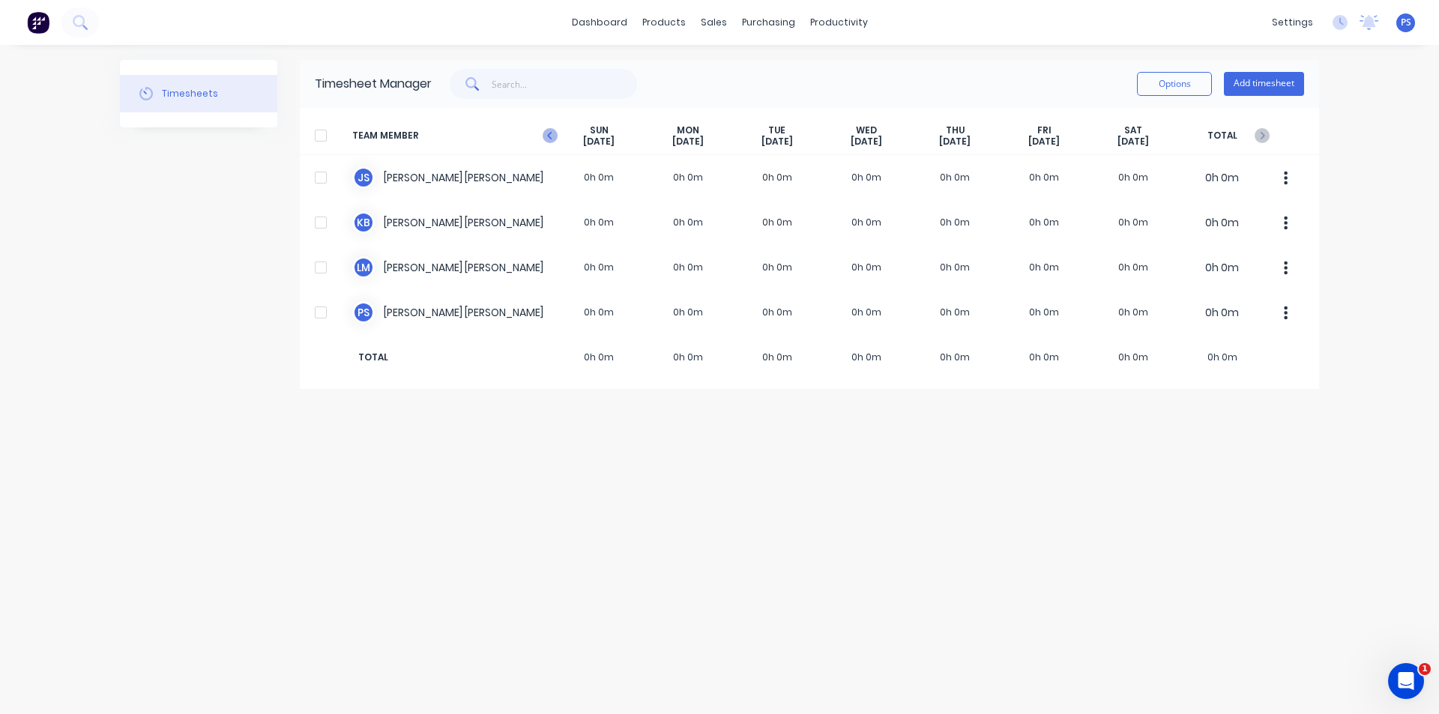
click at [546, 139] on icon "button" at bounding box center [550, 135] width 15 height 15
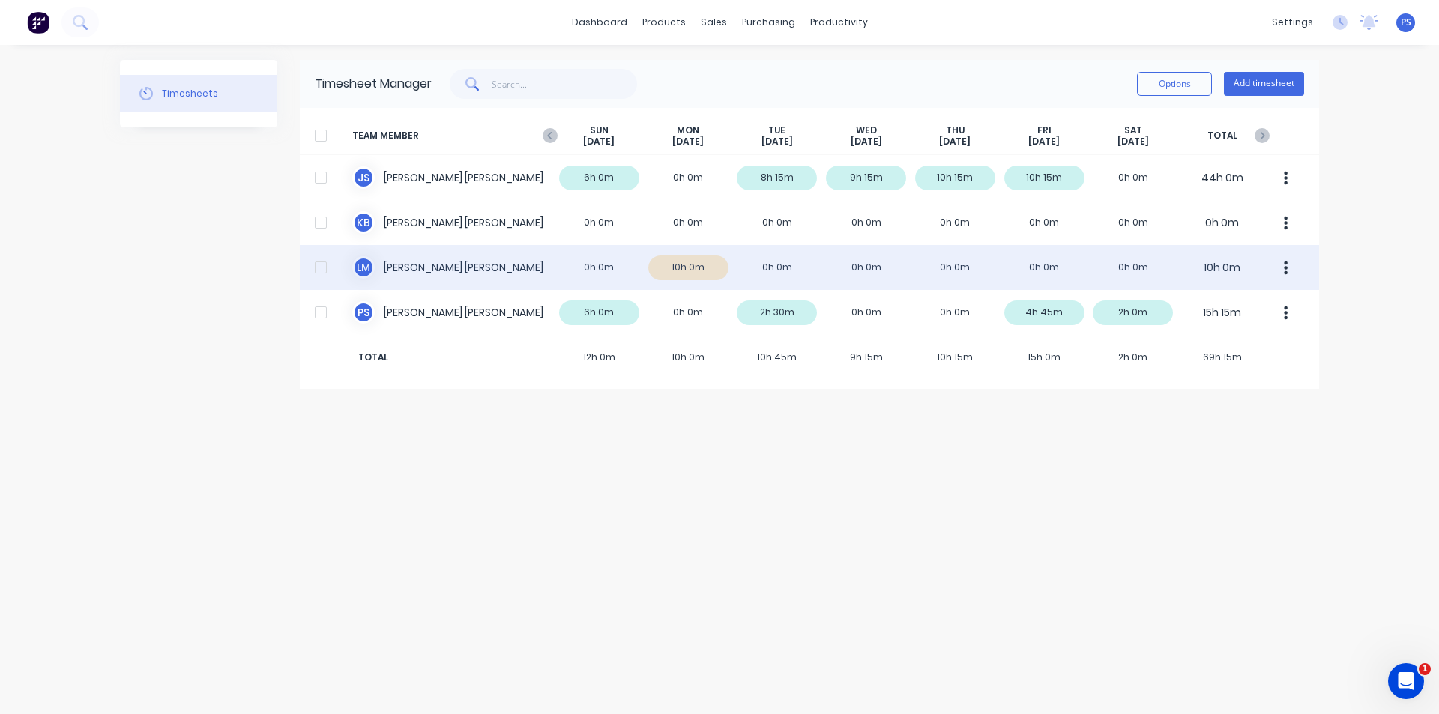
click at [1296, 265] on button "button" at bounding box center [1285, 268] width 31 height 30
click at [1244, 308] on div "Approve" at bounding box center [1228, 309] width 115 height 22
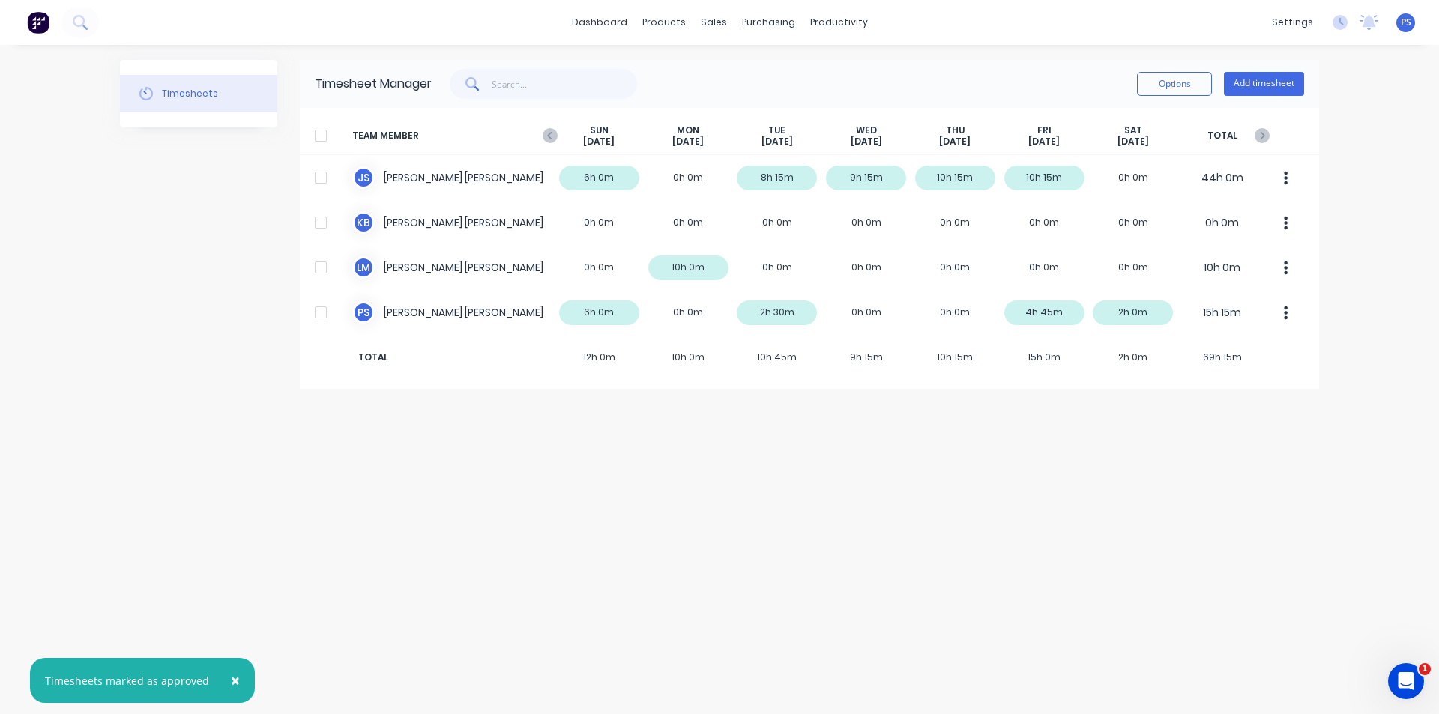
click at [1232, 393] on div "Timesheets Timesheet Manager Options Add timesheet TEAM MEMBER SUN Aug 31st MON…" at bounding box center [719, 379] width 1199 height 639
click at [231, 686] on span "×" at bounding box center [235, 680] width 9 height 21
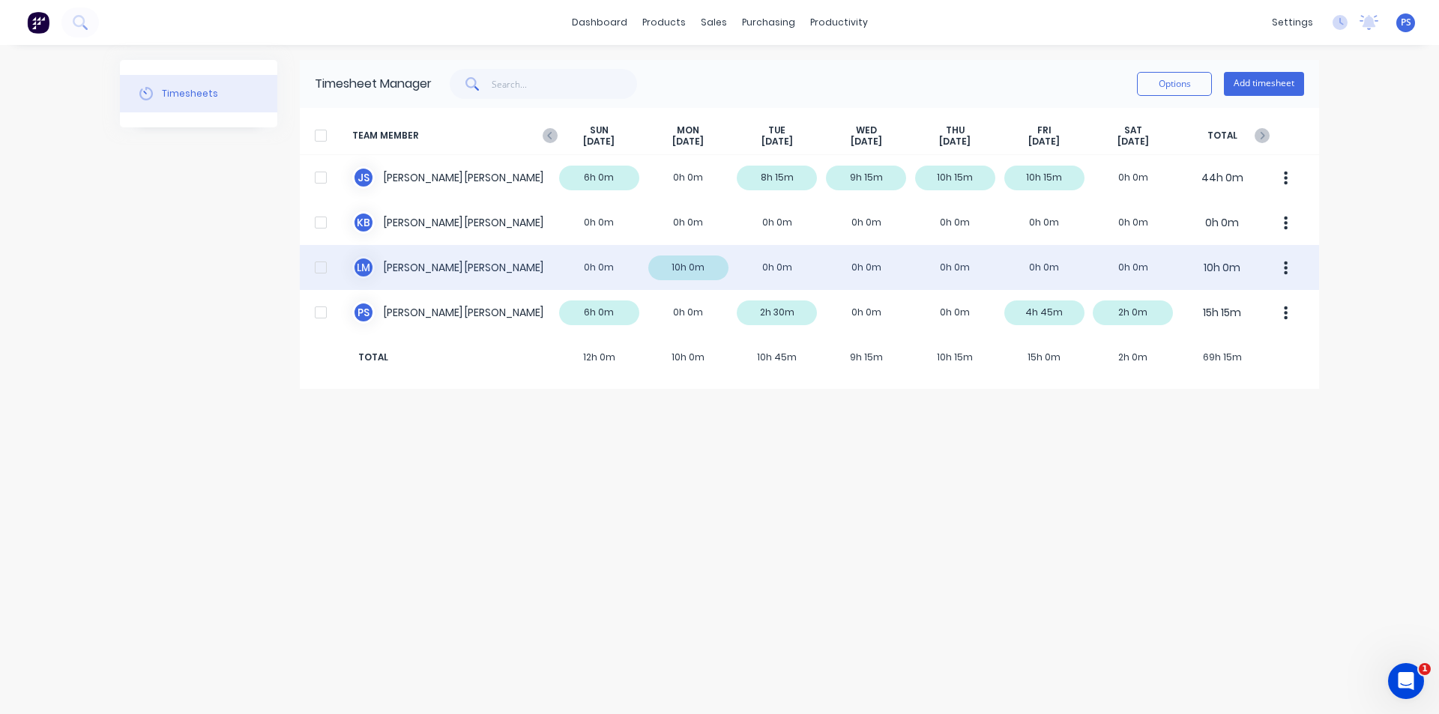
drag, startPoint x: 671, startPoint y: 260, endPoint x: 699, endPoint y: 260, distance: 27.7
click at [699, 260] on div "L M Lewis Munro 0h 0m 10h 0m 0h 0m 0h 0m 0h 0m 0h 0m 0h 0m 10h 0m" at bounding box center [809, 267] width 1019 height 45
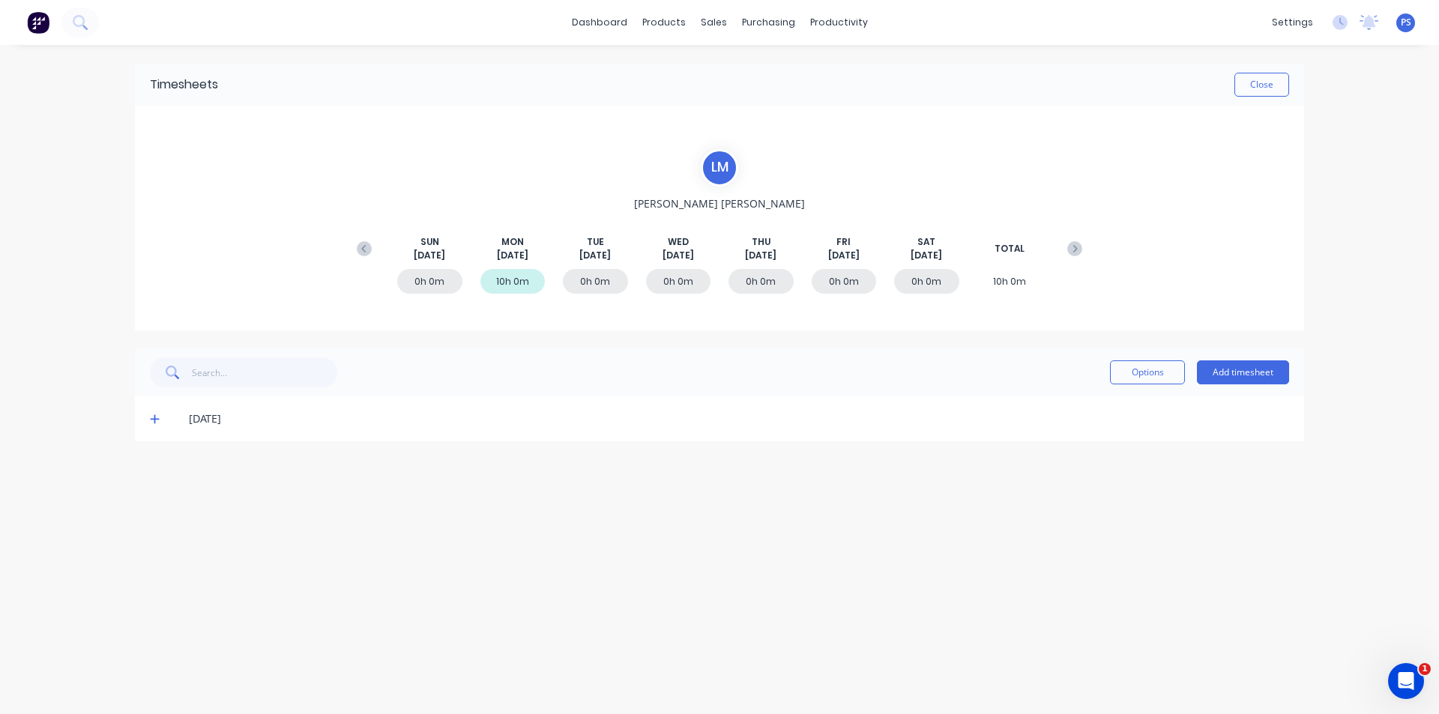
click at [1029, 579] on div "Timesheets Close L M Lewis Munro SUN Aug 31st MON Sep 1st TUE Sep 2nd WED Sep 3…" at bounding box center [719, 364] width 1199 height 639
click at [1267, 88] on button "Close" at bounding box center [1261, 85] width 55 height 24
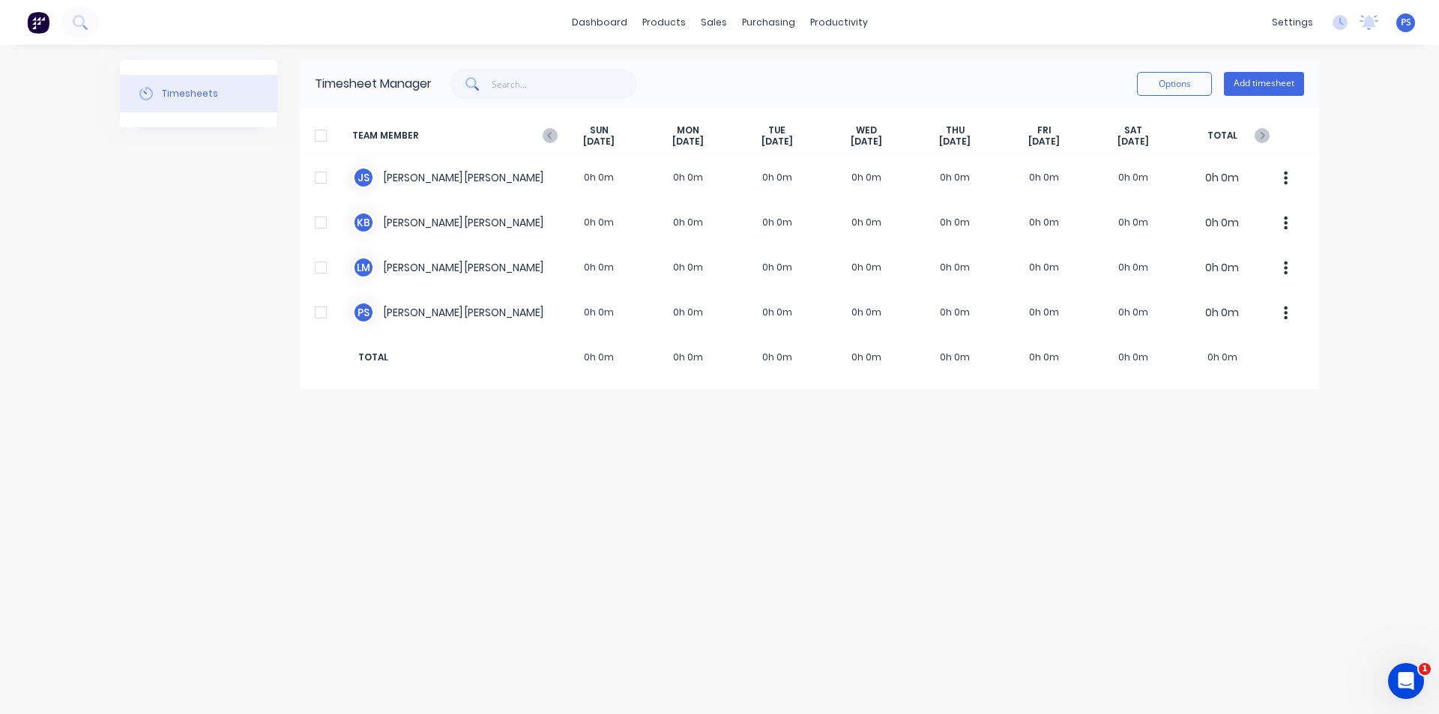
click at [1120, 419] on div "Timesheets Timesheet Manager Options Add timesheet TEAM MEMBER SUN Sep 7th MON …" at bounding box center [719, 379] width 1199 height 639
drag, startPoint x: 1240, startPoint y: 373, endPoint x: 990, endPoint y: 483, distance: 272.5
click at [990, 483] on div "Timesheets Timesheet Manager Options Add timesheet TEAM MEMBER SUN Sep 7th MON …" at bounding box center [719, 379] width 1199 height 639
click at [1101, 417] on div "Timesheets Timesheet Manager Options Add timesheet TEAM MEMBER SUN Sep 7th MON …" at bounding box center [719, 379] width 1199 height 639
click at [725, 71] on div at bounding box center [722, 71] width 22 height 13
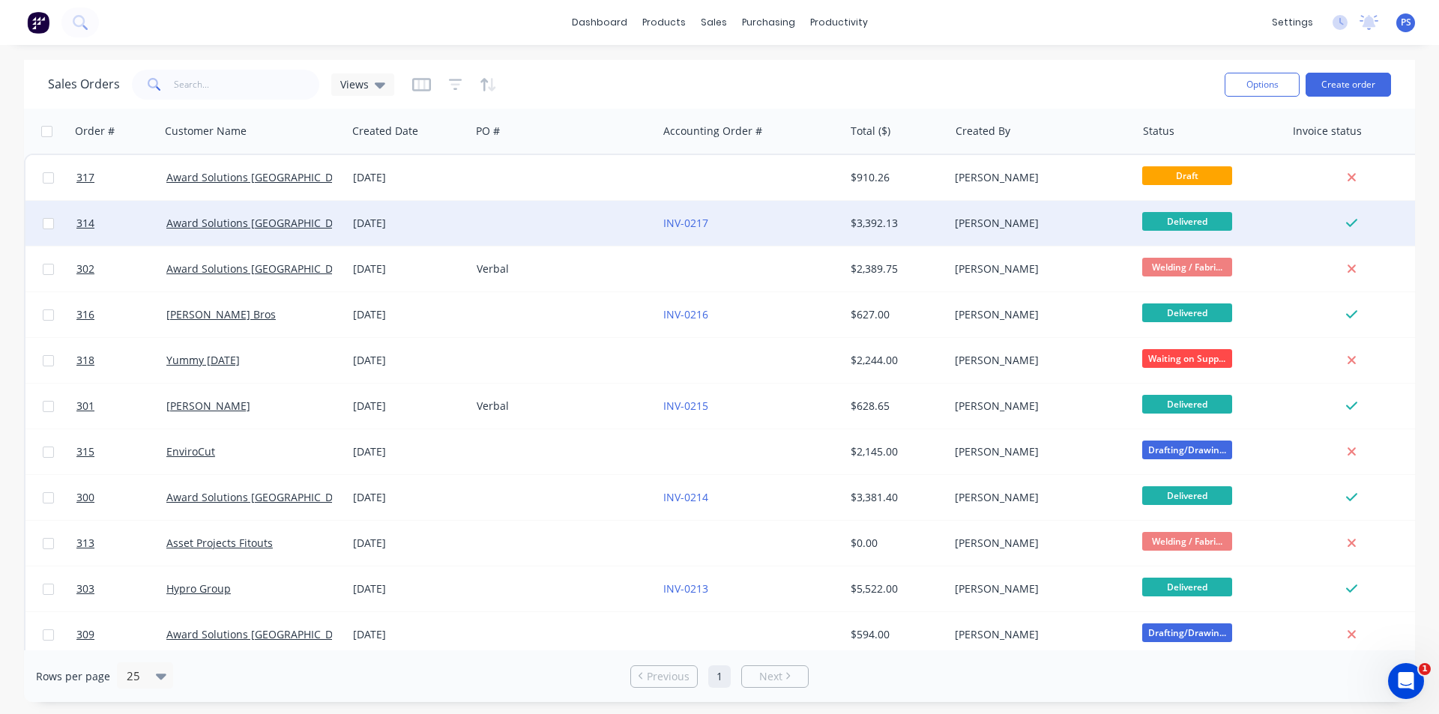
click at [614, 236] on div at bounding box center [564, 223] width 187 height 45
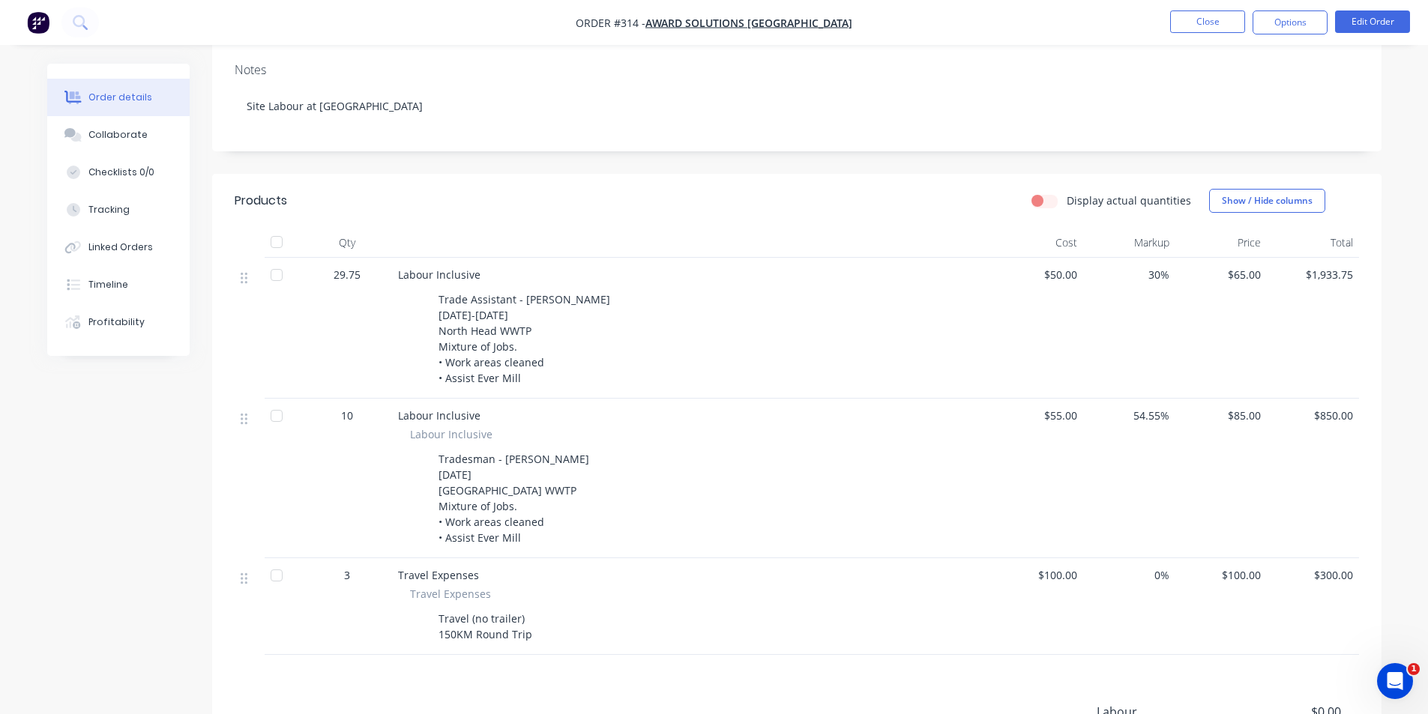
scroll to position [375, 0]
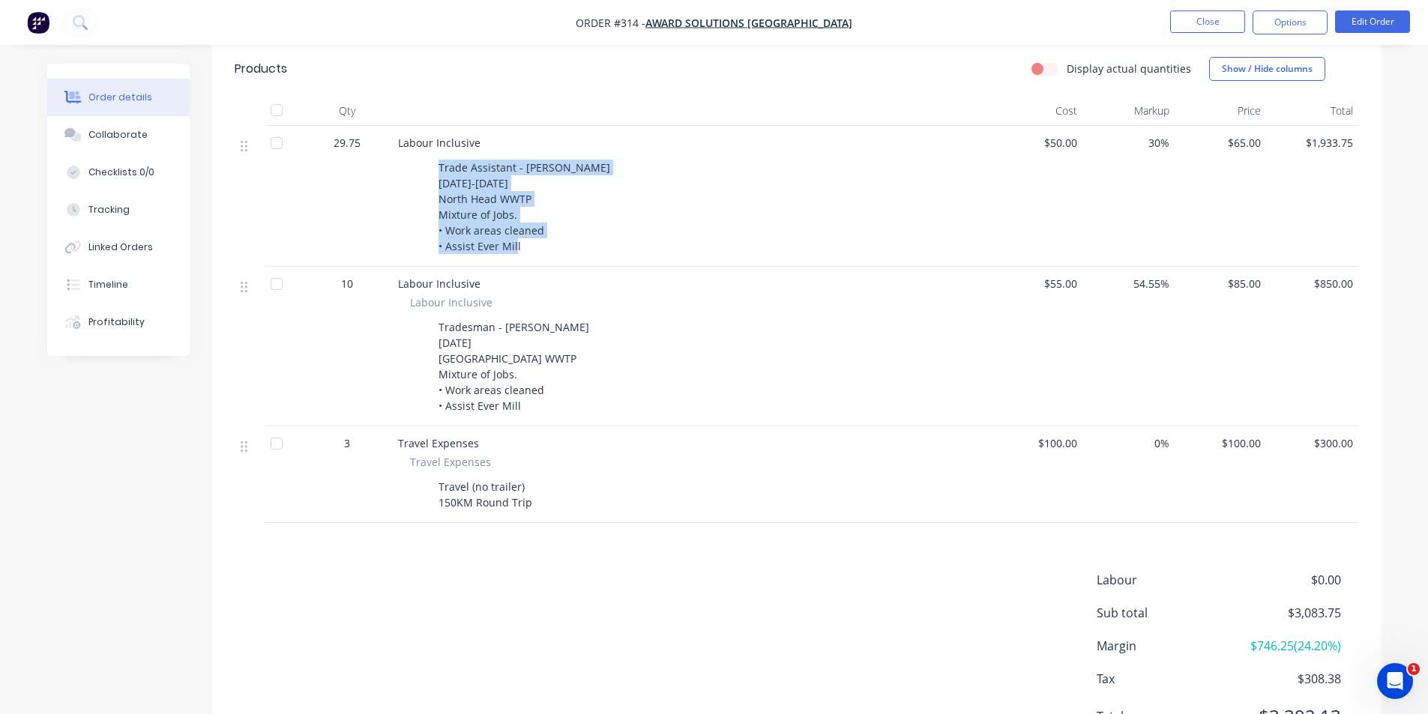
drag, startPoint x: 427, startPoint y: 169, endPoint x: 487, endPoint y: 225, distance: 81.7
click at [537, 265] on div "Labour Inclusive Trade Assistant - Jamie 3-5th September 2025 North Head WWTP M…" at bounding box center [692, 196] width 600 height 141
copy div "Trade Assistant - [PERSON_NAME] [DATE]-[DATE] North Head WWTP Mixture of Jobs. …"
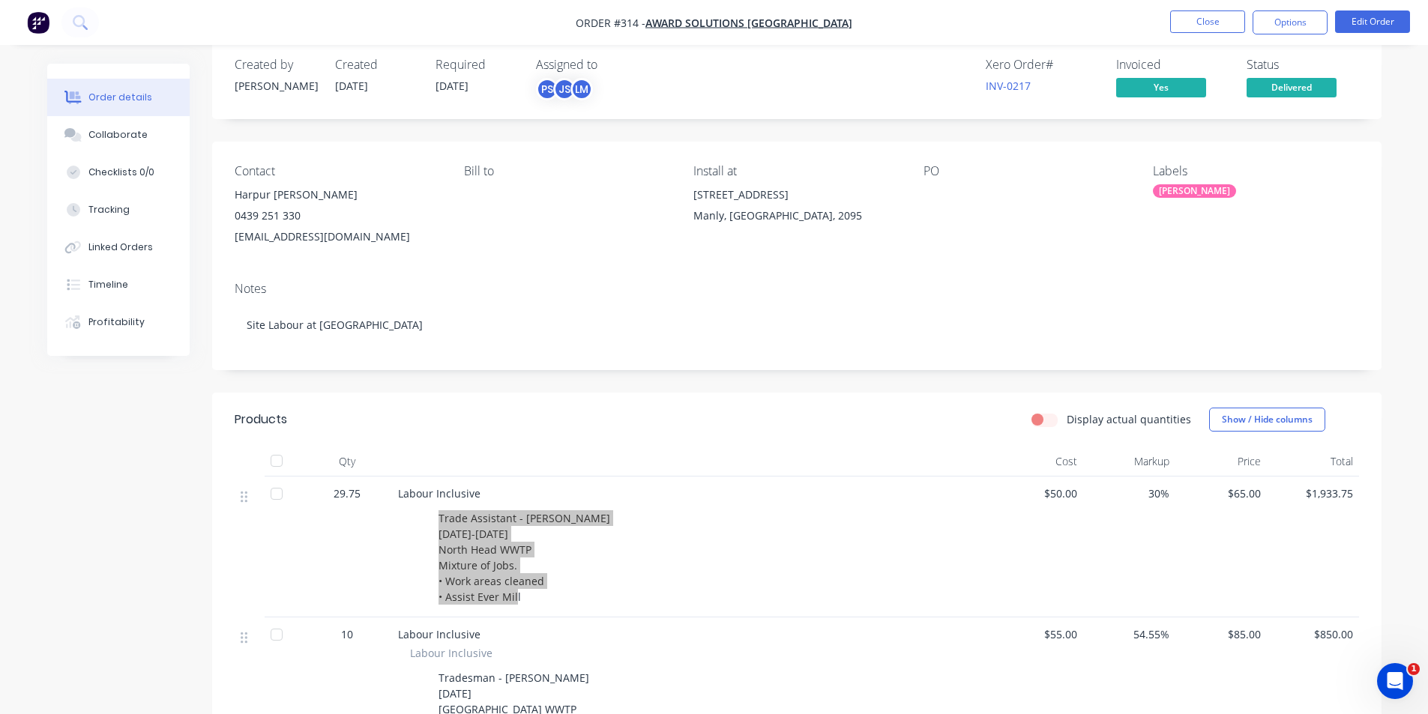
scroll to position [0, 0]
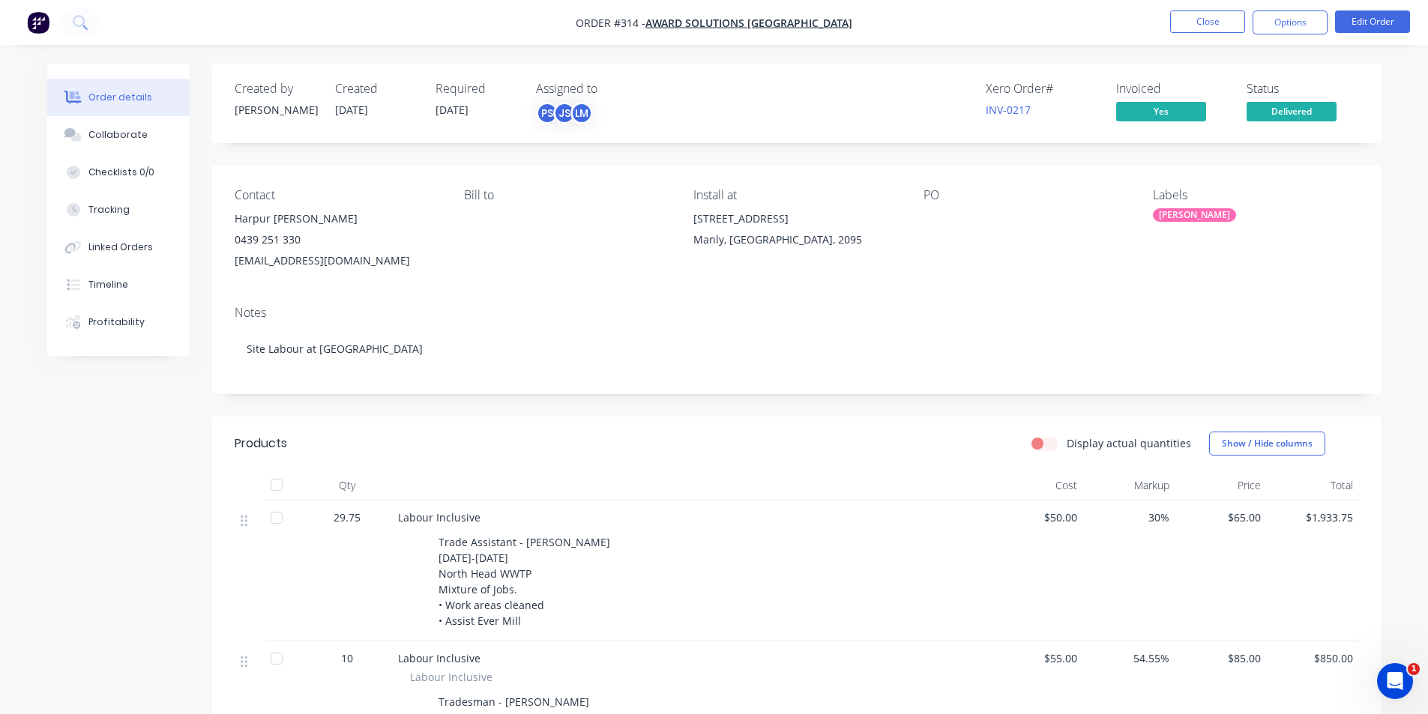
click at [232, 232] on div "Contact Harpur Hromek 0439 251 330 awardsolutionsaustralia@gmail.com Bill to In…" at bounding box center [796, 230] width 1169 height 128
